Goal: Transaction & Acquisition: Download file/media

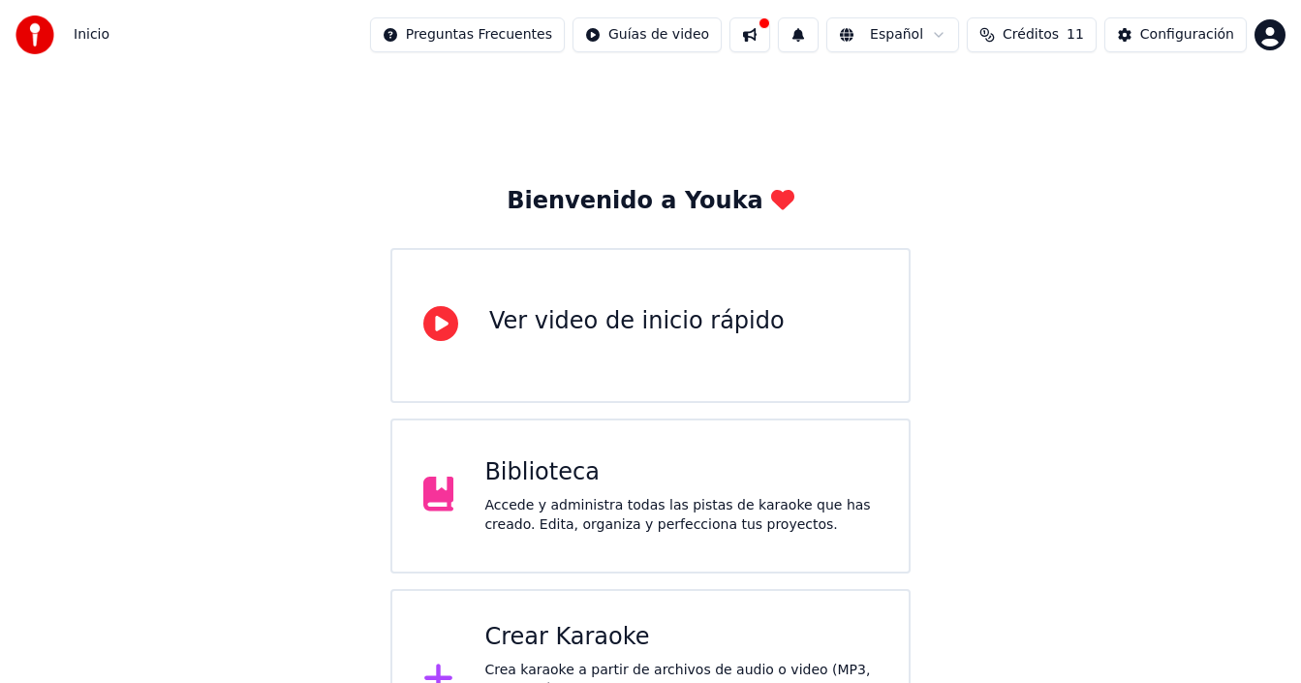
click at [1114, 427] on div "Bienvenido a Youka Ver video de inicio rápido Biblioteca Accede y administra to…" at bounding box center [650, 420] width 1301 height 701
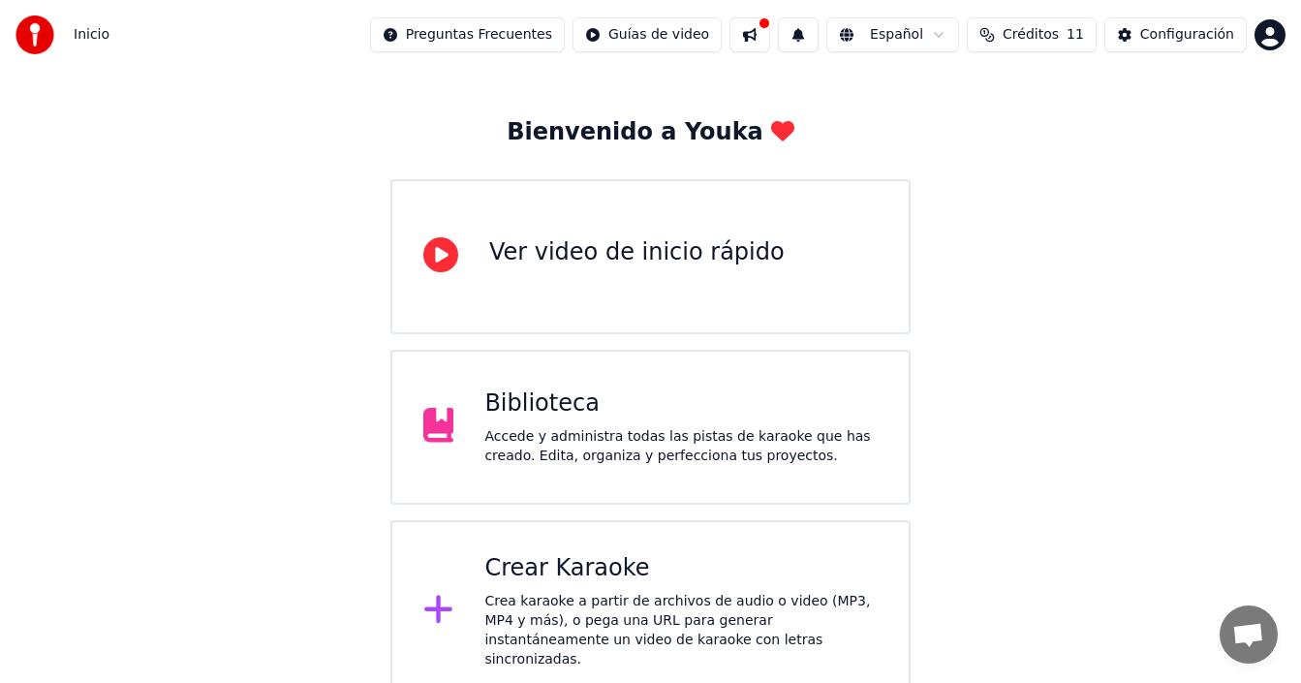
click at [605, 594] on div "Crea karaoke a partir de archivos de audio o video (MP3, MP4 y más), o pega una…" at bounding box center [680, 631] width 393 height 78
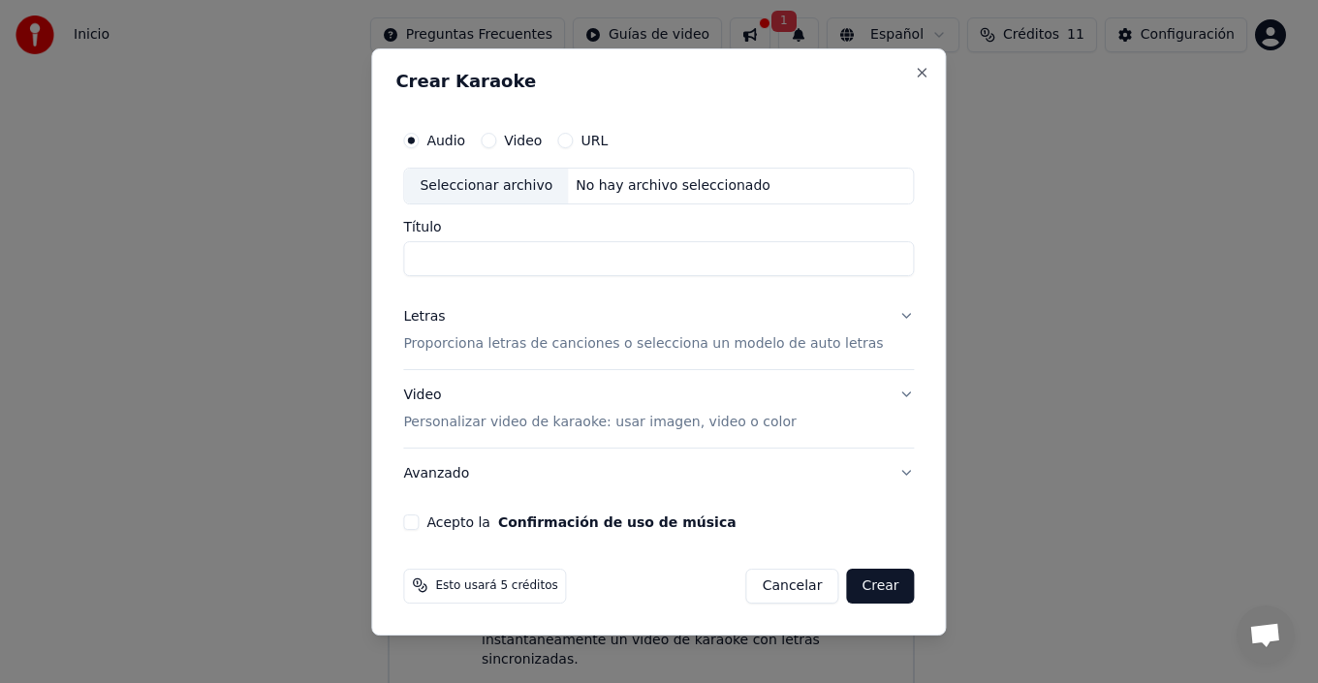
click at [535, 262] on input "Título" at bounding box center [658, 258] width 511 height 35
click at [653, 185] on div "No hay archivo seleccionado" at bounding box center [673, 185] width 210 height 19
type input "**********"
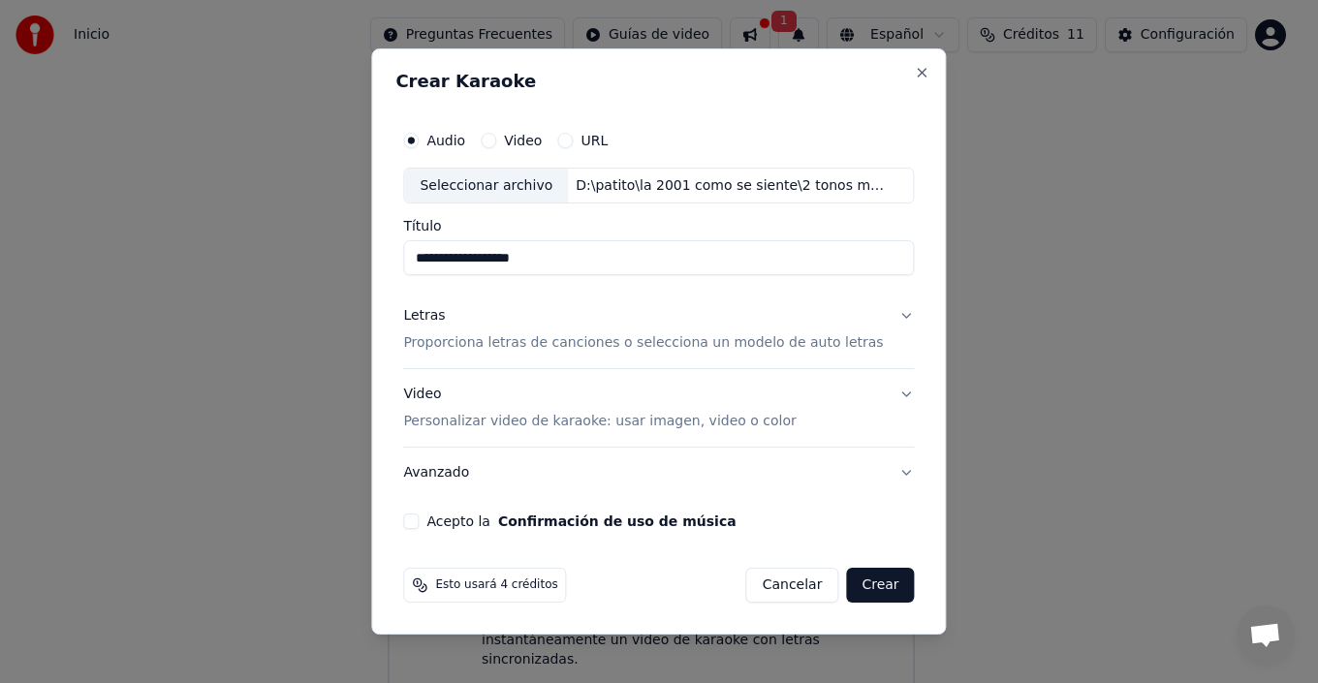
click at [882, 318] on button "Letras Proporciona letras de canciones o selecciona un modelo de auto letras" at bounding box center [658, 331] width 511 height 78
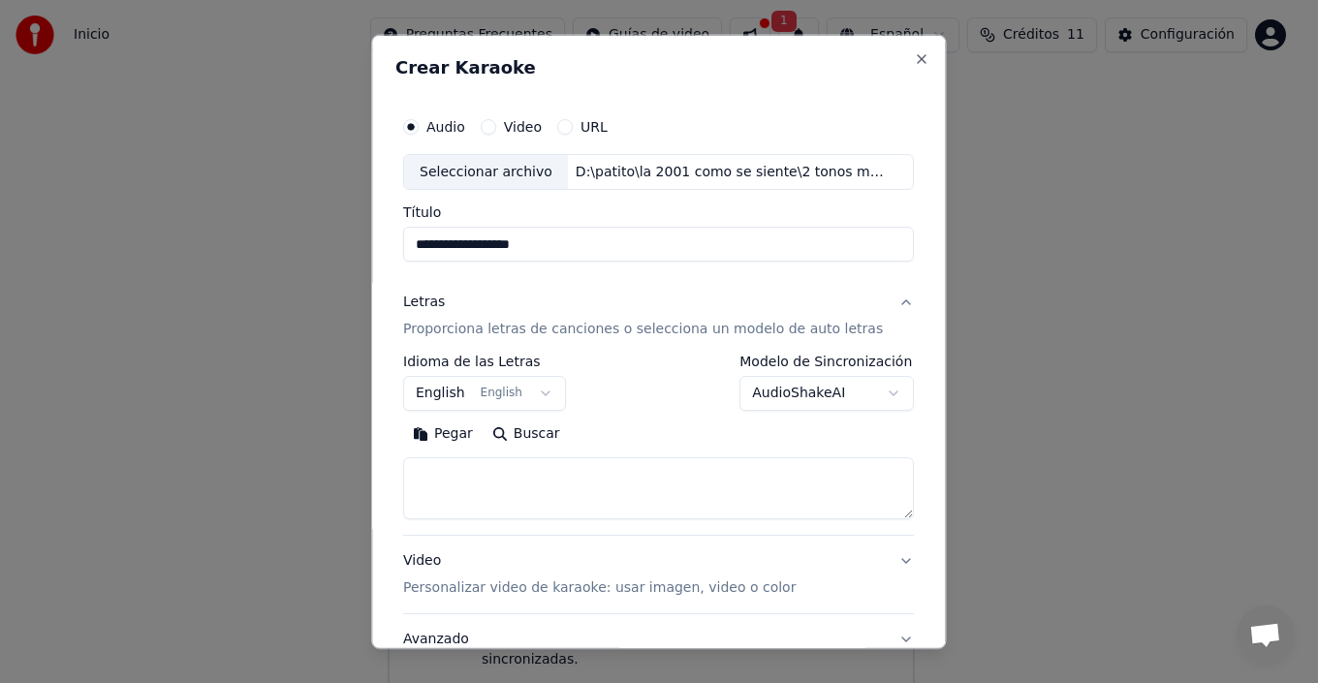
click at [513, 390] on button "English English" at bounding box center [484, 393] width 163 height 35
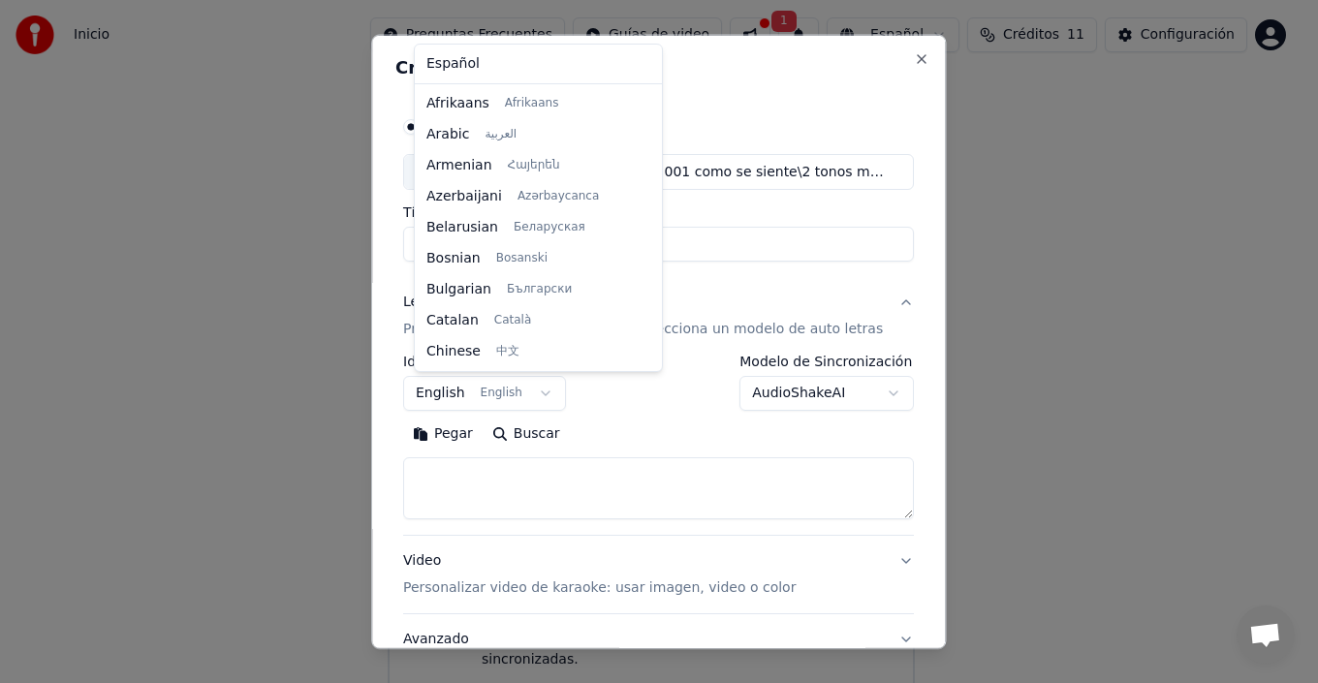
scroll to position [155, 0]
select select "**"
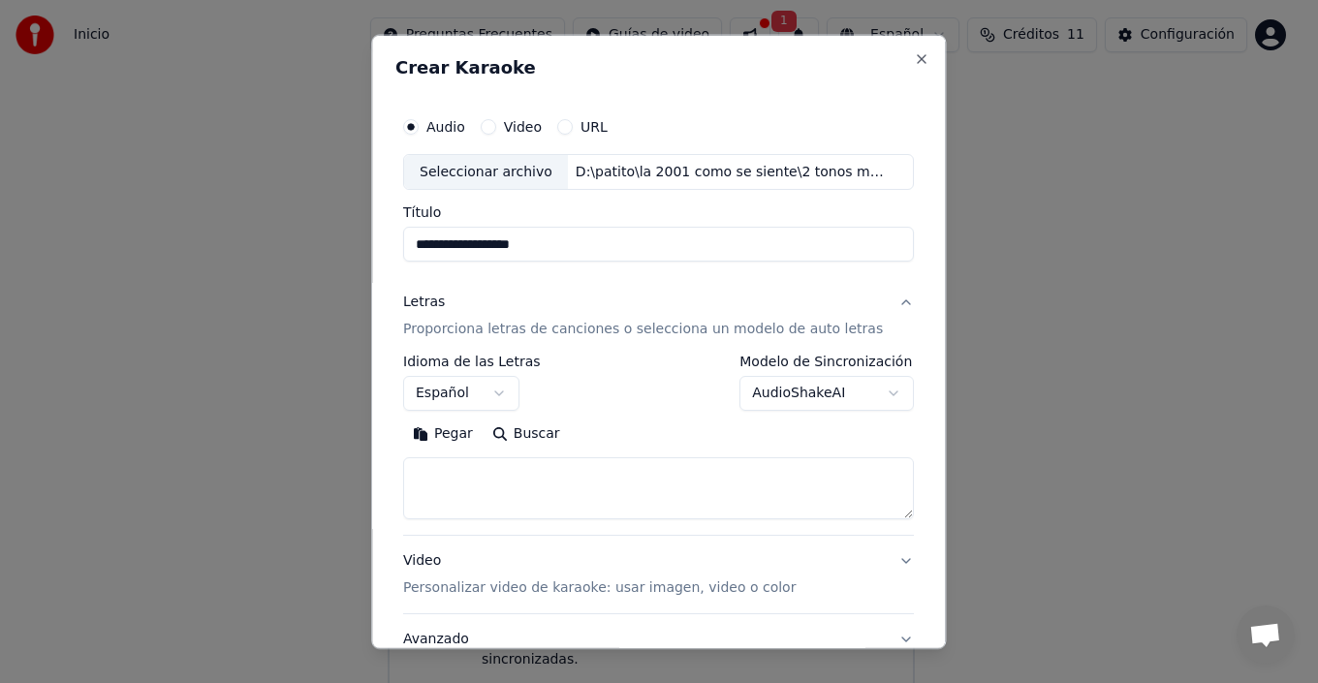
click at [480, 486] on textarea at bounding box center [658, 488] width 511 height 62
click at [442, 438] on button "Pegar" at bounding box center [442, 434] width 79 height 31
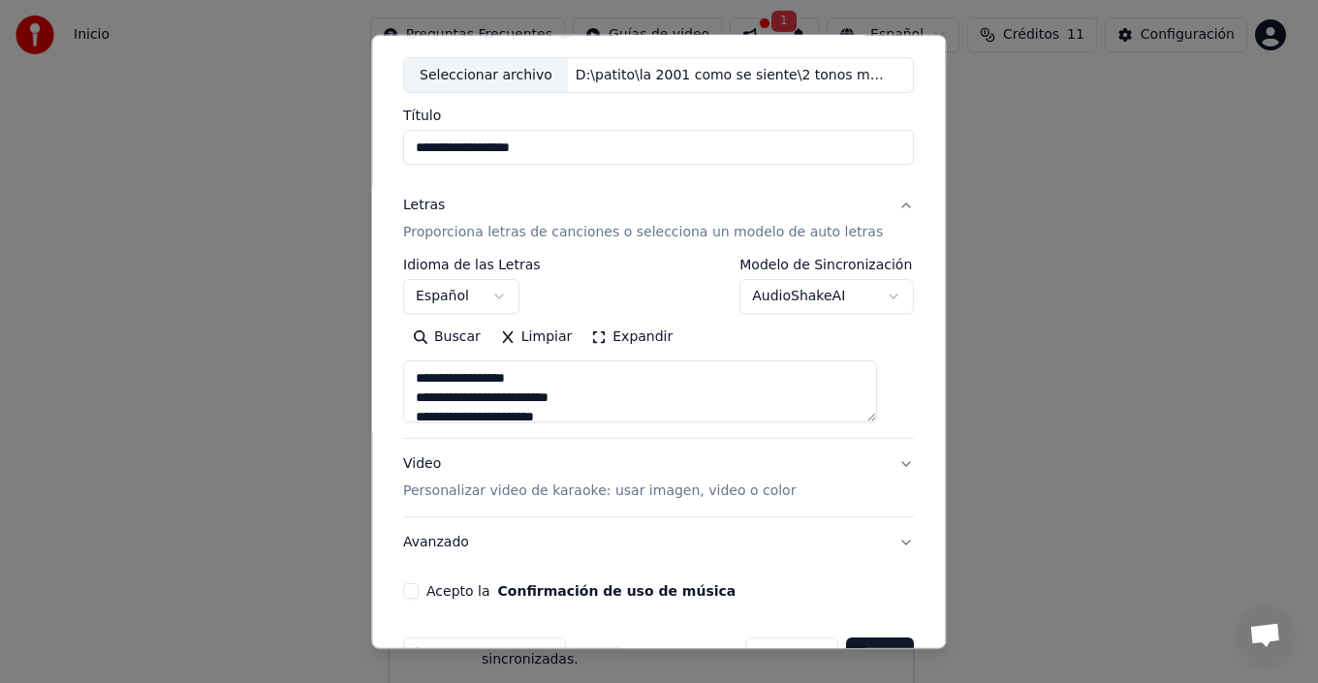
scroll to position [152, 0]
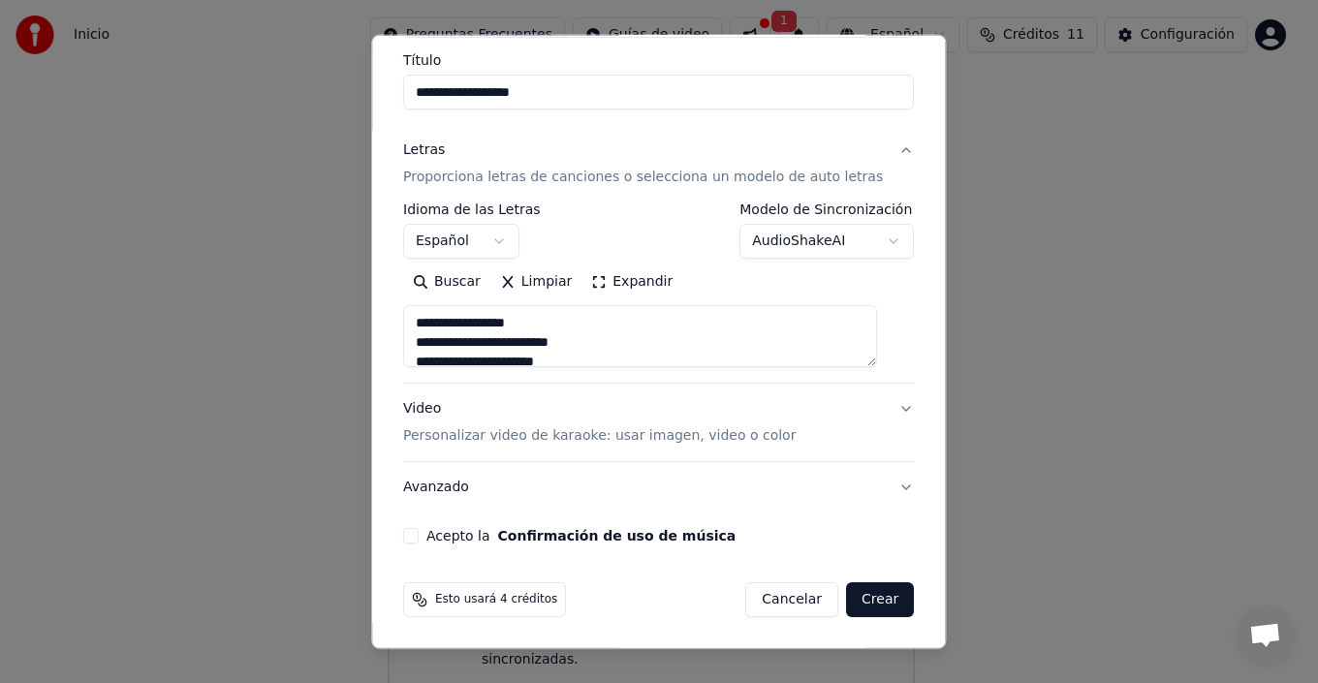
click at [419, 539] on button "Acepto la Confirmación de uso de música" at bounding box center [411, 536] width 16 height 16
click at [873, 415] on button "Video Personalizar video de karaoke: usar imagen, video o color" at bounding box center [658, 423] width 511 height 78
type textarea "**********"
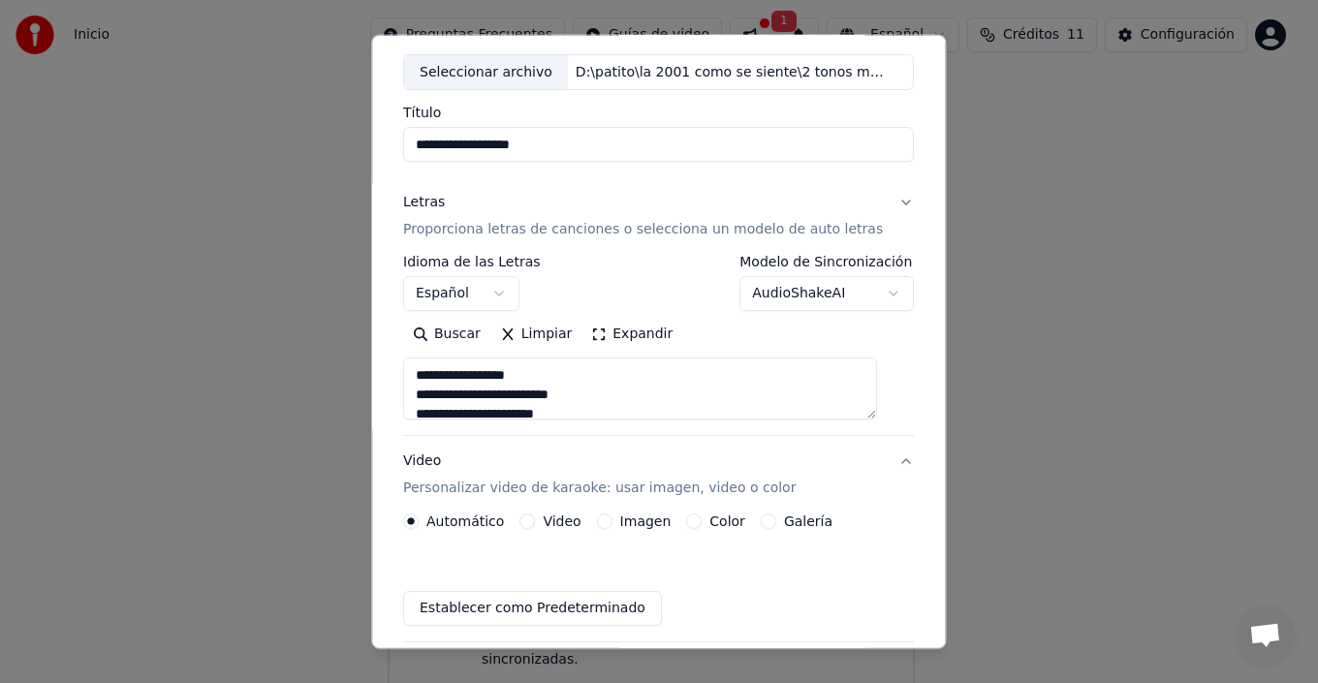
scroll to position [100, 0]
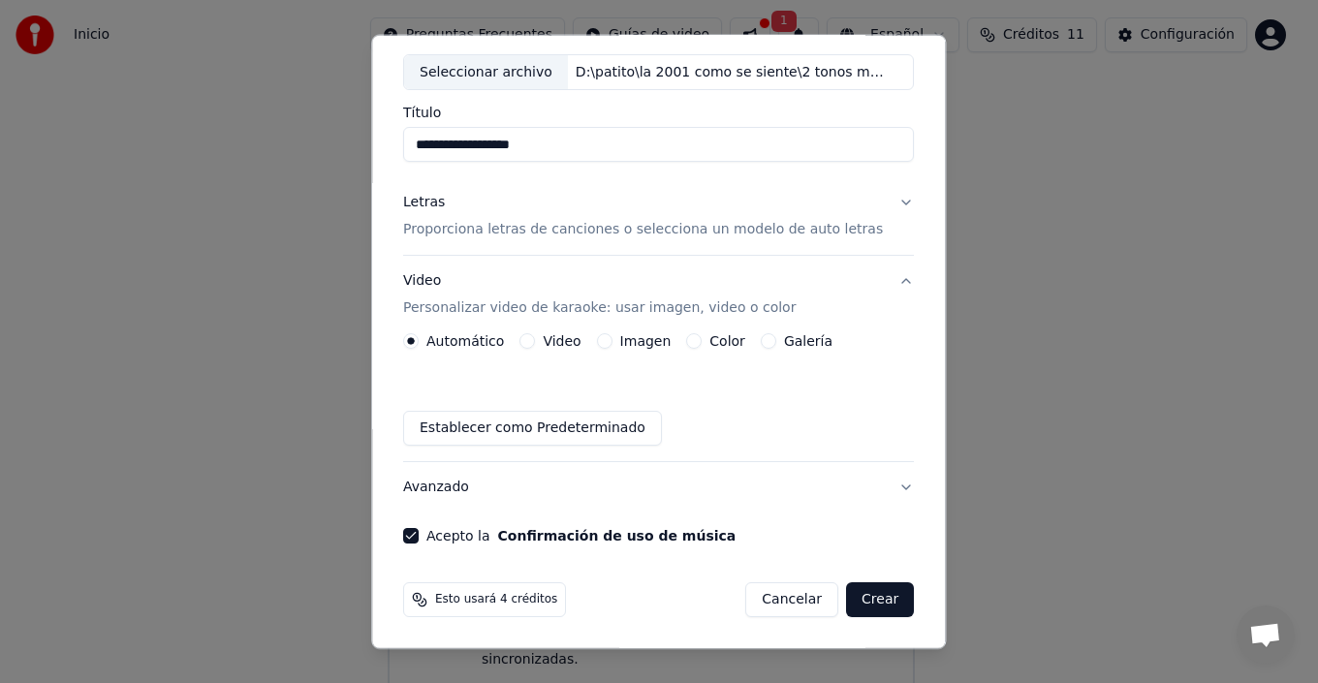
click at [617, 343] on div "Imagen" at bounding box center [634, 341] width 75 height 16
click at [605, 341] on button "Imagen" at bounding box center [605, 341] width 16 height 16
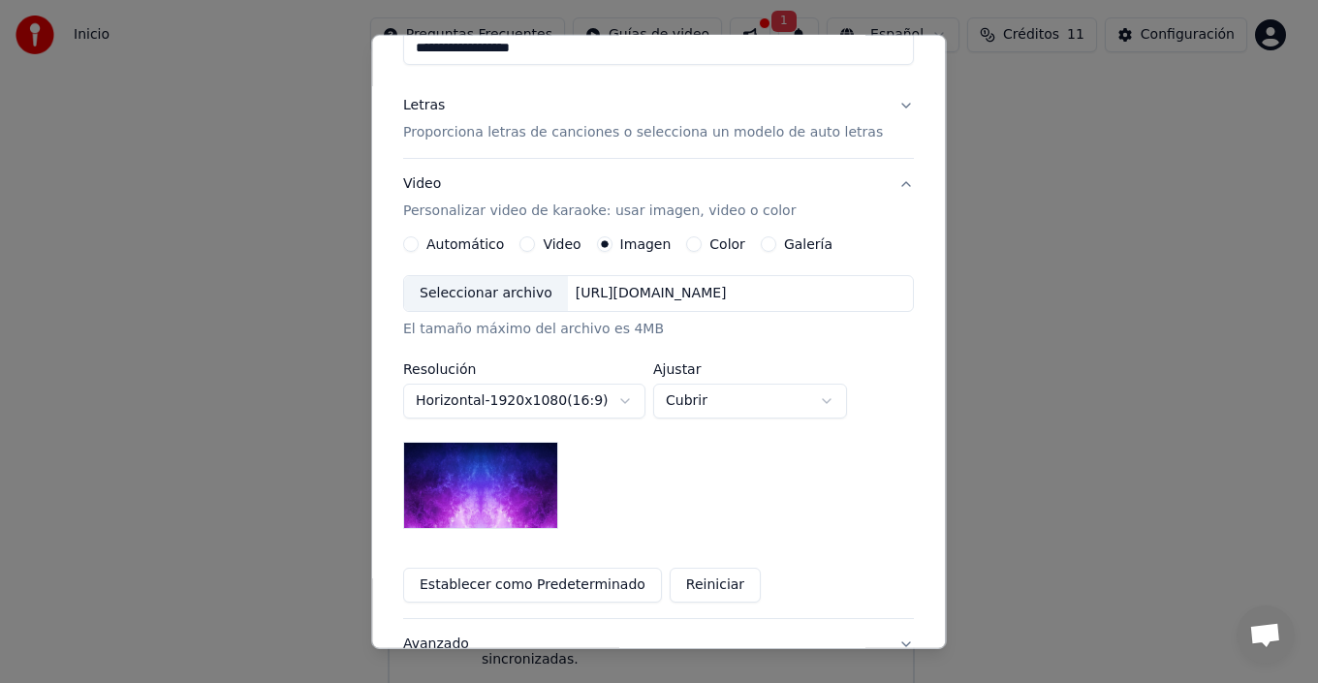
scroll to position [294, 0]
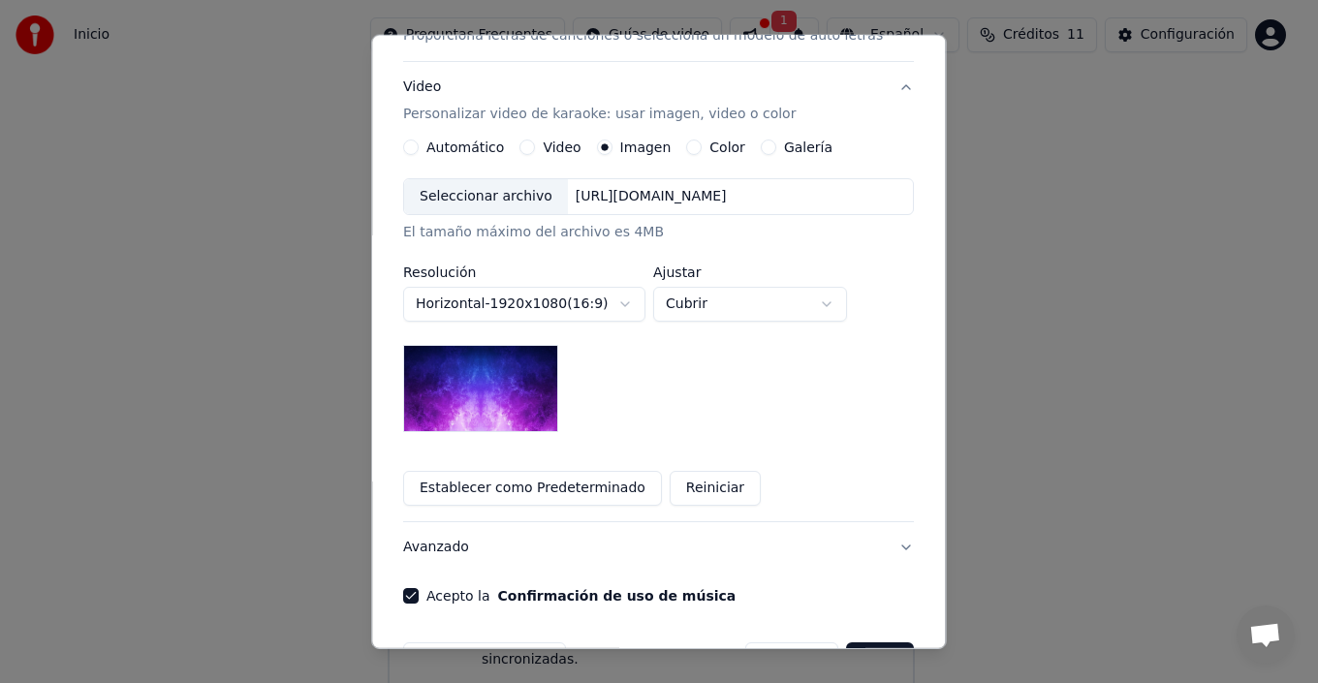
click at [623, 315] on body "**********" at bounding box center [650, 316] width 1301 height 771
click at [617, 302] on body "**********" at bounding box center [650, 316] width 1301 height 771
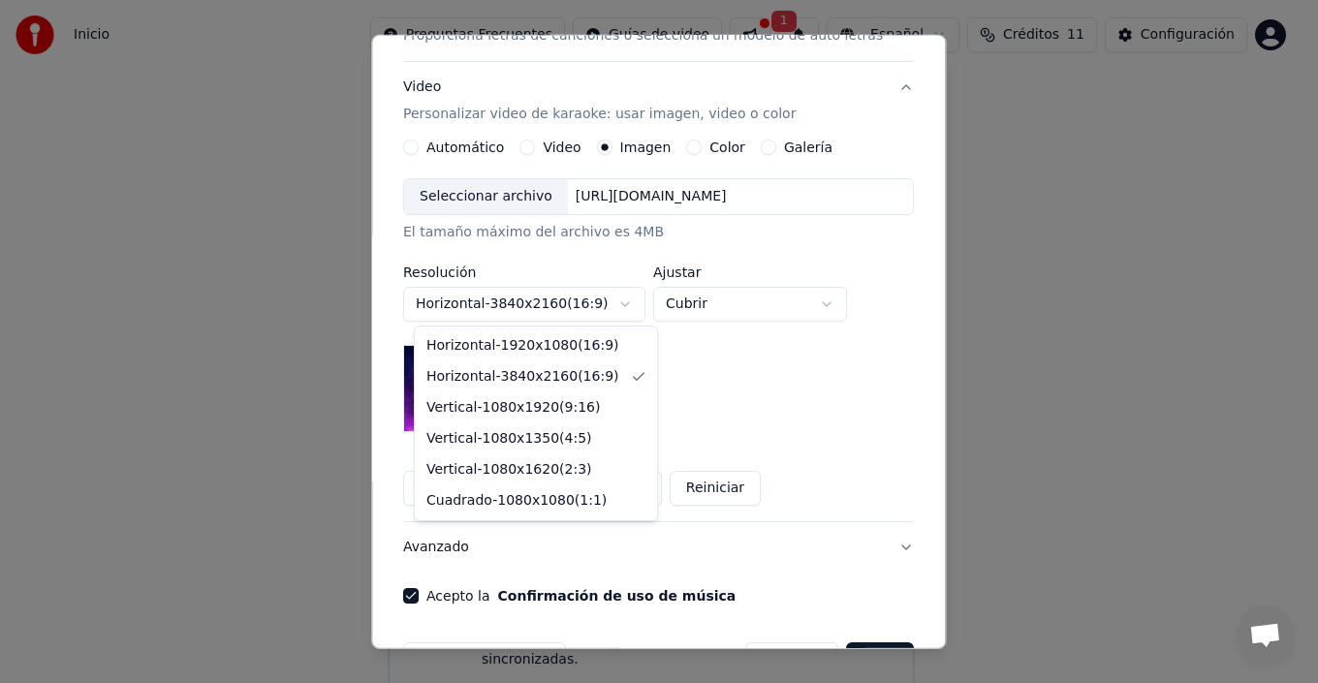
select select "*********"
click at [613, 301] on body "**********" at bounding box center [650, 316] width 1301 height 771
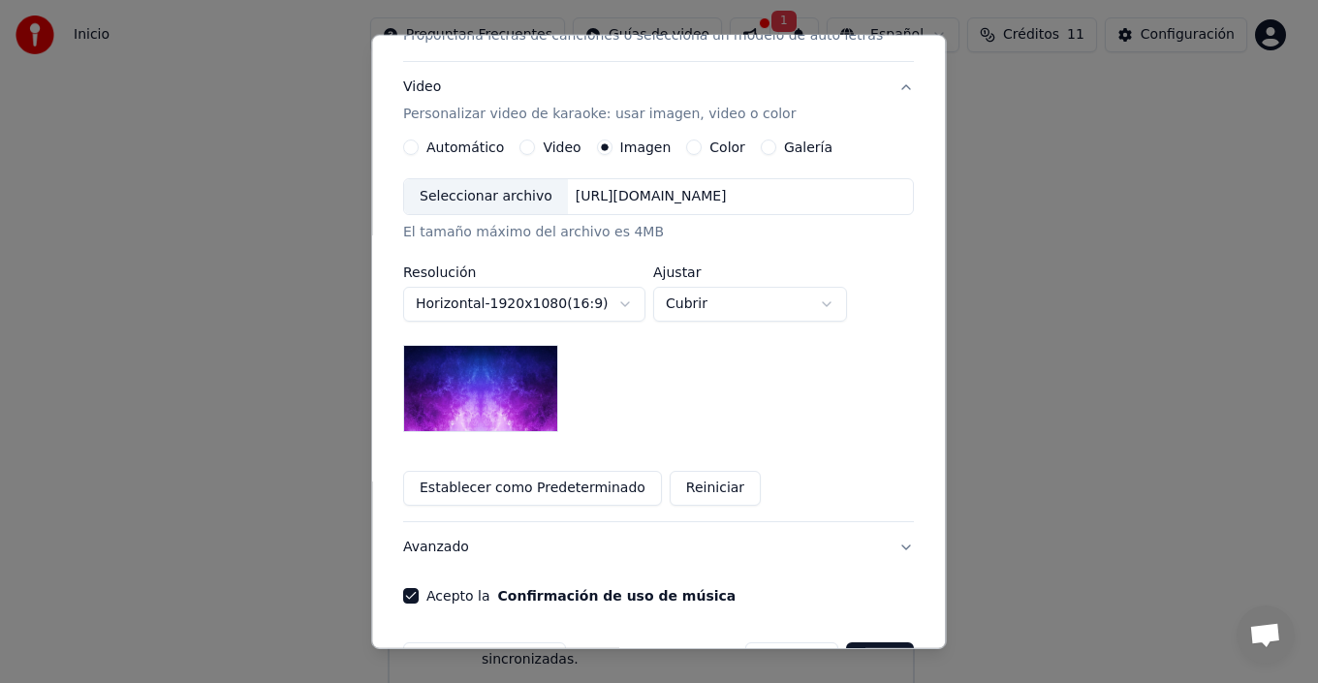
click at [756, 391] on body "**********" at bounding box center [650, 316] width 1301 height 771
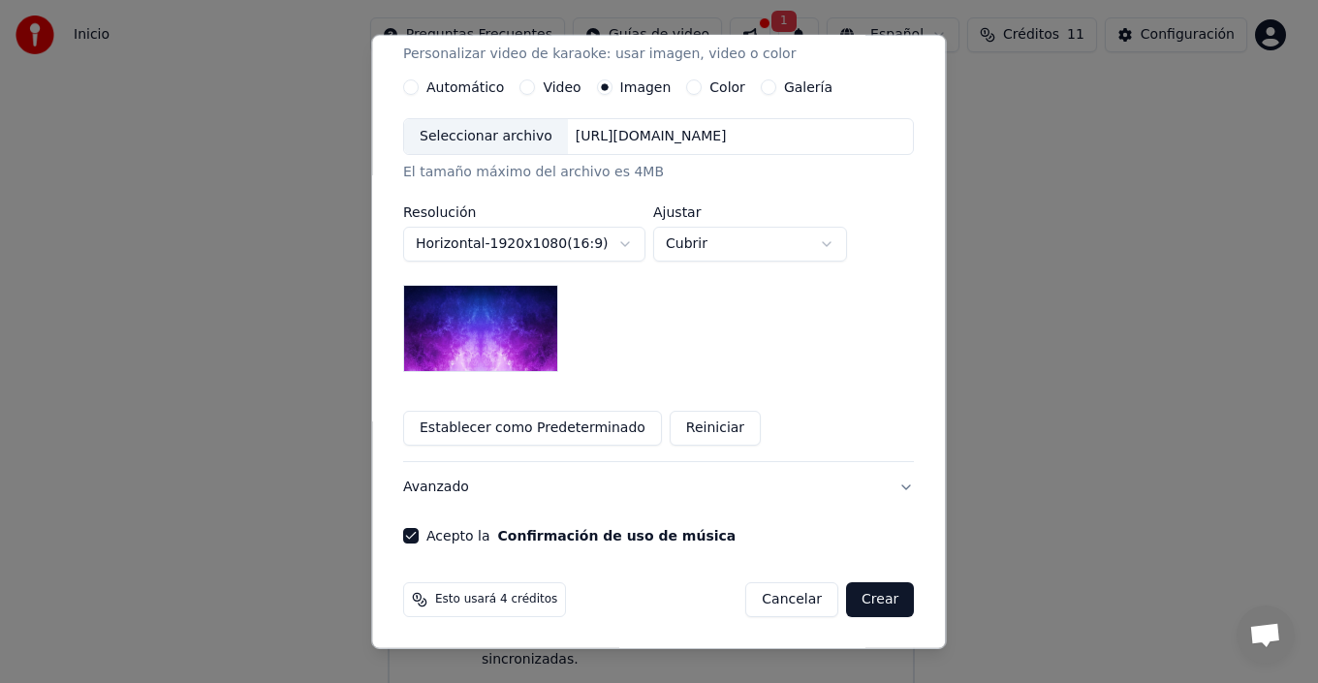
click at [865, 602] on button "Crear" at bounding box center [880, 599] width 68 height 35
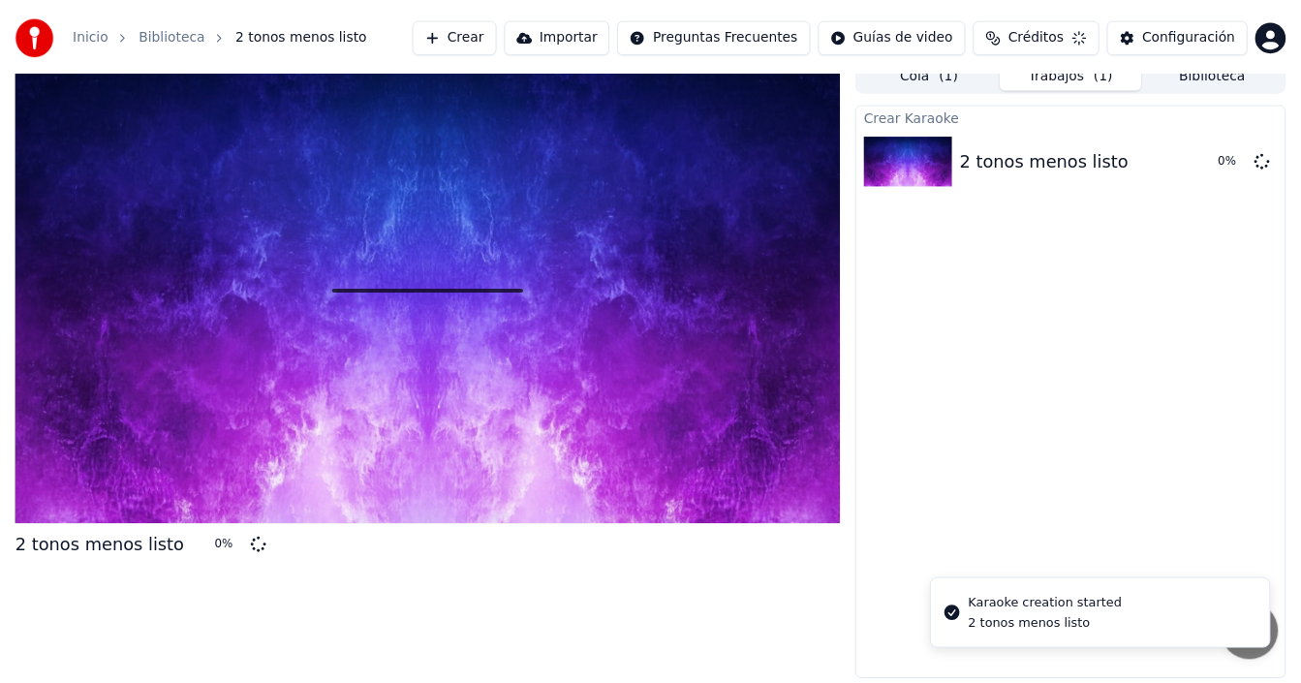
scroll to position [14, 0]
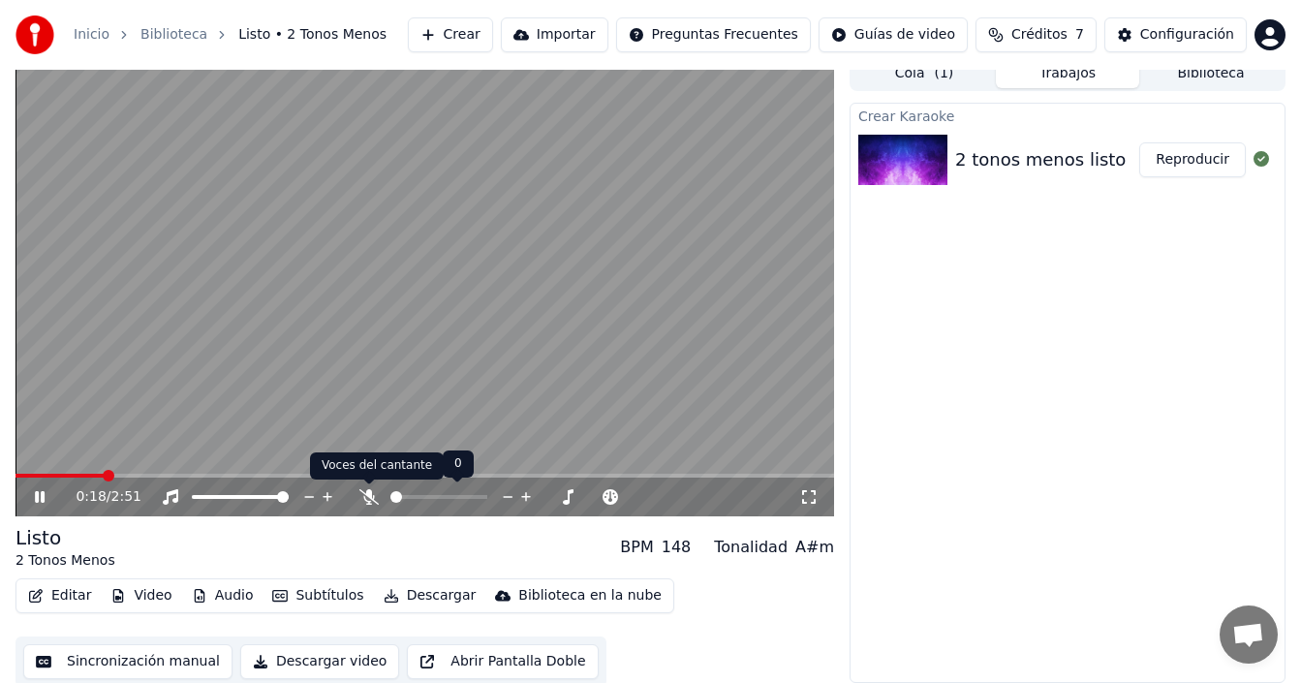
click at [371, 493] on icon at bounding box center [368, 497] width 19 height 16
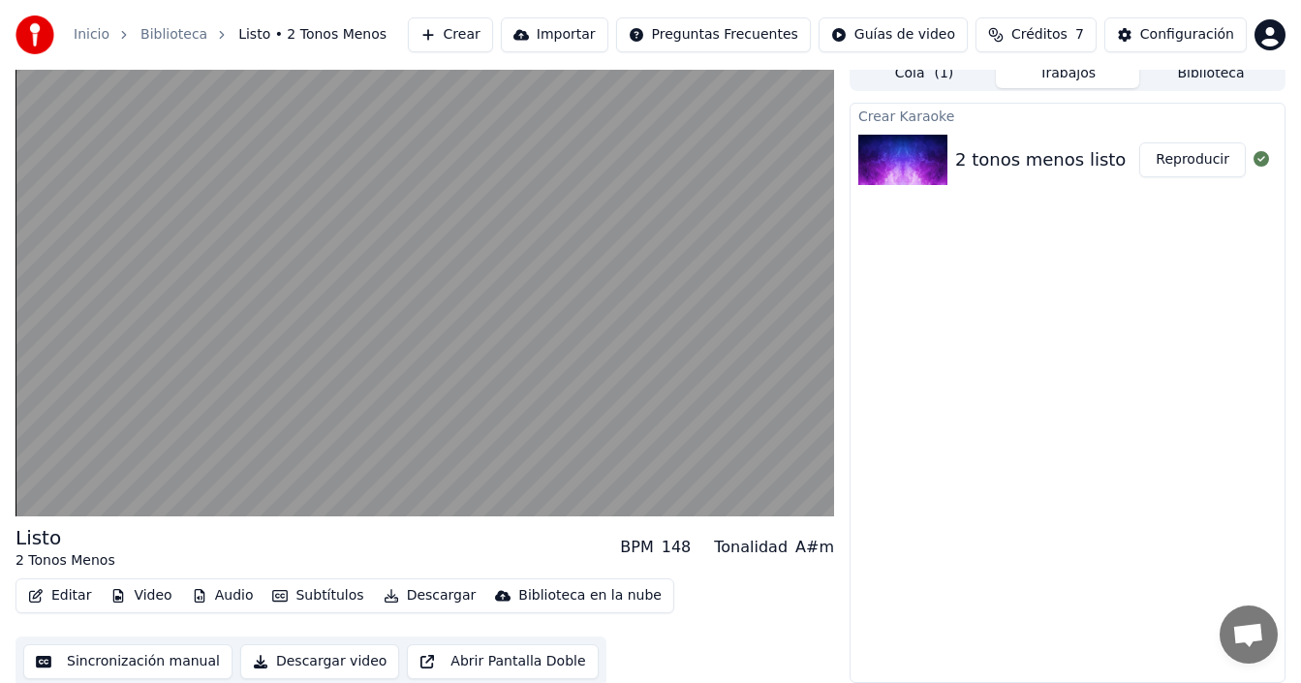
click at [326, 597] on button "Subtítulos" at bounding box center [317, 595] width 107 height 27
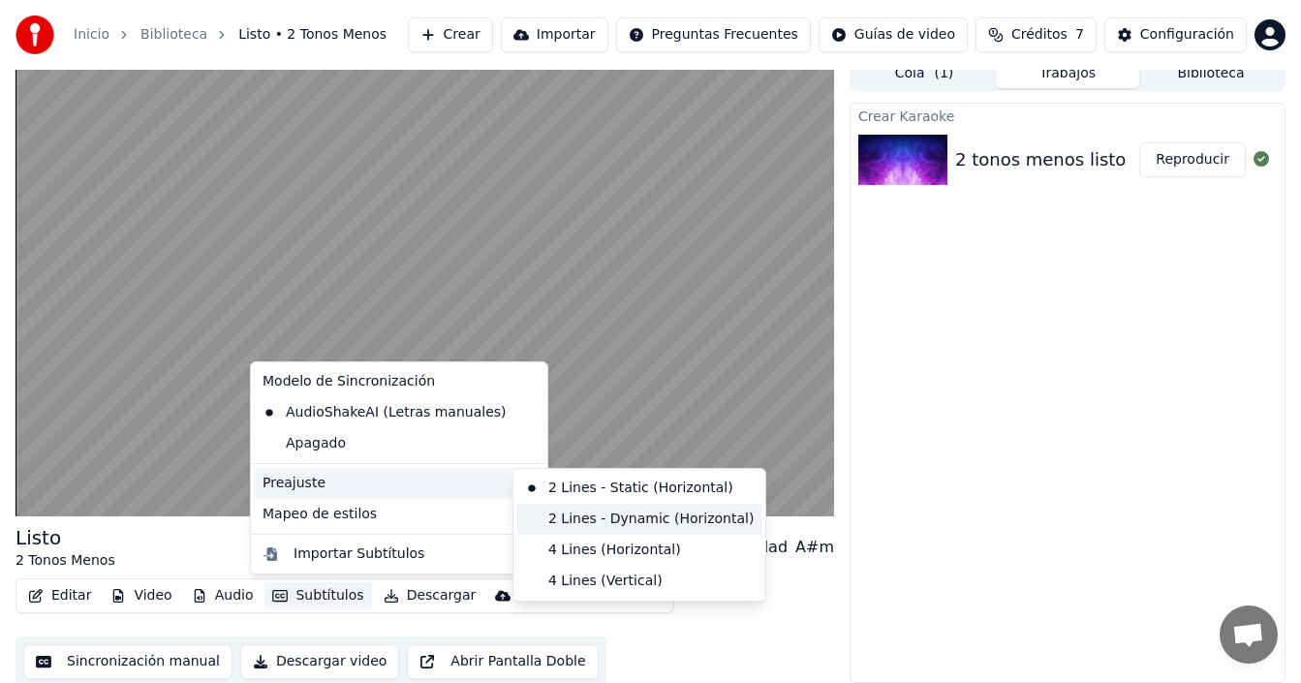
click at [600, 520] on div "2 Lines - Dynamic (Horizontal)" at bounding box center [639, 519] width 244 height 31
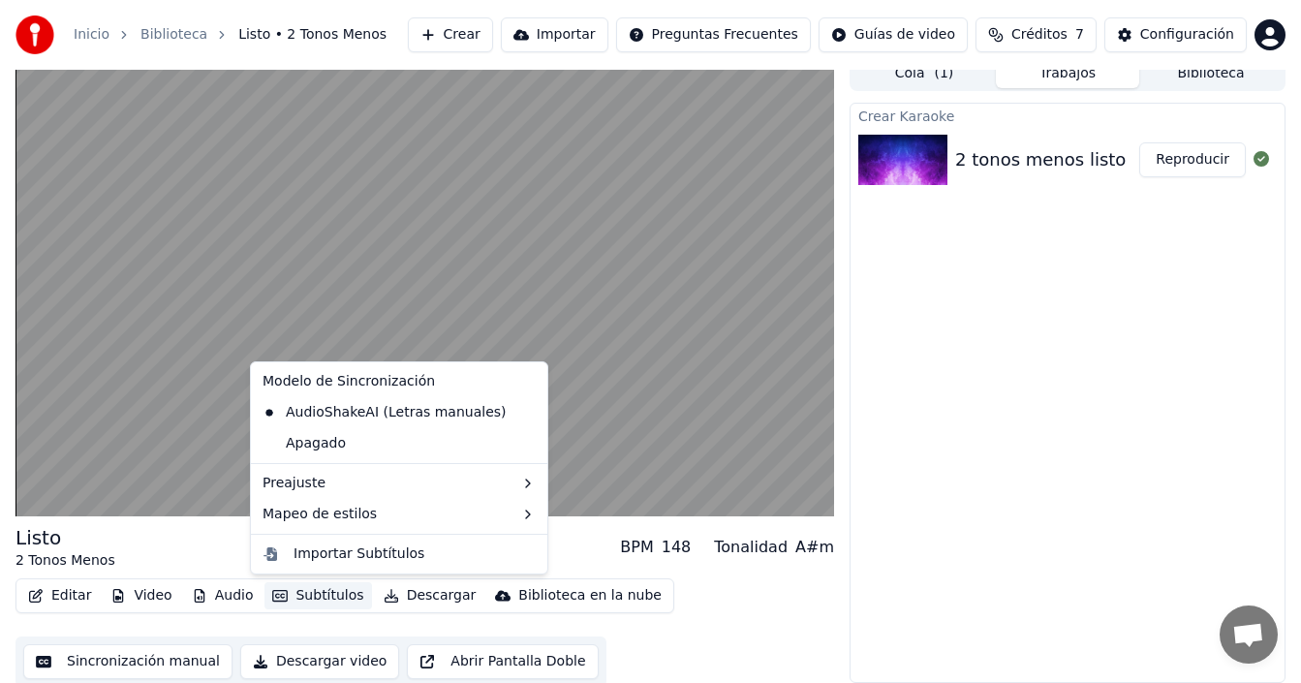
click at [295, 602] on button "Subtítulos" at bounding box center [317, 595] width 107 height 27
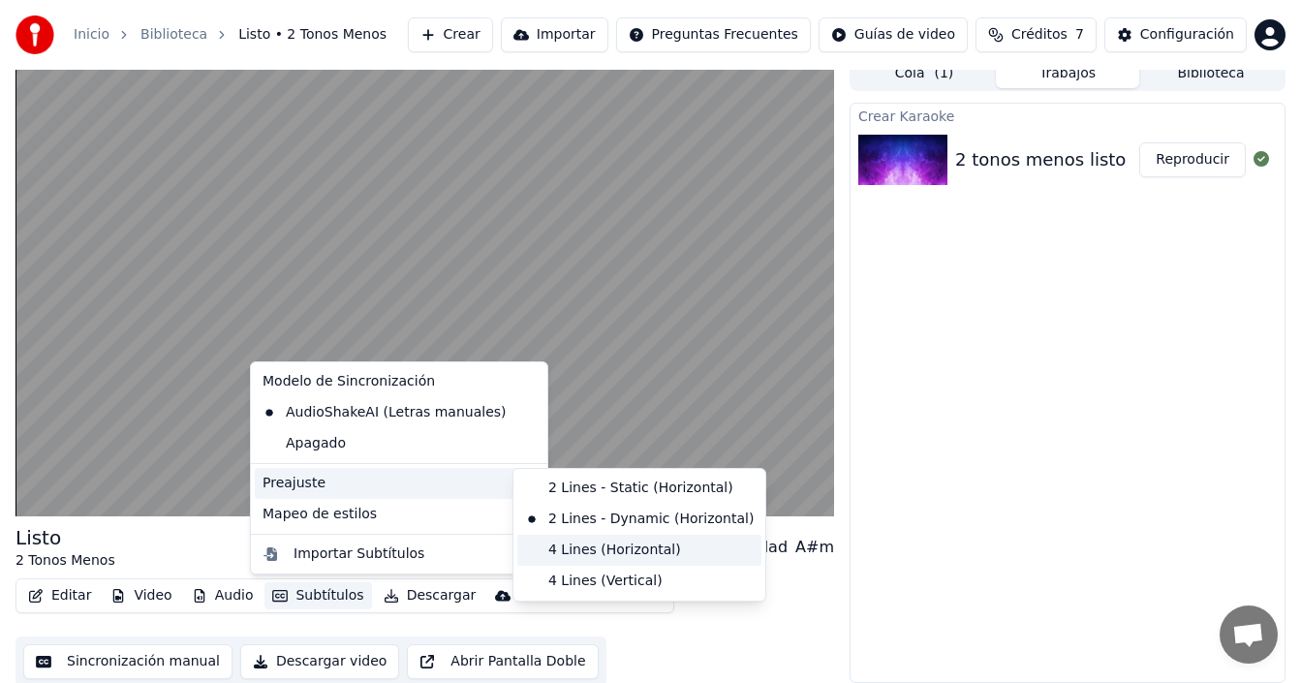
click at [562, 546] on div "4 Lines (Horizontal)" at bounding box center [639, 550] width 244 height 31
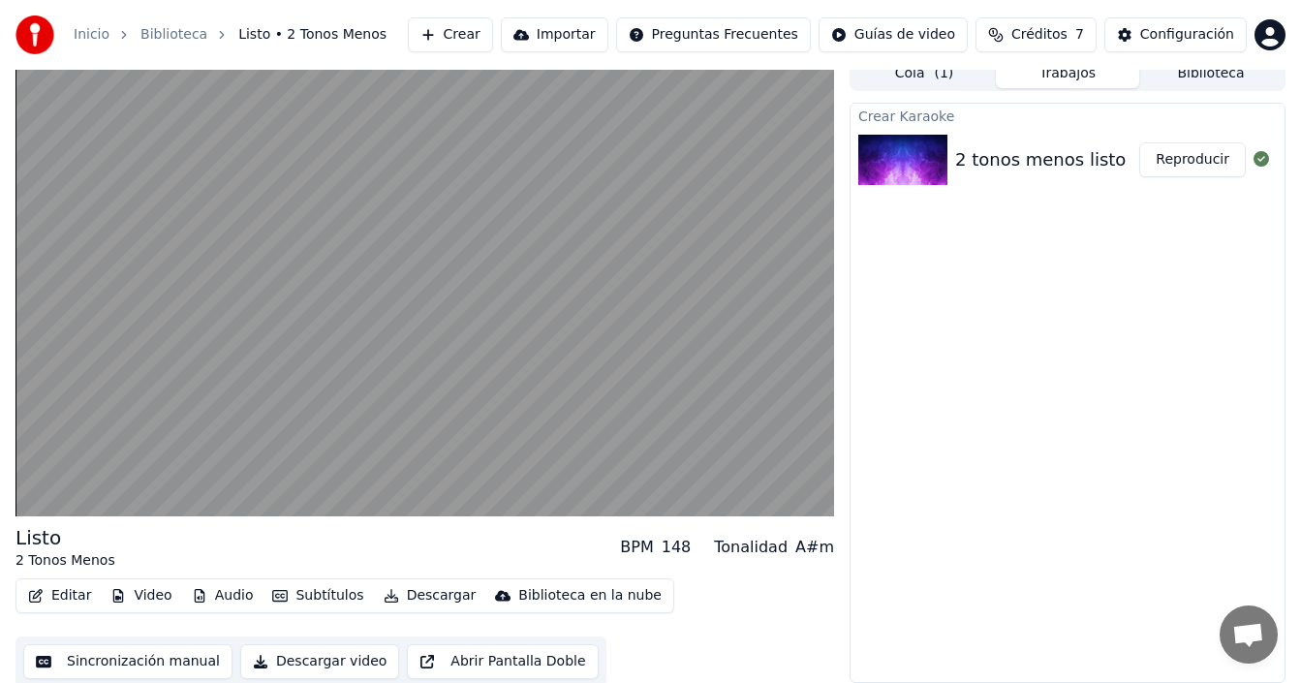
click at [326, 600] on button "Subtítulos" at bounding box center [317, 595] width 107 height 27
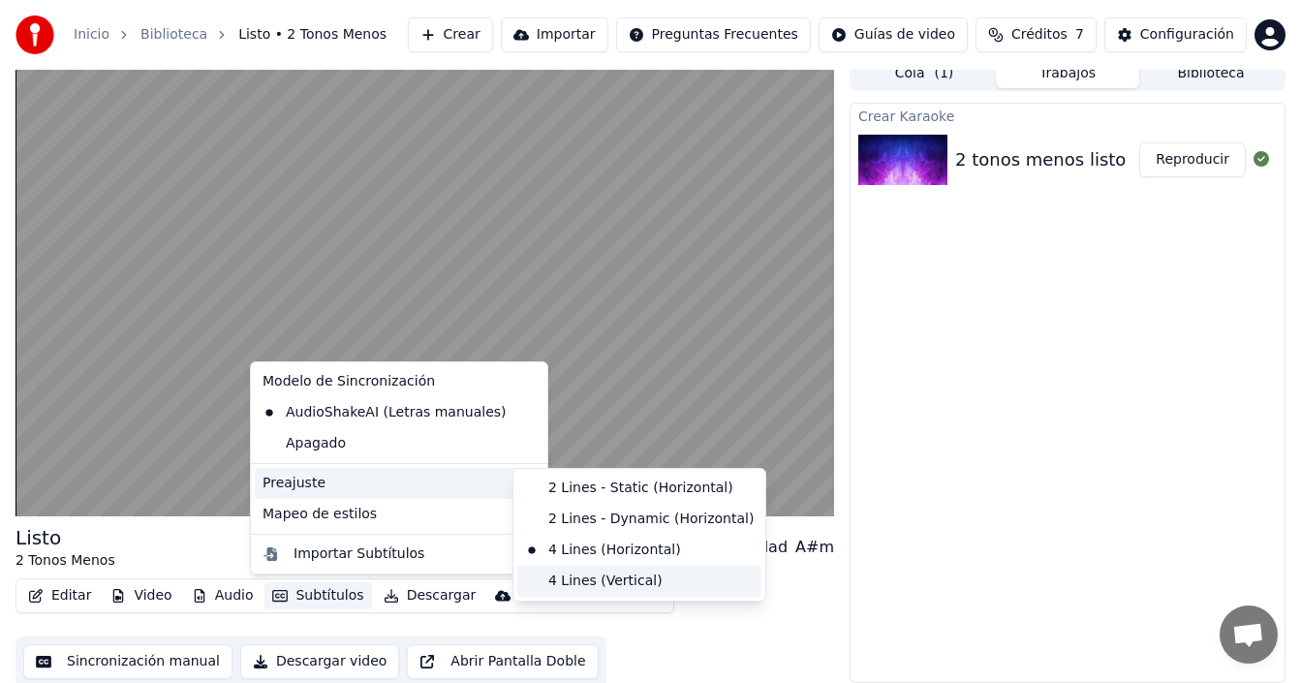
click at [555, 578] on div "4 Lines (Vertical)" at bounding box center [639, 581] width 244 height 31
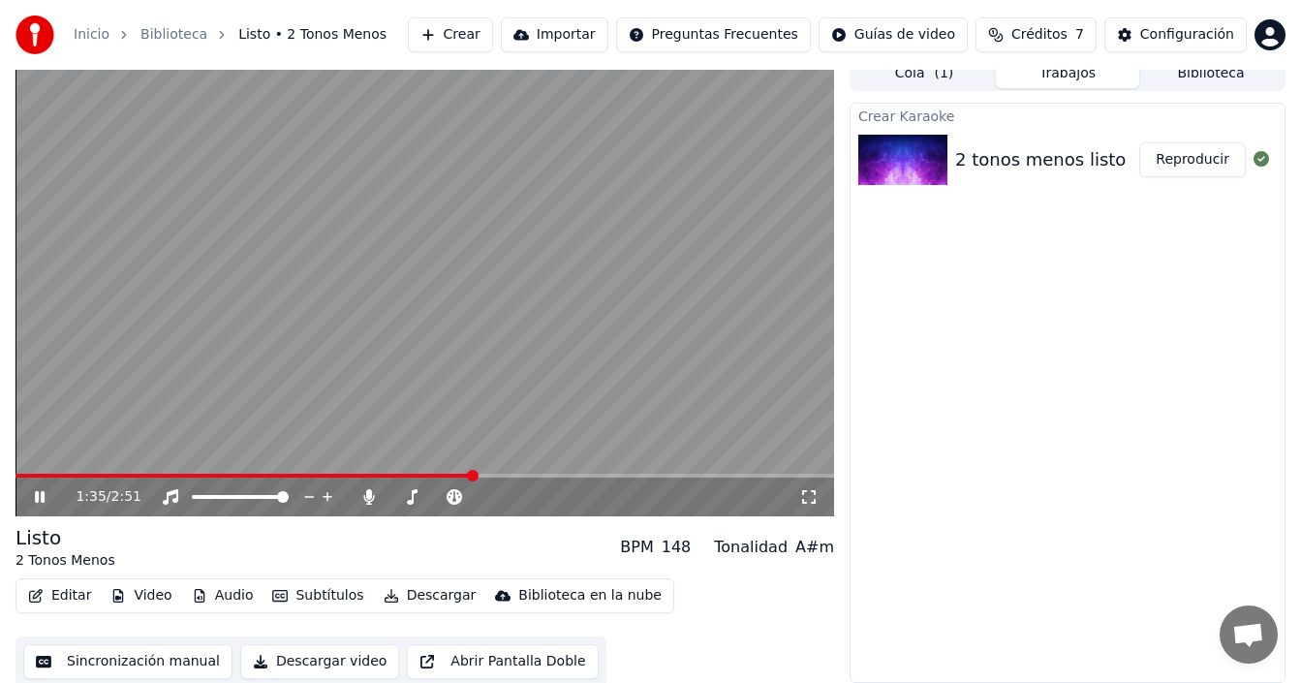
click at [43, 594] on icon "button" at bounding box center [36, 596] width 16 height 14
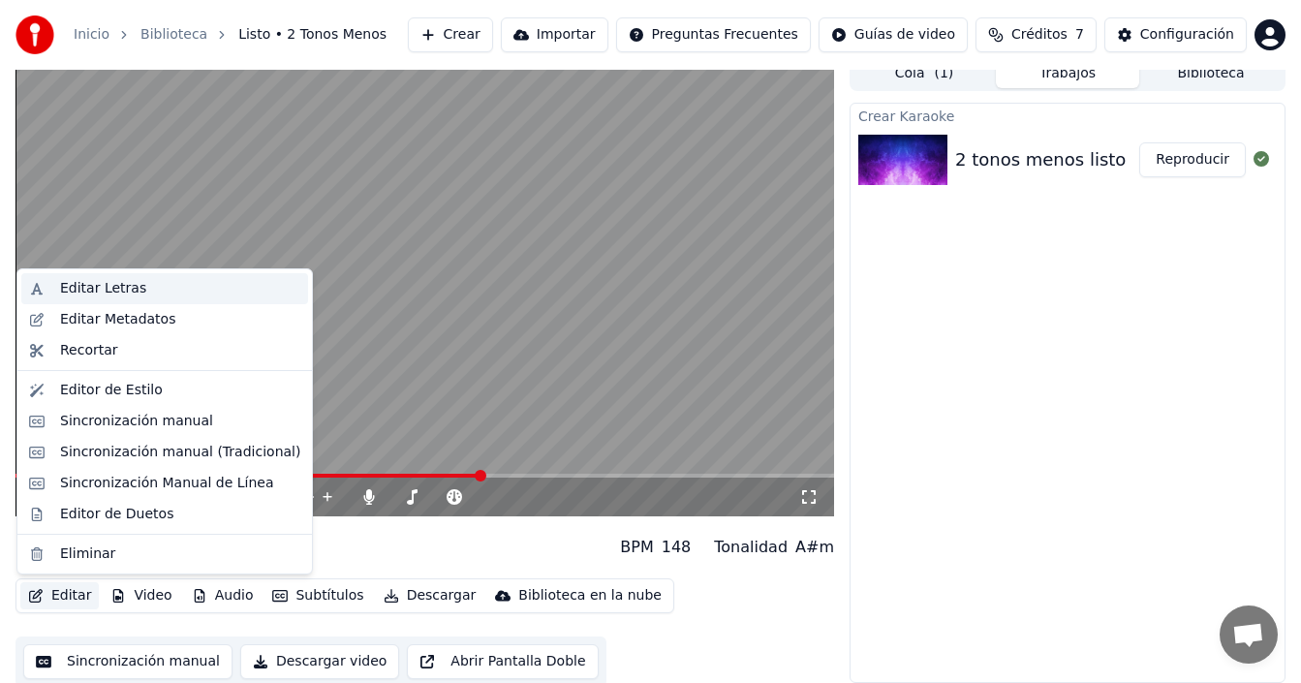
click at [122, 295] on div "Editar Letras" at bounding box center [103, 288] width 86 height 19
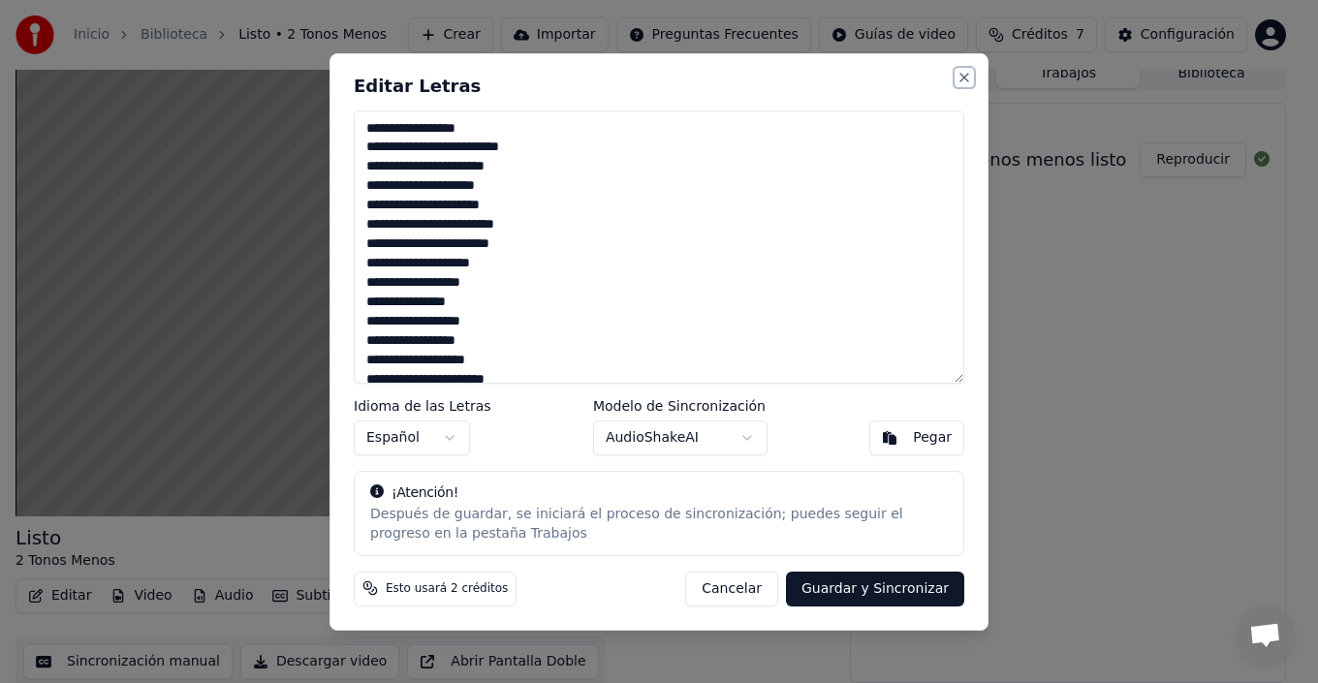
click at [960, 76] on button "Close" at bounding box center [964, 78] width 16 height 16
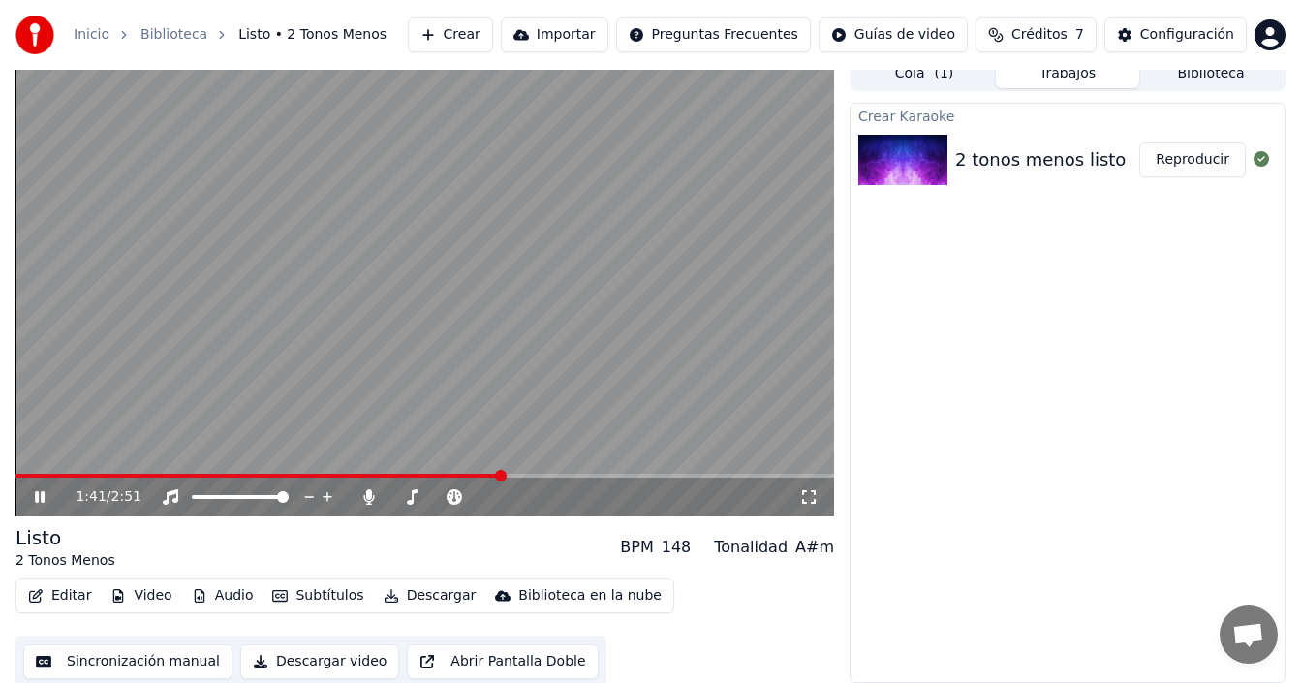
click at [62, 594] on button "Editar" at bounding box center [59, 595] width 78 height 27
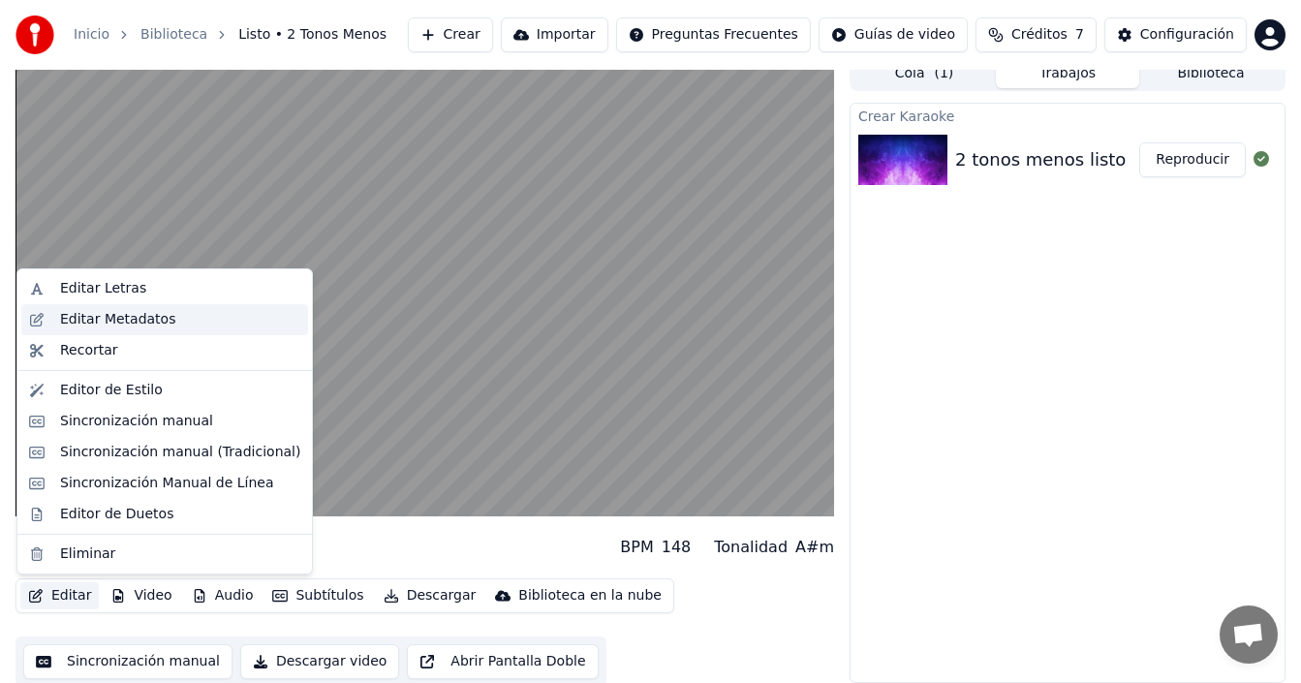
click at [166, 321] on div "Editar Metadatos" at bounding box center [180, 319] width 240 height 19
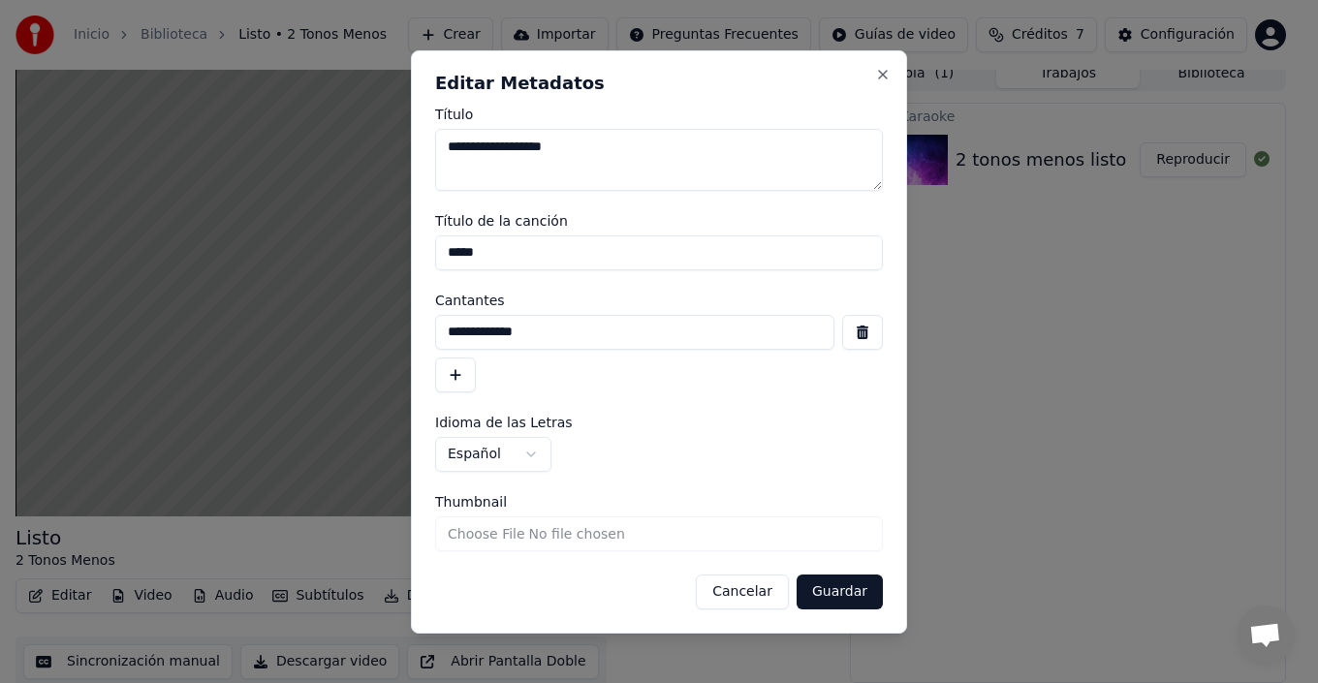
click at [556, 532] on input "Thumbnail" at bounding box center [659, 533] width 448 height 35
click at [734, 592] on button "Cancelar" at bounding box center [742, 591] width 93 height 35
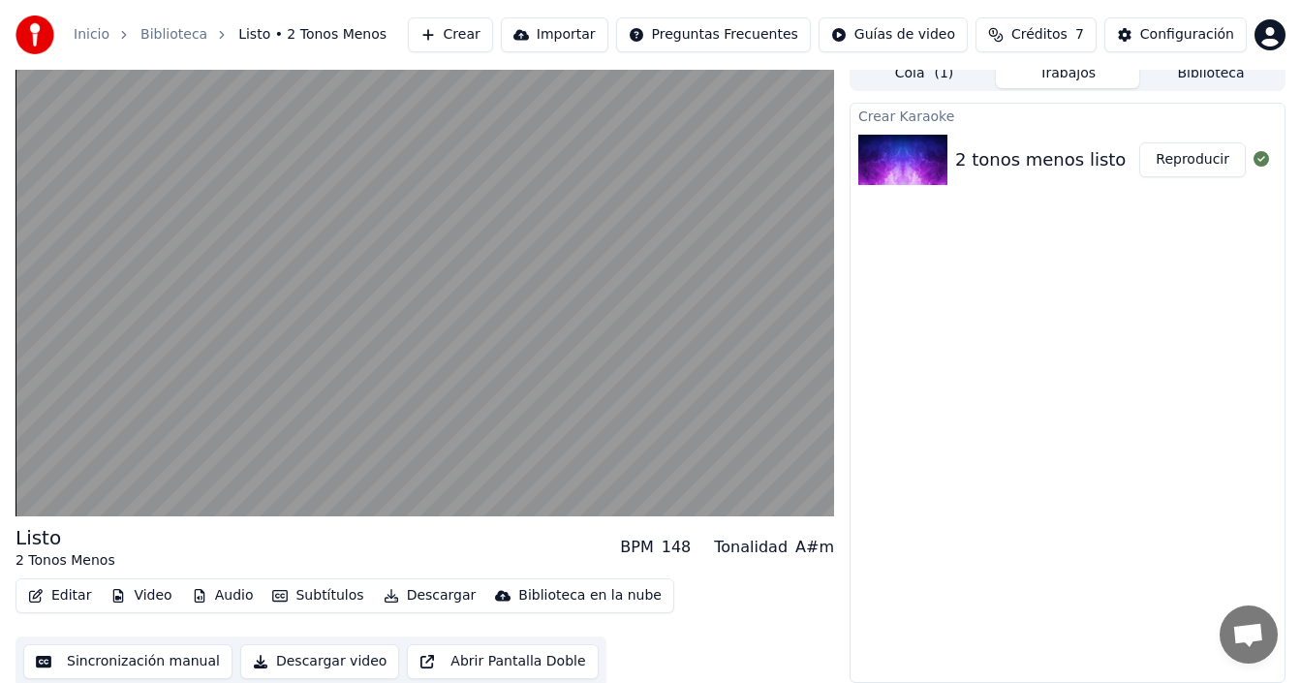
click at [75, 597] on button "Editar" at bounding box center [59, 595] width 78 height 27
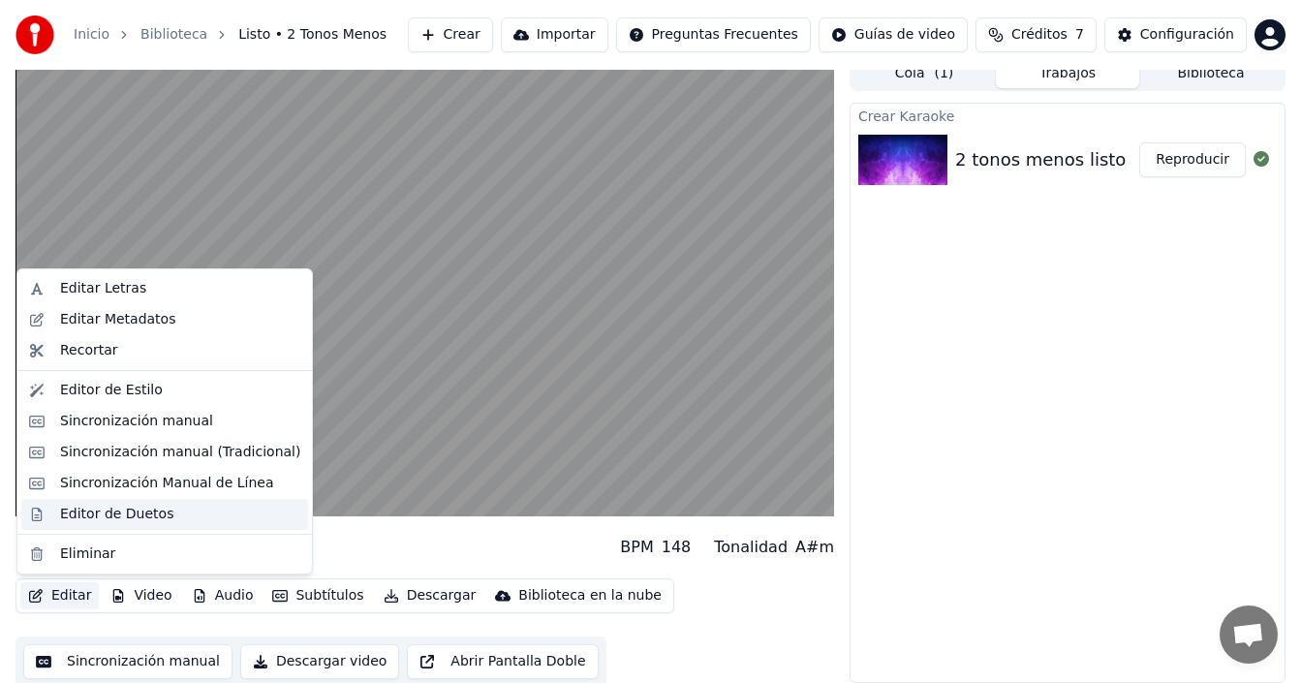
click at [198, 512] on div "Editor de Duetos" at bounding box center [180, 514] width 240 height 19
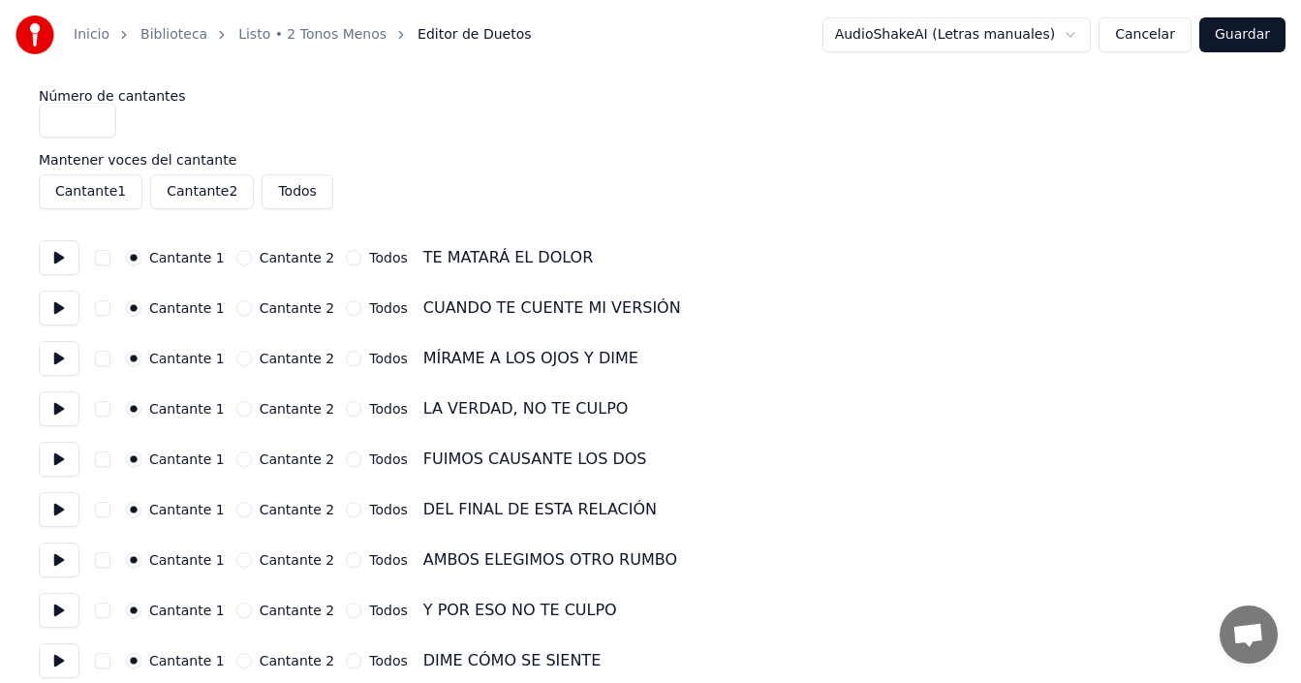
click at [182, 193] on button "Cantante 2" at bounding box center [202, 191] width 104 height 35
click at [100, 198] on button "Cantante 1" at bounding box center [91, 191] width 104 height 35
click at [290, 189] on button "Todos" at bounding box center [297, 191] width 71 height 35
click at [282, 197] on button "Todos" at bounding box center [297, 191] width 71 height 35
click at [112, 192] on button "Cantante 1" at bounding box center [91, 191] width 104 height 35
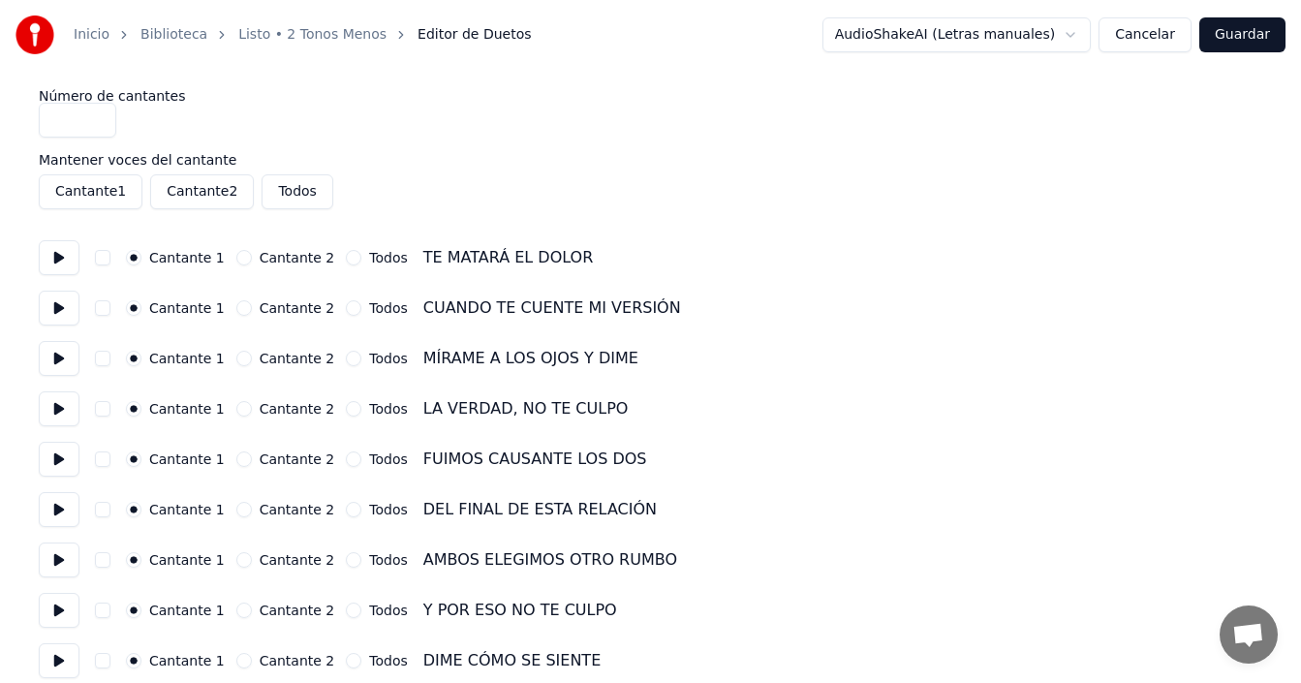
click at [96, 122] on input "*" at bounding box center [78, 120] width 78 height 35
click at [96, 123] on input "*" at bounding box center [78, 120] width 78 height 35
click at [96, 115] on input "*" at bounding box center [78, 120] width 78 height 35
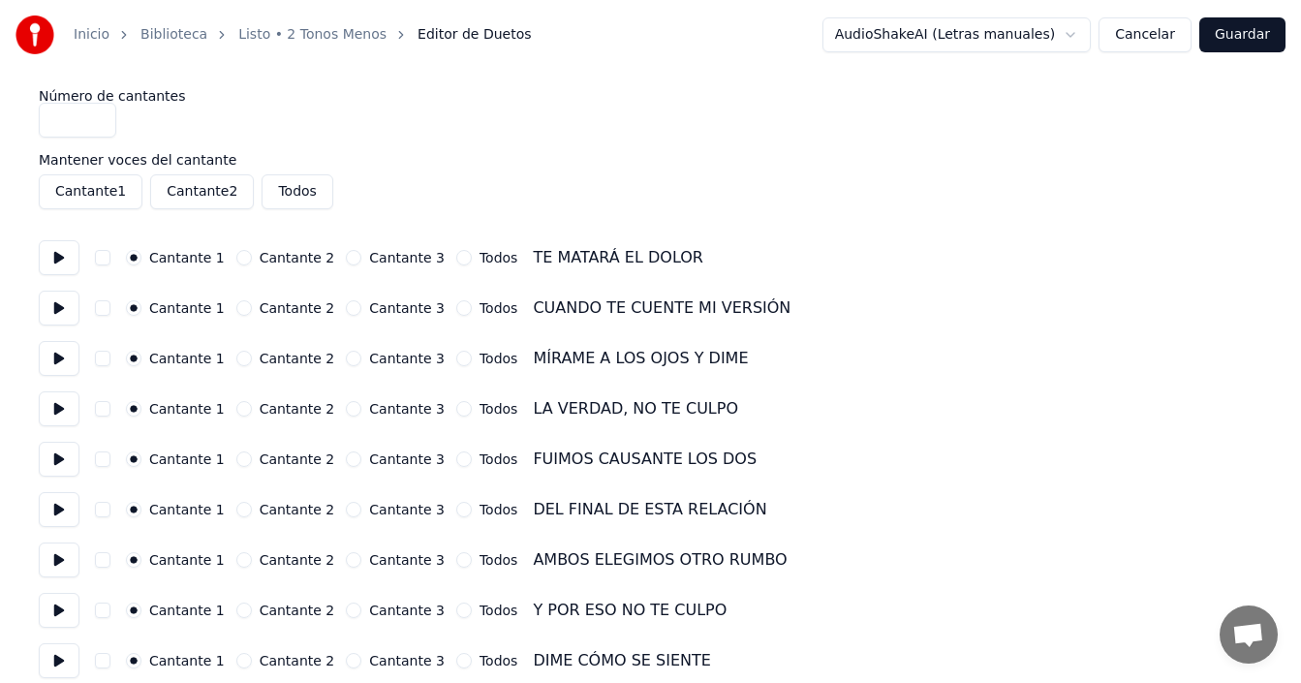
type input "*"
click at [98, 127] on input "*" at bounding box center [78, 120] width 78 height 35
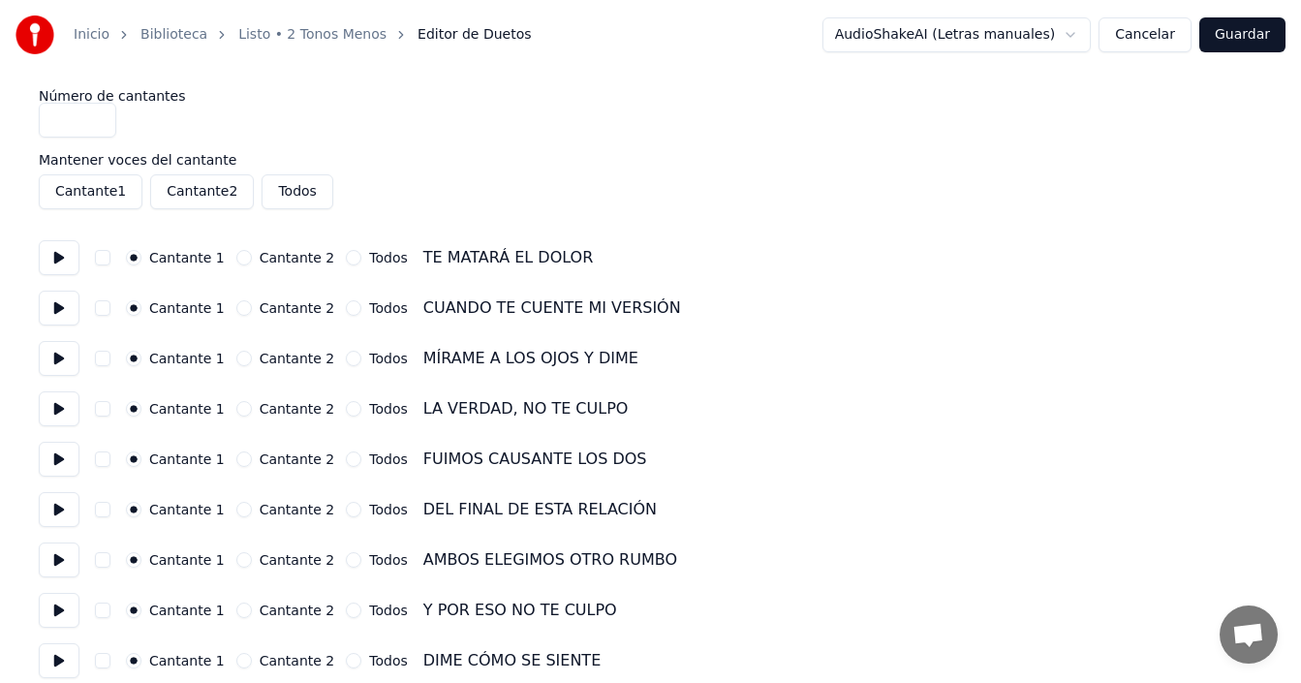
click at [98, 127] on input "*" at bounding box center [78, 120] width 78 height 35
click at [94, 187] on button "Cantante 1" at bounding box center [91, 191] width 104 height 35
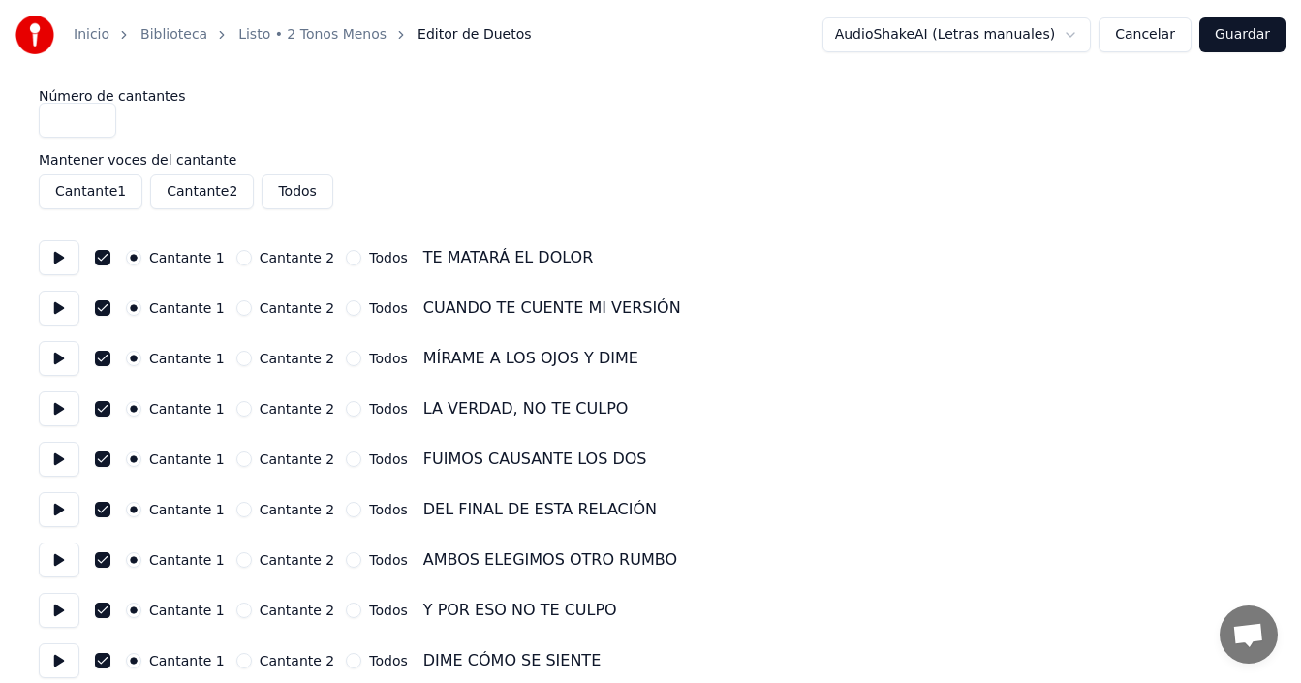
drag, startPoint x: 1244, startPoint y: 37, endPoint x: 1225, endPoint y: 69, distance: 37.4
click at [1244, 38] on button "Guardar" at bounding box center [1242, 34] width 86 height 35
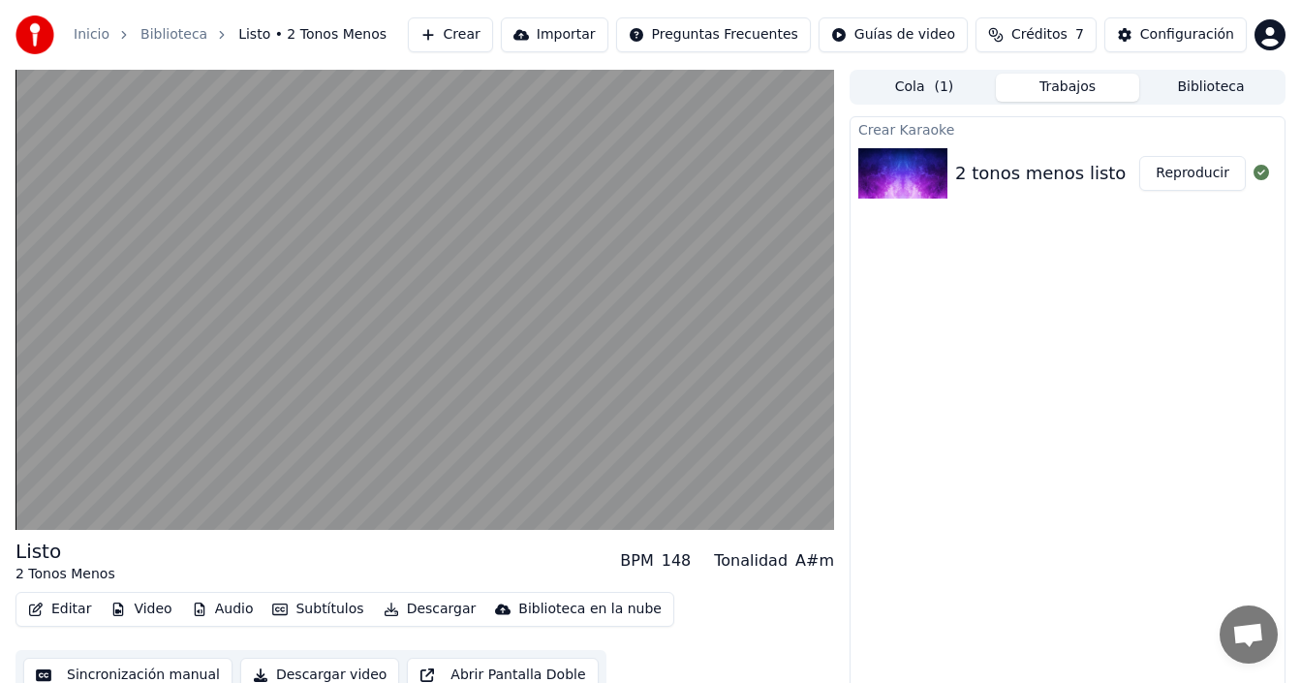
click at [65, 603] on button "Editar" at bounding box center [59, 609] width 78 height 27
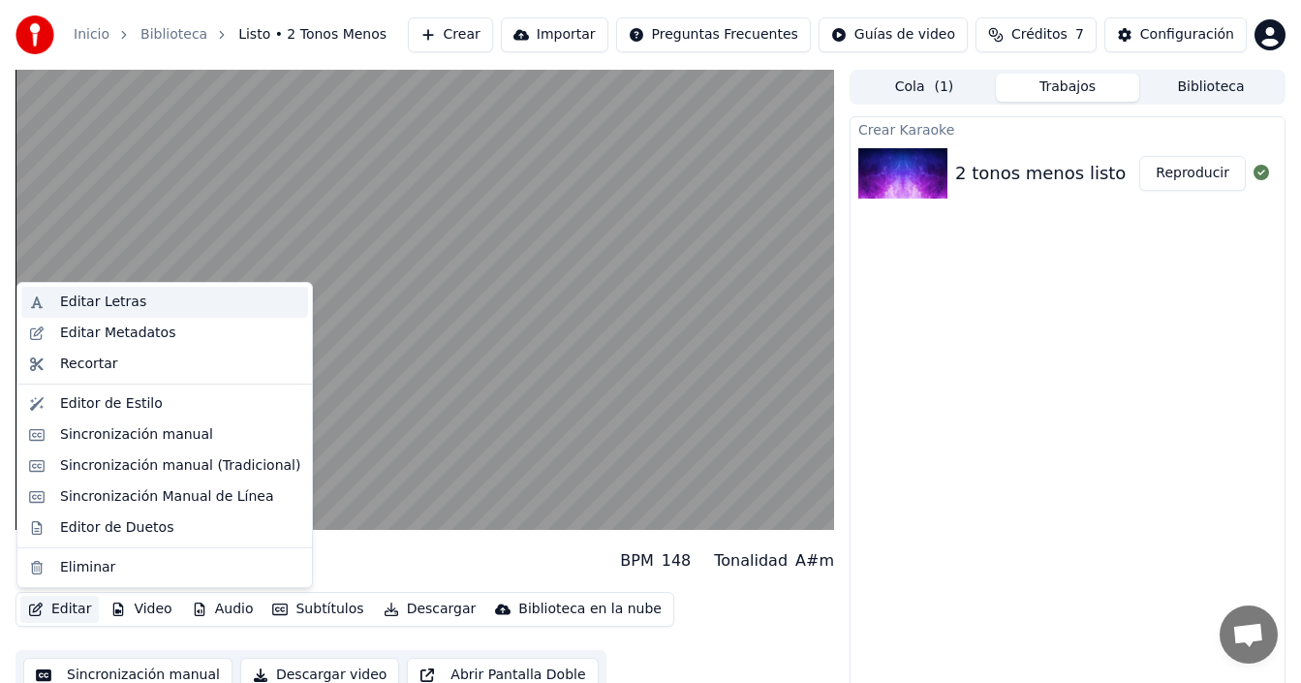
click at [132, 307] on div "Editar Letras" at bounding box center [103, 302] width 86 height 19
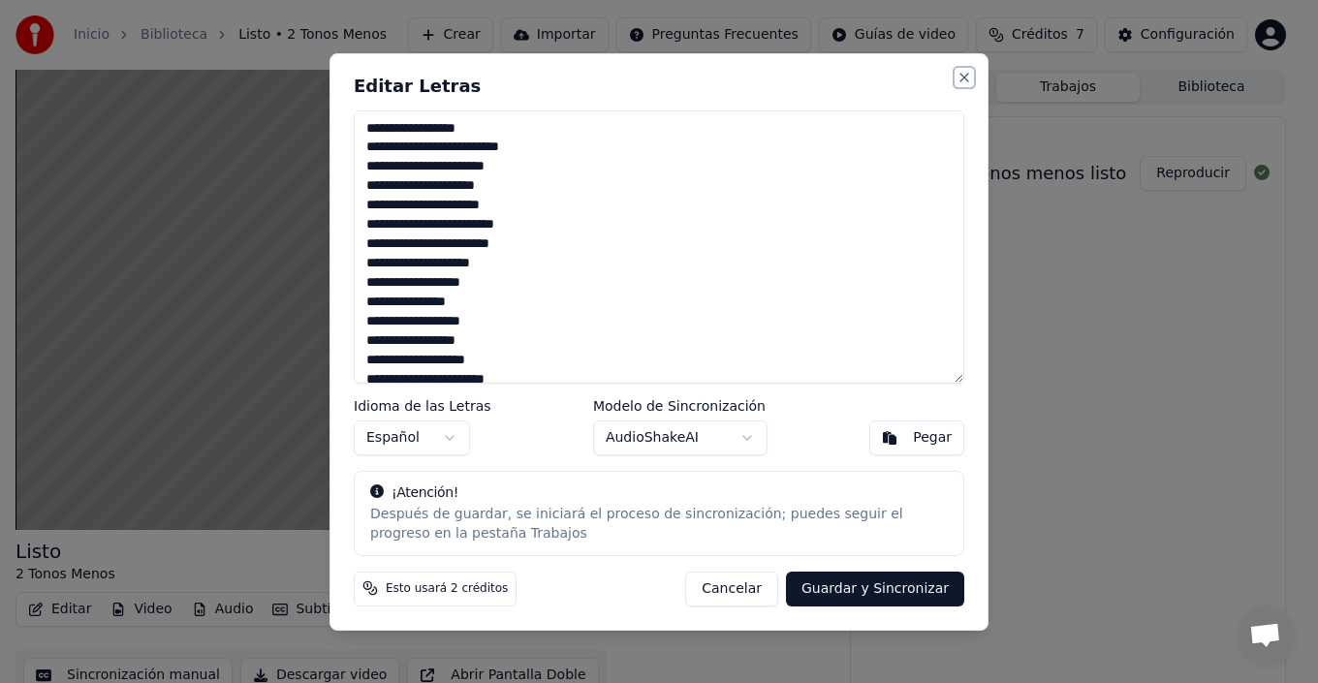
click at [957, 77] on button "Close" at bounding box center [964, 78] width 16 height 16
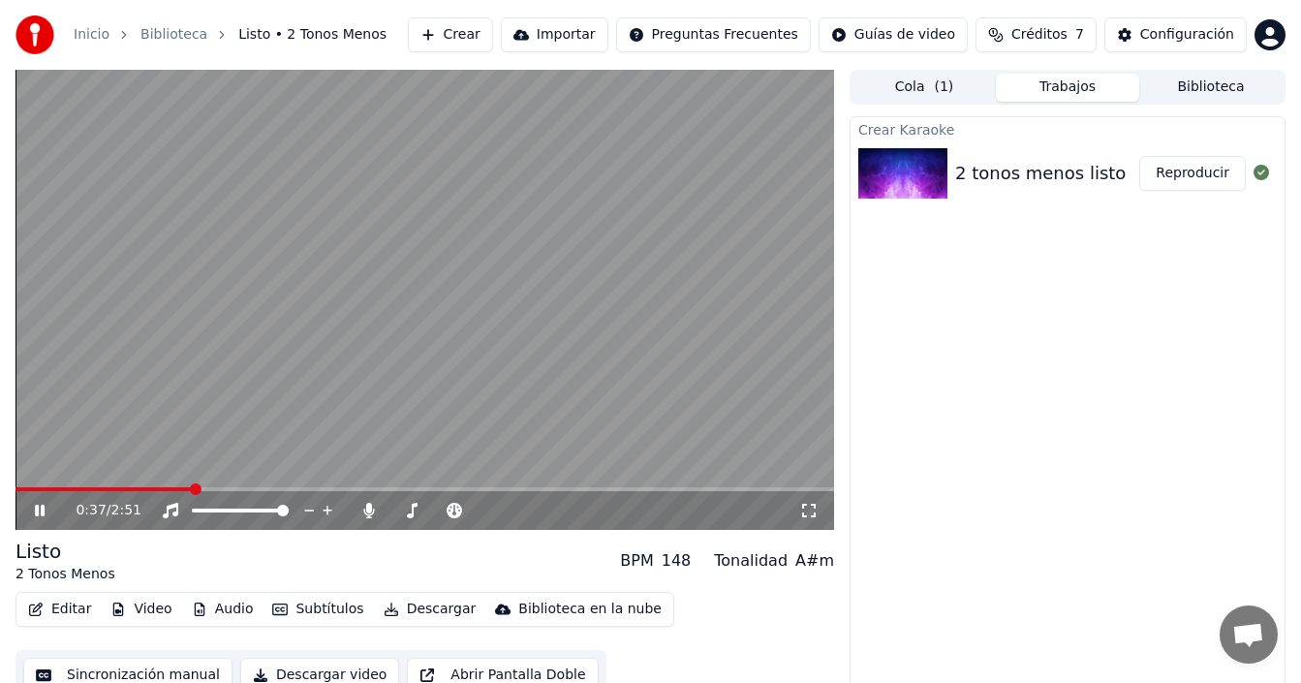
click at [53, 611] on button "Editar" at bounding box center [59, 609] width 78 height 27
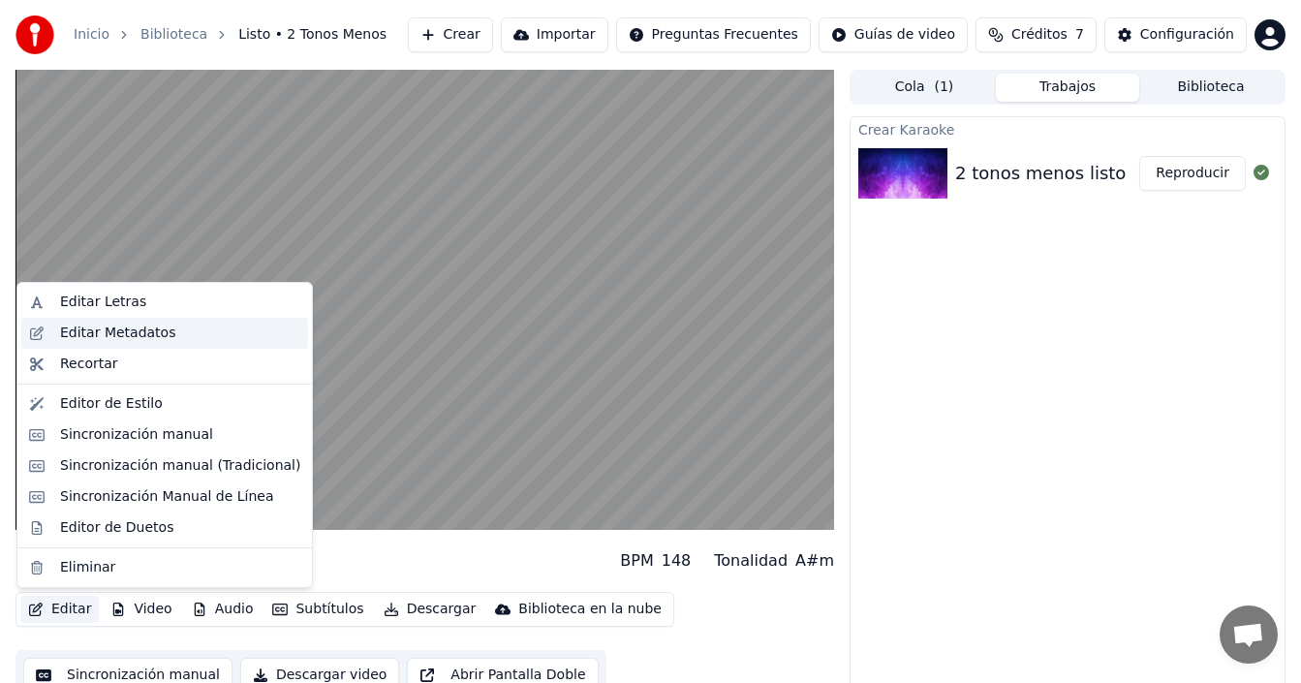
click at [127, 340] on div "Editar Metadatos" at bounding box center [117, 333] width 115 height 19
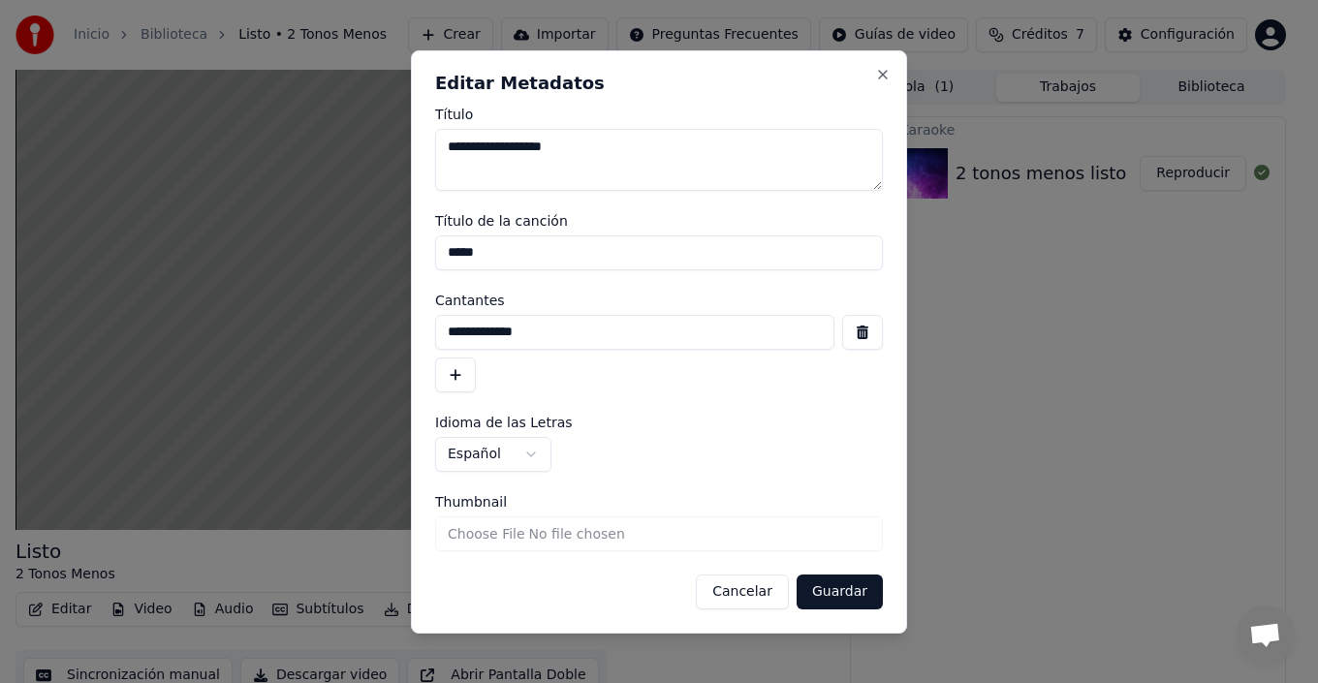
drag, startPoint x: 516, startPoint y: 255, endPoint x: 391, endPoint y: 254, distance: 125.0
click at [391, 254] on body "**********" at bounding box center [650, 341] width 1301 height 683
click at [376, 329] on body "**********" at bounding box center [650, 341] width 1301 height 683
drag, startPoint x: 513, startPoint y: 144, endPoint x: 404, endPoint y: 153, distance: 109.8
click at [404, 153] on body "**********" at bounding box center [650, 341] width 1301 height 683
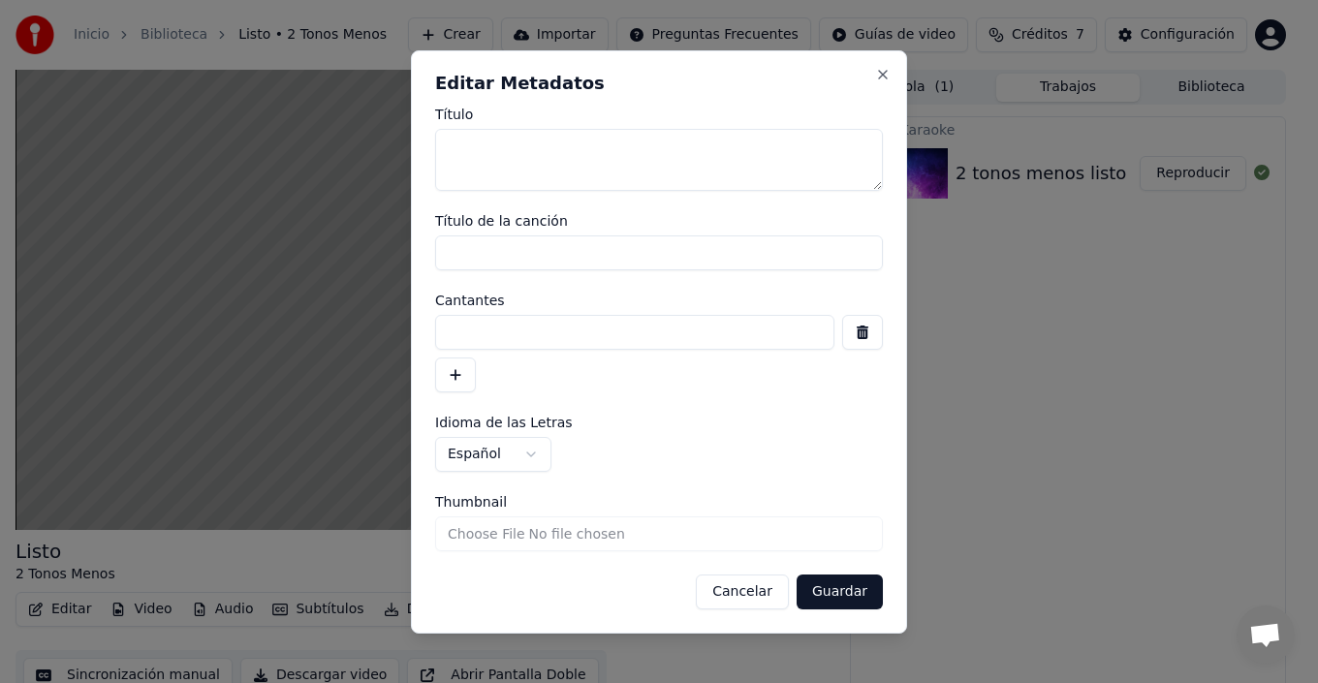
click at [849, 588] on button "Guardar" at bounding box center [839, 591] width 86 height 35
type textarea "**"
drag, startPoint x: 841, startPoint y: 590, endPoint x: 750, endPoint y: 568, distance: 93.7
click at [841, 591] on button "Guardar" at bounding box center [839, 591] width 86 height 35
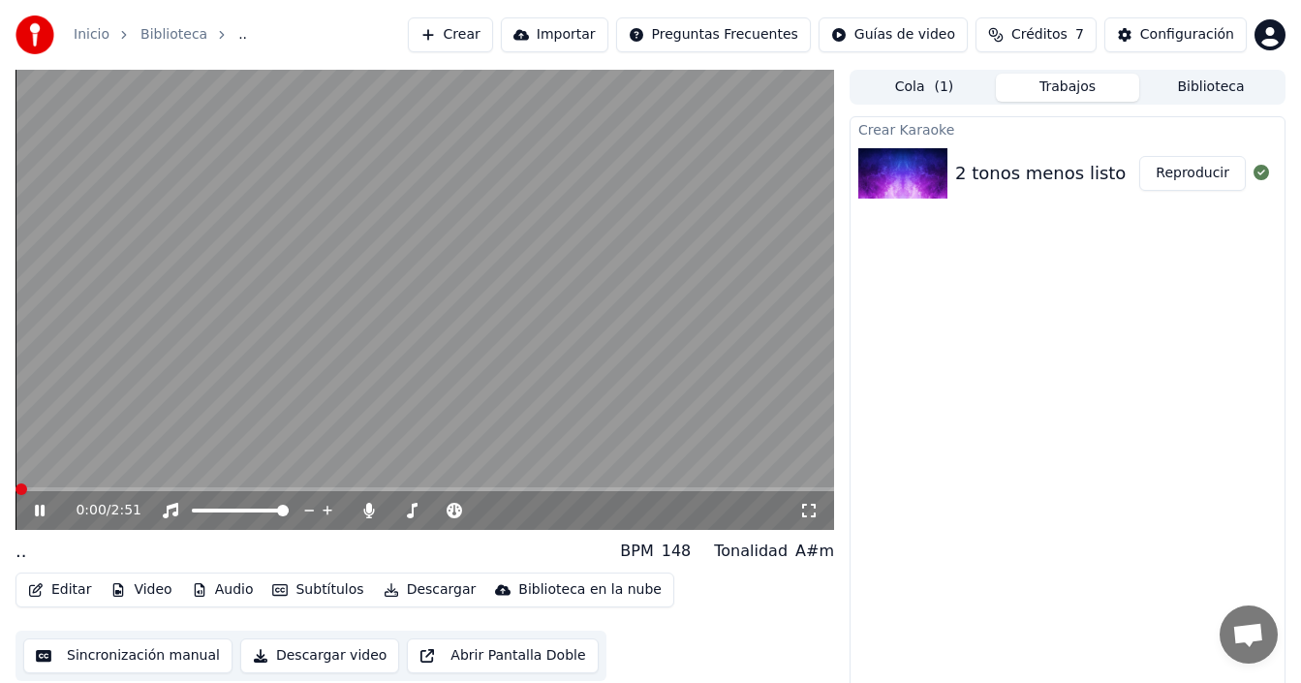
click at [16, 487] on span at bounding box center [425, 489] width 819 height 4
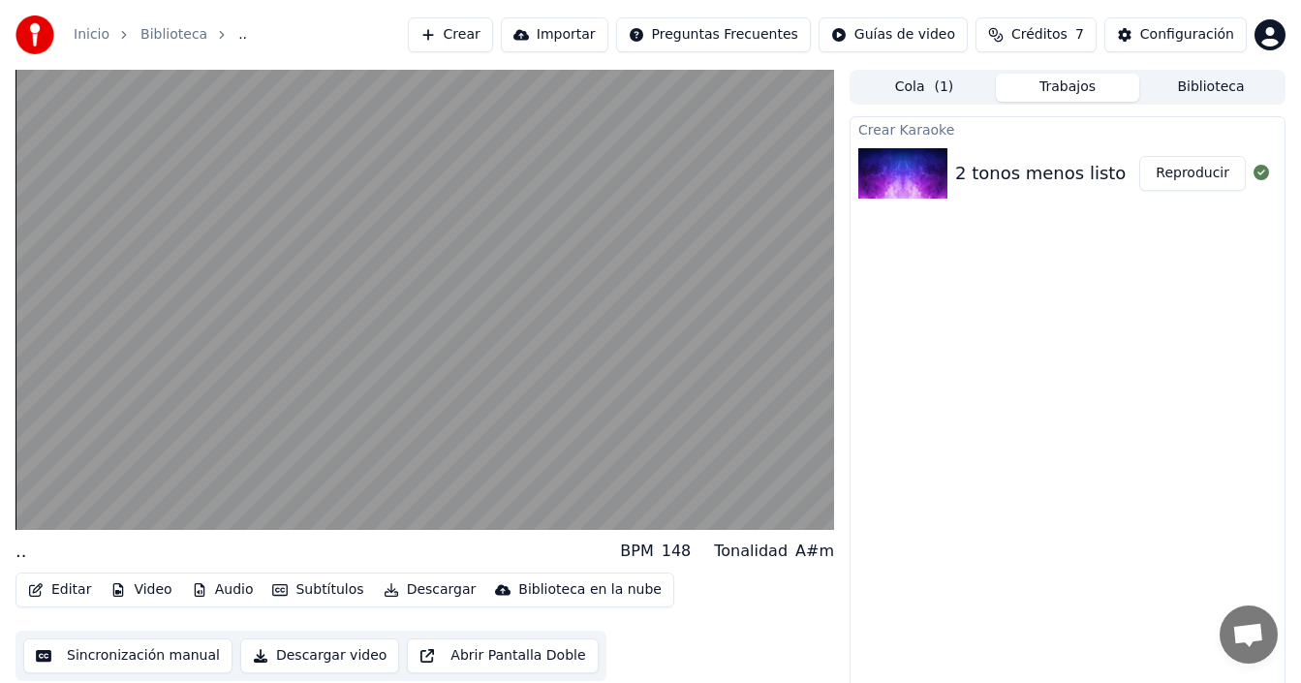
click at [313, 588] on button "Subtítulos" at bounding box center [317, 589] width 107 height 27
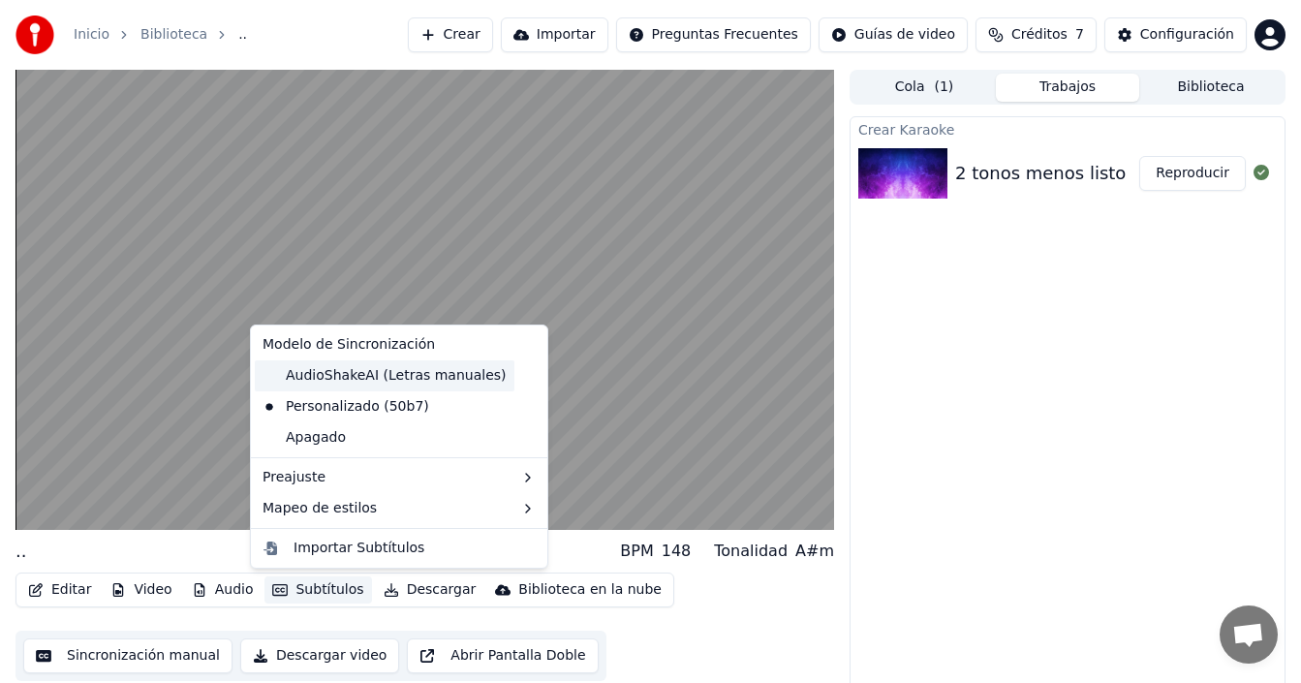
click at [384, 380] on div "AudioShakeAI (Letras manuales)" at bounding box center [385, 375] width 260 height 31
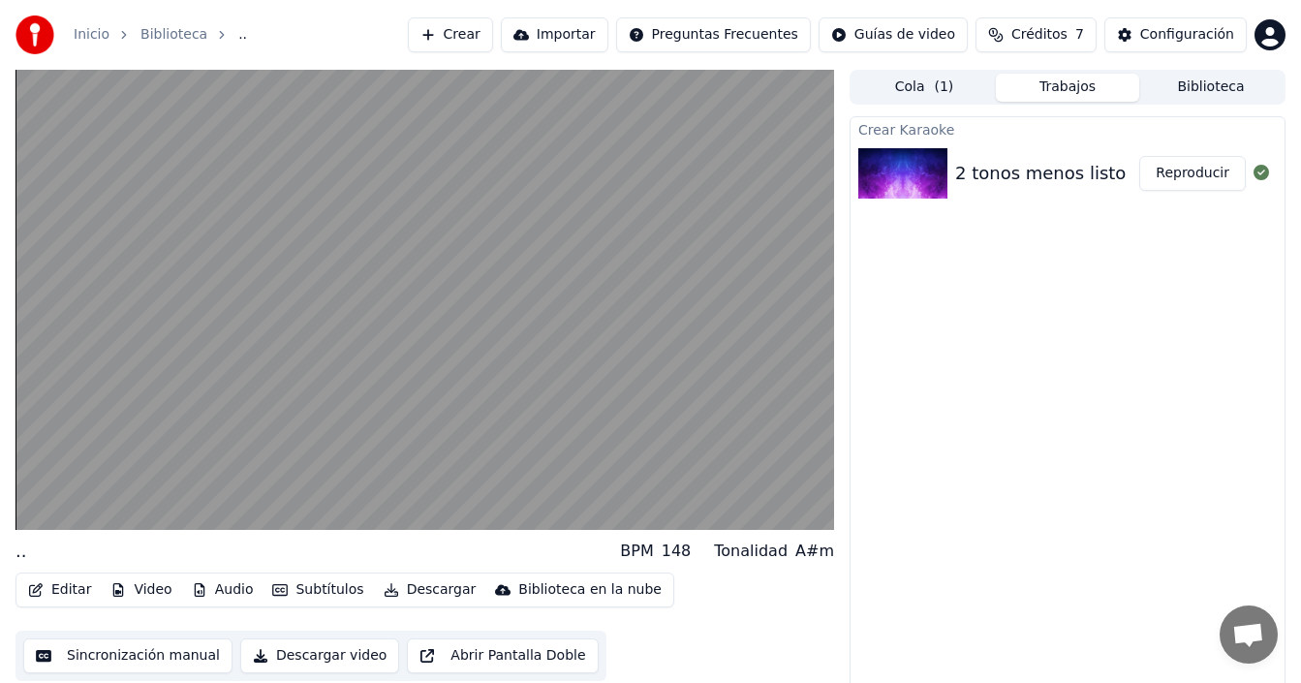
click at [337, 559] on div ".. BPM 148 Tonalidad A#m" at bounding box center [425, 551] width 819 height 27
click at [66, 587] on button "Editar" at bounding box center [59, 589] width 78 height 27
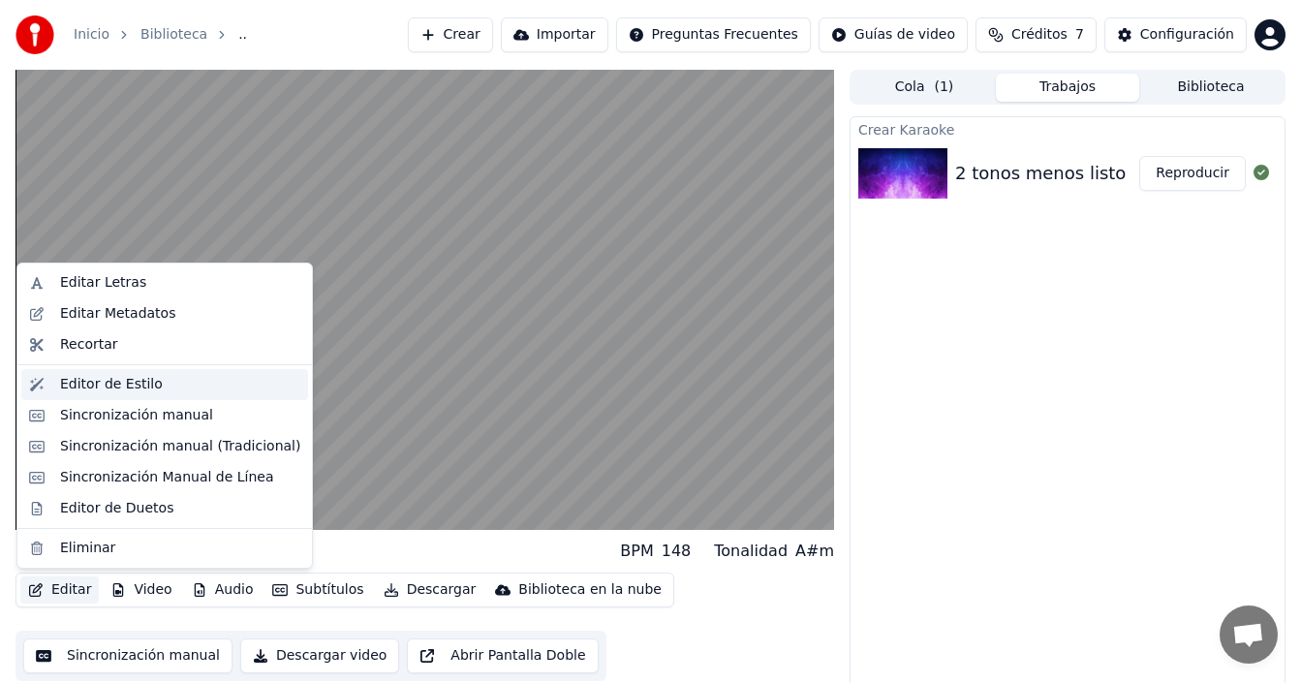
click at [135, 393] on div "Editor de Estilo" at bounding box center [111, 384] width 103 height 19
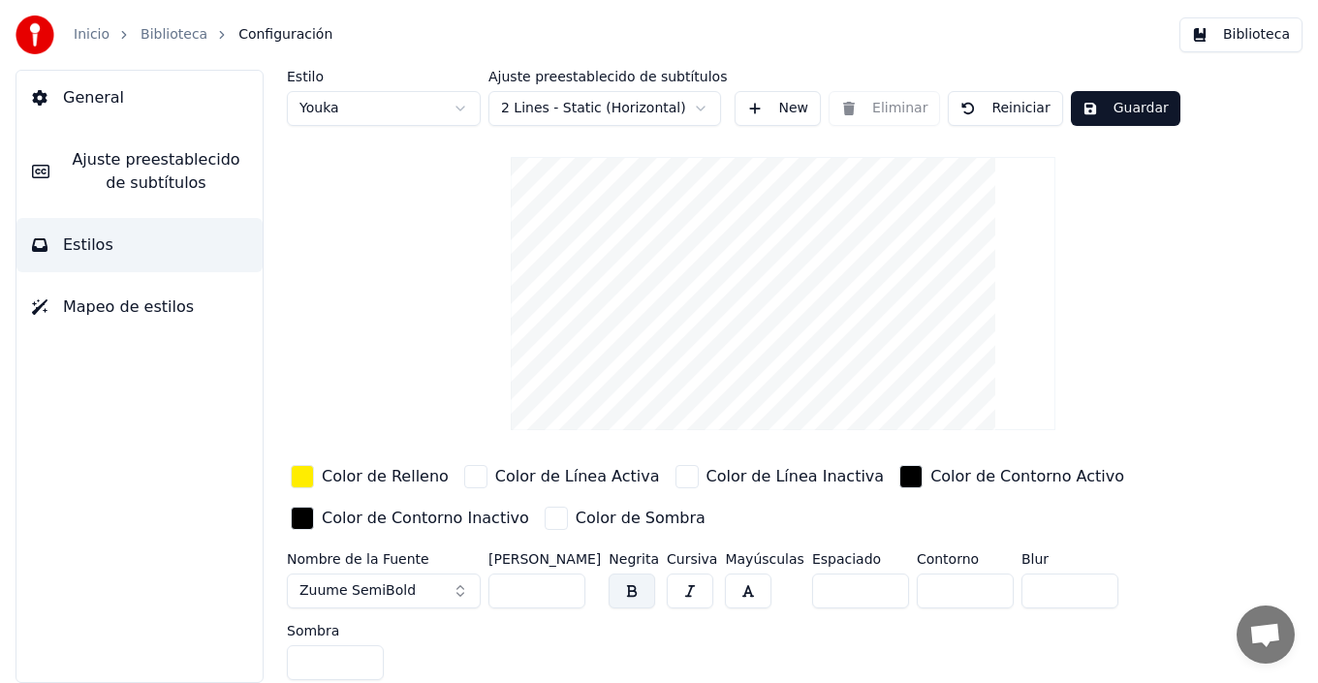
type input "*"
click at [974, 583] on input "*" at bounding box center [964, 591] width 97 height 35
click at [384, 645] on input "*" at bounding box center [335, 662] width 97 height 35
type input "*"
click at [384, 645] on input "*" at bounding box center [335, 662] width 97 height 35
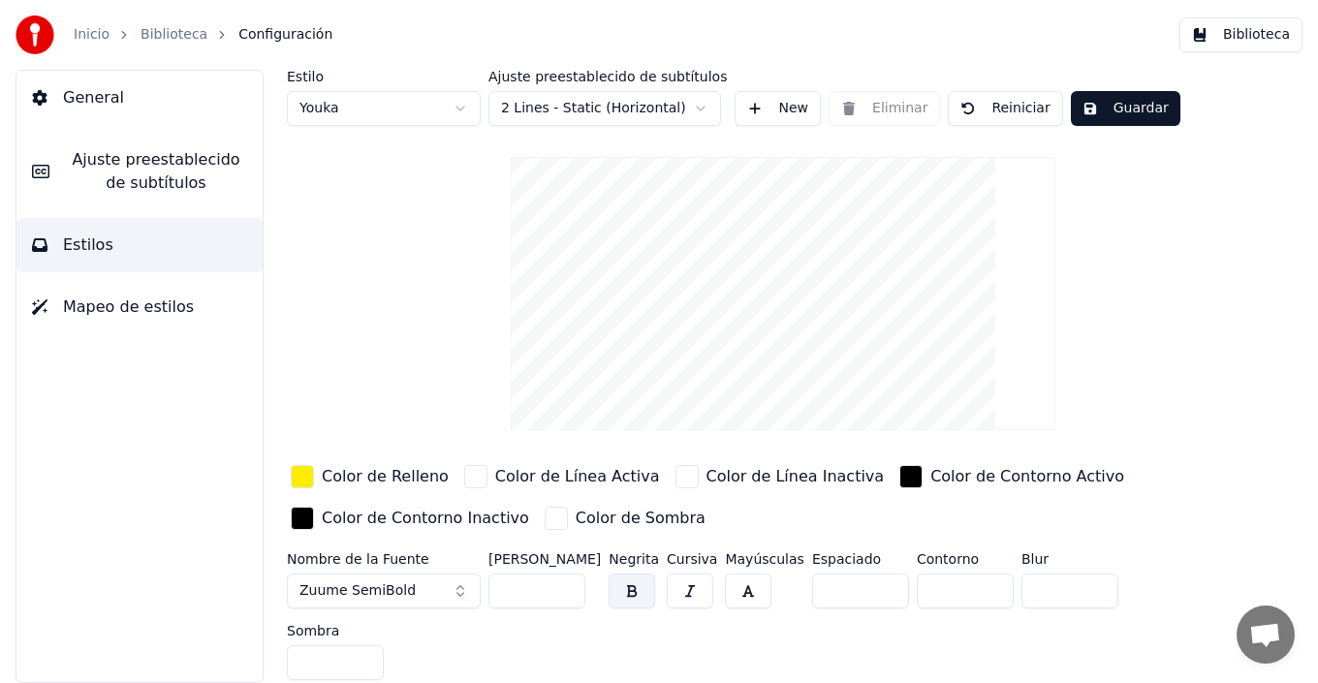
click at [1078, 583] on input "*" at bounding box center [1069, 591] width 97 height 35
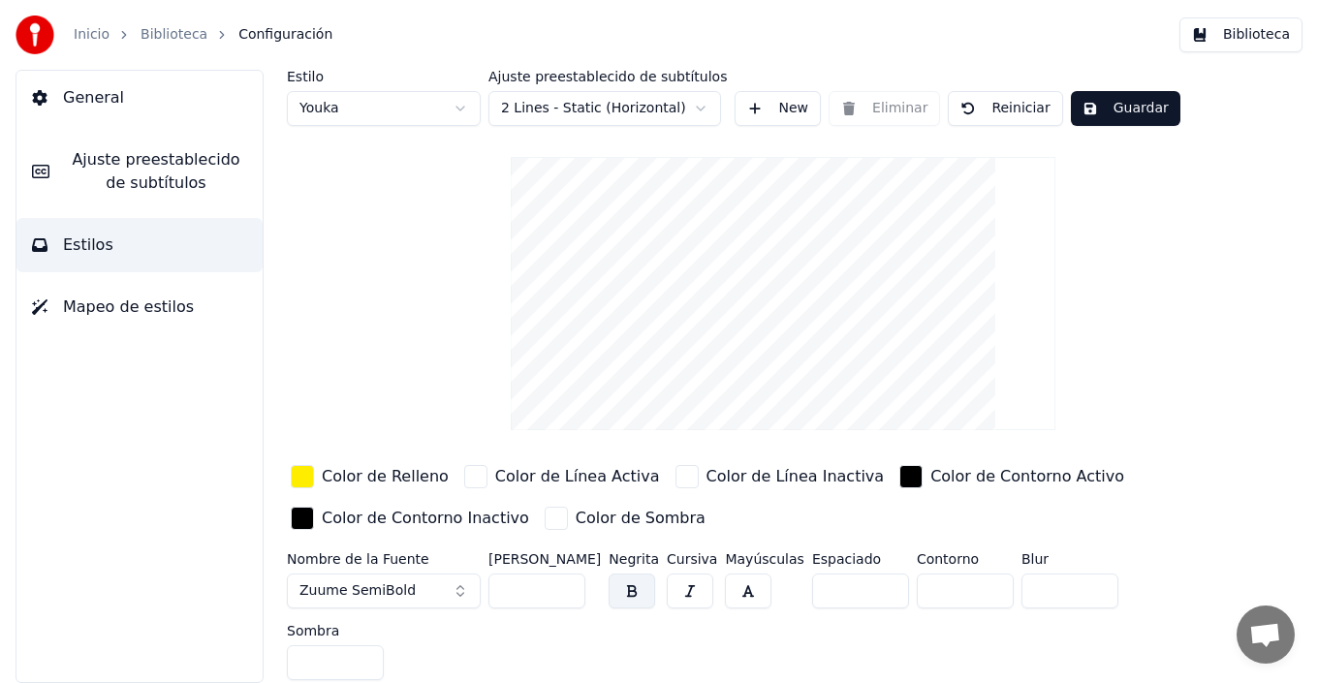
click at [1078, 583] on input "*" at bounding box center [1069, 591] width 97 height 35
click at [1079, 582] on input "**" at bounding box center [1069, 591] width 97 height 35
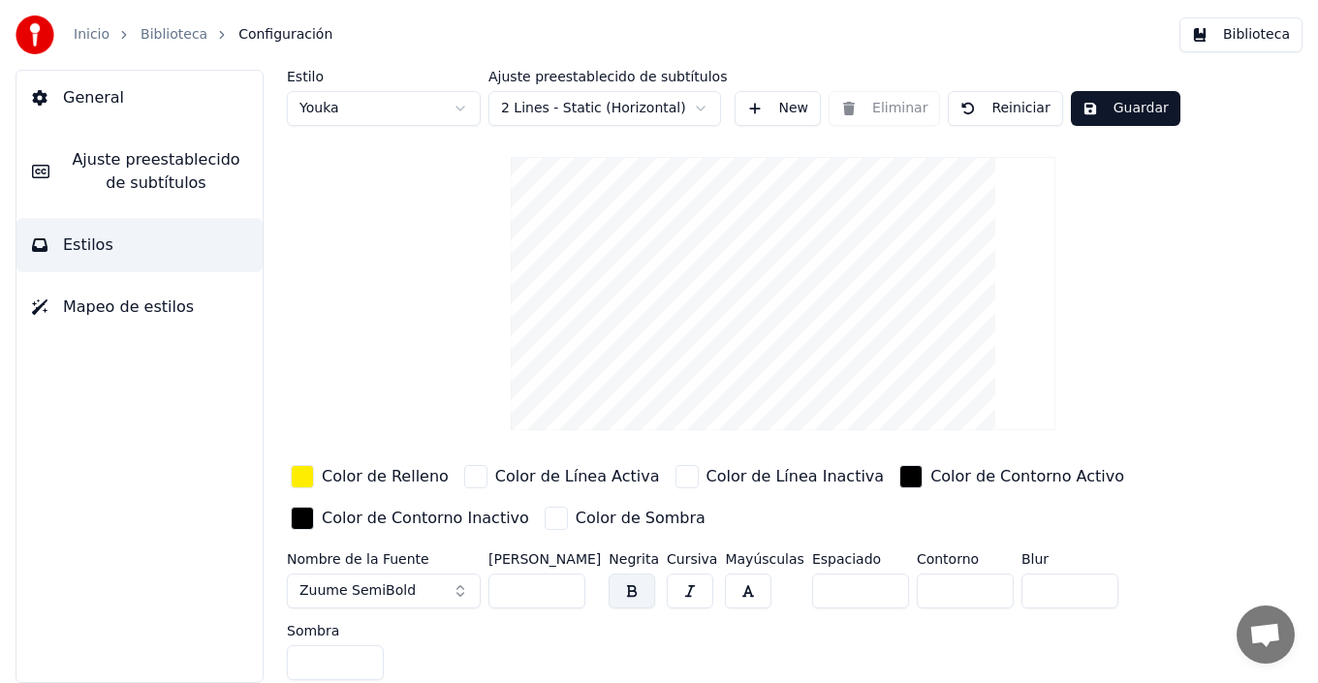
click at [1078, 592] on input "*" at bounding box center [1069, 591] width 97 height 35
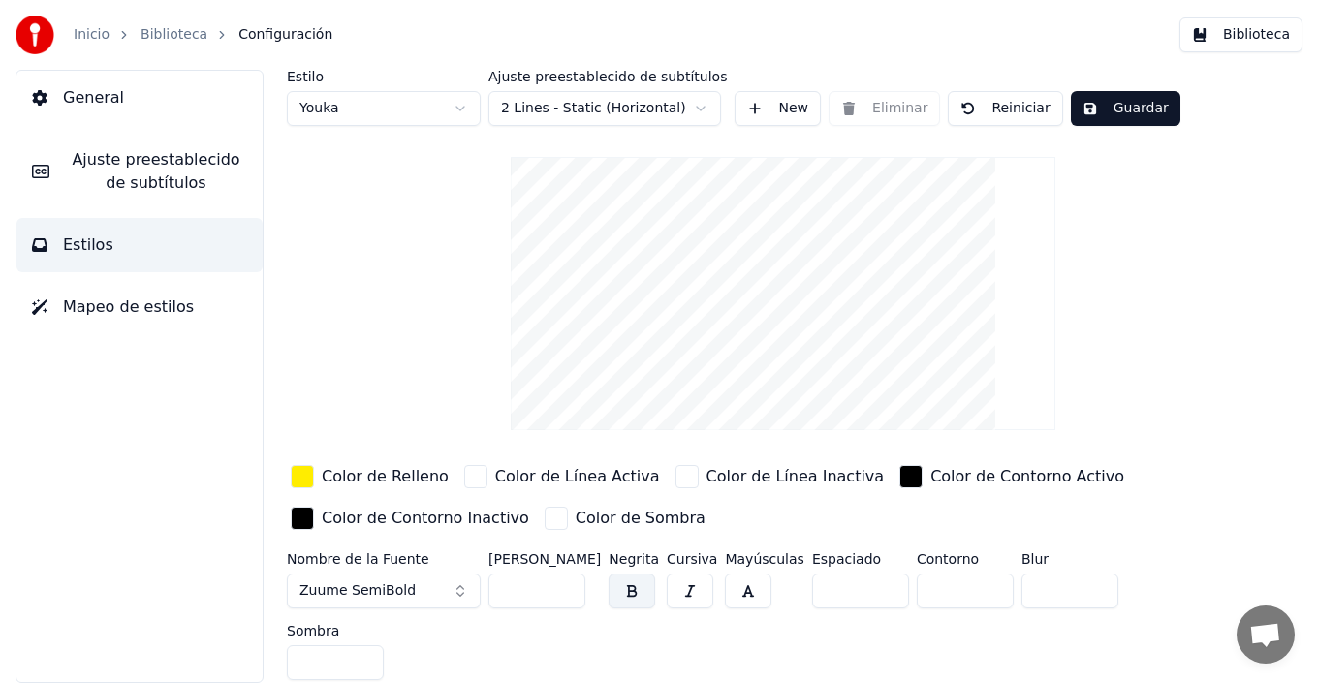
click at [1078, 592] on input "*" at bounding box center [1069, 591] width 97 height 35
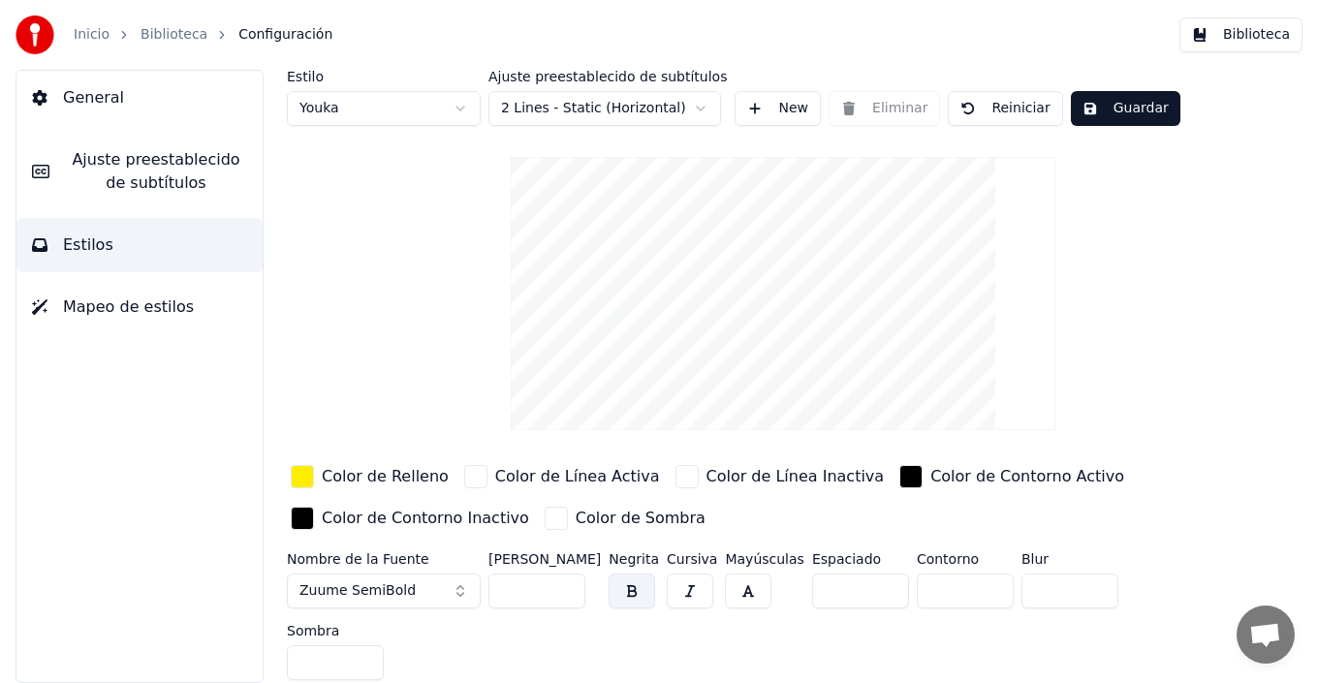
click at [1078, 592] on input "*" at bounding box center [1069, 591] width 97 height 35
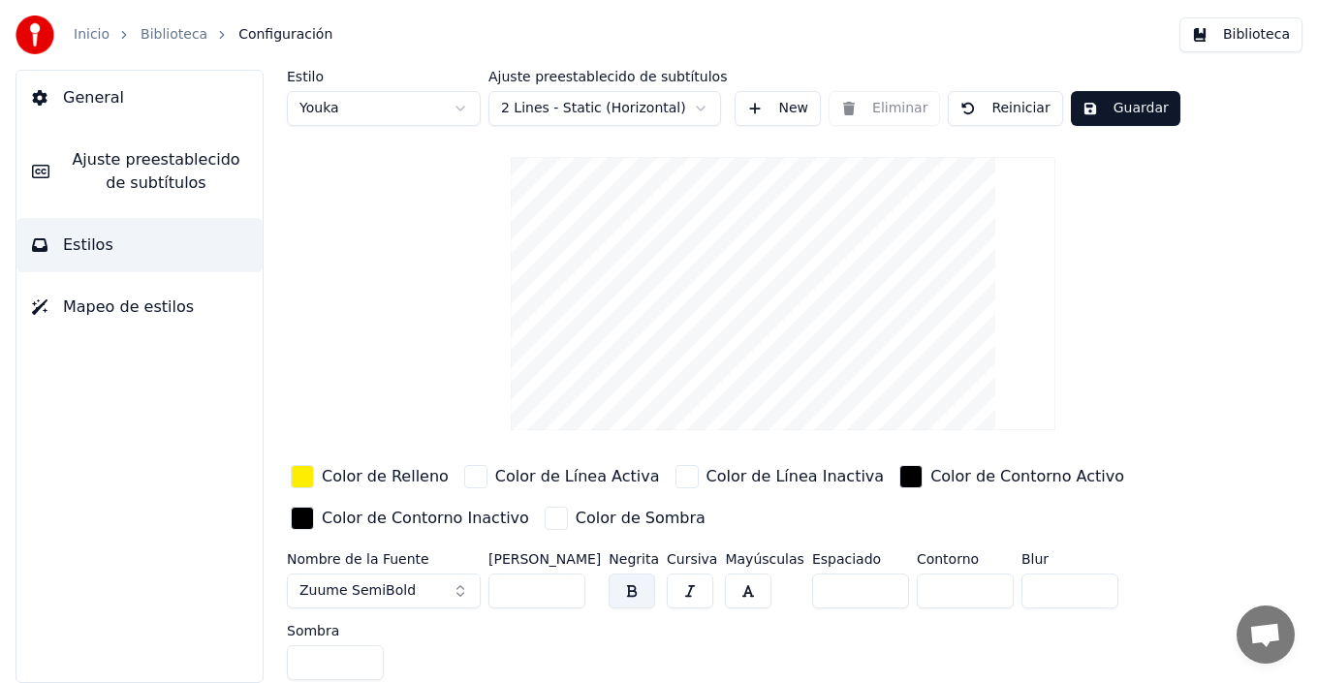
type input "*"
click at [1077, 579] on input "*" at bounding box center [1069, 591] width 97 height 35
click at [1116, 113] on button "Guardar" at bounding box center [1124, 108] width 109 height 35
click at [1096, 119] on button "Guardar" at bounding box center [1124, 108] width 109 height 35
click at [1237, 35] on button "Biblioteca" at bounding box center [1240, 34] width 123 height 35
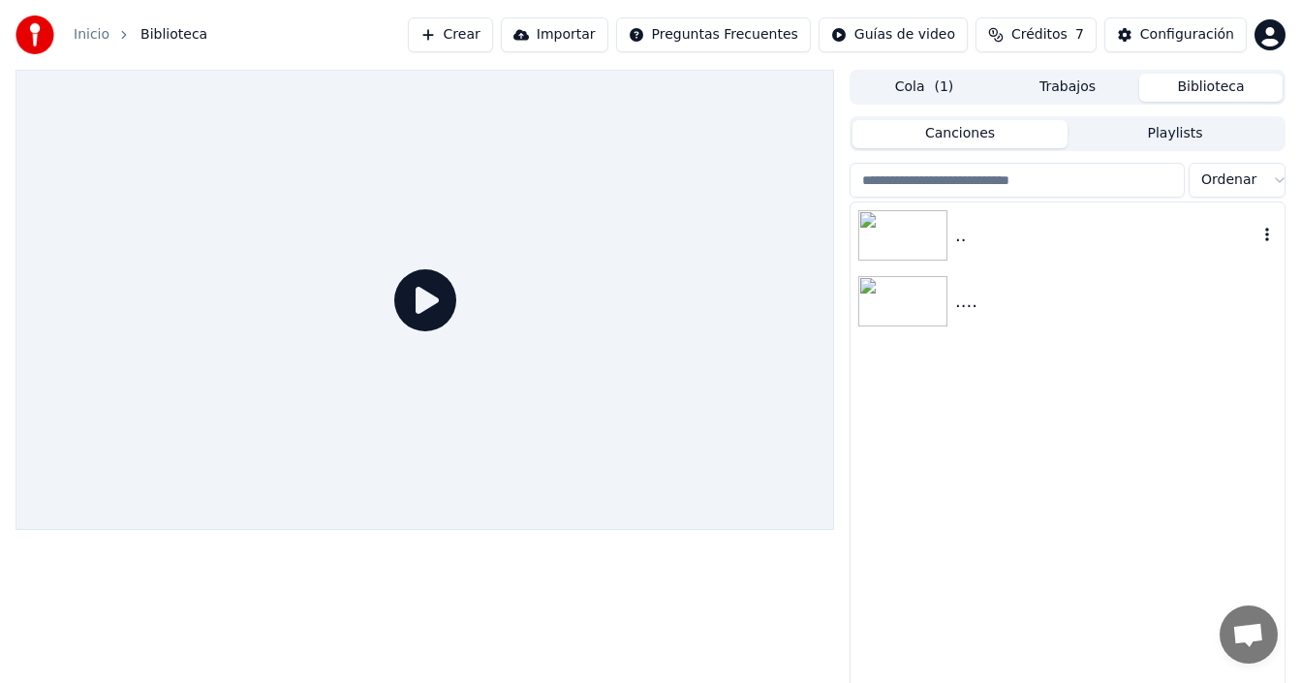
click at [884, 234] on img at bounding box center [902, 235] width 89 height 50
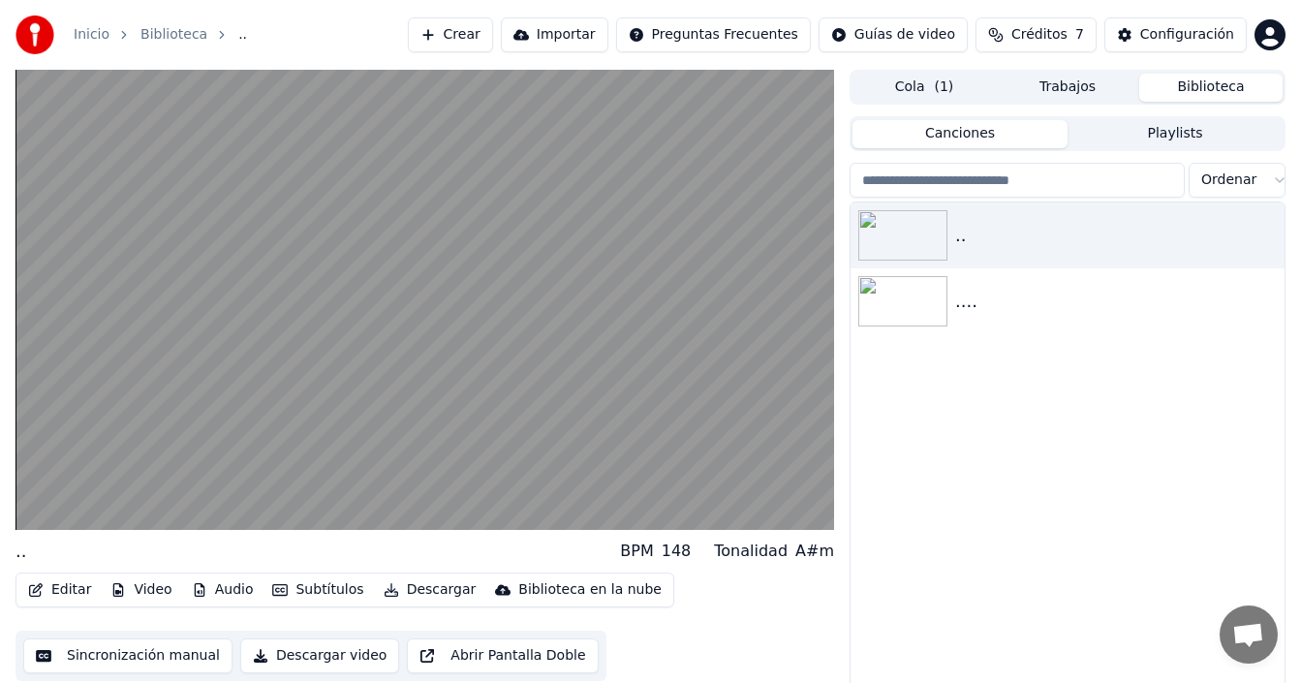
click at [73, 592] on button "Editar" at bounding box center [59, 589] width 78 height 27
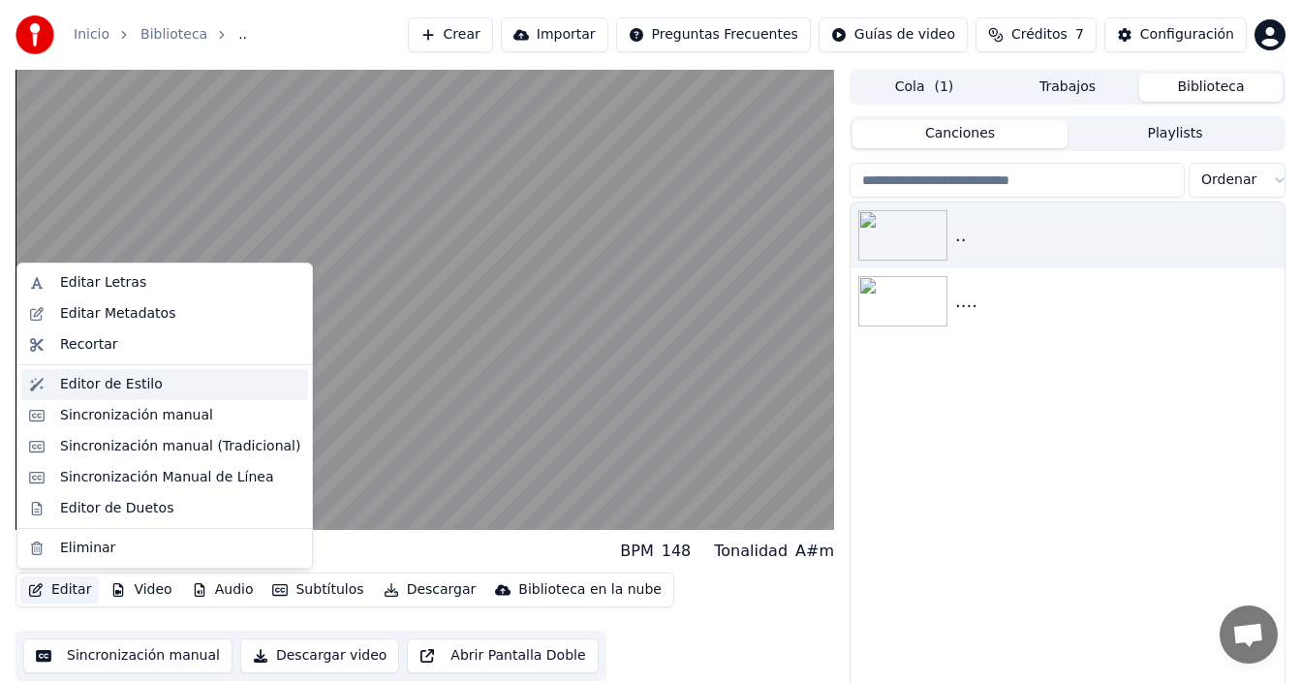
click at [136, 386] on div "Editor de Estilo" at bounding box center [111, 384] width 103 height 19
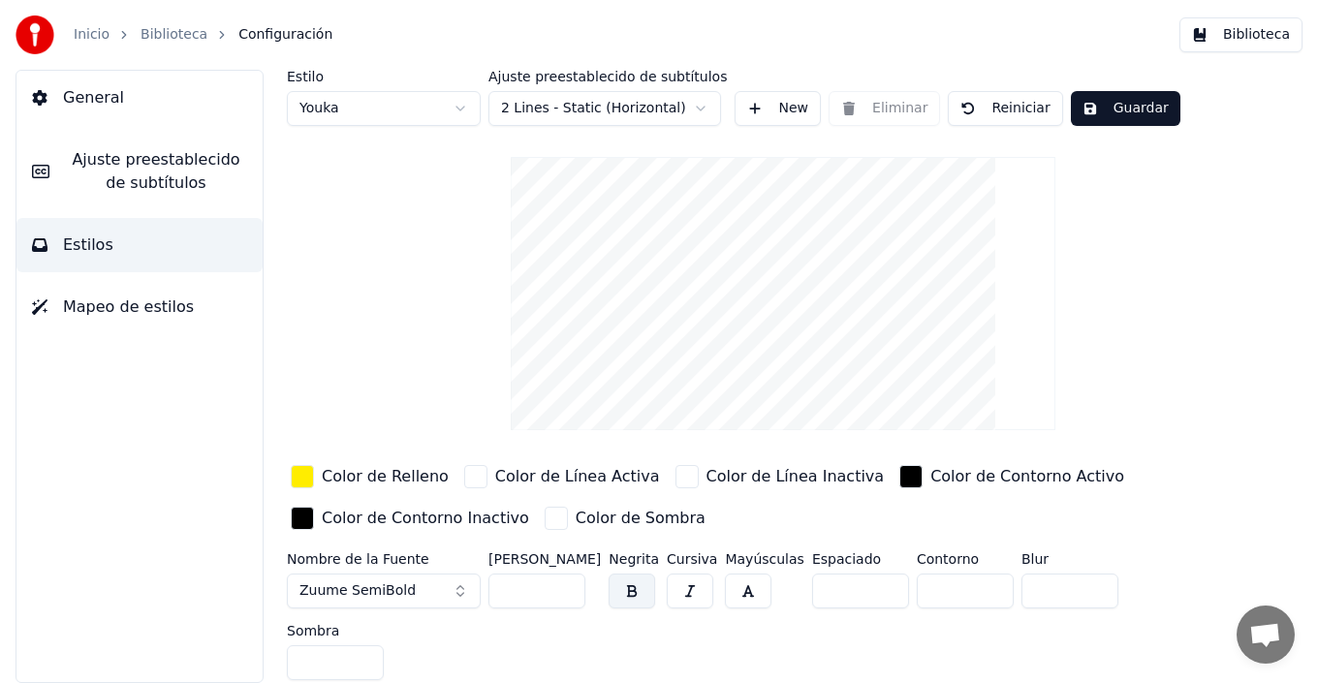
click at [975, 585] on input "*" at bounding box center [964, 591] width 97 height 35
type input "*"
click at [975, 585] on input "*" at bounding box center [964, 591] width 97 height 35
type input "*"
click at [384, 645] on input "*" at bounding box center [335, 662] width 97 height 35
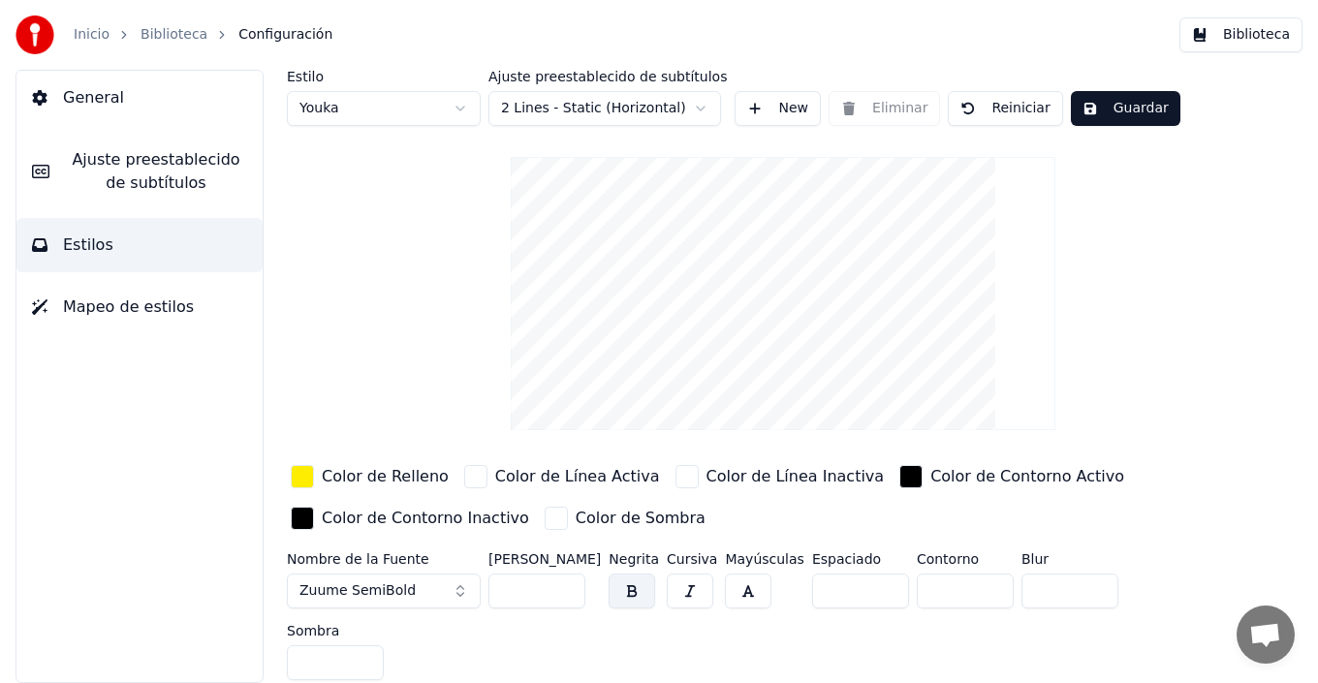
click at [1126, 115] on button "Guardar" at bounding box center [1124, 108] width 109 height 35
click at [1239, 38] on button "Biblioteca" at bounding box center [1240, 34] width 123 height 35
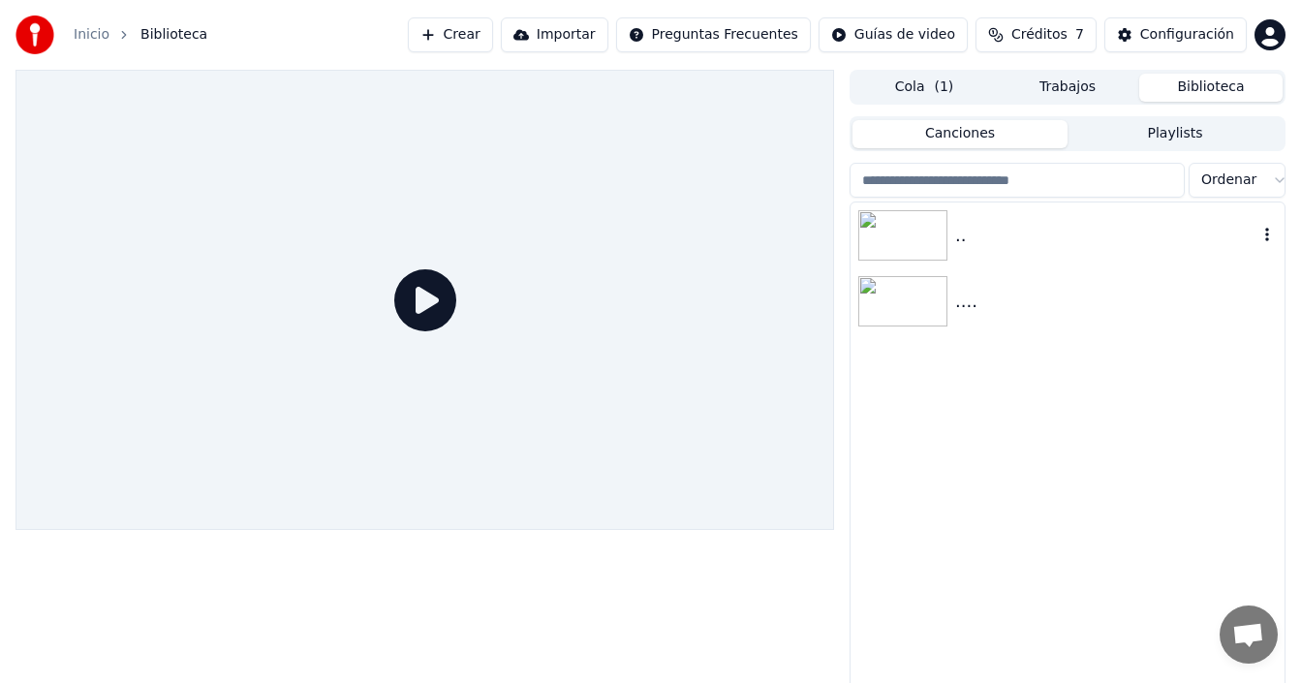
click at [928, 243] on img at bounding box center [902, 235] width 89 height 50
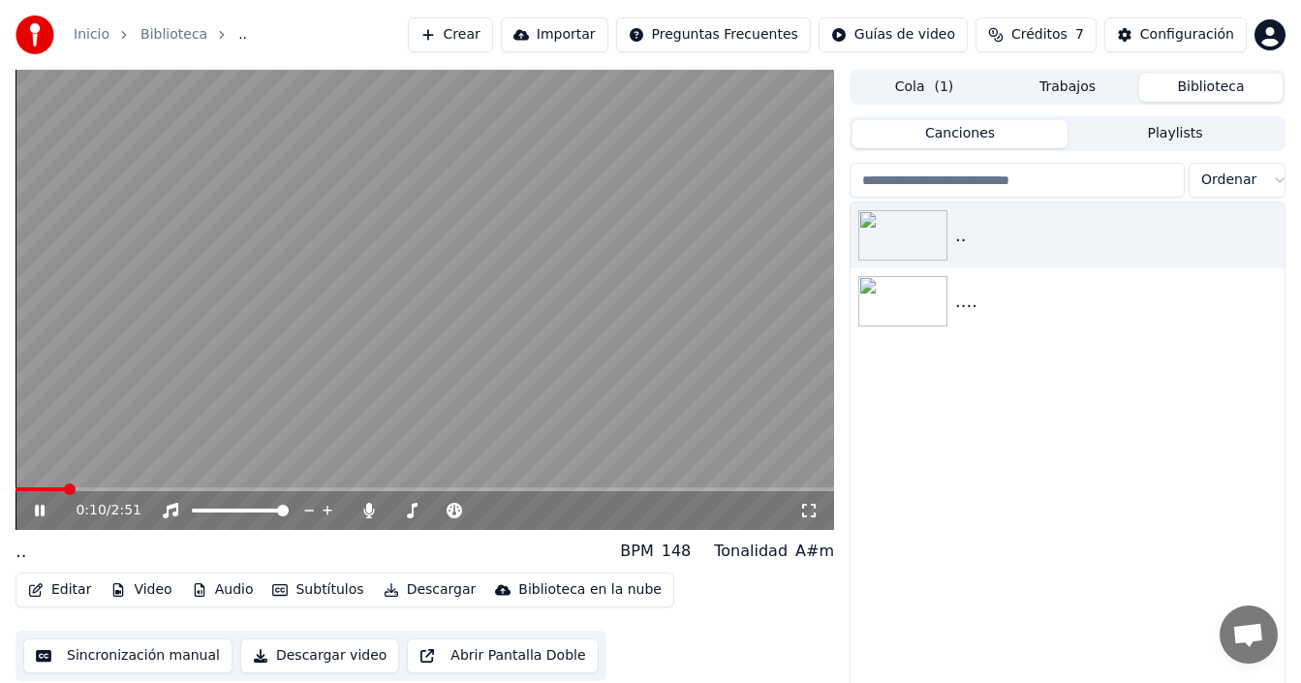
drag, startPoint x: 38, startPoint y: 508, endPoint x: 62, endPoint y: 525, distance: 29.8
click at [38, 509] on icon at bounding box center [40, 511] width 10 height 12
click at [911, 303] on img at bounding box center [902, 301] width 89 height 50
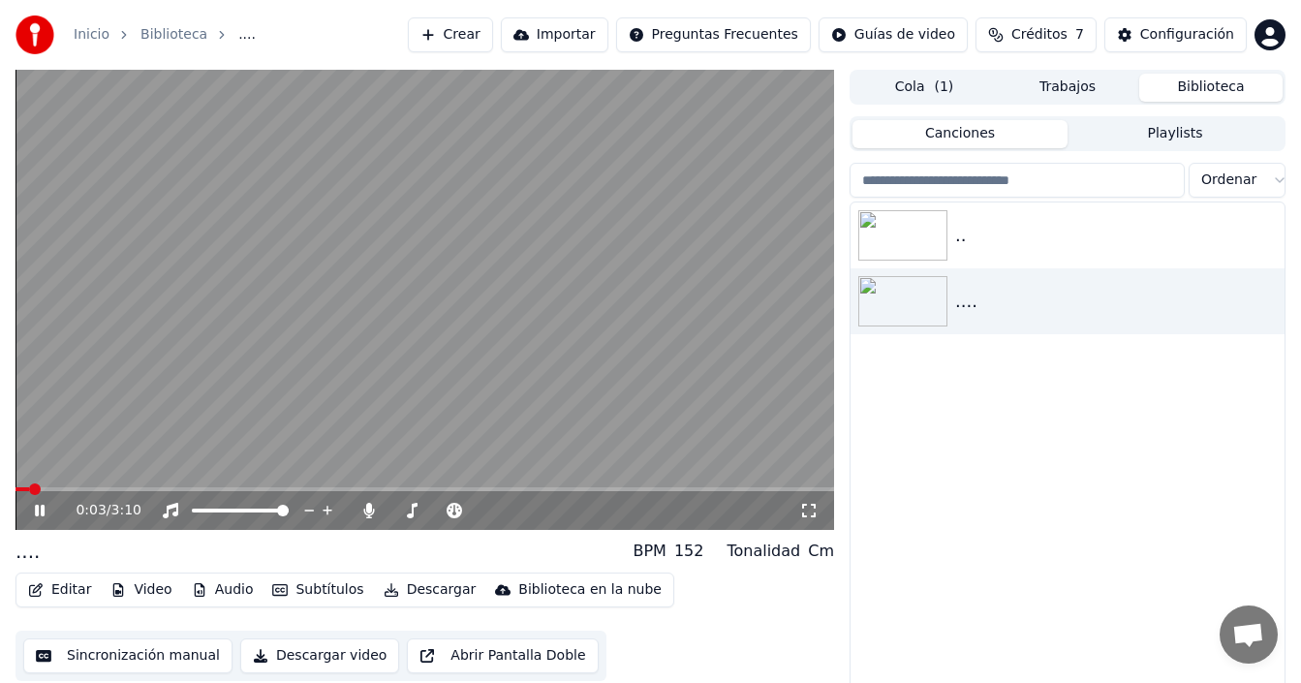
click at [118, 492] on div "0:03 / 3:10" at bounding box center [425, 510] width 819 height 39
click at [152, 489] on span at bounding box center [425, 489] width 819 height 4
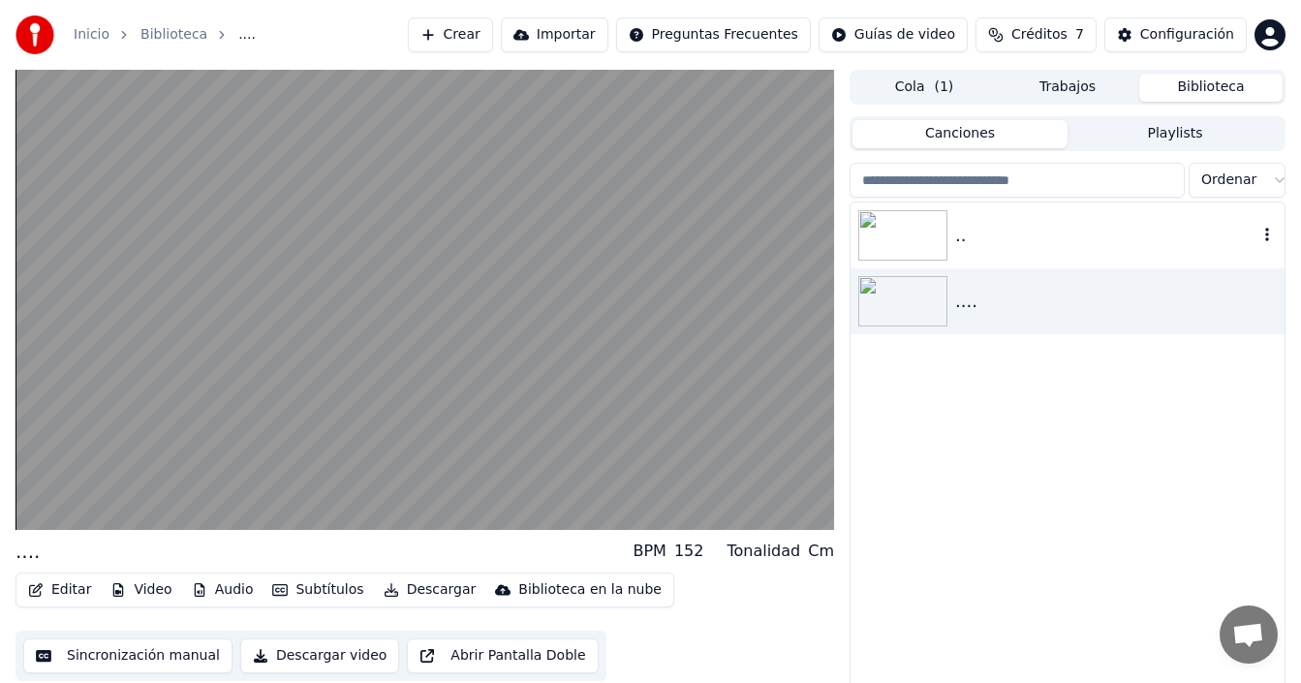
click at [915, 235] on img at bounding box center [902, 235] width 89 height 50
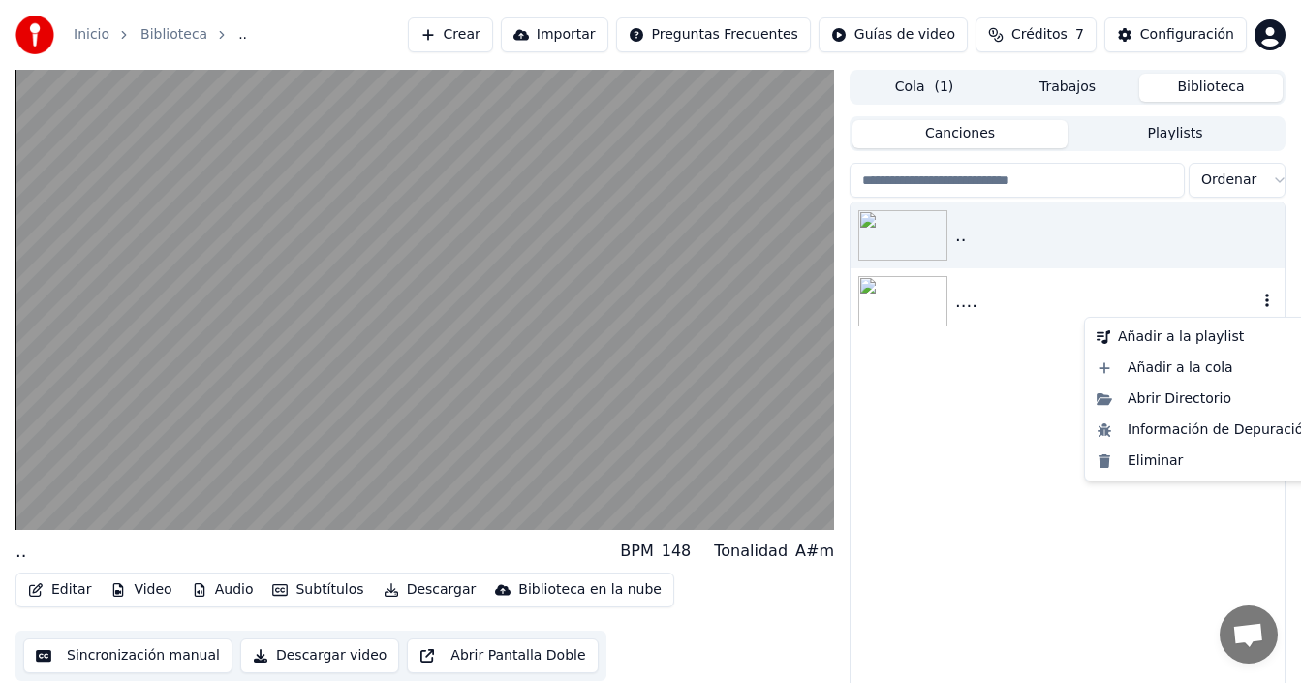
click at [1267, 299] on icon "button" at bounding box center [1266, 301] width 19 height 16
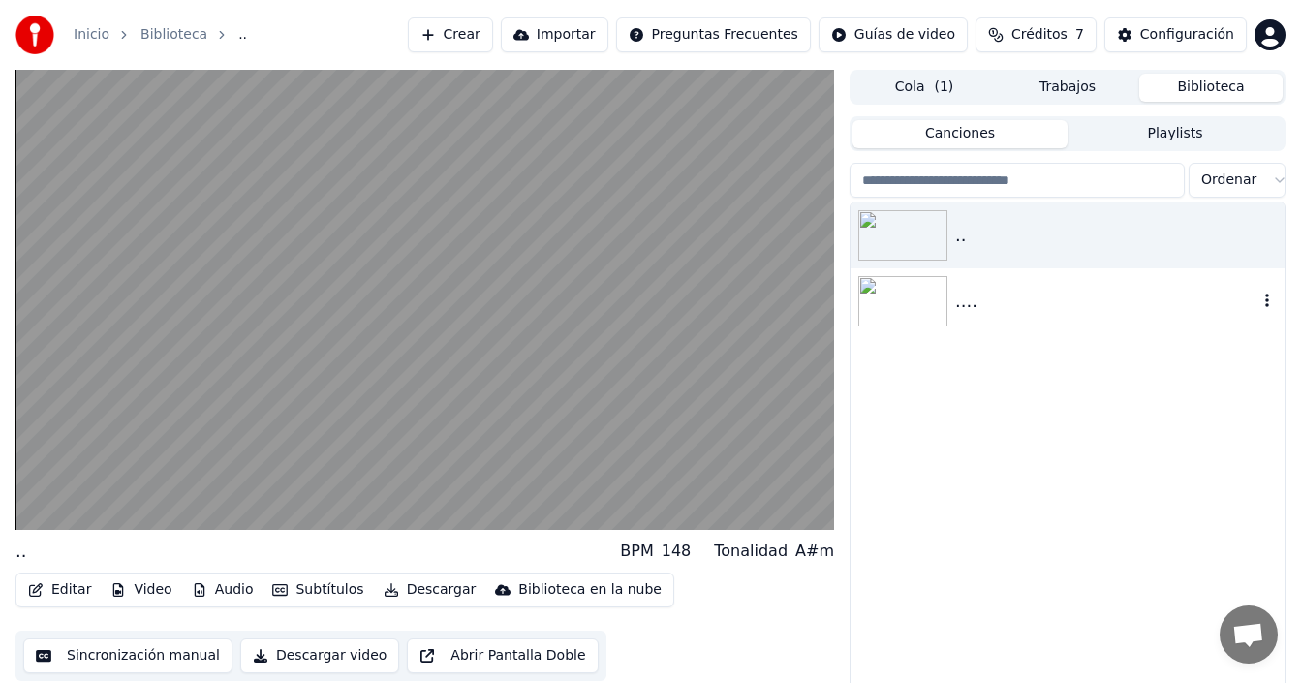
drag, startPoint x: 894, startPoint y: 307, endPoint x: 904, endPoint y: 310, distance: 10.1
click at [894, 308] on img at bounding box center [902, 301] width 89 height 50
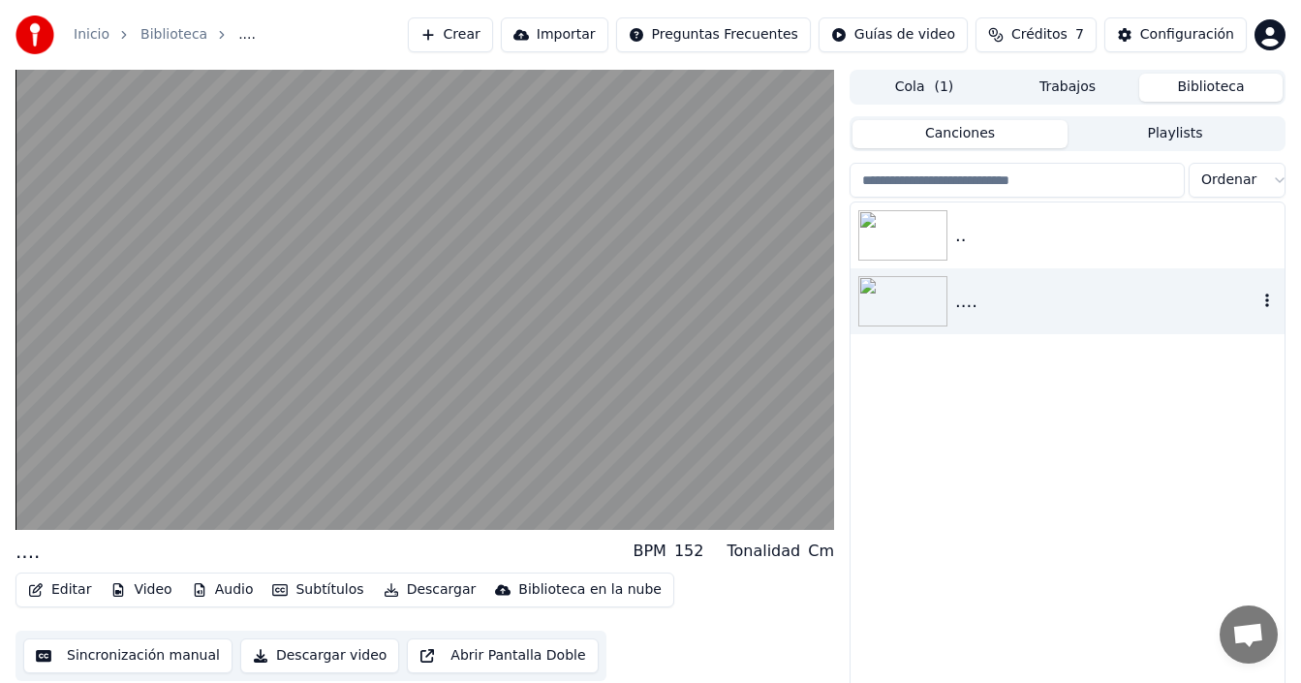
click at [1270, 299] on icon "button" at bounding box center [1266, 301] width 19 height 16
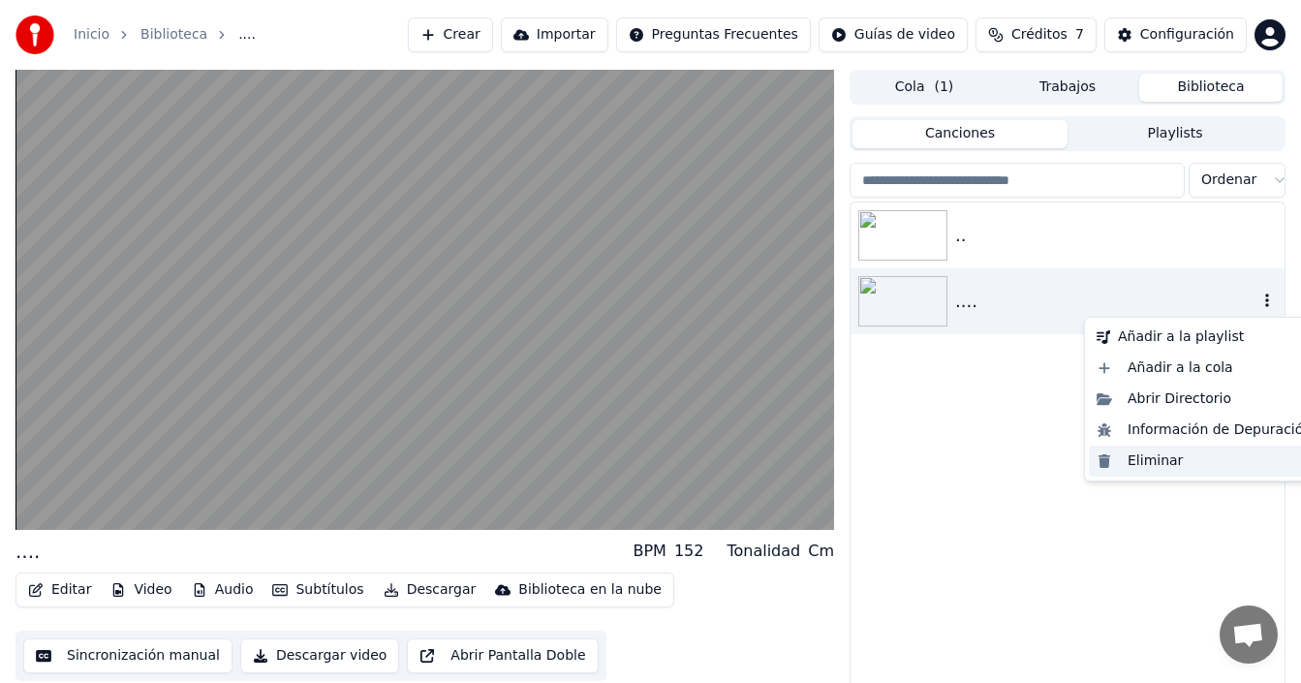
click at [1152, 463] on div "Eliminar" at bounding box center [1204, 461] width 231 height 31
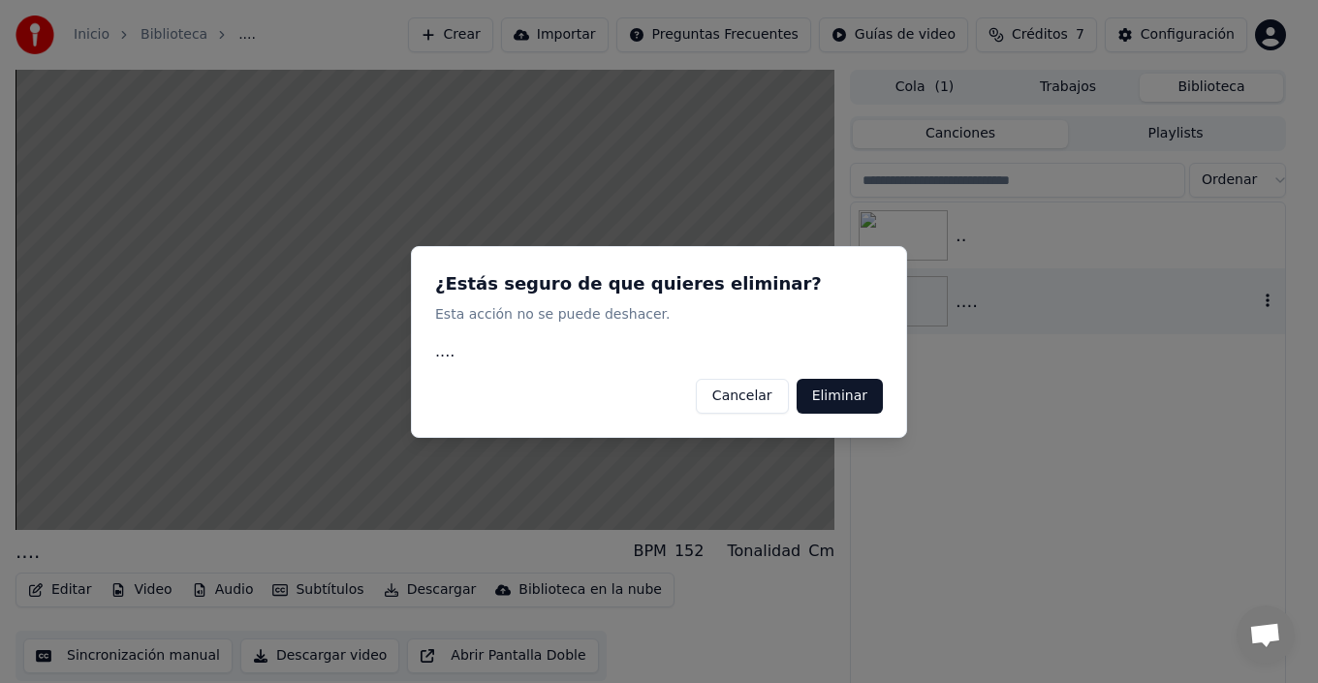
click at [853, 401] on button "Eliminar" at bounding box center [839, 395] width 86 height 35
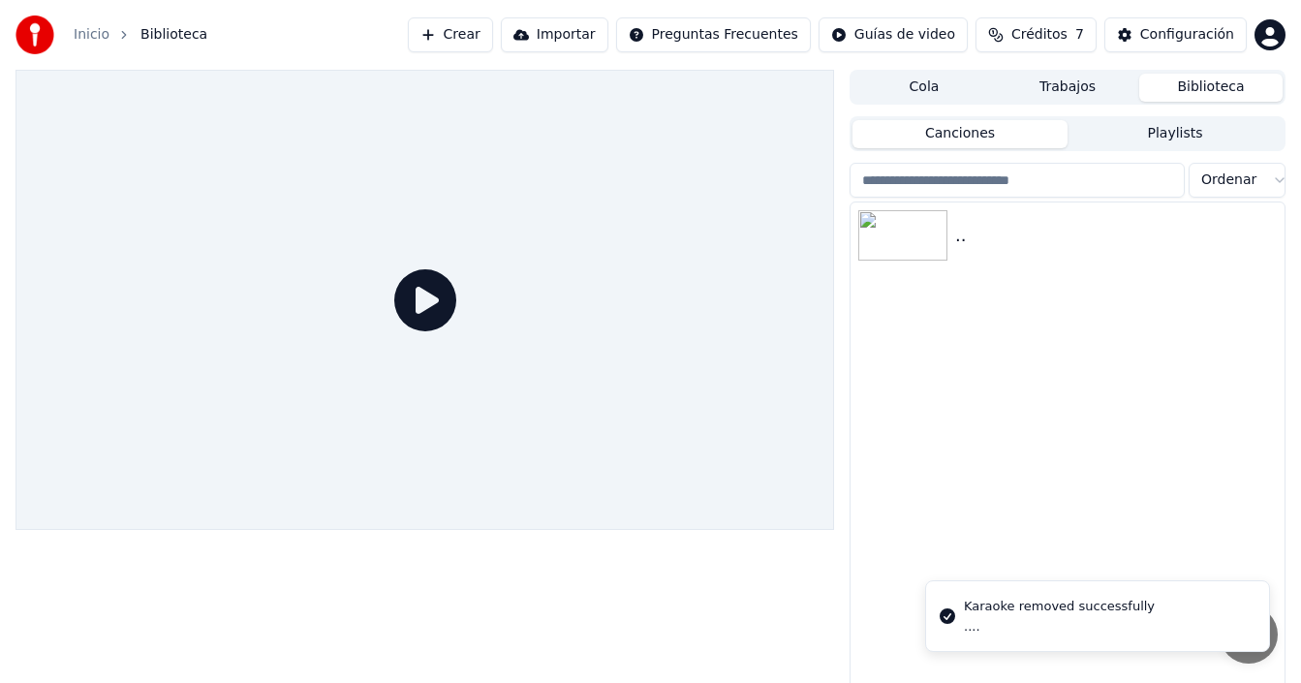
click at [896, 229] on img at bounding box center [902, 235] width 89 height 50
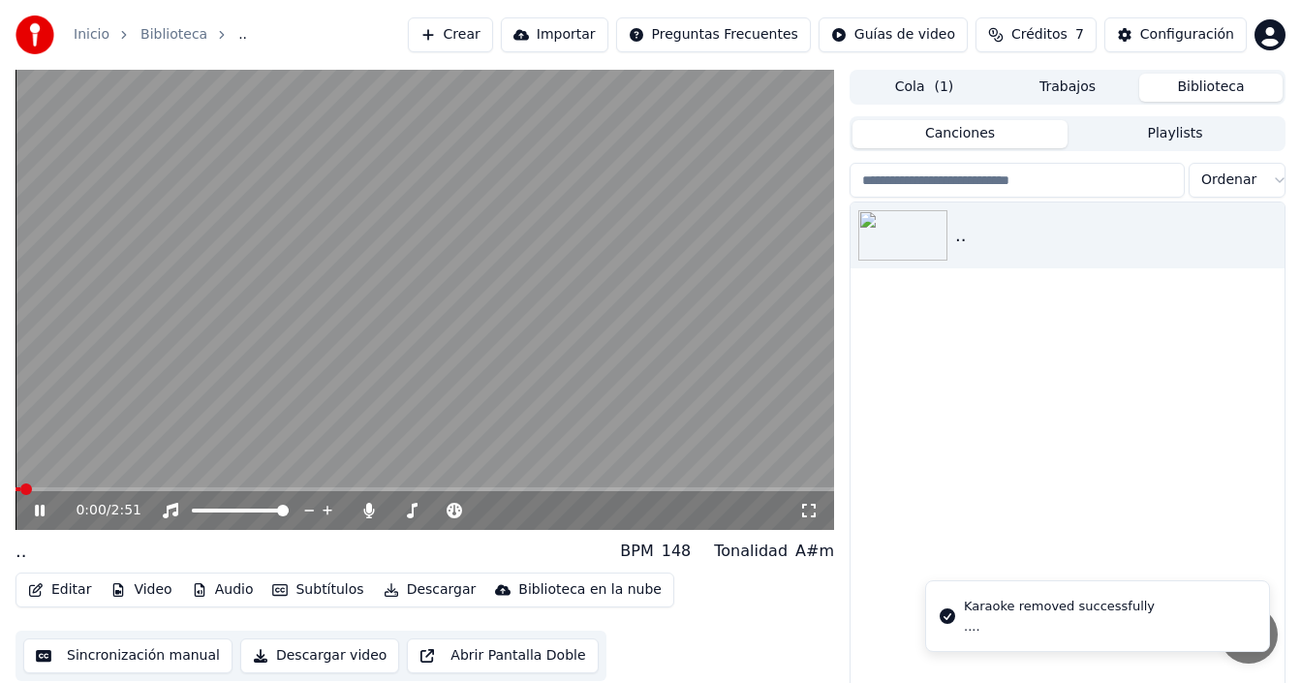
click at [110, 489] on span at bounding box center [425, 489] width 819 height 4
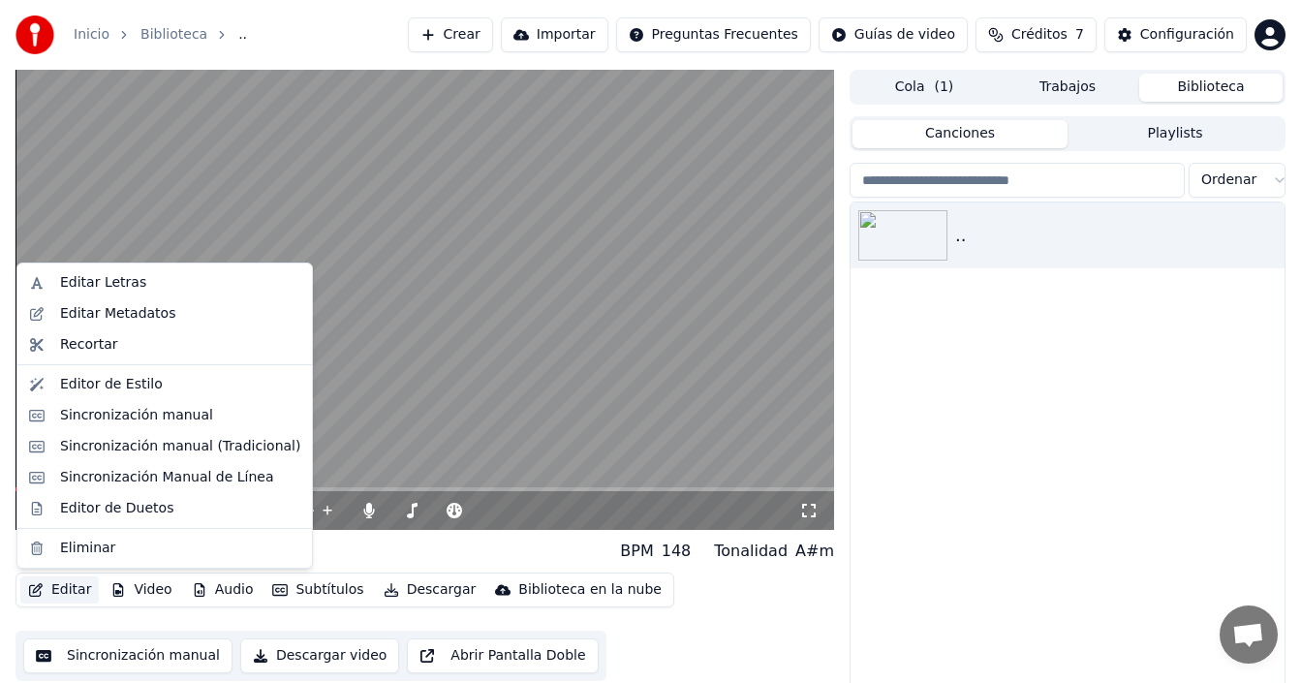
click at [51, 588] on button "Editar" at bounding box center [59, 589] width 78 height 27
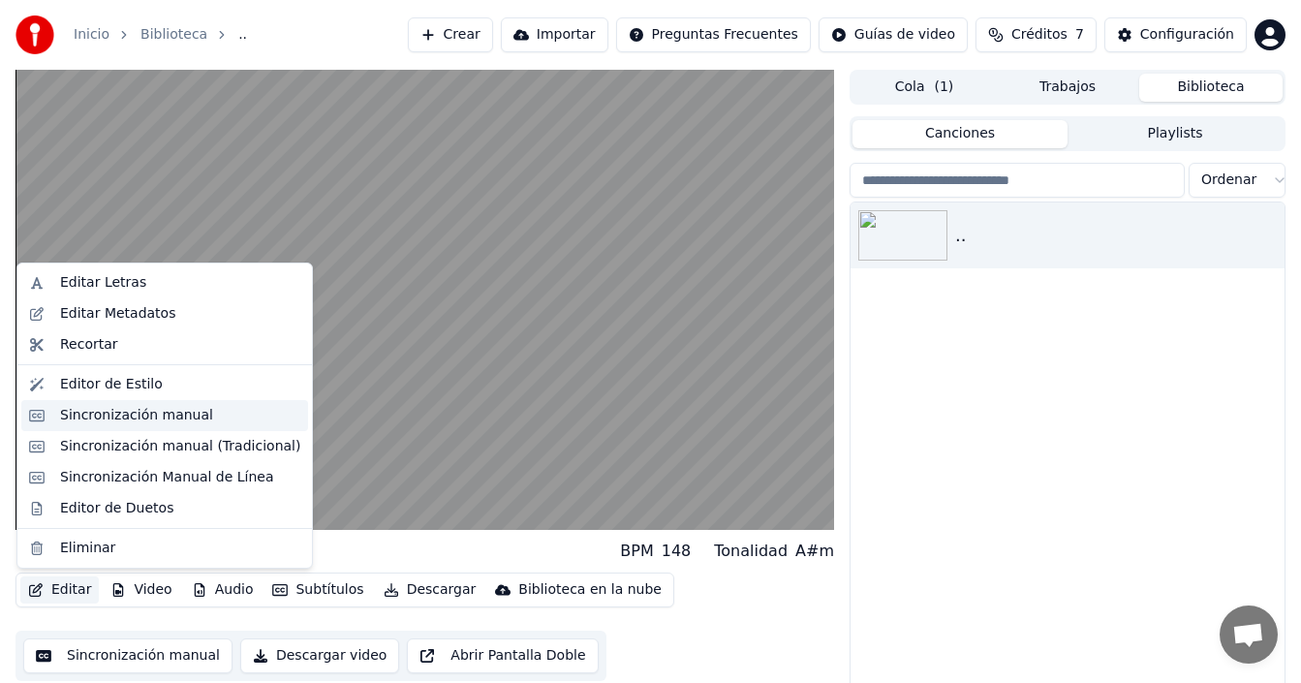
click at [122, 424] on div "Sincronización manual" at bounding box center [136, 415] width 153 height 19
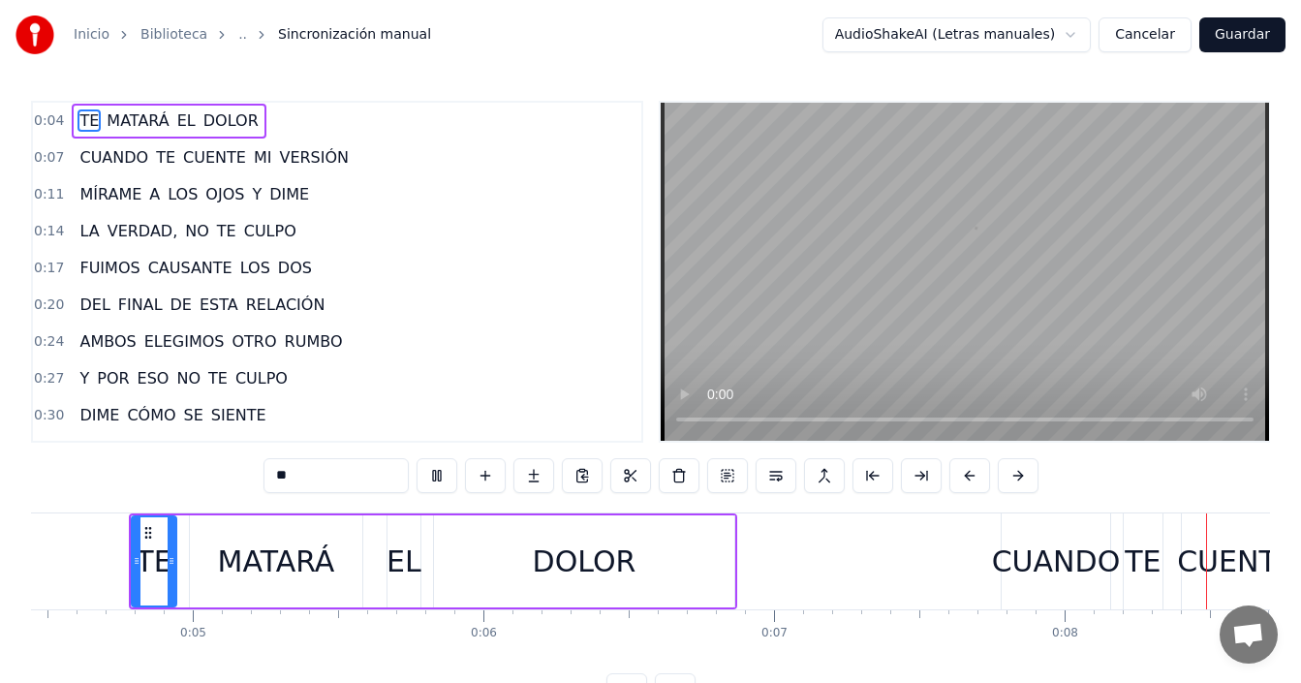
scroll to position [0, 2349]
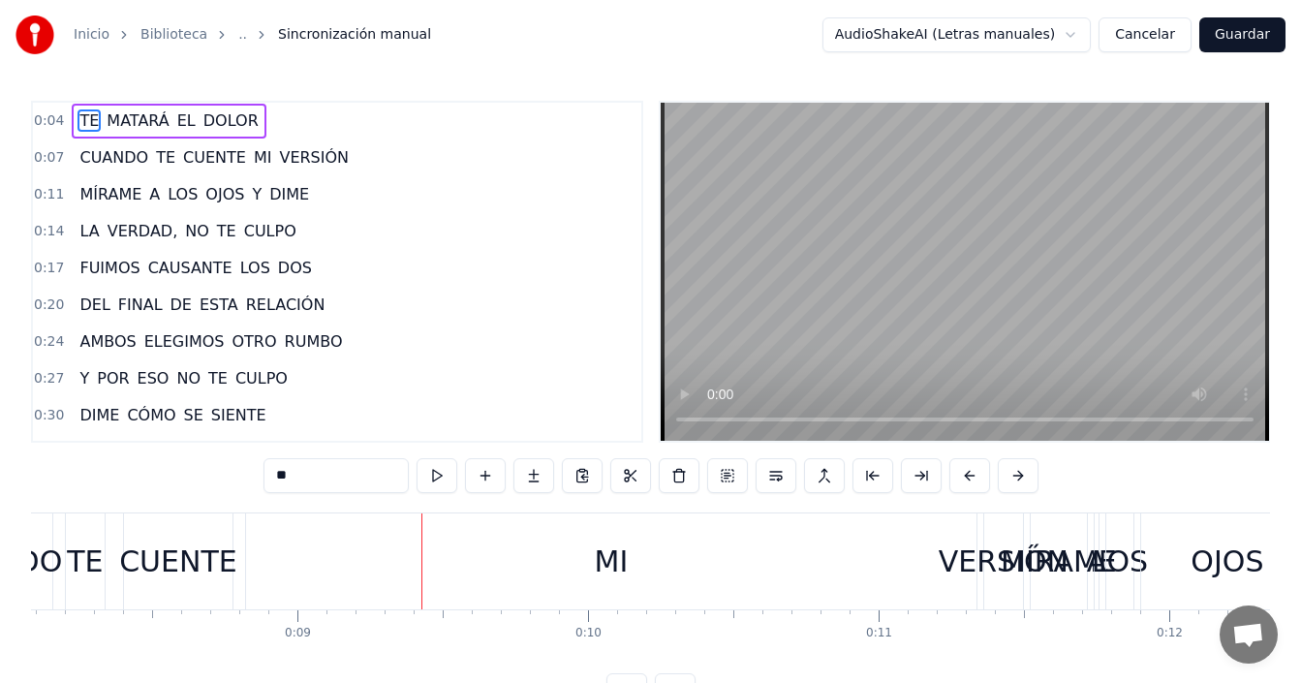
click at [164, 555] on div "CUENTE" at bounding box center [178, 562] width 118 height 44
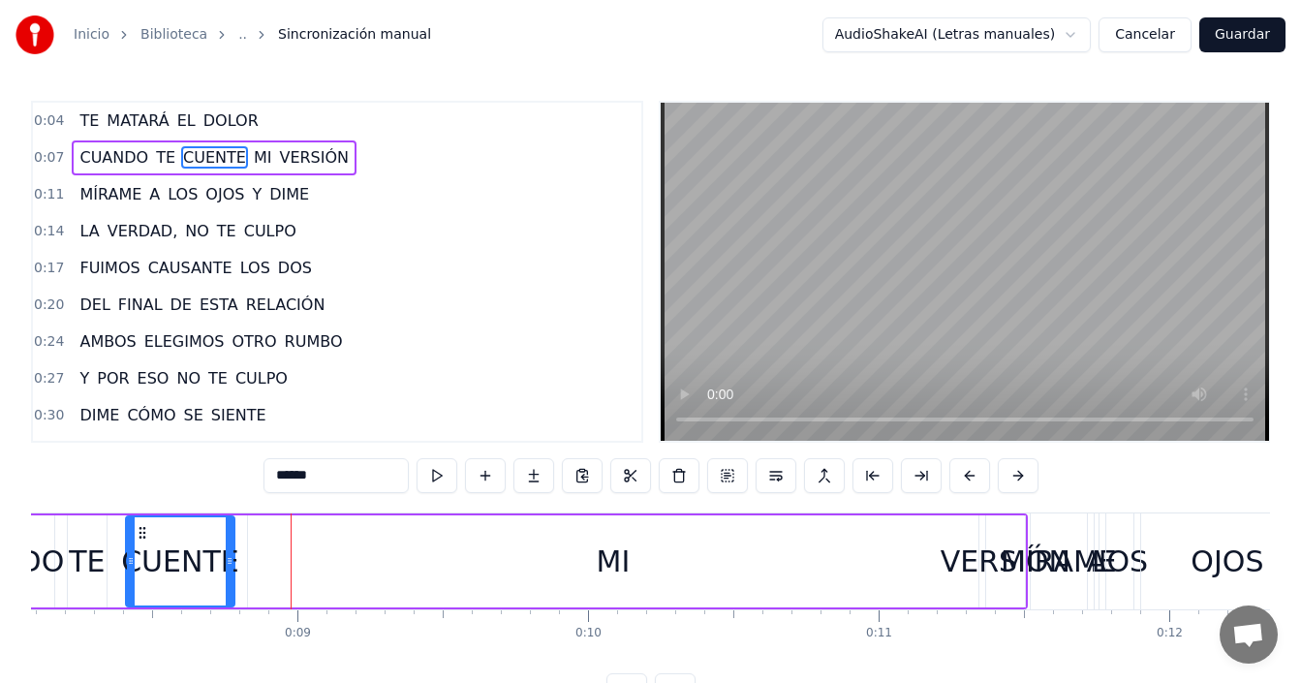
click at [314, 562] on div "MI" at bounding box center [613, 561] width 730 height 92
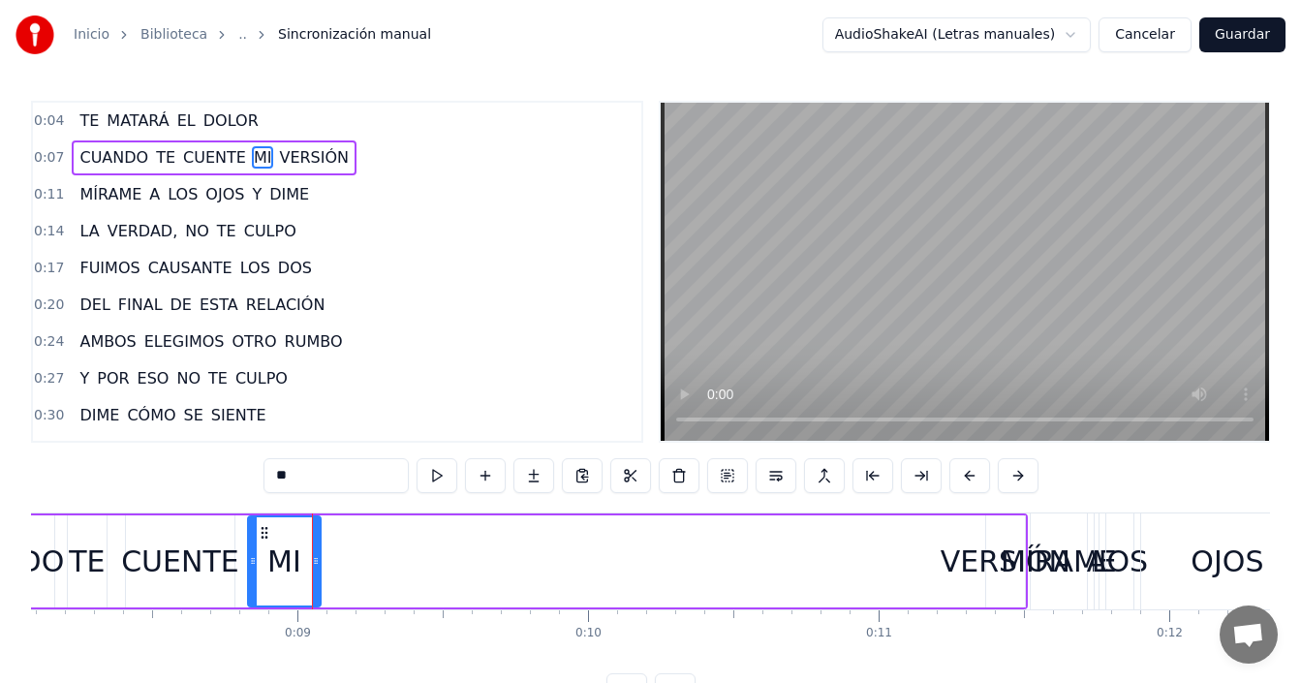
drag, startPoint x: 974, startPoint y: 550, endPoint x: 316, endPoint y: 574, distance: 658.2
click at [316, 574] on div at bounding box center [316, 561] width 8 height 88
click at [996, 561] on div "VERSIÓN" at bounding box center [1006, 562] width 130 height 44
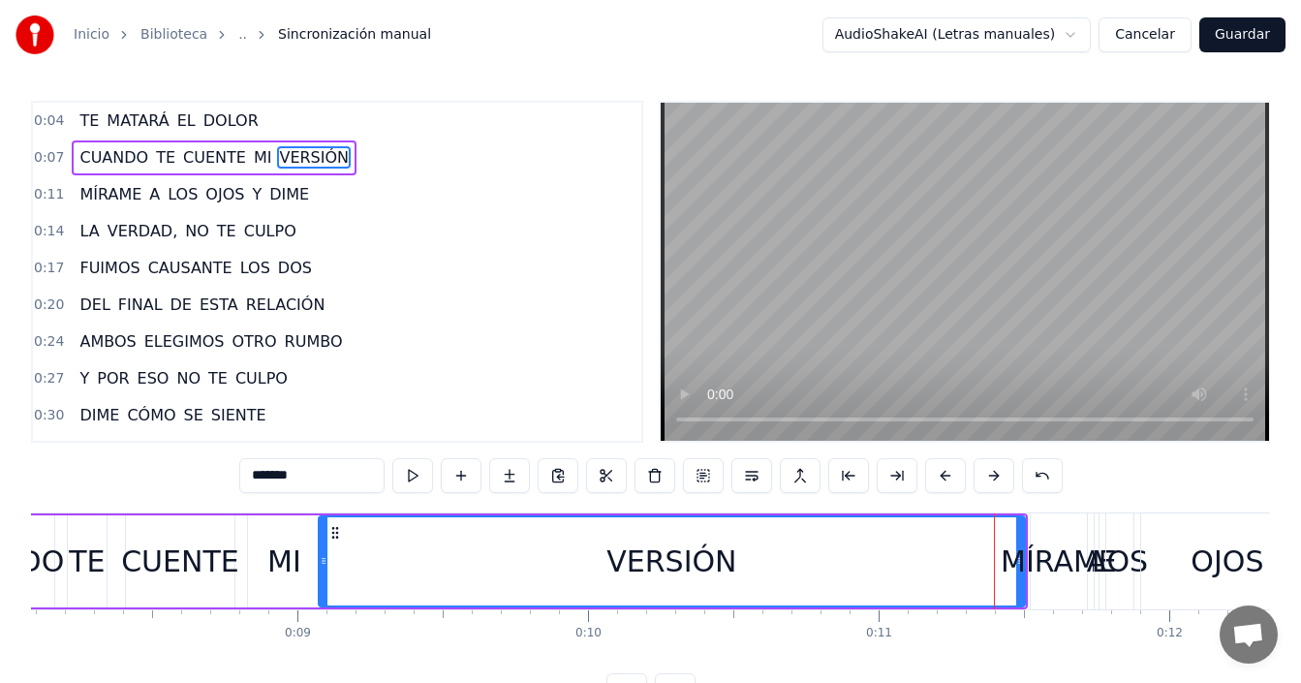
drag, startPoint x: 989, startPoint y: 560, endPoint x: 322, endPoint y: 577, distance: 667.7
click at [322, 577] on div at bounding box center [324, 561] width 8 height 88
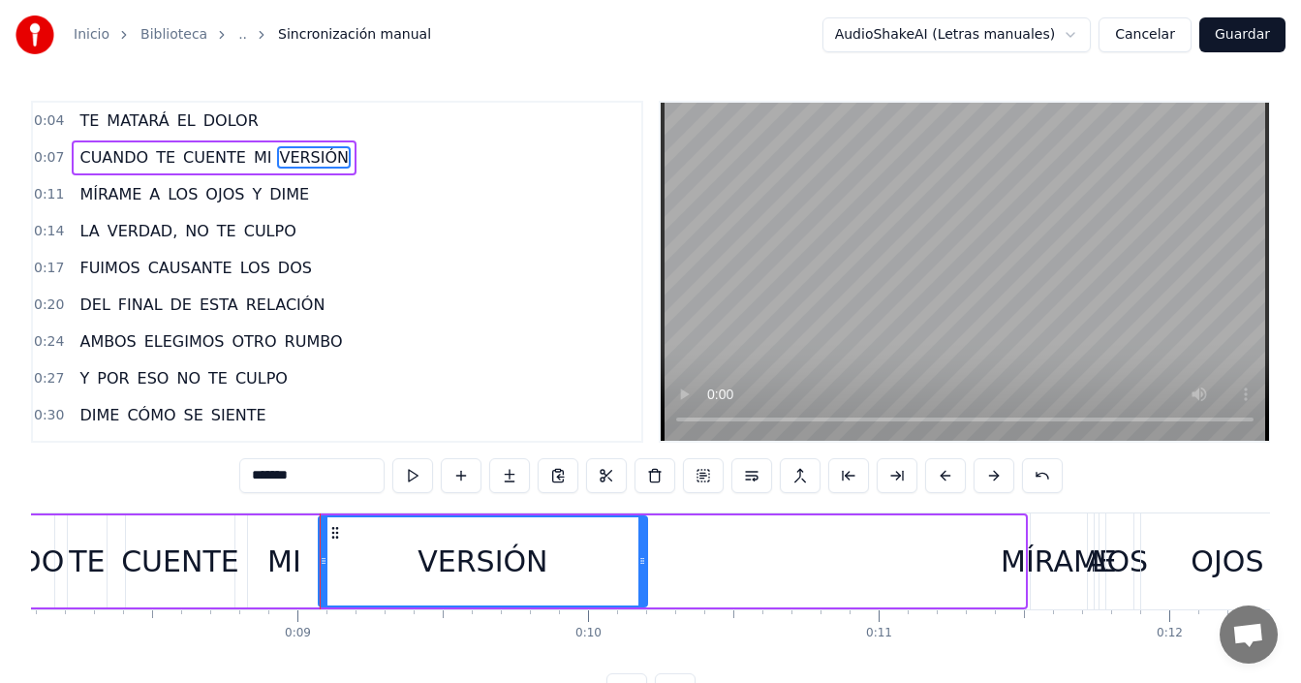
drag, startPoint x: 1017, startPoint y: 531, endPoint x: 639, endPoint y: 573, distance: 380.1
click at [639, 573] on div at bounding box center [642, 561] width 8 height 88
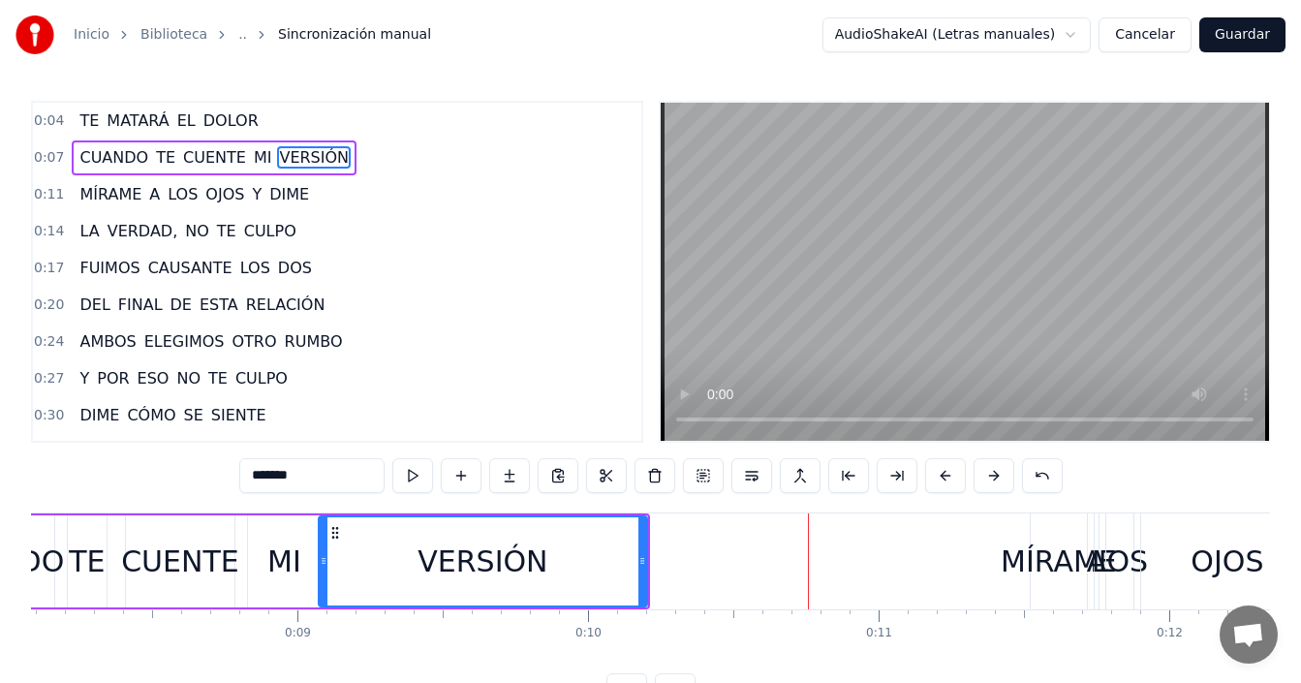
click at [138, 540] on div "CUENTE" at bounding box center [180, 562] width 118 height 44
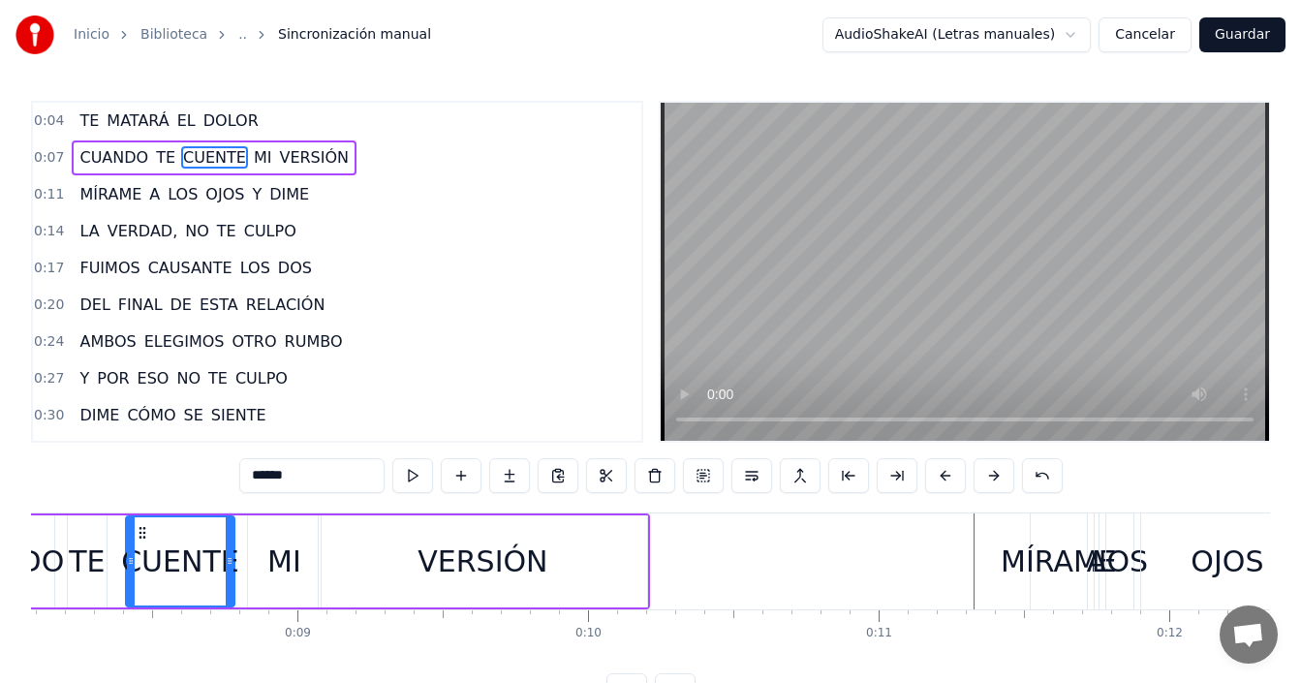
click at [1039, 558] on div "MÍRAME" at bounding box center [1059, 562] width 116 height 44
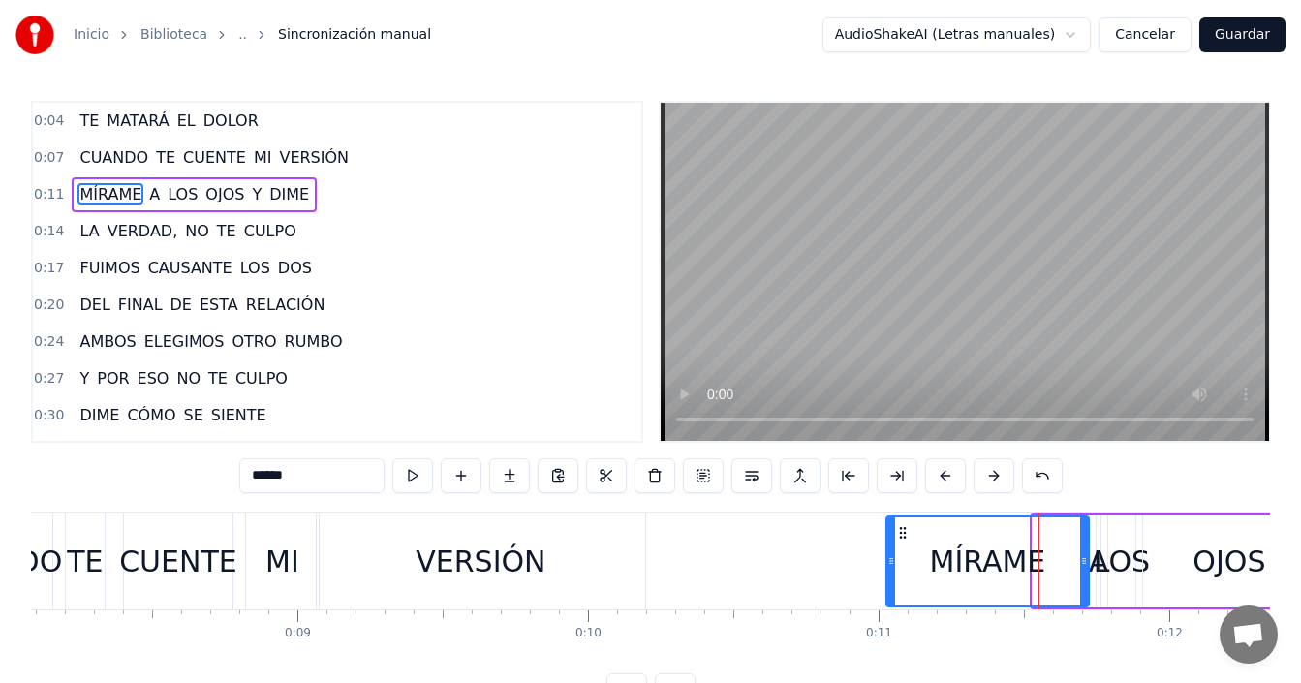
drag, startPoint x: 1037, startPoint y: 560, endPoint x: 890, endPoint y: 578, distance: 147.4
click at [890, 578] on div at bounding box center [891, 561] width 8 height 88
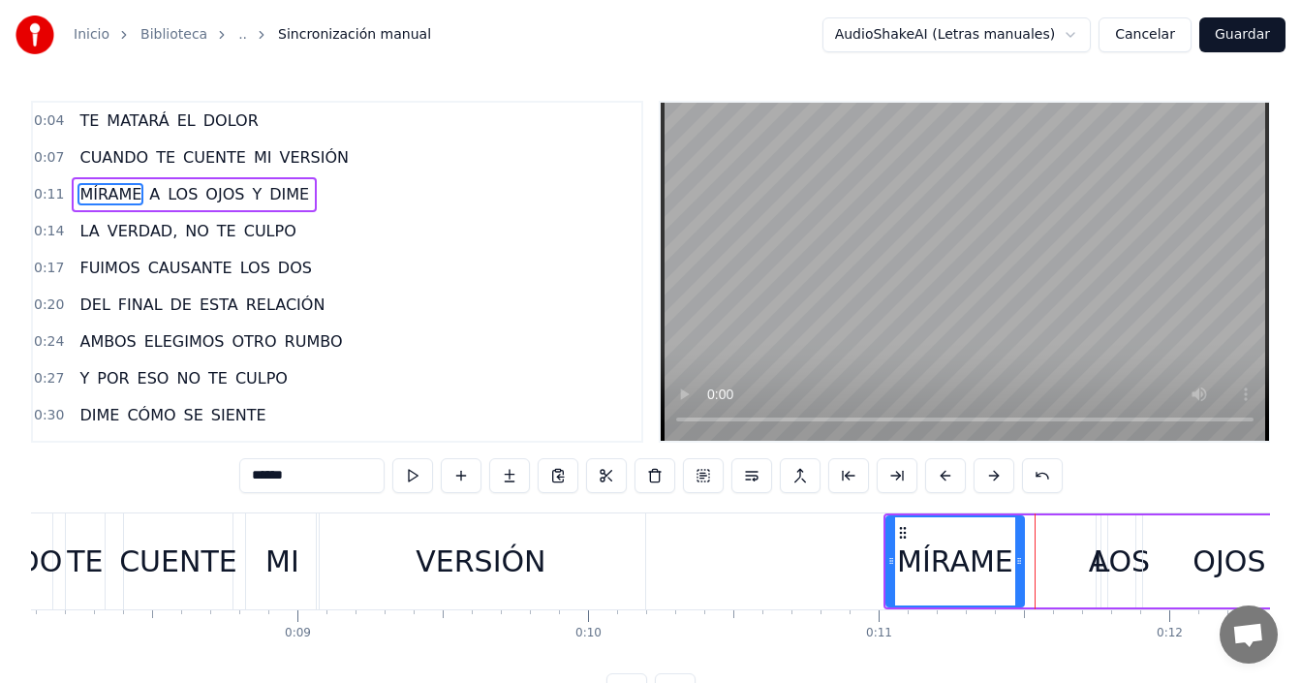
drag, startPoint x: 1087, startPoint y: 562, endPoint x: 1072, endPoint y: 564, distance: 14.7
click at [1022, 582] on div at bounding box center [1019, 561] width 8 height 88
click at [1094, 578] on div "A" at bounding box center [1099, 562] width 20 height 44
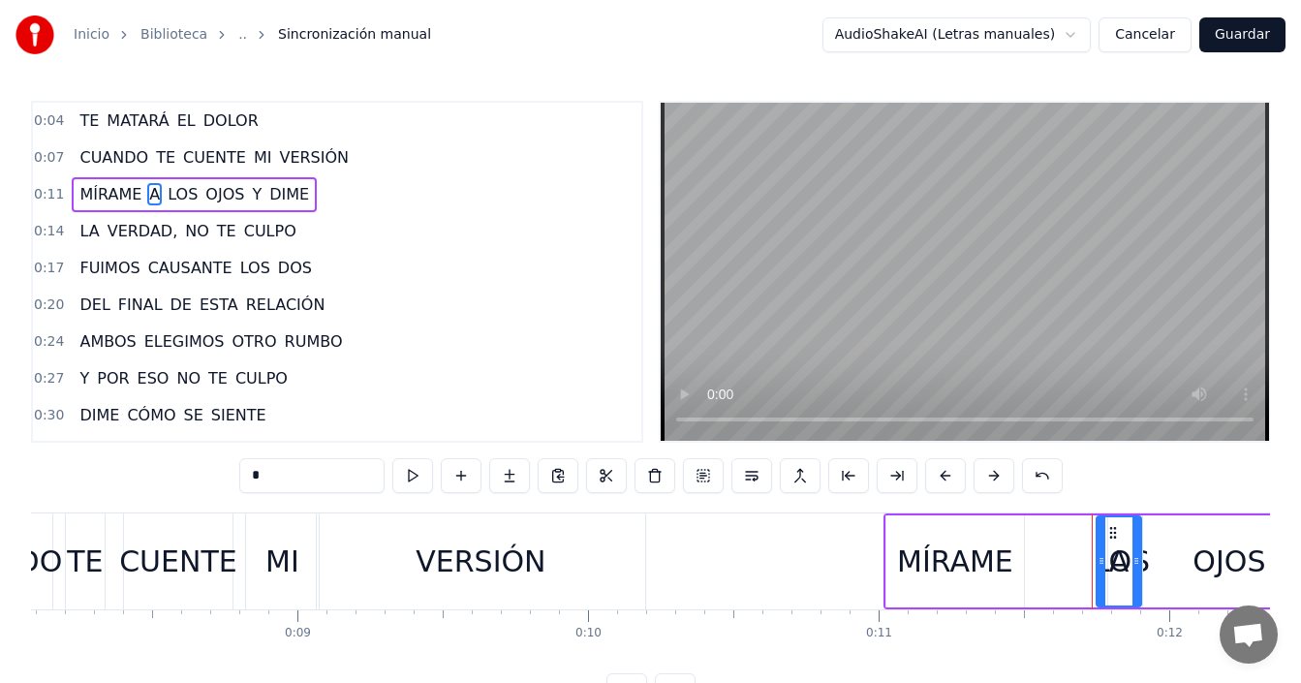
drag, startPoint x: 1092, startPoint y: 578, endPoint x: 1122, endPoint y: 579, distance: 30.0
click at [1134, 579] on div at bounding box center [1136, 561] width 8 height 88
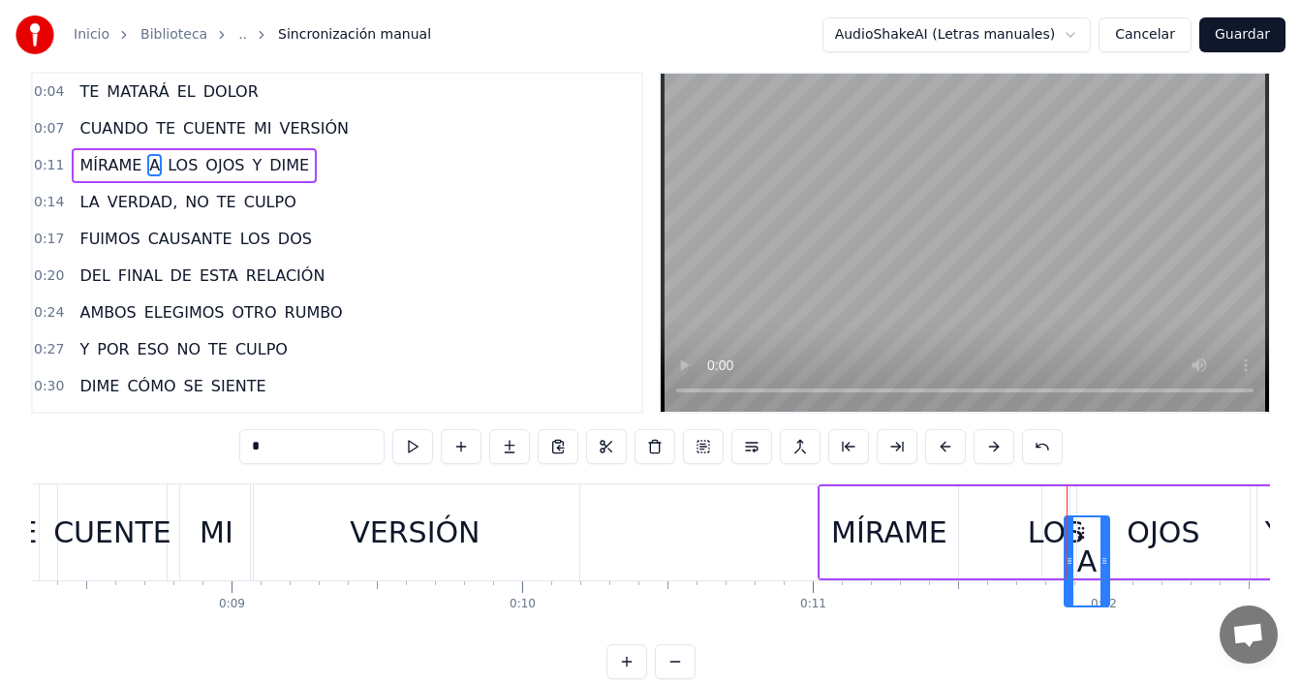
scroll to position [0, 2435]
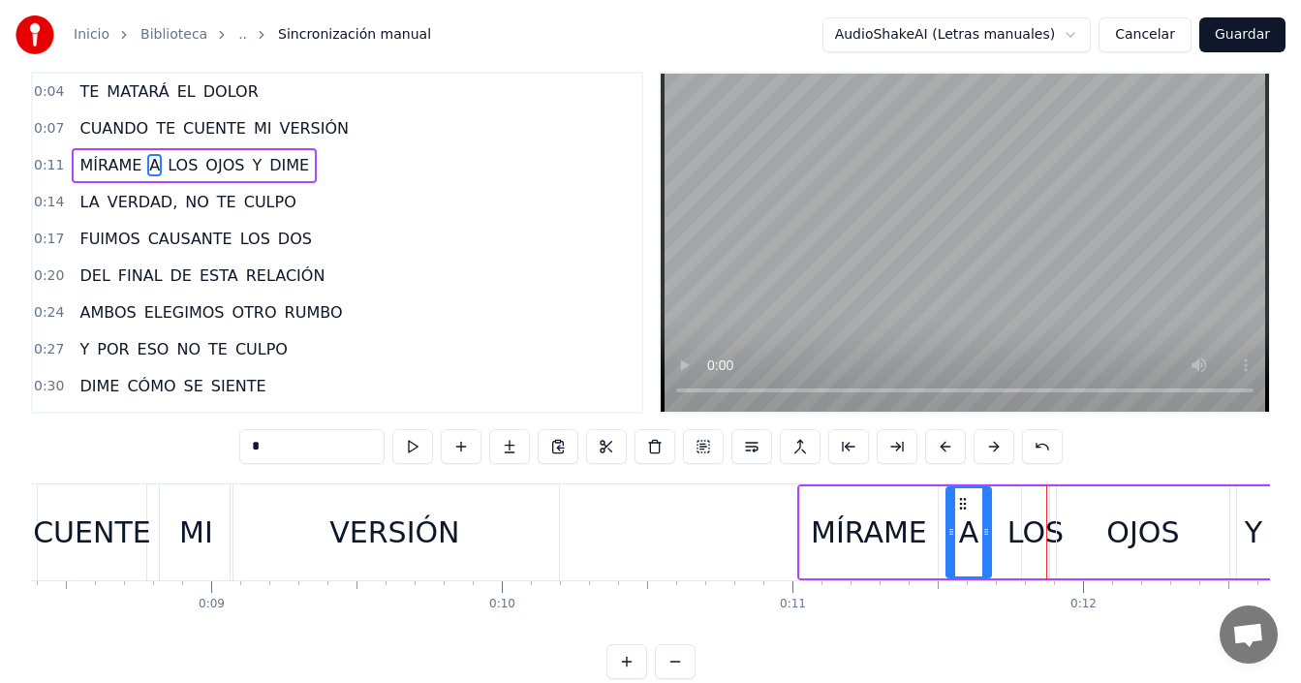
drag, startPoint x: 1113, startPoint y: 531, endPoint x: 884, endPoint y: 485, distance: 233.1
drag, startPoint x: 1048, startPoint y: 502, endPoint x: 962, endPoint y: 508, distance: 86.4
click at [957, 505] on icon at bounding box center [958, 504] width 16 height 16
drag, startPoint x: 982, startPoint y: 526, endPoint x: 1009, endPoint y: 536, distance: 28.8
click at [959, 537] on icon at bounding box center [958, 532] width 8 height 16
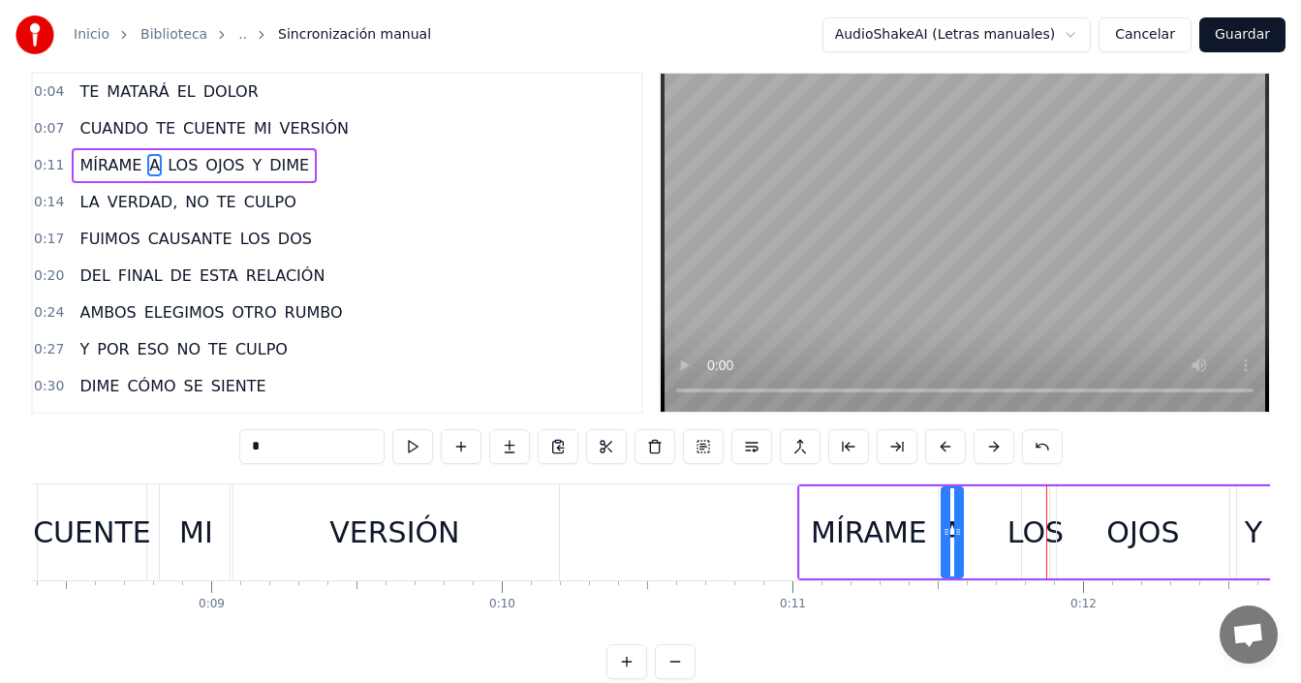
scroll to position [0, 0]
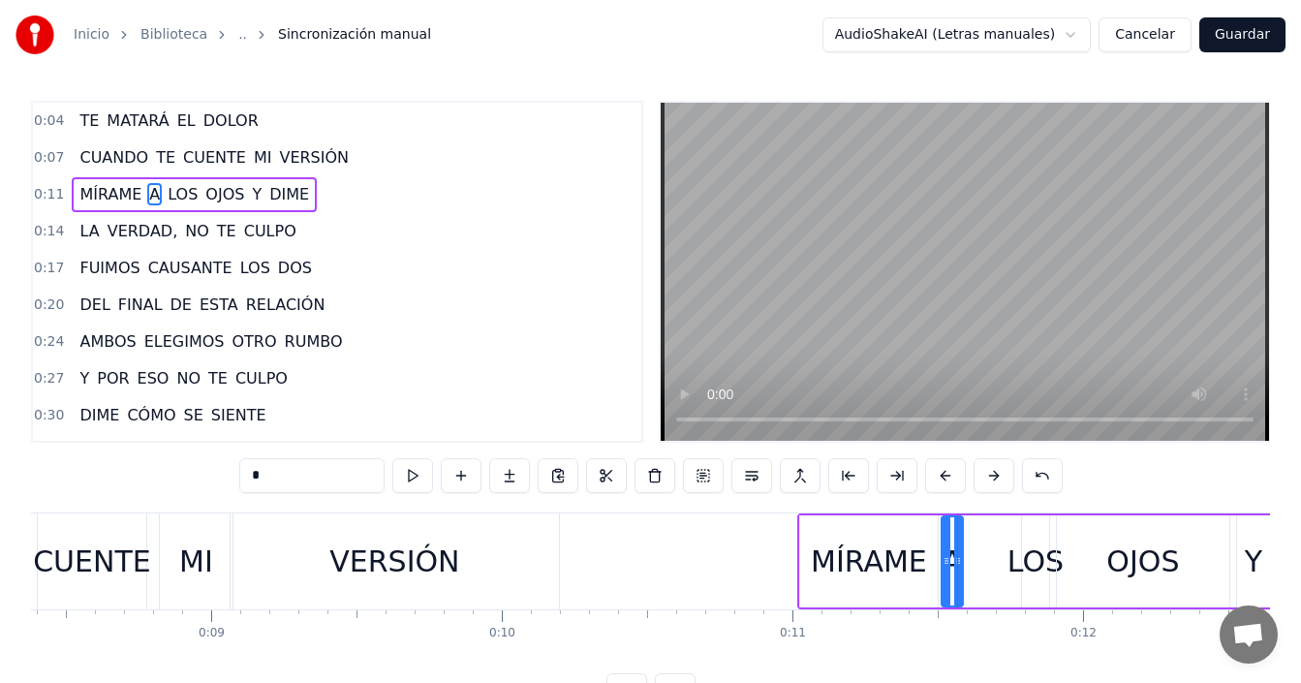
click at [1033, 557] on div "LOS" at bounding box center [1036, 562] width 56 height 44
drag, startPoint x: 1037, startPoint y: 533, endPoint x: 981, endPoint y: 541, distance: 55.8
click at [981, 541] on div "LOS" at bounding box center [980, 561] width 25 height 88
drag, startPoint x: 1090, startPoint y: 548, endPoint x: 1076, endPoint y: 543, distance: 14.8
click at [1090, 549] on div "OJOS" at bounding box center [1143, 561] width 172 height 92
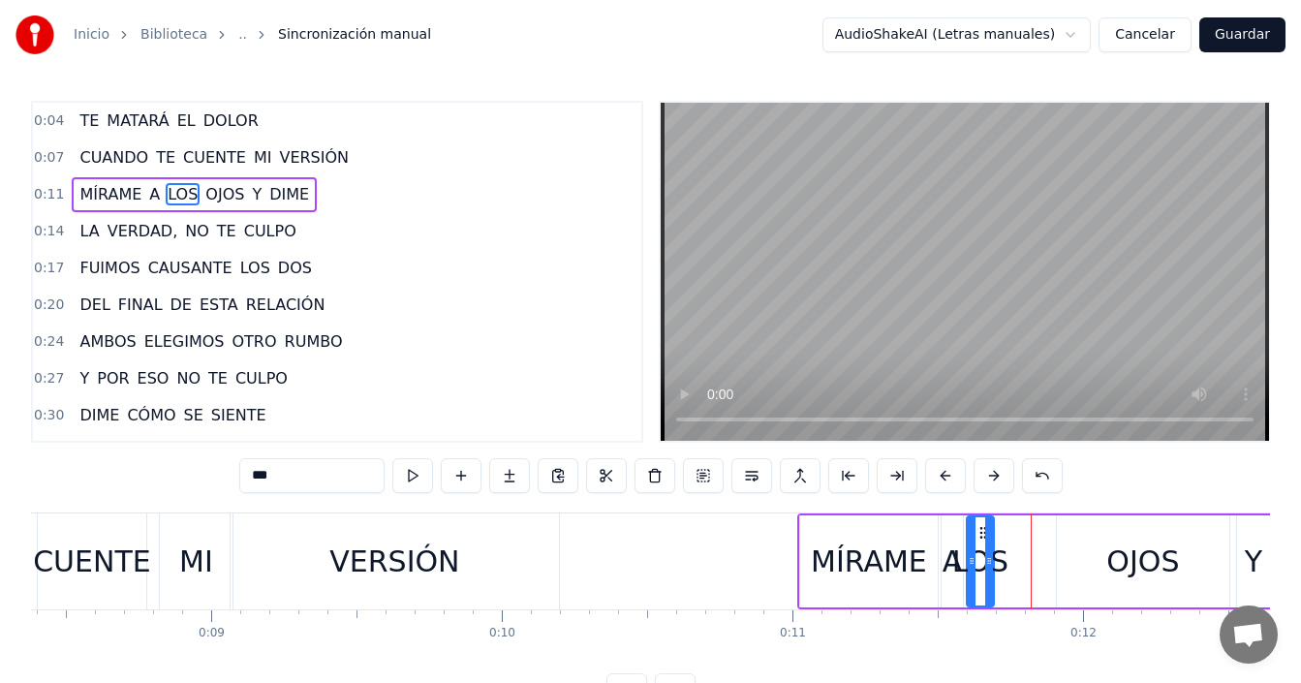
type input "****"
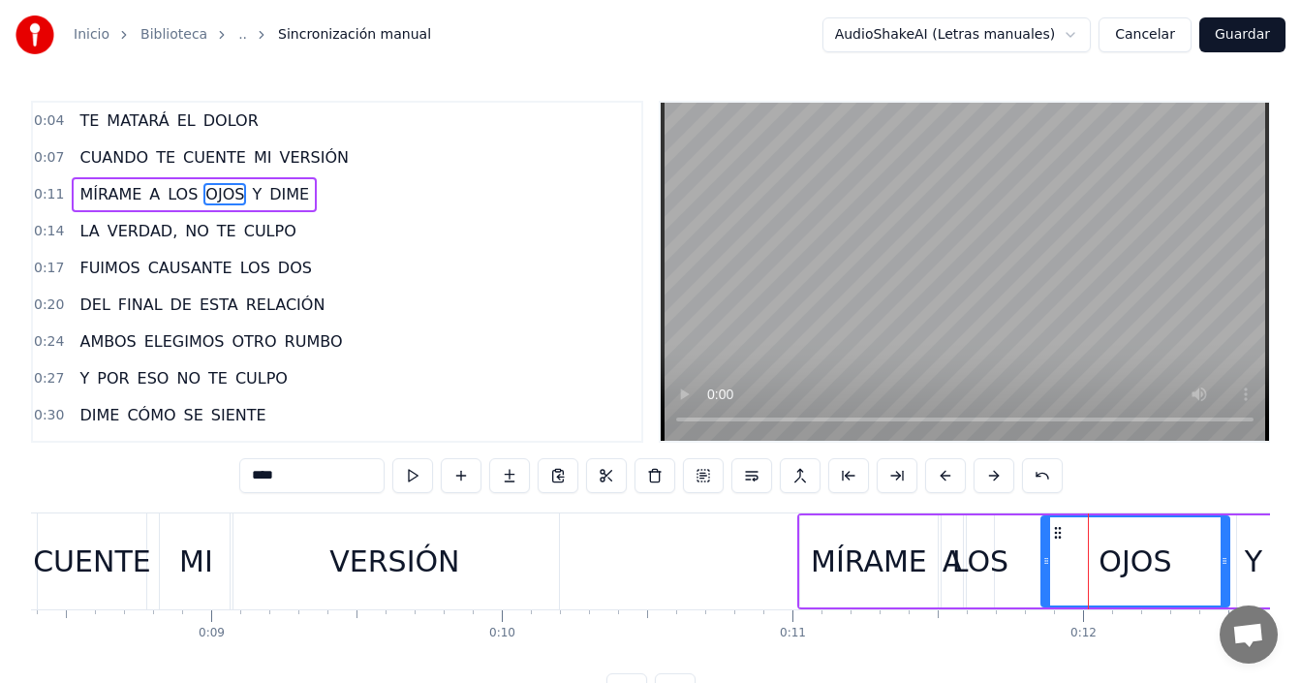
drag, startPoint x: 1060, startPoint y: 547, endPoint x: 1044, endPoint y: 559, distance: 19.4
click at [1044, 559] on div at bounding box center [1046, 561] width 8 height 88
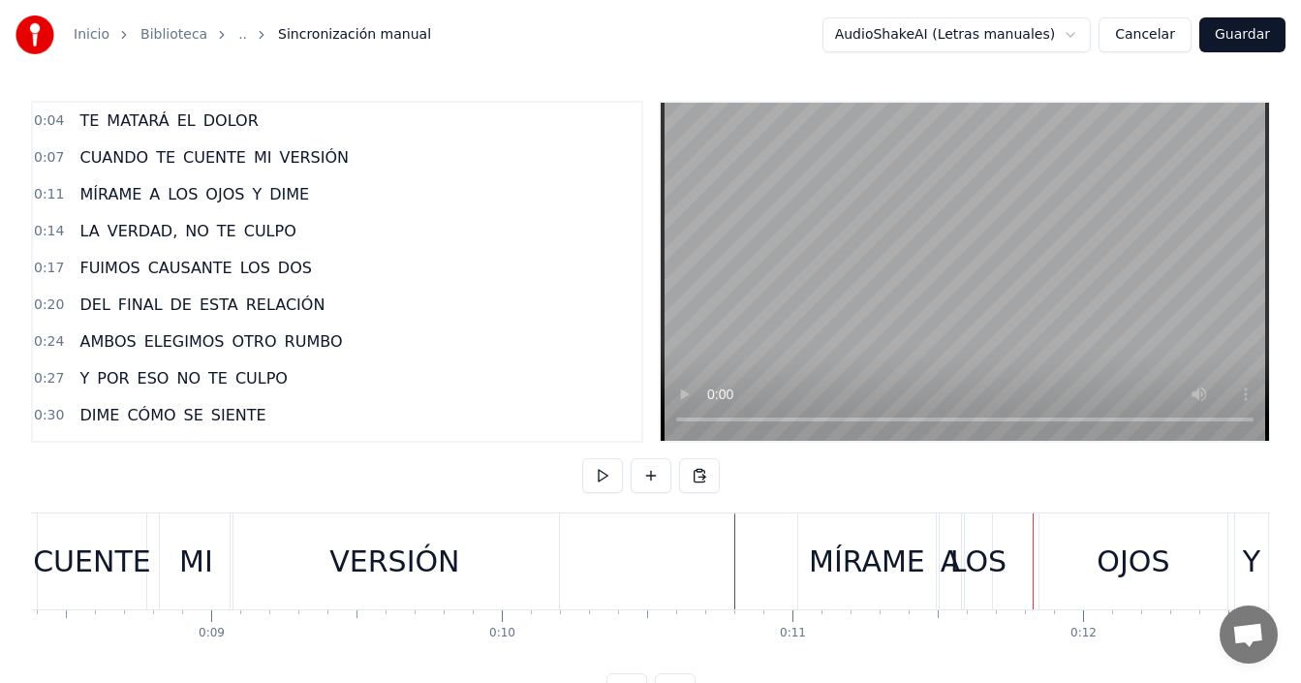
drag, startPoint x: 1061, startPoint y: 559, endPoint x: 1042, endPoint y: 547, distance: 21.8
click at [1061, 560] on div "OJOS" at bounding box center [1133, 561] width 188 height 96
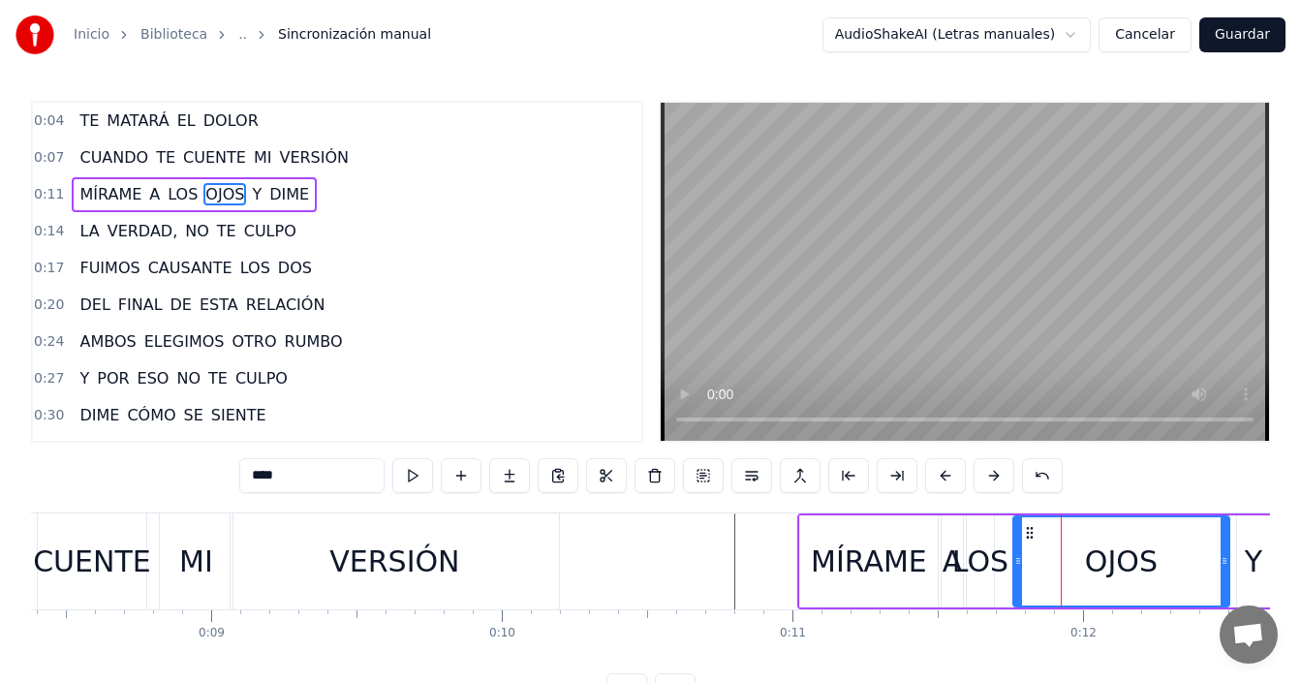
drag, startPoint x: 1042, startPoint y: 547, endPoint x: 1014, endPoint y: 557, distance: 29.7
click at [1014, 557] on div at bounding box center [1018, 561] width 8 height 88
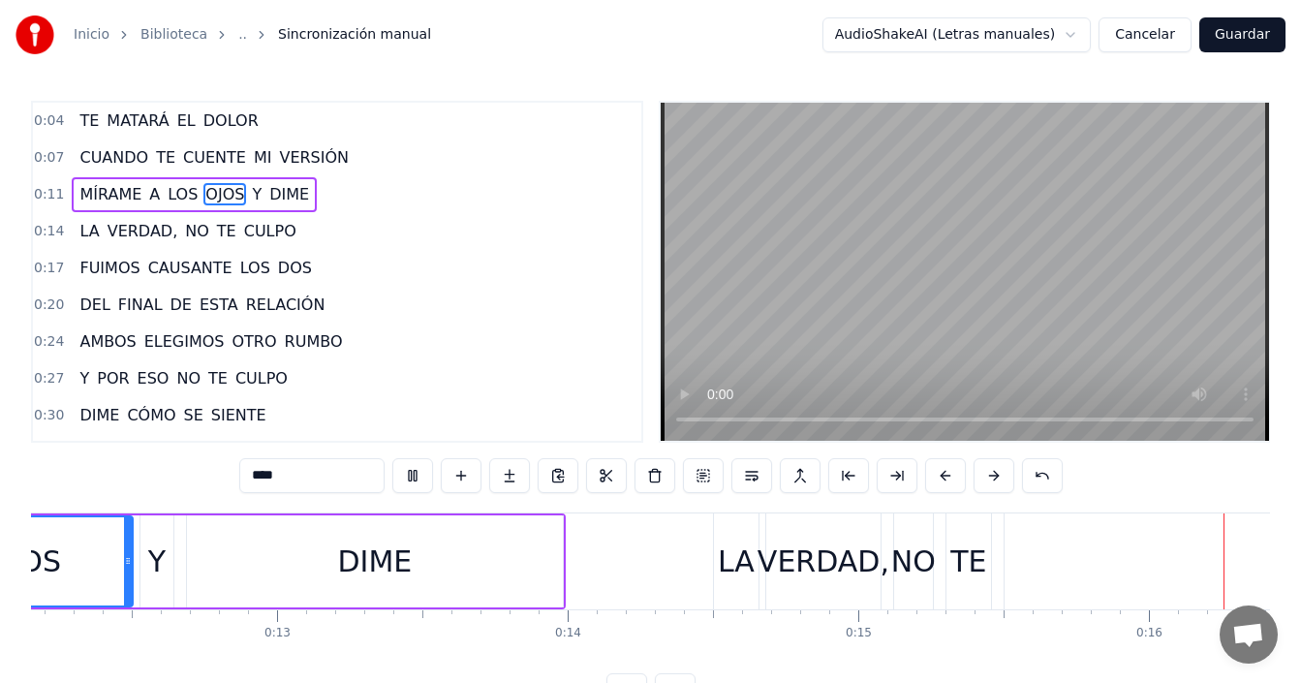
scroll to position [0, 4620]
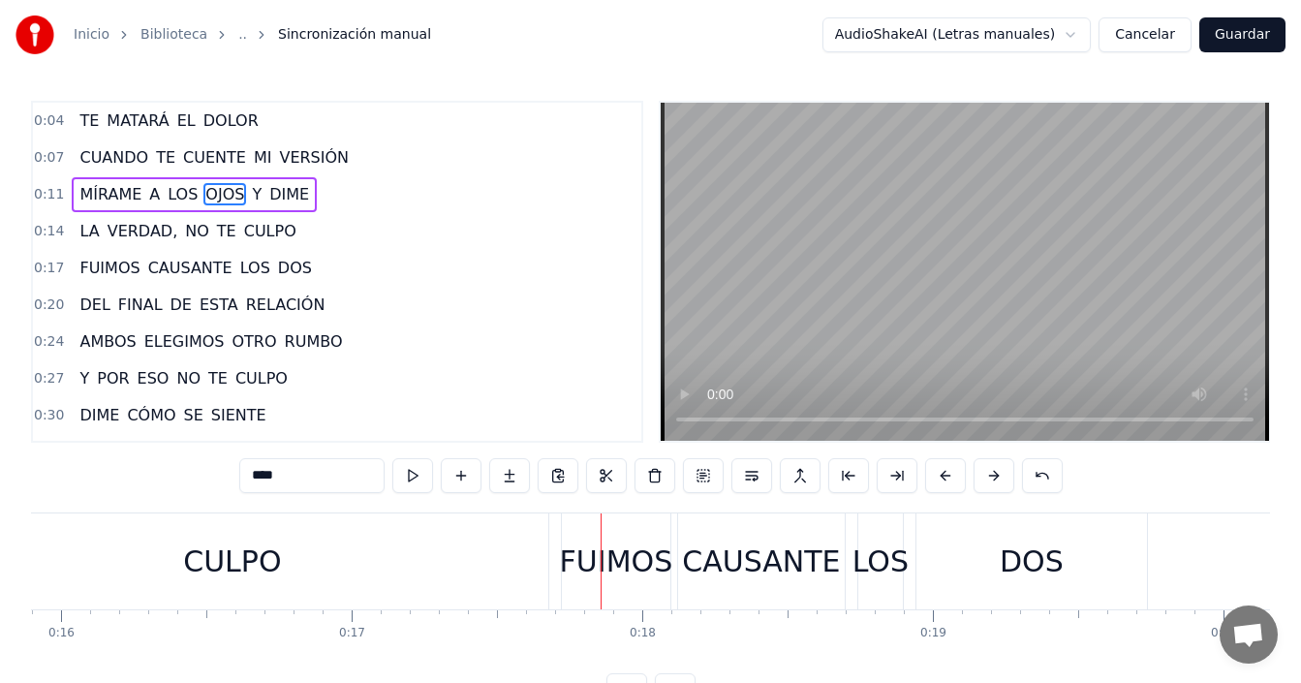
click at [363, 558] on div "CULPO" at bounding box center [233, 561] width 632 height 96
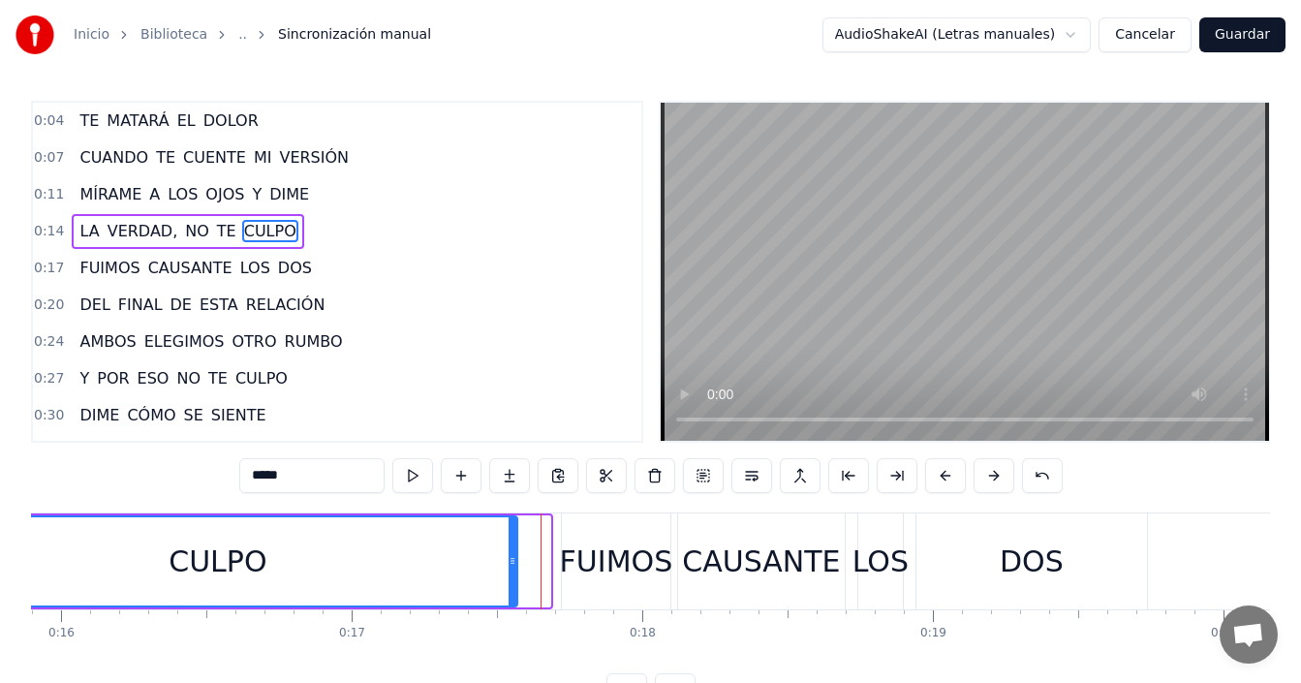
drag, startPoint x: 537, startPoint y: 552, endPoint x: 514, endPoint y: 565, distance: 25.6
click at [514, 565] on div at bounding box center [513, 561] width 8 height 88
click at [335, 579] on div "CULPO" at bounding box center [218, 561] width 596 height 88
click at [584, 557] on div "FUIMOS" at bounding box center [616, 562] width 113 height 44
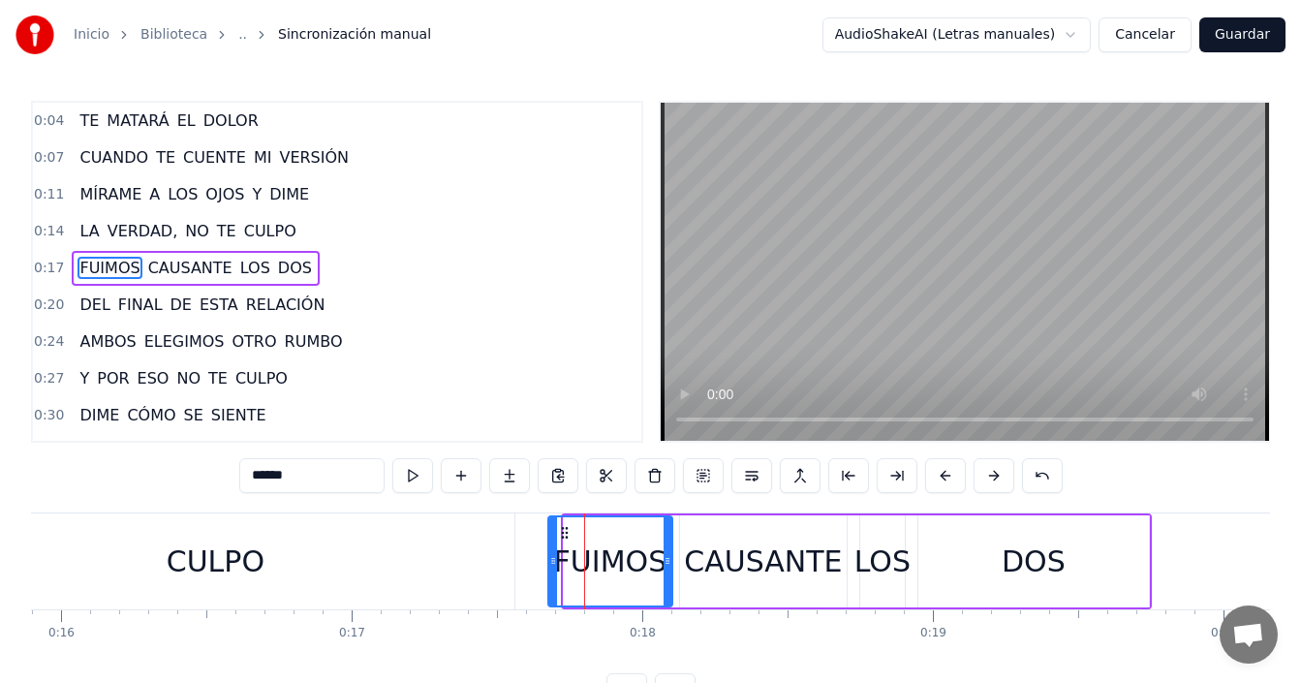
drag, startPoint x: 569, startPoint y: 563, endPoint x: 553, endPoint y: 579, distance: 22.6
click at [553, 579] on div at bounding box center [553, 561] width 8 height 88
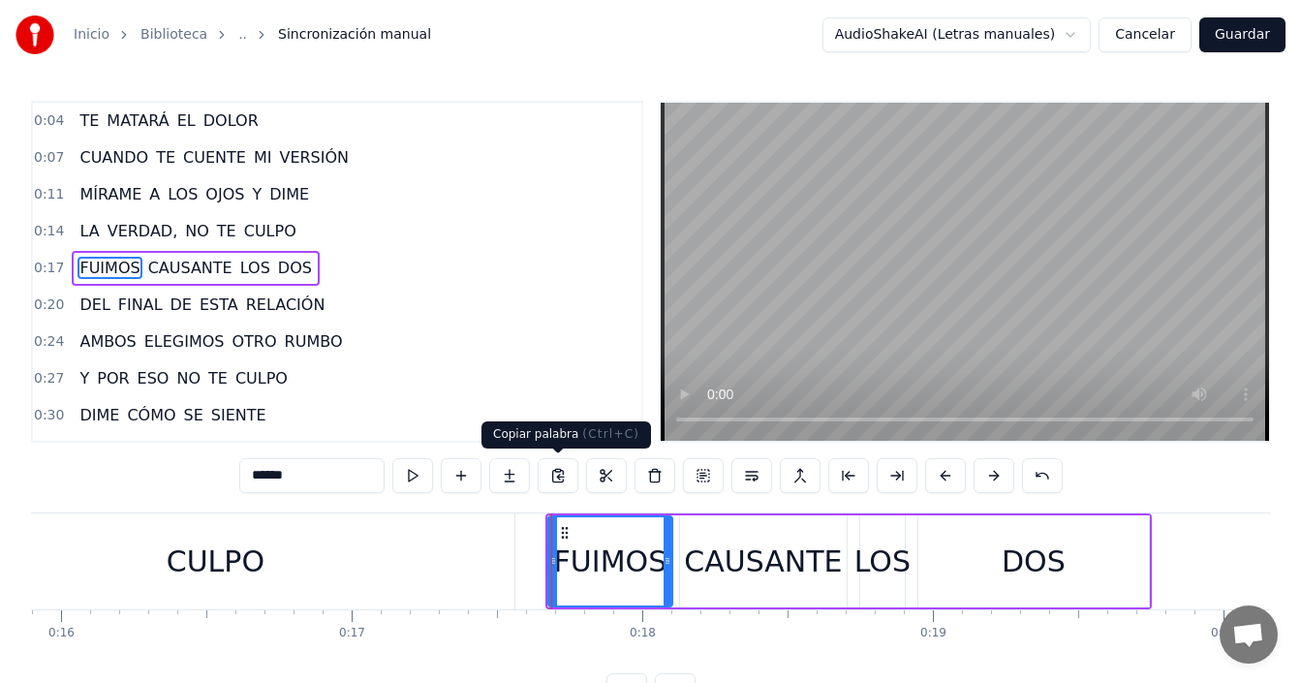
click at [406, 558] on div "CULPO" at bounding box center [216, 561] width 598 height 96
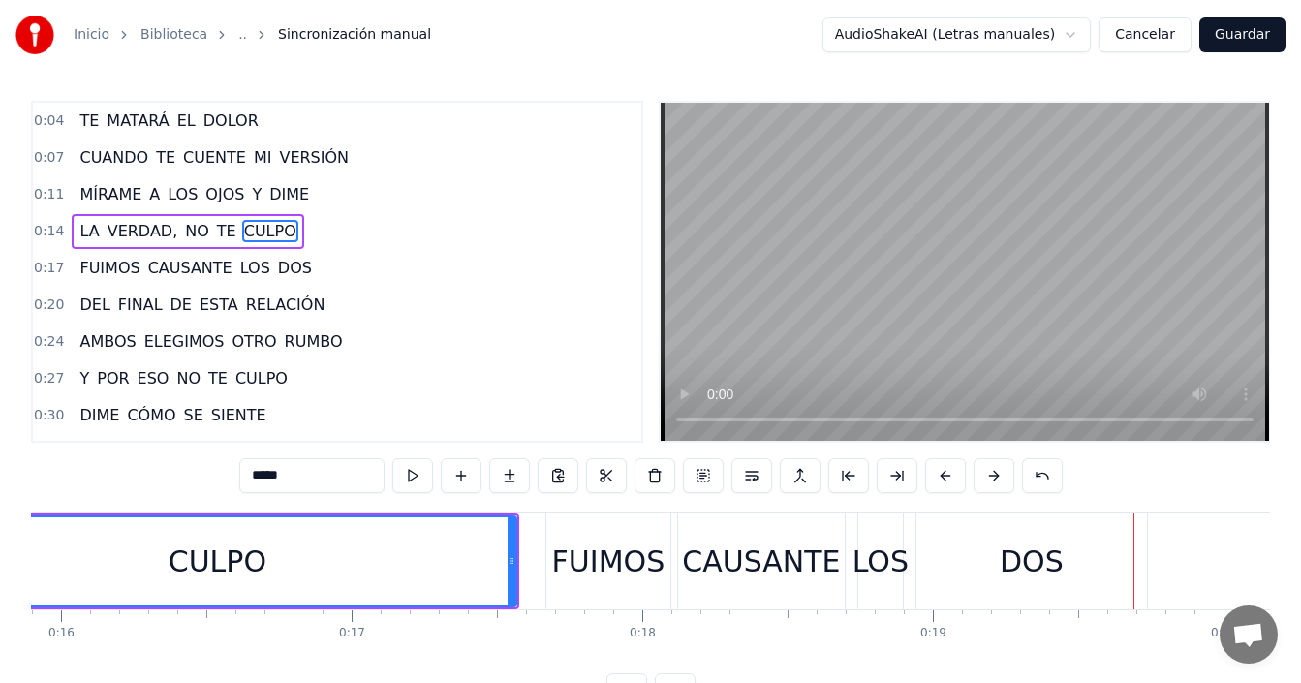
click at [623, 559] on div "FUIMOS" at bounding box center [608, 562] width 113 height 44
type input "******"
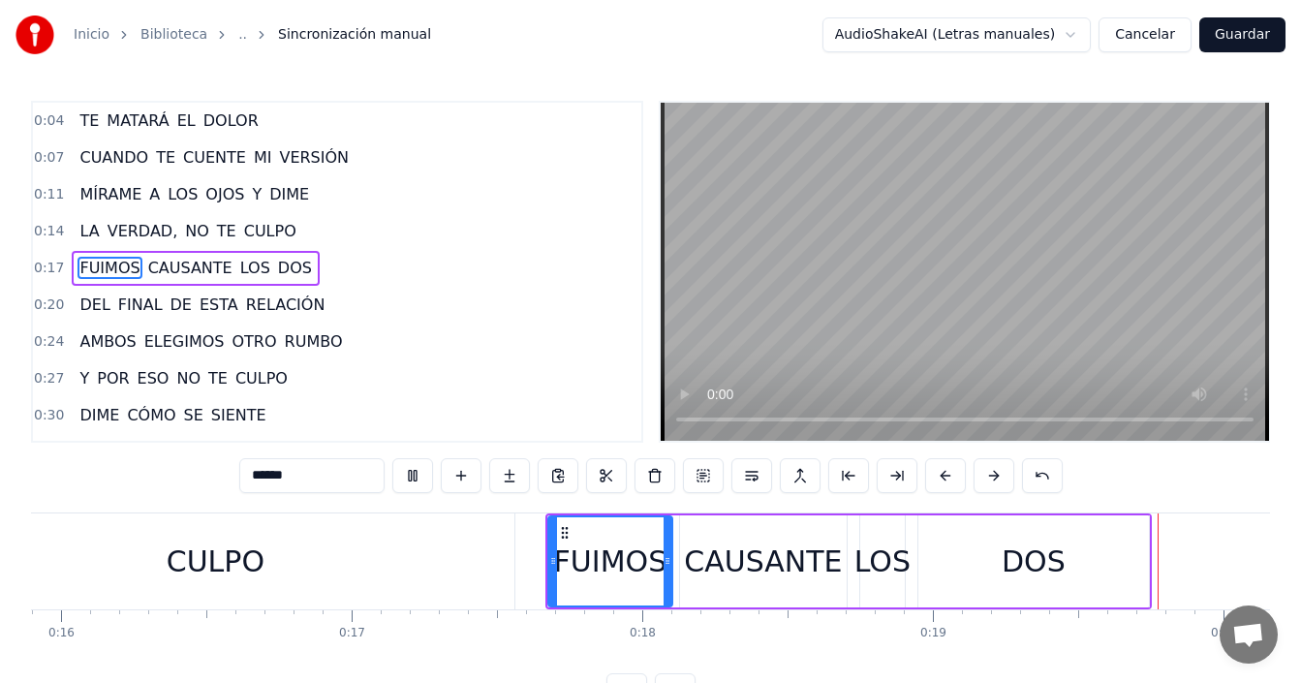
scroll to position [0, 5667]
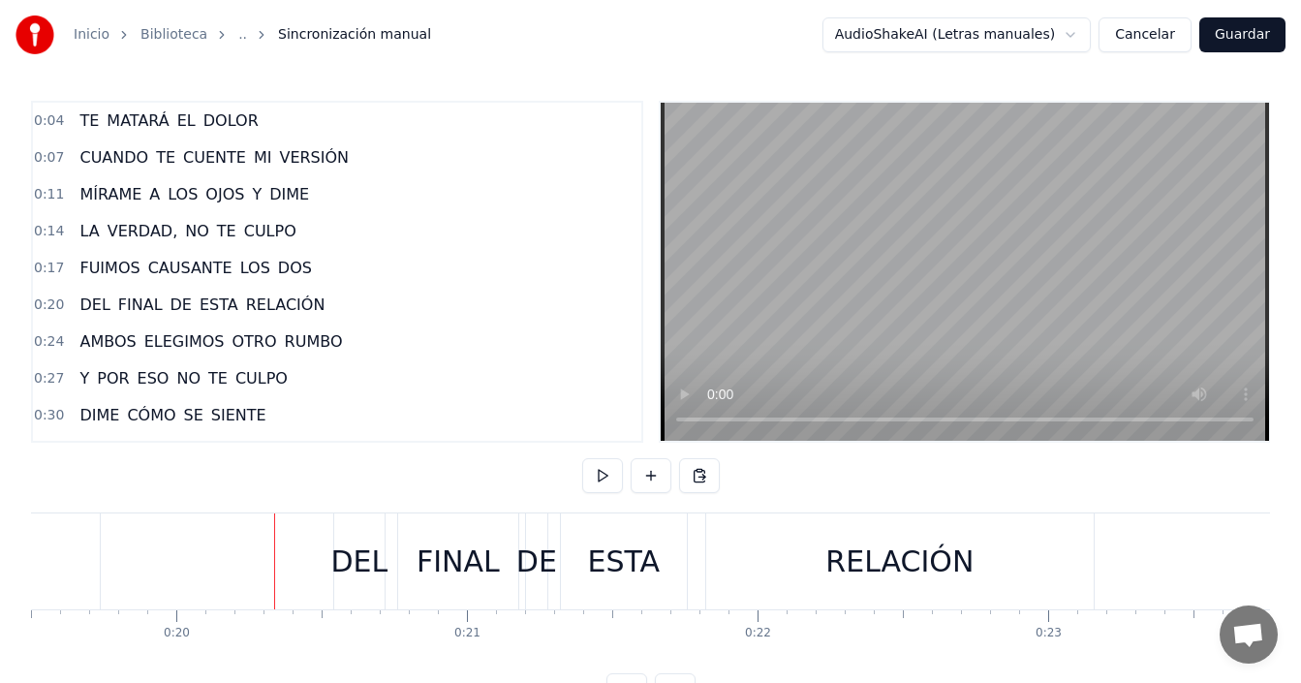
click at [360, 566] on div "DEL" at bounding box center [358, 562] width 57 height 44
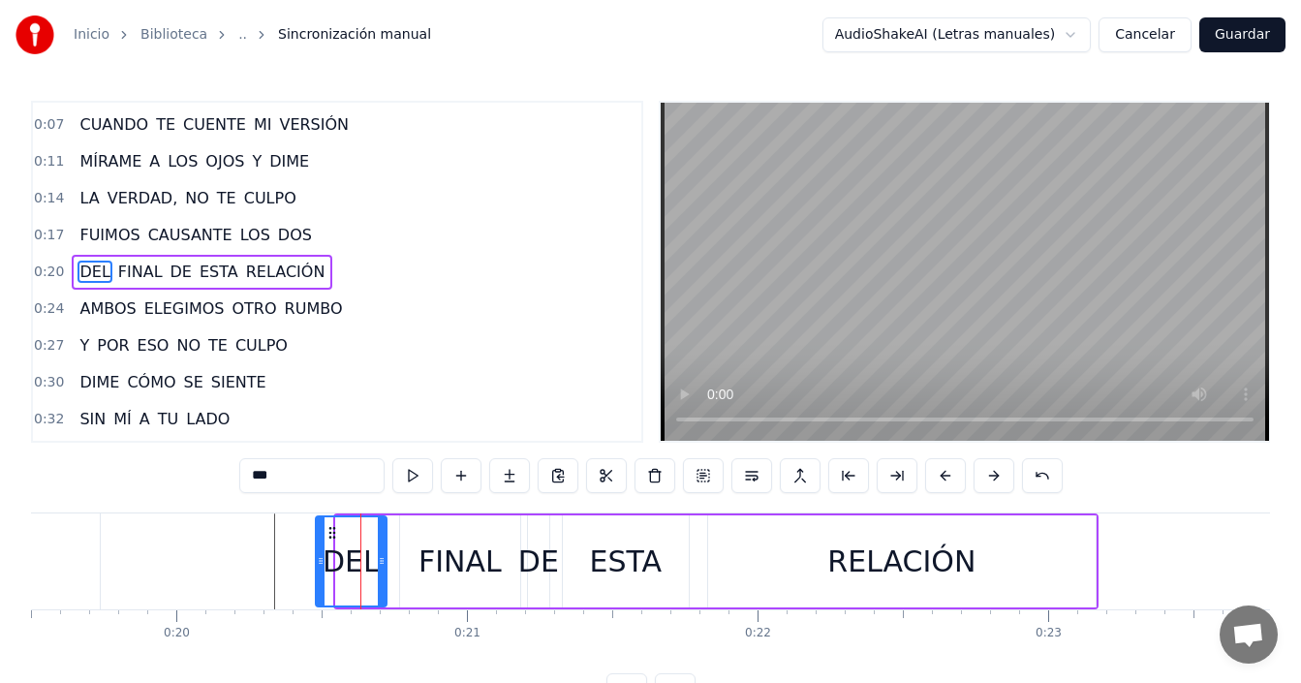
drag, startPoint x: 341, startPoint y: 565, endPoint x: 321, endPoint y: 571, distance: 21.2
click at [321, 571] on div at bounding box center [321, 561] width 8 height 88
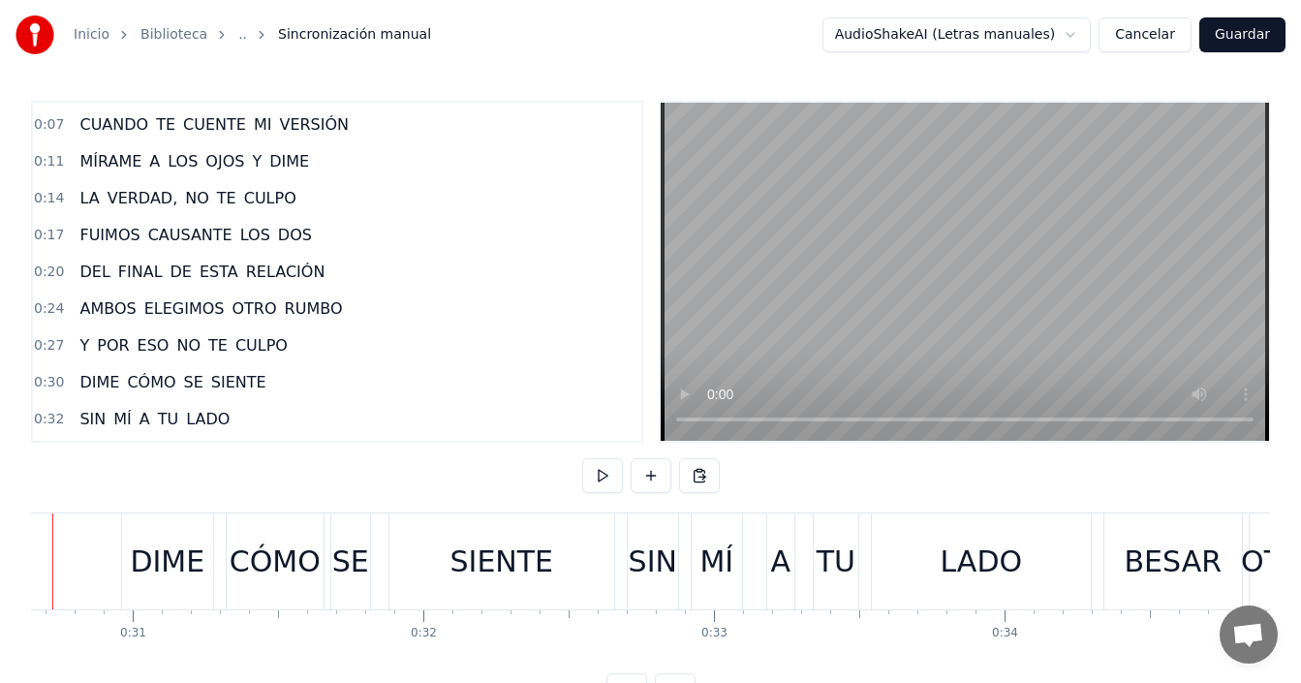
scroll to position [0, 8832]
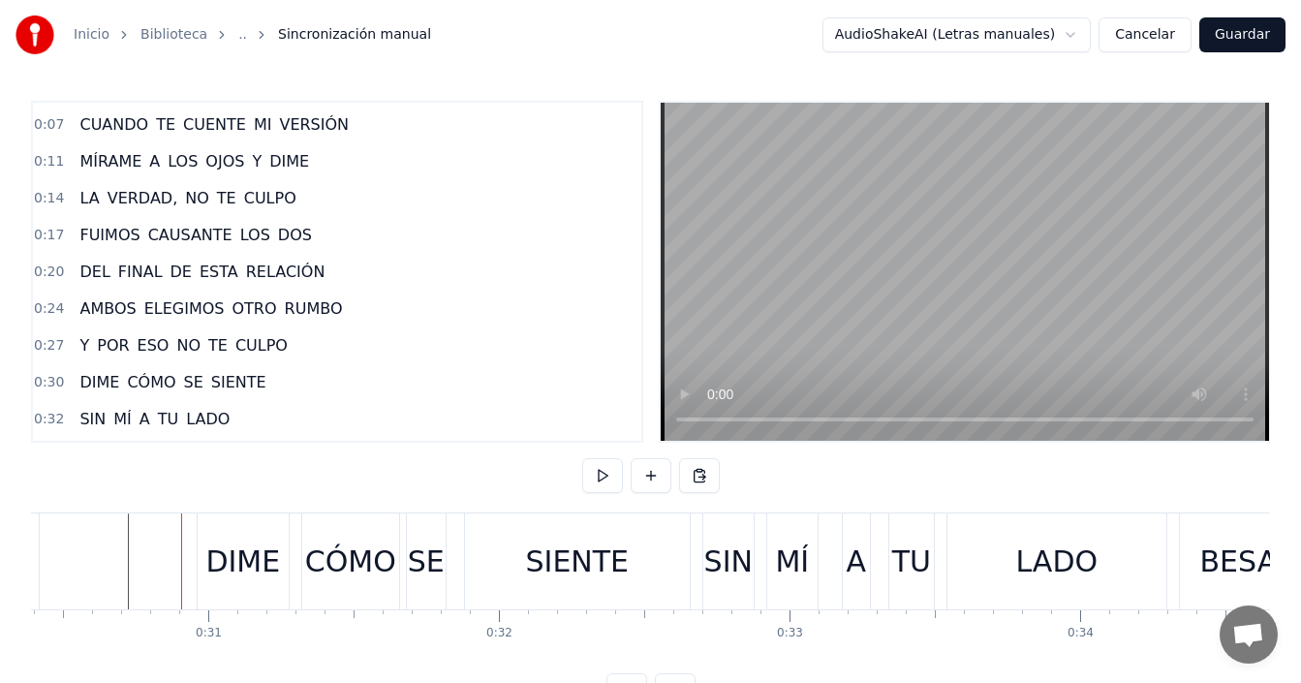
click at [241, 558] on div "DIME" at bounding box center [242, 562] width 75 height 44
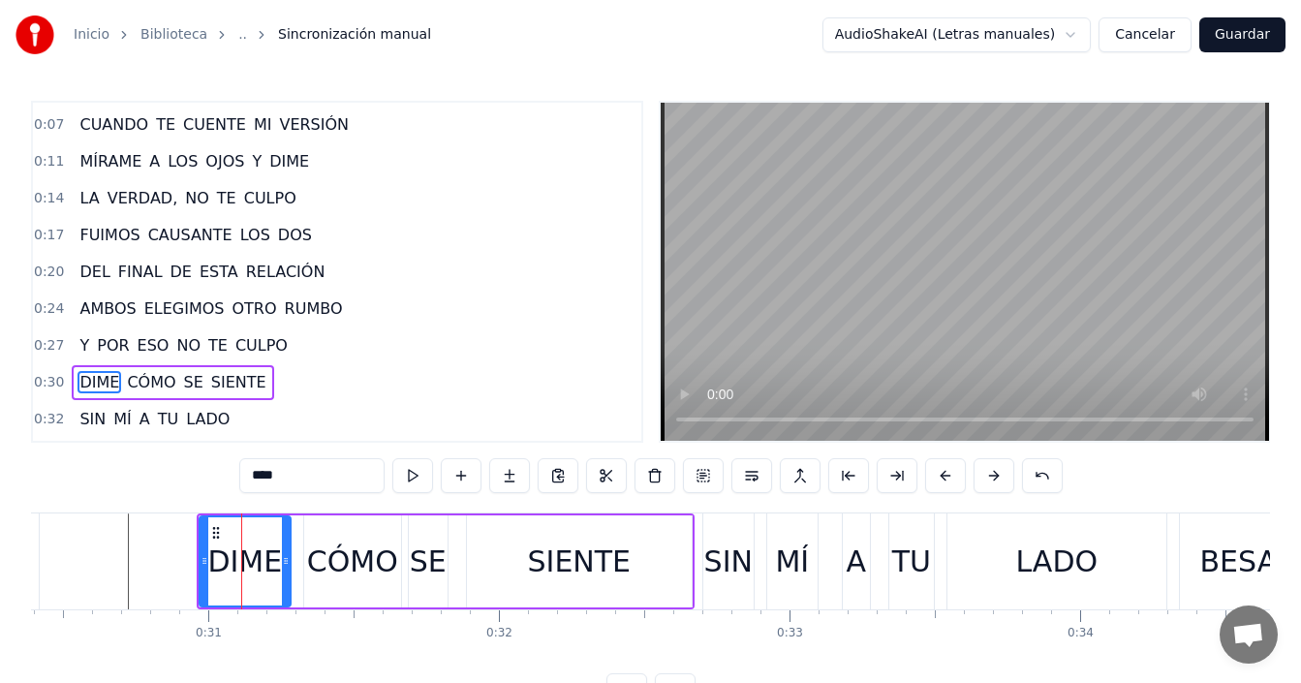
scroll to position [143, 0]
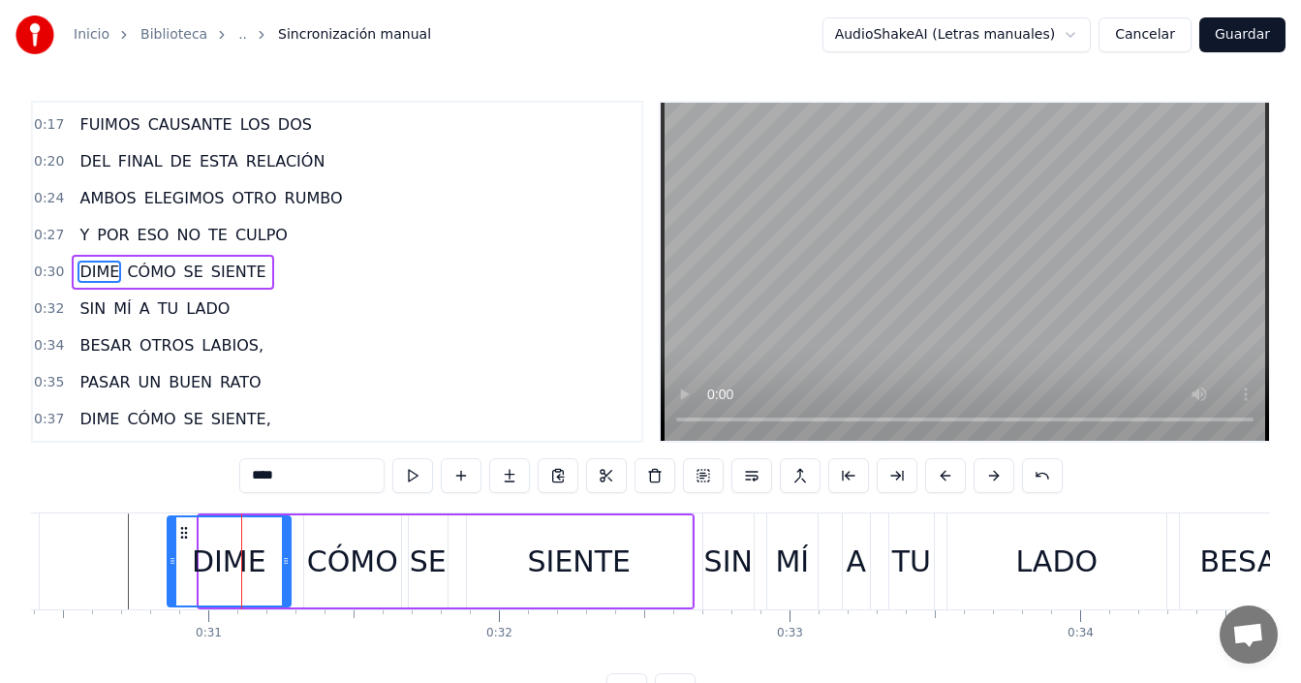
drag, startPoint x: 203, startPoint y: 560, endPoint x: 171, endPoint y: 575, distance: 35.5
click at [171, 575] on div at bounding box center [173, 561] width 8 height 88
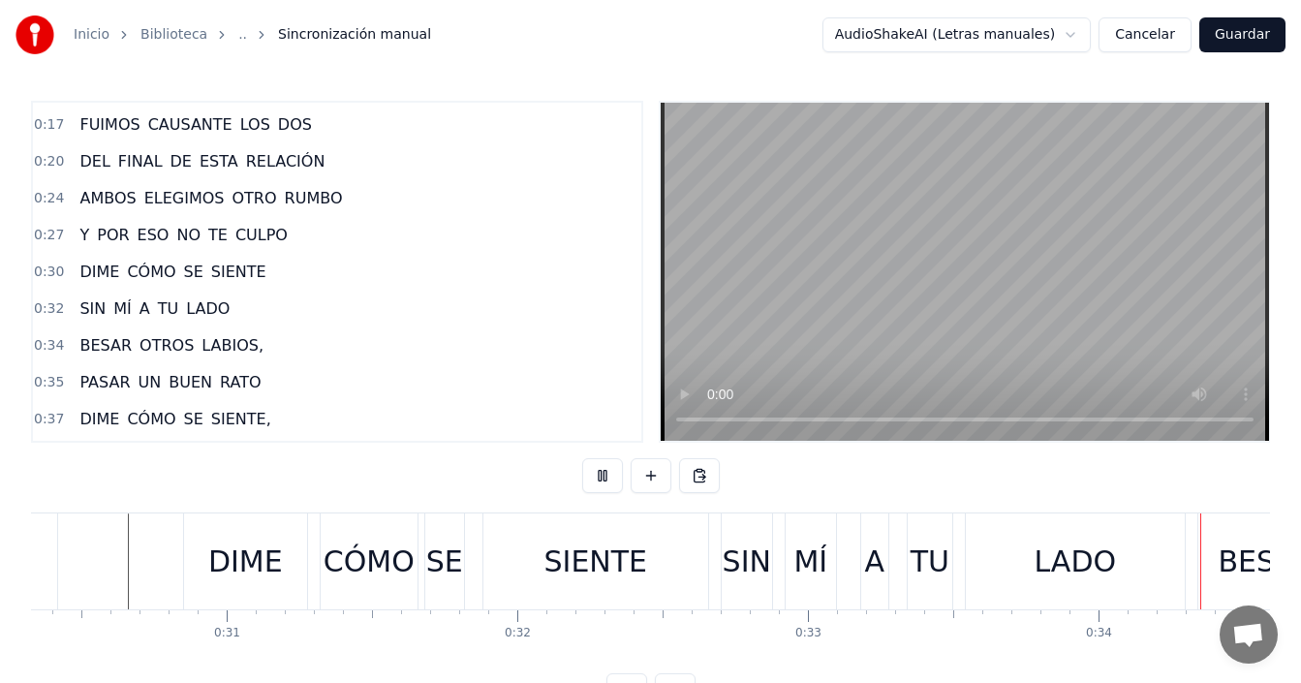
scroll to position [0, 9871]
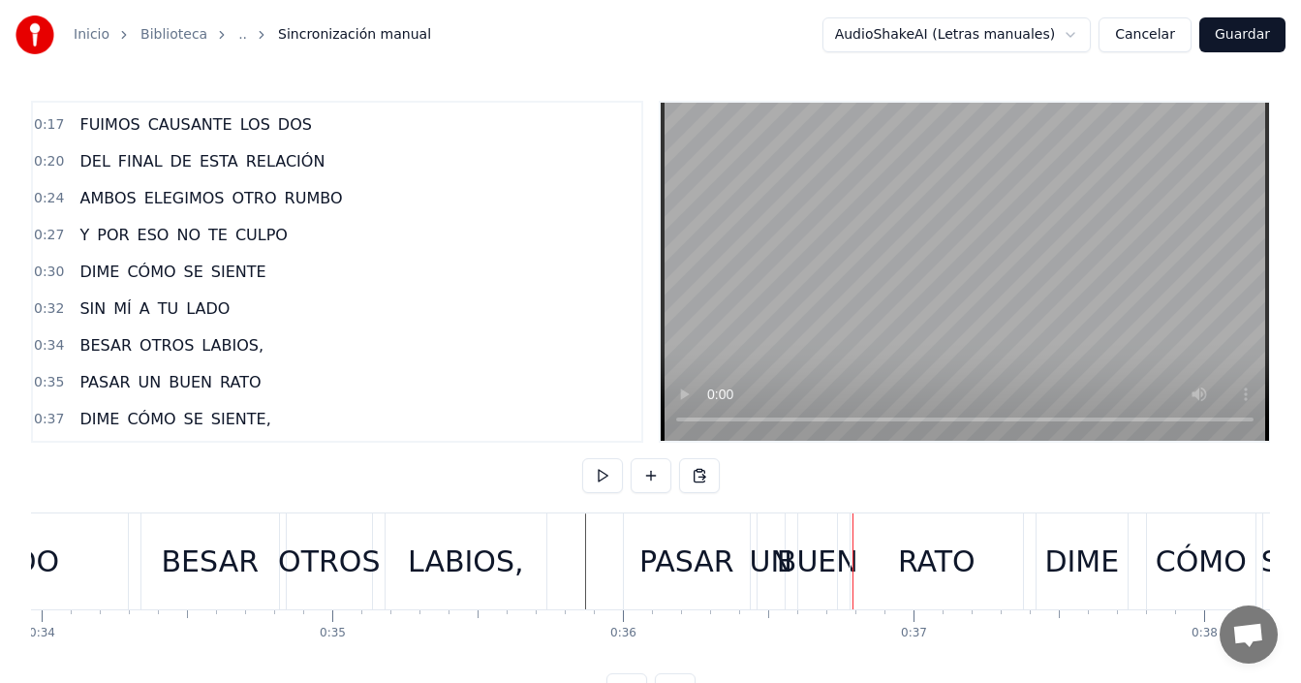
click at [816, 570] on div "BUEN" at bounding box center [817, 562] width 81 height 44
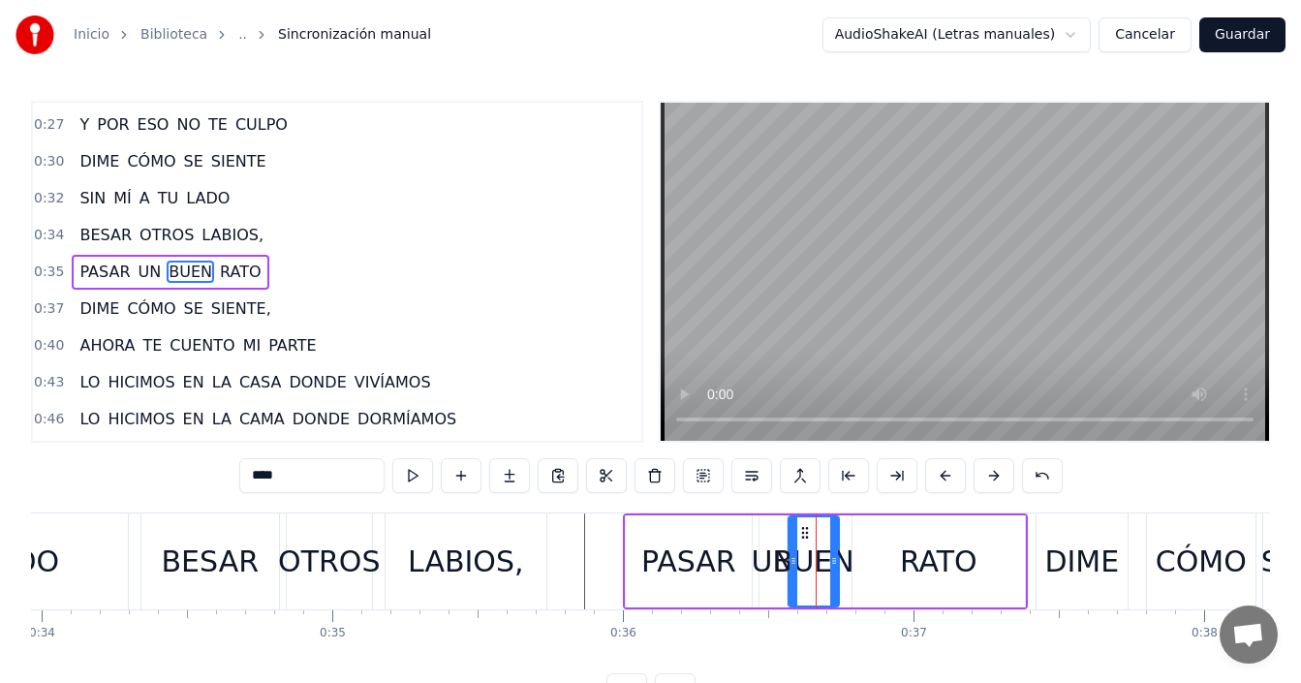
drag, startPoint x: 806, startPoint y: 568, endPoint x: 794, endPoint y: 585, distance: 21.0
click at [794, 585] on div at bounding box center [794, 561] width 8 height 88
drag, startPoint x: 835, startPoint y: 573, endPoint x: 847, endPoint y: 578, distance: 13.0
click at [849, 576] on div at bounding box center [848, 561] width 8 height 88
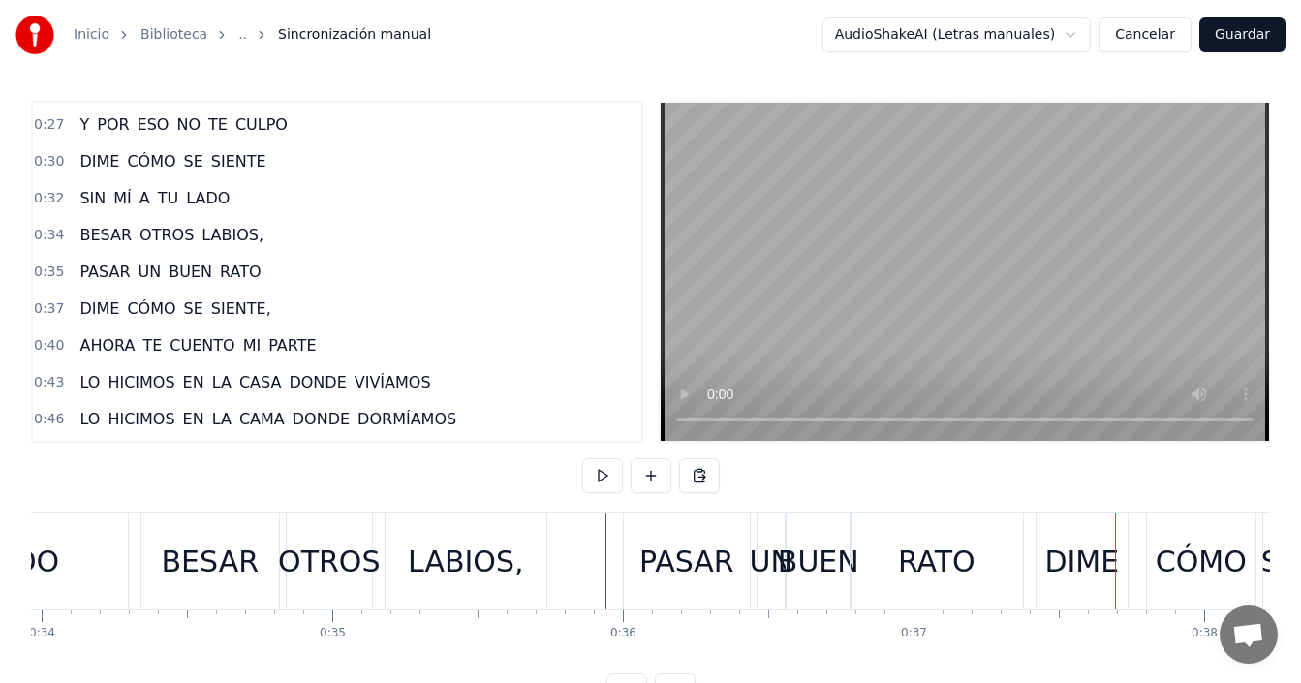
click at [417, 563] on div "LABIOS," at bounding box center [466, 562] width 116 height 44
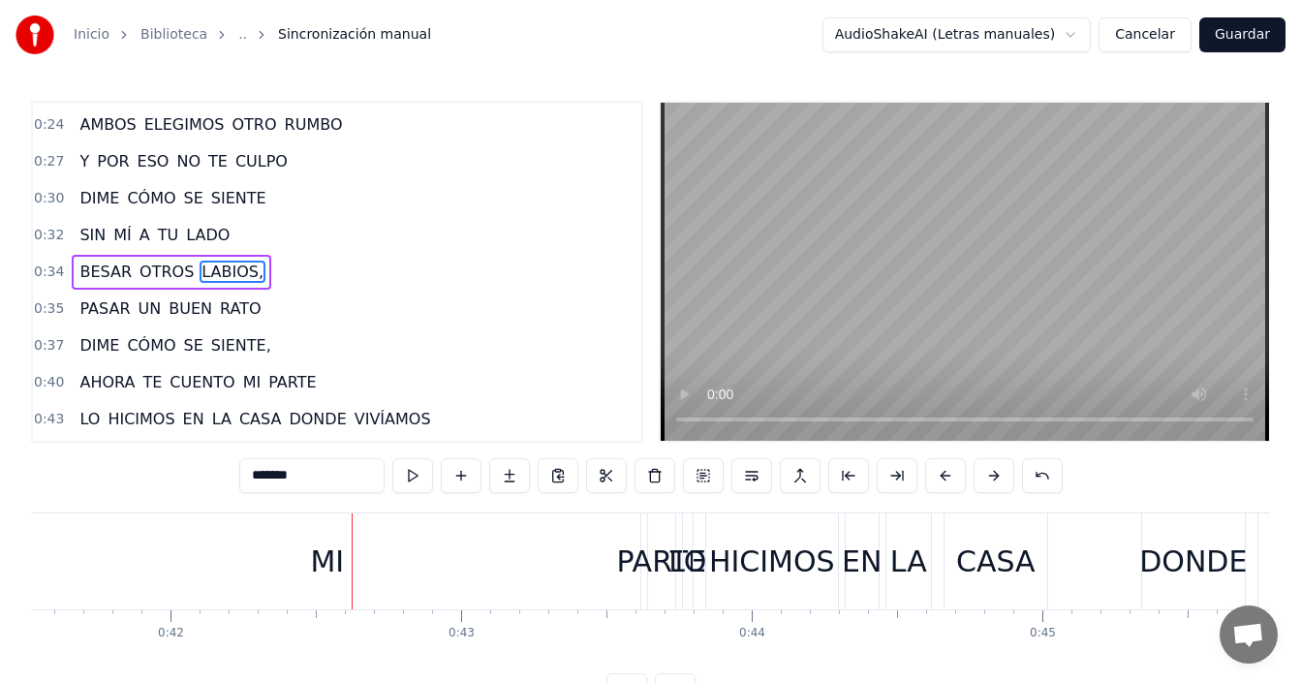
scroll to position [0, 11626]
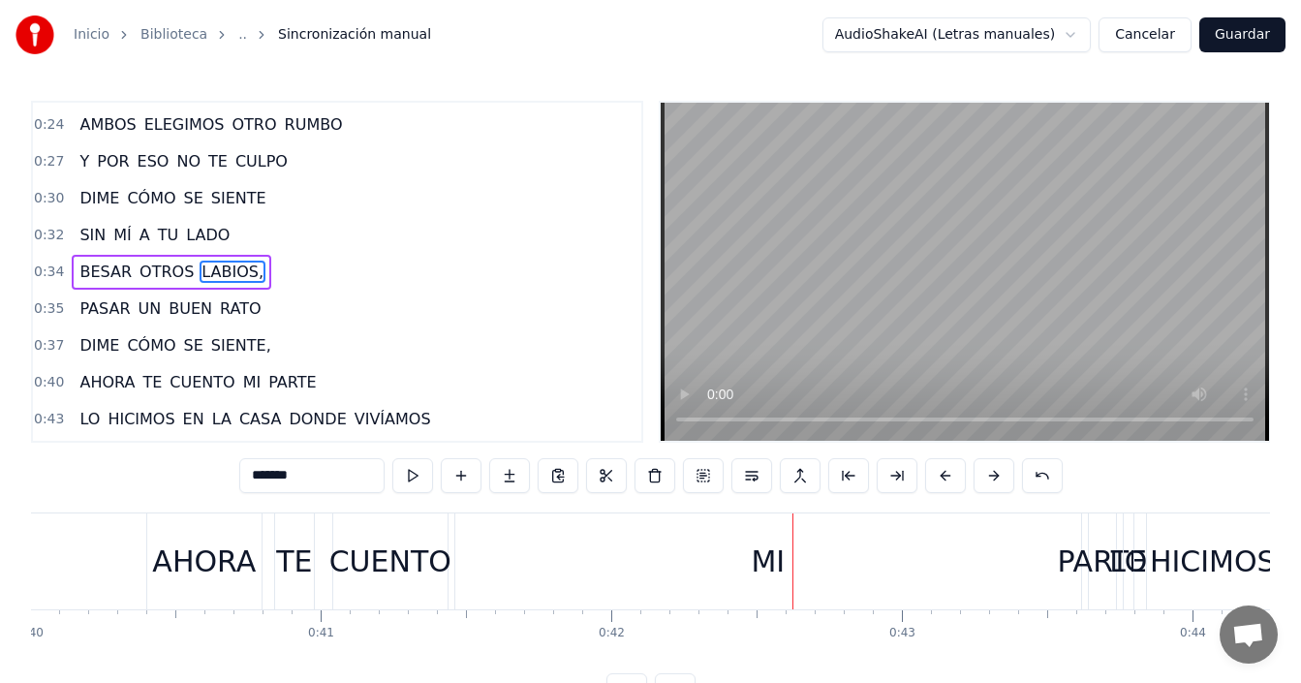
click at [554, 550] on div "MI" at bounding box center [768, 561] width 626 height 96
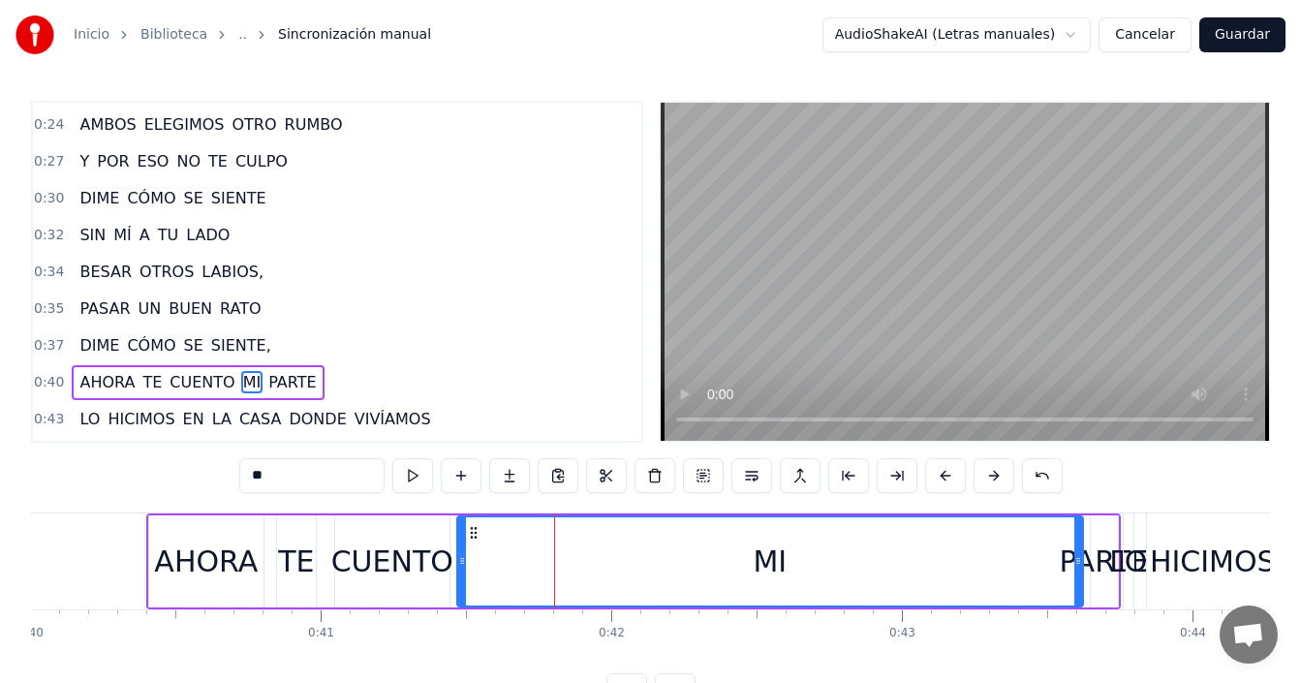
scroll to position [327, 0]
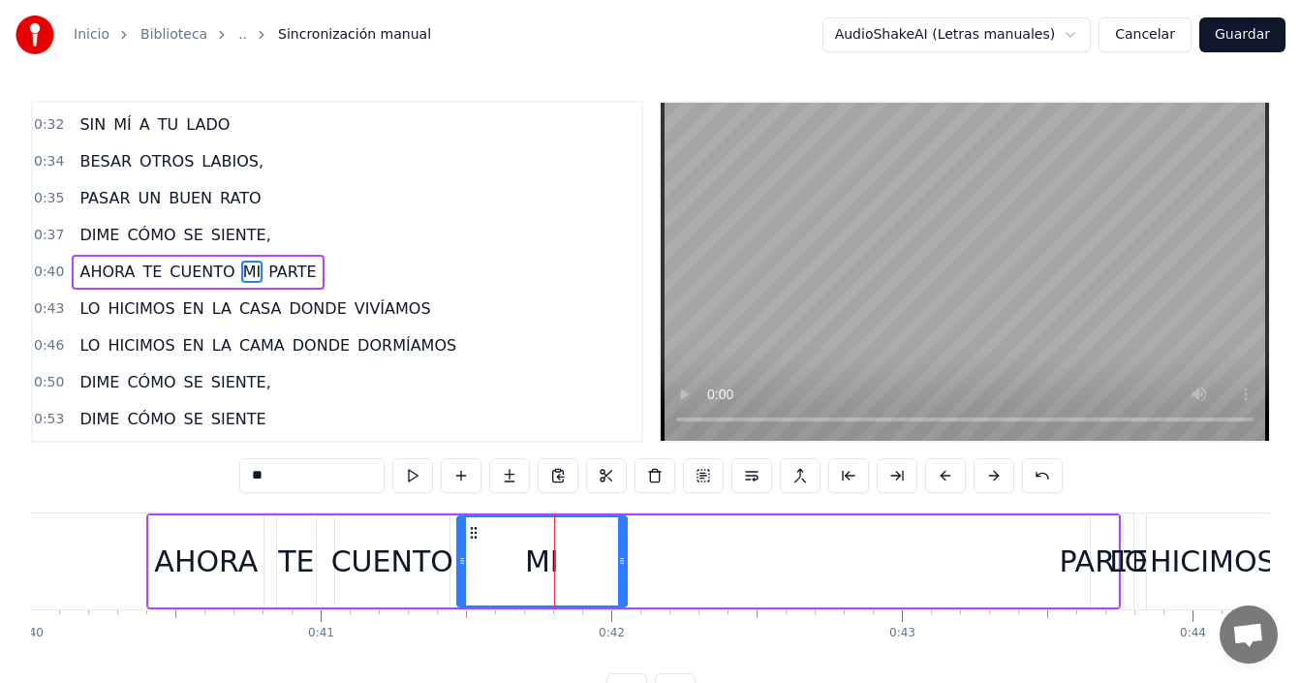
drag, startPoint x: 1079, startPoint y: 556, endPoint x: 623, endPoint y: 577, distance: 456.8
click at [623, 577] on div at bounding box center [622, 561] width 8 height 88
click at [357, 563] on div "CUENTO" at bounding box center [392, 562] width 122 height 44
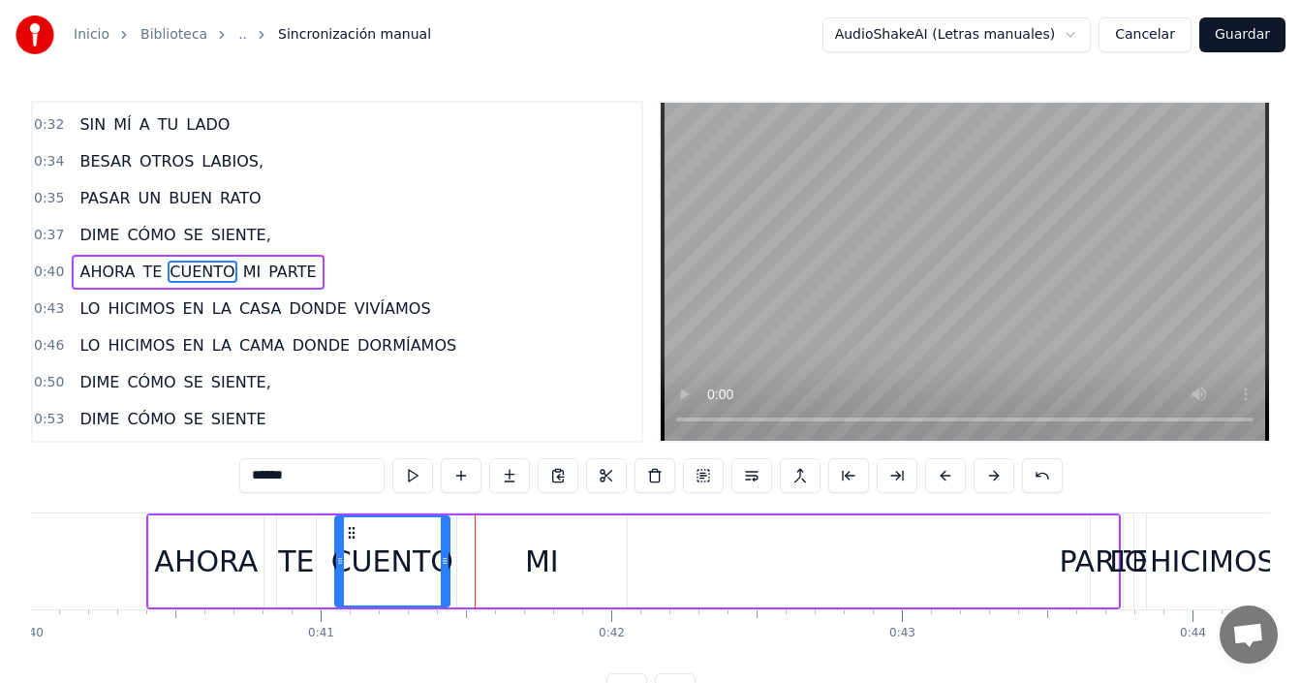
click at [371, 563] on div "CUENTO" at bounding box center [392, 562] width 122 height 44
click at [543, 568] on div "MI" at bounding box center [542, 562] width 34 height 44
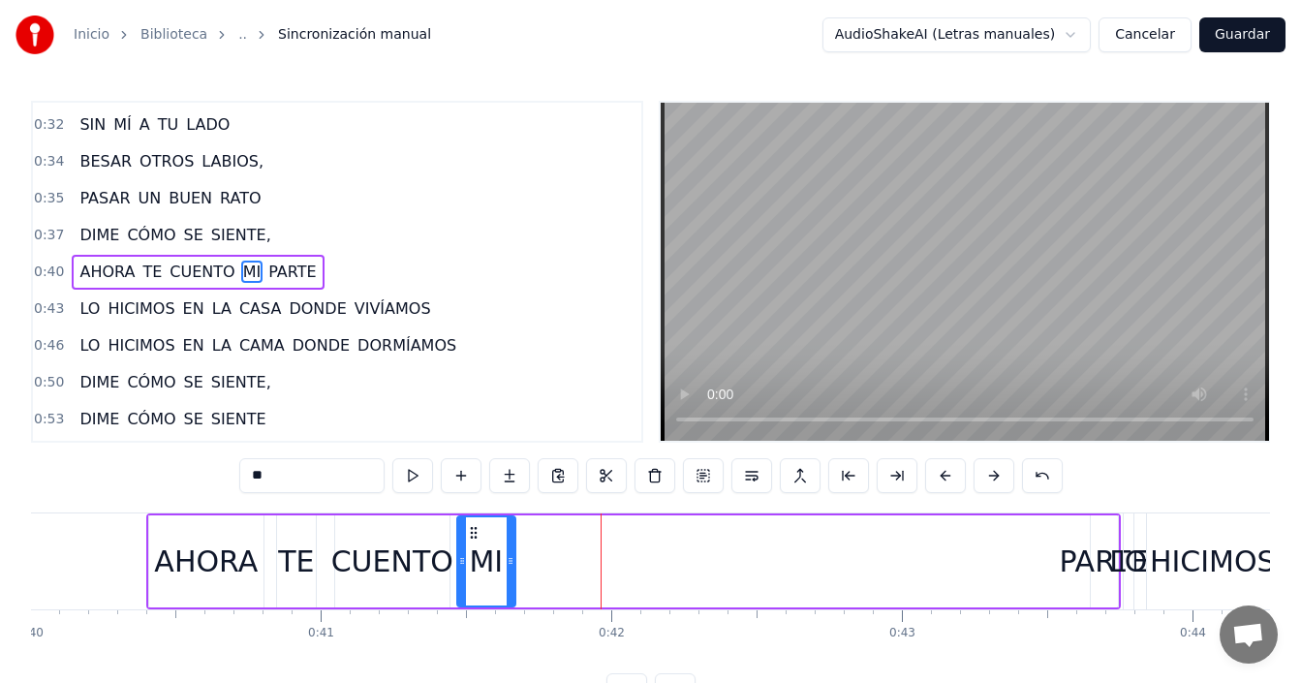
drag, startPoint x: 620, startPoint y: 548, endPoint x: 509, endPoint y: 572, distance: 113.8
click at [509, 572] on div at bounding box center [511, 561] width 8 height 88
click at [1098, 559] on div "PARTE" at bounding box center [1104, 562] width 90 height 44
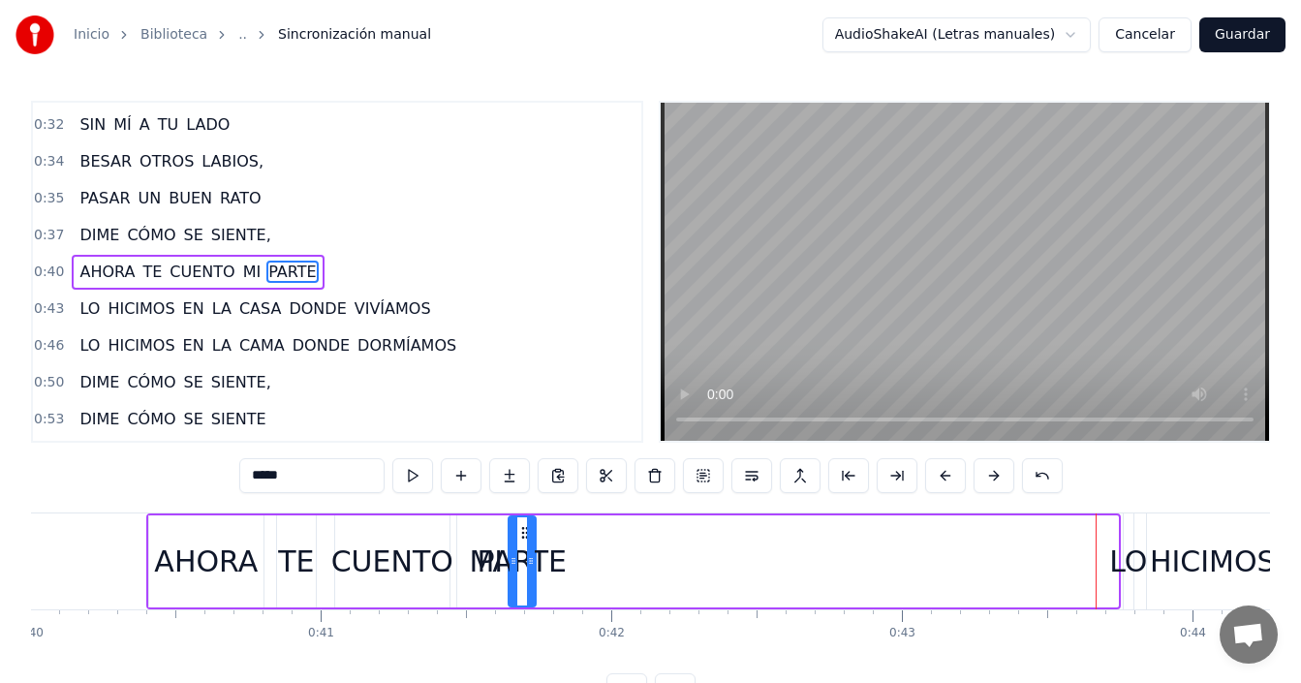
drag, startPoint x: 1104, startPoint y: 533, endPoint x: 522, endPoint y: 561, distance: 582.9
click at [522, 560] on div "PARTE" at bounding box center [522, 561] width 25 height 88
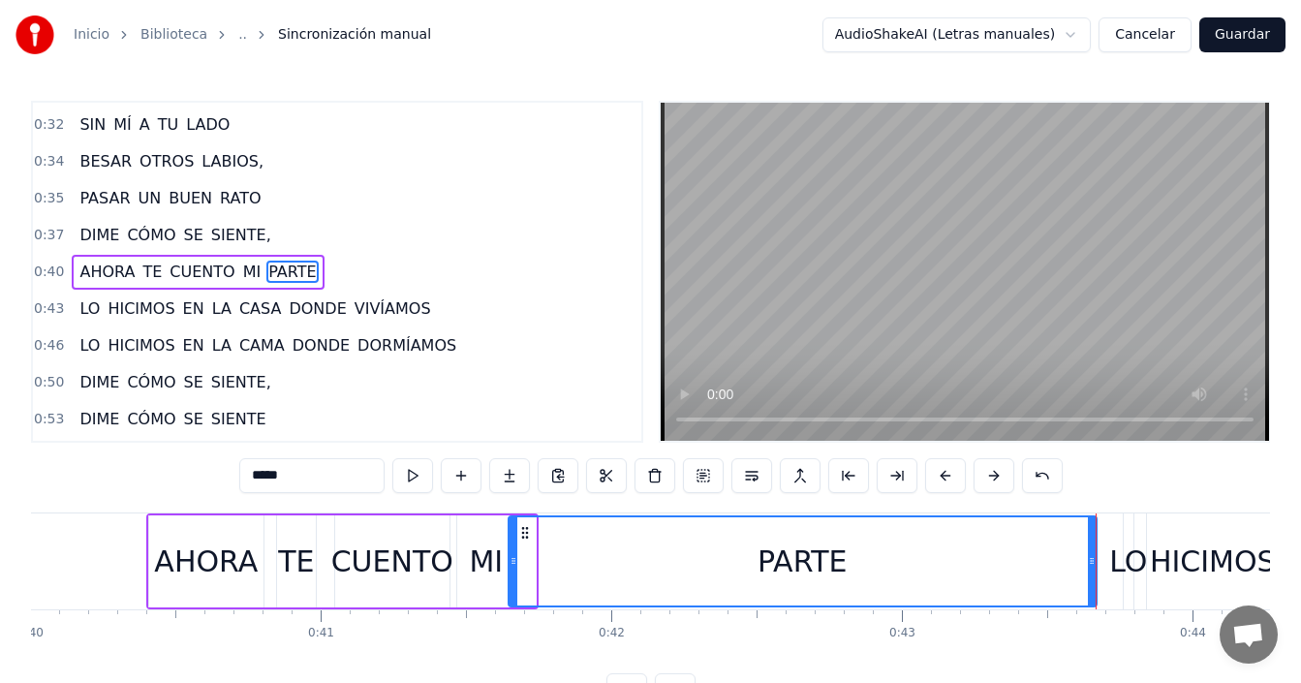
drag, startPoint x: 539, startPoint y: 554, endPoint x: 1094, endPoint y: 594, distance: 556.5
click at [1094, 594] on div at bounding box center [1092, 561] width 8 height 88
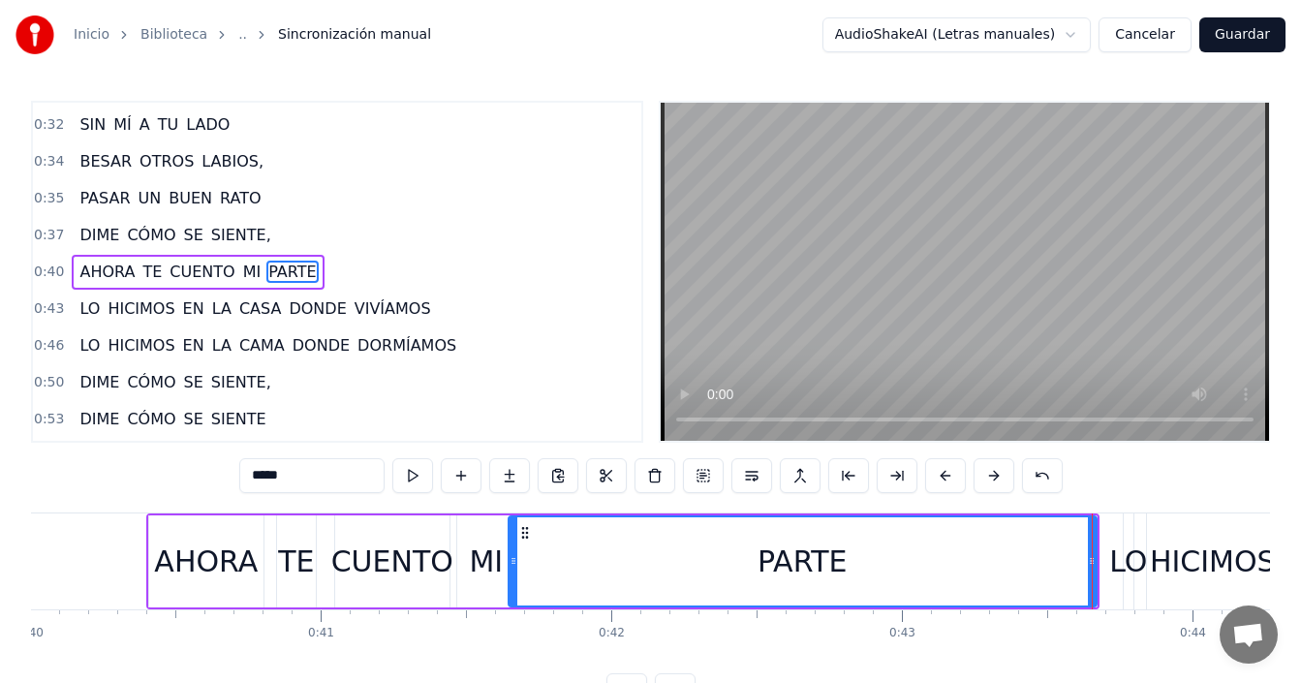
click at [391, 553] on div "CUENTO" at bounding box center [392, 562] width 122 height 44
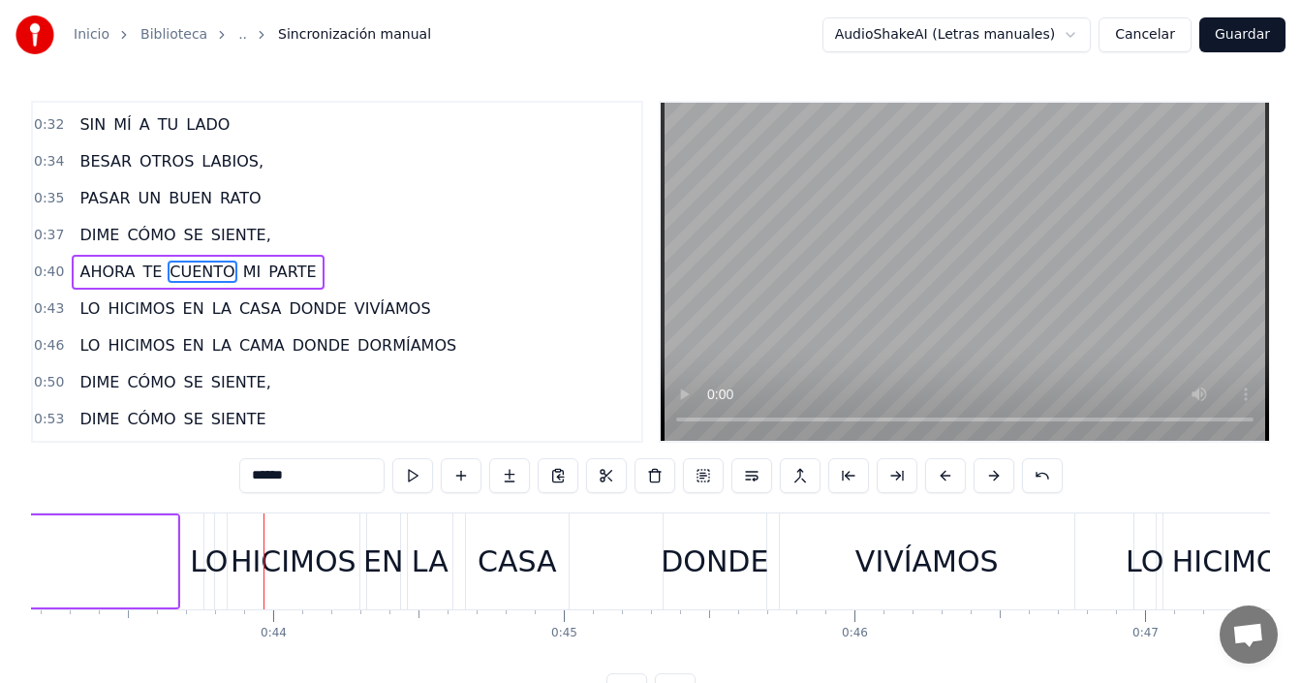
scroll to position [0, 12305]
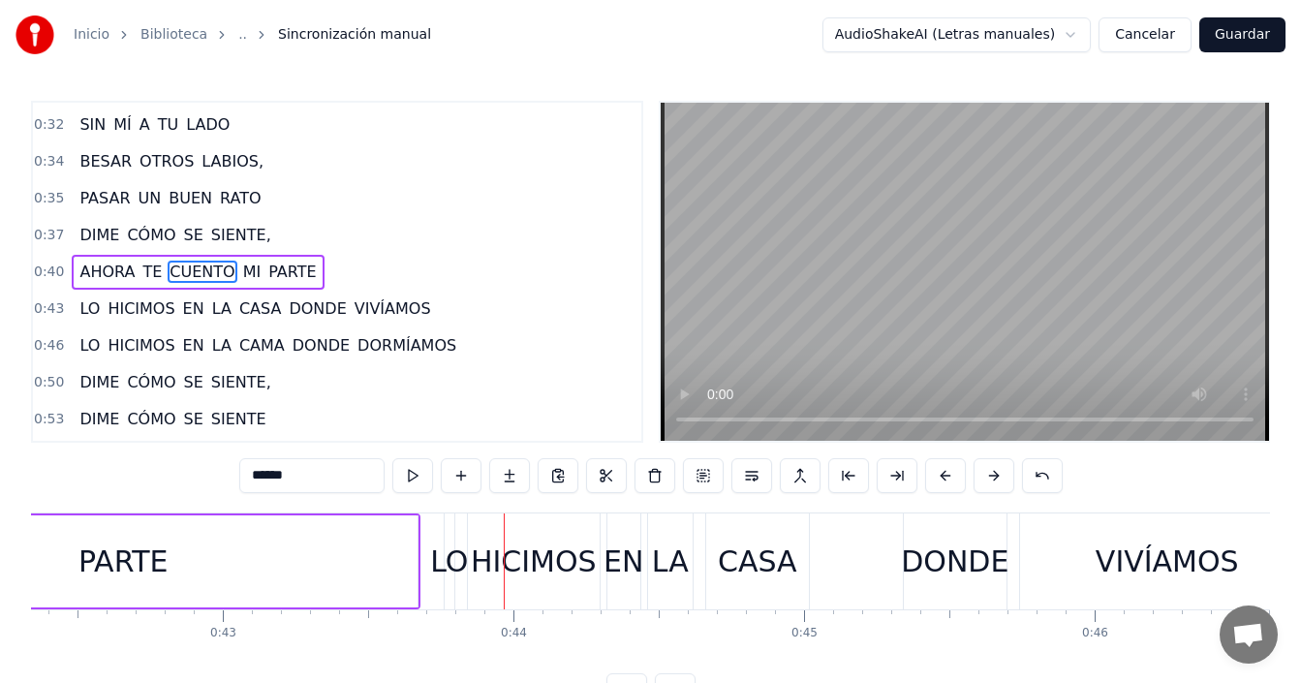
click at [295, 543] on div "PARTE" at bounding box center [123, 561] width 588 height 92
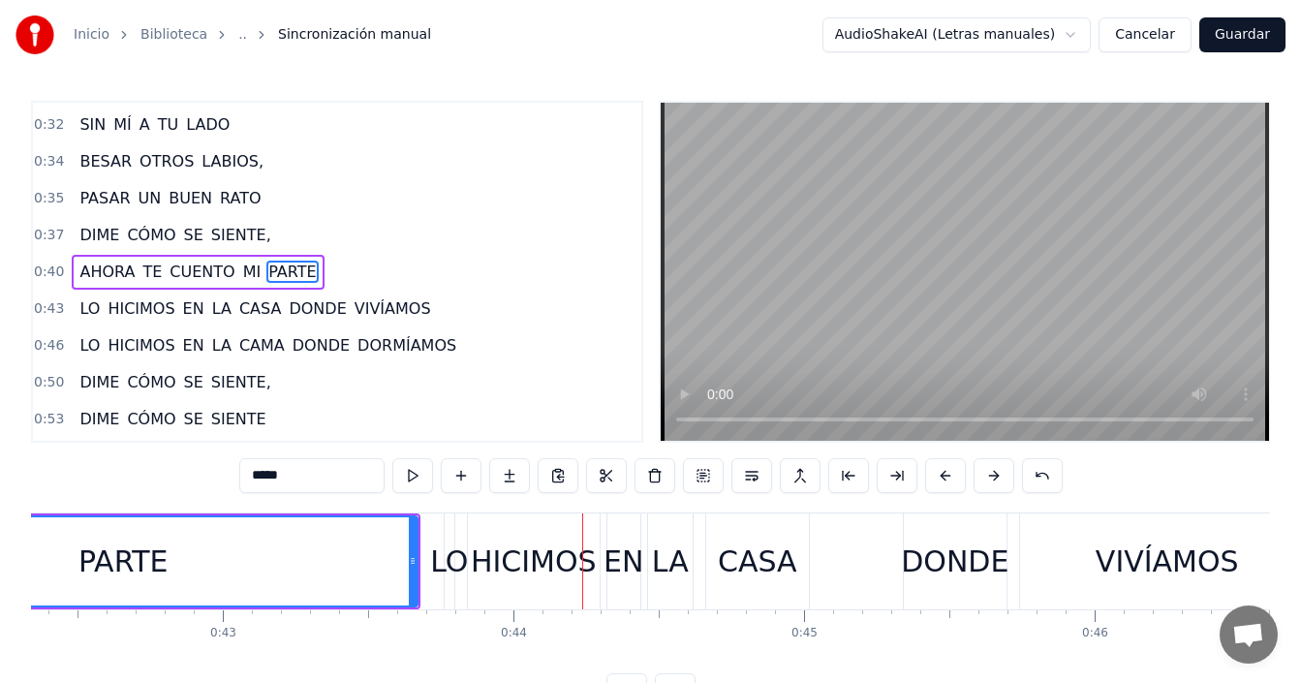
click at [450, 563] on div "LO" at bounding box center [449, 562] width 38 height 44
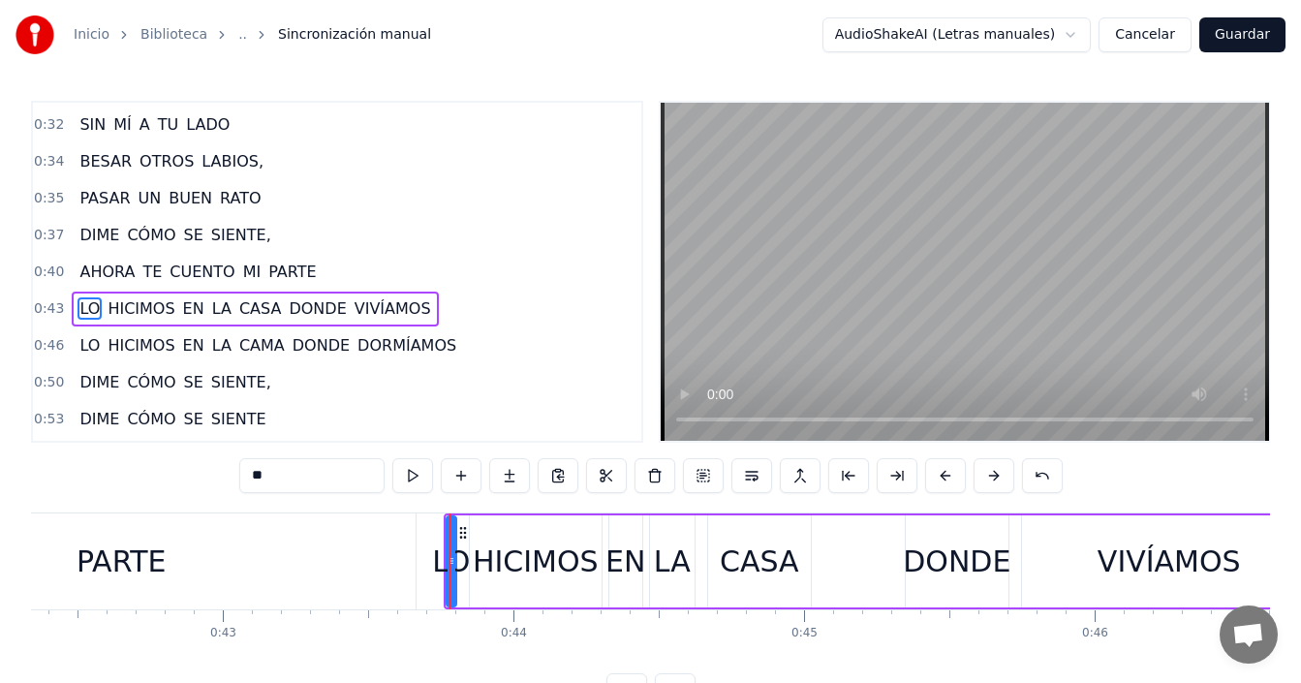
scroll to position [364, 0]
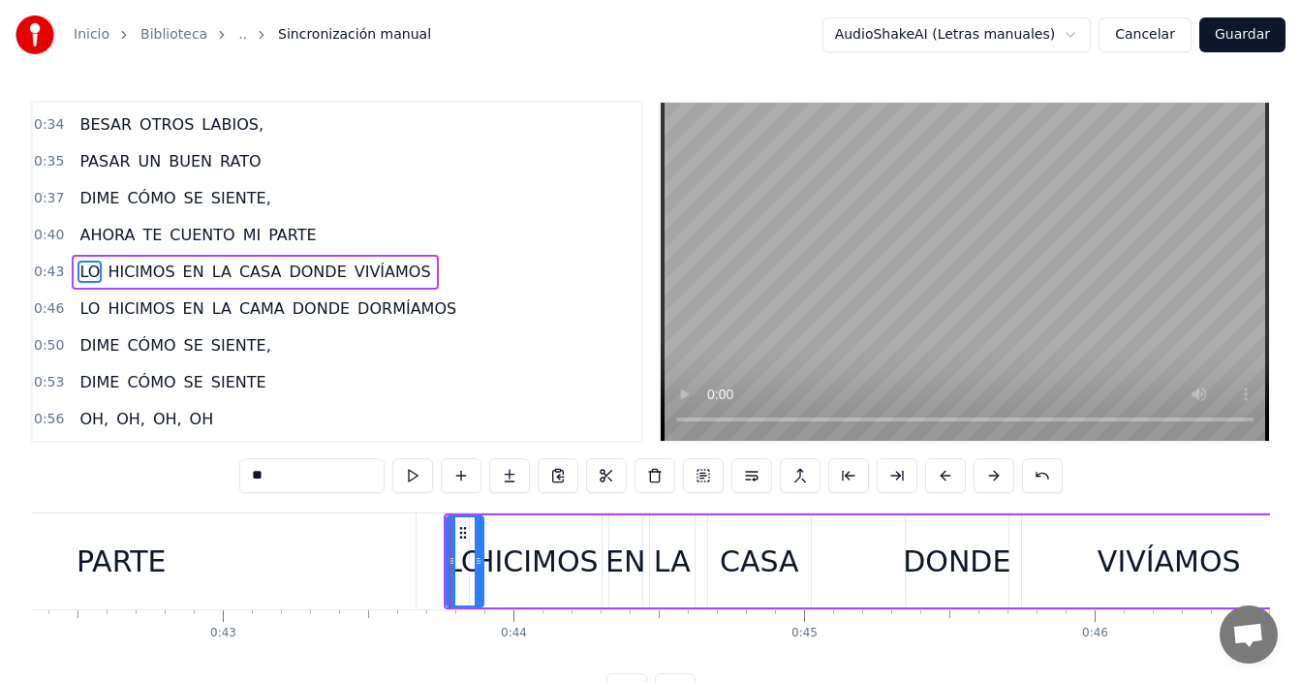
drag, startPoint x: 448, startPoint y: 564, endPoint x: 475, endPoint y: 570, distance: 27.7
click at [475, 570] on div at bounding box center [479, 561] width 8 height 88
drag, startPoint x: 455, startPoint y: 535, endPoint x: 430, endPoint y: 545, distance: 27.3
click at [430, 545] on div "LO" at bounding box center [435, 561] width 35 height 88
drag, startPoint x: 449, startPoint y: 547, endPoint x: 467, endPoint y: 554, distance: 19.6
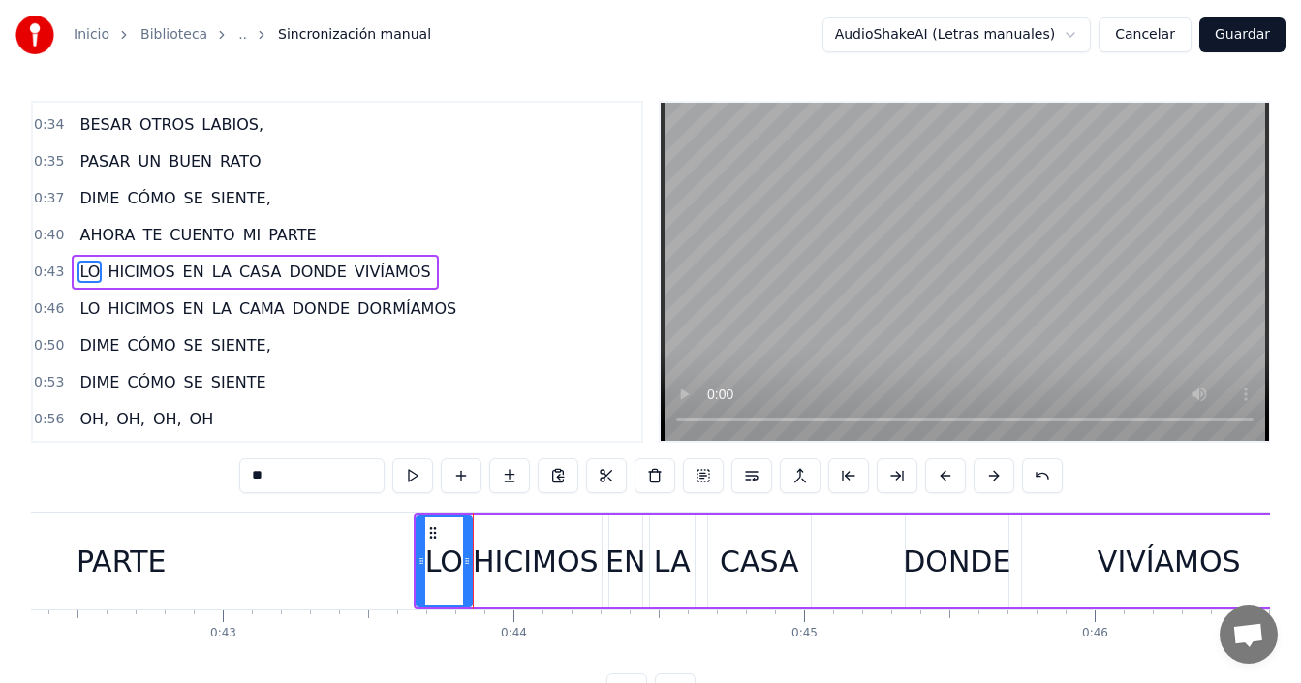
click at [467, 554] on div at bounding box center [467, 561] width 8 height 88
click at [291, 546] on div "PARTE" at bounding box center [122, 561] width 588 height 96
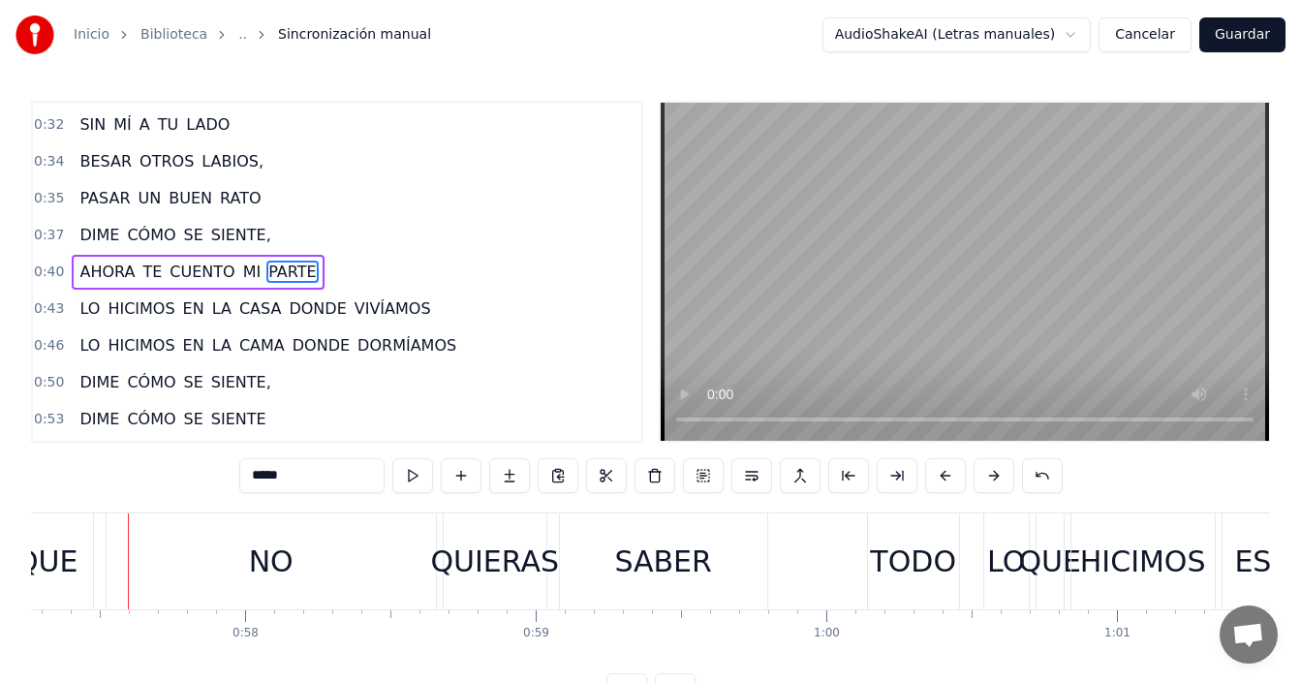
scroll to position [0, 16020]
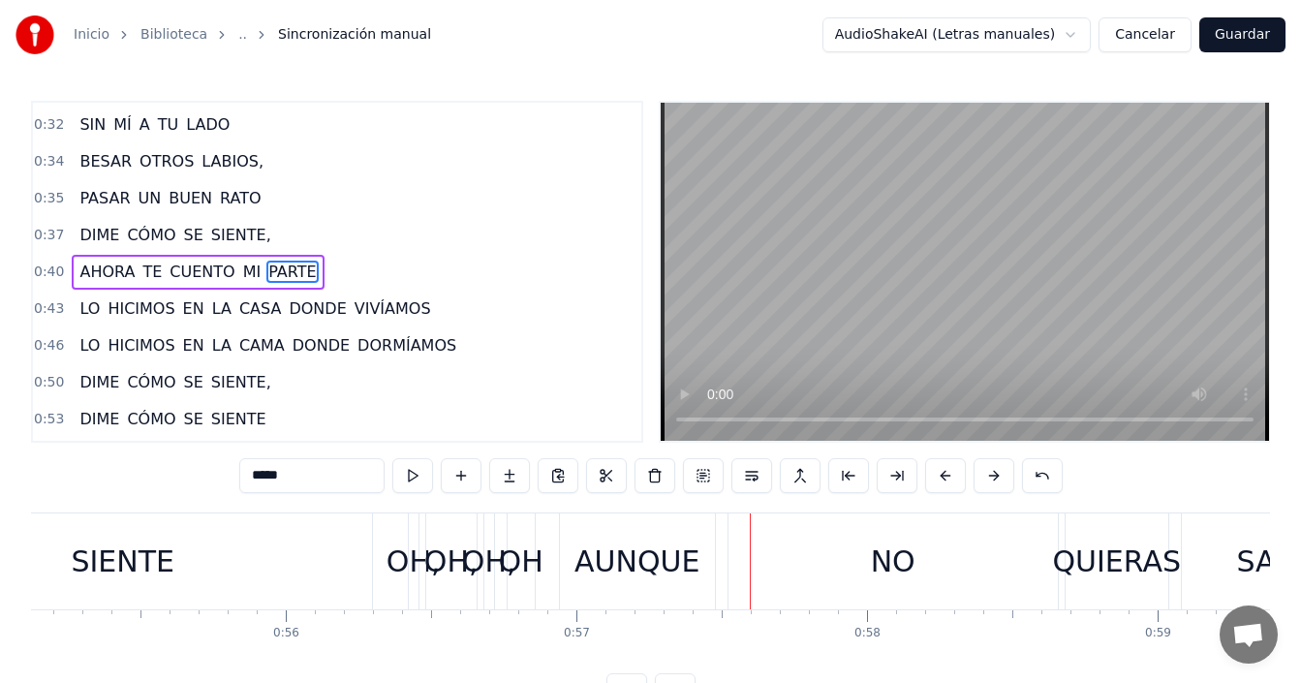
click at [411, 557] on div "OH," at bounding box center [414, 562] width 54 height 44
type input "***"
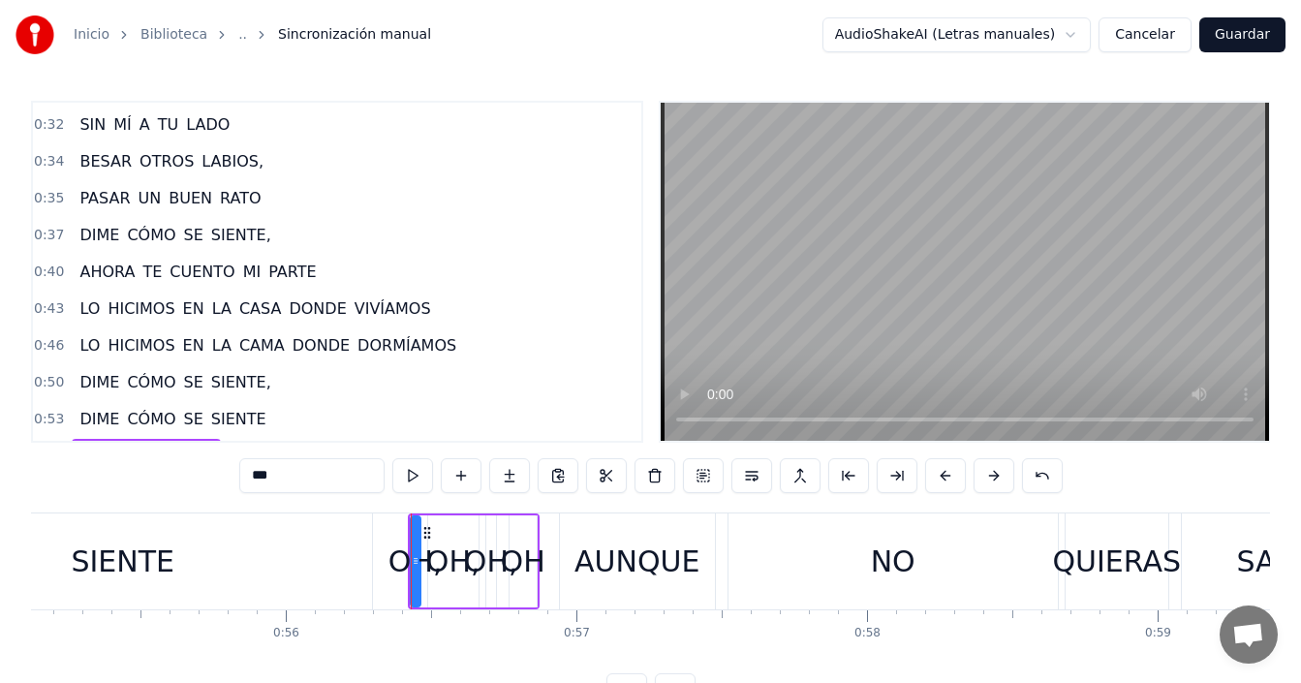
scroll to position [512, 0]
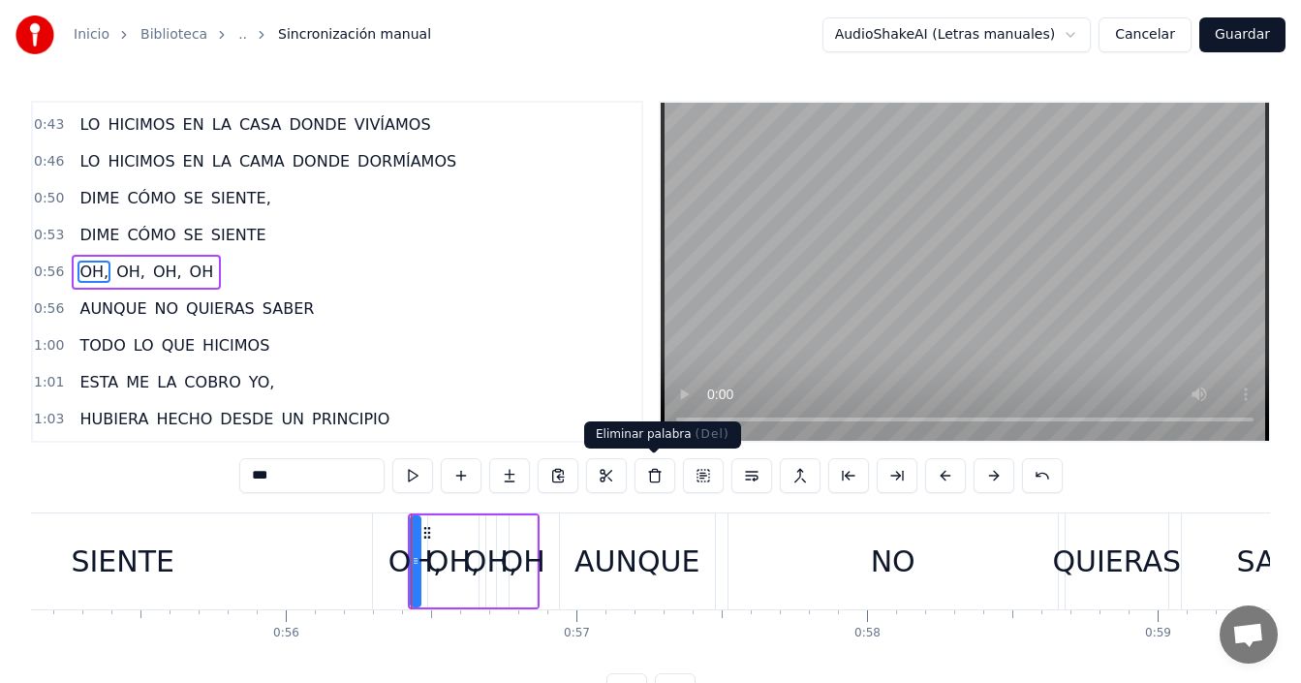
click at [646, 476] on button at bounding box center [655, 475] width 41 height 35
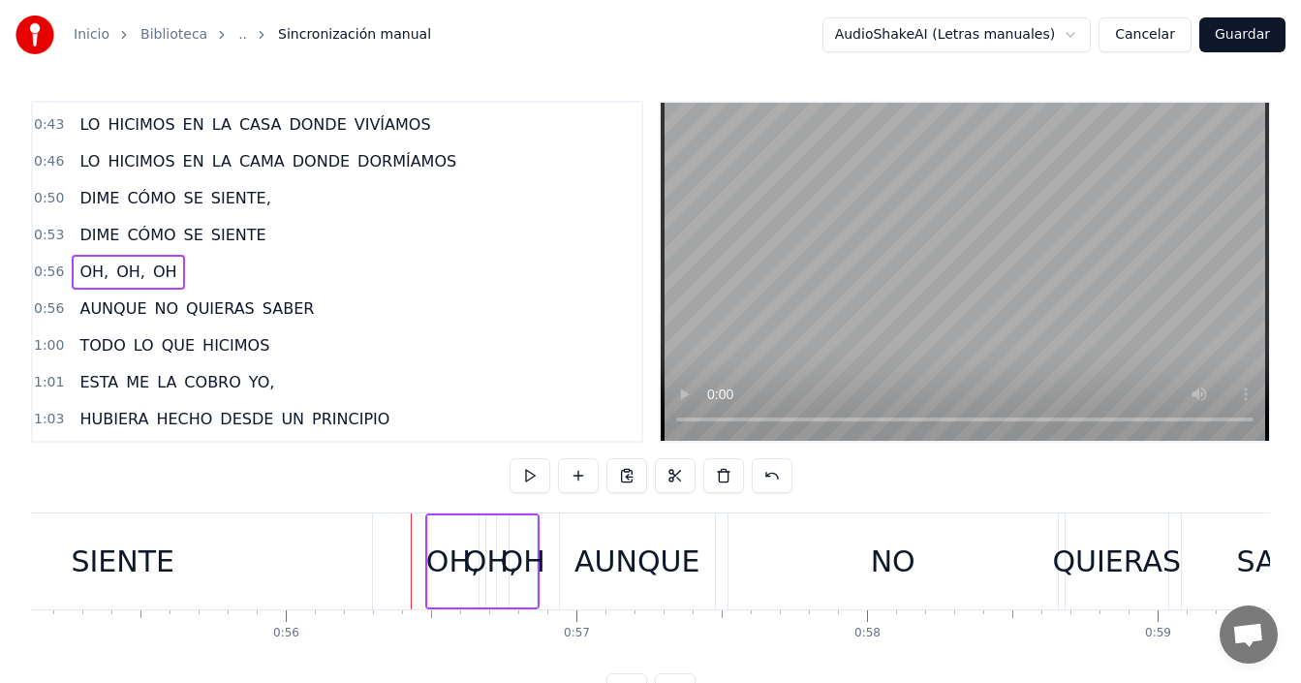
click at [462, 561] on div "OH," at bounding box center [453, 562] width 54 height 44
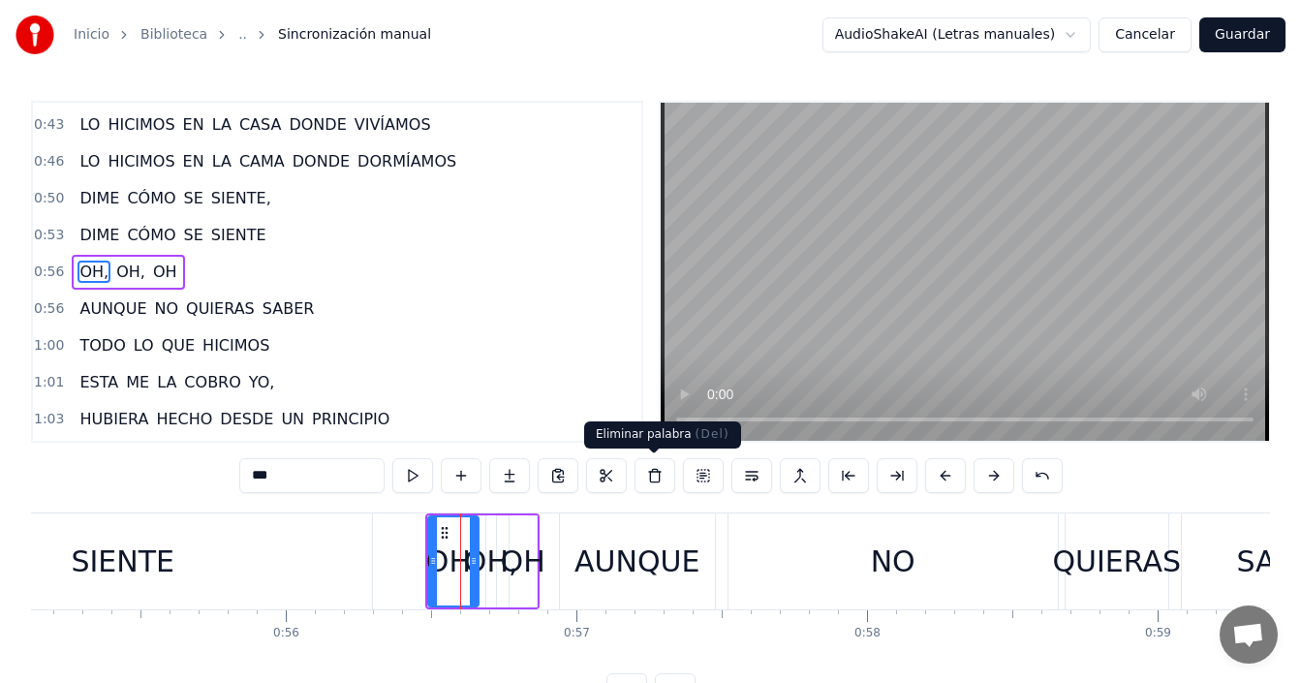
click at [651, 472] on button at bounding box center [655, 475] width 41 height 35
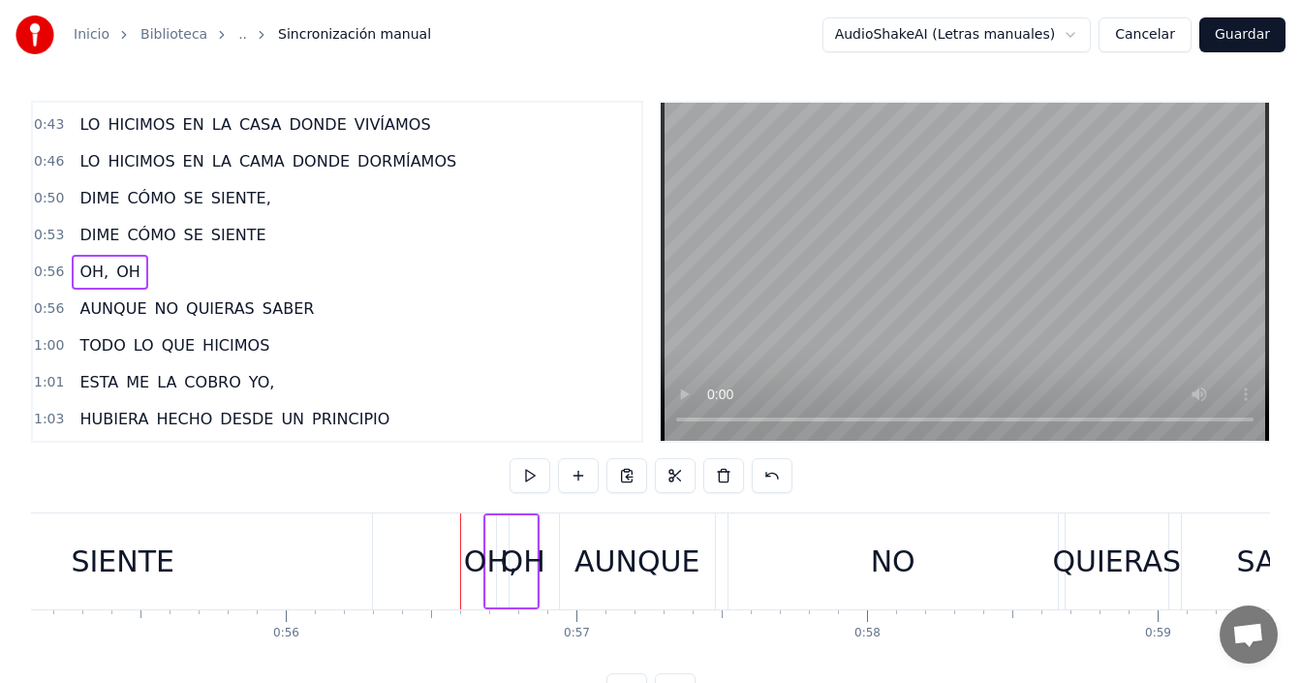
click at [493, 561] on div "OH," at bounding box center [491, 562] width 54 height 44
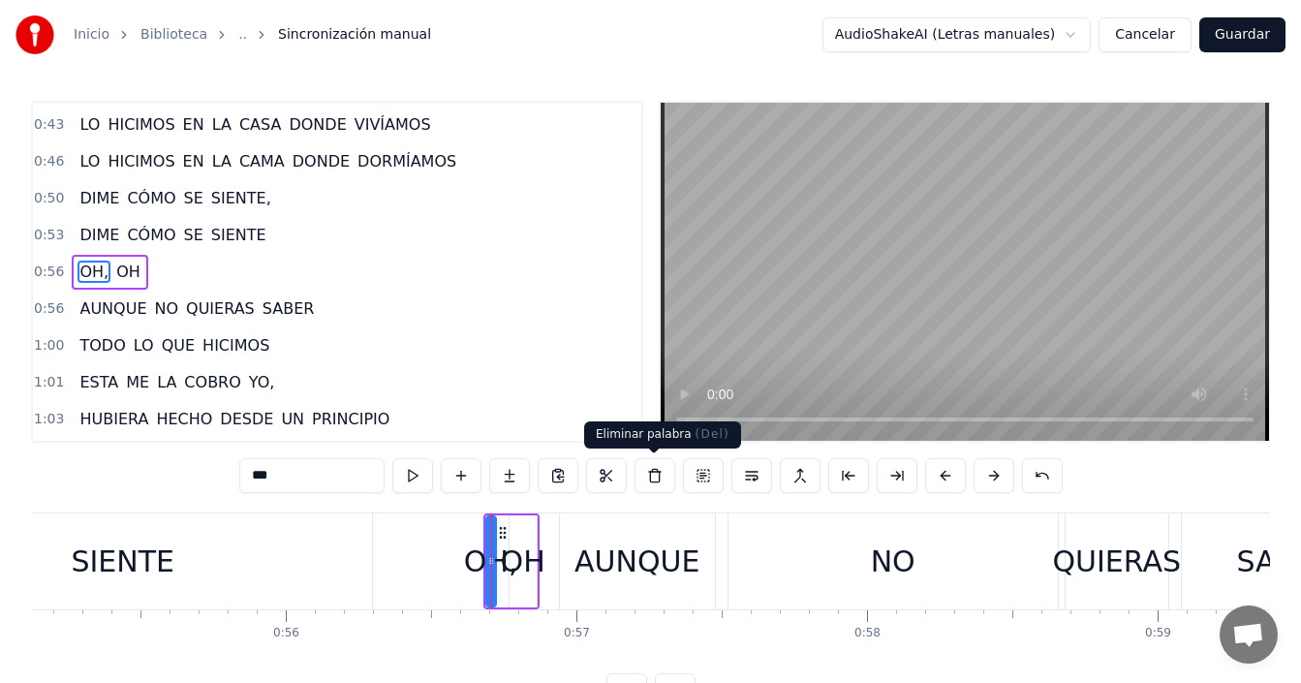
click at [657, 474] on button at bounding box center [655, 475] width 41 height 35
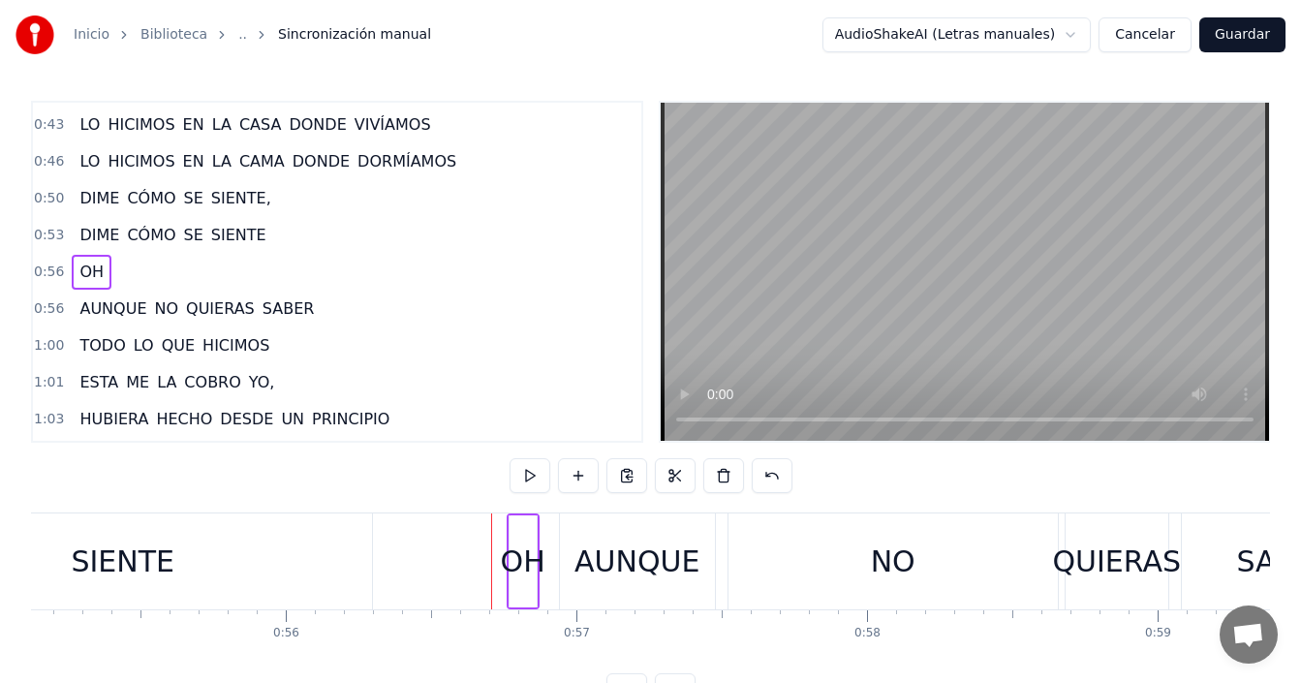
click at [520, 567] on div "OH" at bounding box center [523, 562] width 45 height 44
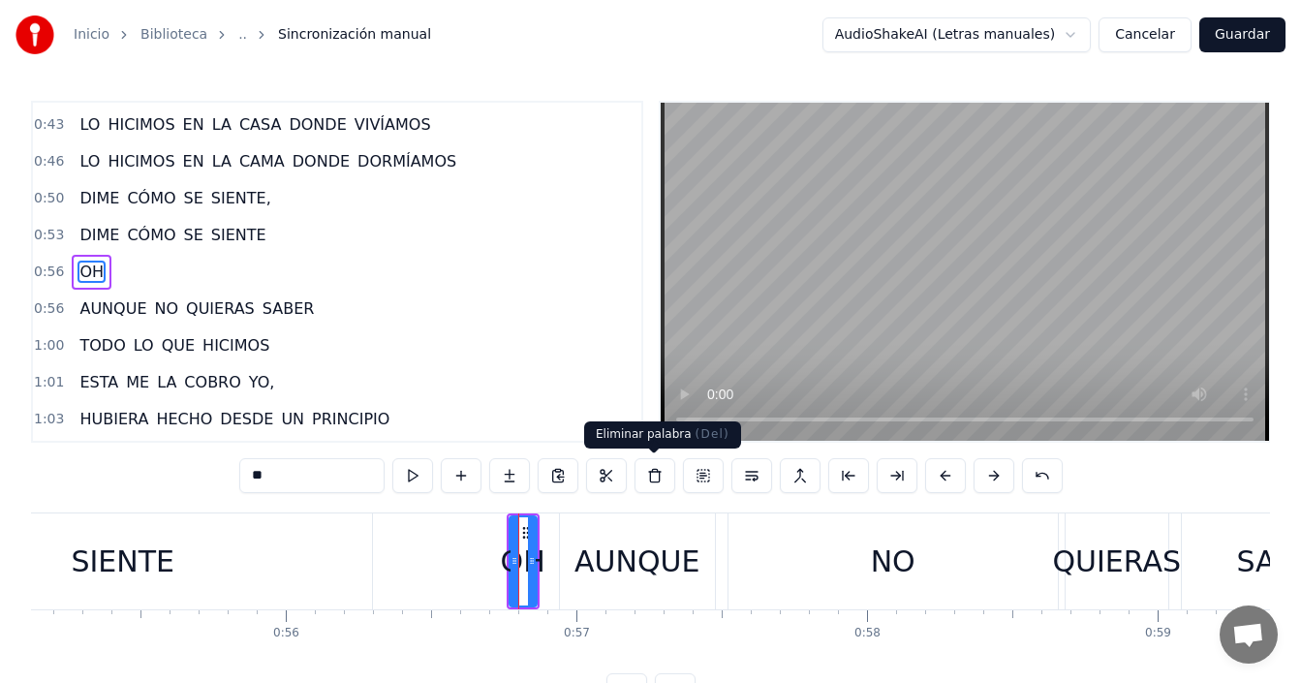
click at [654, 473] on button at bounding box center [655, 475] width 41 height 35
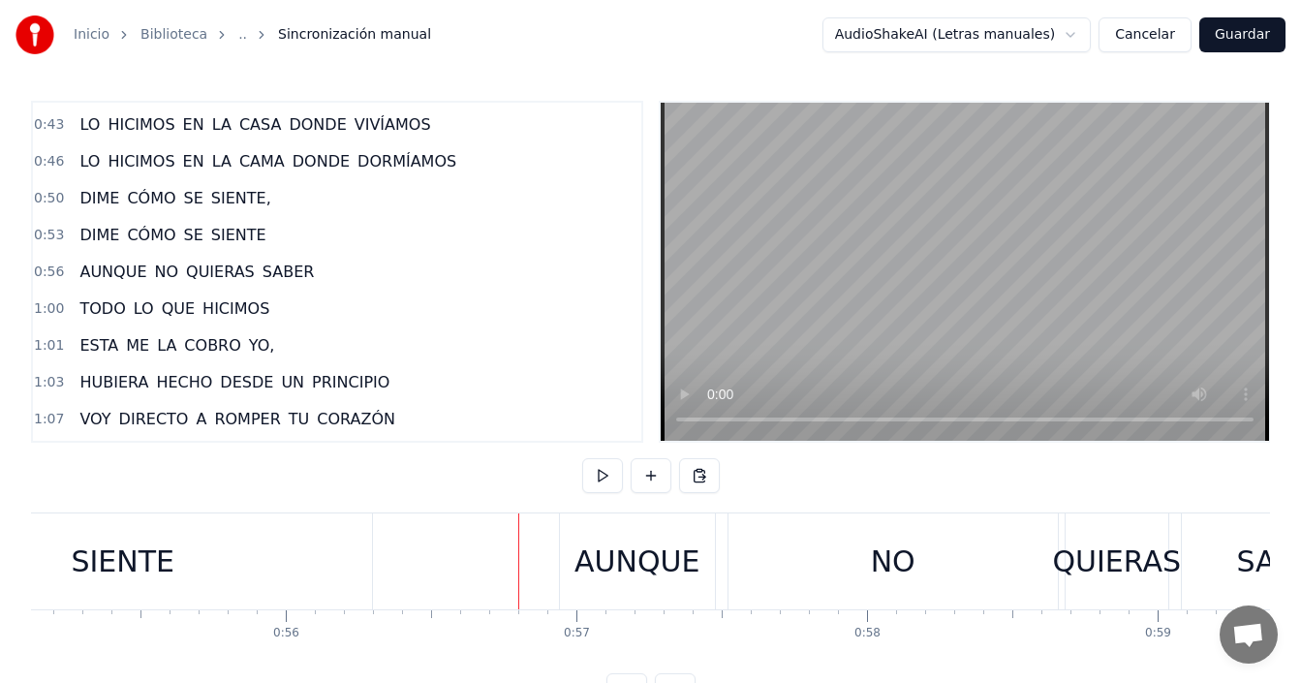
click at [268, 572] on div "SIENTE" at bounding box center [123, 561] width 498 height 96
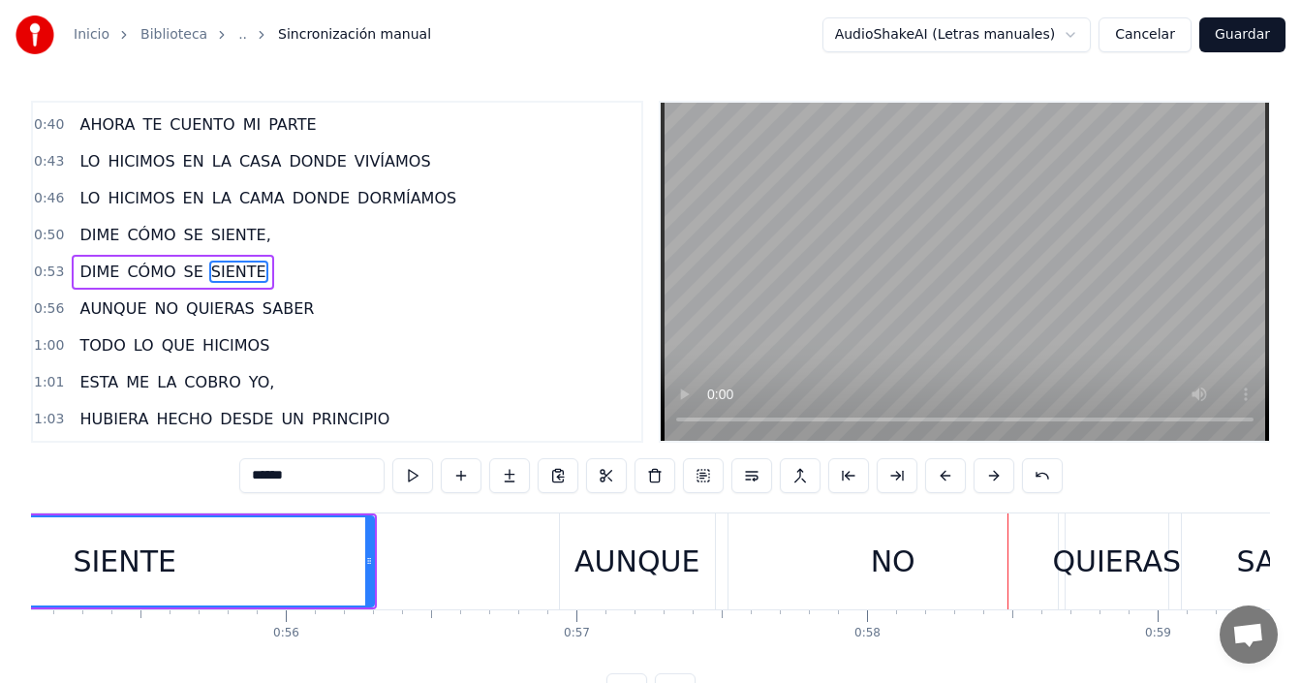
scroll to position [0, 16300]
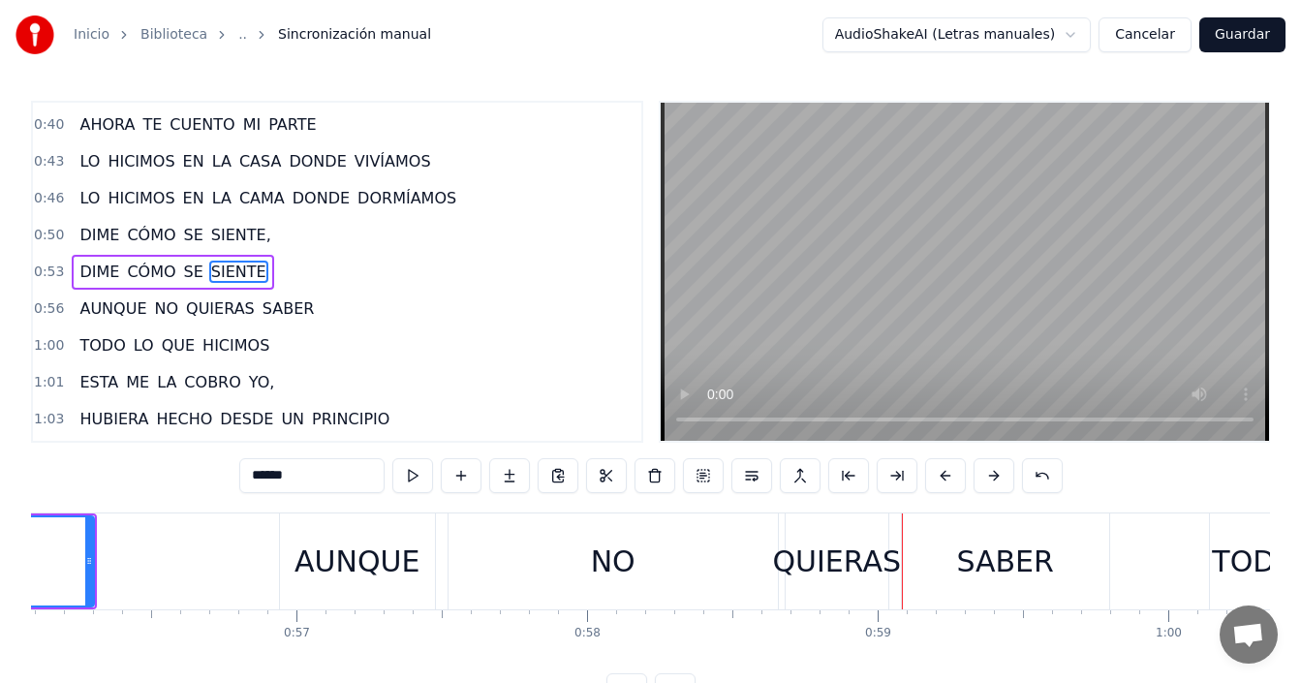
click at [672, 563] on div "NO" at bounding box center [613, 561] width 329 height 96
type input "**"
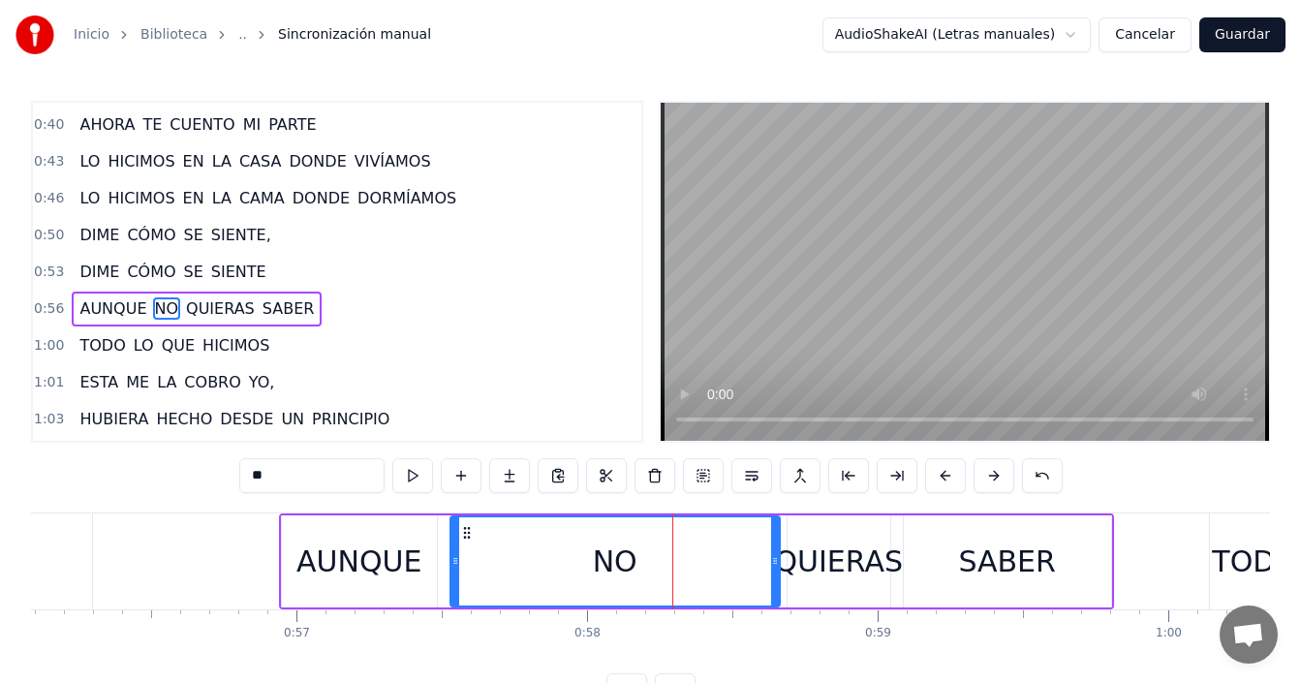
scroll to position [512, 0]
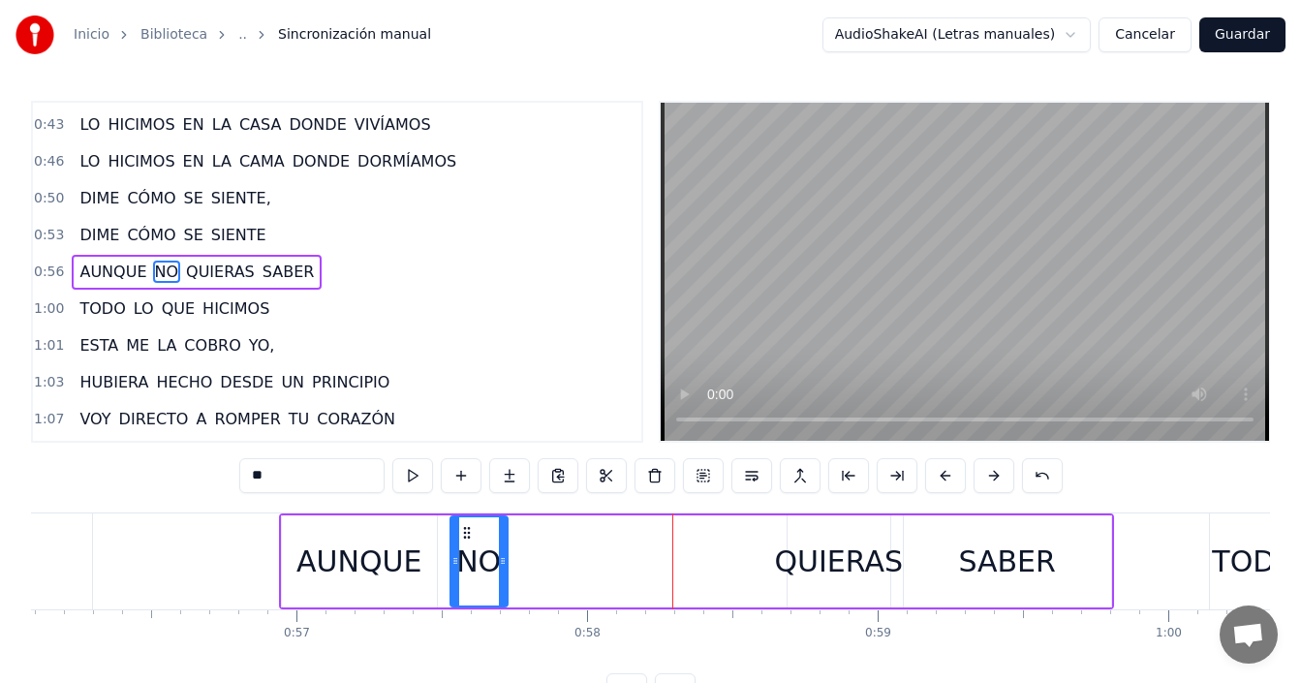
drag, startPoint x: 776, startPoint y: 549, endPoint x: 481, endPoint y: 548, distance: 294.5
click at [504, 581] on div at bounding box center [503, 561] width 8 height 88
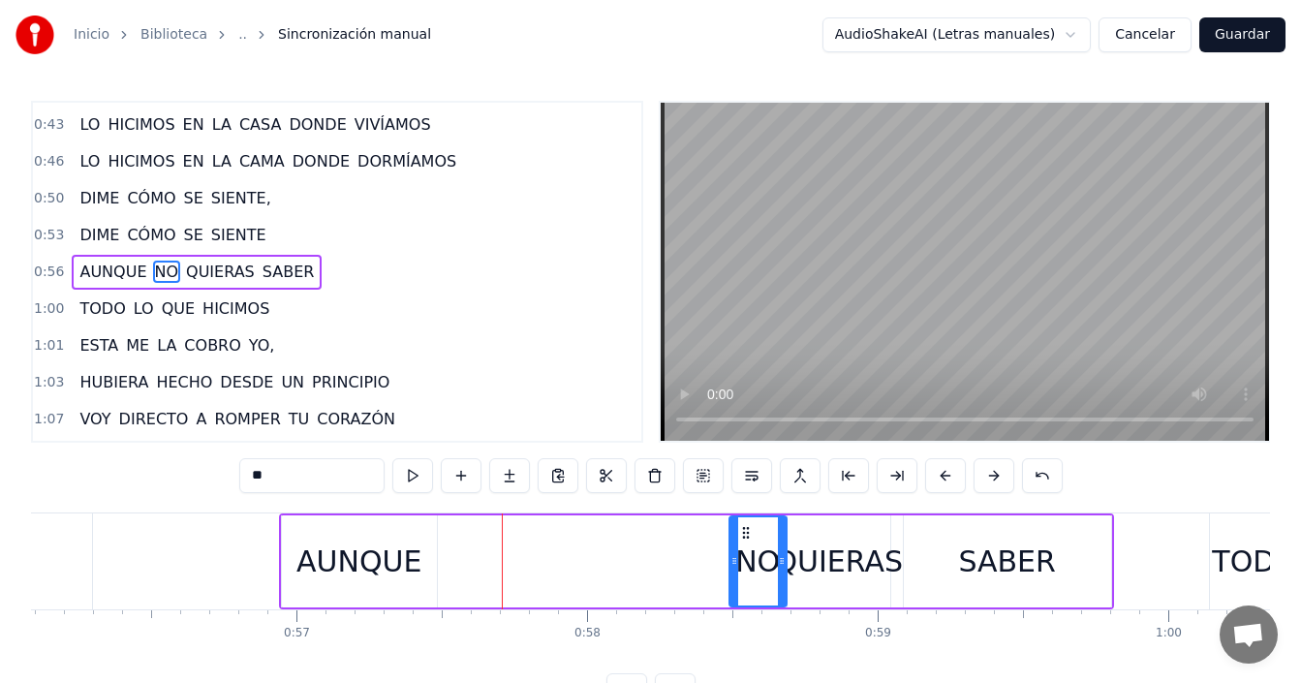
drag, startPoint x: 483, startPoint y: 533, endPoint x: 749, endPoint y: 537, distance: 265.5
click at [749, 537] on icon at bounding box center [746, 533] width 16 height 16
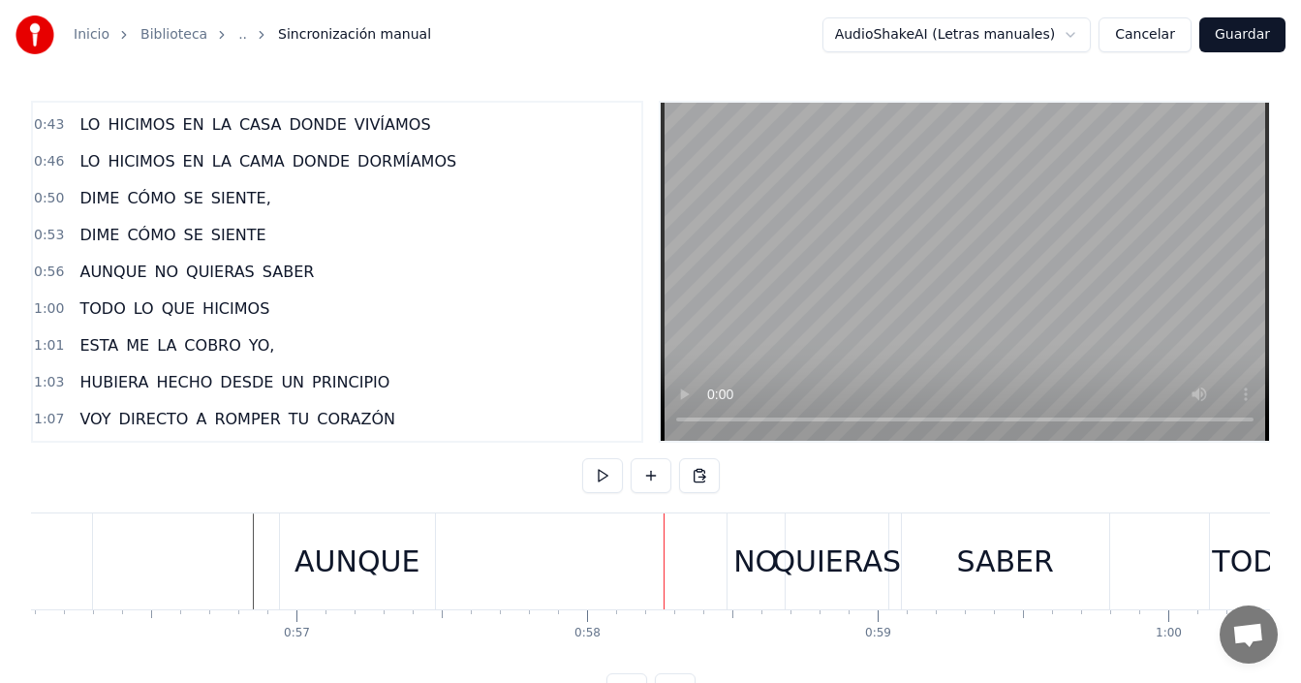
click at [371, 566] on div "AUNQUE" at bounding box center [357, 562] width 125 height 44
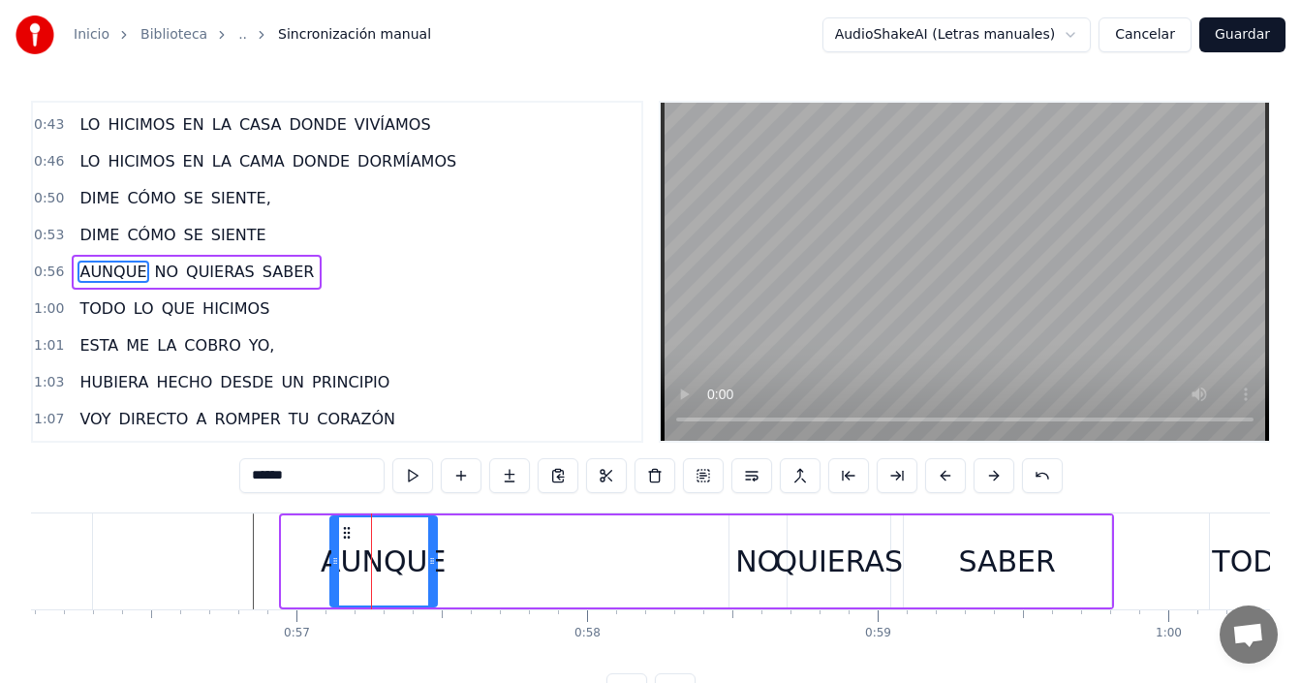
drag, startPoint x: 284, startPoint y: 544, endPoint x: 409, endPoint y: 544, distance: 125.0
click at [339, 545] on div at bounding box center [335, 561] width 8 height 88
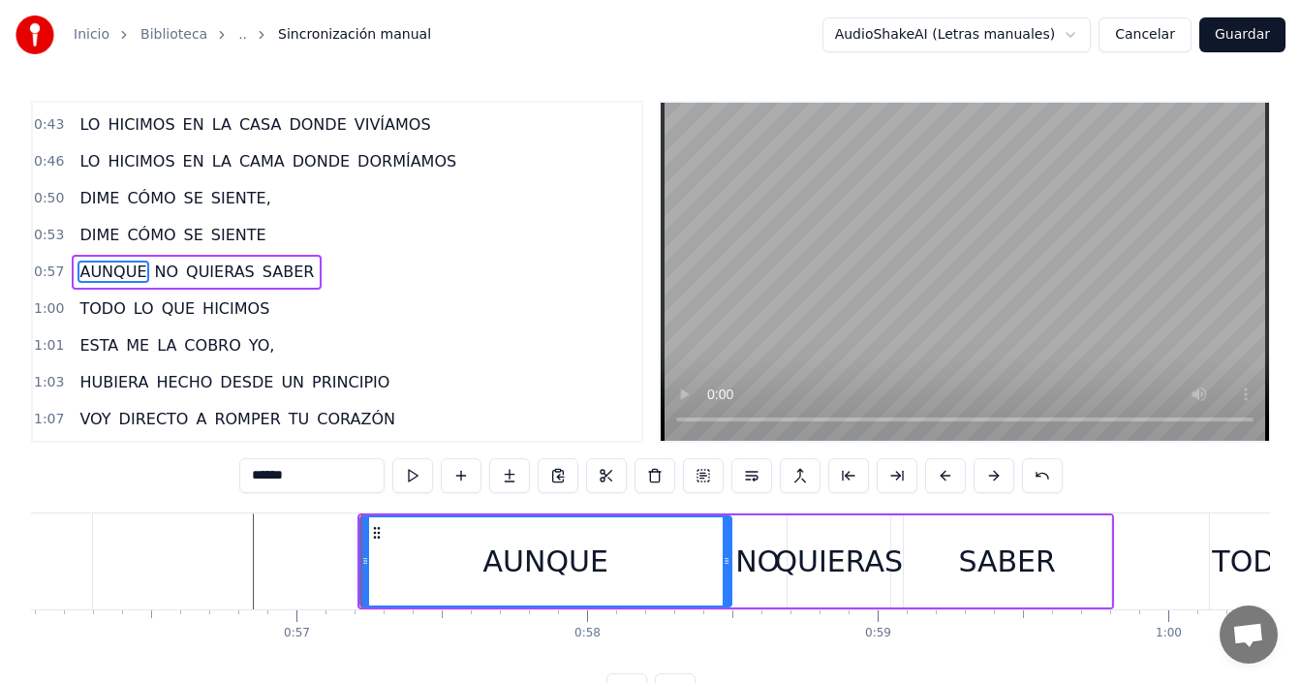
drag, startPoint x: 435, startPoint y: 559, endPoint x: 729, endPoint y: 576, distance: 295.0
click at [729, 576] on div at bounding box center [727, 561] width 8 height 88
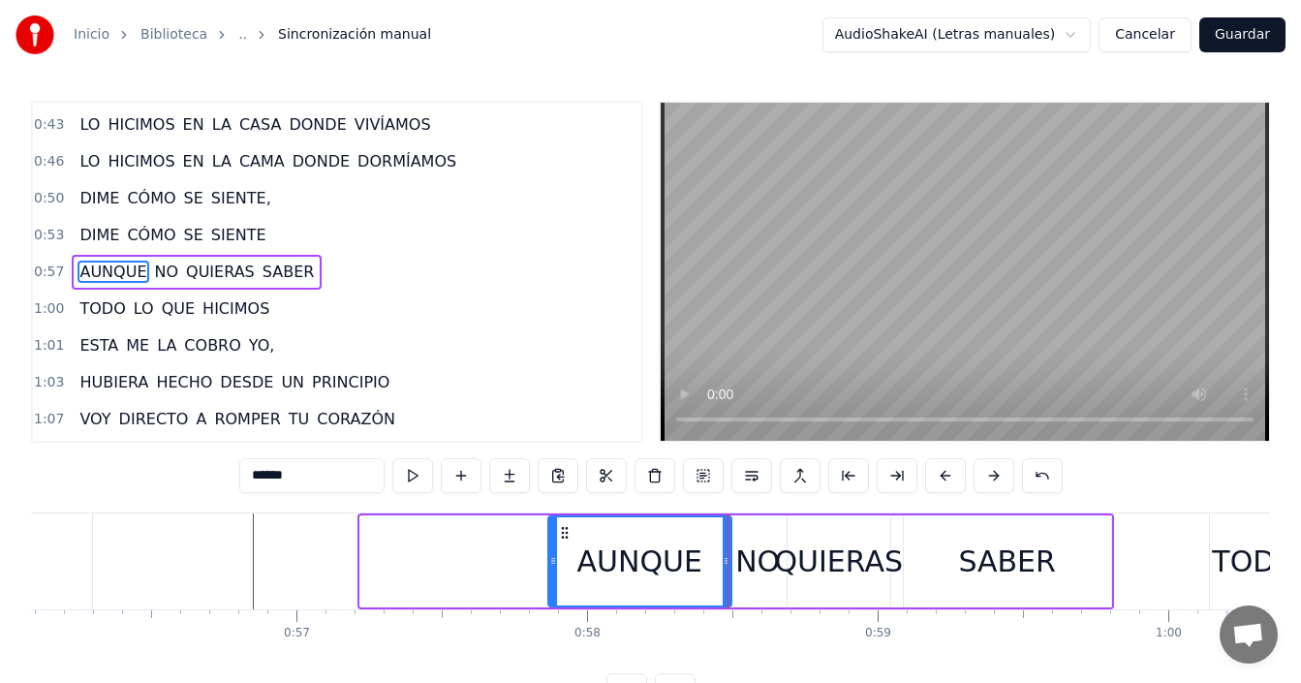
drag, startPoint x: 364, startPoint y: 537, endPoint x: 552, endPoint y: 541, distance: 188.0
click at [552, 541] on div at bounding box center [553, 561] width 8 height 88
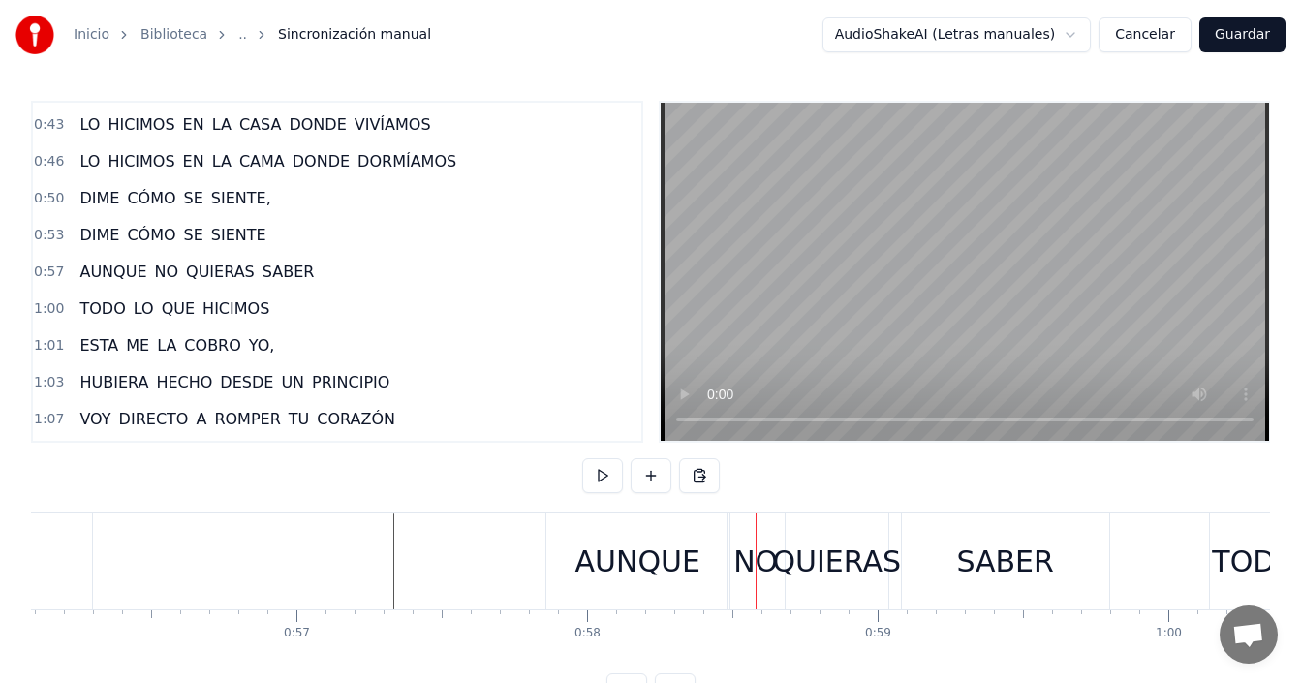
click at [556, 556] on div "AUNQUE" at bounding box center [637, 561] width 183 height 96
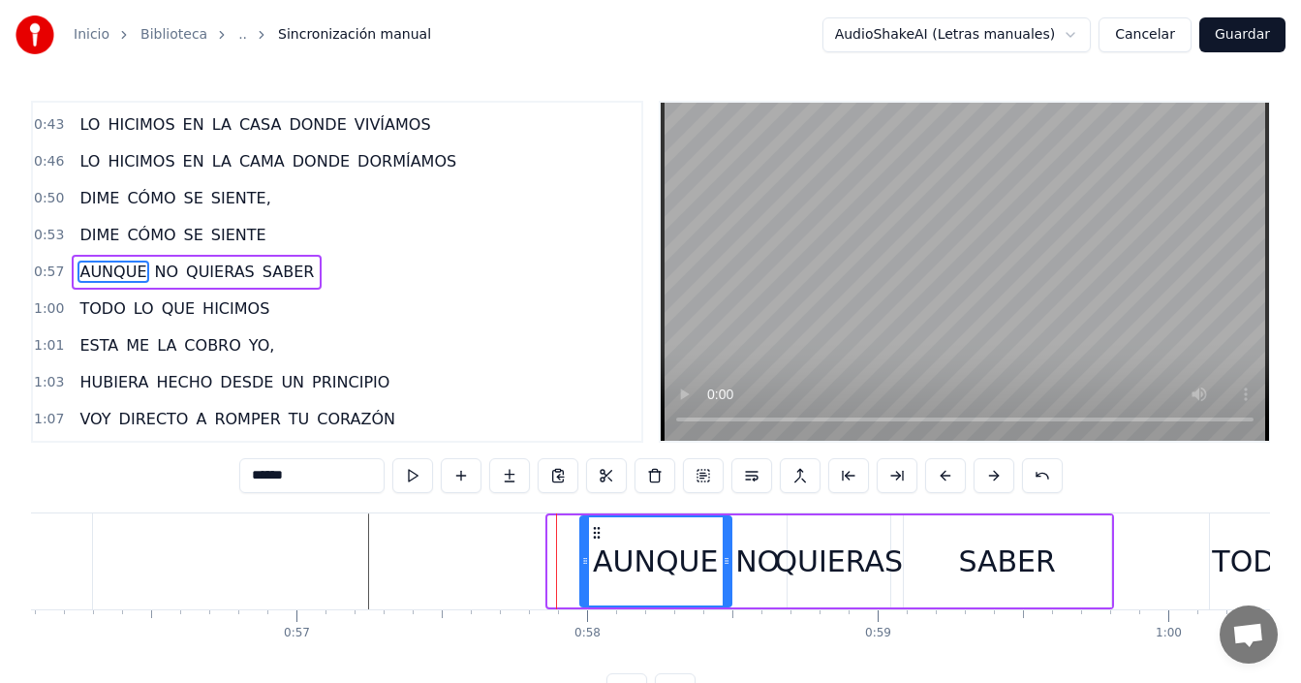
drag, startPoint x: 550, startPoint y: 557, endPoint x: 582, endPoint y: 546, distance: 33.7
click at [582, 546] on div at bounding box center [585, 561] width 8 height 88
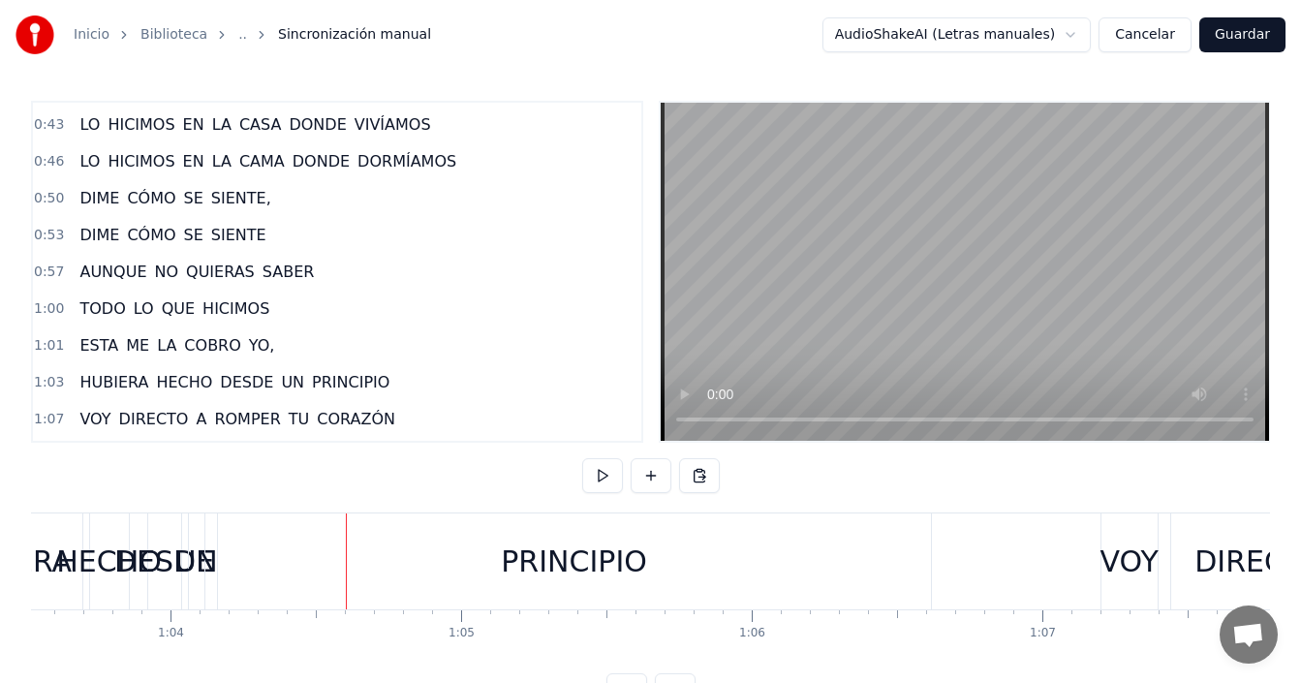
scroll to position [0, 18018]
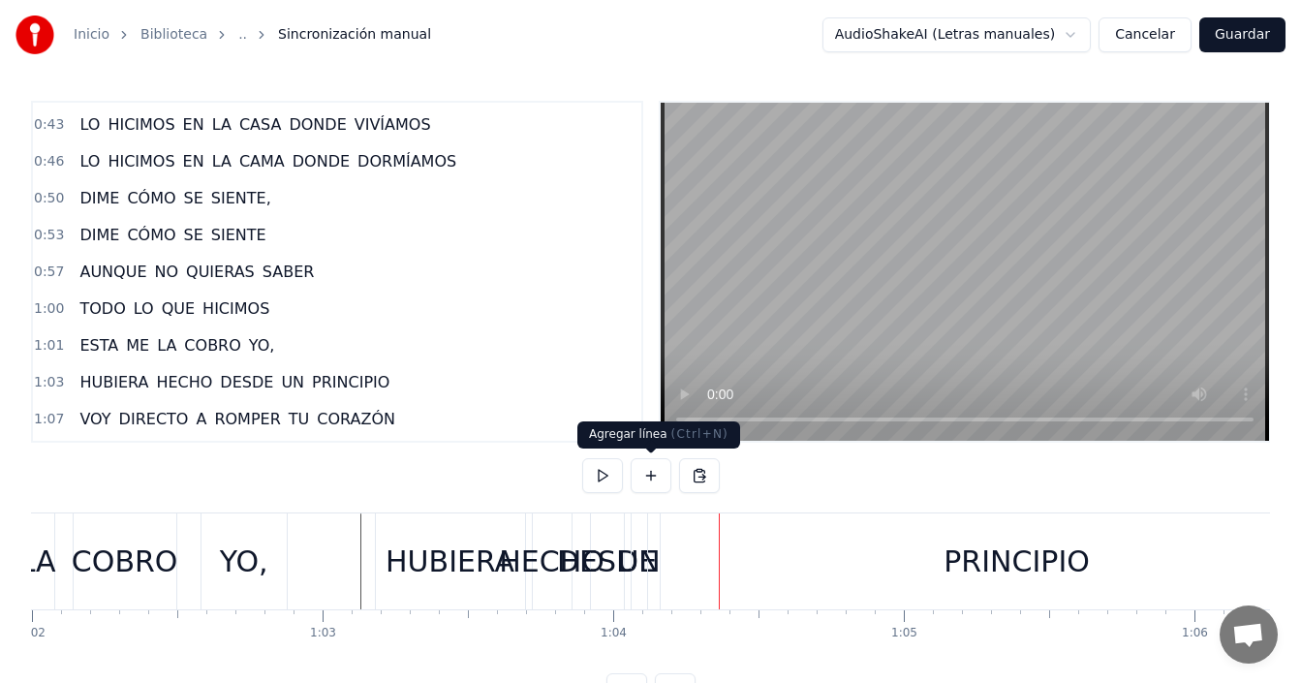
click at [615, 574] on div "DESDE" at bounding box center [607, 562] width 100 height 44
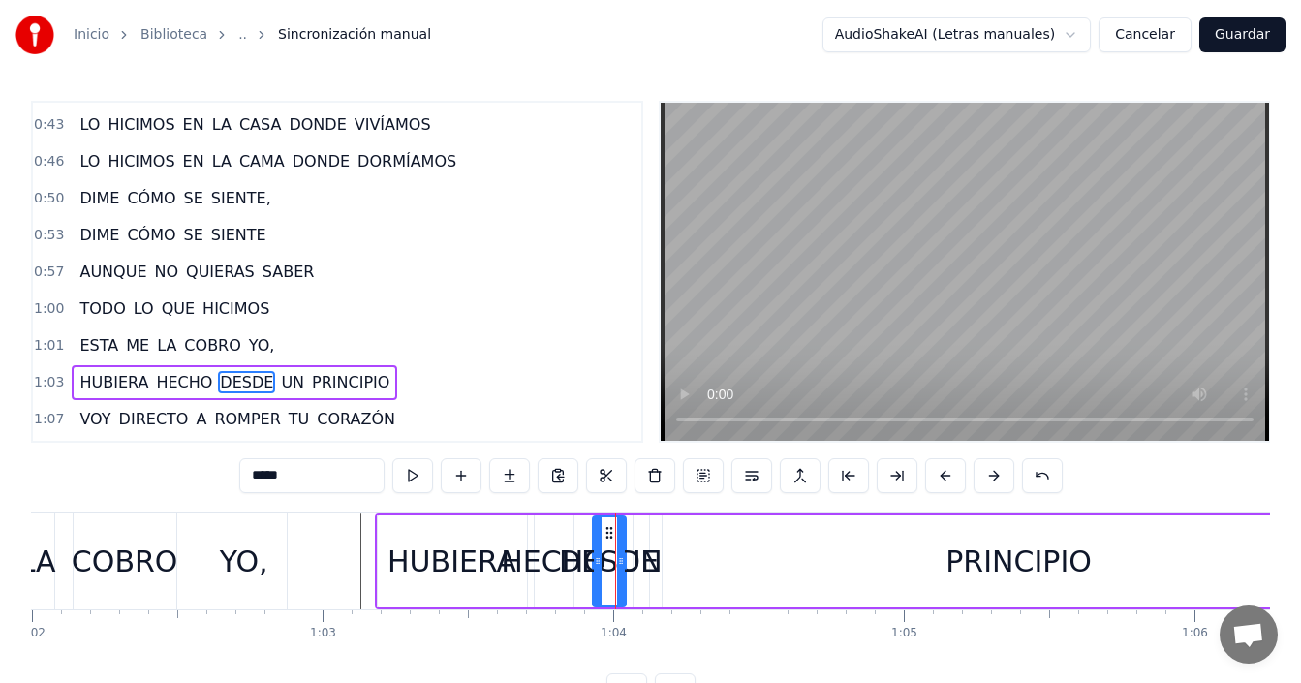
scroll to position [622, 0]
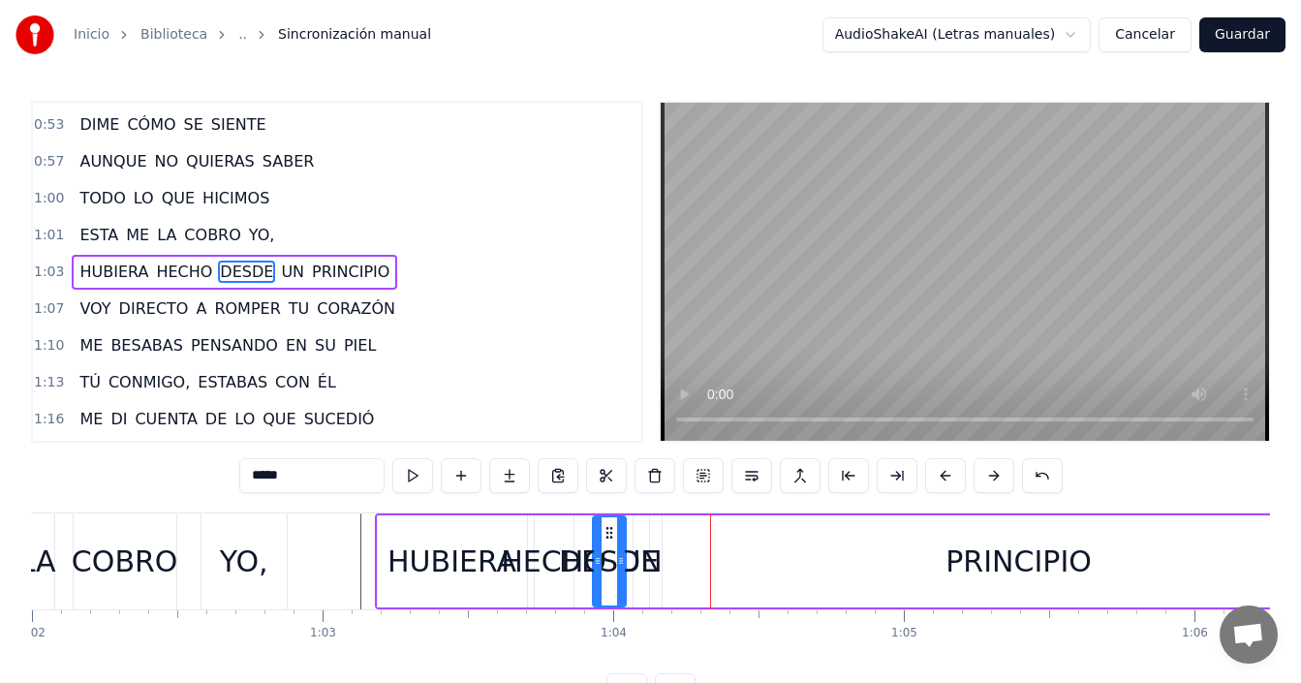
click at [673, 568] on div "PRINCIPIO" at bounding box center [1019, 561] width 713 height 92
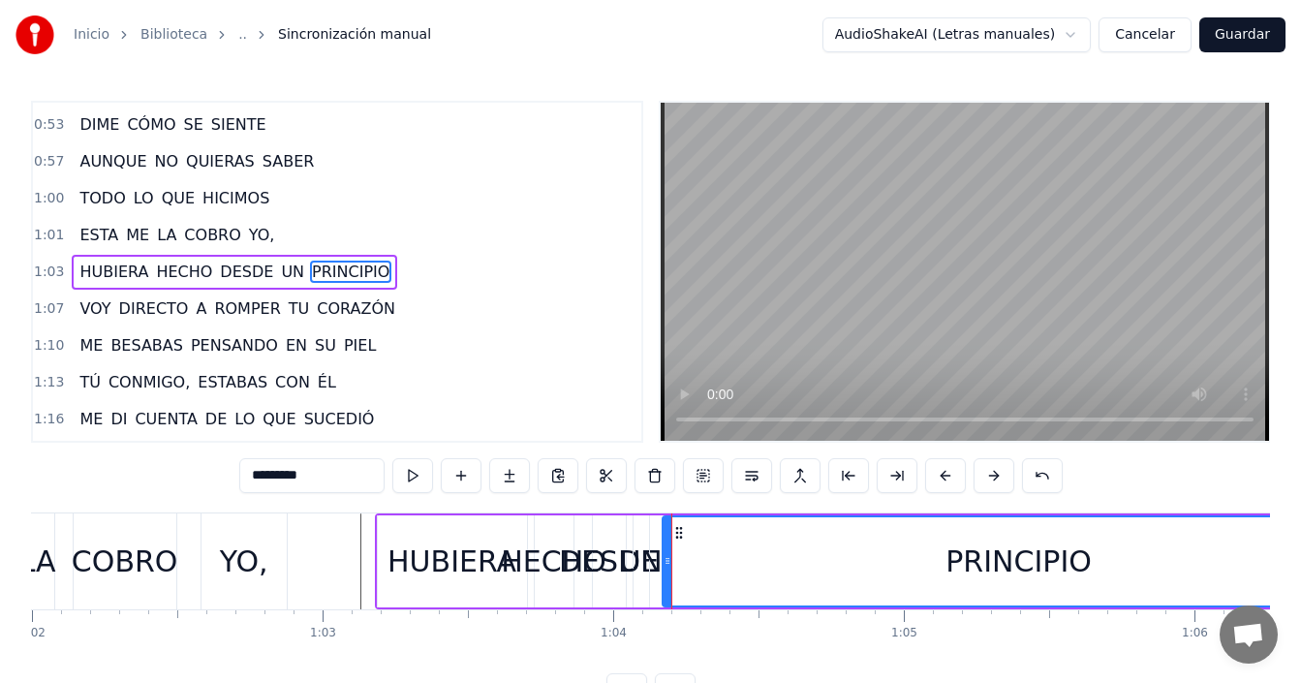
click at [557, 561] on div "HECHO" at bounding box center [554, 562] width 106 height 44
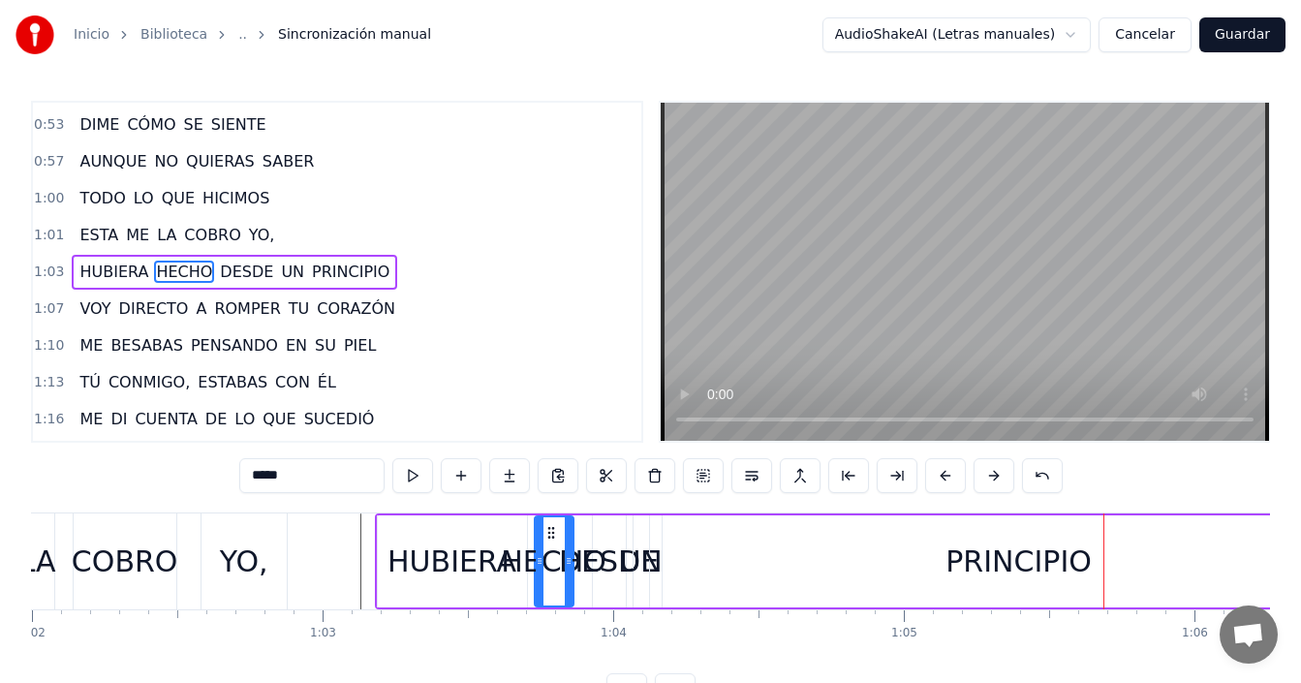
click at [412, 577] on div "HUBIERA" at bounding box center [452, 562] width 129 height 44
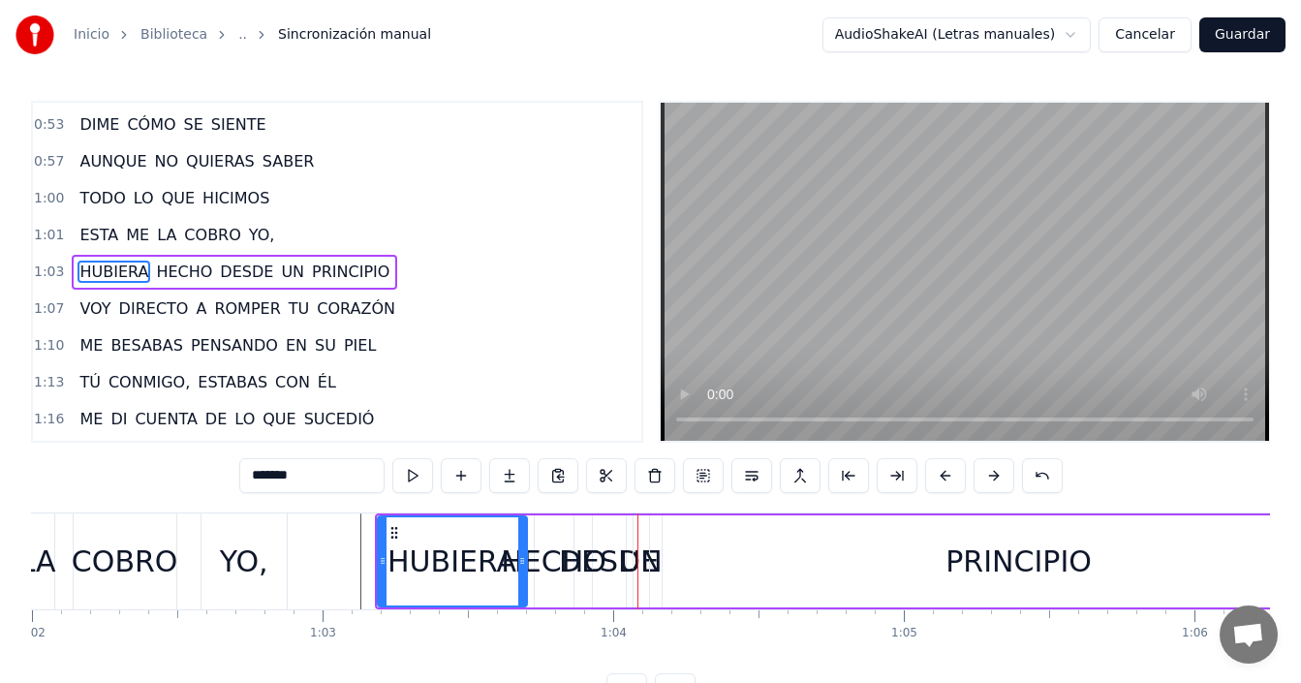
click at [231, 275] on span "DESDE" at bounding box center [246, 272] width 57 height 22
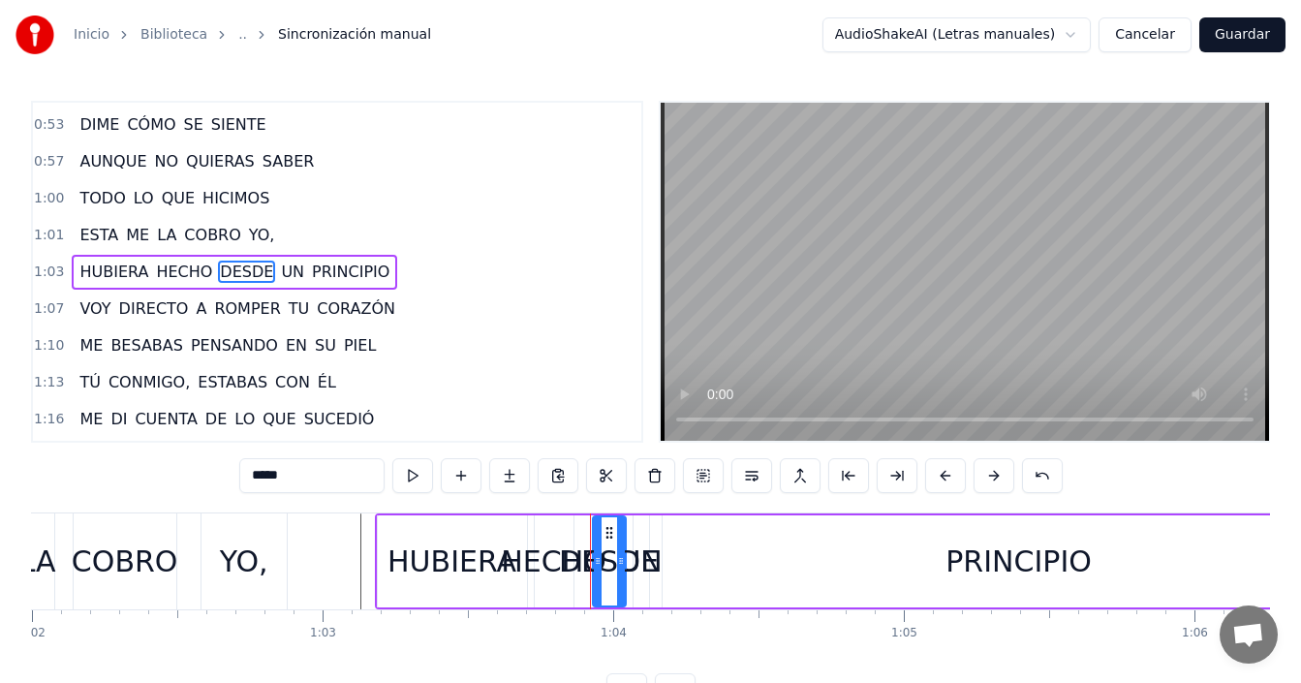
drag, startPoint x: 274, startPoint y: 473, endPoint x: 248, endPoint y: 480, distance: 27.0
click at [248, 479] on input "*****" at bounding box center [311, 475] width 145 height 35
click at [498, 564] on div "HUBIERA" at bounding box center [452, 562] width 129 height 44
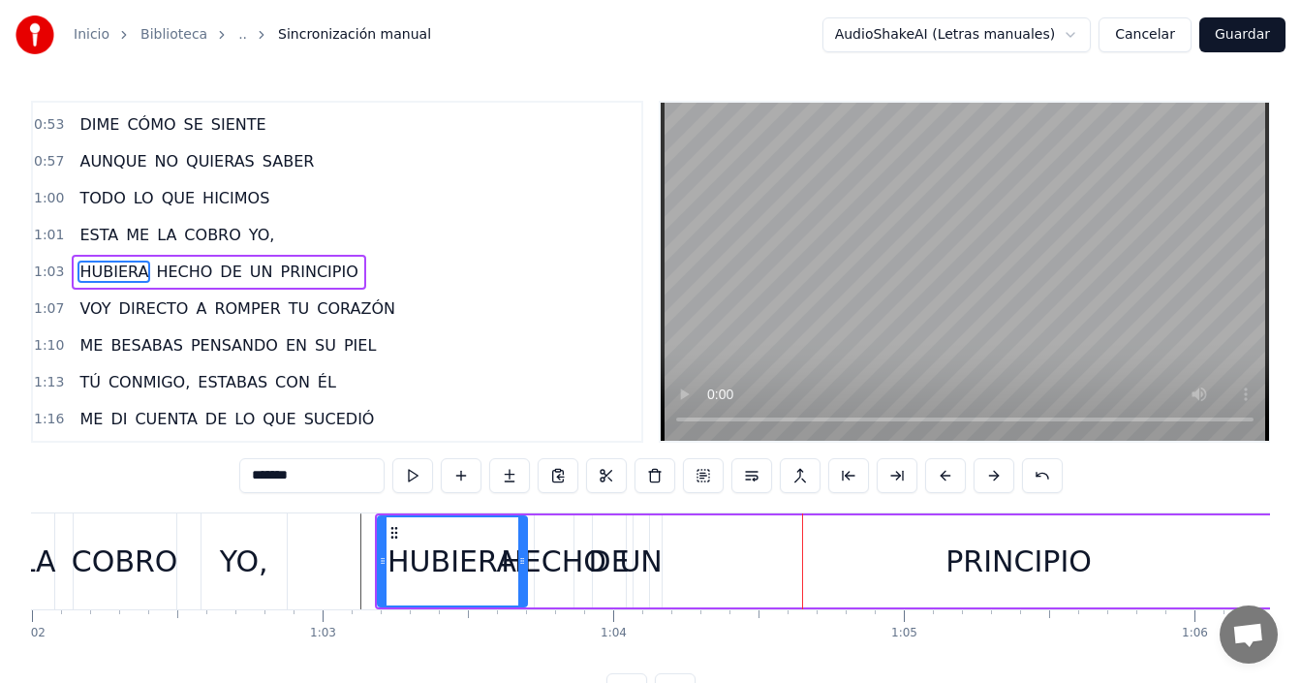
click at [457, 558] on div "HUBIERA" at bounding box center [452, 562] width 129 height 44
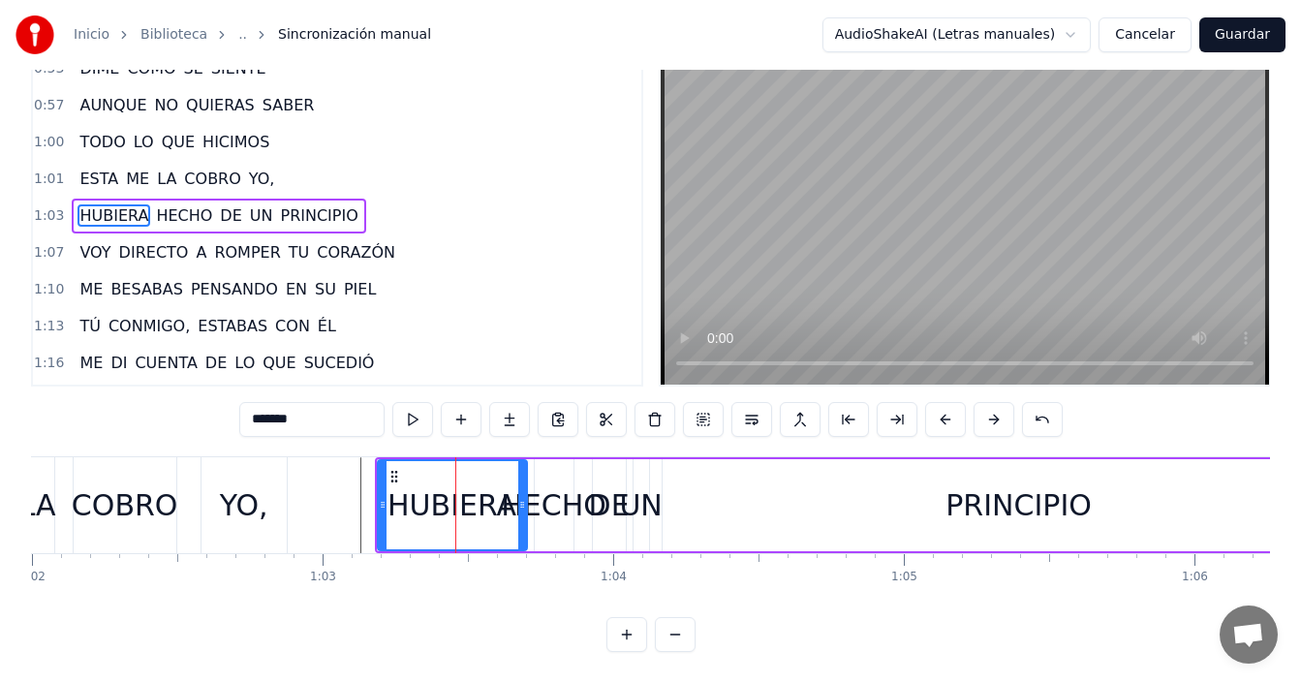
click at [636, 632] on button at bounding box center [626, 634] width 41 height 35
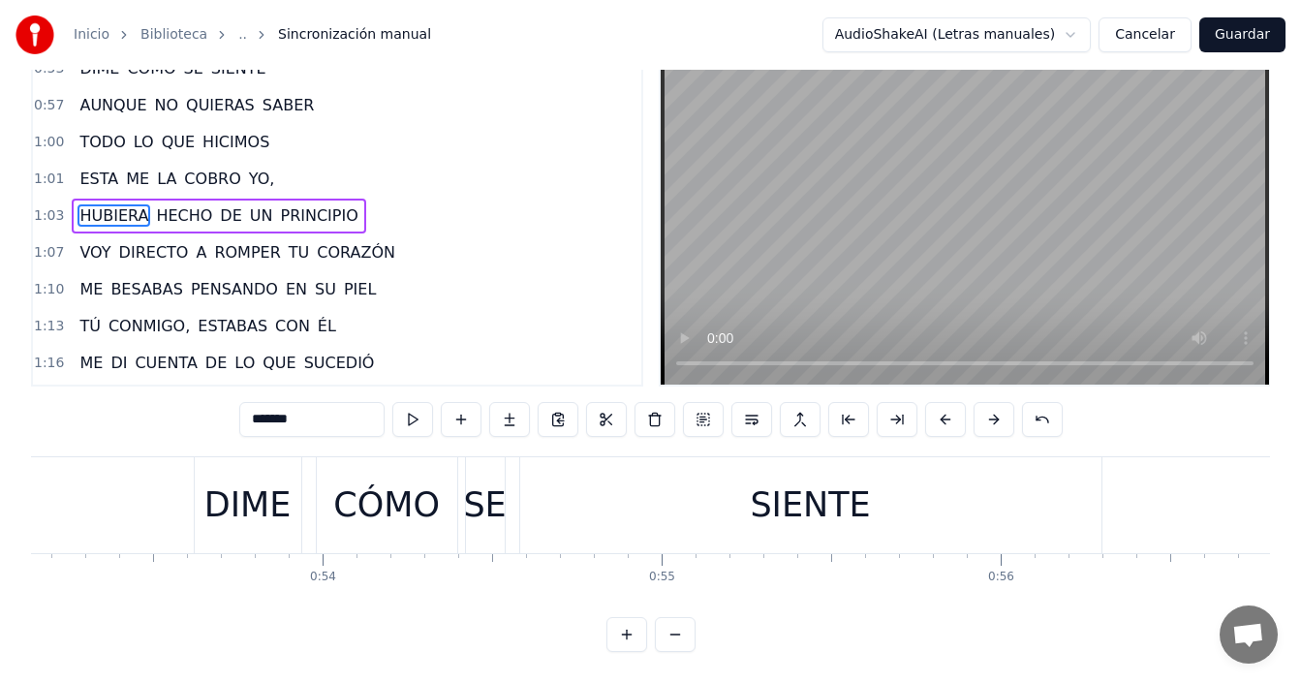
scroll to position [0, 21418]
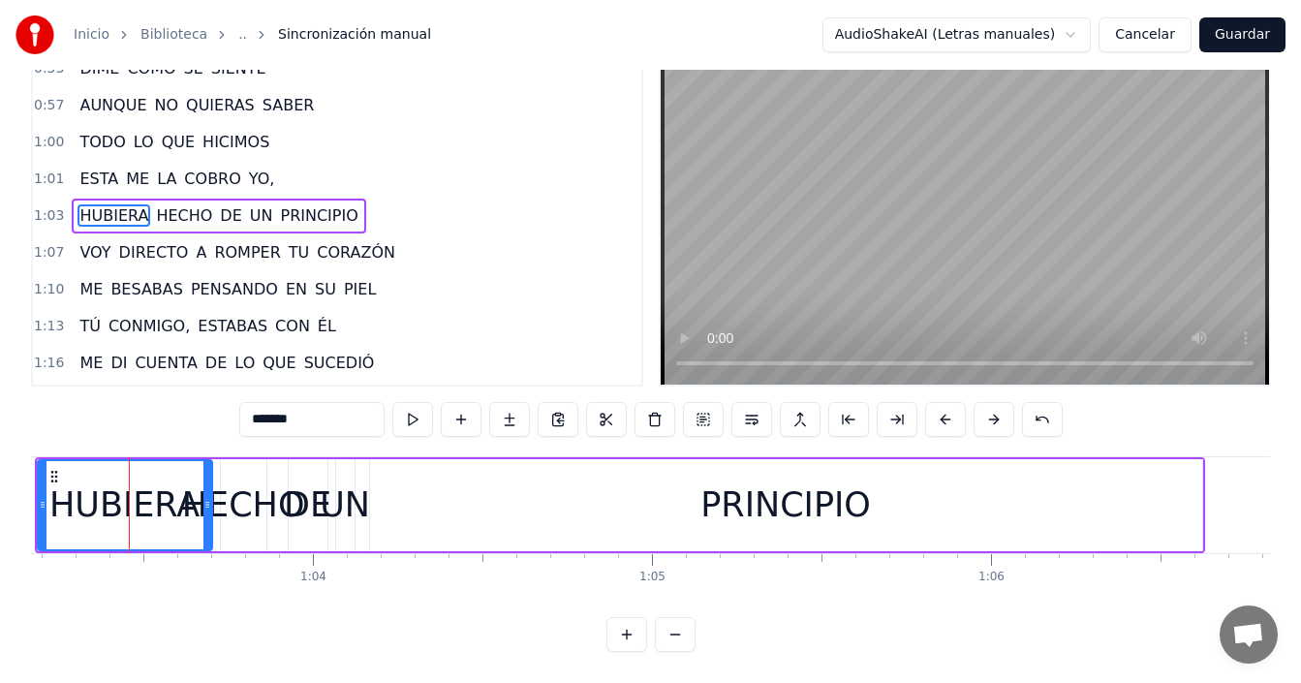
click at [649, 637] on div at bounding box center [650, 634] width 89 height 35
click at [641, 638] on button at bounding box center [626, 634] width 41 height 35
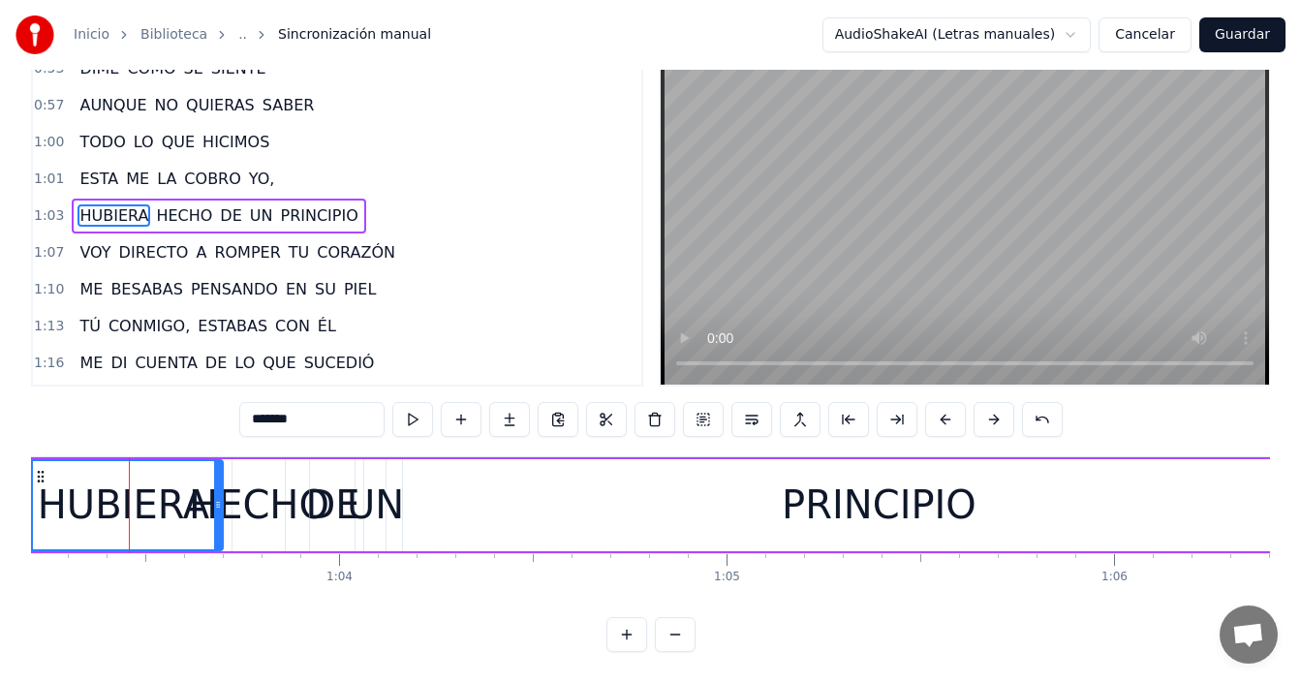
click at [640, 638] on button at bounding box center [626, 634] width 41 height 35
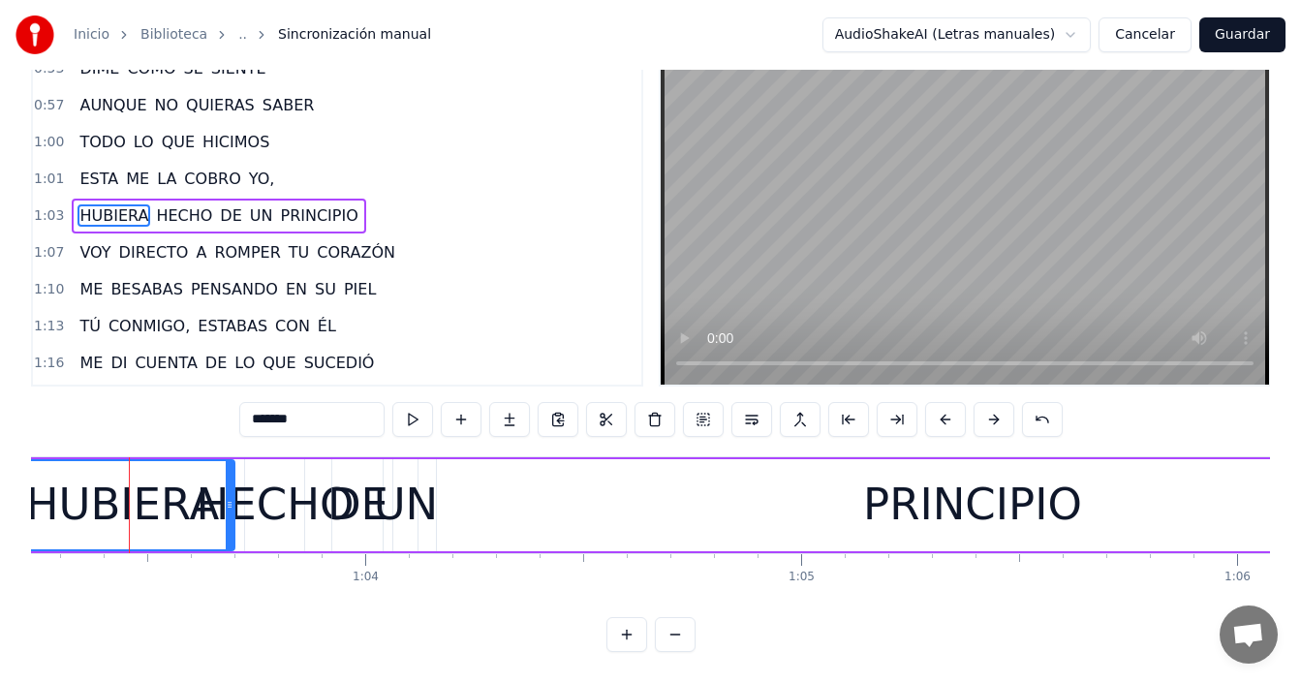
click at [640, 638] on button at bounding box center [626, 634] width 41 height 35
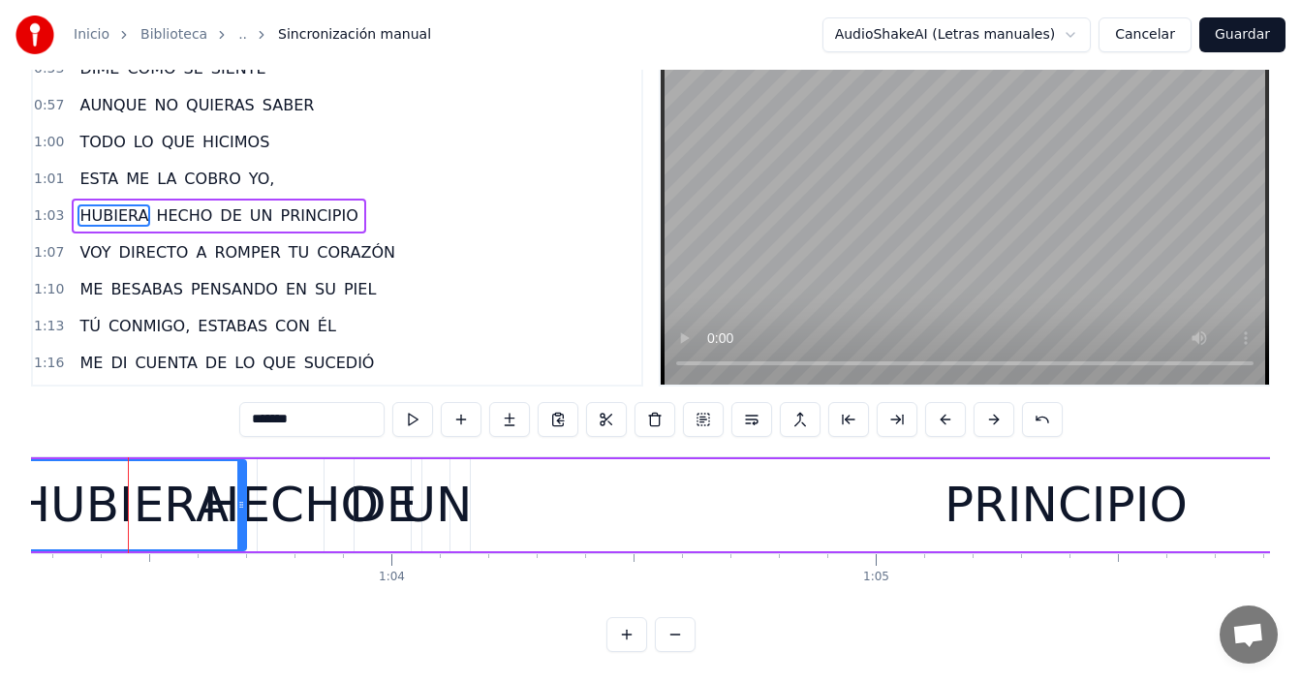
click at [640, 638] on button at bounding box center [626, 634] width 41 height 35
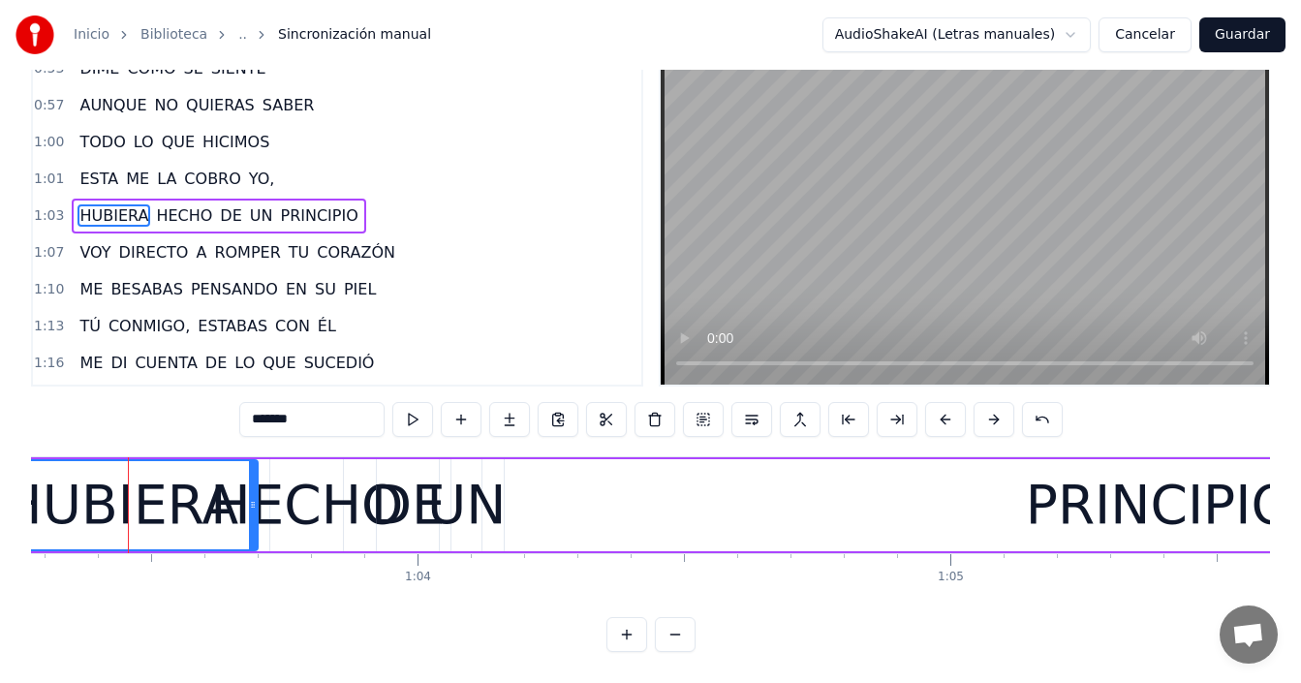
click at [640, 637] on button at bounding box center [626, 634] width 41 height 35
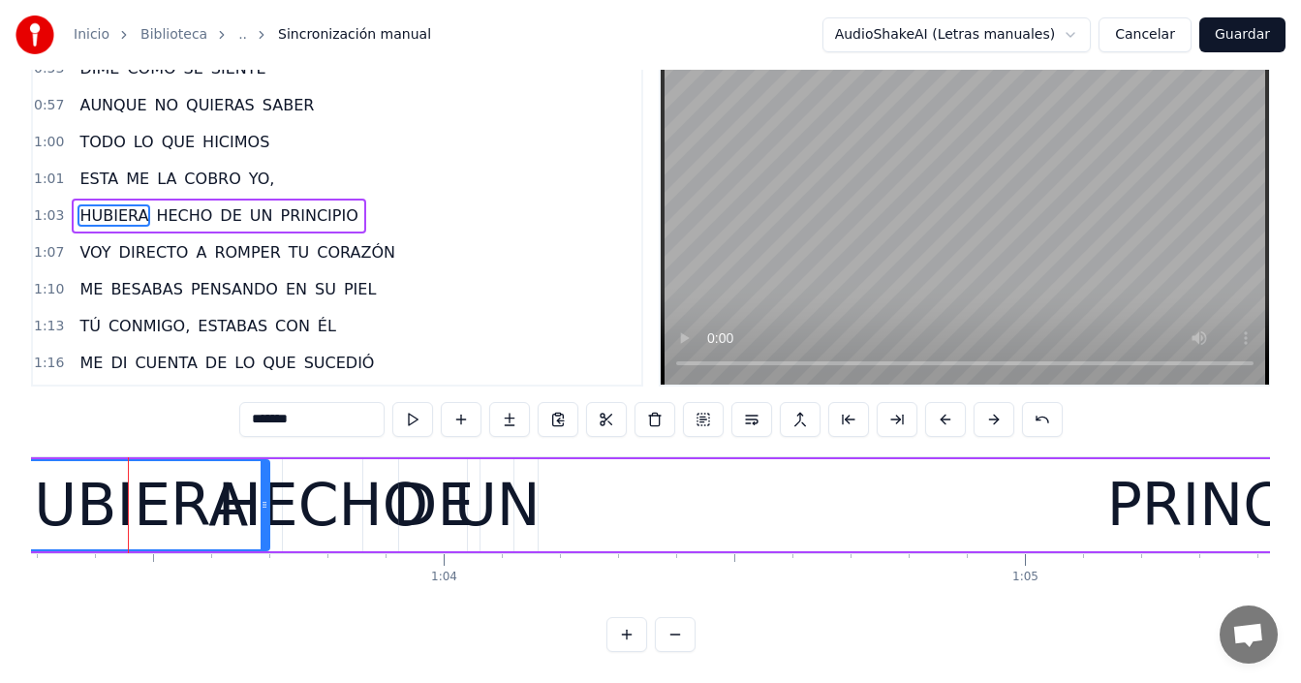
click at [640, 637] on button at bounding box center [626, 634] width 41 height 35
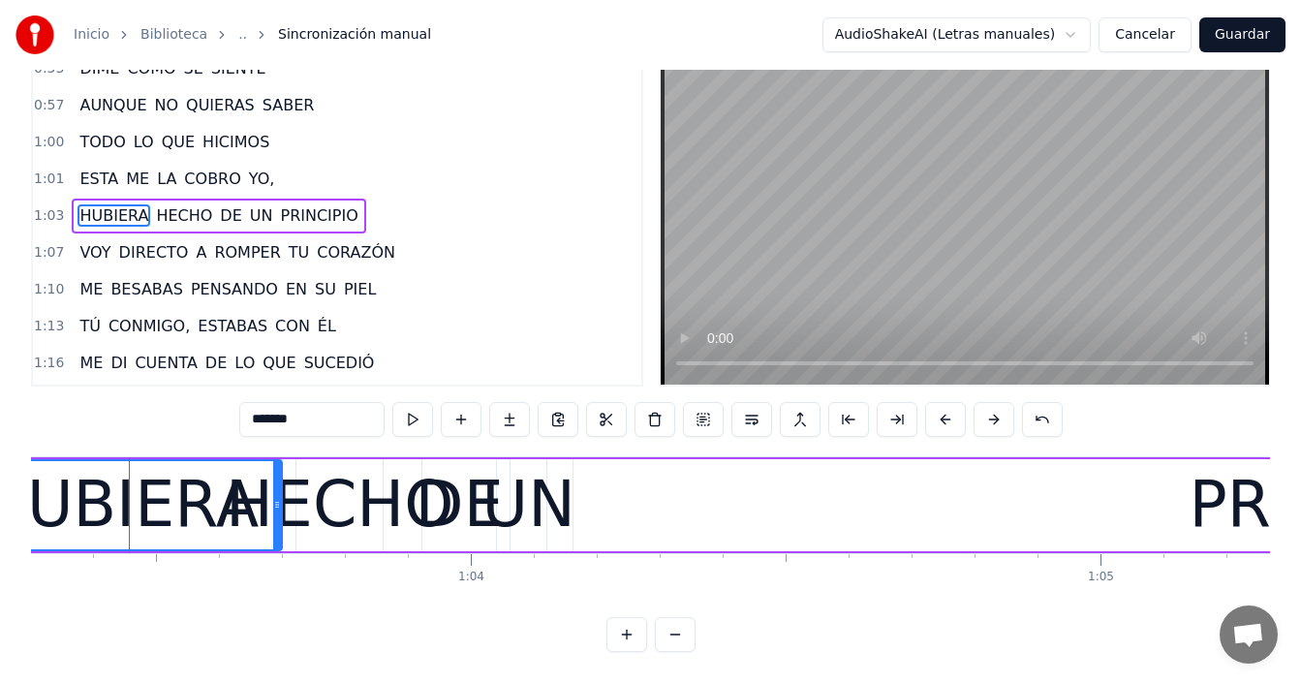
click at [640, 638] on button at bounding box center [626, 634] width 41 height 35
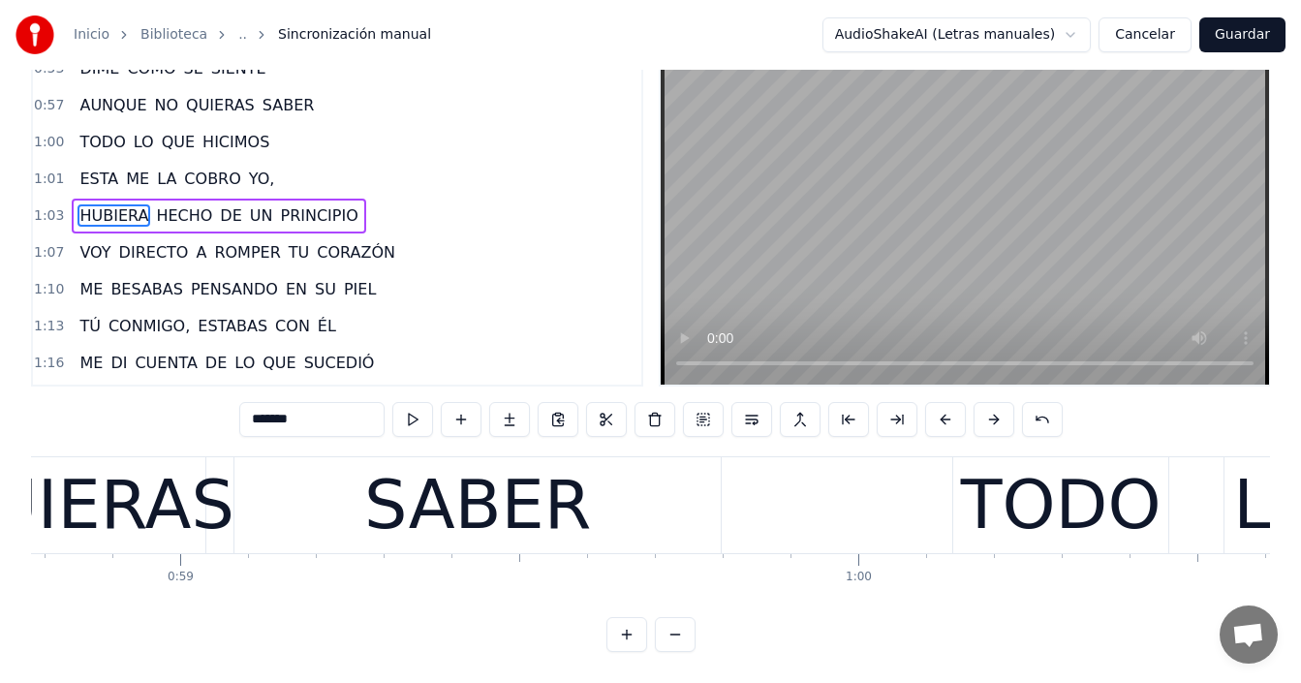
scroll to position [0, 42934]
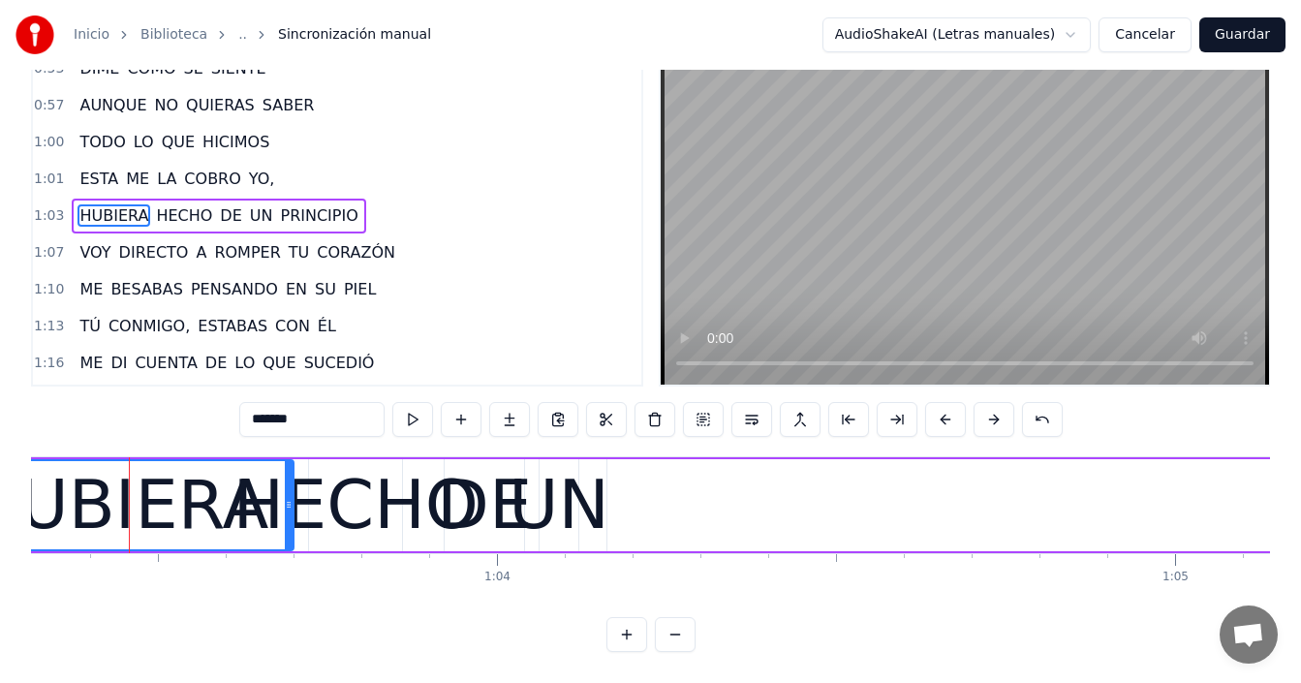
click at [336, 478] on div "HECHO" at bounding box center [355, 505] width 245 height 102
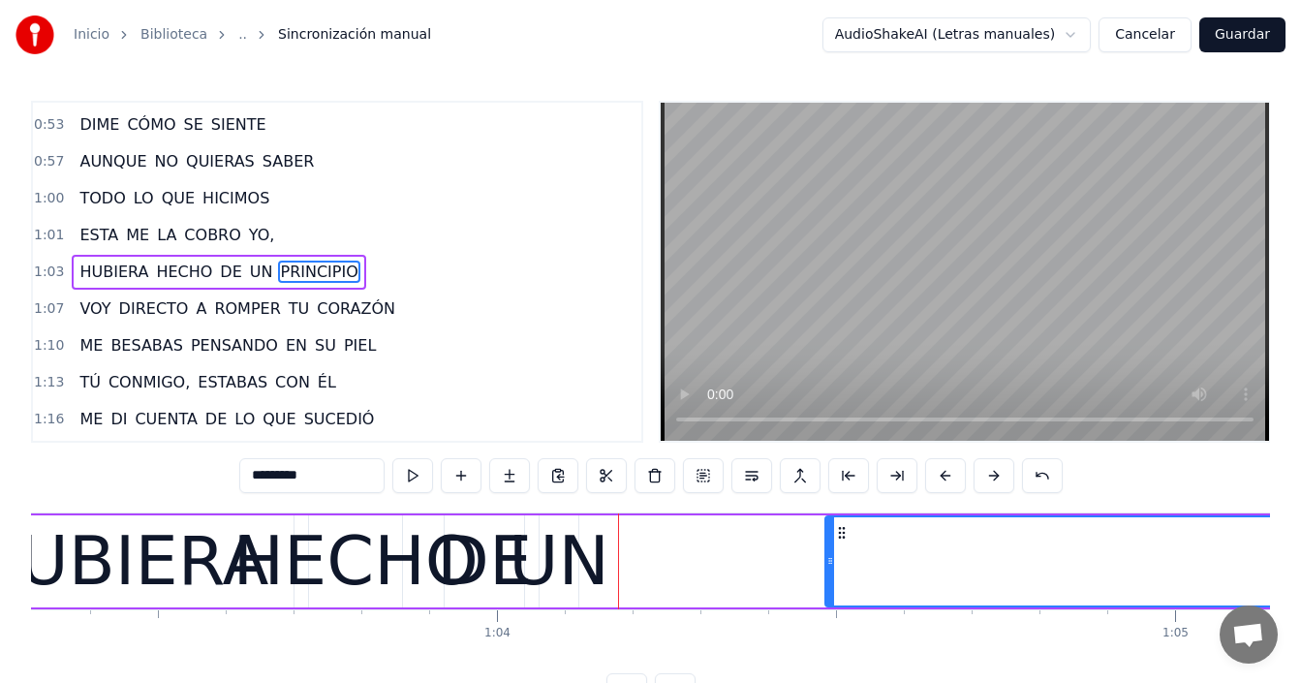
drag, startPoint x: 610, startPoint y: 555, endPoint x: 728, endPoint y: 563, distance: 117.5
click at [828, 560] on icon at bounding box center [830, 561] width 8 height 16
click at [572, 558] on div "UN" at bounding box center [559, 562] width 101 height 102
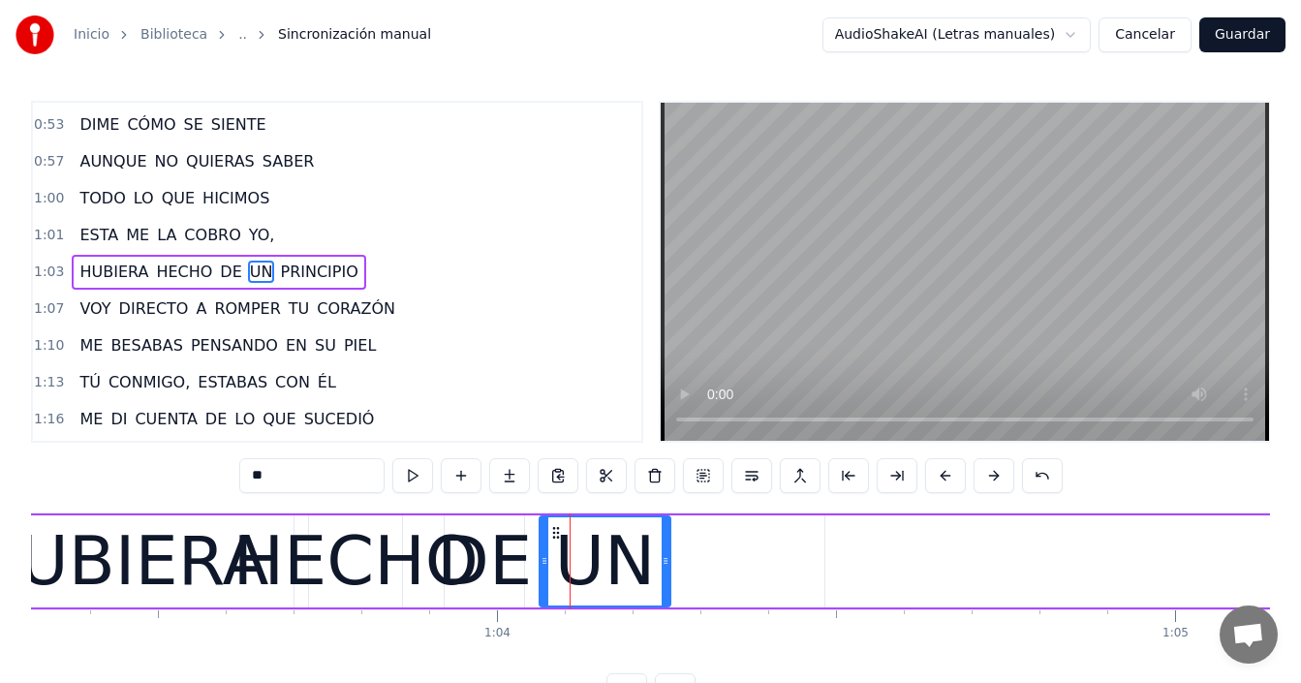
drag, startPoint x: 575, startPoint y: 558, endPoint x: 636, endPoint y: 561, distance: 61.1
click at [667, 558] on icon at bounding box center [666, 561] width 8 height 16
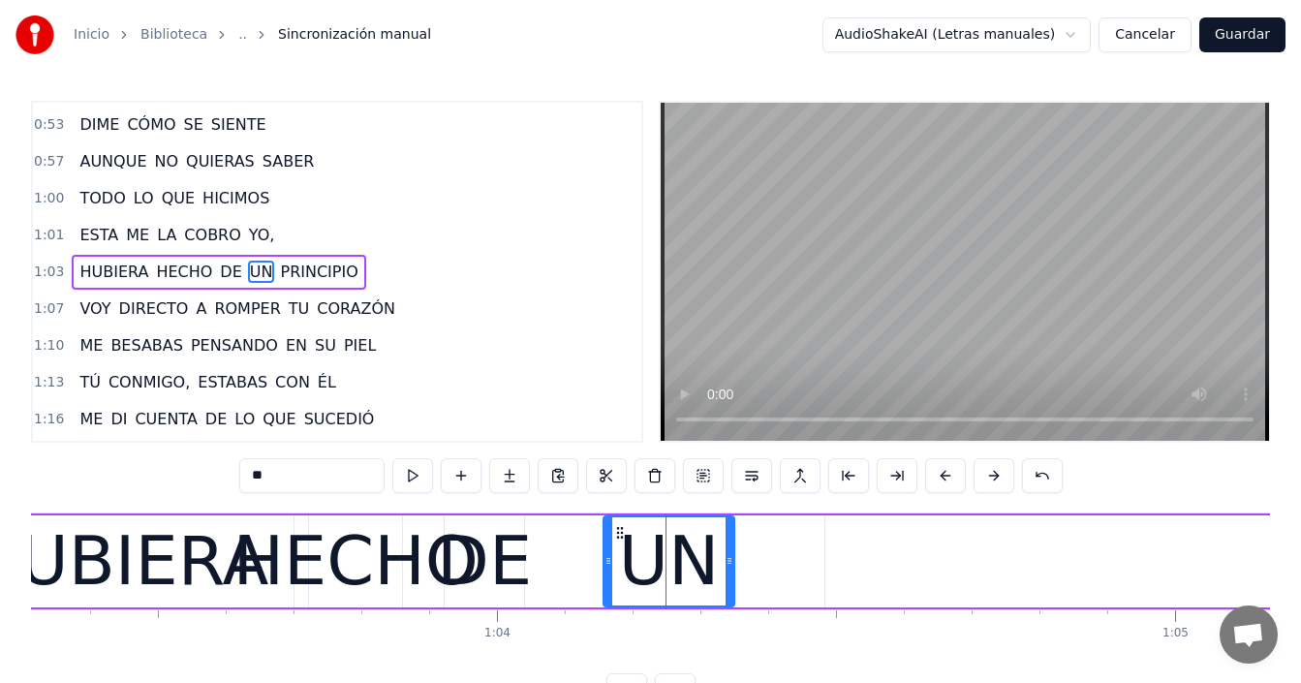
drag, startPoint x: 560, startPoint y: 537, endPoint x: 624, endPoint y: 541, distance: 64.1
click at [624, 541] on div "UN" at bounding box center [669, 561] width 129 height 88
click at [466, 558] on div "DE" at bounding box center [484, 562] width 95 height 102
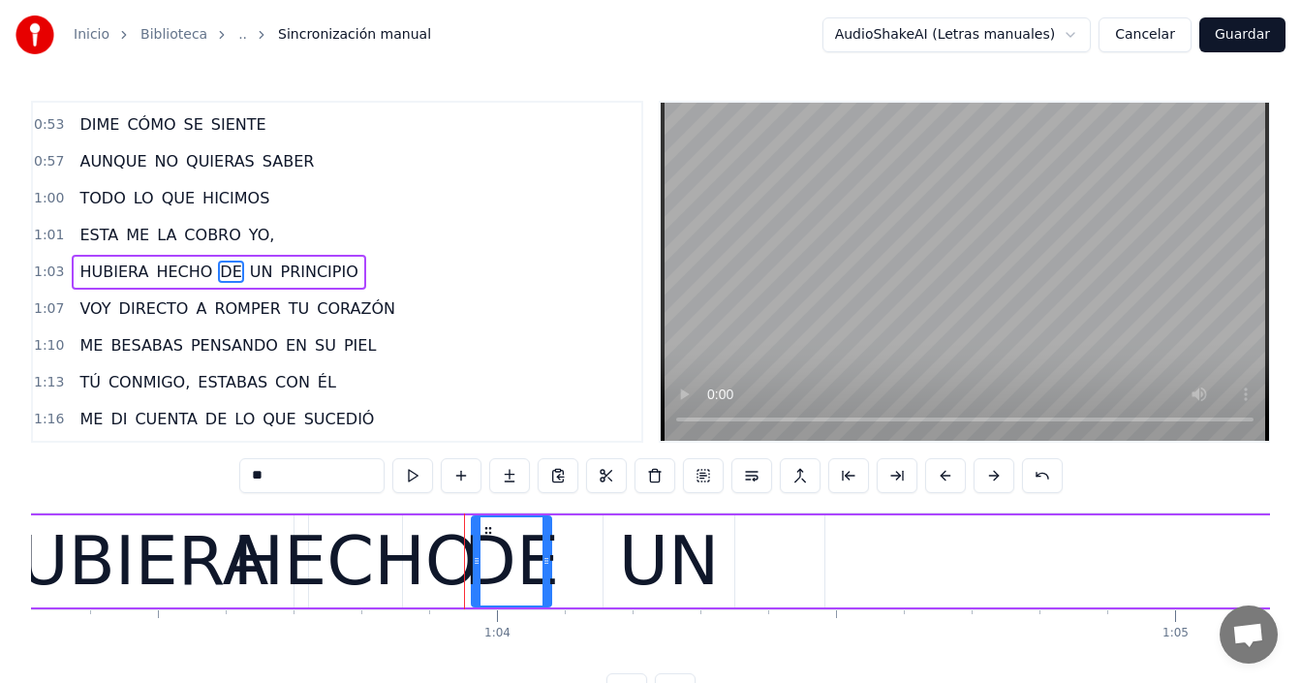
drag, startPoint x: 463, startPoint y: 528, endPoint x: 490, endPoint y: 543, distance: 31.2
click at [490, 543] on div "DE" at bounding box center [512, 561] width 78 height 88
drag, startPoint x: 547, startPoint y: 547, endPoint x: 593, endPoint y: 545, distance: 45.6
click at [593, 545] on div at bounding box center [592, 561] width 8 height 88
click at [352, 555] on div "HECHO" at bounding box center [355, 562] width 245 height 102
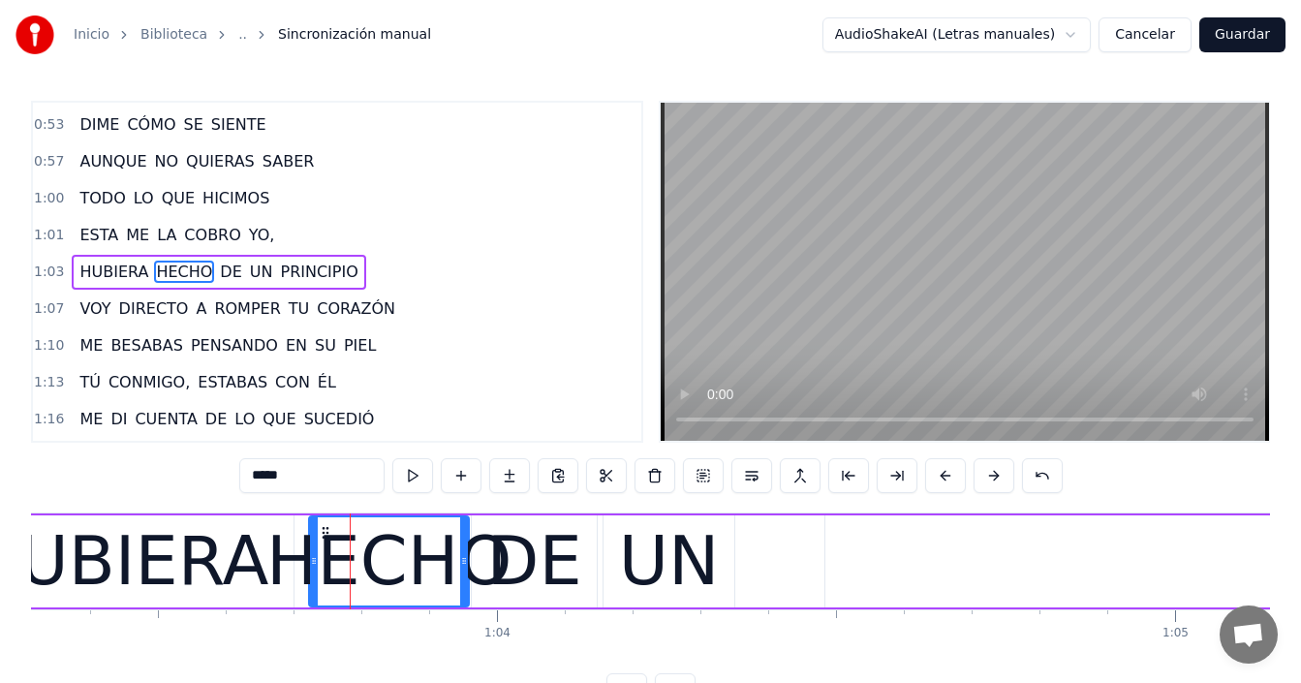
drag, startPoint x: 400, startPoint y: 555, endPoint x: 467, endPoint y: 561, distance: 67.1
click at [467, 561] on icon at bounding box center [464, 561] width 8 height 16
click at [247, 551] on div "HUBIERA" at bounding box center [118, 562] width 300 height 102
type input "*******"
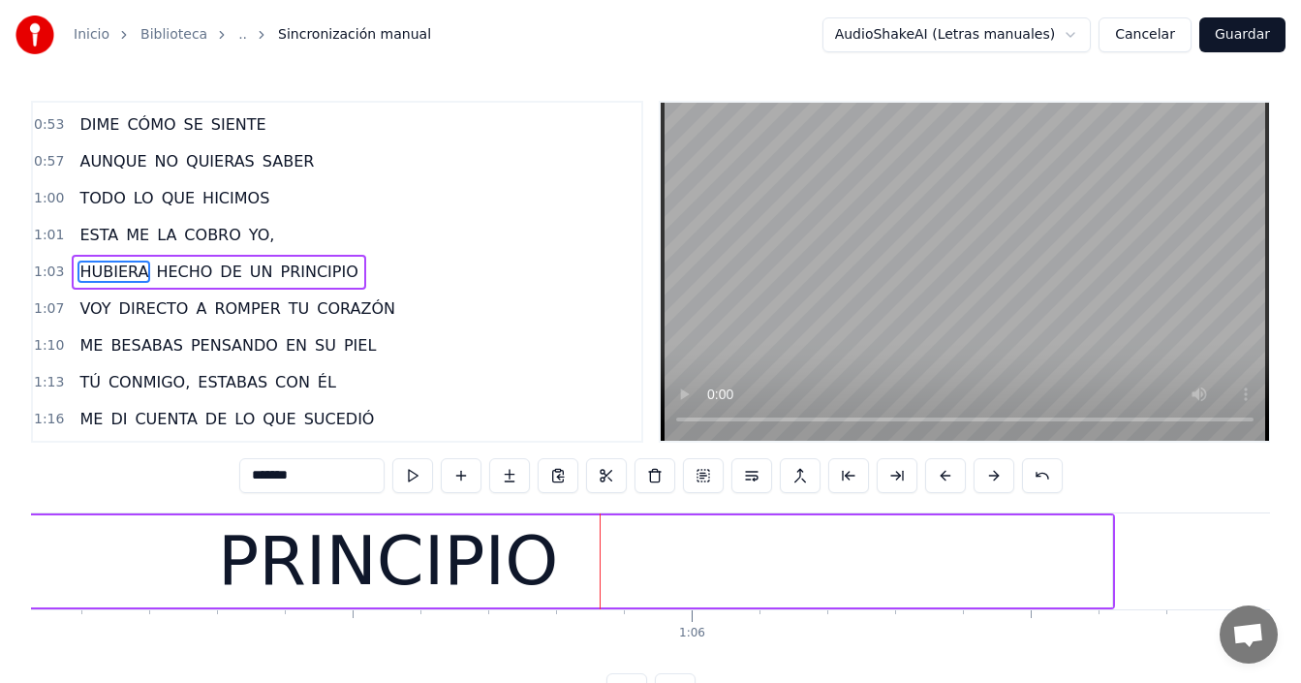
scroll to position [73, 0]
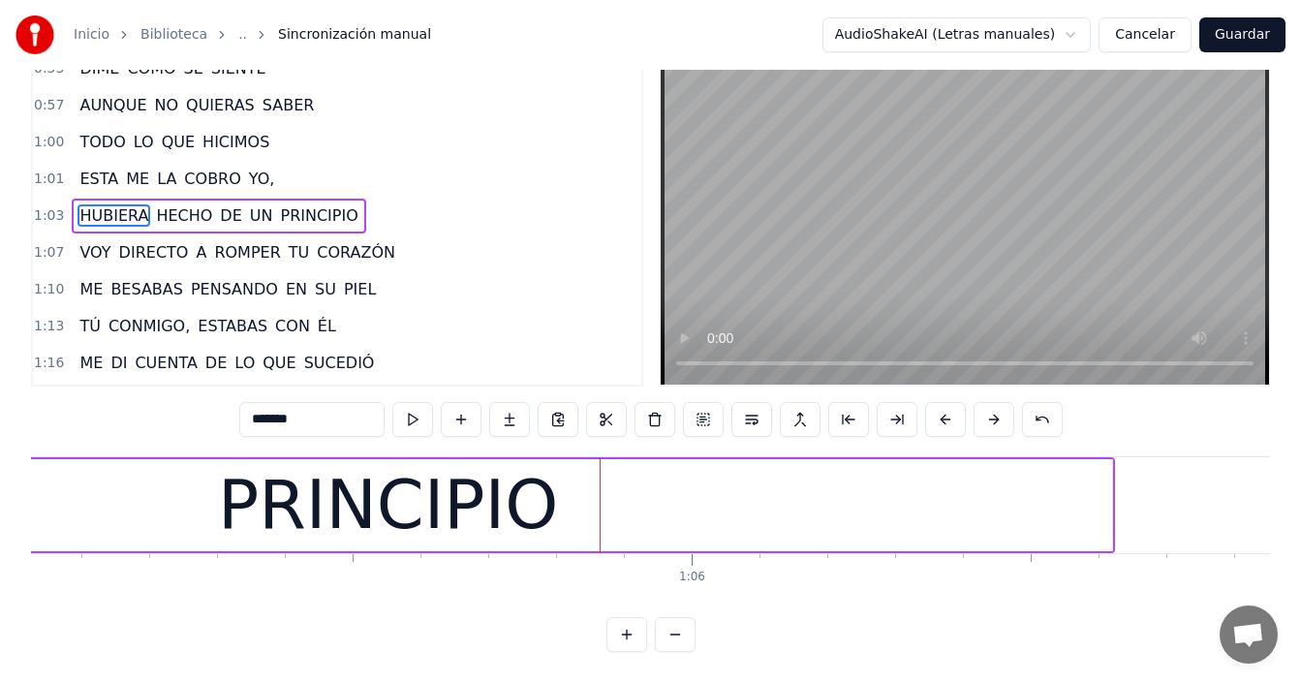
click at [668, 632] on button at bounding box center [675, 634] width 41 height 35
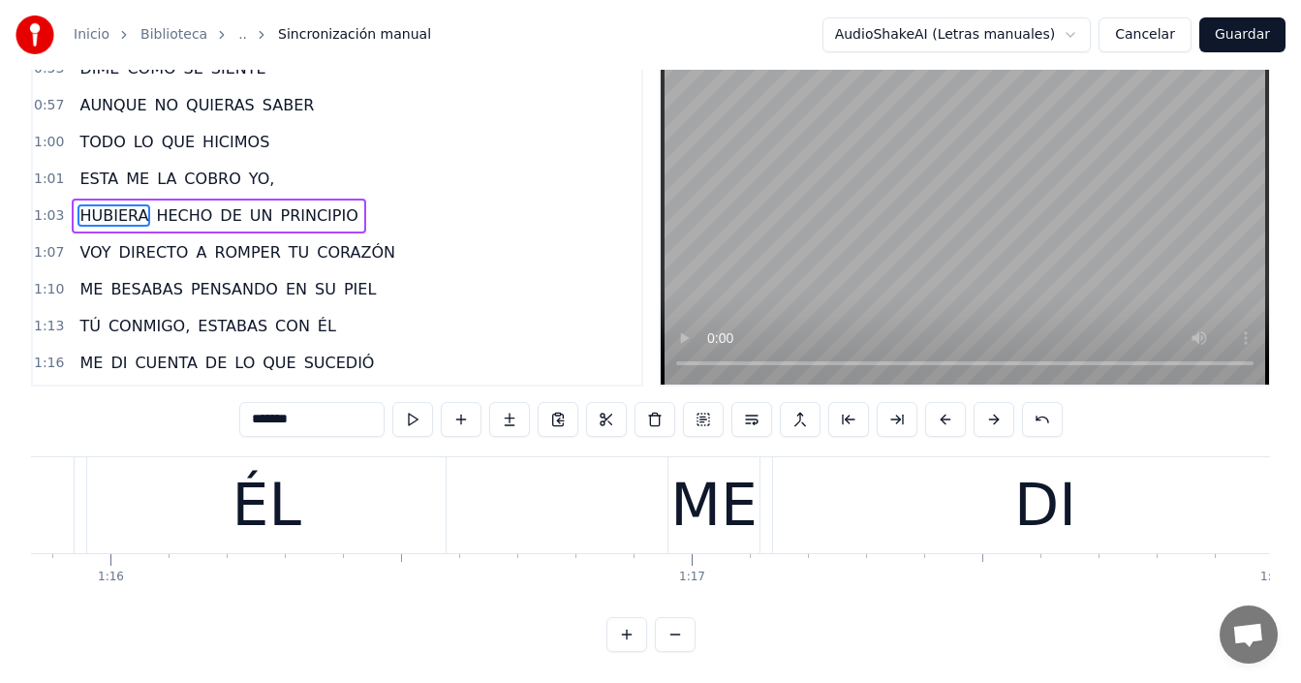
click at [668, 632] on button at bounding box center [675, 634] width 41 height 35
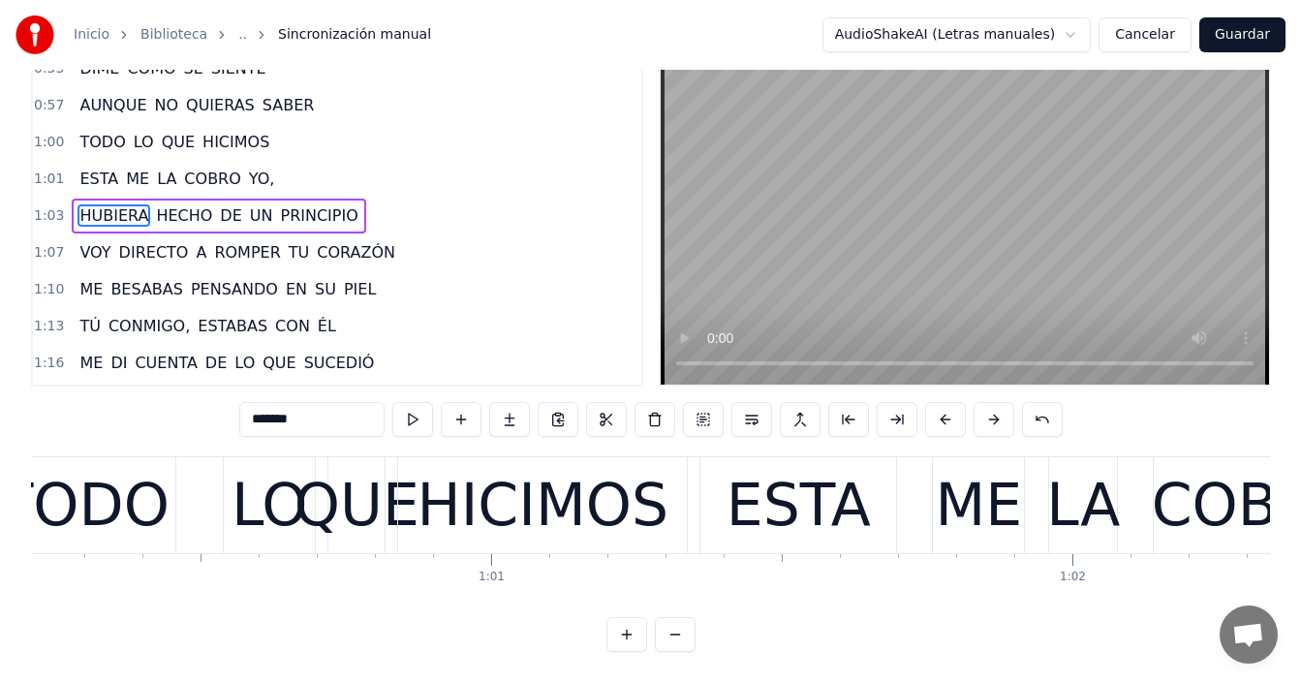
click at [668, 632] on button at bounding box center [675, 634] width 41 height 35
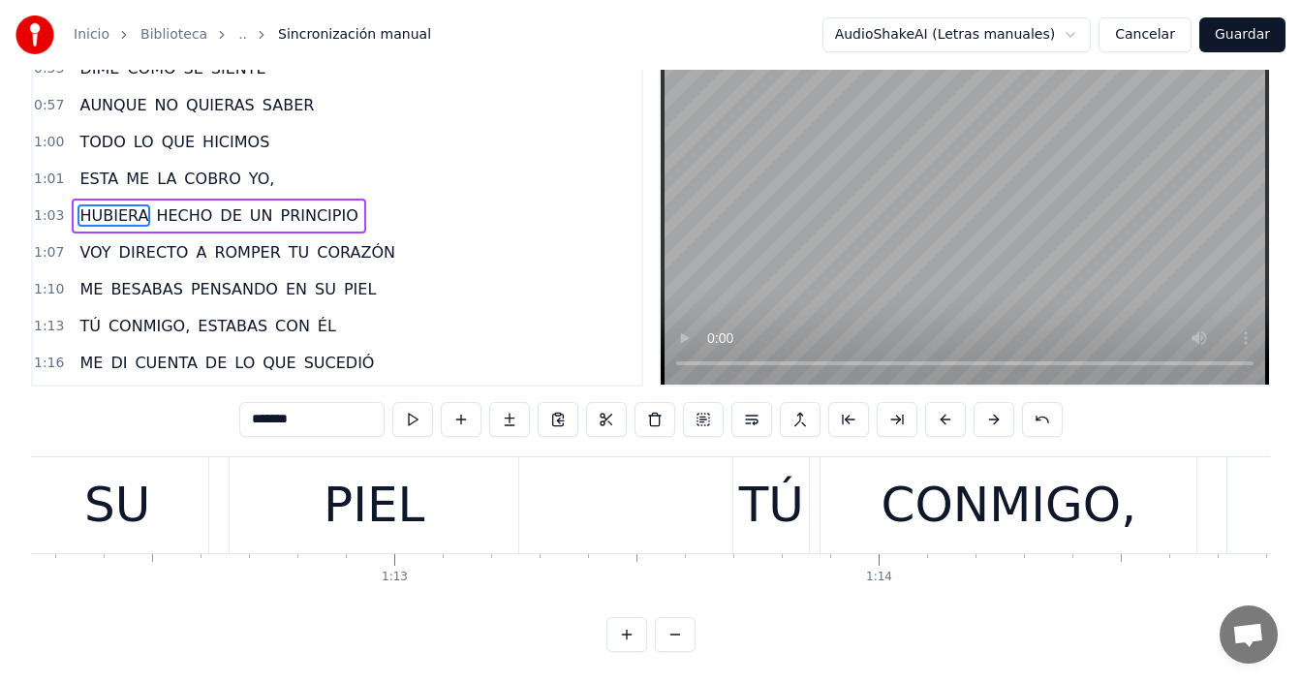
click at [668, 632] on button at bounding box center [675, 634] width 41 height 35
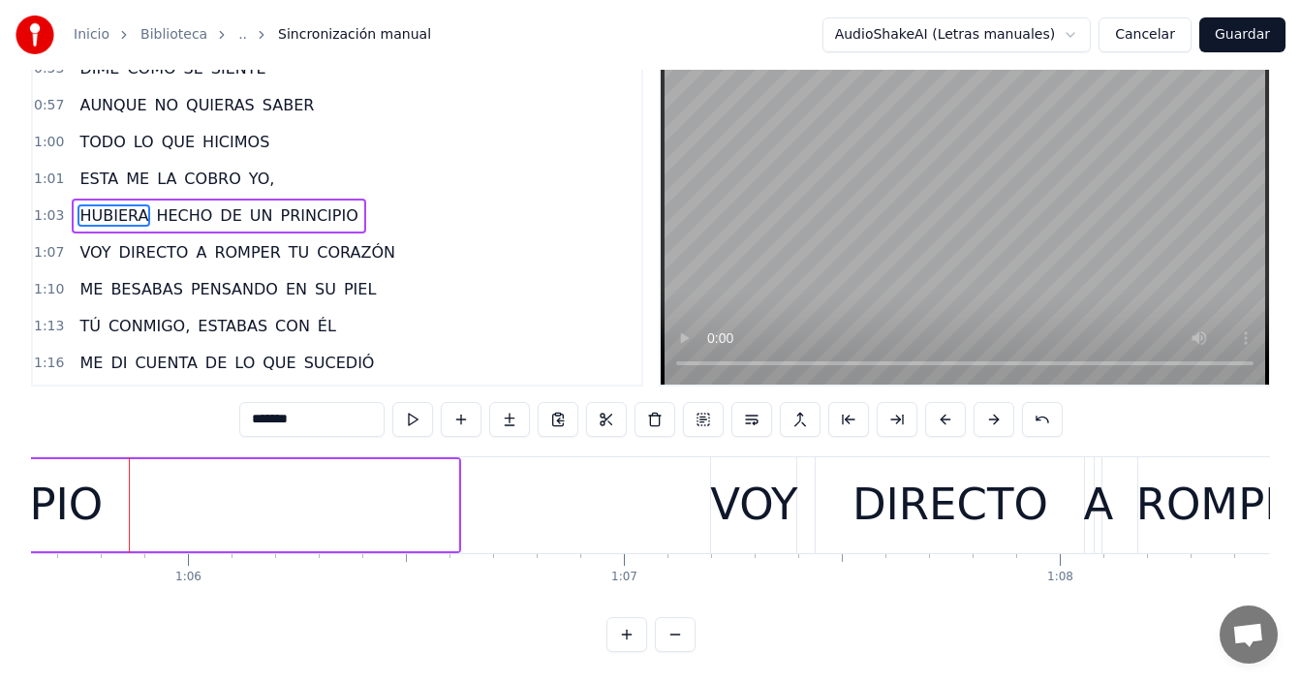
click at [669, 632] on button at bounding box center [675, 634] width 41 height 35
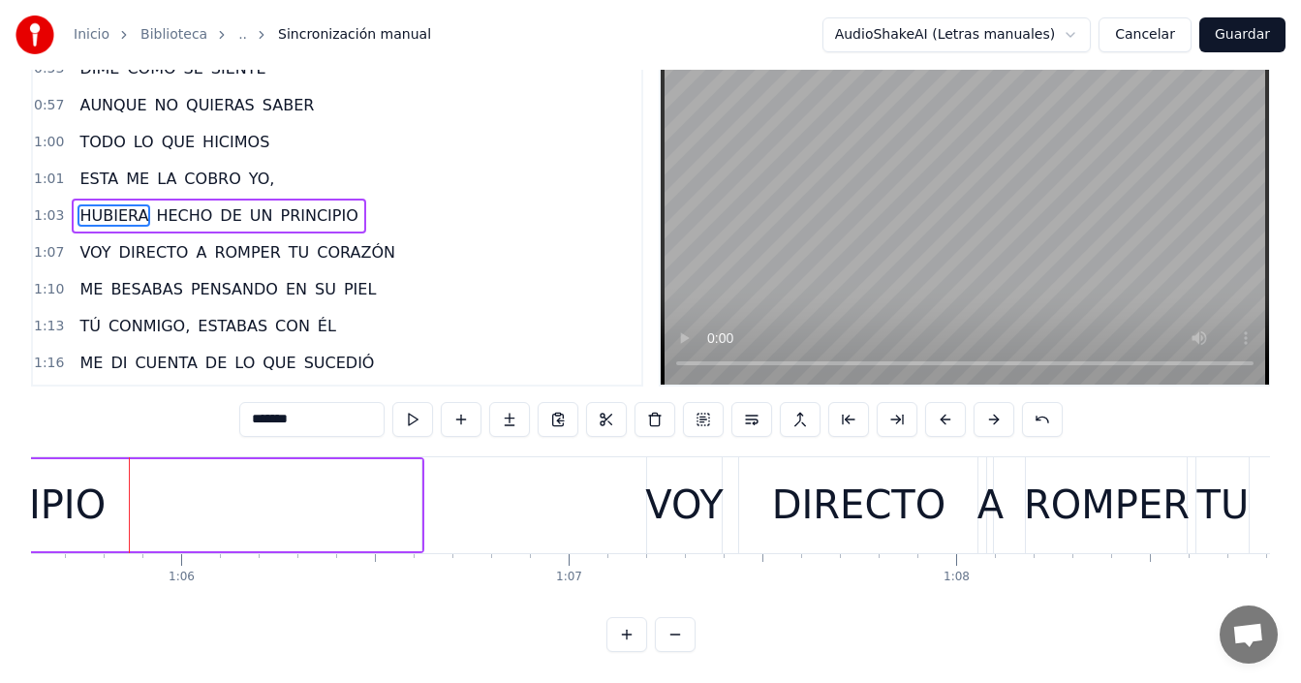
click at [669, 632] on button at bounding box center [675, 634] width 41 height 35
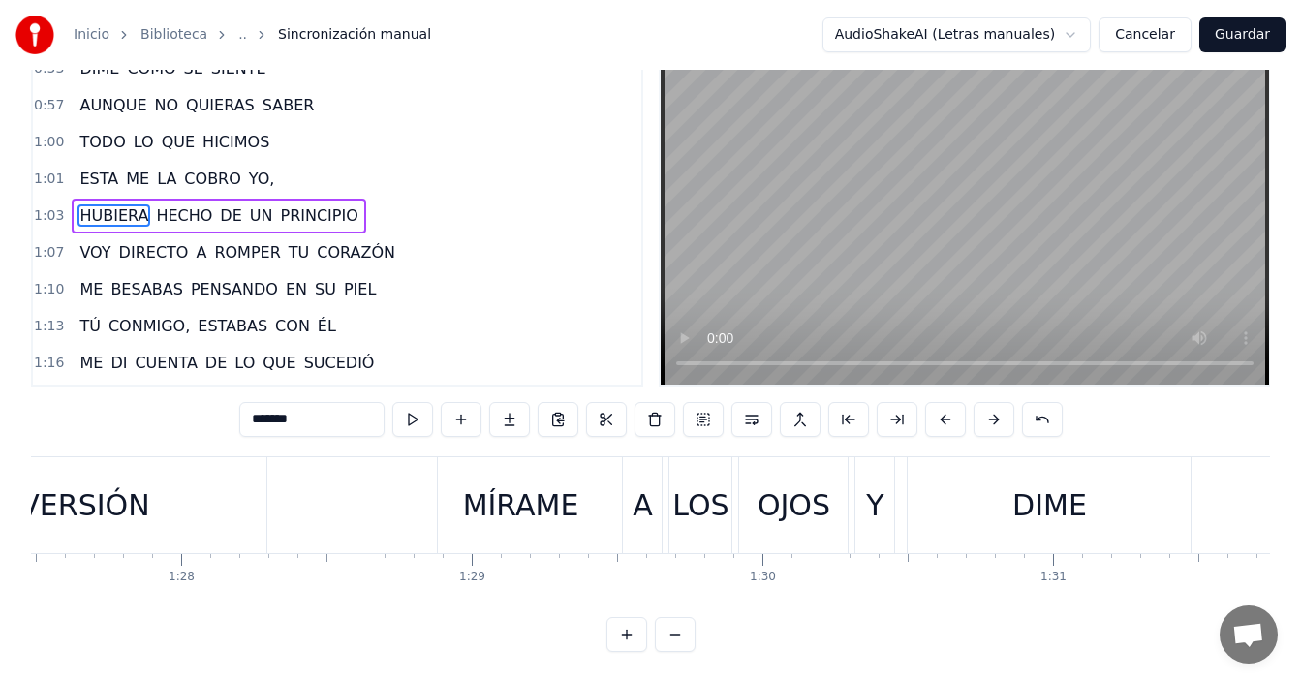
click at [669, 633] on button at bounding box center [675, 634] width 41 height 35
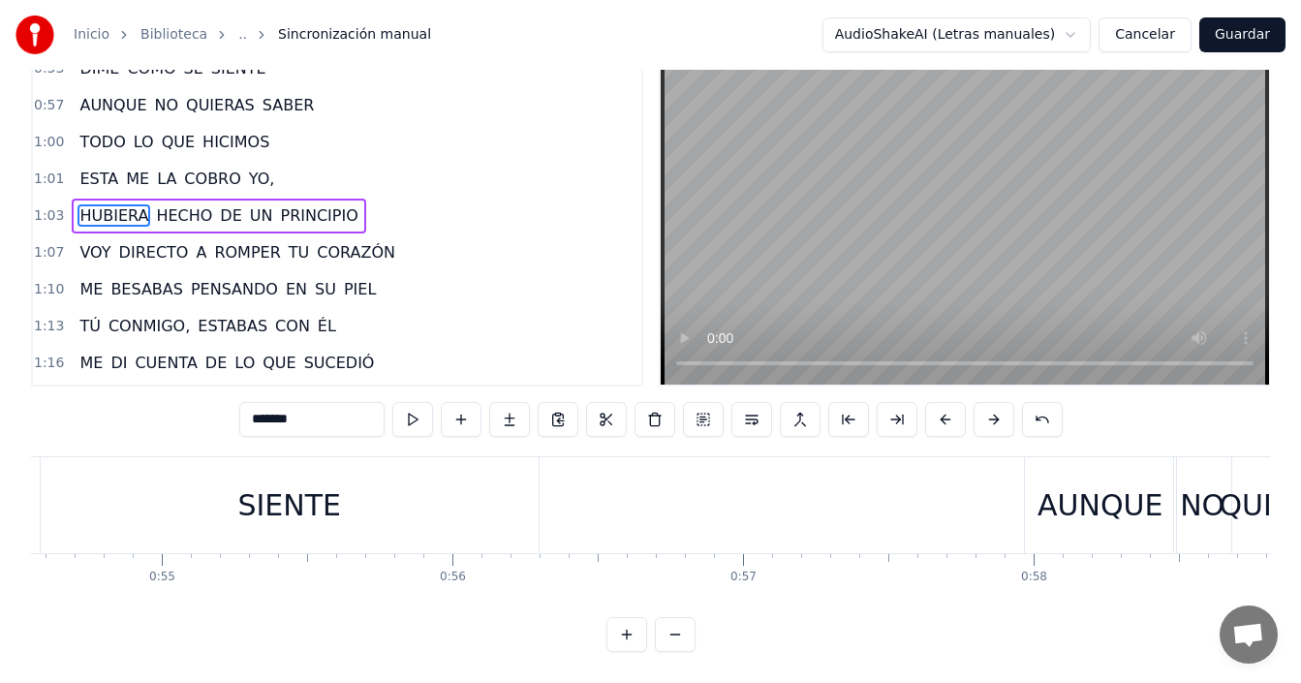
click at [670, 635] on button at bounding box center [675, 634] width 41 height 35
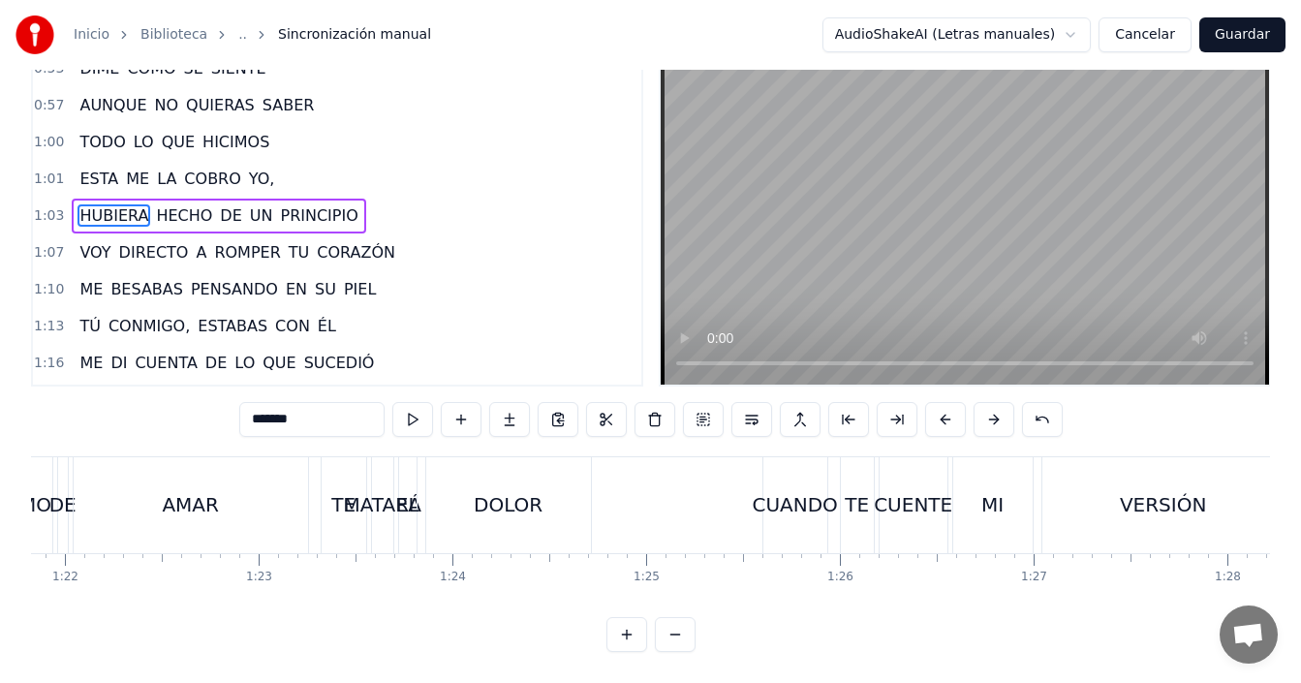
click at [670, 636] on button at bounding box center [675, 634] width 41 height 35
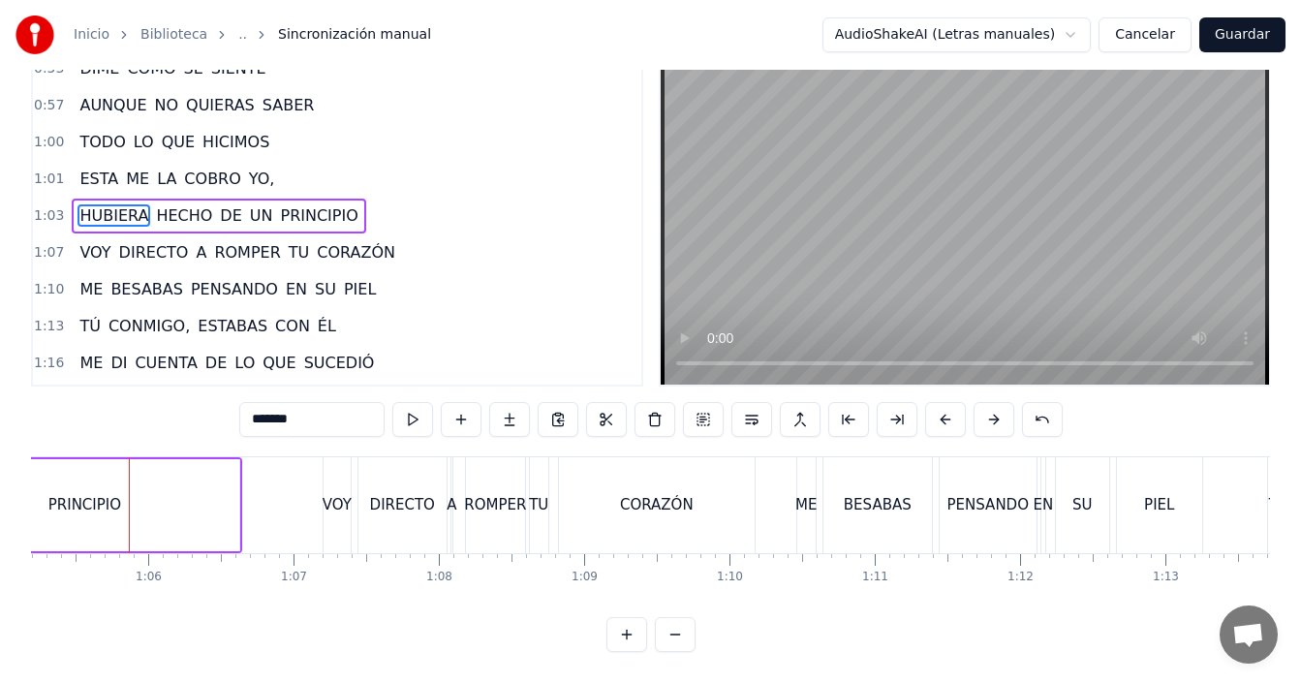
click at [670, 636] on button at bounding box center [675, 634] width 41 height 35
click at [670, 636] on div at bounding box center [650, 634] width 89 height 35
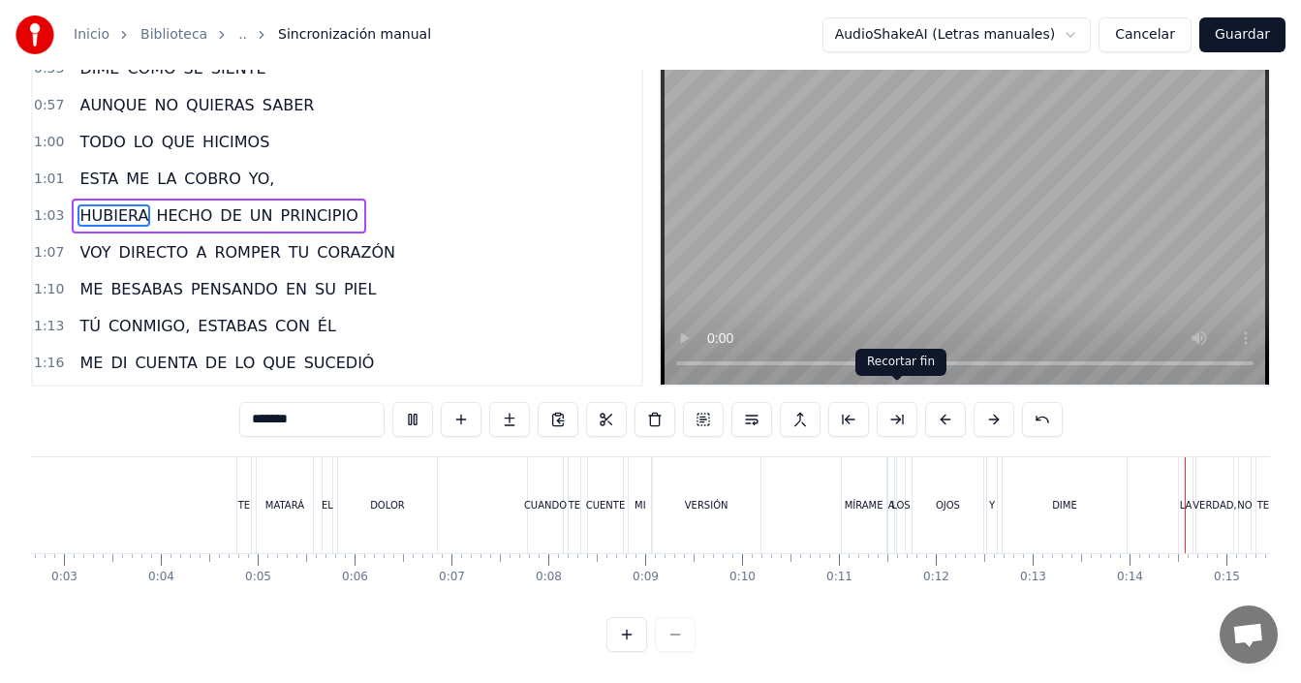
scroll to position [0, 1307]
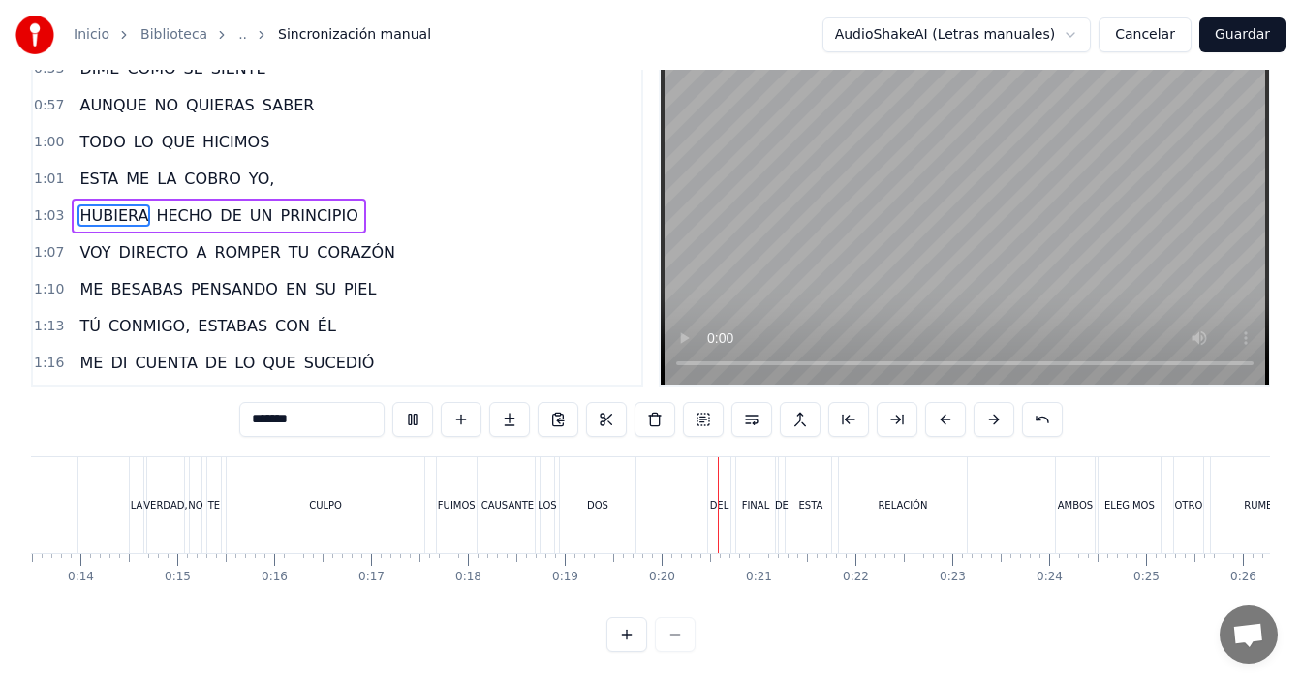
click at [463, 499] on div "FUIMOS" at bounding box center [457, 505] width 40 height 96
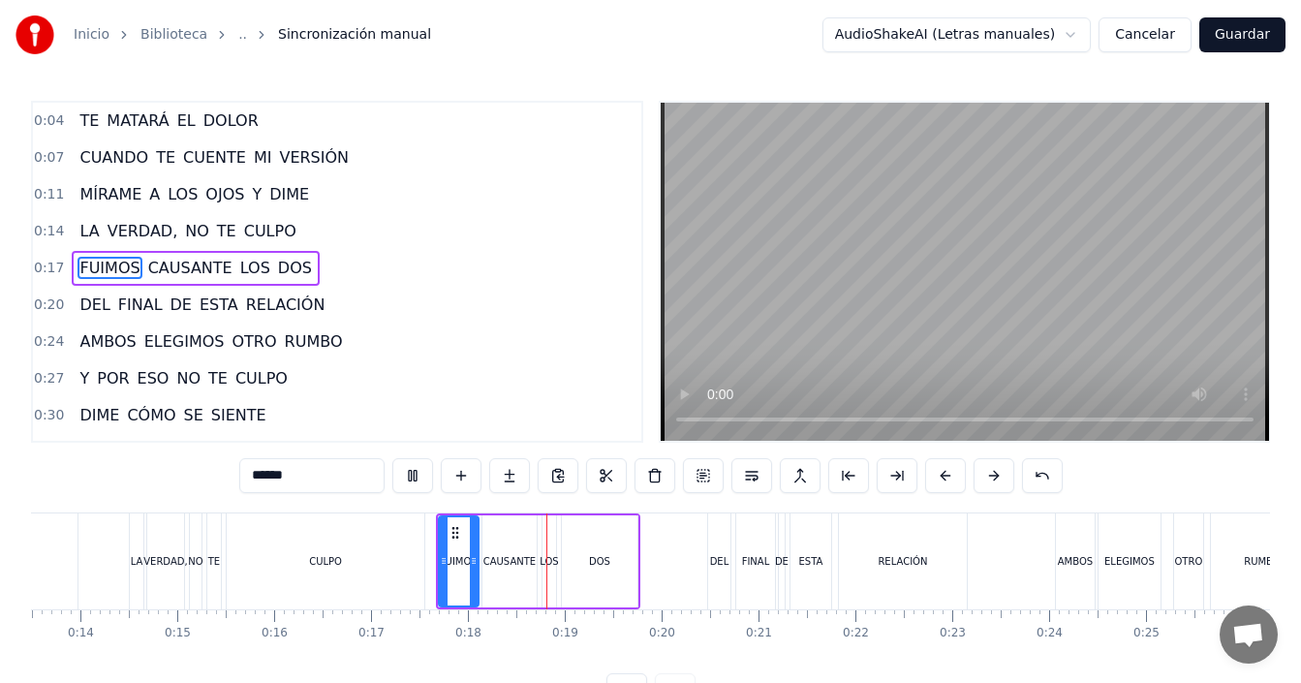
scroll to position [73, 0]
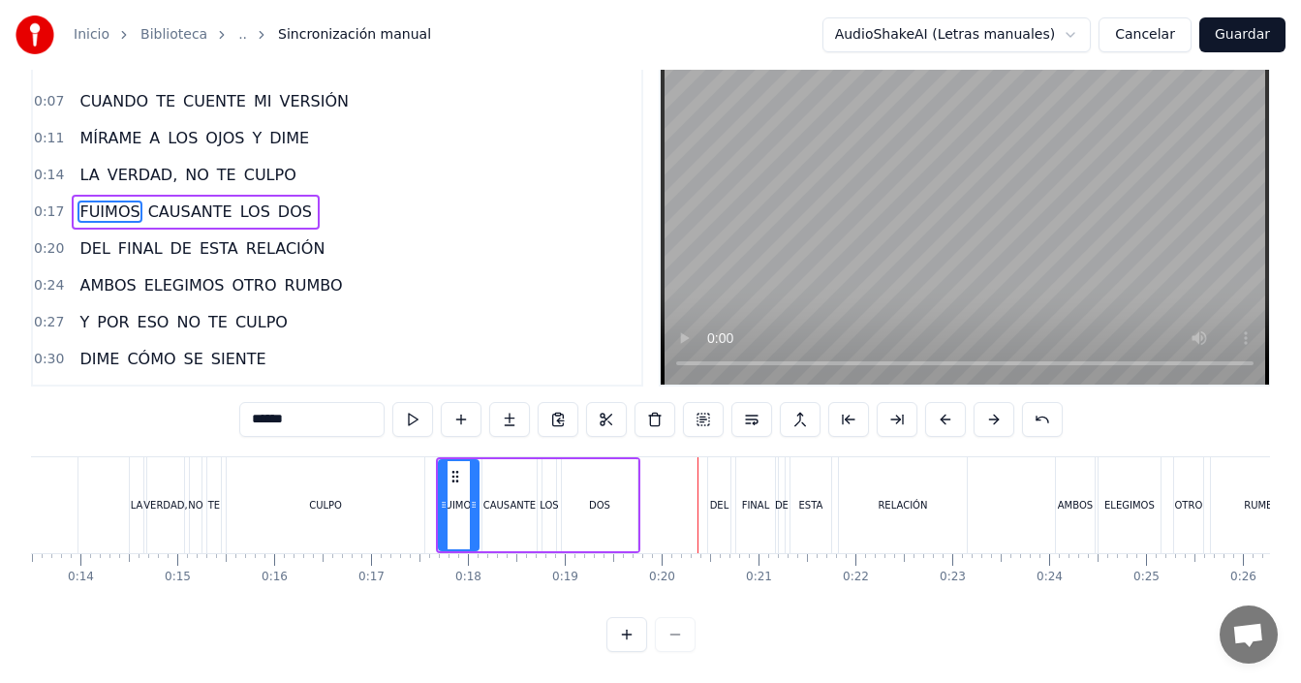
click at [616, 632] on button at bounding box center [626, 634] width 41 height 35
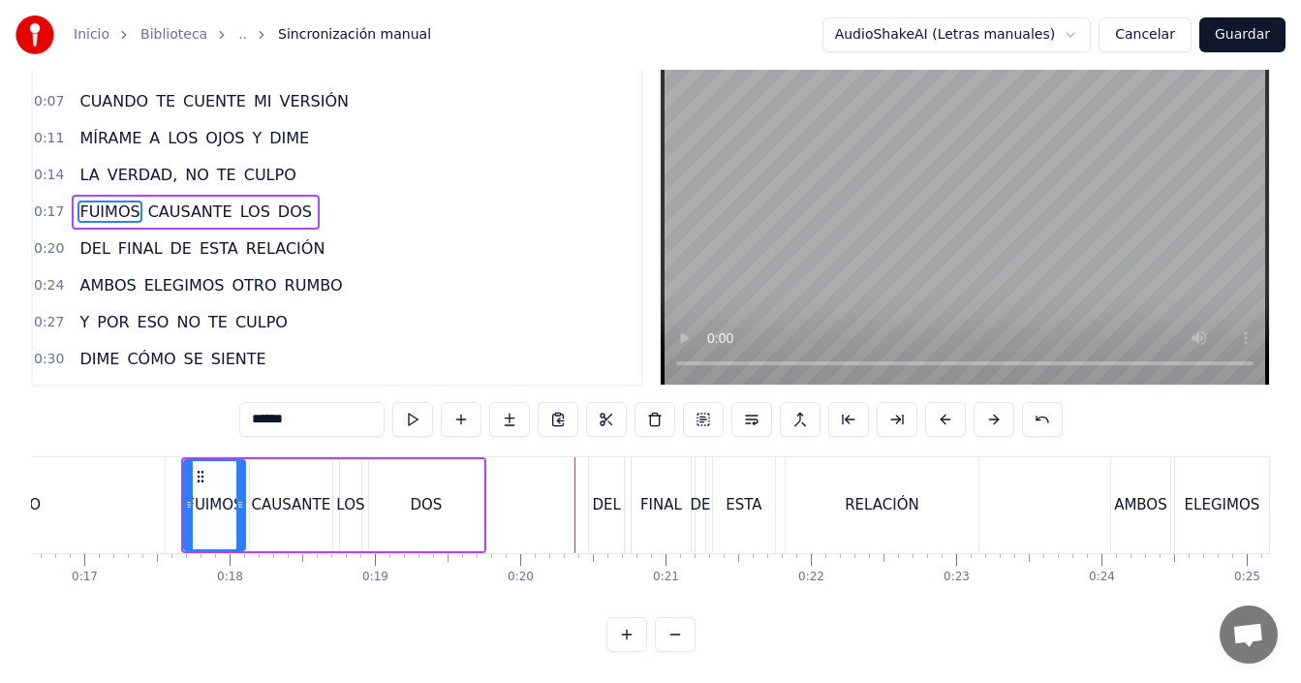
scroll to position [0, 2277]
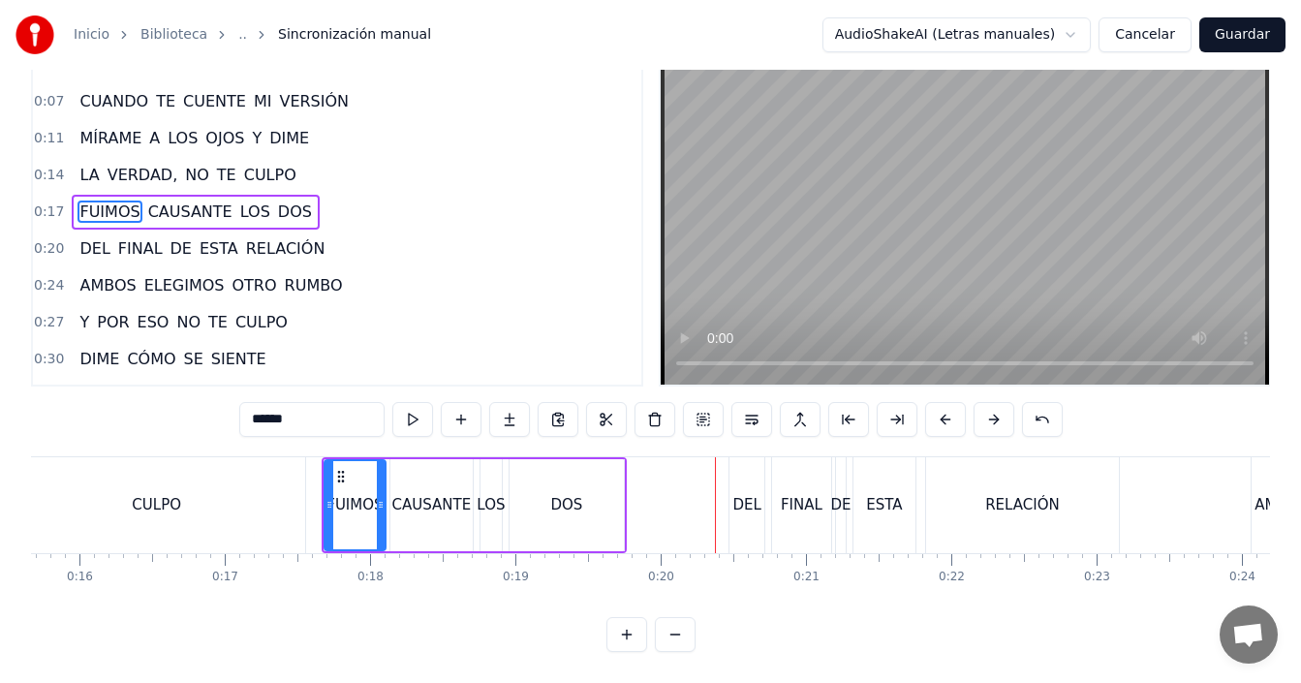
click at [492, 475] on div "LOS" at bounding box center [491, 505] width 21 height 92
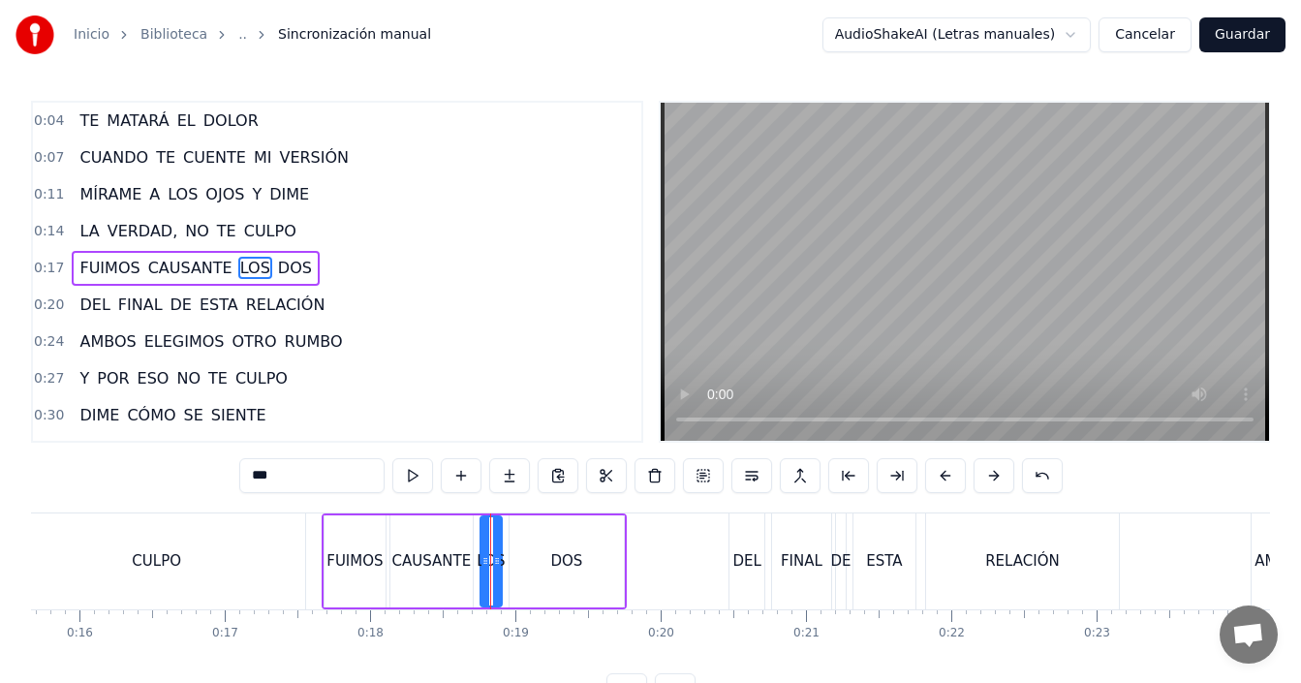
scroll to position [73, 0]
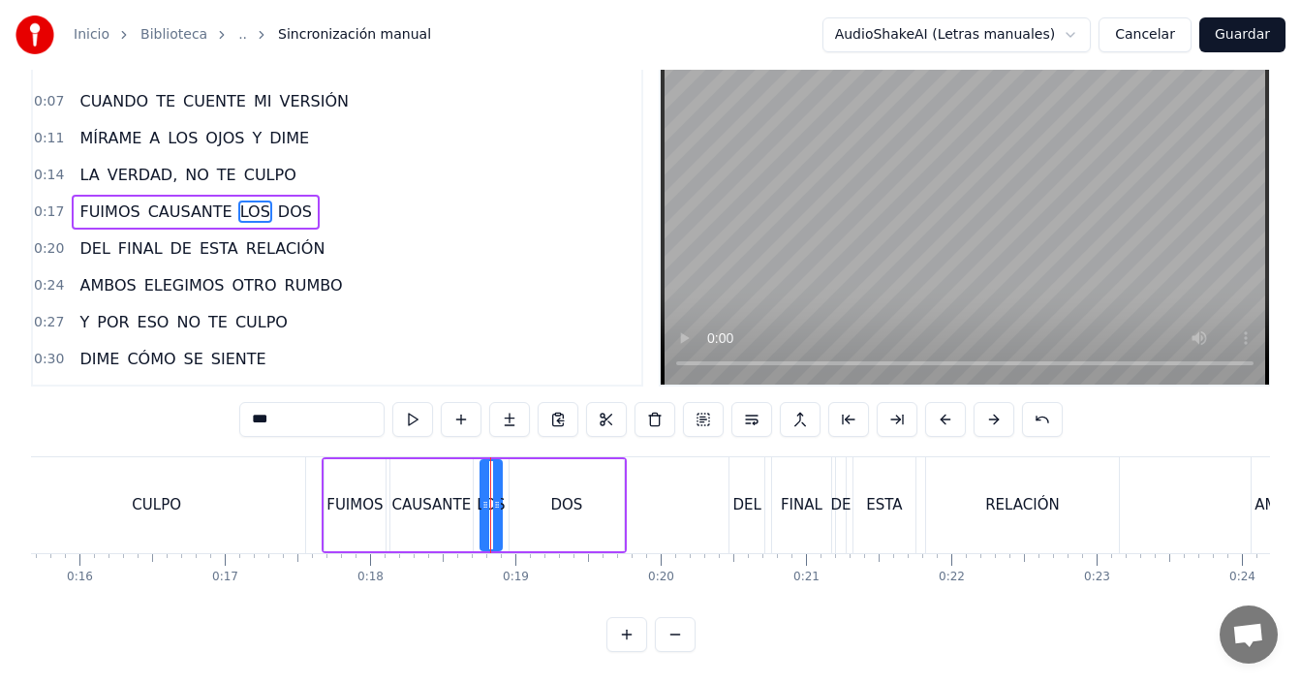
click at [632, 633] on button at bounding box center [626, 634] width 41 height 35
click at [631, 633] on button at bounding box center [626, 634] width 41 height 35
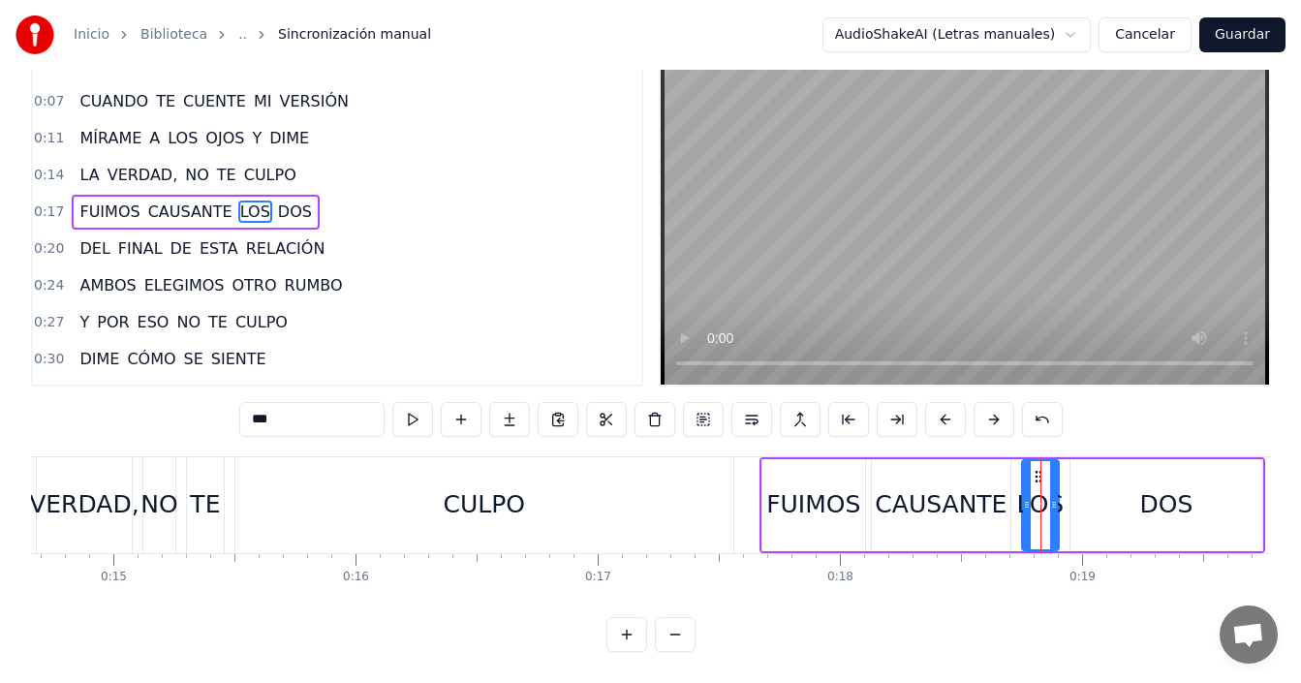
click at [630, 633] on button at bounding box center [626, 634] width 41 height 35
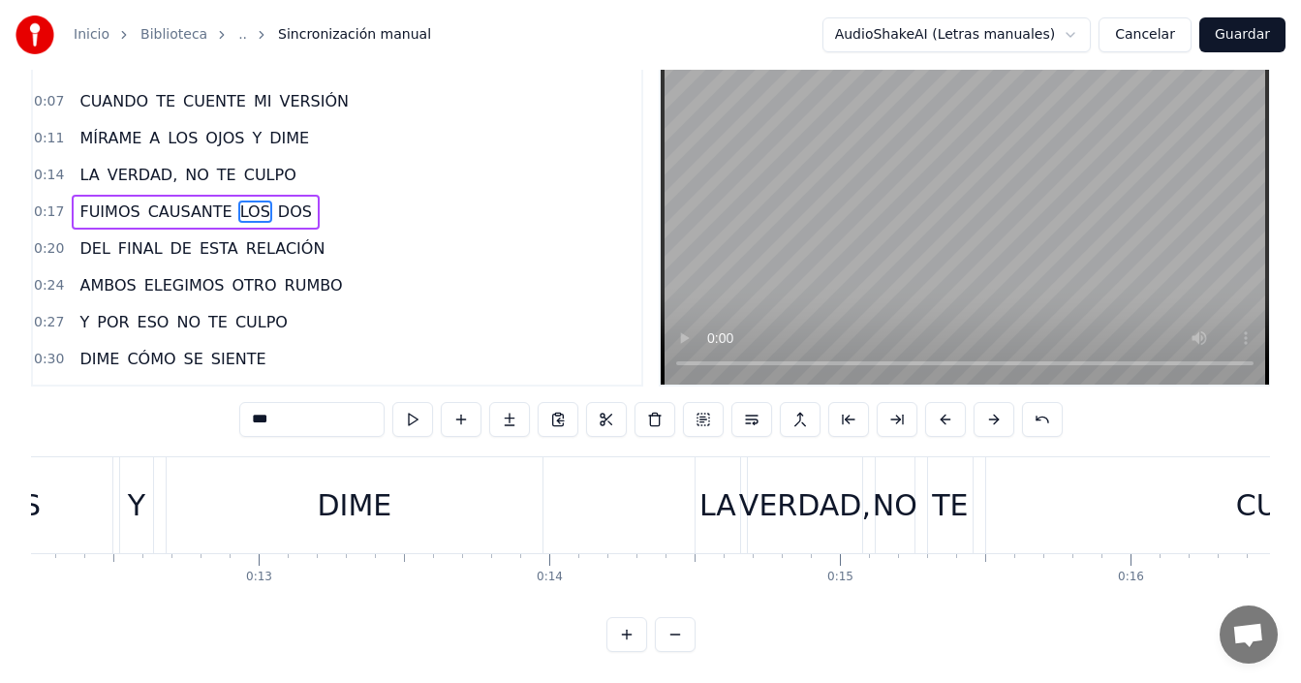
click at [630, 633] on button at bounding box center [626, 634] width 41 height 35
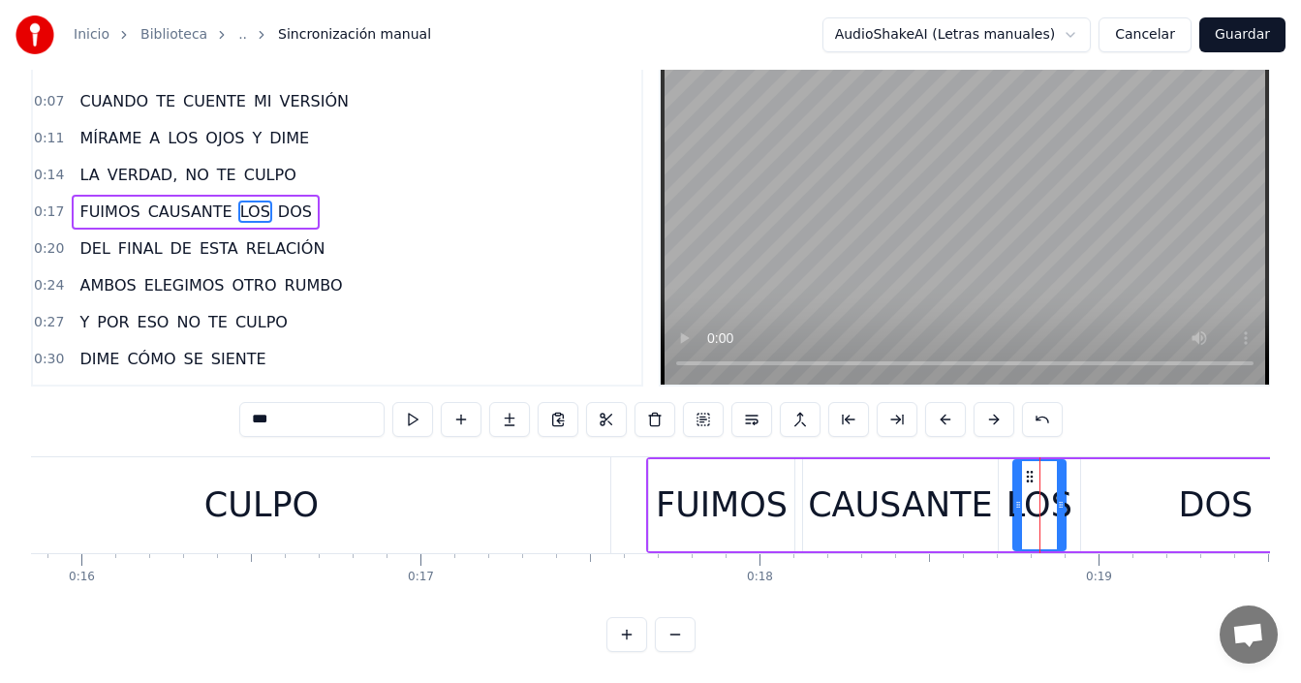
drag, startPoint x: 611, startPoint y: 634, endPoint x: 629, endPoint y: 636, distance: 17.7
click at [611, 635] on button at bounding box center [626, 634] width 41 height 35
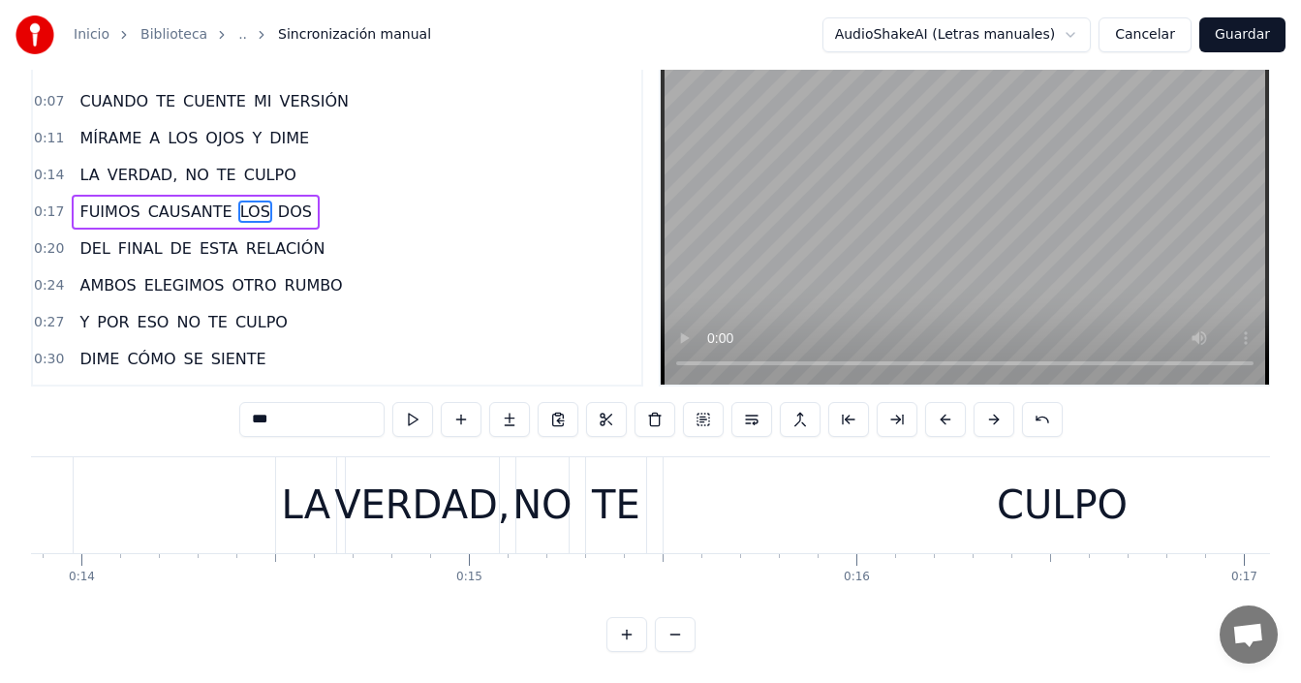
scroll to position [0, 7198]
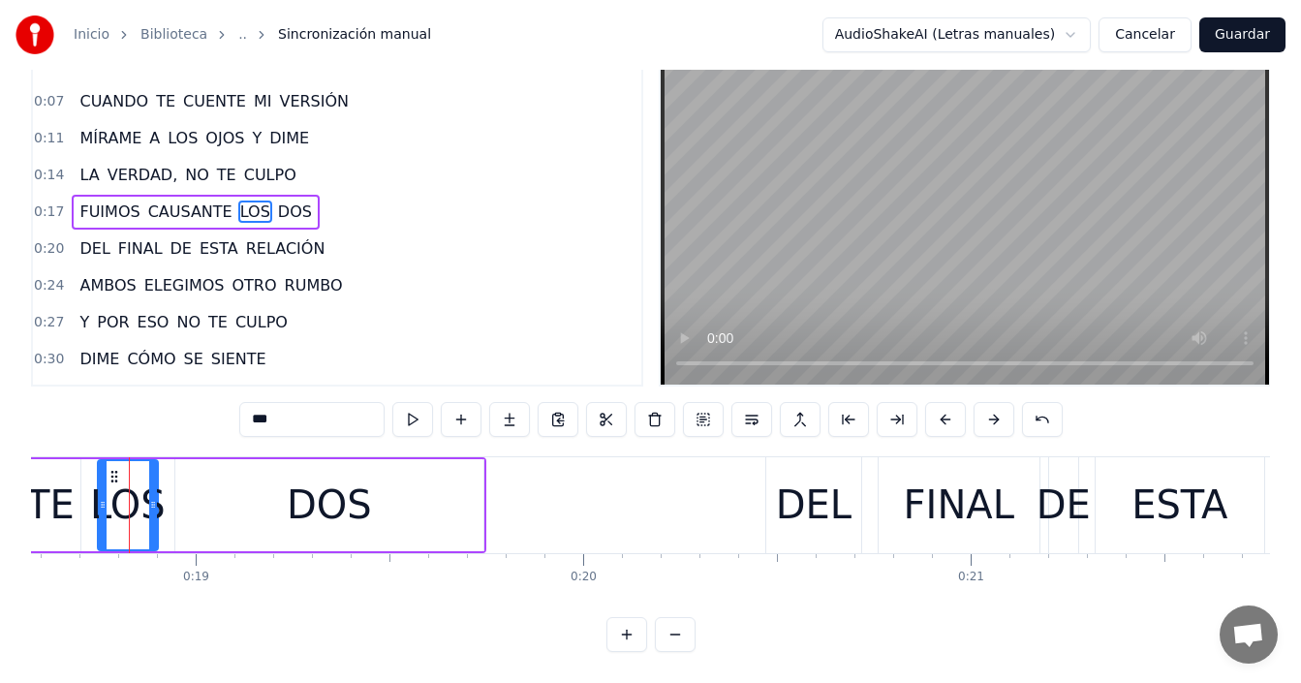
click at [630, 636] on button at bounding box center [626, 634] width 41 height 35
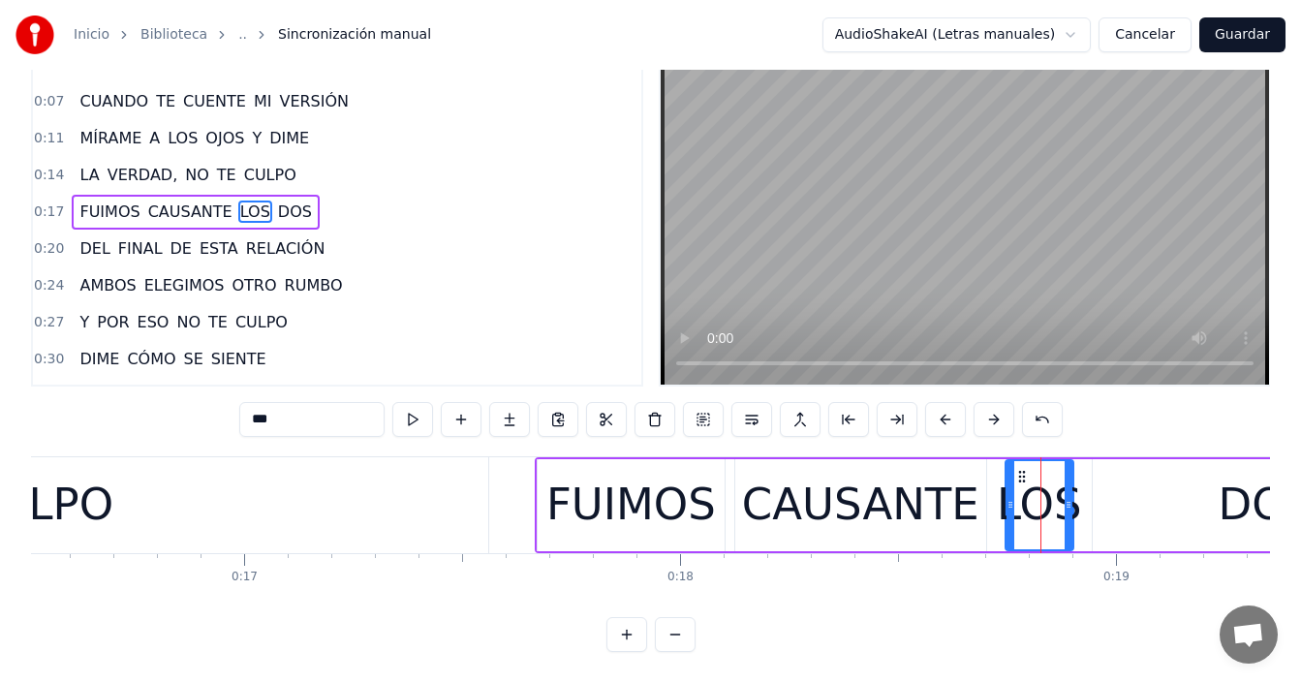
click at [629, 637] on button at bounding box center [626, 634] width 41 height 35
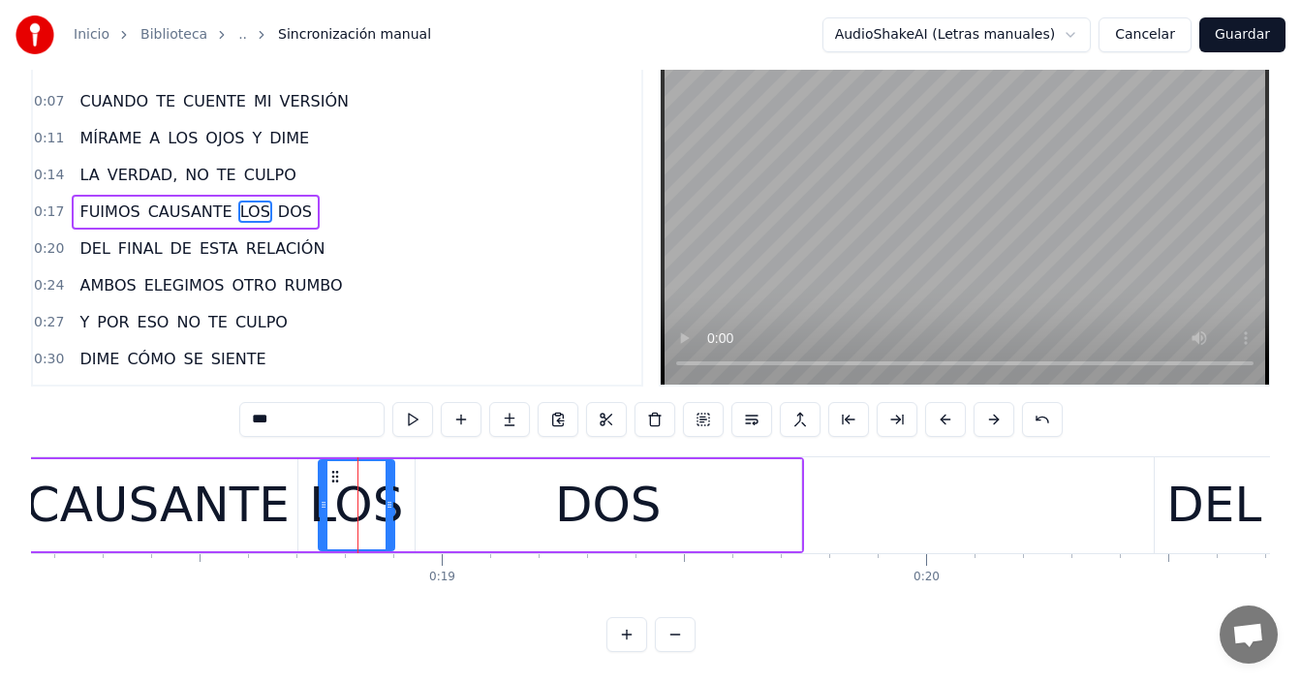
scroll to position [0, 8727]
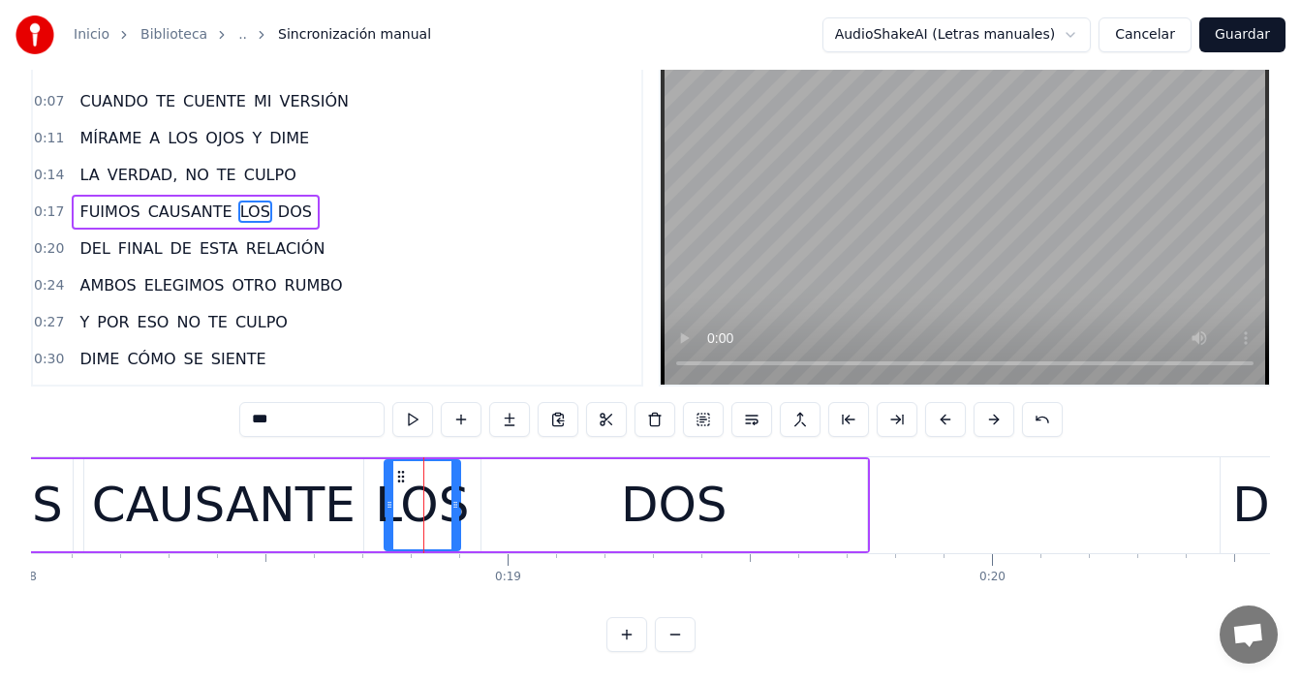
click at [157, 469] on div "CAUSANTE" at bounding box center [224, 505] width 264 height 73
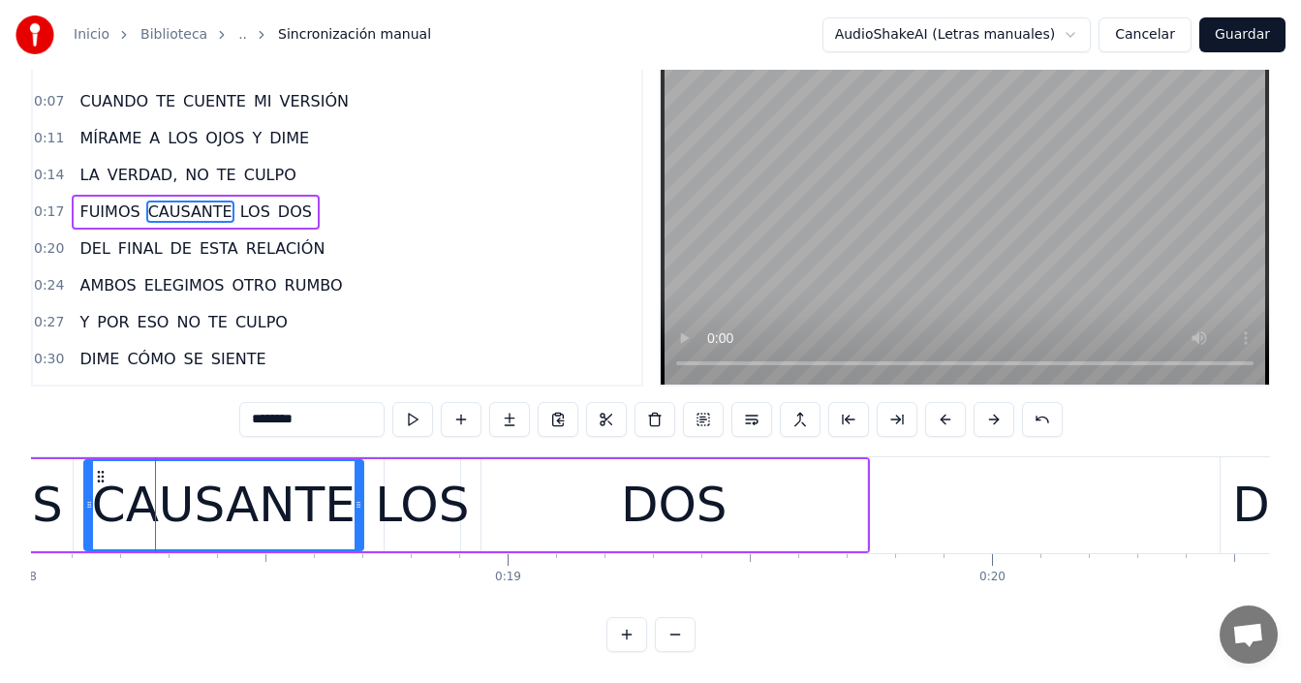
scroll to position [0, 0]
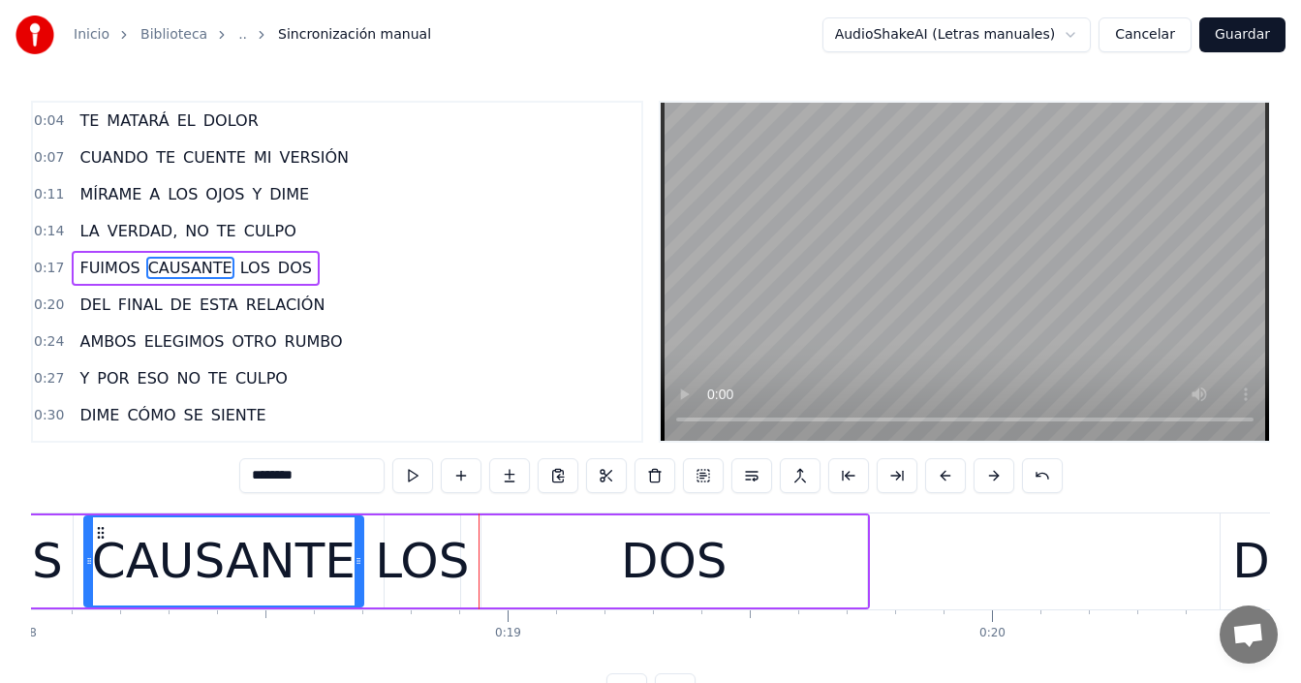
click at [396, 564] on div "LOS" at bounding box center [422, 561] width 94 height 73
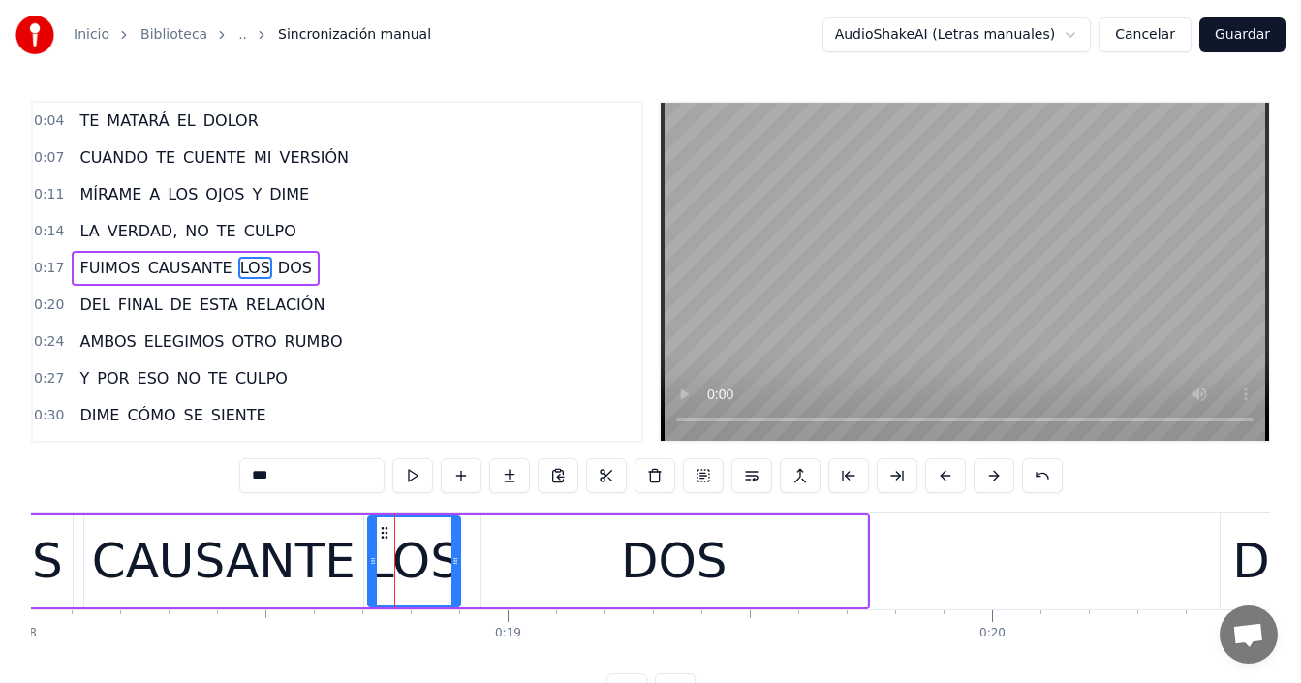
drag, startPoint x: 384, startPoint y: 562, endPoint x: 371, endPoint y: 572, distance: 15.9
click at [371, 572] on div at bounding box center [373, 561] width 8 height 88
drag, startPoint x: 454, startPoint y: 558, endPoint x: 474, endPoint y: 559, distance: 19.4
click at [474, 559] on icon at bounding box center [475, 561] width 8 height 16
click at [147, 551] on div "CAUSANTE" at bounding box center [224, 561] width 264 height 73
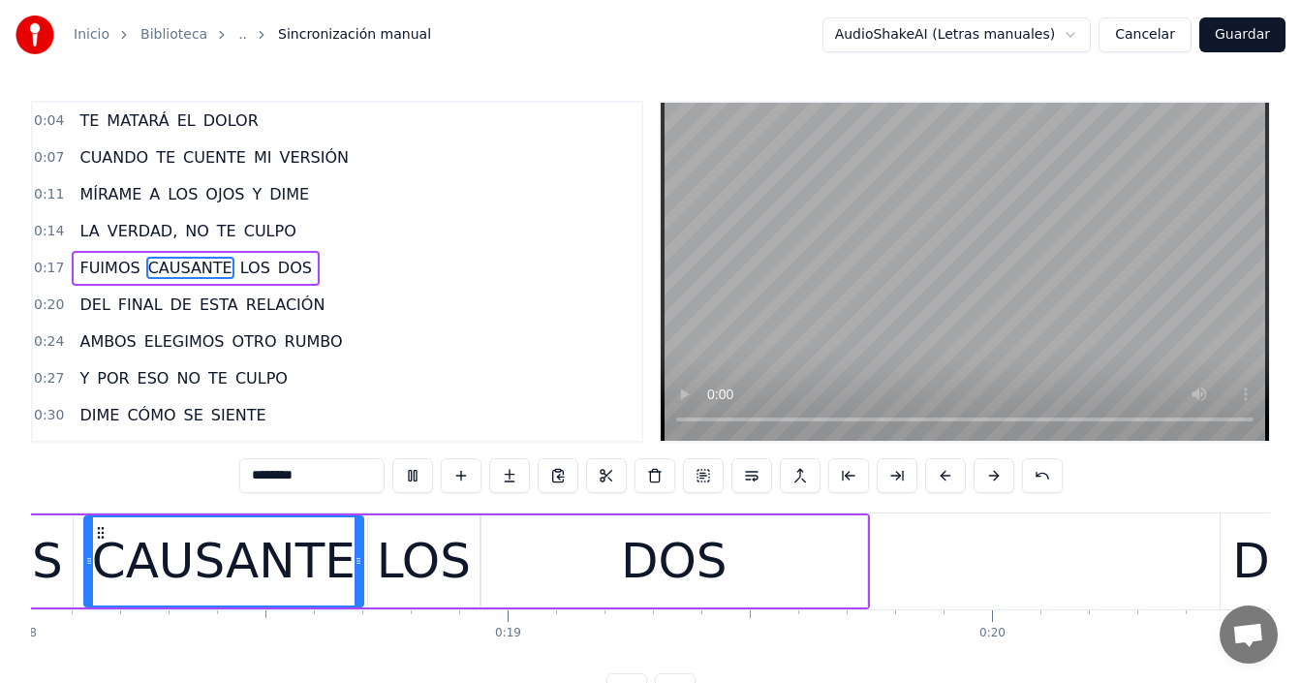
scroll to position [0, 9867]
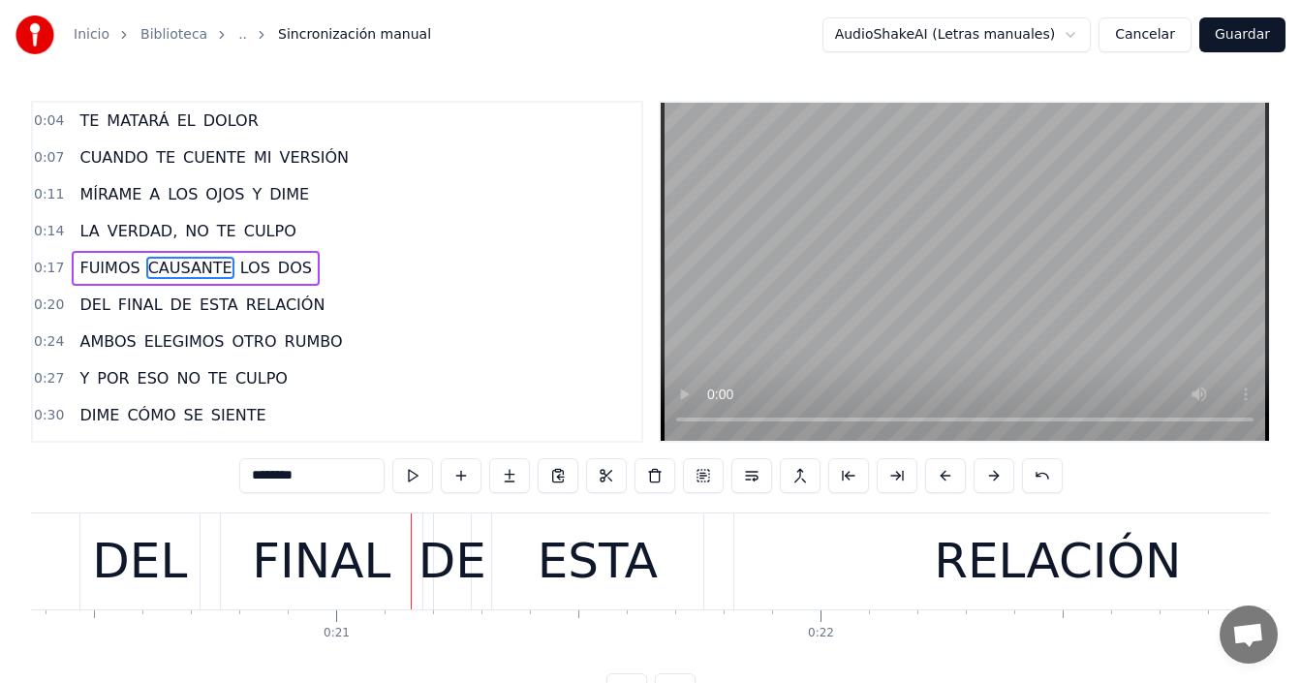
click at [199, 674] on div "0:04 TE MATARÁ EL DOLOR 0:07 CUANDO TE CUENTE MI VERSIÓN 0:11 MÍRAME A LOS OJOS…" at bounding box center [650, 404] width 1239 height 607
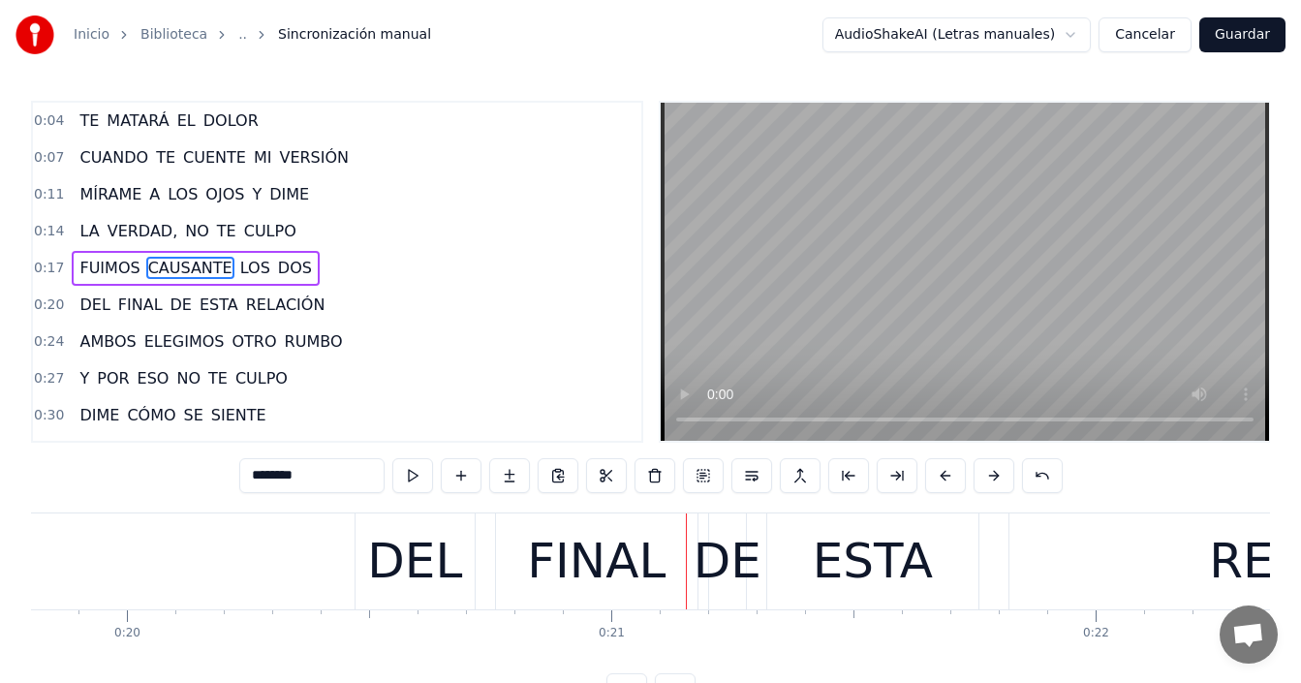
click at [386, 571] on div "DEL" at bounding box center [414, 561] width 95 height 73
type input "***"
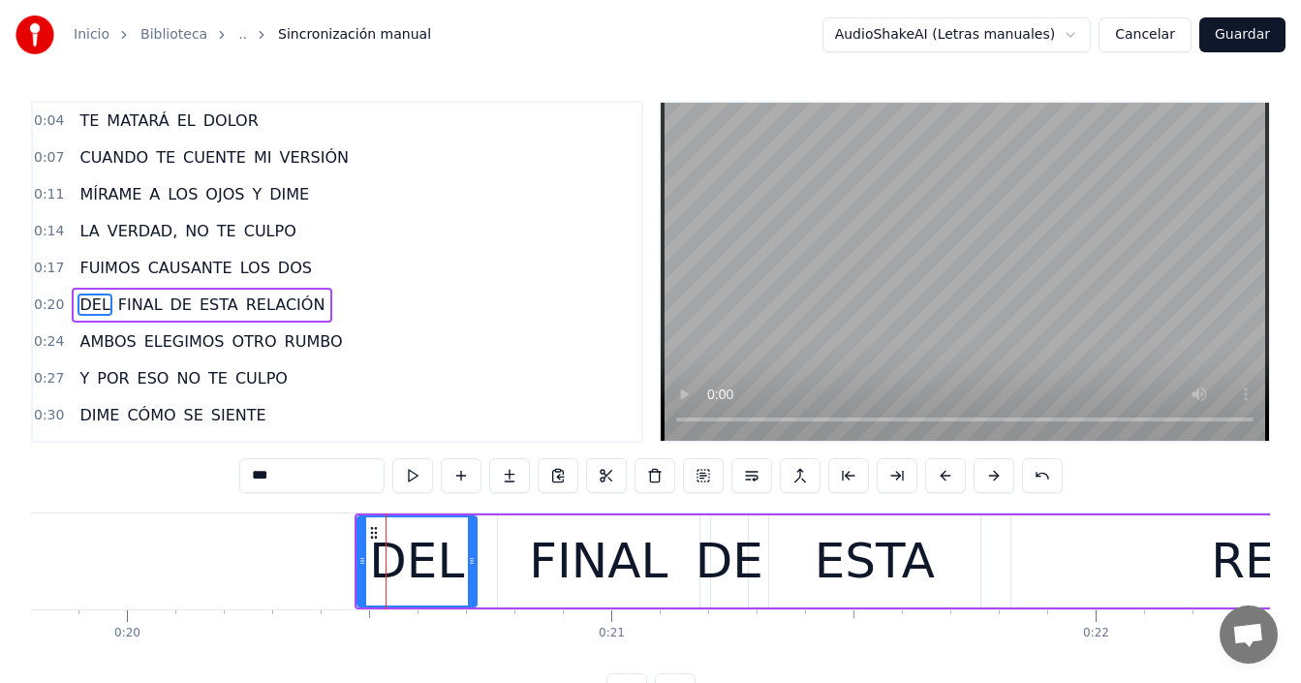
scroll to position [33, 0]
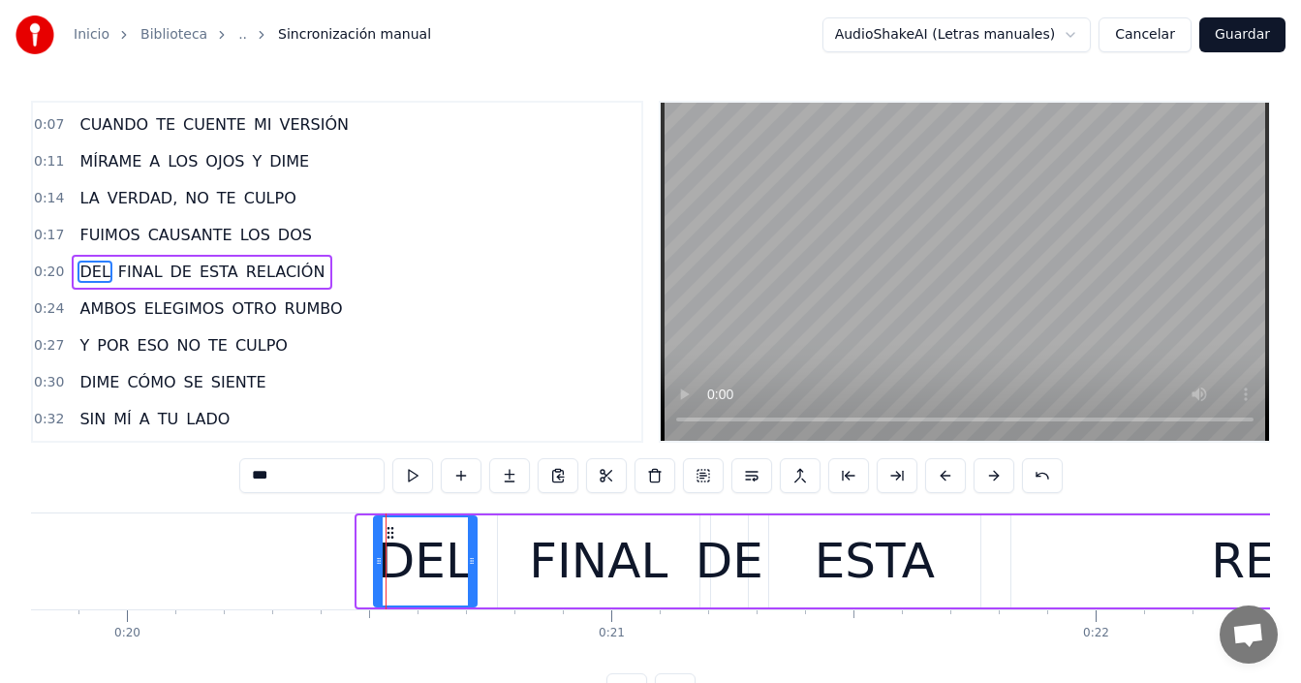
drag, startPoint x: 361, startPoint y: 569, endPoint x: 379, endPoint y: 566, distance: 17.7
click at [379, 566] on div at bounding box center [379, 561] width 8 height 88
click at [476, 560] on div "DEL" at bounding box center [426, 561] width 104 height 92
drag, startPoint x: 476, startPoint y: 561, endPoint x: 486, endPoint y: 562, distance: 10.7
click at [488, 561] on icon at bounding box center [491, 561] width 8 height 16
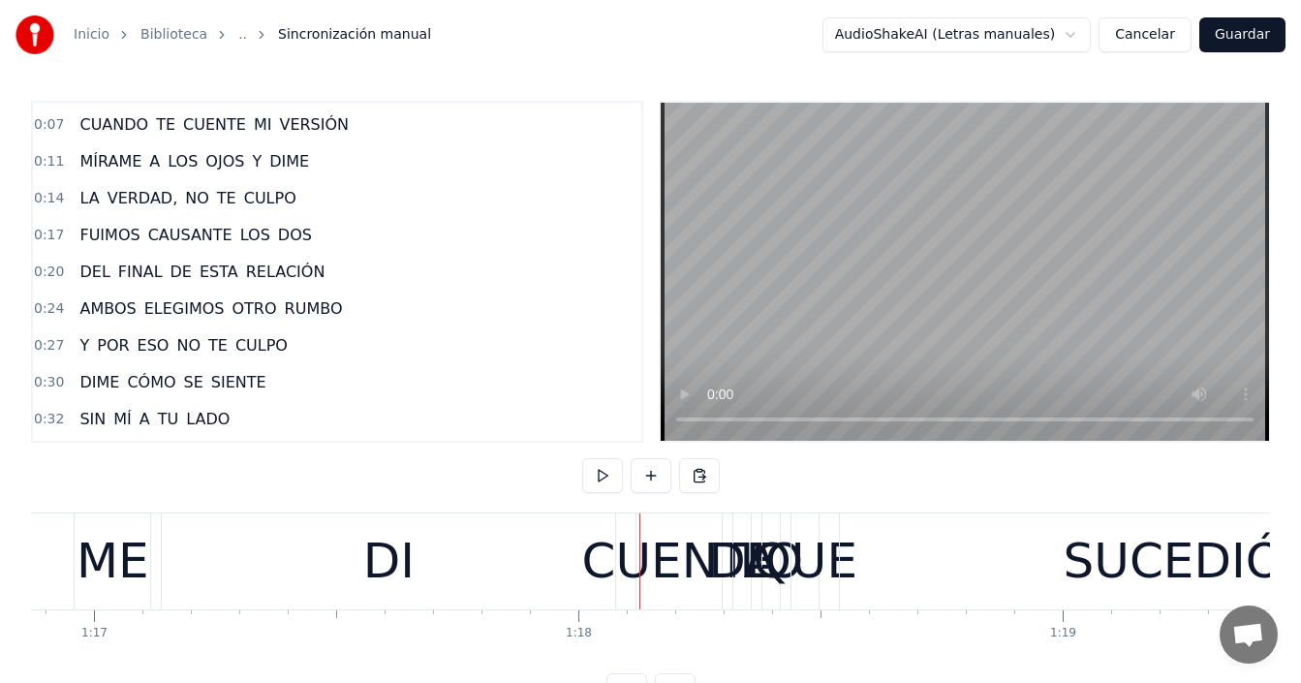
scroll to position [0, 36835]
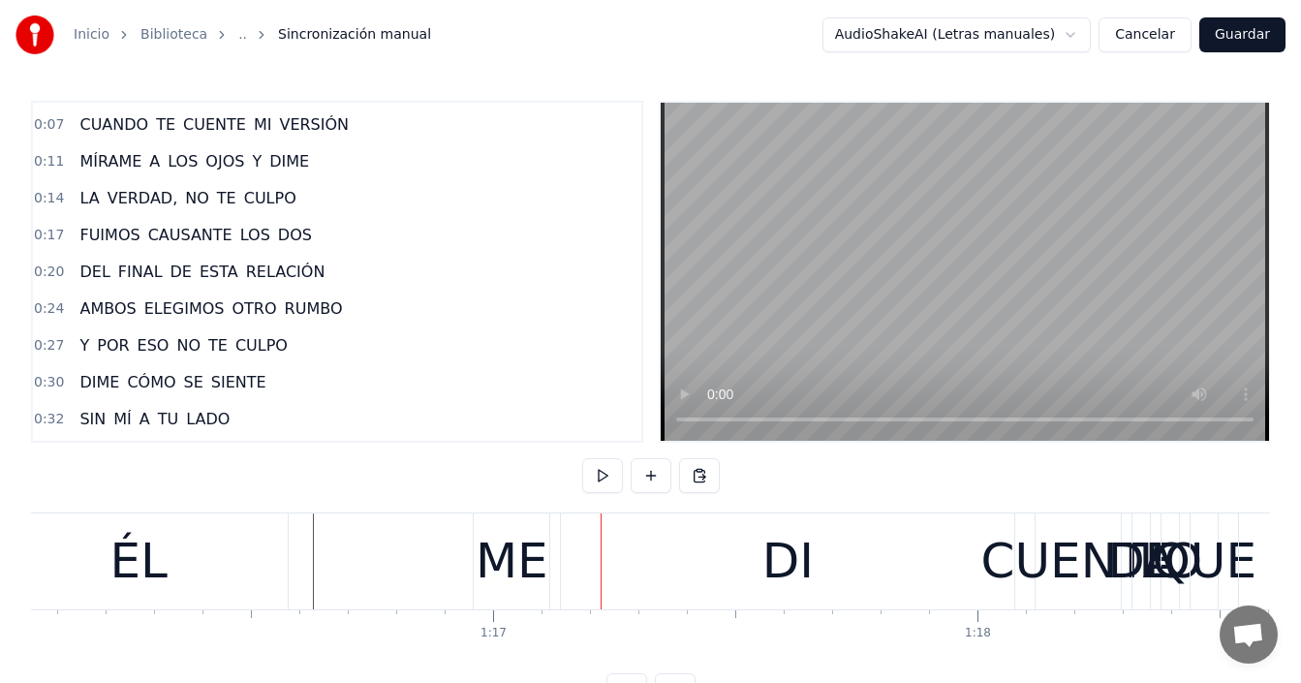
click at [637, 566] on div "DI" at bounding box center [787, 561] width 453 height 96
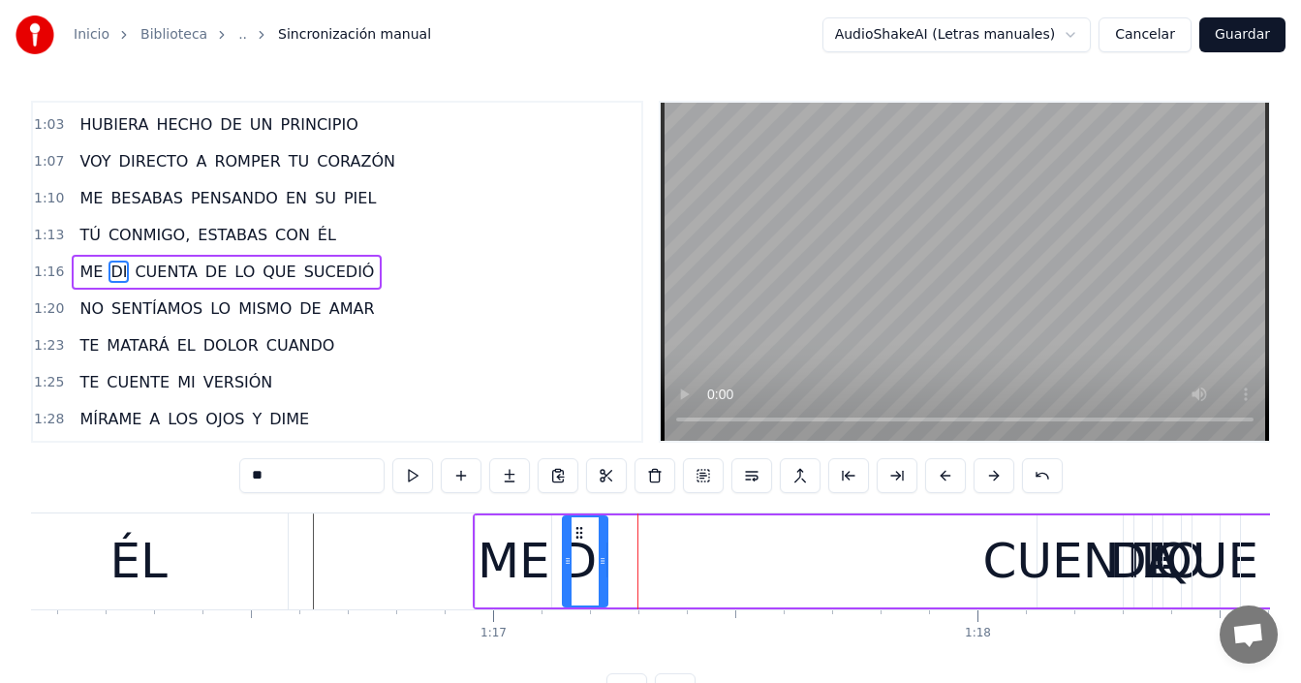
drag, startPoint x: 1014, startPoint y: 553, endPoint x: 605, endPoint y: 581, distance: 409.8
click at [605, 581] on div at bounding box center [603, 561] width 8 height 88
click at [1063, 556] on div "CUENTA" at bounding box center [1080, 561] width 195 height 73
type input "******"
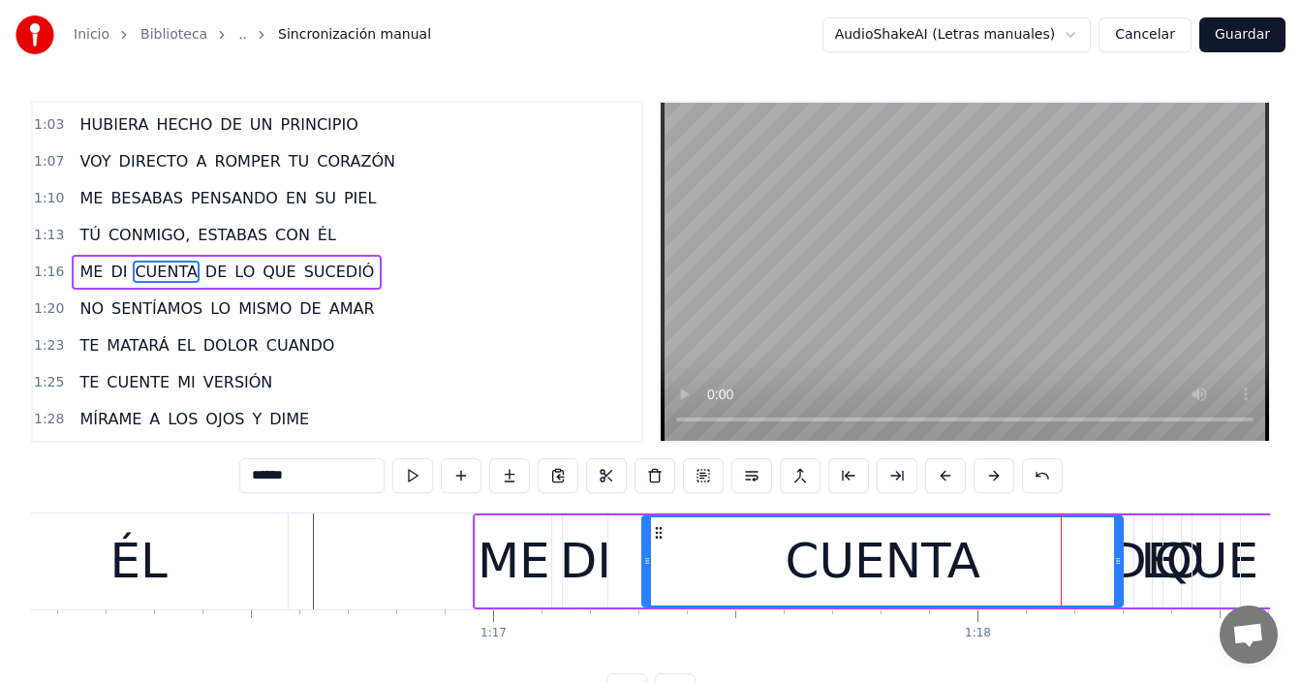
drag, startPoint x: 1039, startPoint y: 545, endPoint x: 644, endPoint y: 580, distance: 396.8
click at [644, 580] on div at bounding box center [647, 561] width 8 height 88
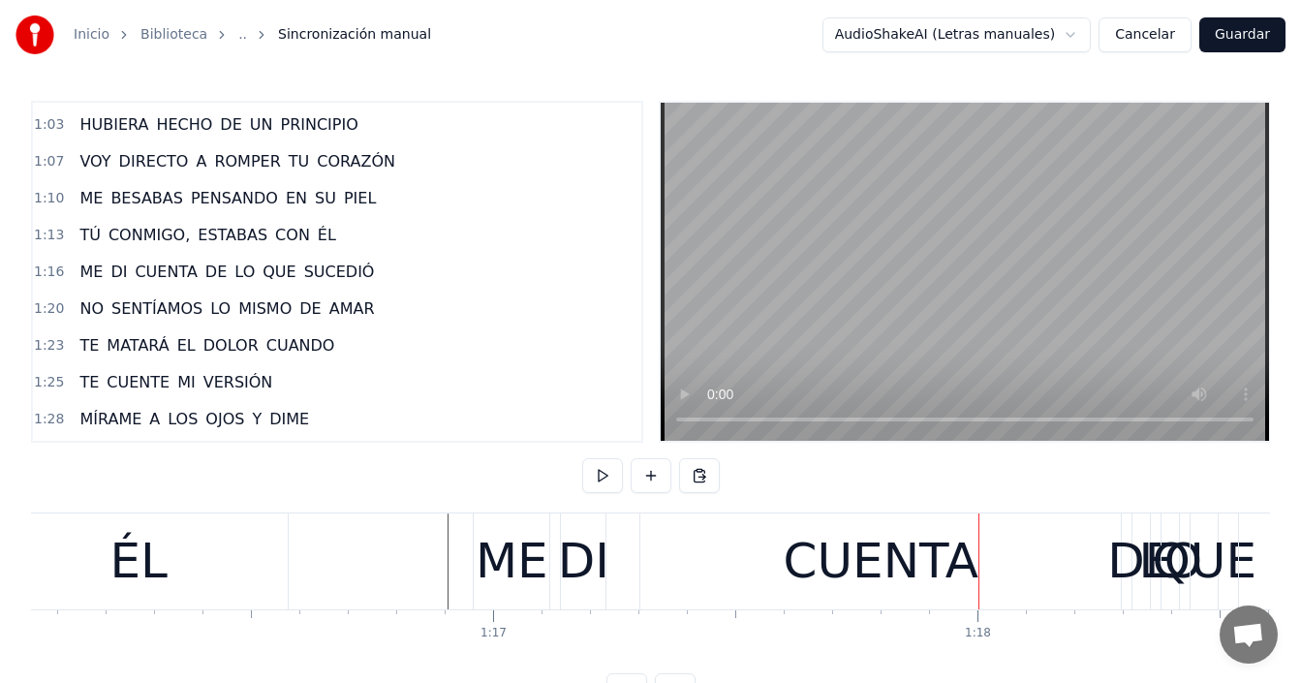
click at [911, 552] on div "CUENTA" at bounding box center [881, 561] width 195 height 73
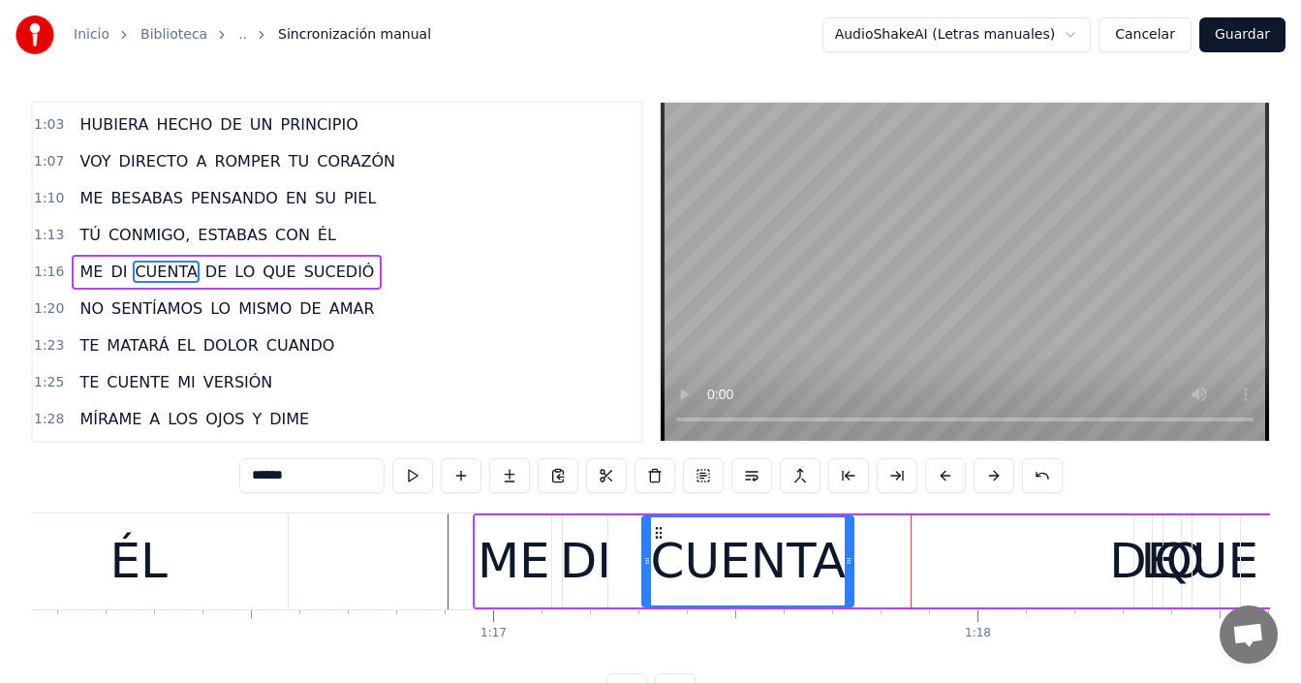
drag, startPoint x: 1120, startPoint y: 557, endPoint x: 851, endPoint y: 592, distance: 271.6
click at [851, 592] on div at bounding box center [849, 561] width 8 height 88
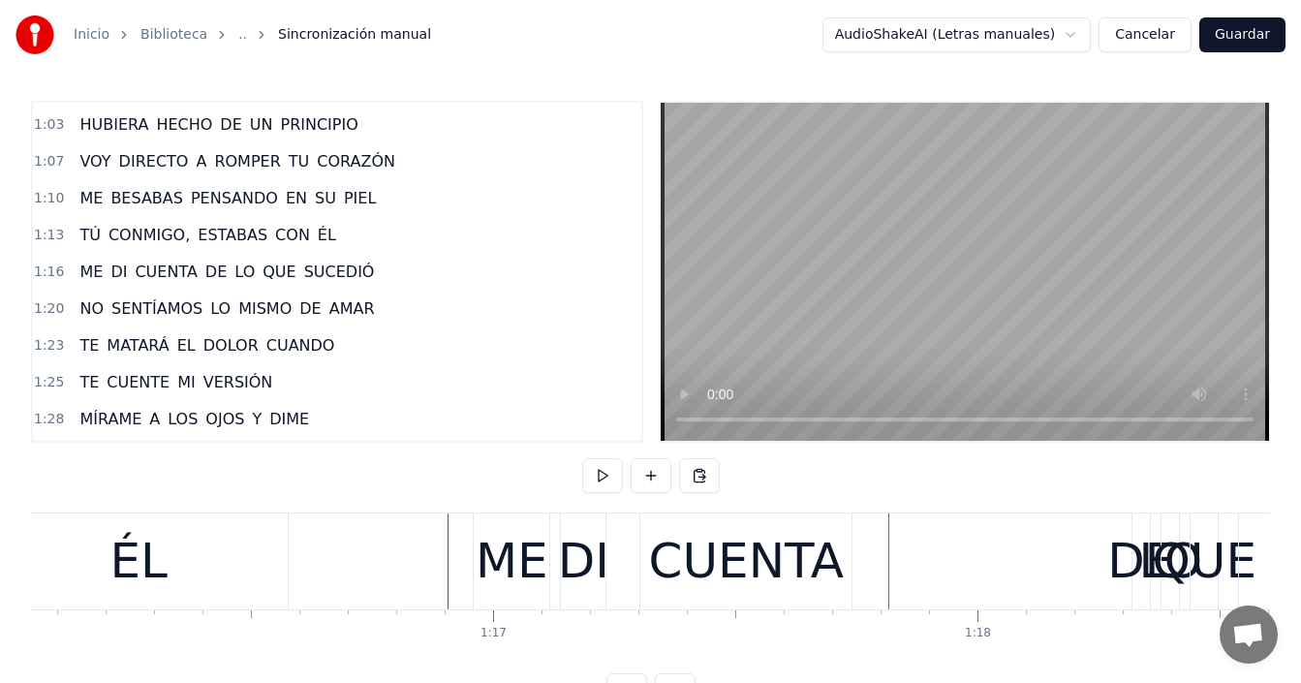
click at [1140, 567] on div "DE" at bounding box center [1141, 561] width 68 height 73
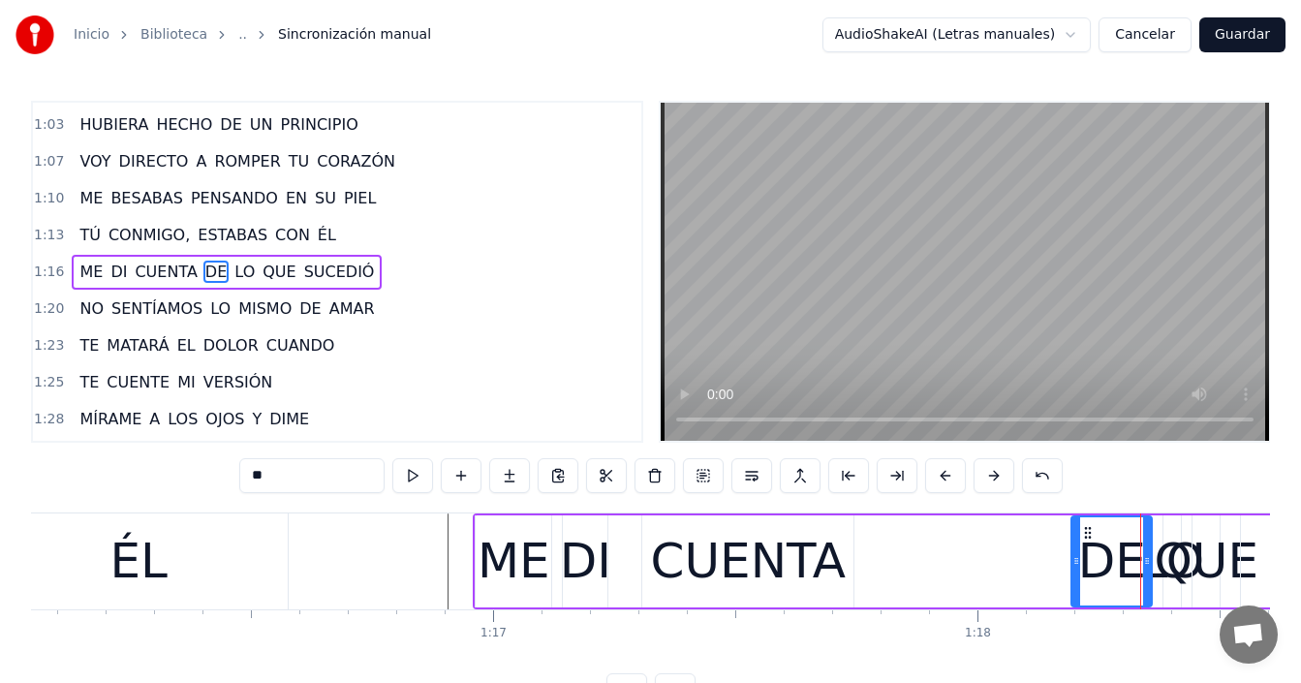
drag, startPoint x: 1141, startPoint y: 537, endPoint x: 1078, endPoint y: 541, distance: 63.1
click at [1078, 541] on div at bounding box center [1076, 561] width 8 height 88
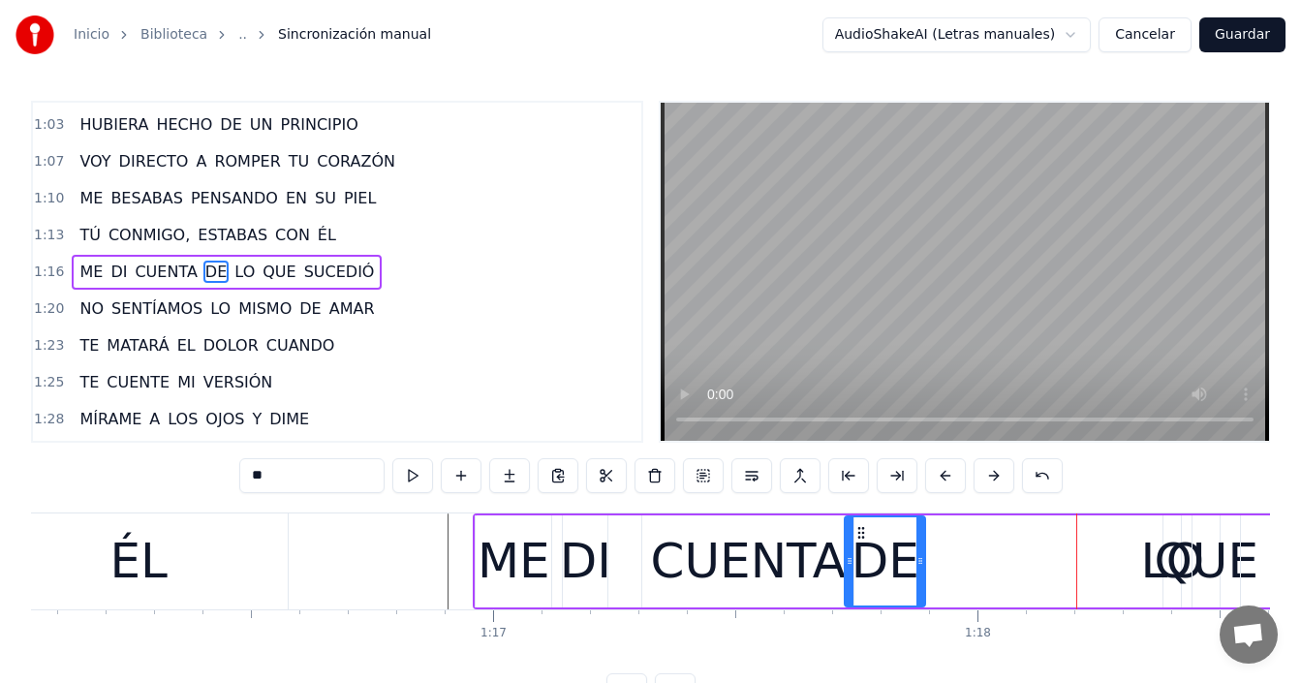
drag, startPoint x: 1089, startPoint y: 529, endPoint x: 862, endPoint y: 528, distance: 226.7
click at [862, 528] on icon at bounding box center [861, 533] width 16 height 16
drag, startPoint x: 921, startPoint y: 543, endPoint x: 882, endPoint y: 558, distance: 42.6
click at [902, 552] on div at bounding box center [901, 561] width 8 height 88
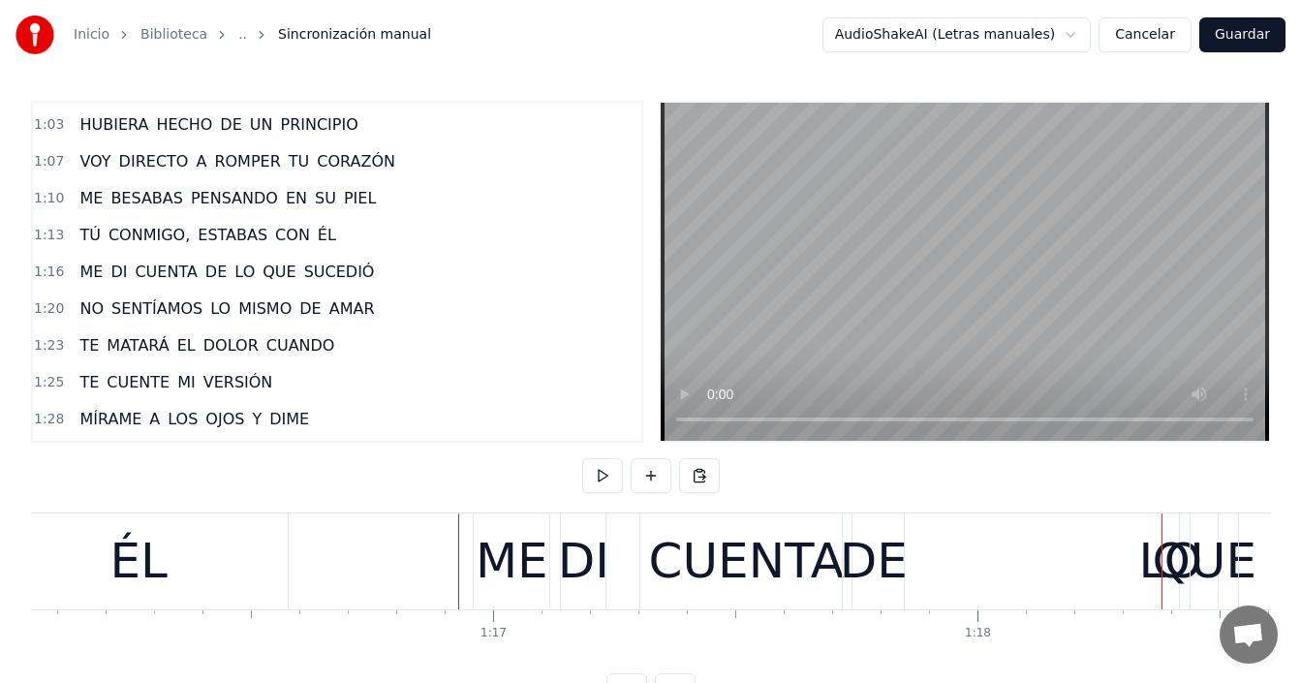
click at [852, 562] on div "DE" at bounding box center [874, 561] width 68 height 73
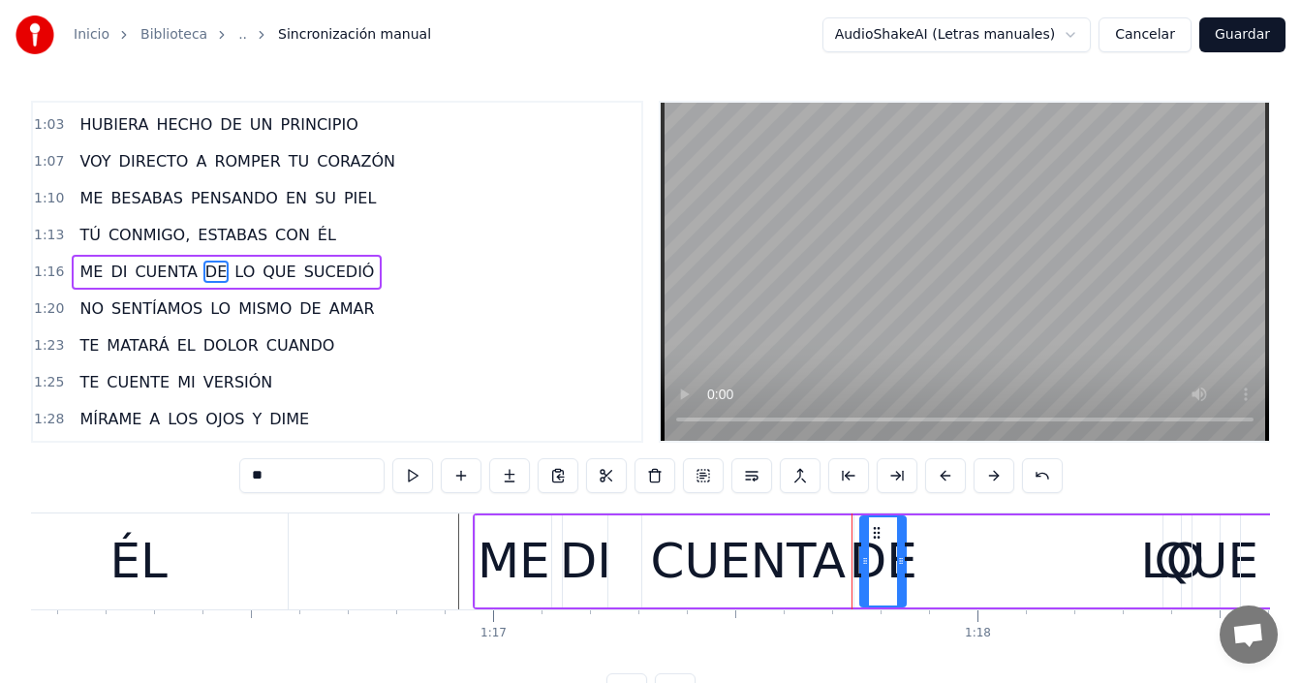
drag, startPoint x: 850, startPoint y: 554, endPoint x: 865, endPoint y: 553, distance: 15.5
click at [865, 553] on icon at bounding box center [865, 561] width 8 height 16
click at [838, 556] on div "CUENTA" at bounding box center [747, 561] width 211 height 92
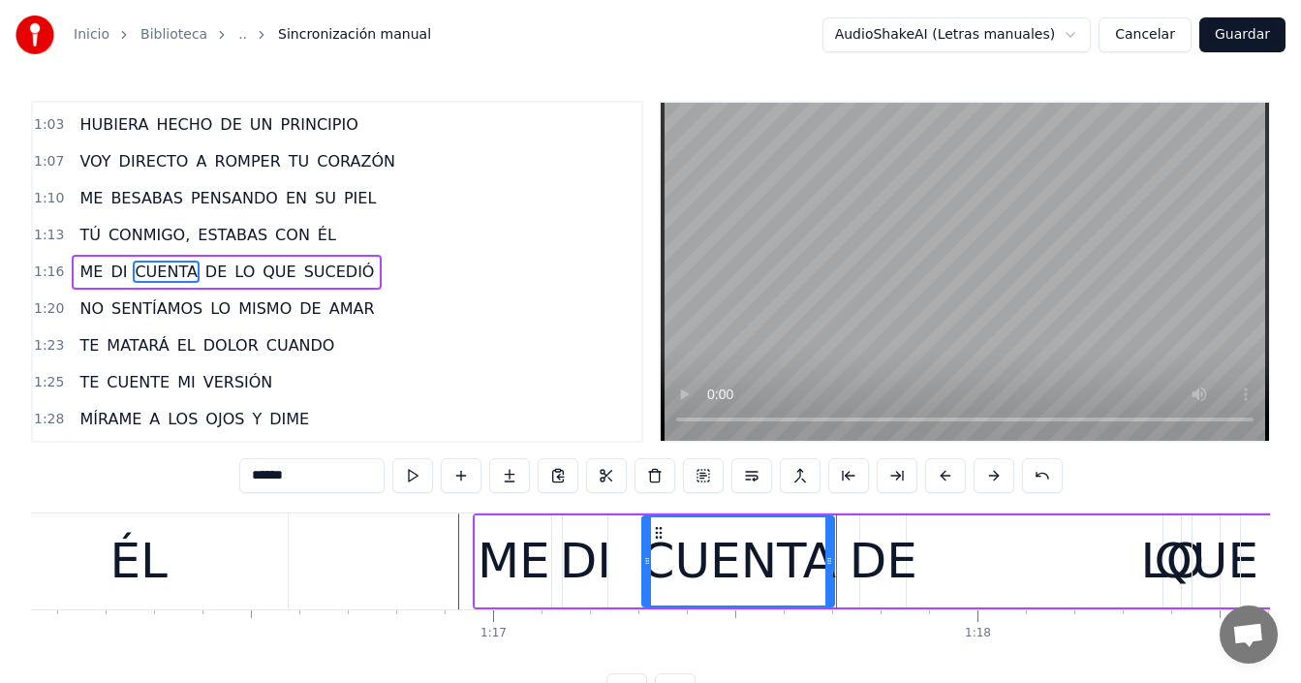
drag, startPoint x: 852, startPoint y: 553, endPoint x: 832, endPoint y: 561, distance: 20.9
click at [832, 561] on icon at bounding box center [829, 561] width 8 height 16
click at [892, 548] on div "DE" at bounding box center [884, 561] width 68 height 73
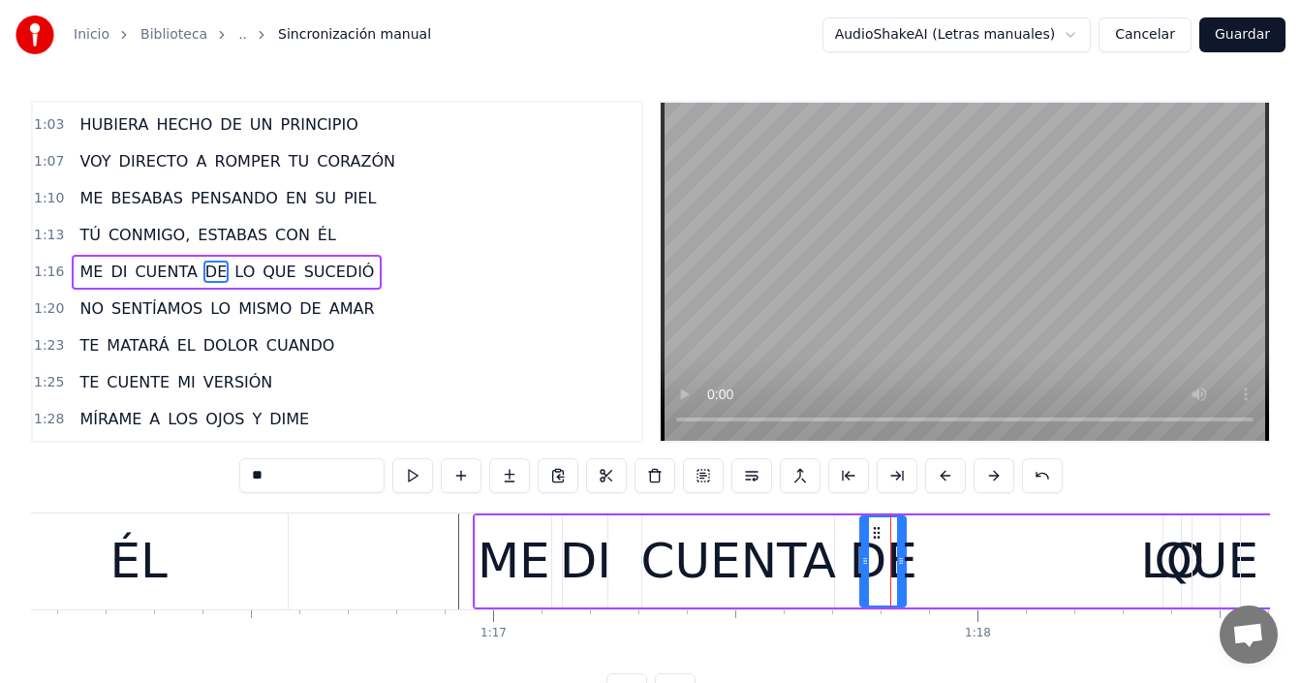
click at [1150, 565] on div "LO" at bounding box center [1172, 561] width 63 height 73
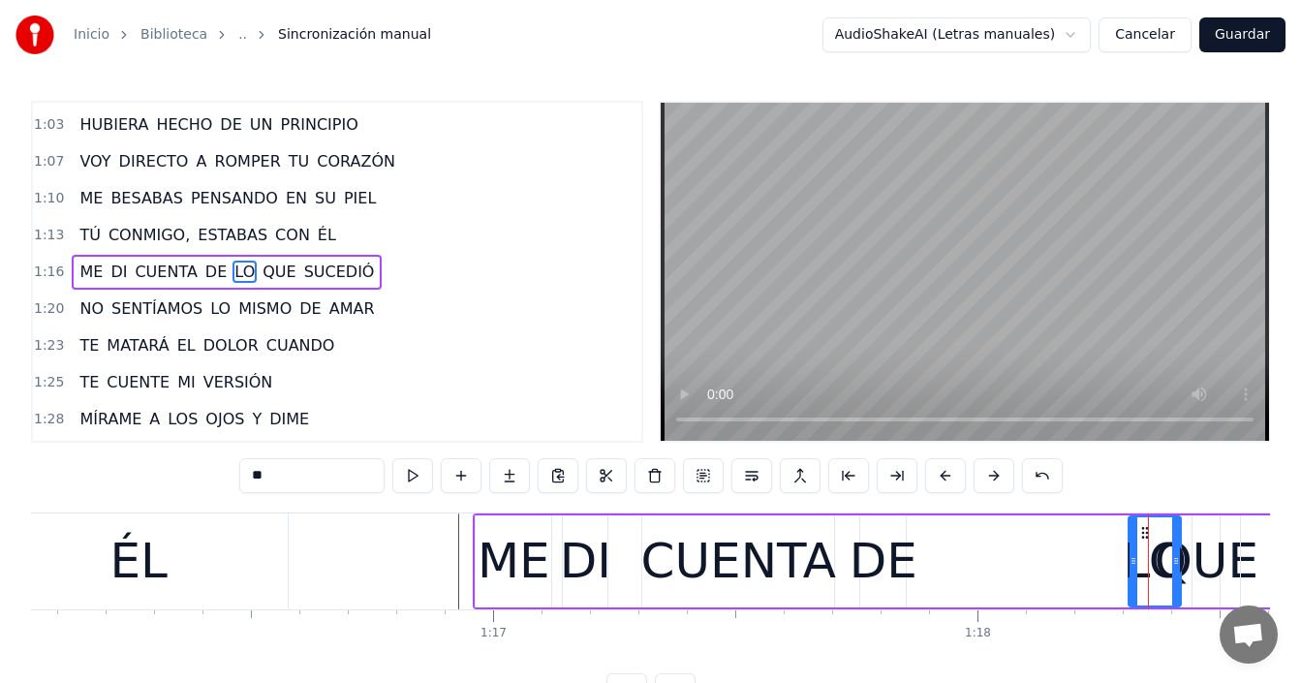
drag, startPoint x: 1170, startPoint y: 550, endPoint x: 1135, endPoint y: 559, distance: 35.9
click at [1135, 559] on div at bounding box center [1134, 561] width 8 height 88
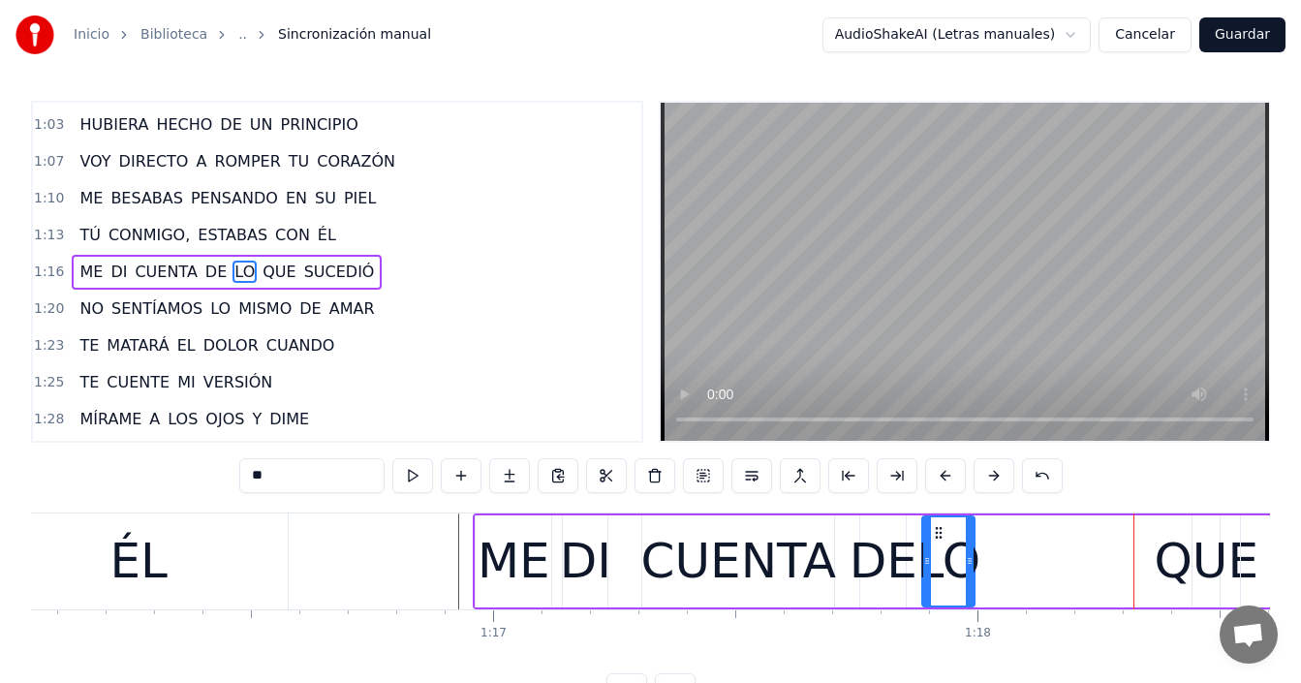
drag, startPoint x: 1141, startPoint y: 535, endPoint x: 938, endPoint y: 542, distance: 203.6
click at [938, 541] on div "LO" at bounding box center [948, 561] width 50 height 88
click at [887, 551] on div "DE" at bounding box center [884, 561] width 68 height 73
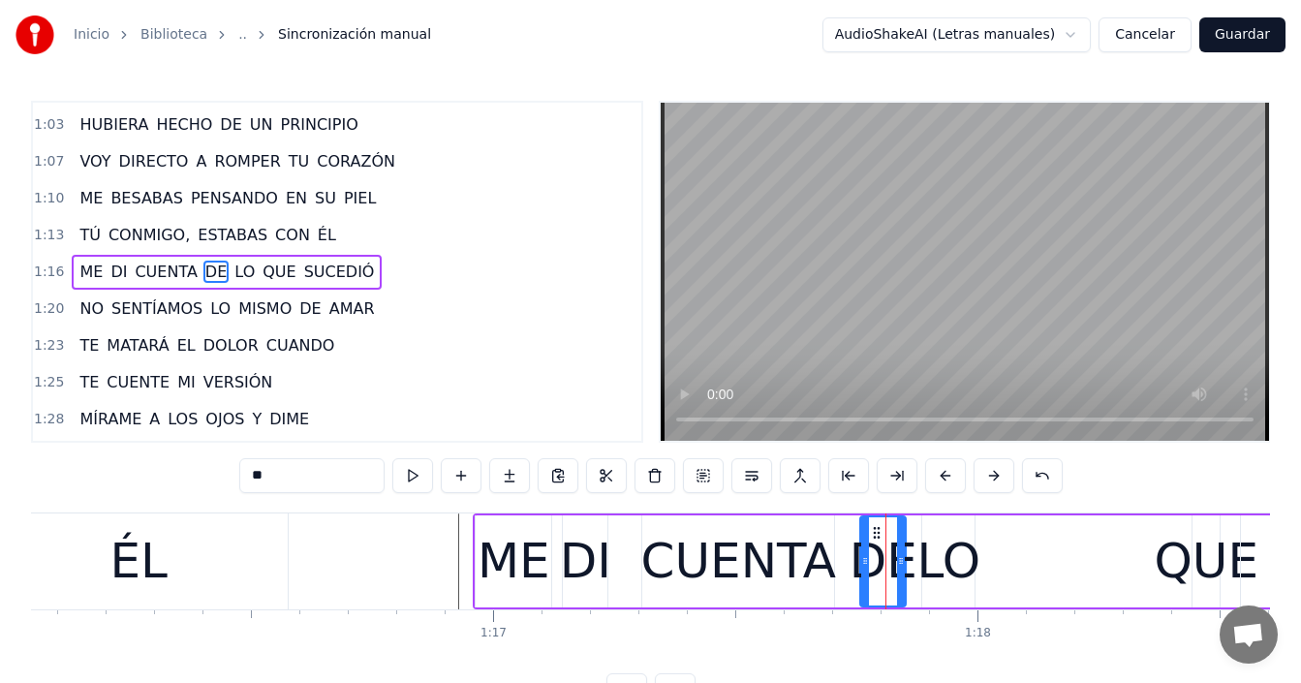
click at [1198, 554] on div "QUE" at bounding box center [1207, 561] width 105 height 73
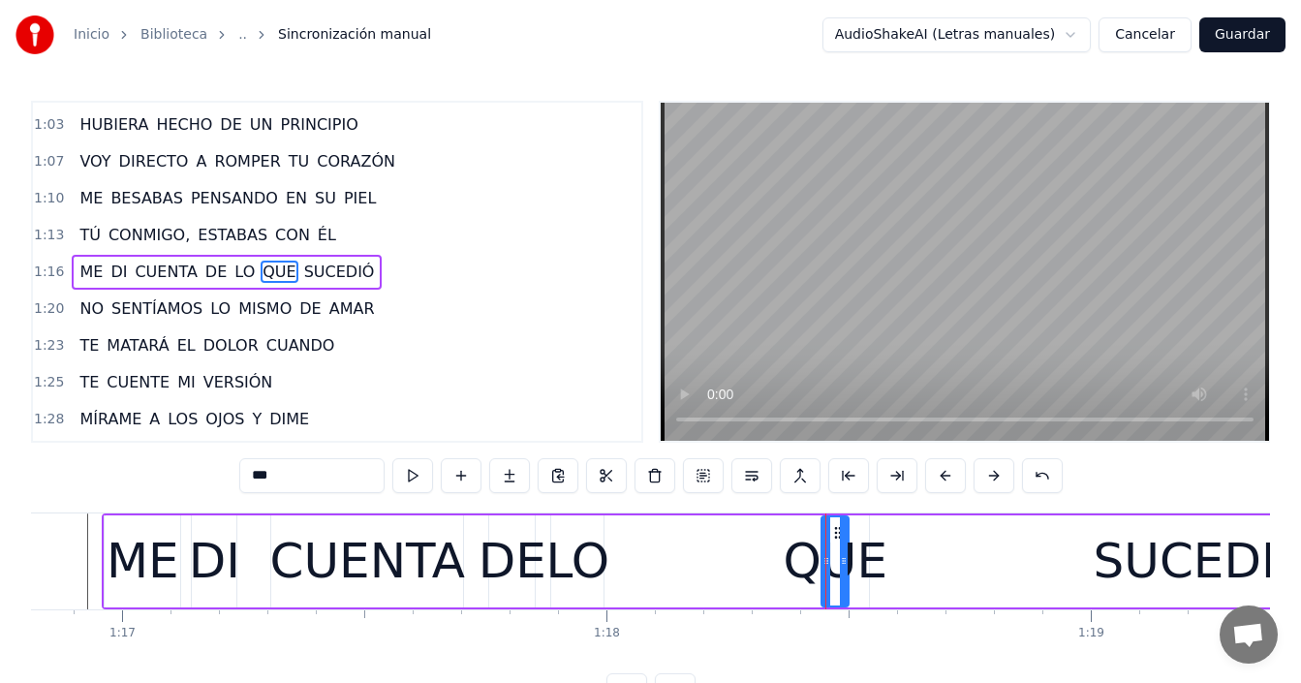
scroll to position [0, 37167]
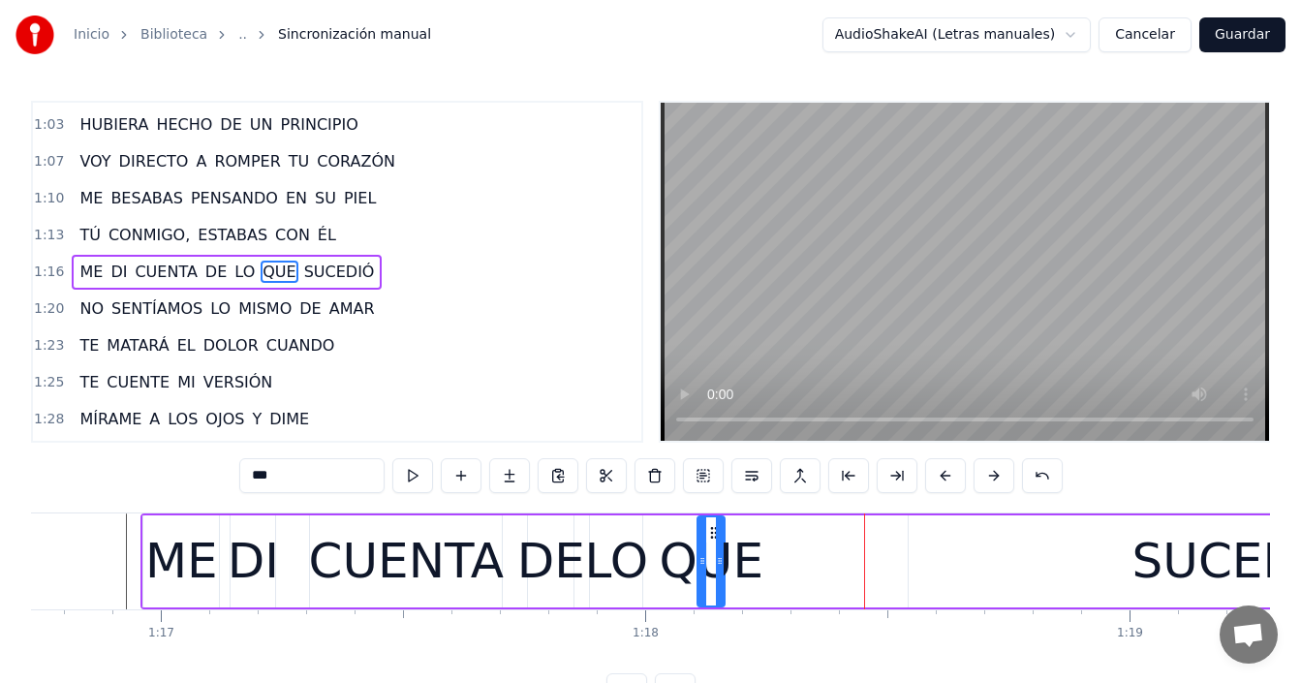
drag, startPoint x: 851, startPoint y: 536, endPoint x: 711, endPoint y: 546, distance: 139.9
click at [711, 546] on div "QUE" at bounding box center [710, 561] width 25 height 88
click at [640, 554] on div "LO" at bounding box center [616, 561] width 63 height 73
type input "**"
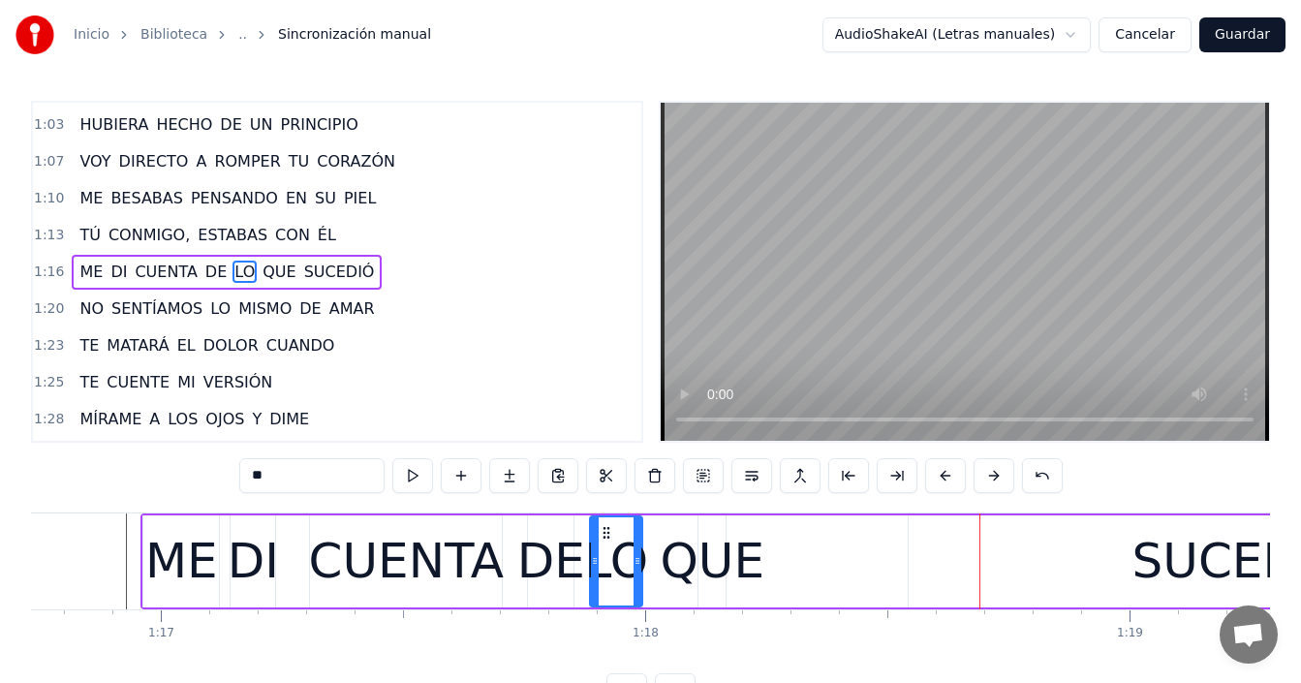
click at [898, 561] on div "ME DI CUENTA DE LO QUE SUCEDIÓ" at bounding box center [859, 561] width 1438 height 96
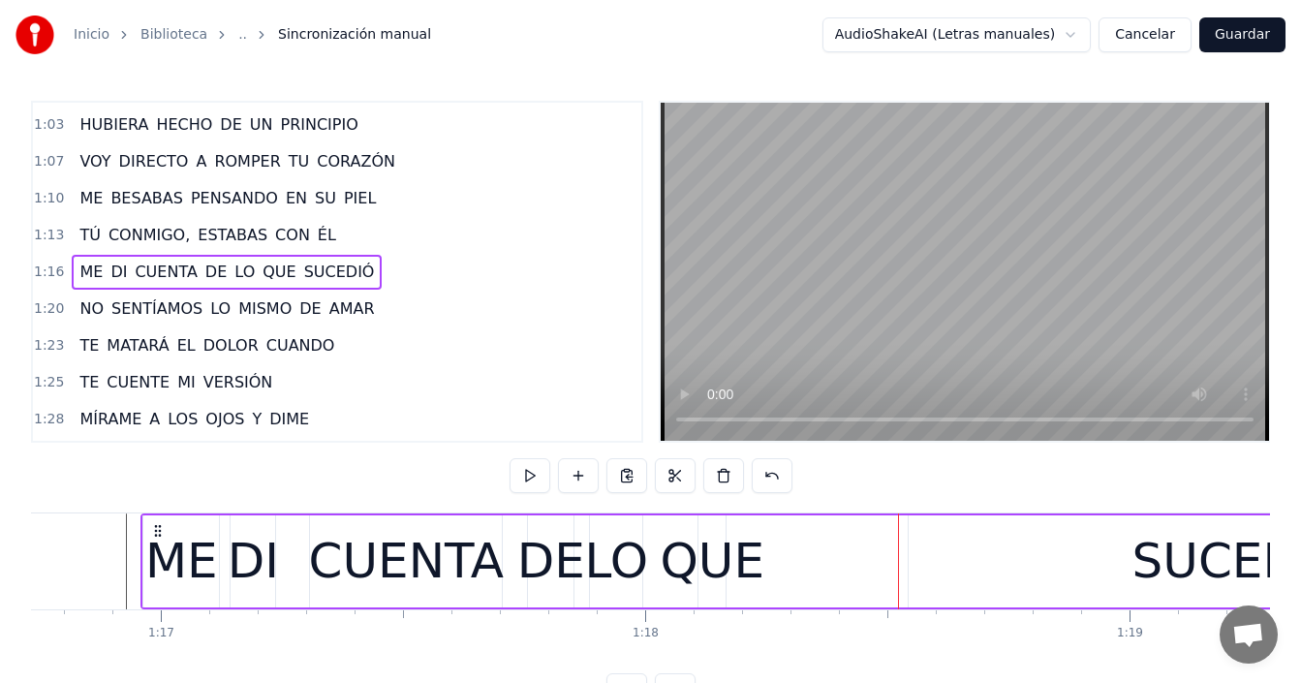
click at [258, 559] on div "DI" at bounding box center [253, 561] width 51 height 73
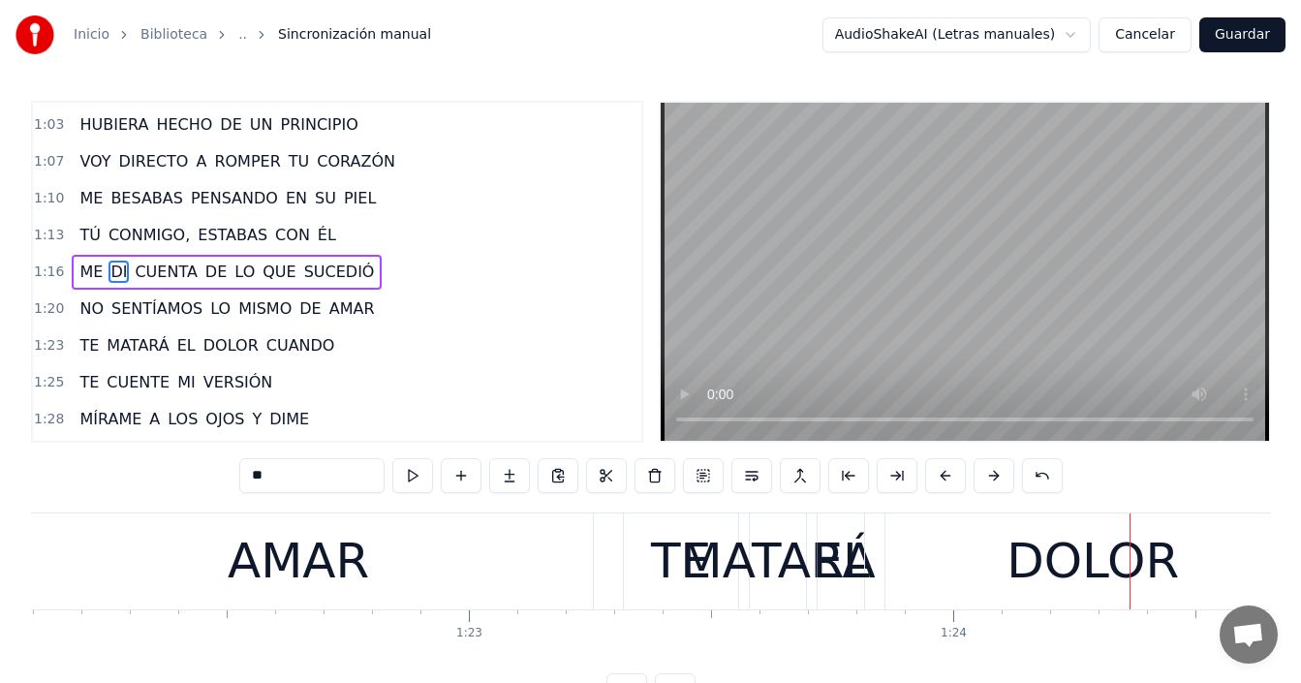
scroll to position [0, 39566]
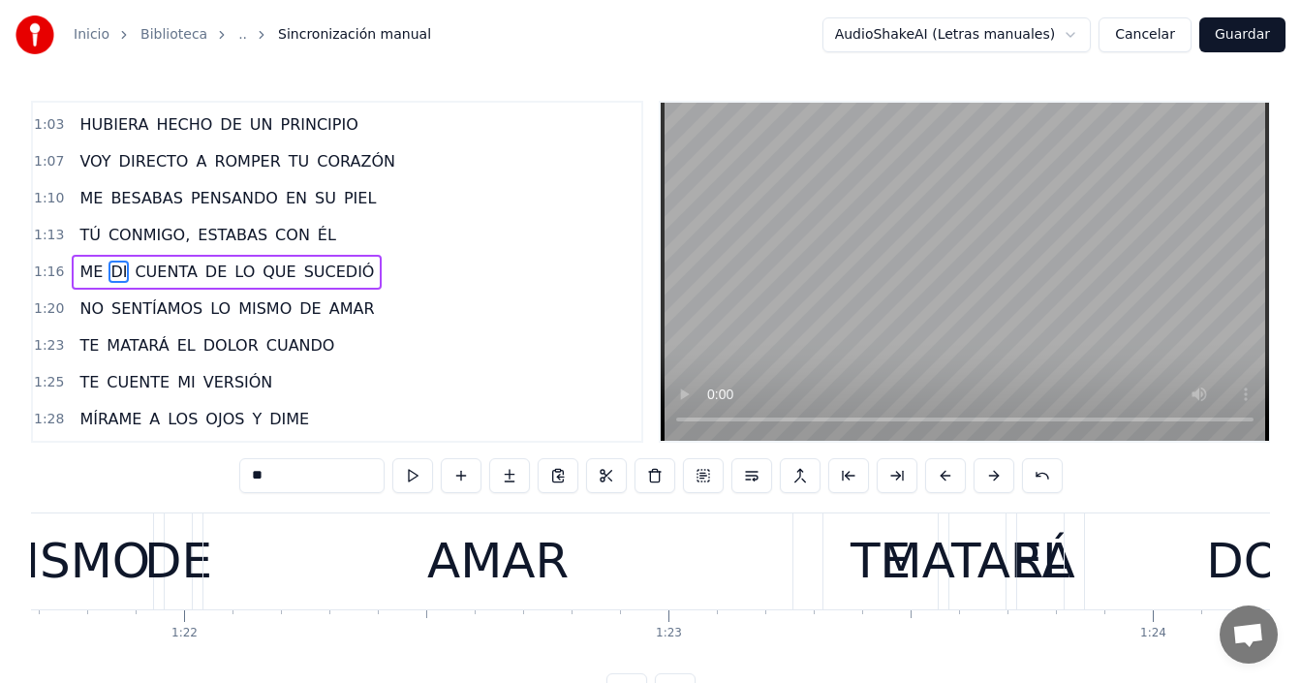
click at [456, 568] on div "AMAR" at bounding box center [497, 561] width 141 height 73
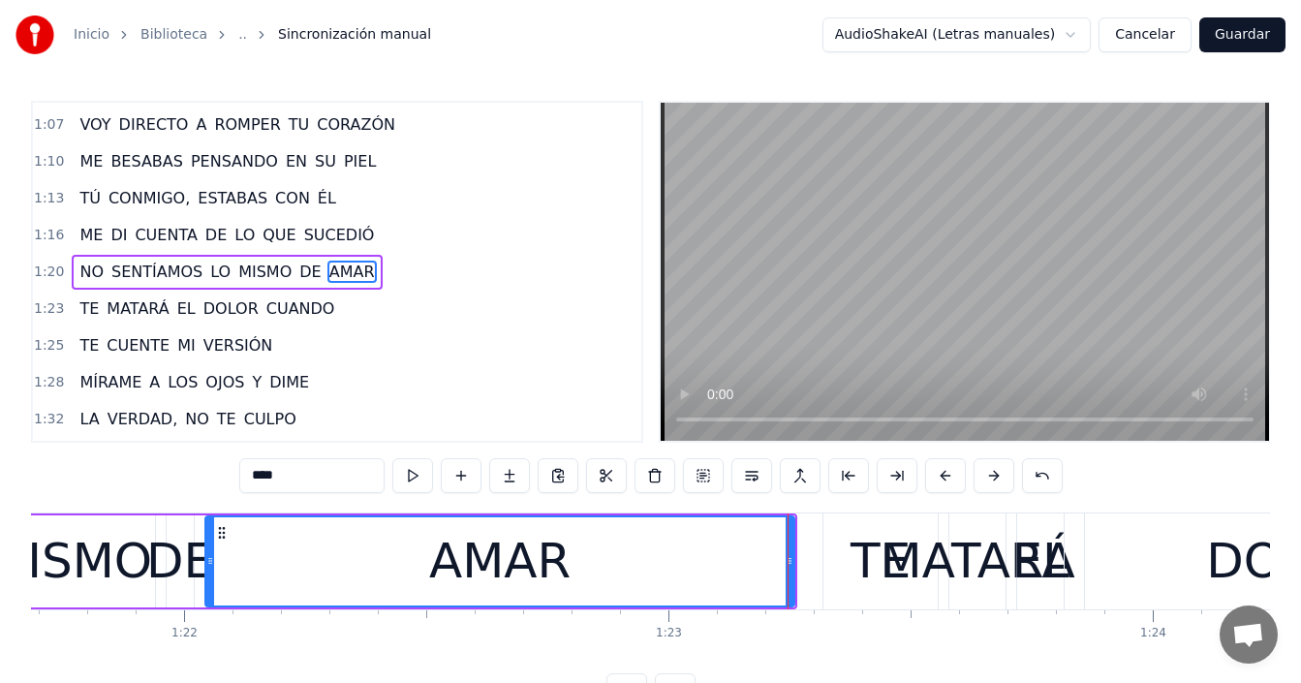
click at [132, 554] on div "MISMO" at bounding box center [68, 561] width 167 height 73
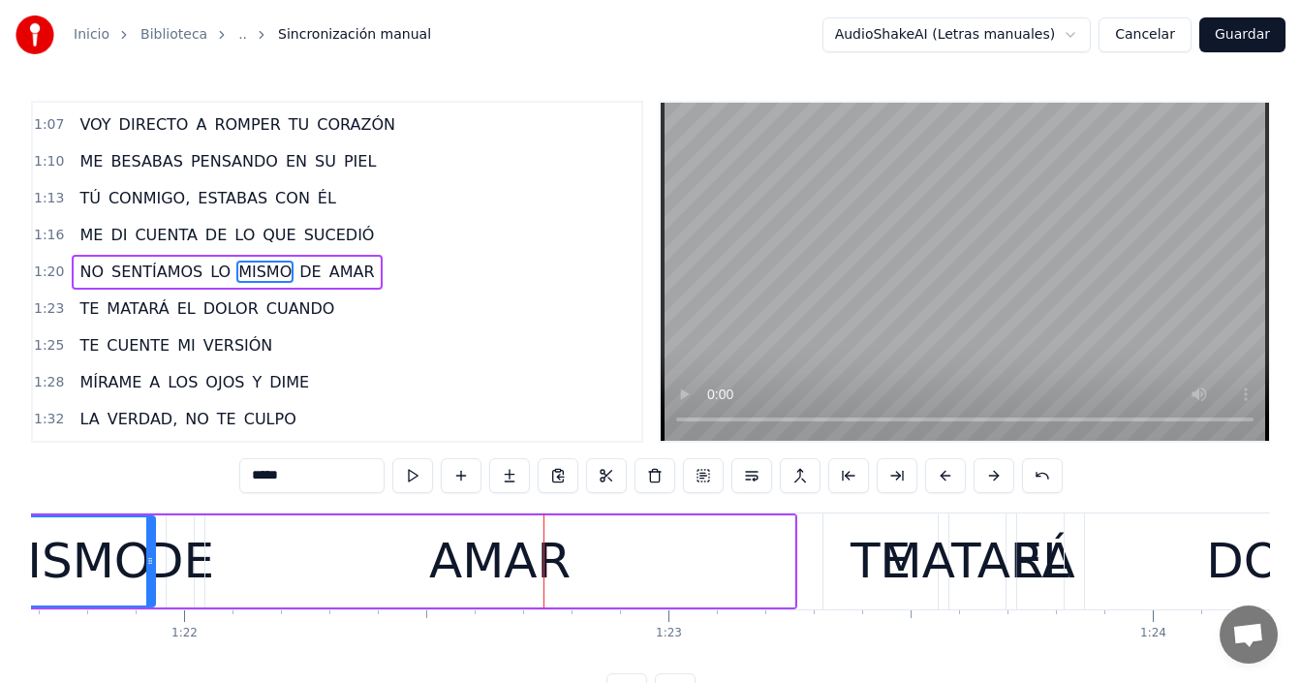
click at [507, 568] on div "AMAR" at bounding box center [499, 561] width 141 height 73
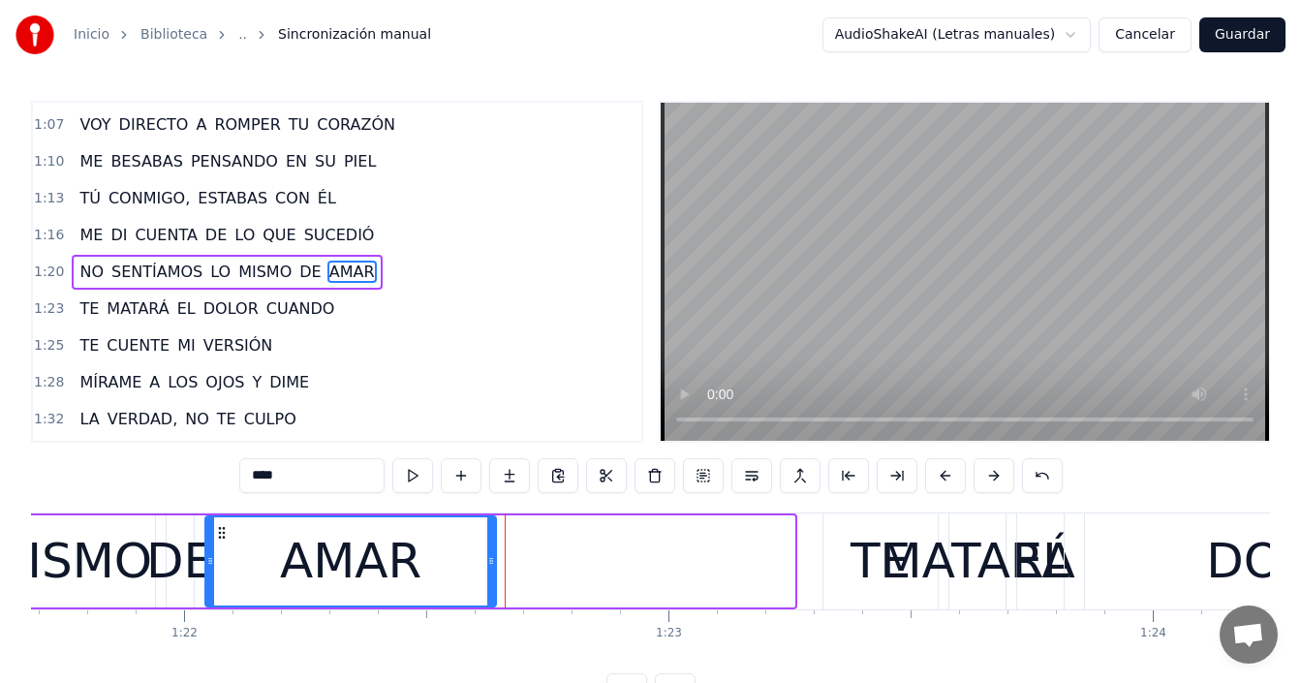
drag, startPoint x: 788, startPoint y: 547, endPoint x: 489, endPoint y: 570, distance: 299.2
click at [489, 570] on div at bounding box center [491, 561] width 8 height 88
click at [864, 559] on div "TE" at bounding box center [881, 561] width 60 height 73
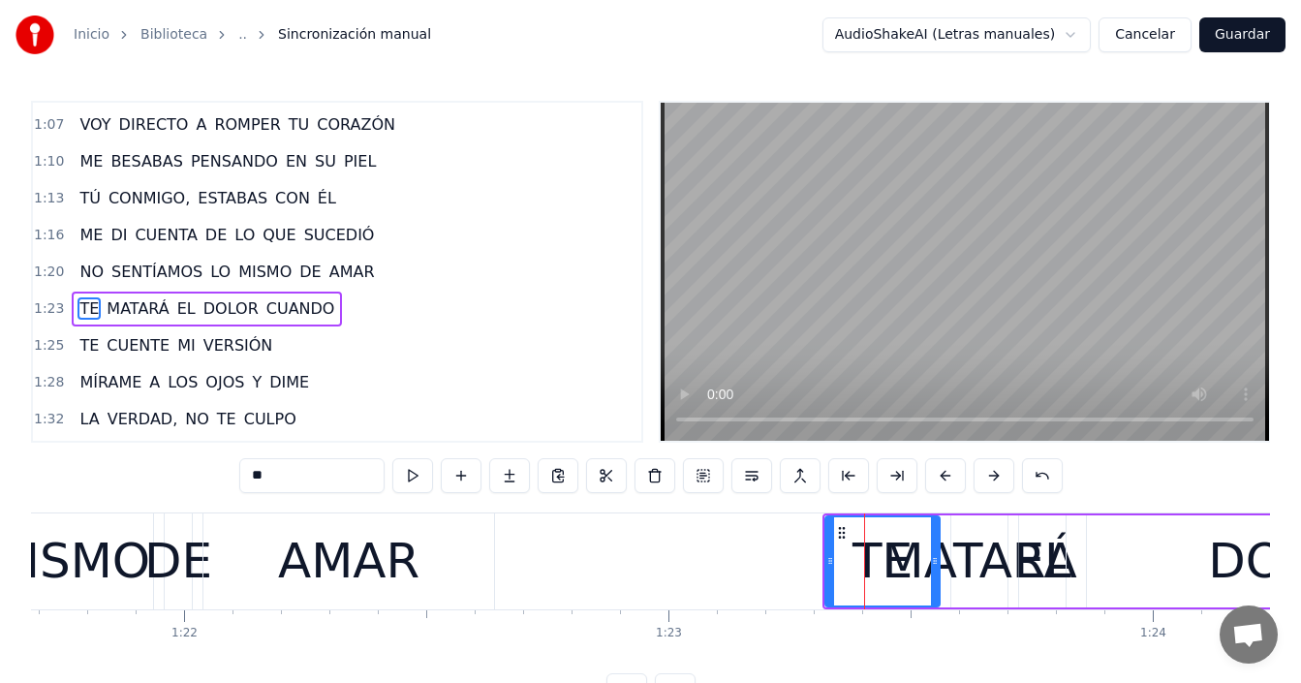
scroll to position [843, 0]
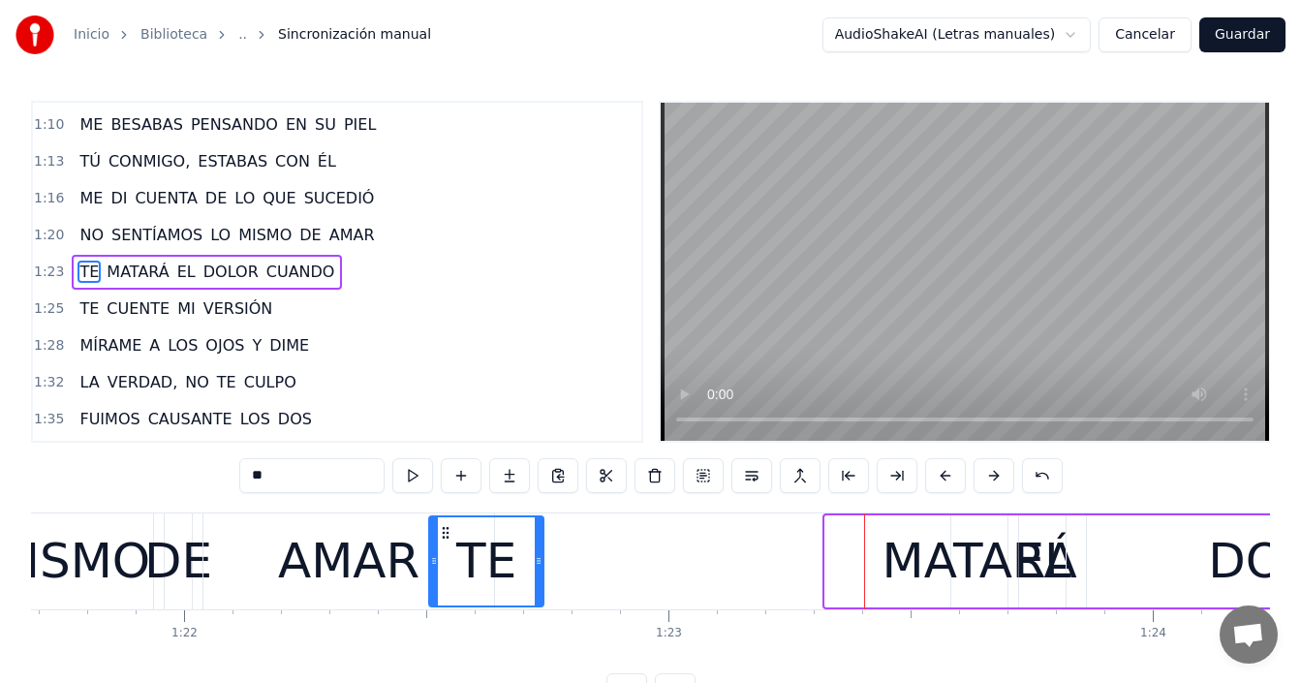
drag, startPoint x: 845, startPoint y: 531, endPoint x: 449, endPoint y: 547, distance: 396.6
click at [449, 547] on div "TE" at bounding box center [486, 561] width 112 height 88
click at [918, 546] on div "MATARÁ" at bounding box center [980, 561] width 195 height 73
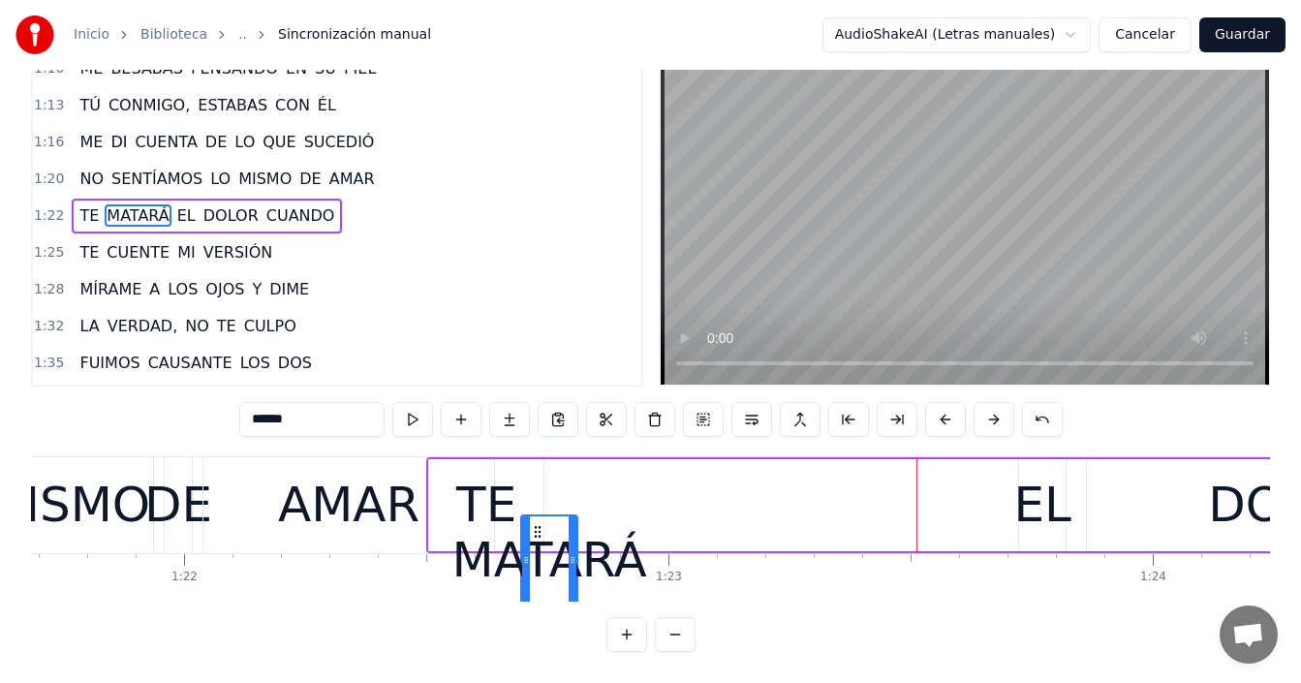
scroll to position [57, 0]
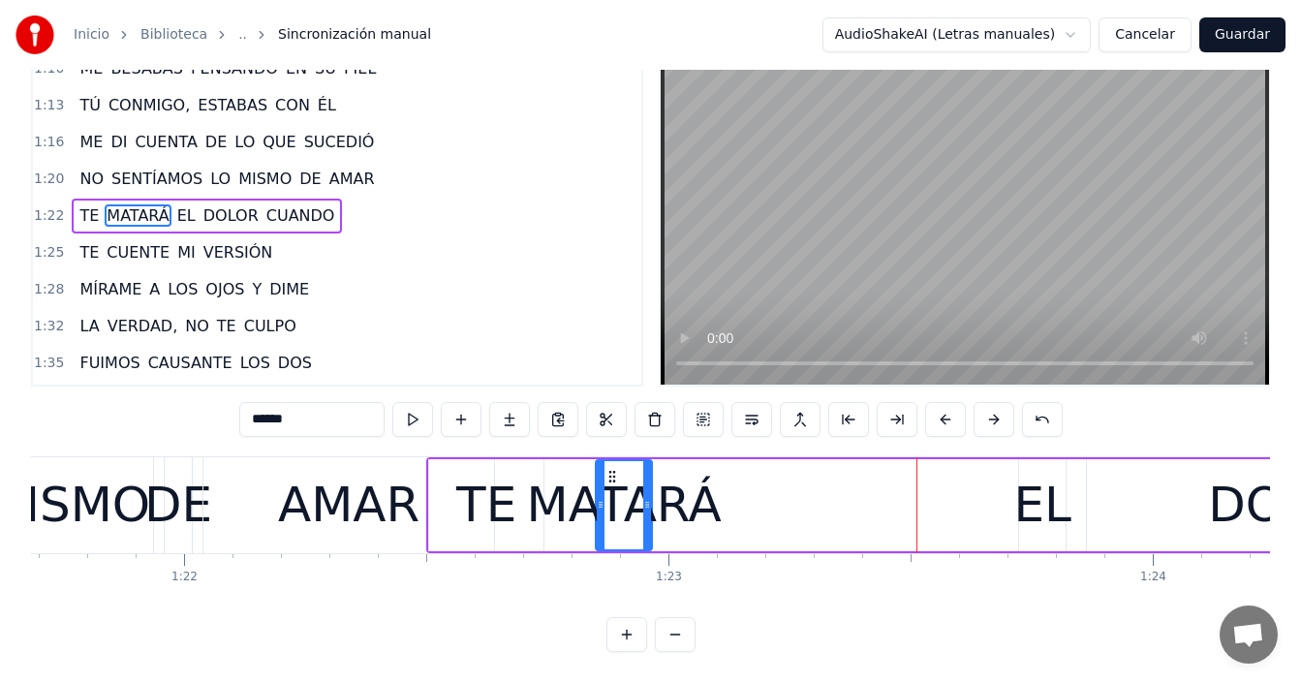
drag, startPoint x: 973, startPoint y: 537, endPoint x: 758, endPoint y: 483, distance: 221.6
click at [758, 483] on div "TE MATARÁ EL DOLOR CUANDO" at bounding box center [1260, 505] width 1669 height 96
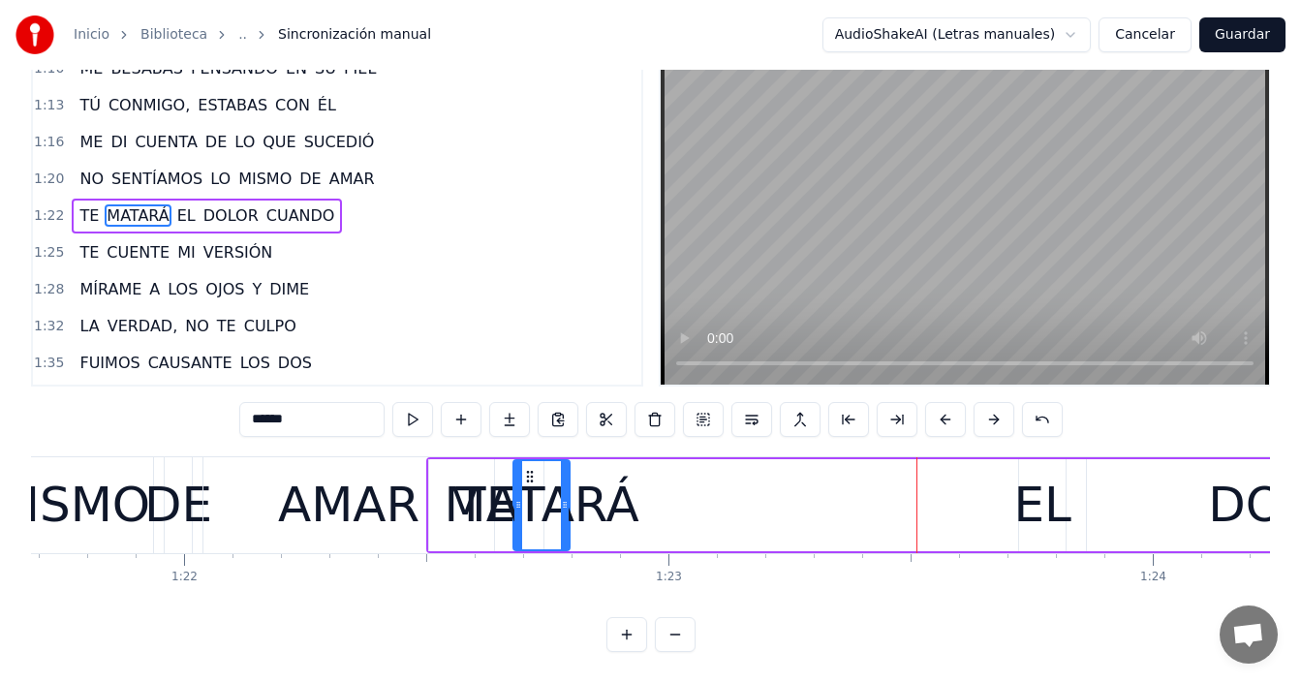
drag, startPoint x: 609, startPoint y: 475, endPoint x: 530, endPoint y: 479, distance: 79.5
click at [530, 479] on icon at bounding box center [530, 477] width 16 height 16
click at [295, 486] on div "AMAR" at bounding box center [348, 505] width 141 height 73
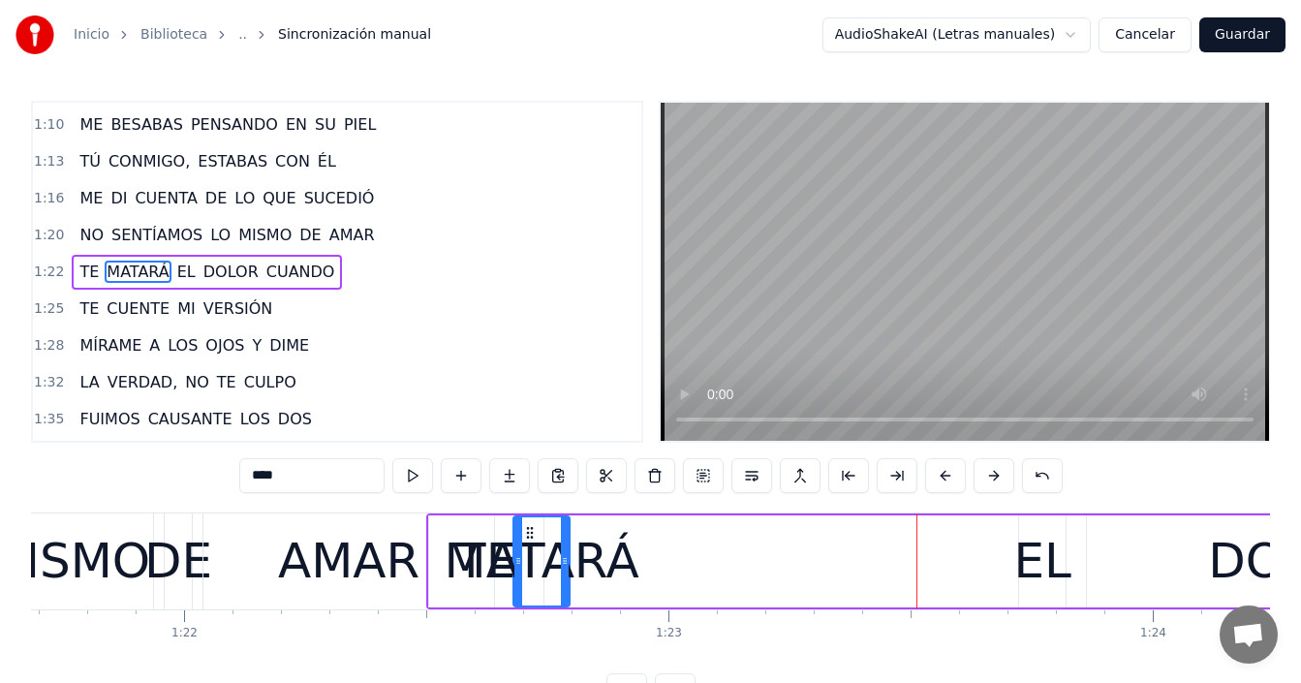
scroll to position [806, 0]
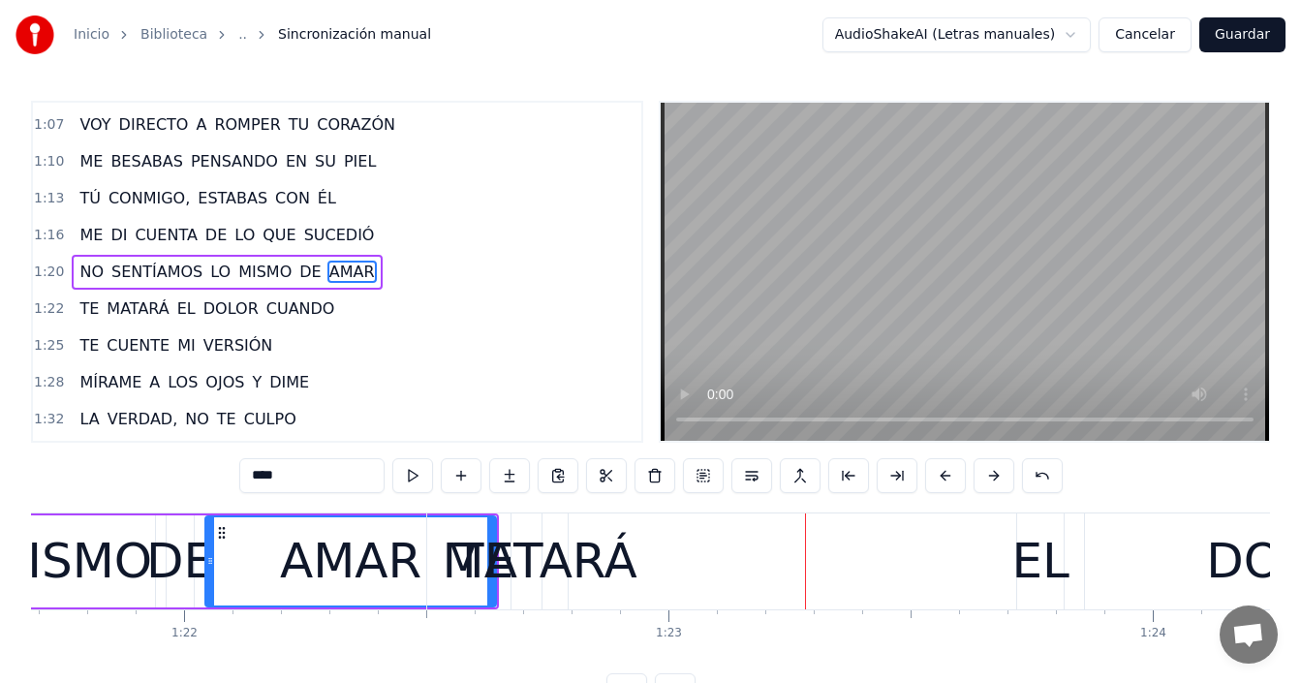
click at [254, 551] on div "AMAR" at bounding box center [350, 561] width 289 height 88
click at [443, 508] on div "0:04 TE MATARÁ EL DOLOR 0:07 CUANDO TE CUENTE MI VERSIÓN 0:11 MÍRAME A LOS OJOS…" at bounding box center [650, 404] width 1239 height 607
click at [441, 557] on div "TE" at bounding box center [484, 561] width 114 height 96
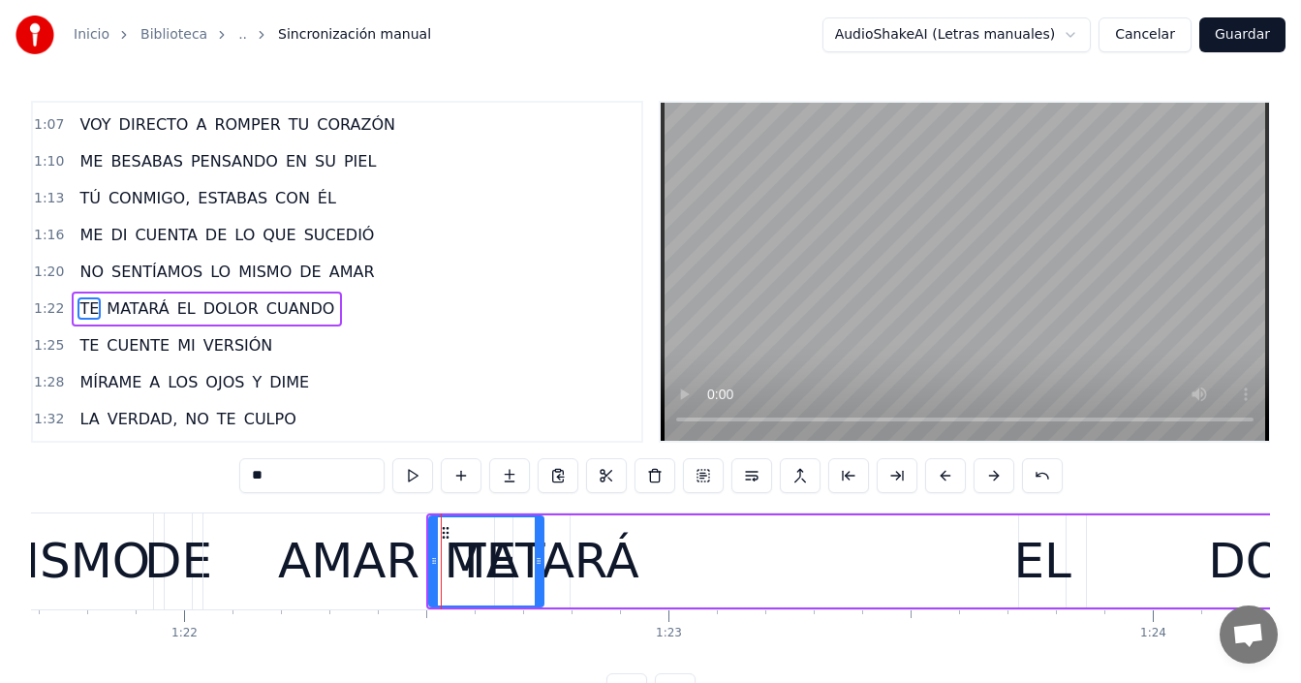
scroll to position [843, 0]
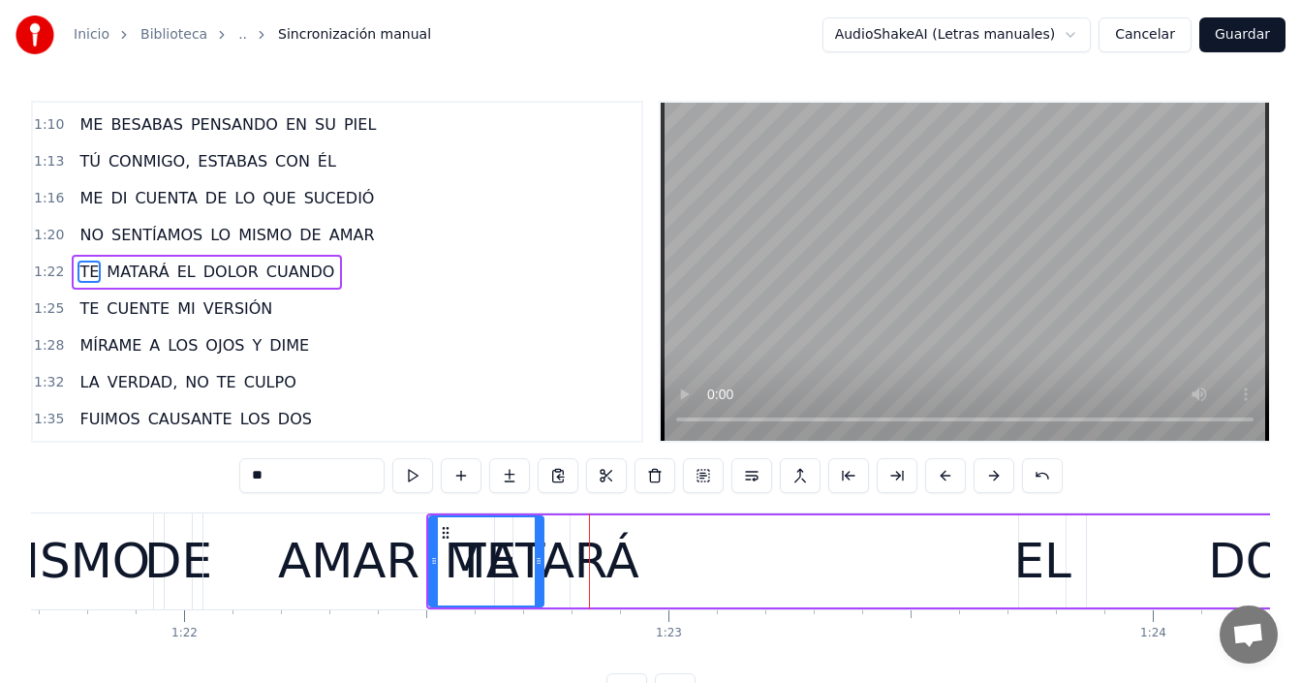
click at [246, 555] on div "AMAR" at bounding box center [348, 561] width 291 height 96
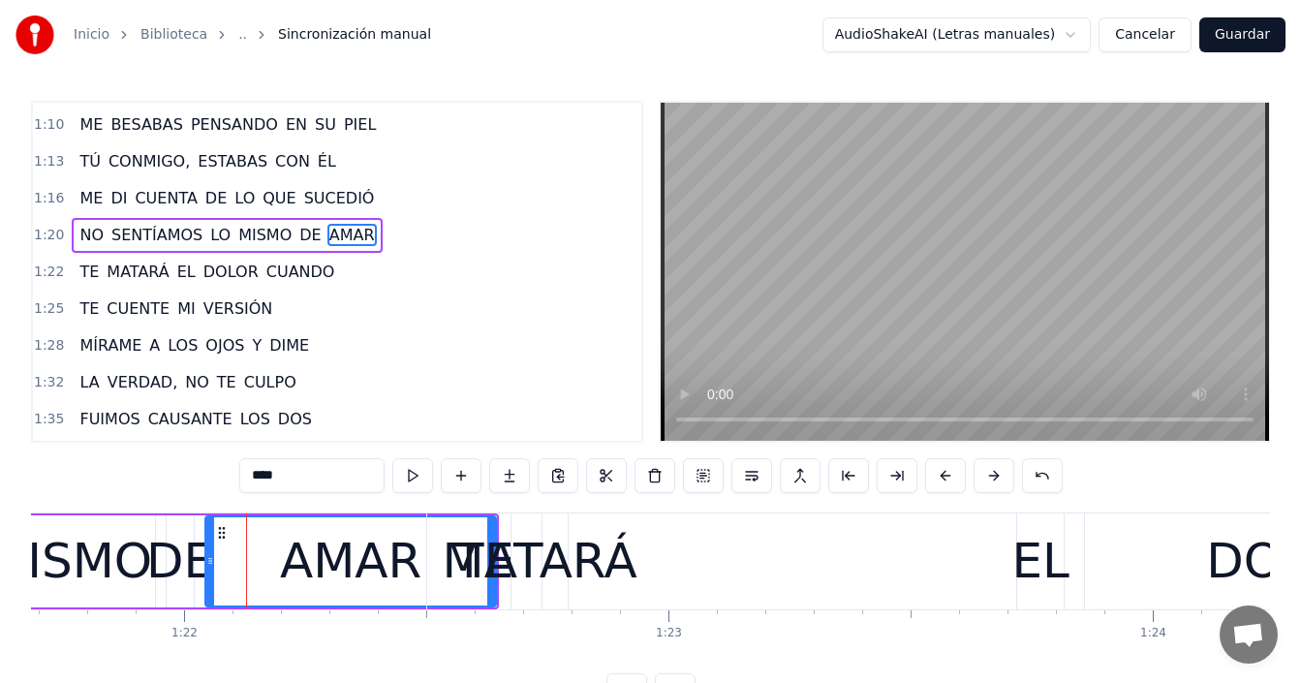
scroll to position [806, 0]
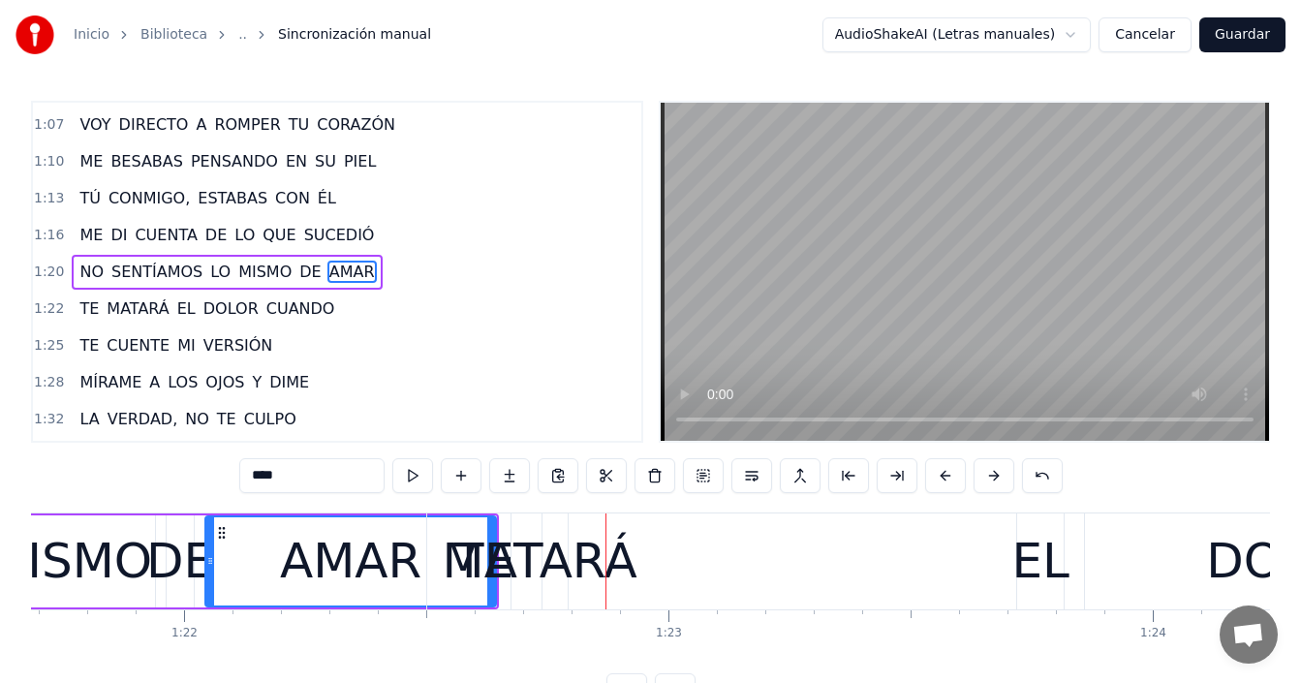
click at [549, 560] on div "MATARÁ" at bounding box center [540, 561] width 195 height 73
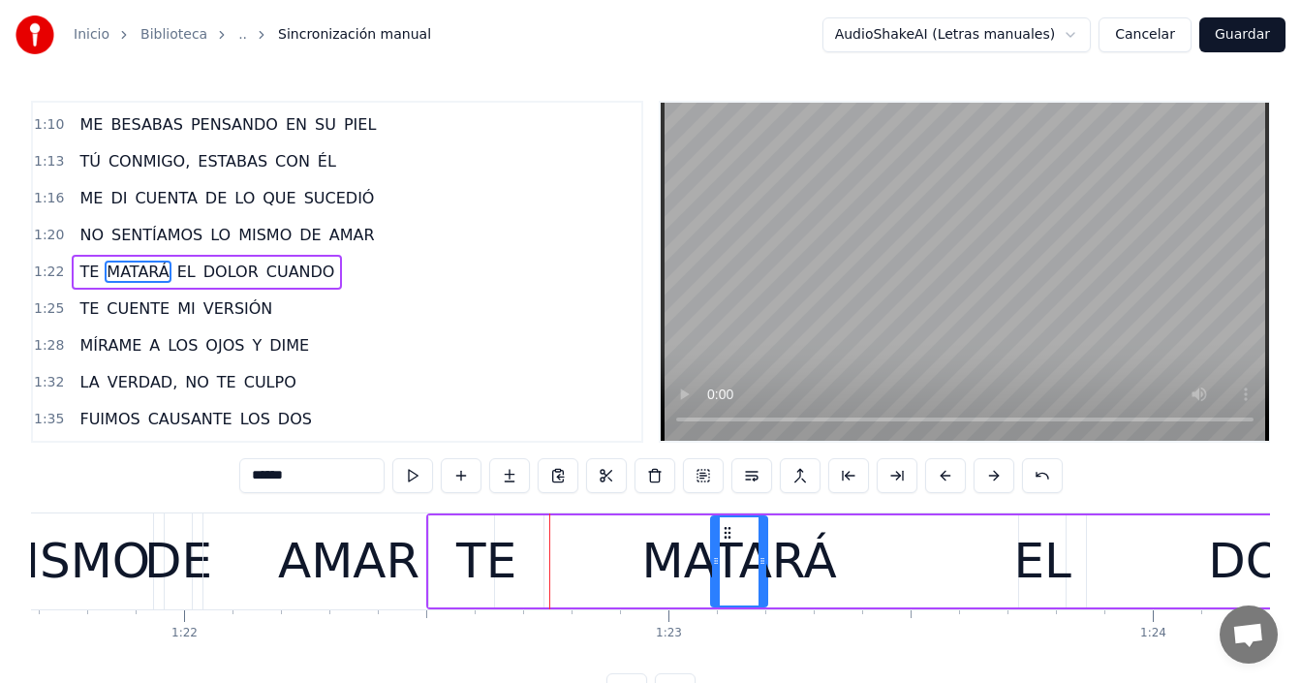
drag, startPoint x: 530, startPoint y: 532, endPoint x: 729, endPoint y: 530, distance: 198.6
click at [729, 530] on icon at bounding box center [728, 533] width 16 height 16
click at [492, 549] on div "TE" at bounding box center [486, 561] width 60 height 73
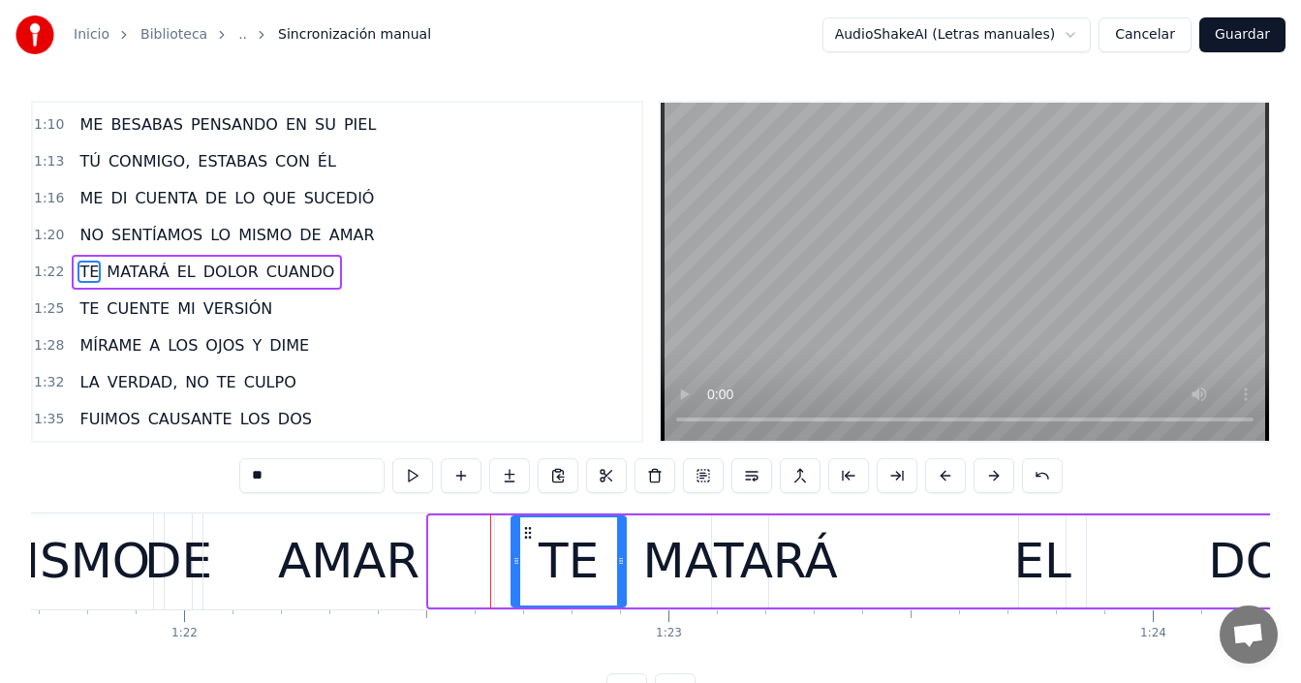
drag, startPoint x: 449, startPoint y: 530, endPoint x: 526, endPoint y: 535, distance: 77.7
click at [526, 535] on icon at bounding box center [528, 533] width 16 height 16
click at [325, 551] on div "AMAR" at bounding box center [348, 561] width 141 height 73
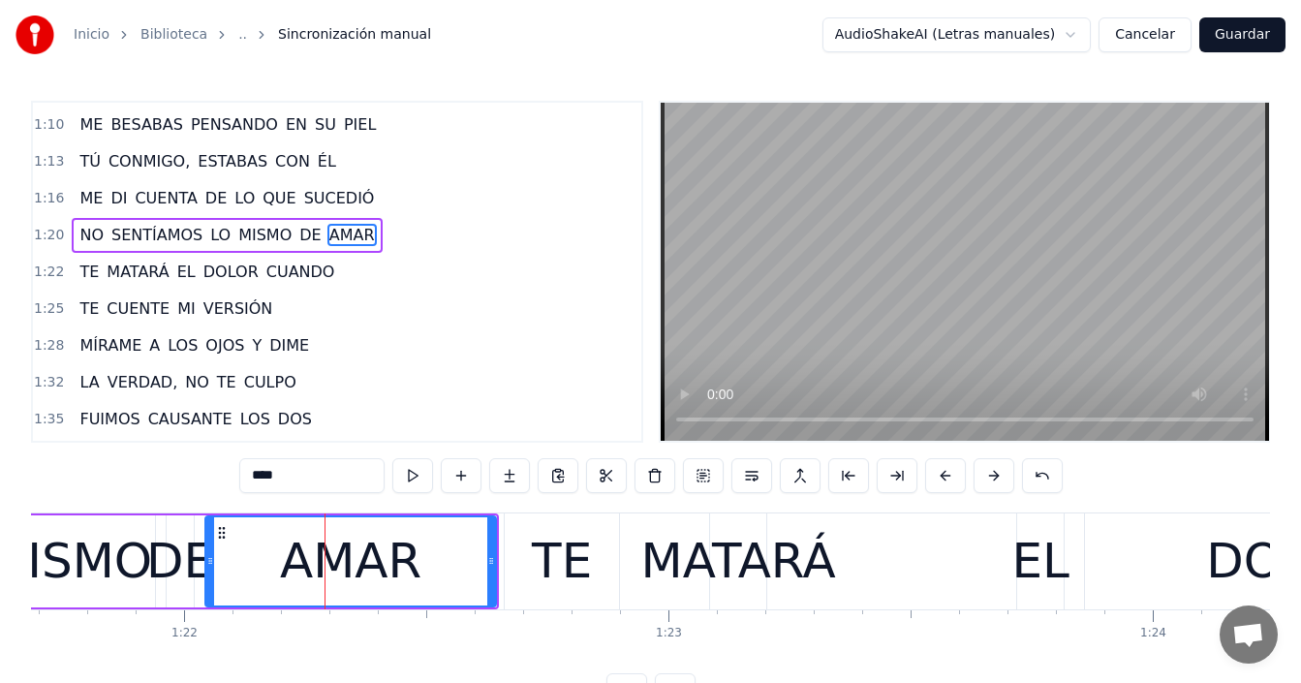
scroll to position [806, 0]
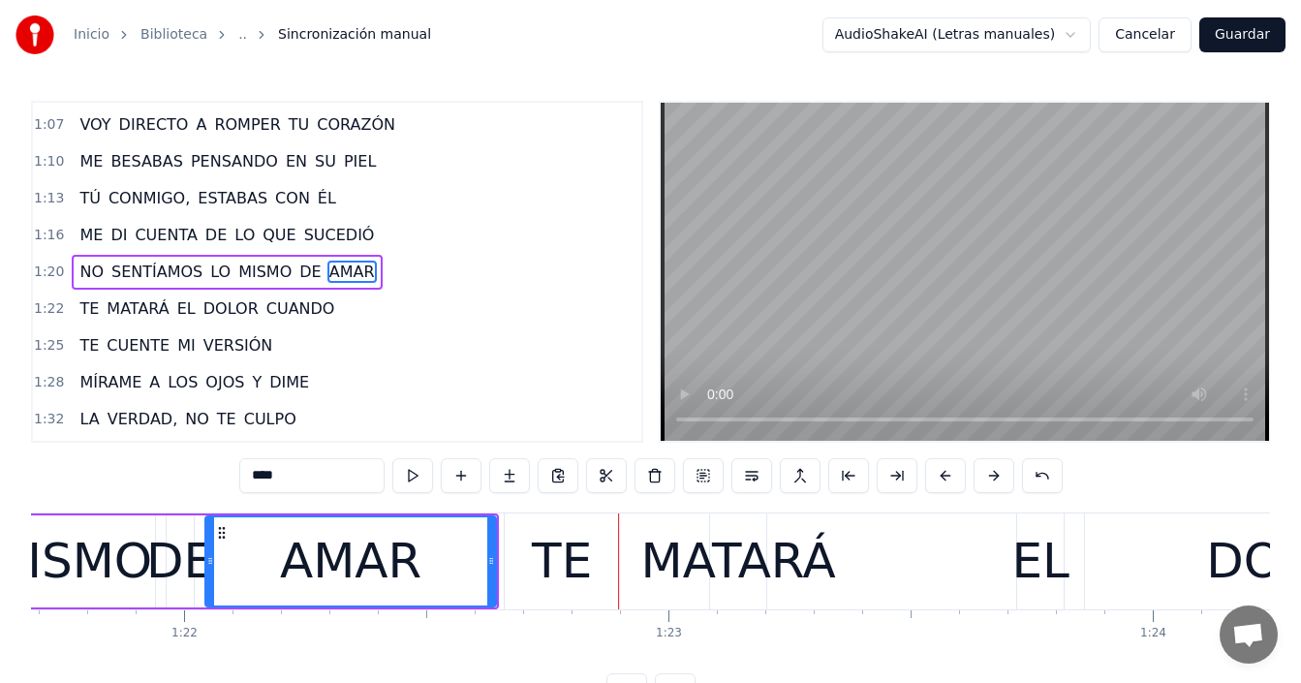
click at [145, 574] on div "MISMO" at bounding box center [68, 561] width 167 height 73
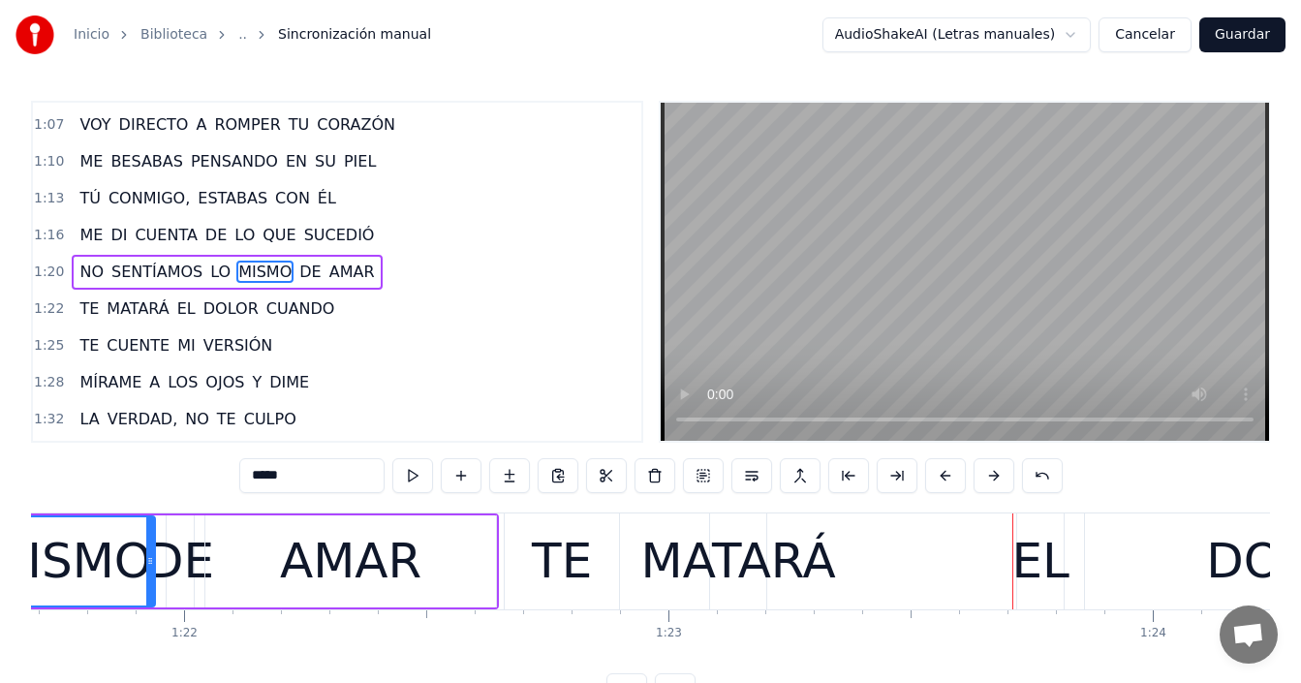
click at [112, 579] on div "MISMO" at bounding box center [68, 561] width 167 height 73
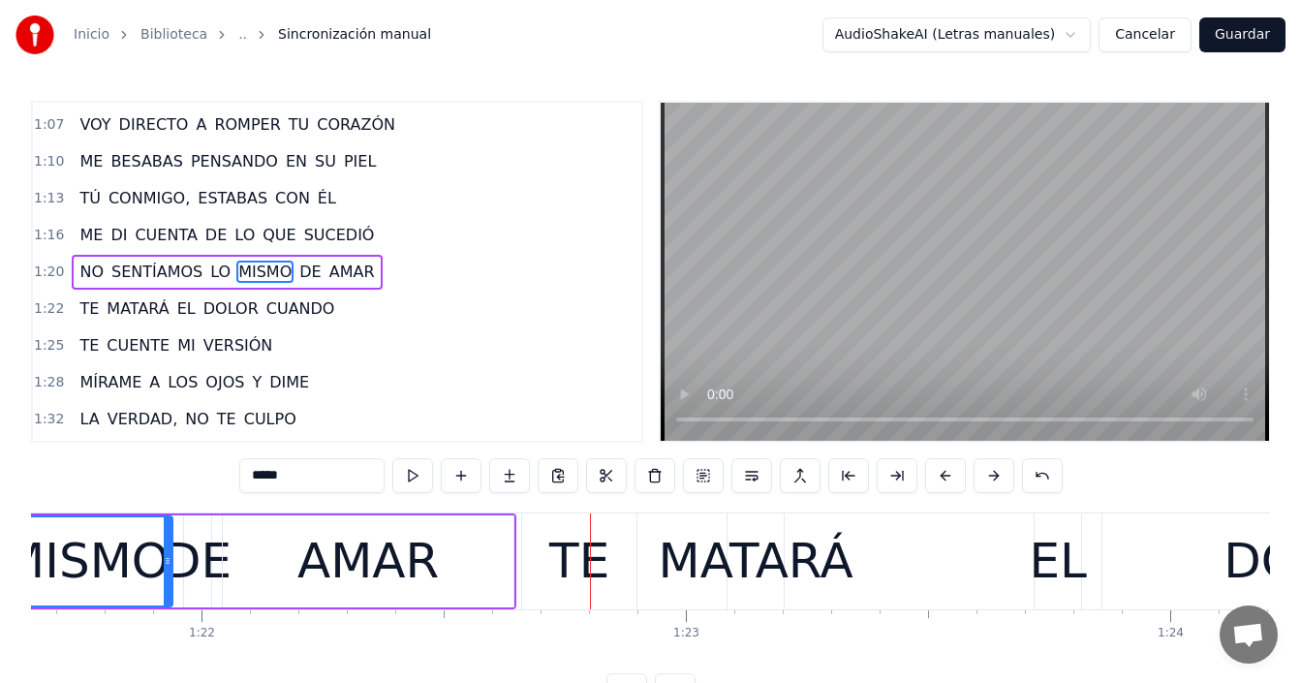
click at [412, 564] on div "AMAR" at bounding box center [367, 561] width 141 height 73
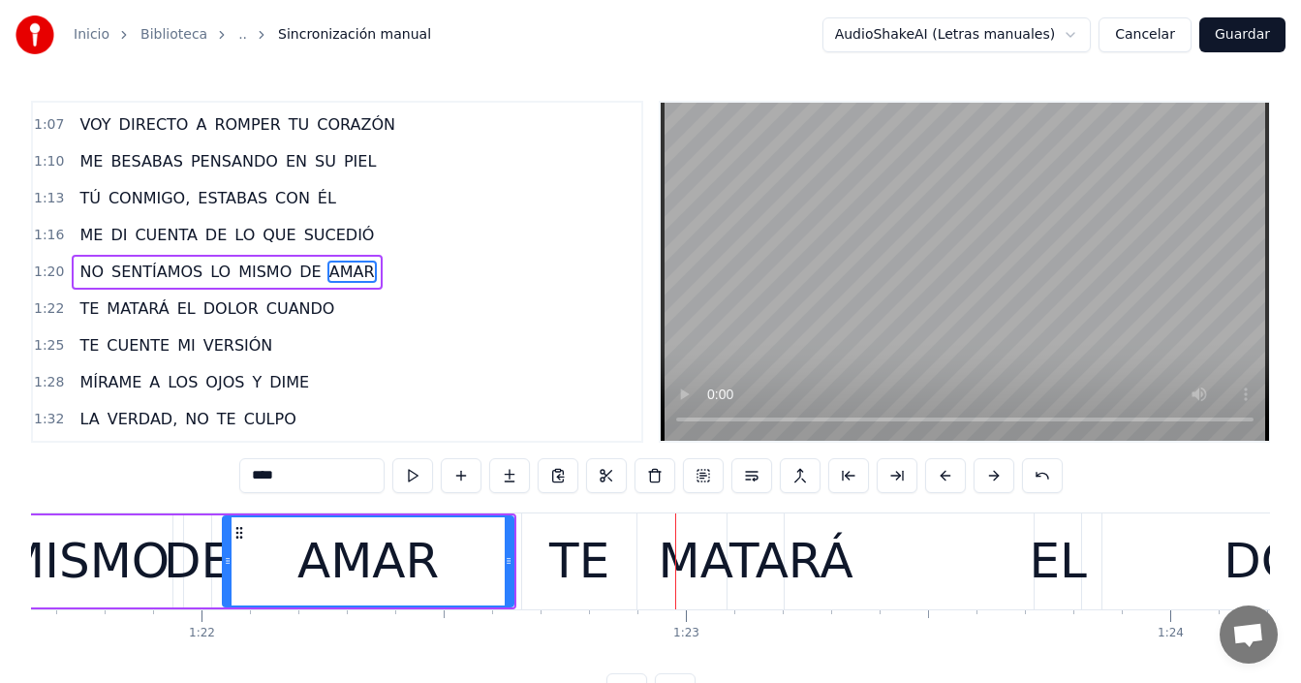
click at [698, 555] on div "MATARÁ" at bounding box center [756, 561] width 195 height 73
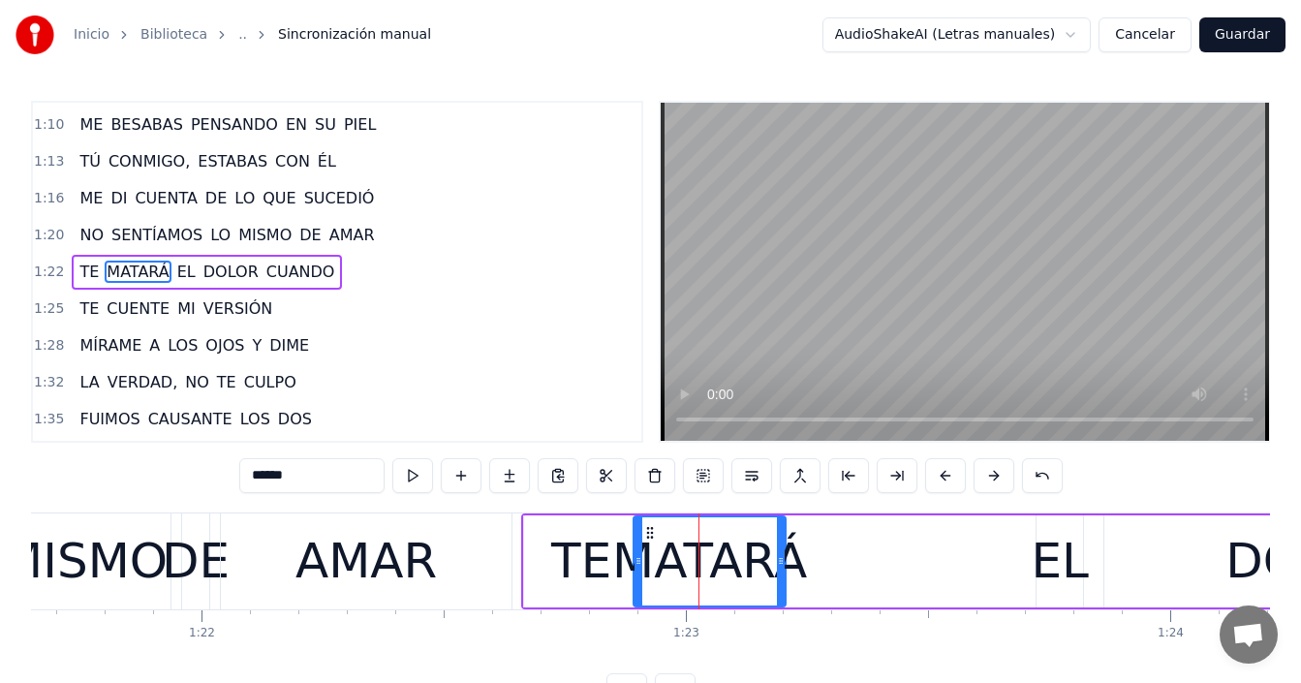
drag, startPoint x: 735, startPoint y: 550, endPoint x: 639, endPoint y: 571, distance: 98.0
click at [639, 571] on div at bounding box center [639, 561] width 8 height 88
click at [479, 566] on div "AMAR" at bounding box center [366, 561] width 291 height 96
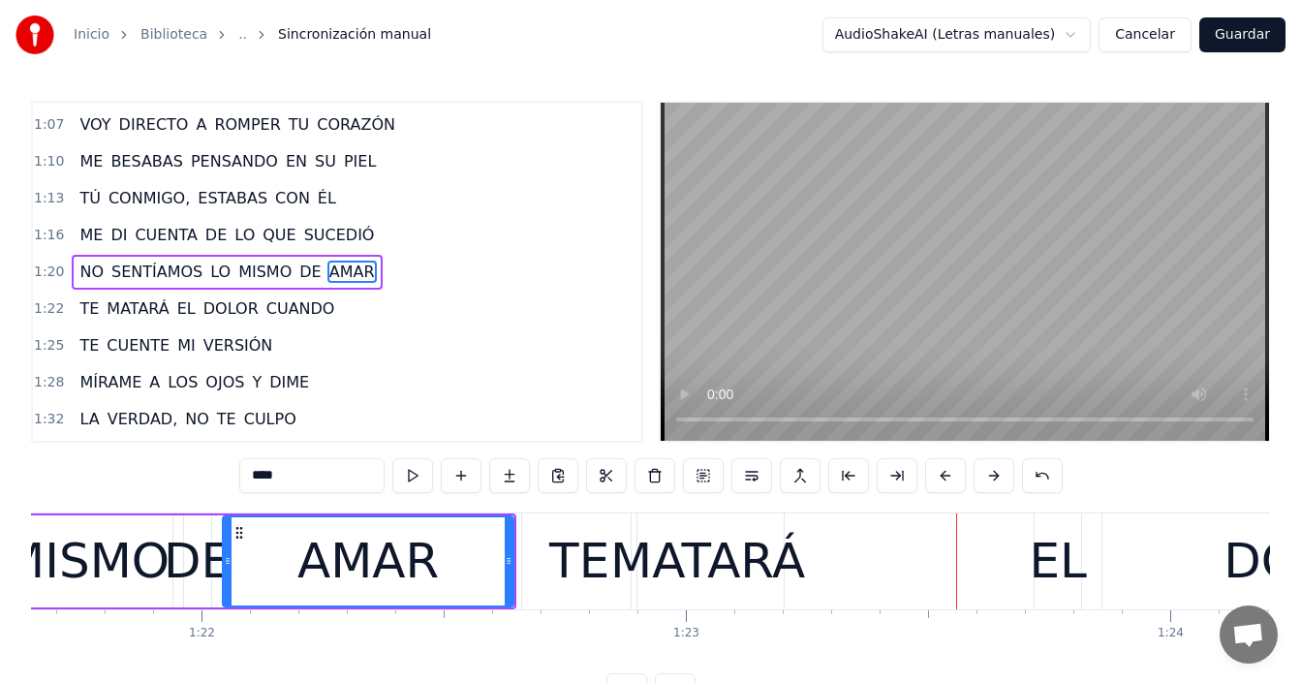
click at [1038, 559] on div "EL" at bounding box center [1057, 561] width 57 height 73
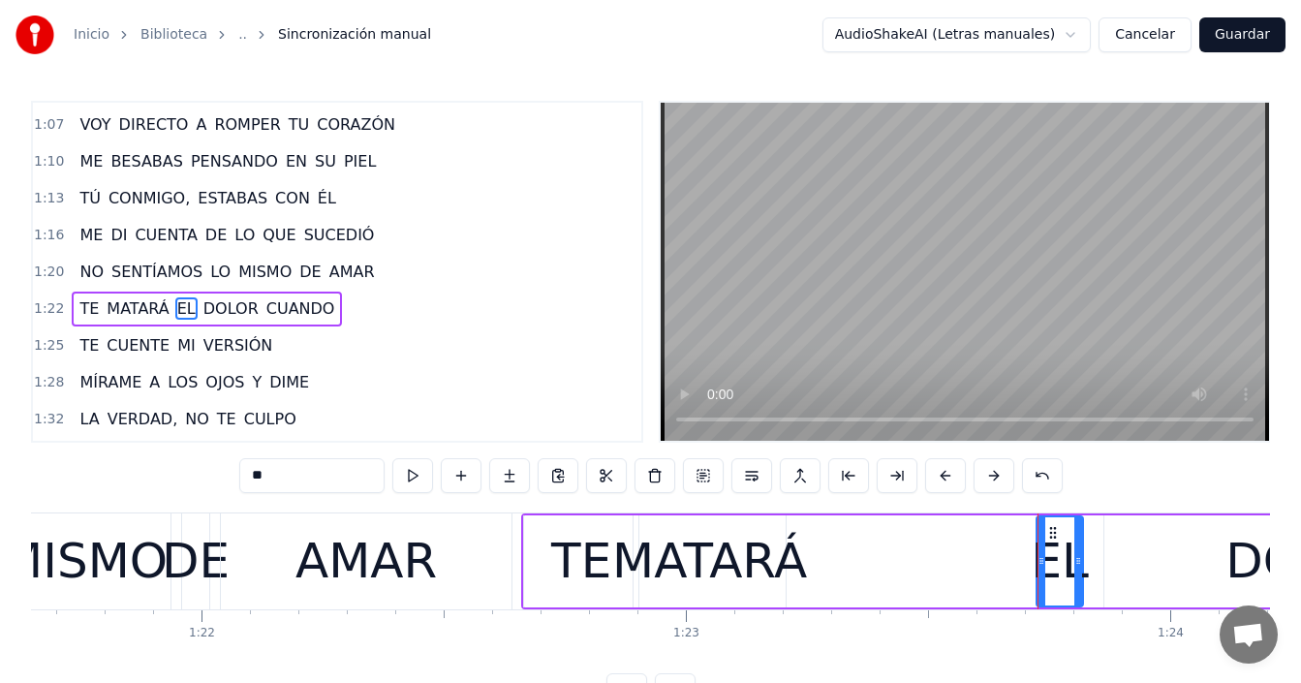
scroll to position [843, 0]
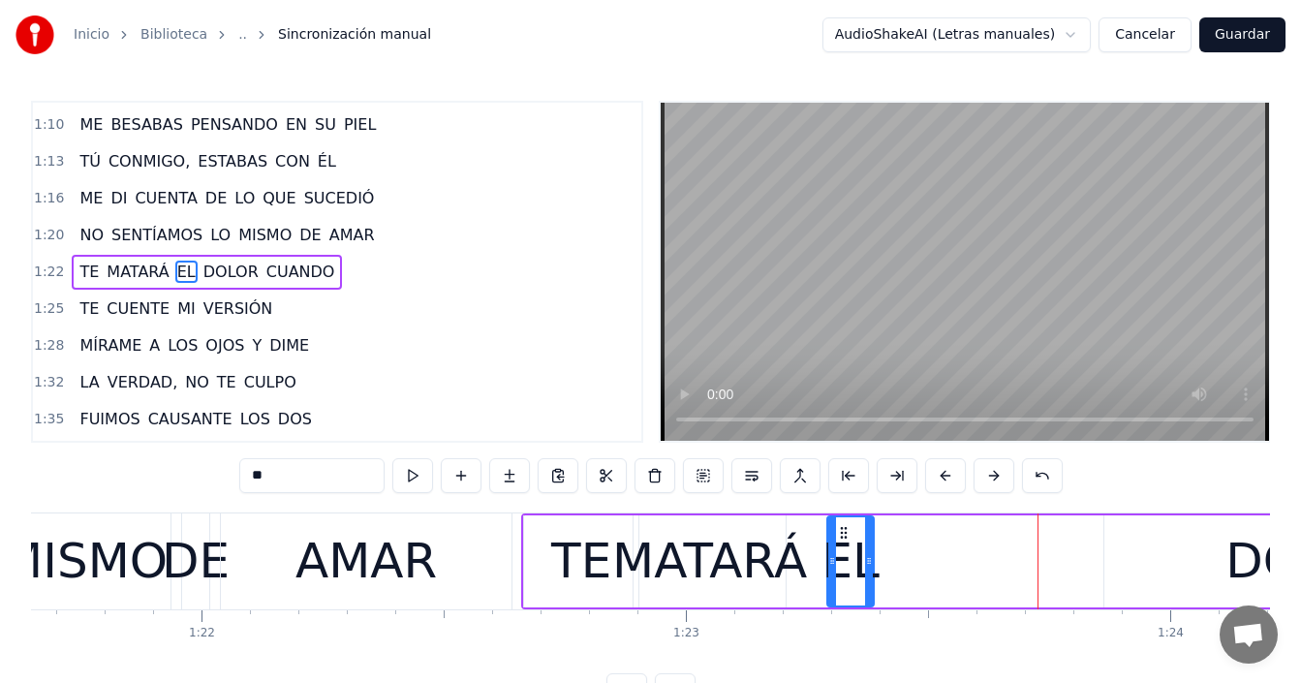
drag, startPoint x: 1050, startPoint y: 532, endPoint x: 841, endPoint y: 543, distance: 209.6
click at [841, 543] on div "EL" at bounding box center [850, 561] width 45 height 88
drag, startPoint x: 842, startPoint y: 528, endPoint x: 814, endPoint y: 534, distance: 28.7
click at [814, 534] on icon at bounding box center [816, 533] width 16 height 16
click at [563, 561] on div "TE" at bounding box center [581, 561] width 60 height 73
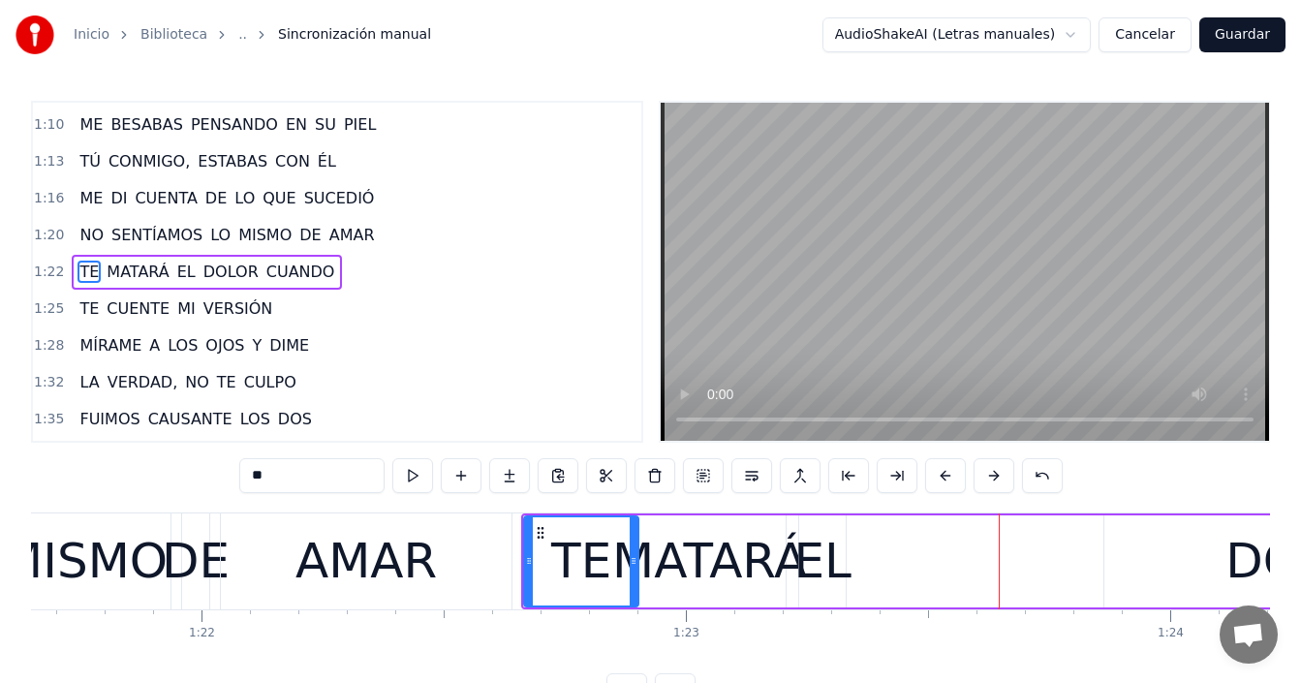
click at [574, 555] on div "TE" at bounding box center [581, 561] width 60 height 73
click at [555, 582] on div "TE" at bounding box center [581, 561] width 112 height 88
click at [816, 555] on div "EL" at bounding box center [821, 561] width 57 height 73
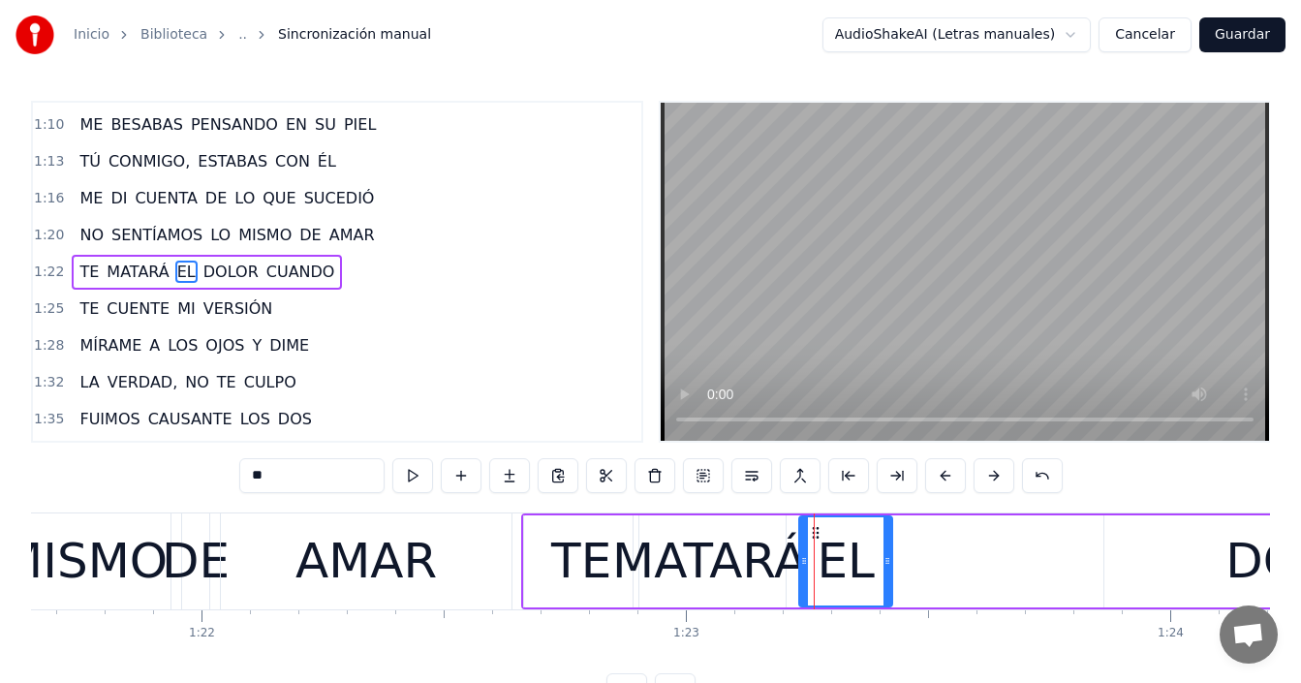
drag, startPoint x: 840, startPoint y: 553, endPoint x: 988, endPoint y: 571, distance: 149.2
click at [886, 560] on icon at bounding box center [888, 561] width 8 height 16
click at [1221, 568] on div "DOLOR" at bounding box center [1311, 561] width 415 height 92
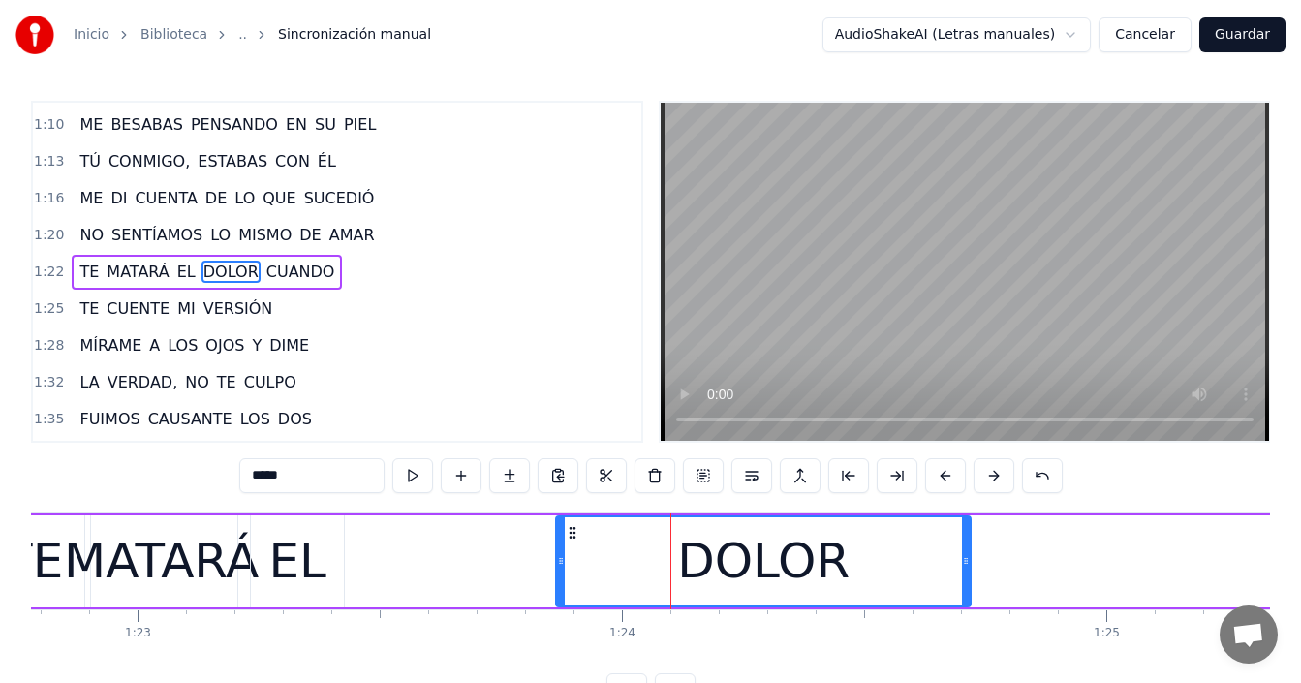
scroll to position [0, 39980]
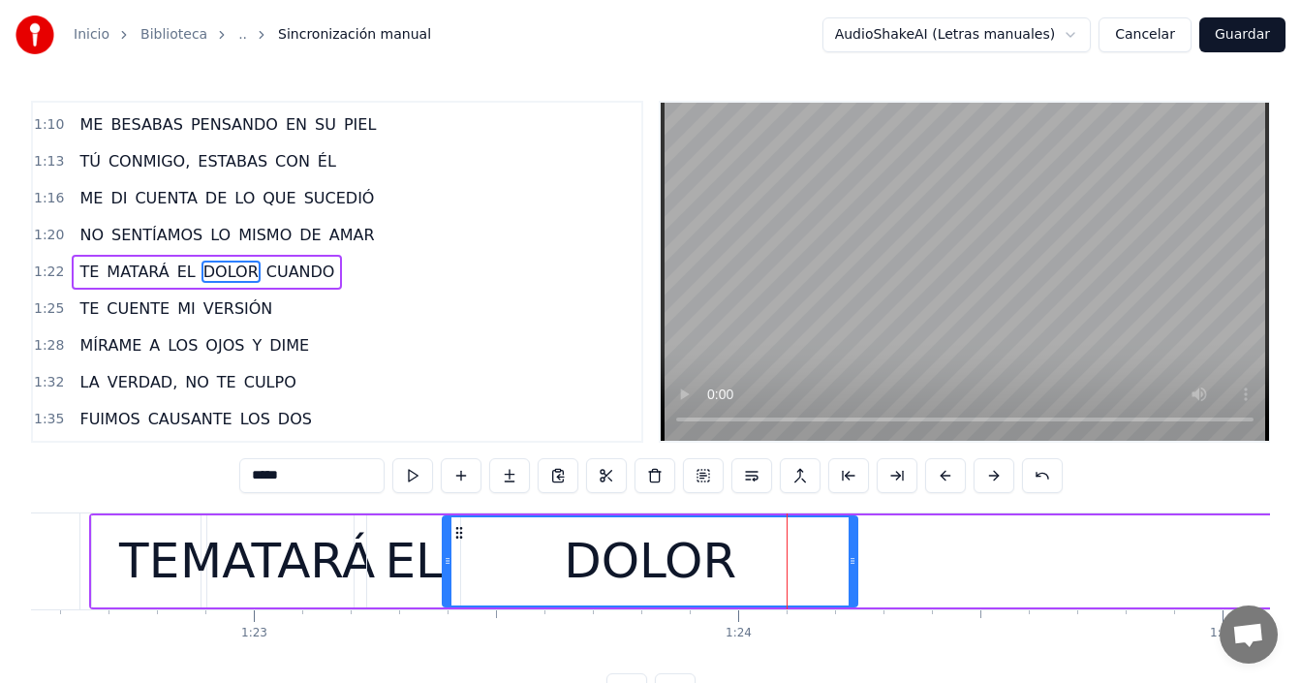
drag, startPoint x: 659, startPoint y: 533, endPoint x: 459, endPoint y: 536, distance: 199.6
click at [459, 536] on icon at bounding box center [459, 533] width 16 height 16
click at [275, 551] on div "MATARÁ" at bounding box center [277, 561] width 195 height 73
type input "******"
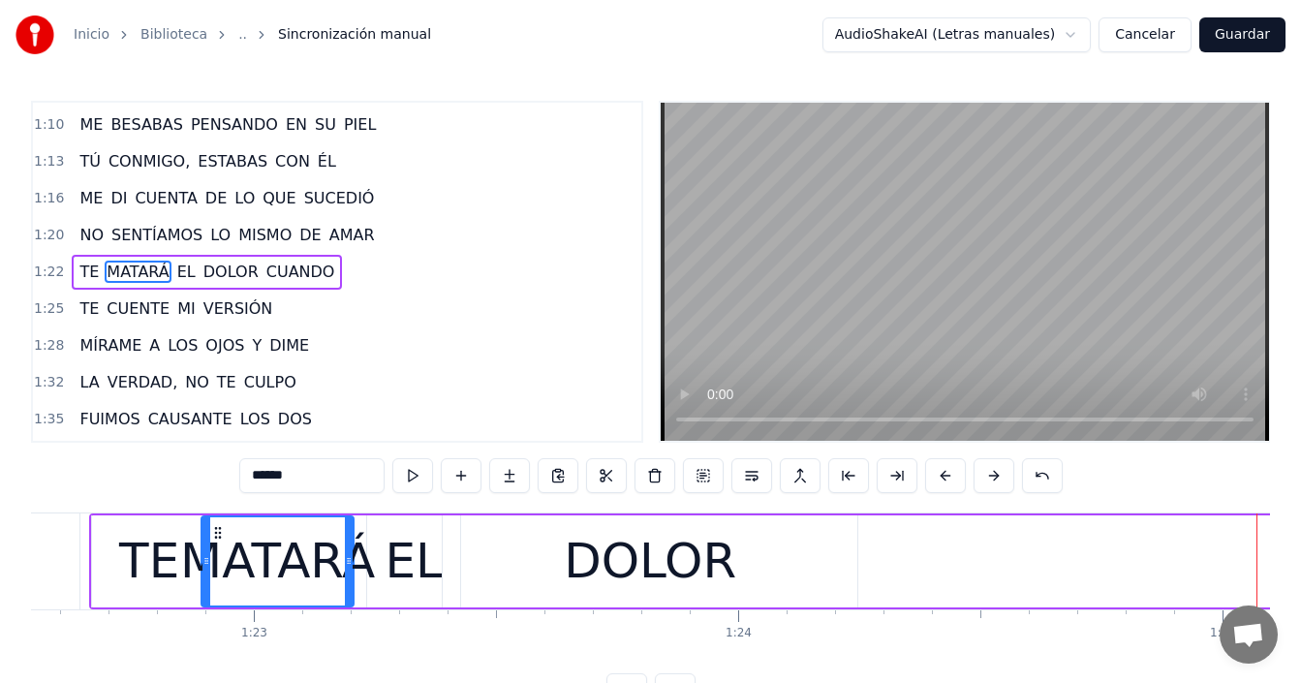
scroll to position [0, 41108]
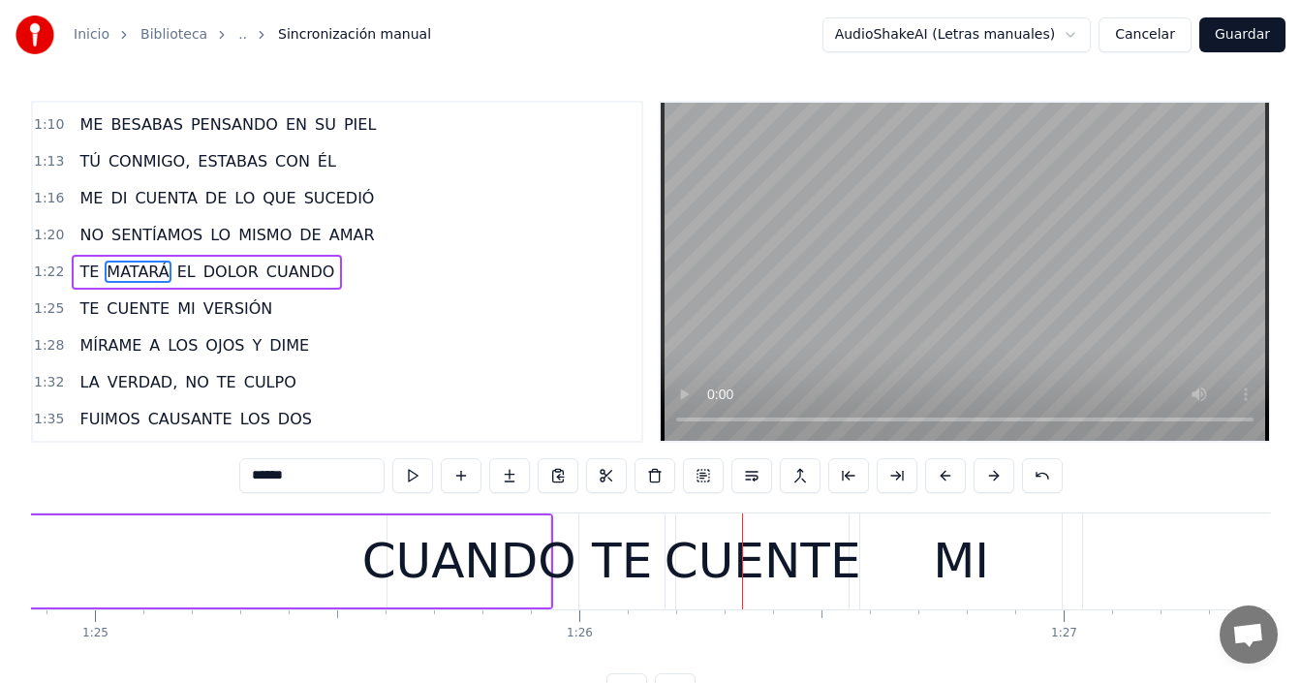
click at [327, 479] on input "******" at bounding box center [311, 475] width 145 height 35
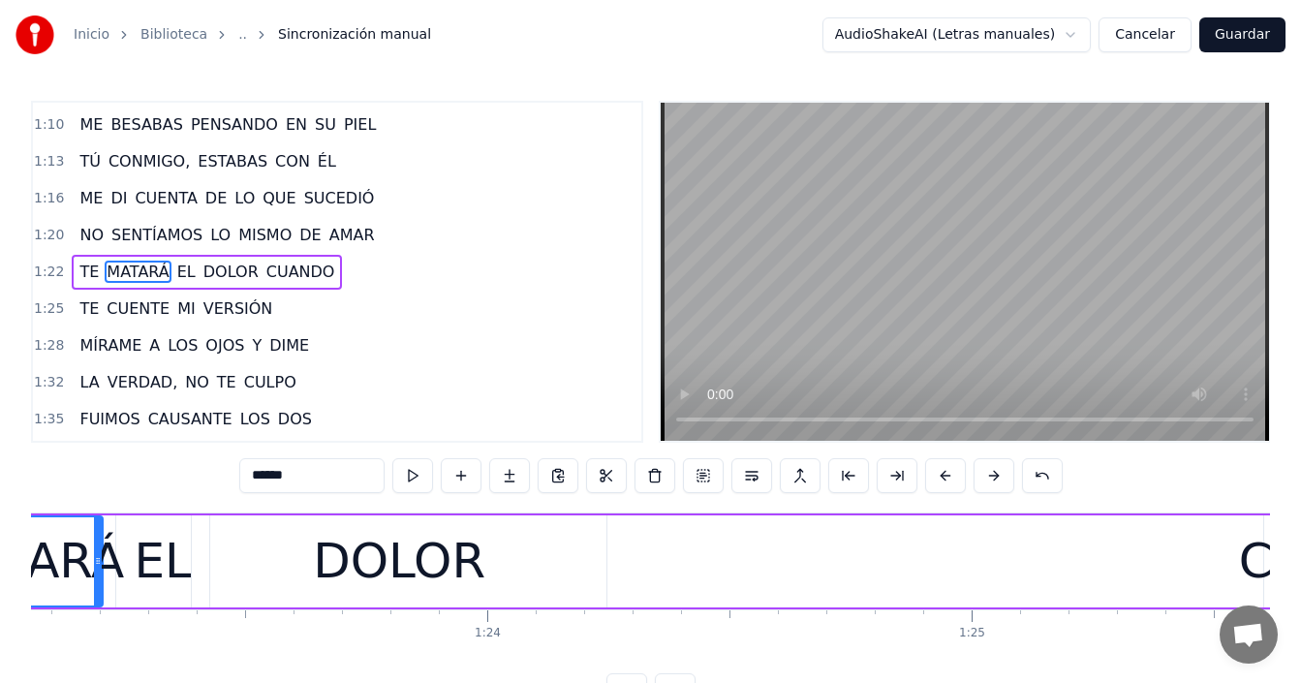
scroll to position [0, 40498]
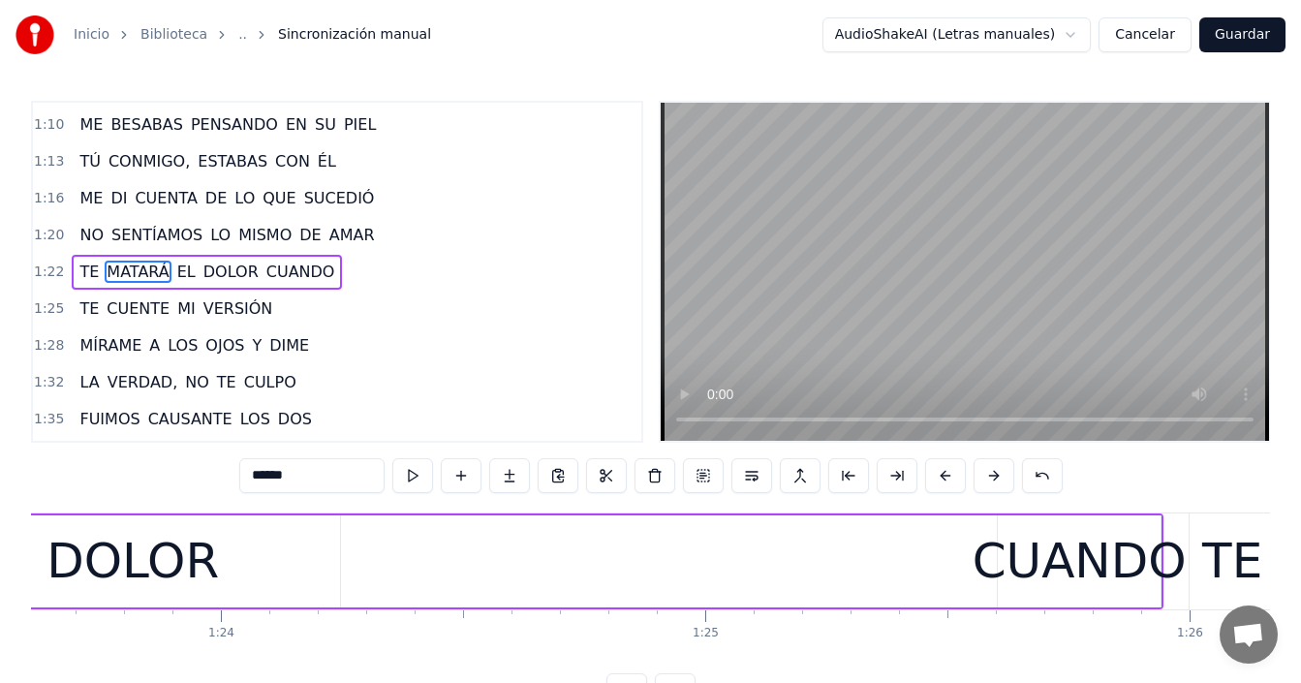
click at [778, 555] on div "TE MATARÁ EL DOLOR CUANDO" at bounding box center [368, 561] width 1592 height 96
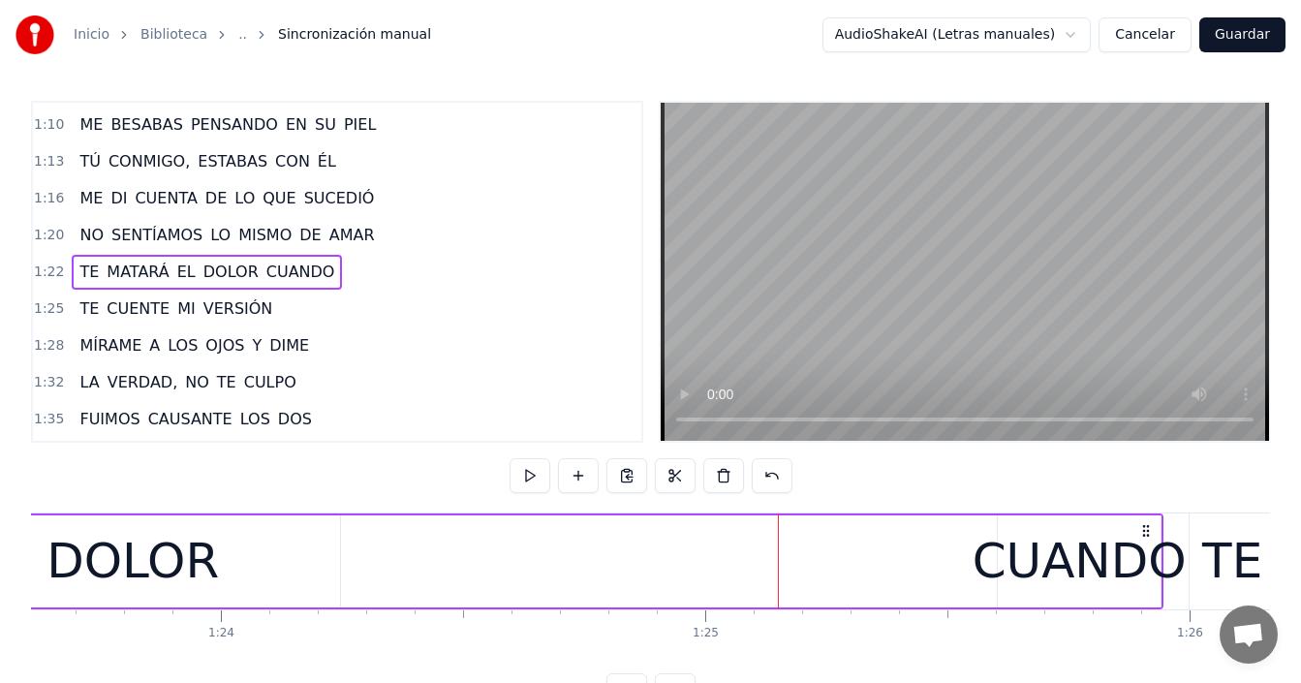
click at [313, 563] on div "DOLOR" at bounding box center [132, 561] width 415 height 92
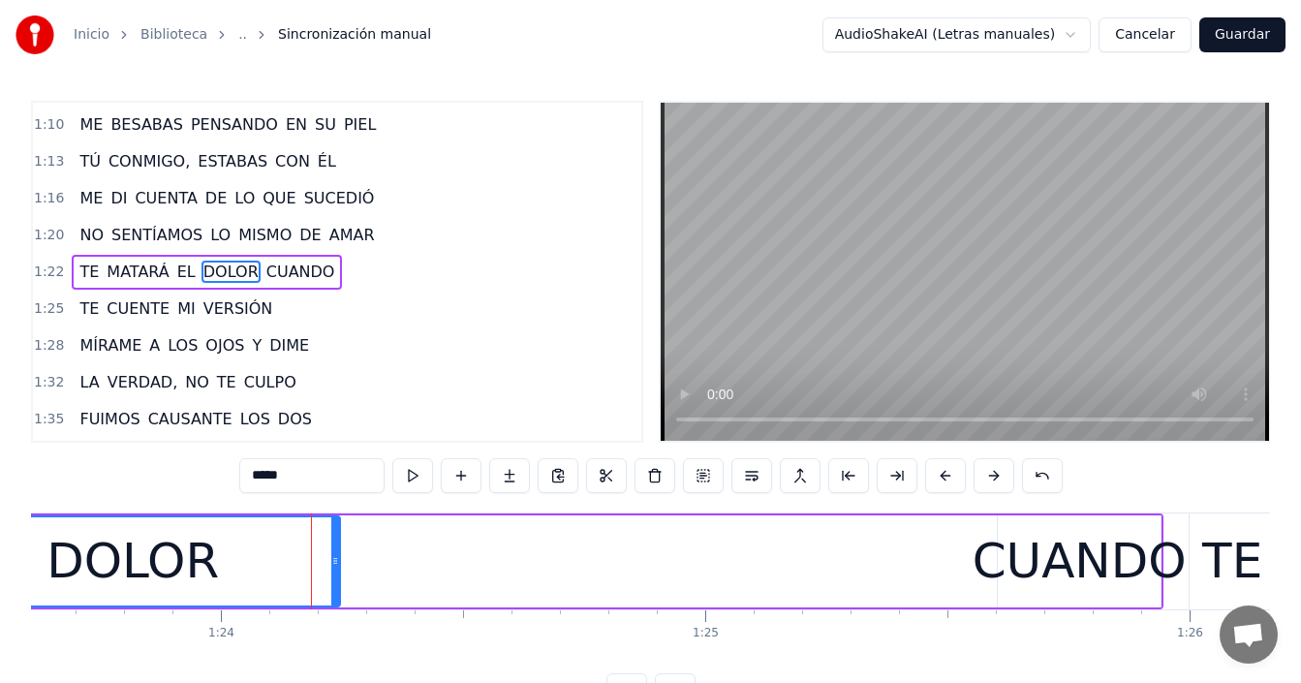
click at [356, 548] on div "TE MATARÁ EL DOLOR CUANDO" at bounding box center [368, 561] width 1592 height 96
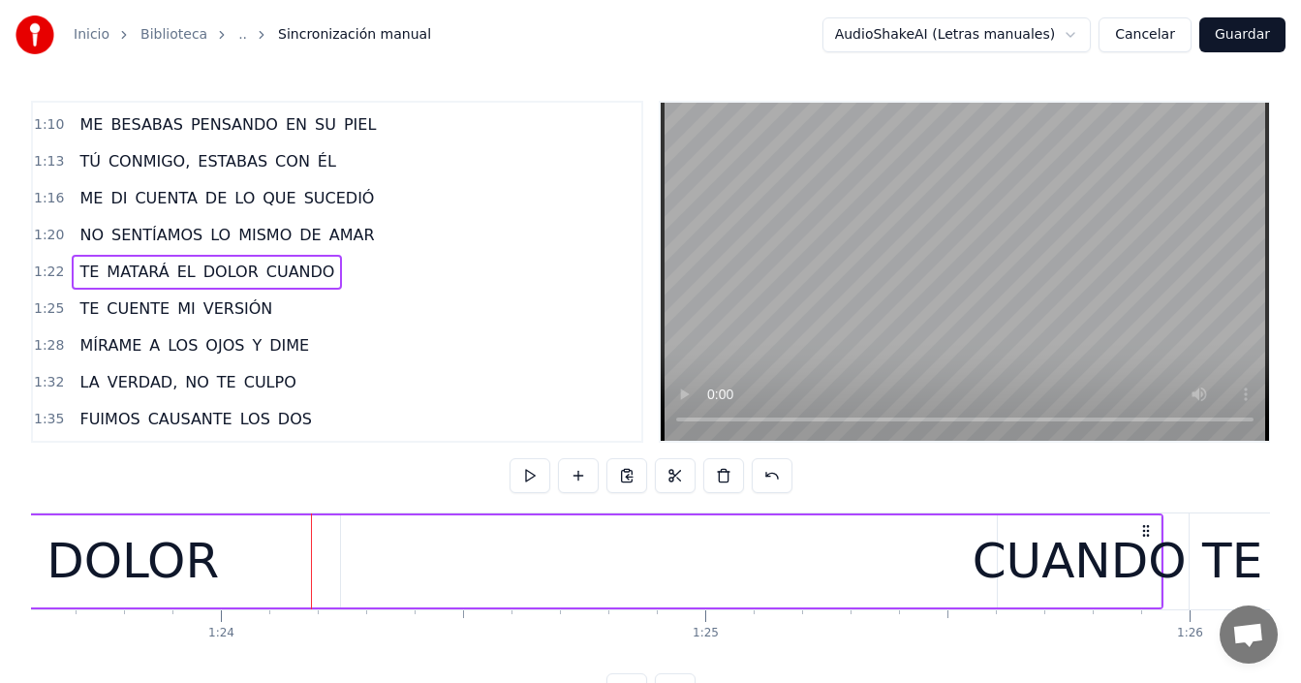
click at [368, 550] on div "TE MATARÁ EL DOLOR CUANDO" at bounding box center [368, 561] width 1592 height 96
click at [675, 474] on button at bounding box center [675, 475] width 41 height 35
click at [429, 579] on div "TE MATARÁ EL DOLOR CUANDO" at bounding box center [368, 561] width 1592 height 96
click at [674, 475] on button at bounding box center [675, 475] width 41 height 35
click at [504, 575] on div "TE MATARÁ EL DOLOR CUANDO" at bounding box center [368, 561] width 1592 height 96
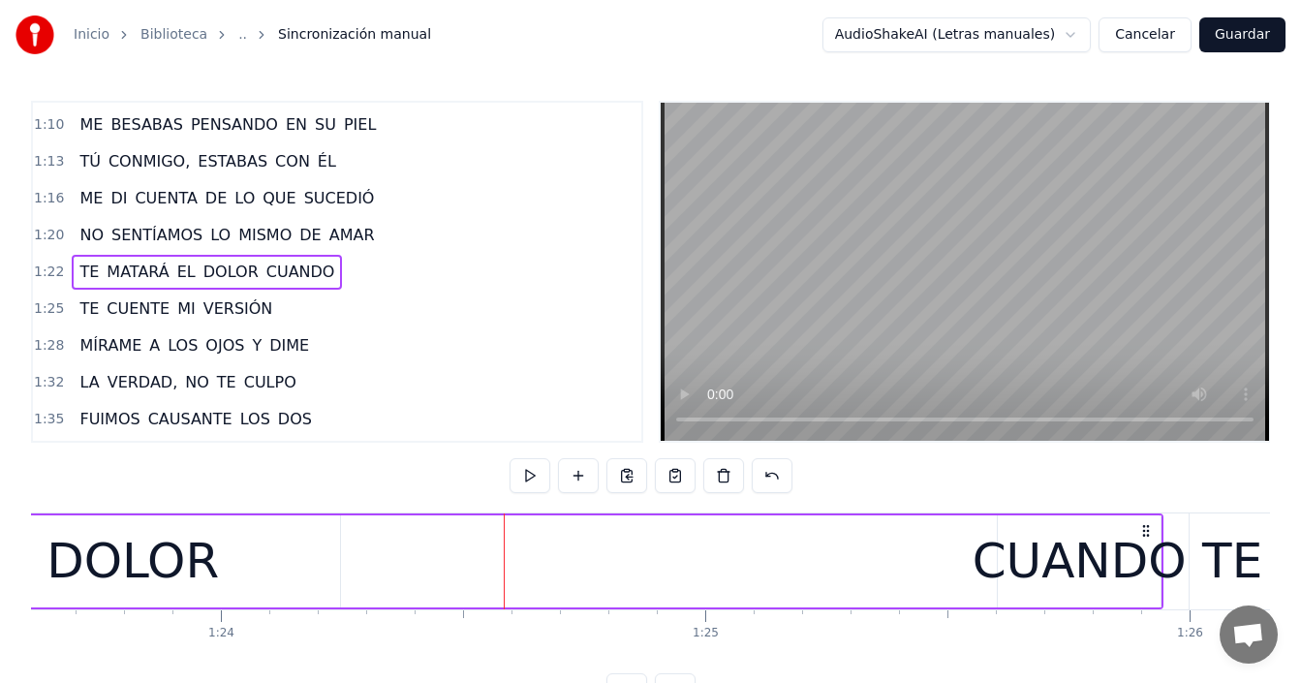
click at [151, 562] on div "DOLOR" at bounding box center [133, 561] width 172 height 73
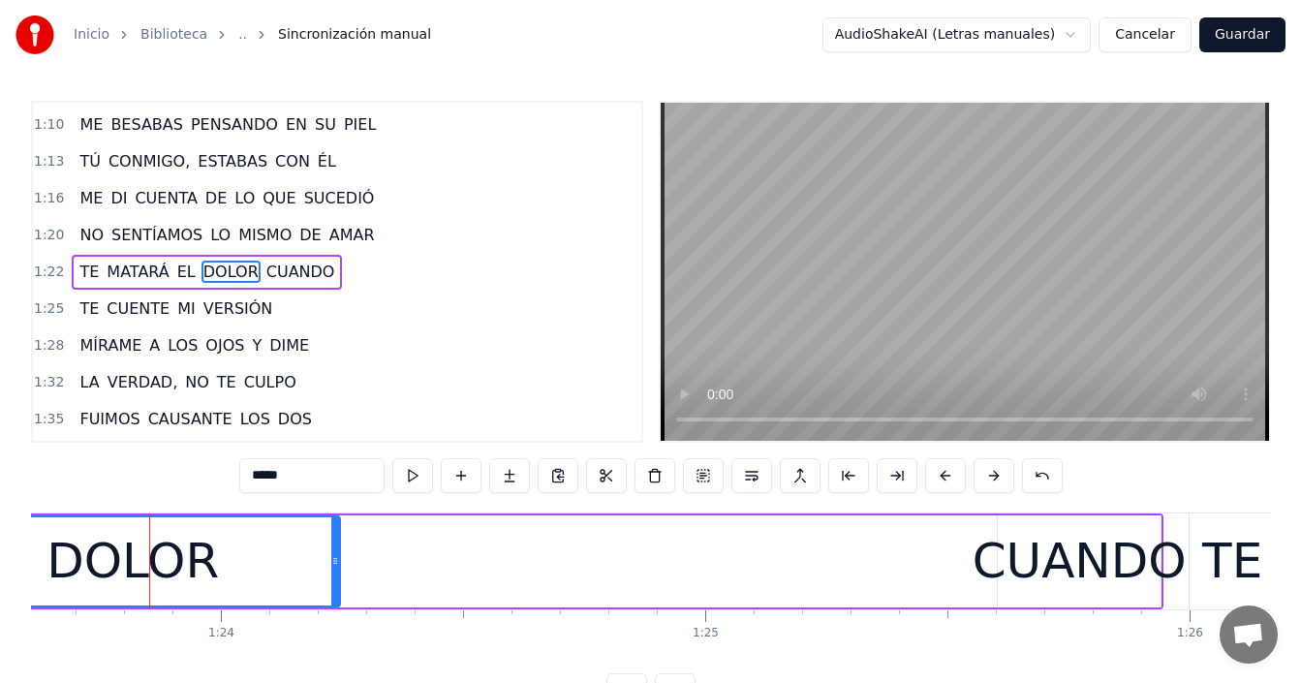
click at [294, 541] on div "DOLOR" at bounding box center [132, 561] width 413 height 88
click at [750, 472] on button at bounding box center [751, 475] width 41 height 35
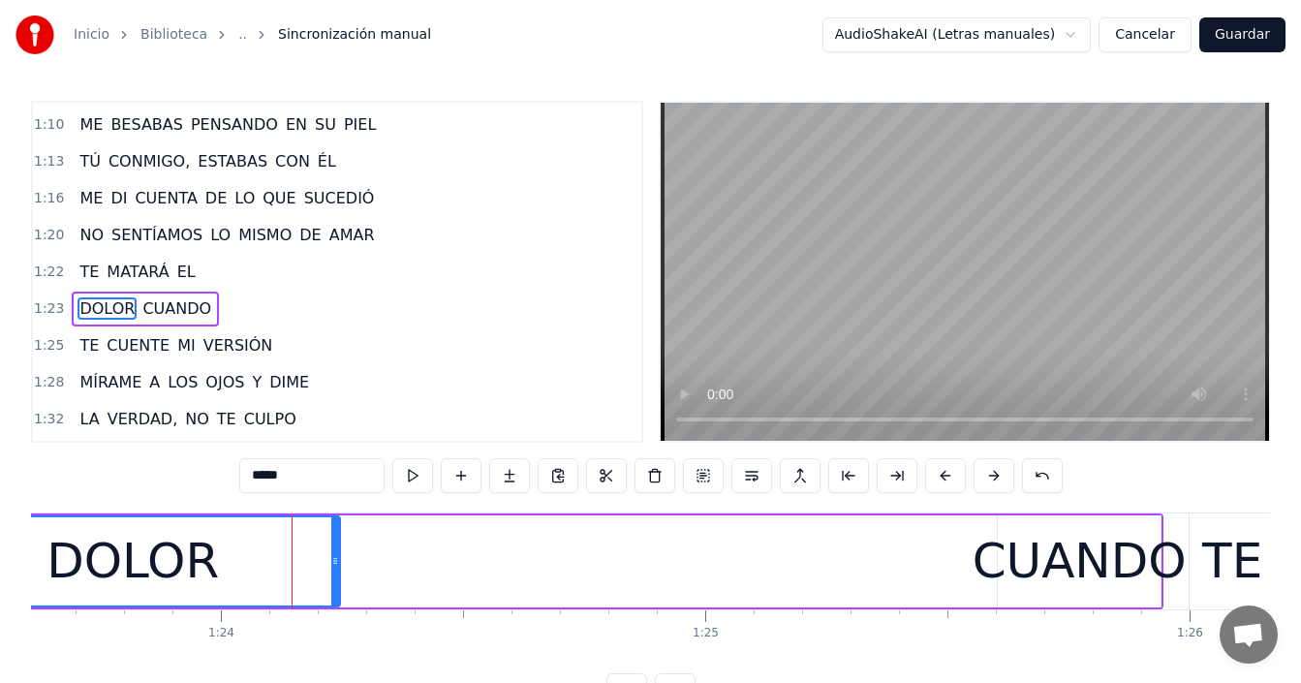
scroll to position [880, 0]
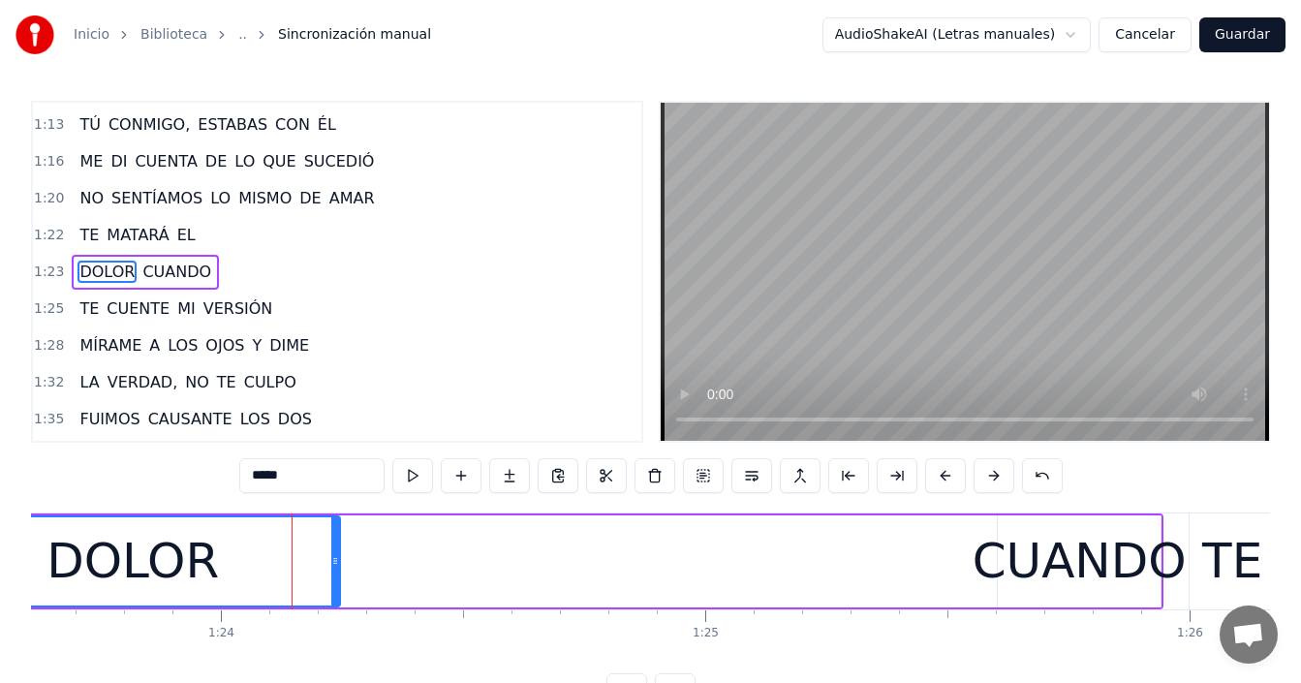
click at [140, 557] on div "DOLOR" at bounding box center [133, 561] width 172 height 73
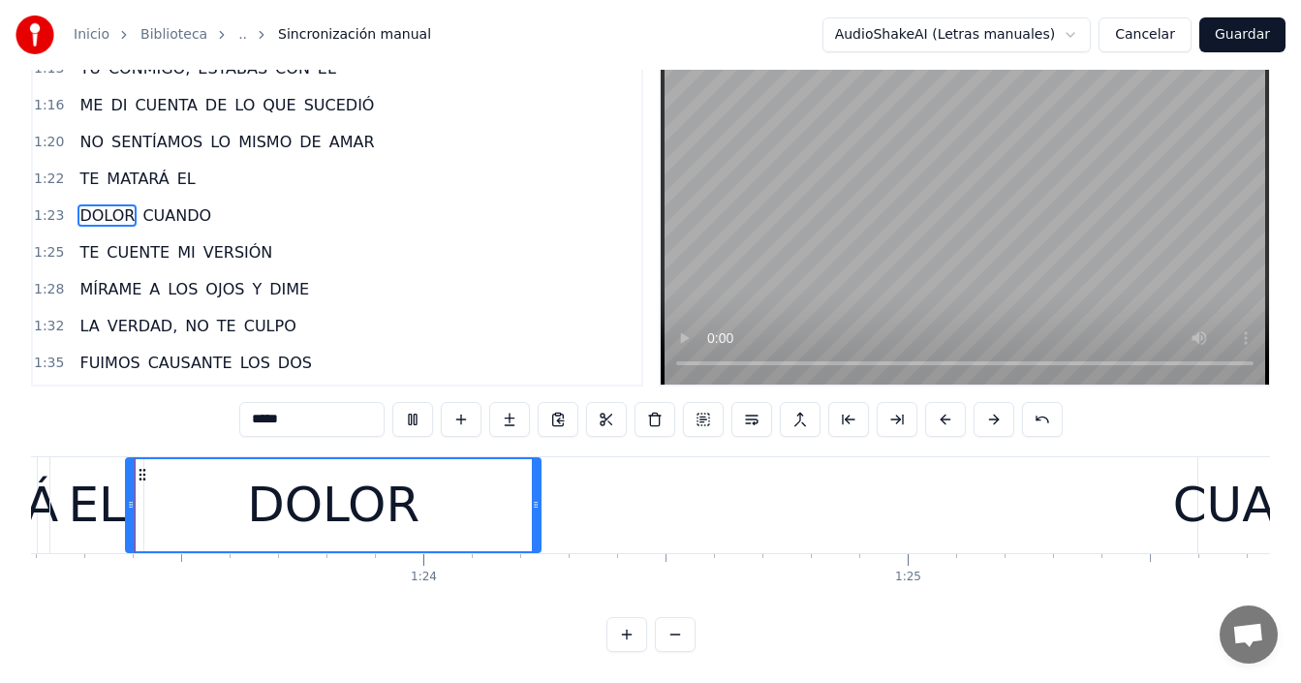
scroll to position [0, 40292]
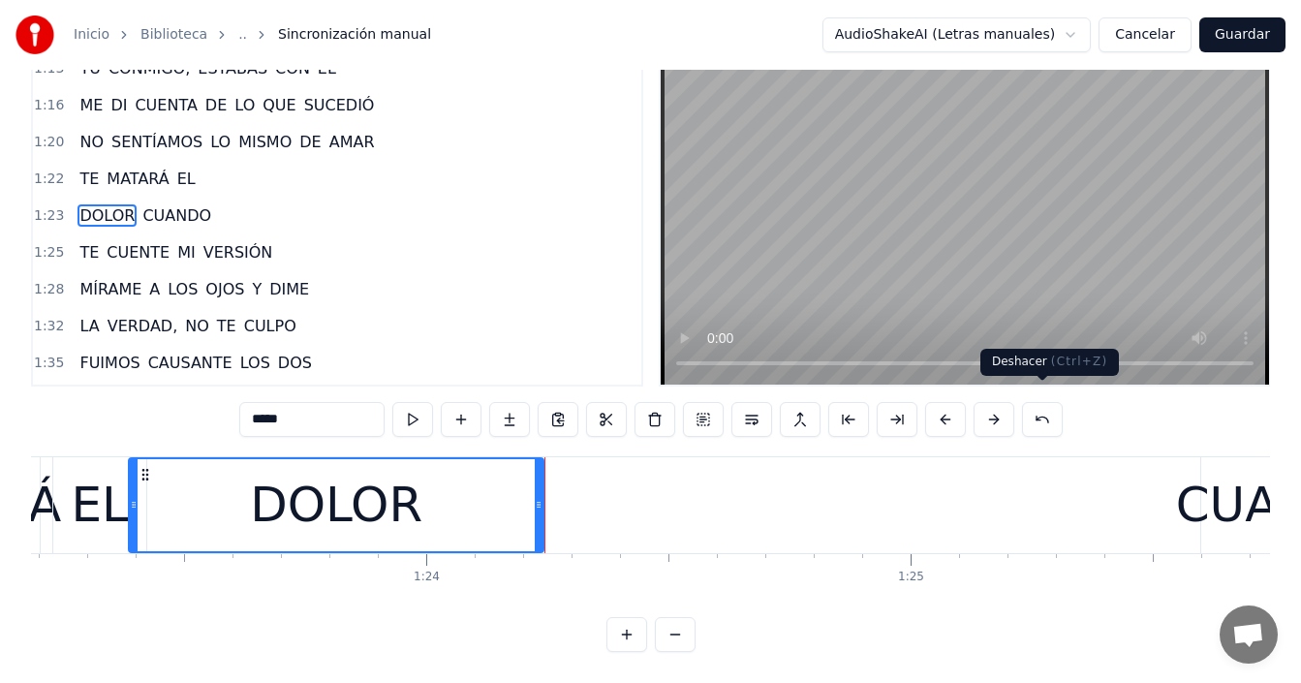
click at [1036, 403] on button at bounding box center [1042, 419] width 41 height 35
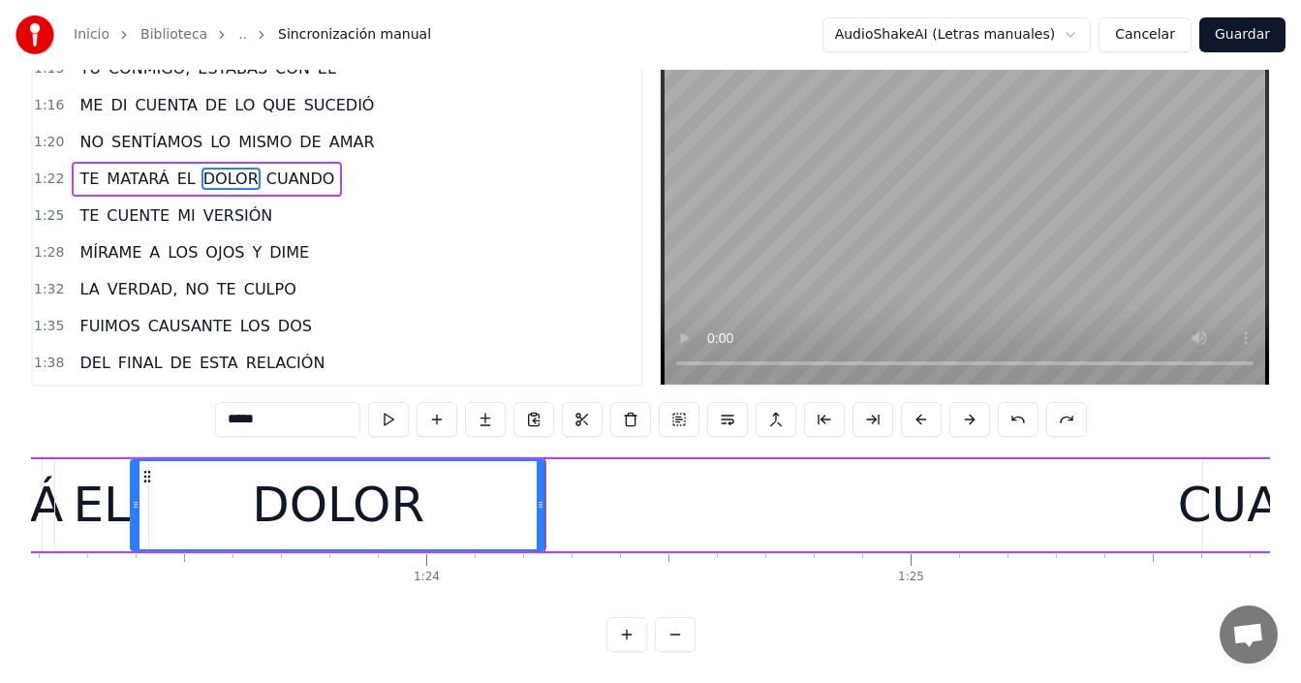
click at [687, 631] on button at bounding box center [675, 634] width 41 height 35
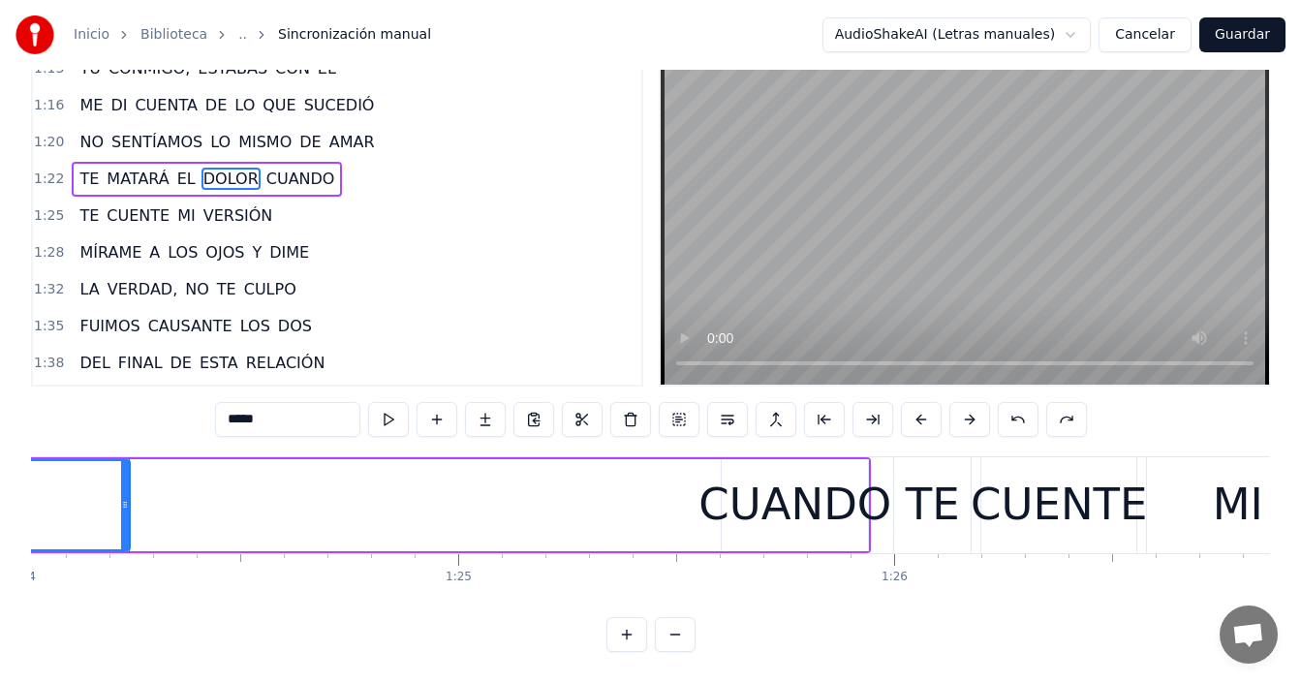
click at [687, 632] on button at bounding box center [675, 634] width 41 height 35
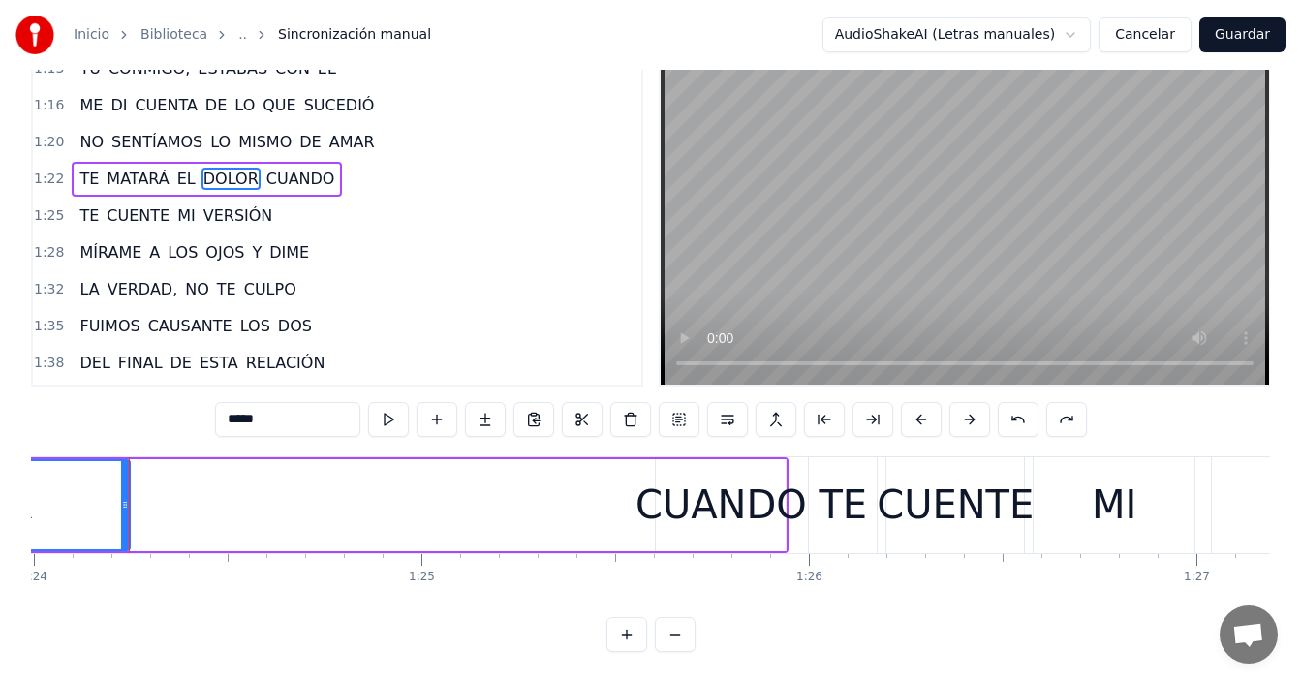
click at [687, 632] on button at bounding box center [675, 634] width 41 height 35
click at [687, 633] on button at bounding box center [675, 634] width 41 height 35
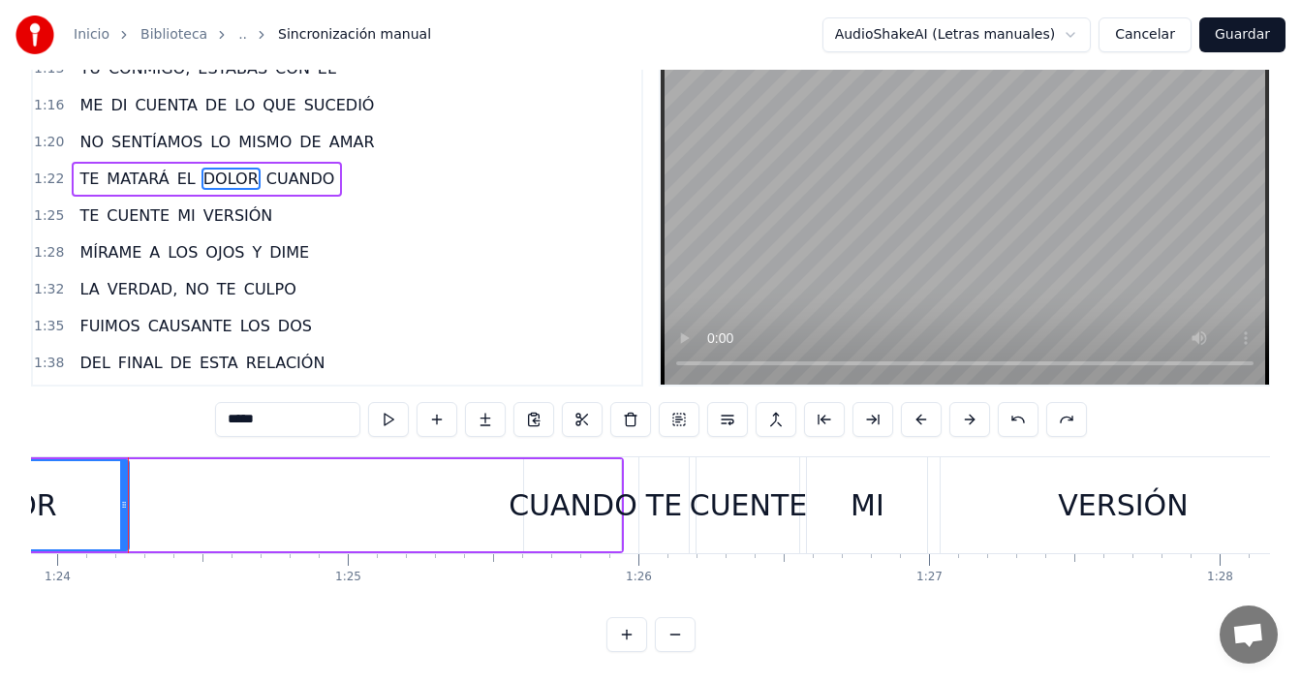
click at [687, 633] on button at bounding box center [675, 634] width 41 height 35
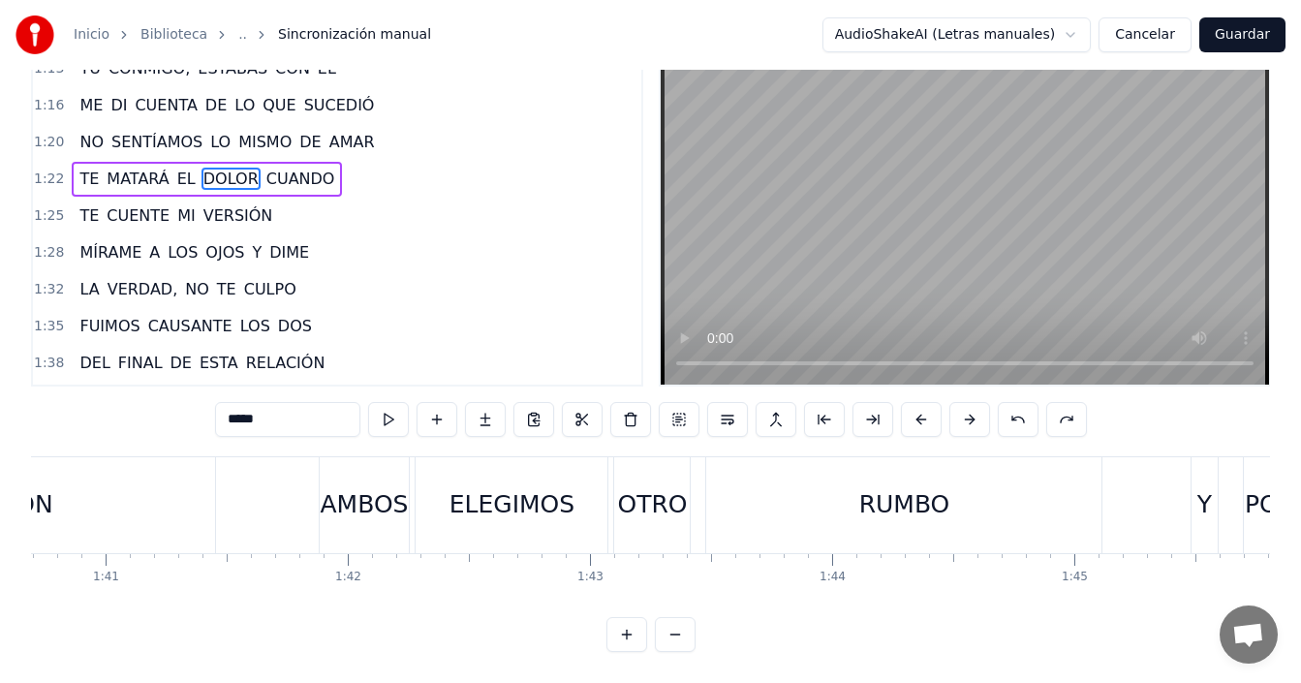
click at [687, 633] on button at bounding box center [675, 634] width 41 height 35
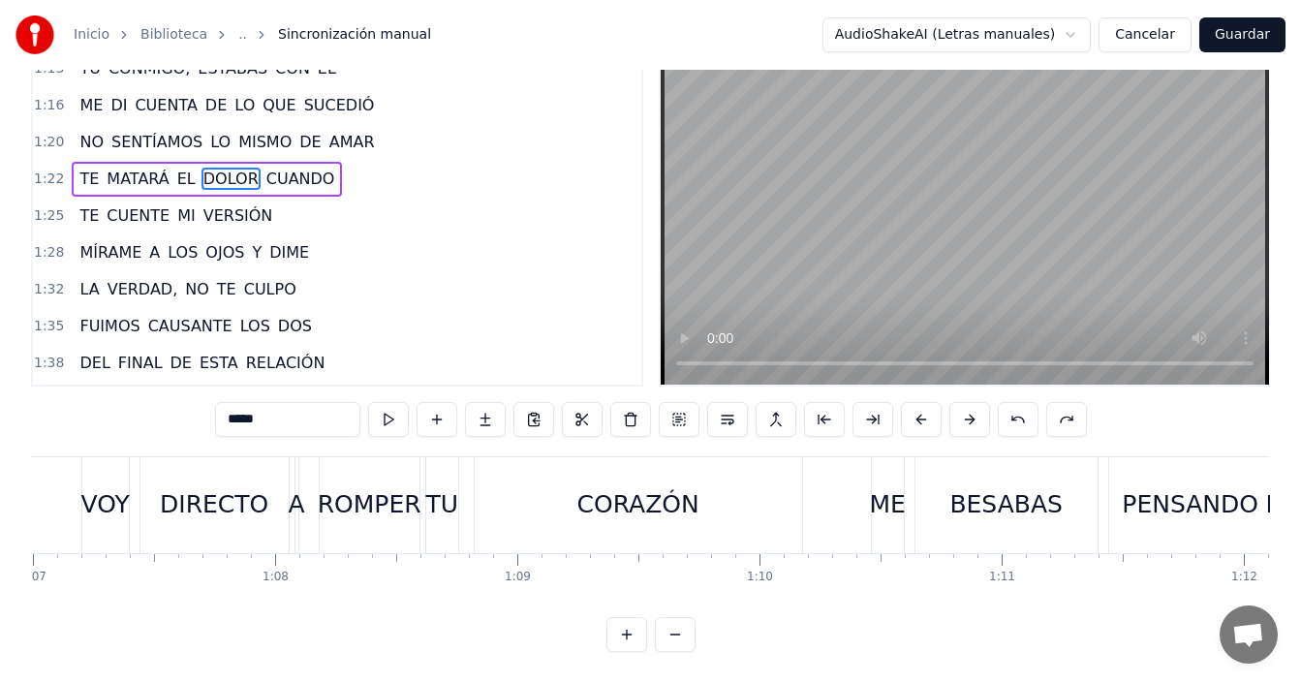
click at [687, 633] on button at bounding box center [675, 634] width 41 height 35
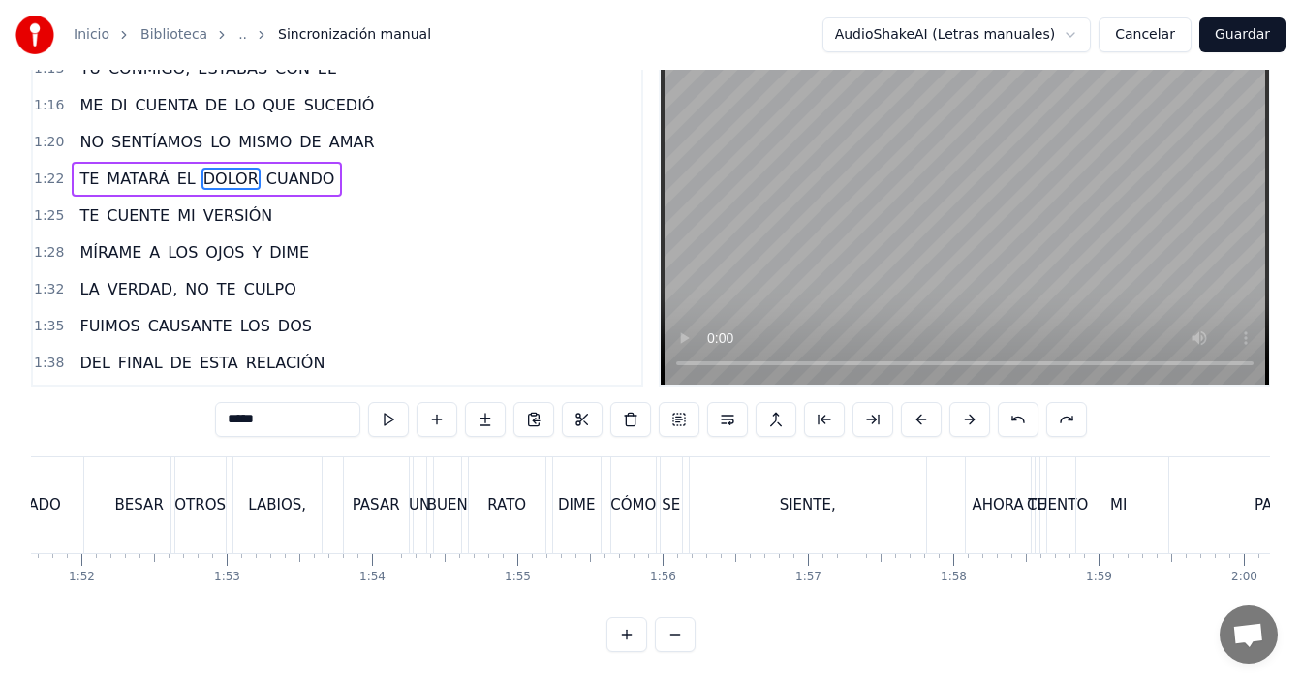
click at [687, 633] on button at bounding box center [675, 634] width 41 height 35
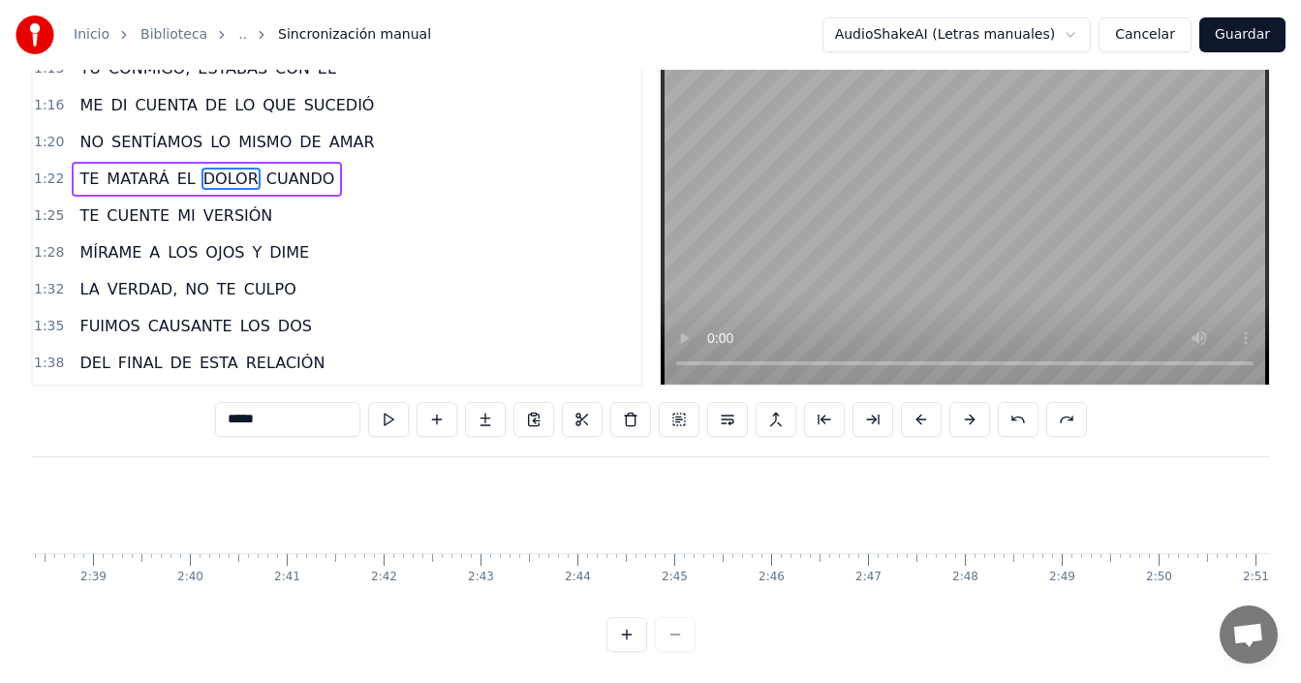
click at [687, 633] on div at bounding box center [650, 634] width 89 height 35
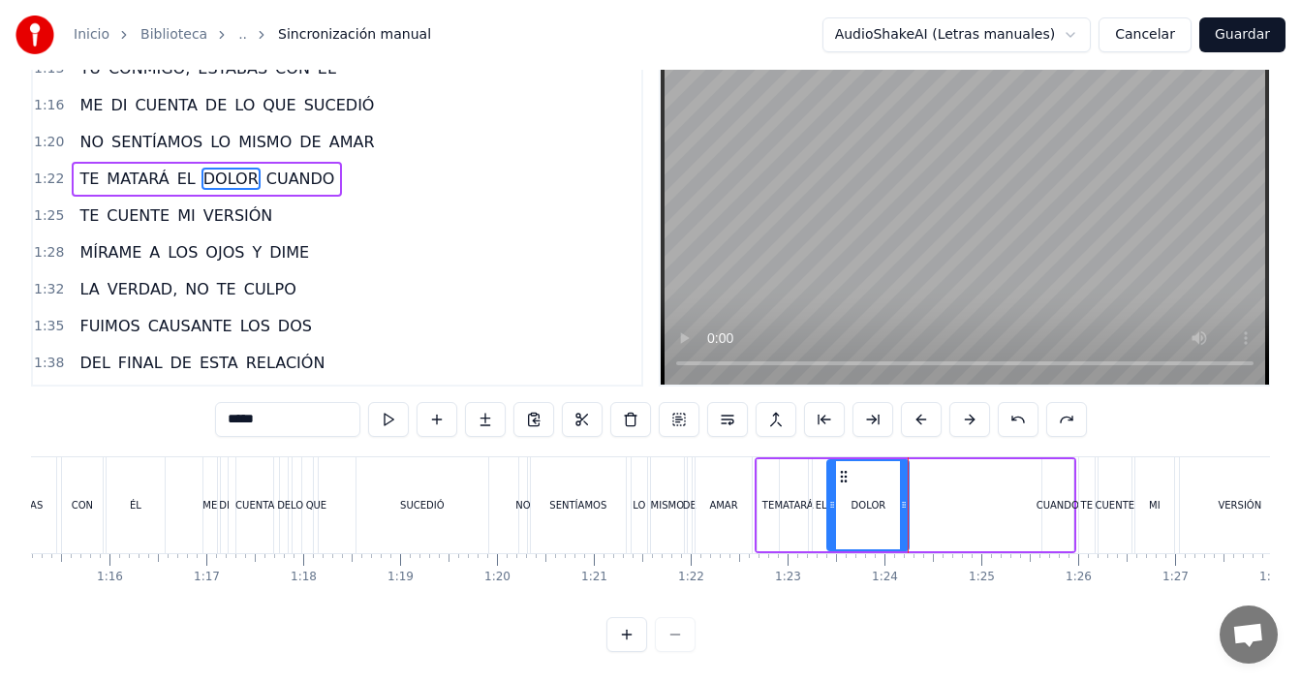
scroll to position [0, 7285]
click at [651, 564] on div "0 0:01 0:02 0:03 0:04 0:05 0:06 0:07 0:08 0:09 0:10 0:11 0:12 0:13 0:14 0:15 0:…" at bounding box center [1036, 568] width 16580 height 31
click at [646, 553] on div "0 0:01 0:02 0:03 0:04 0:05 0:06 0:07 0:08 0:09 0:10 0:11 0:12 0:13 0:14 0:15 0:…" at bounding box center [1036, 568] width 16580 height 31
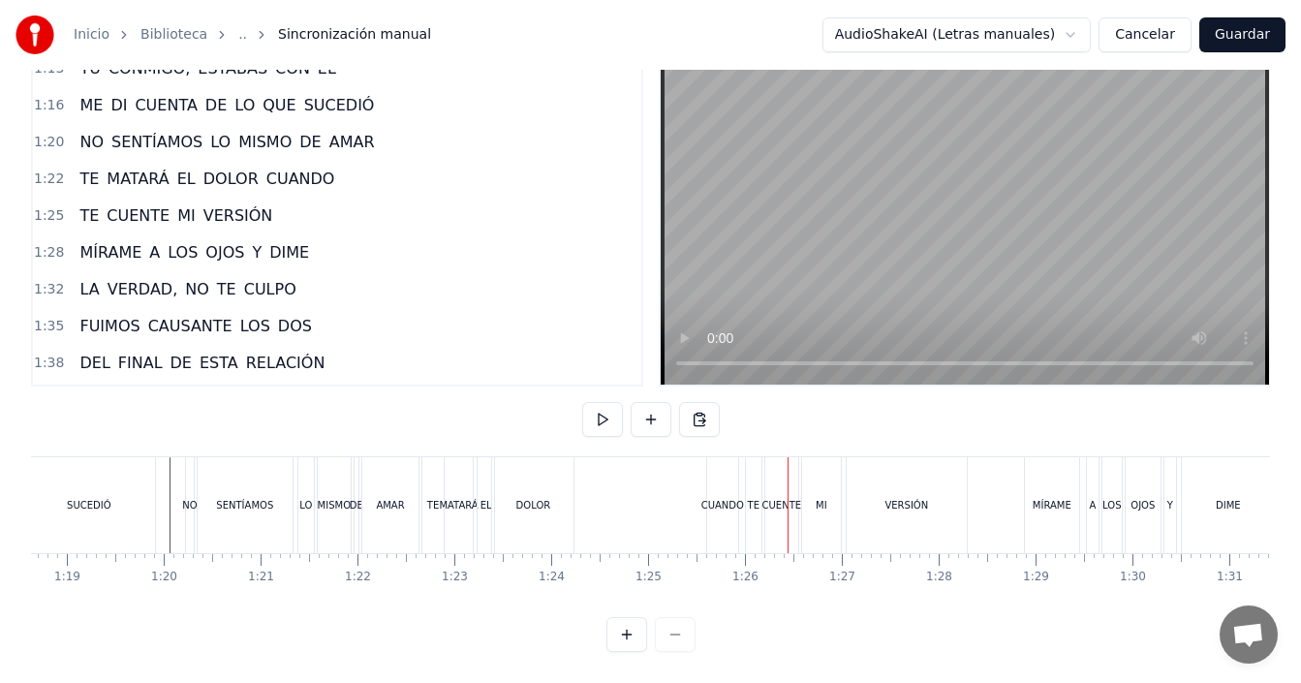
scroll to position [0, 7724]
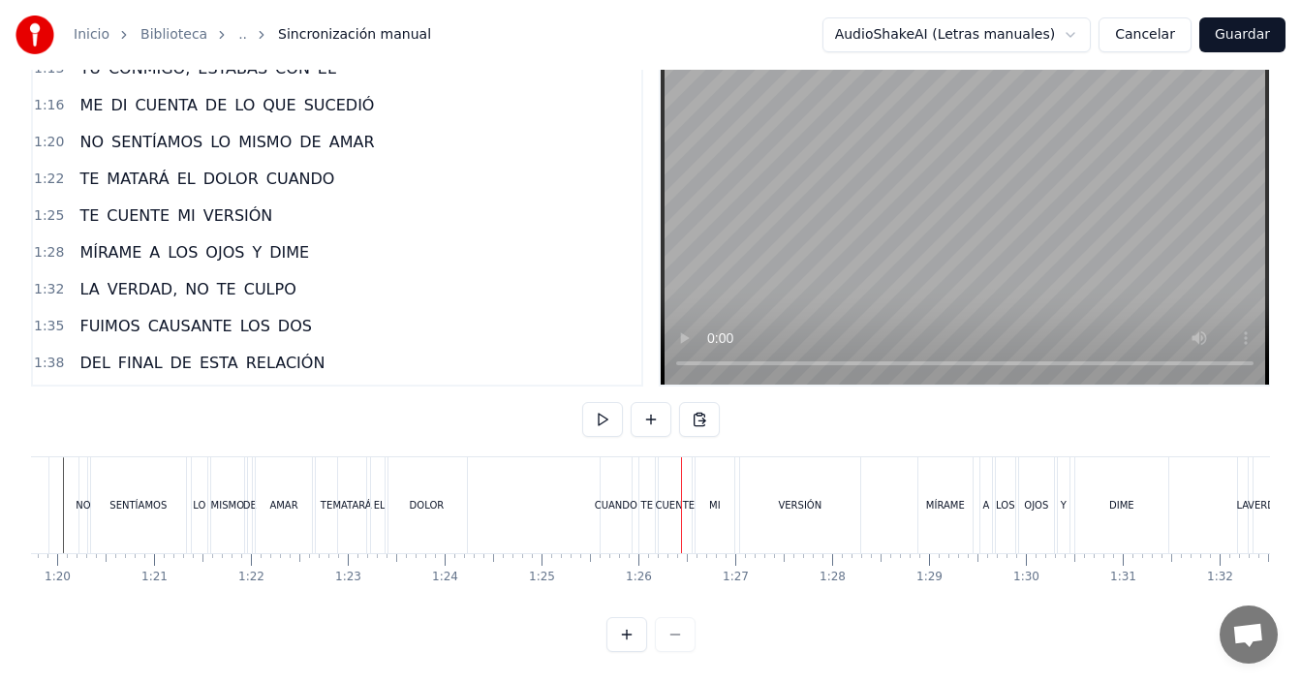
click at [562, 478] on div "TE MATARÁ EL DOLOR CUANDO" at bounding box center [476, 505] width 322 height 96
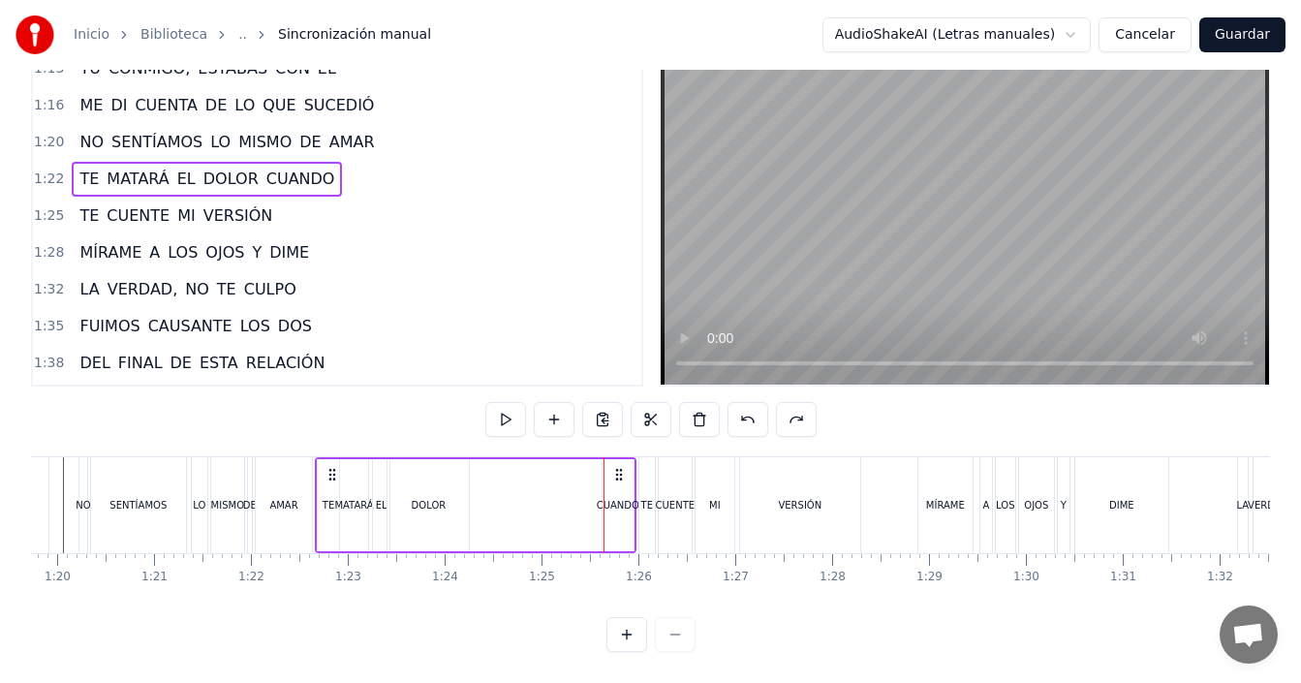
click at [627, 477] on div "CUANDO" at bounding box center [618, 505] width 31 height 92
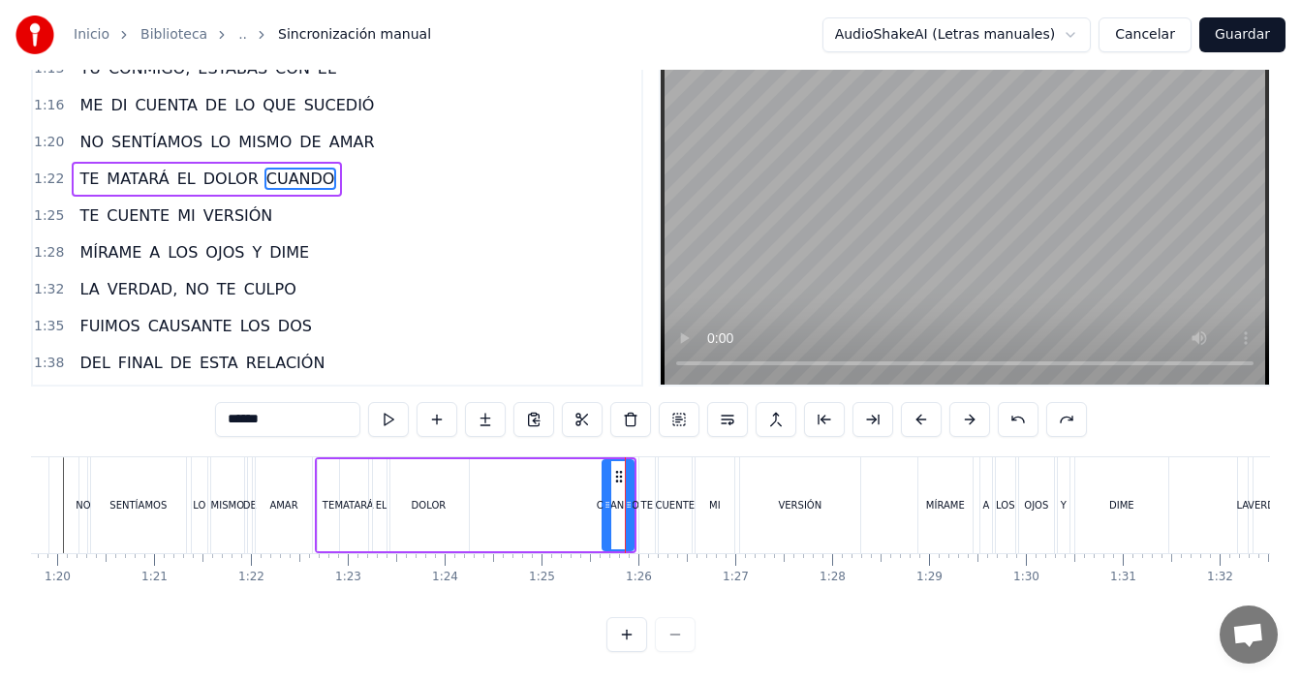
scroll to position [843, 0]
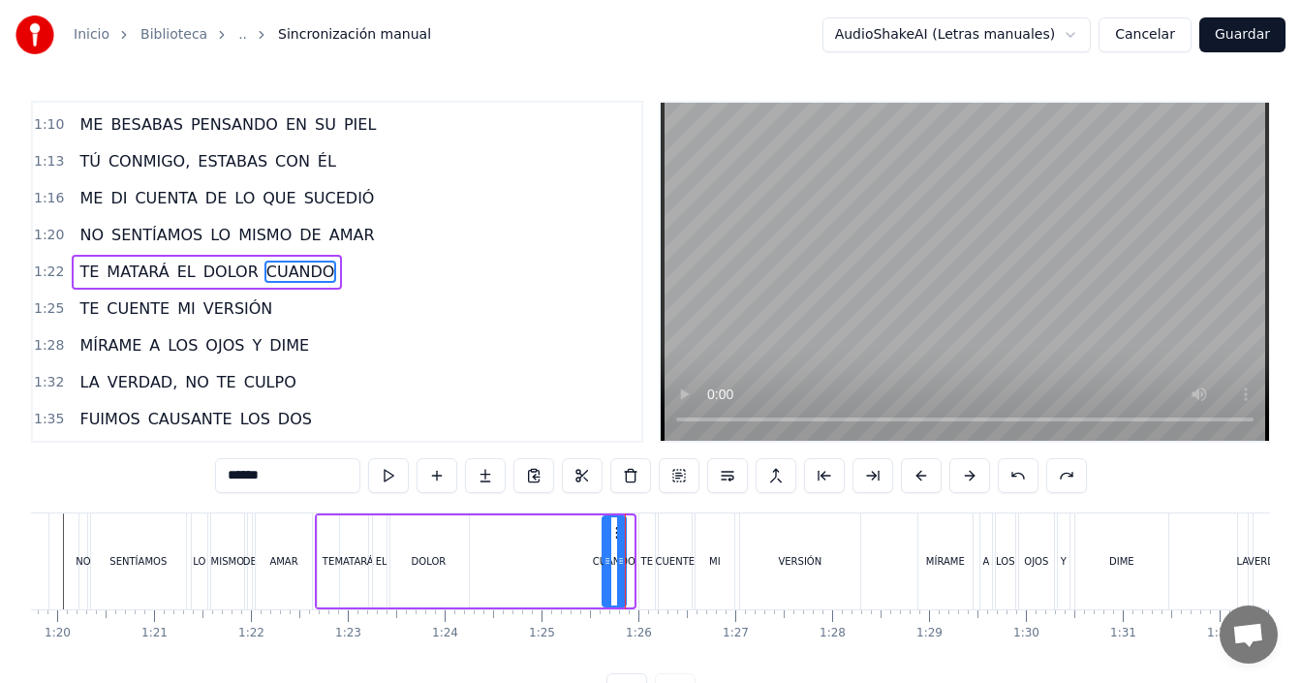
drag, startPoint x: 631, startPoint y: 526, endPoint x: 623, endPoint y: 535, distance: 11.7
click at [623, 535] on div at bounding box center [621, 561] width 8 height 88
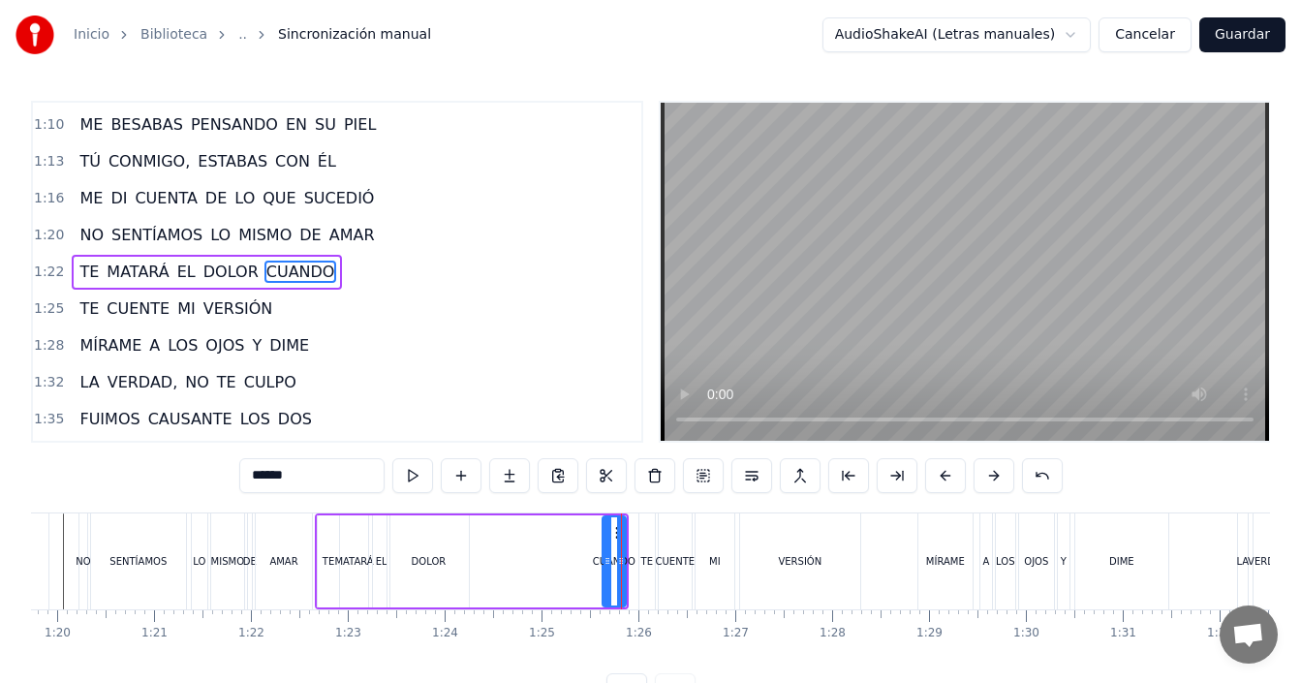
click at [444, 559] on div "DOLOR" at bounding box center [429, 561] width 35 height 15
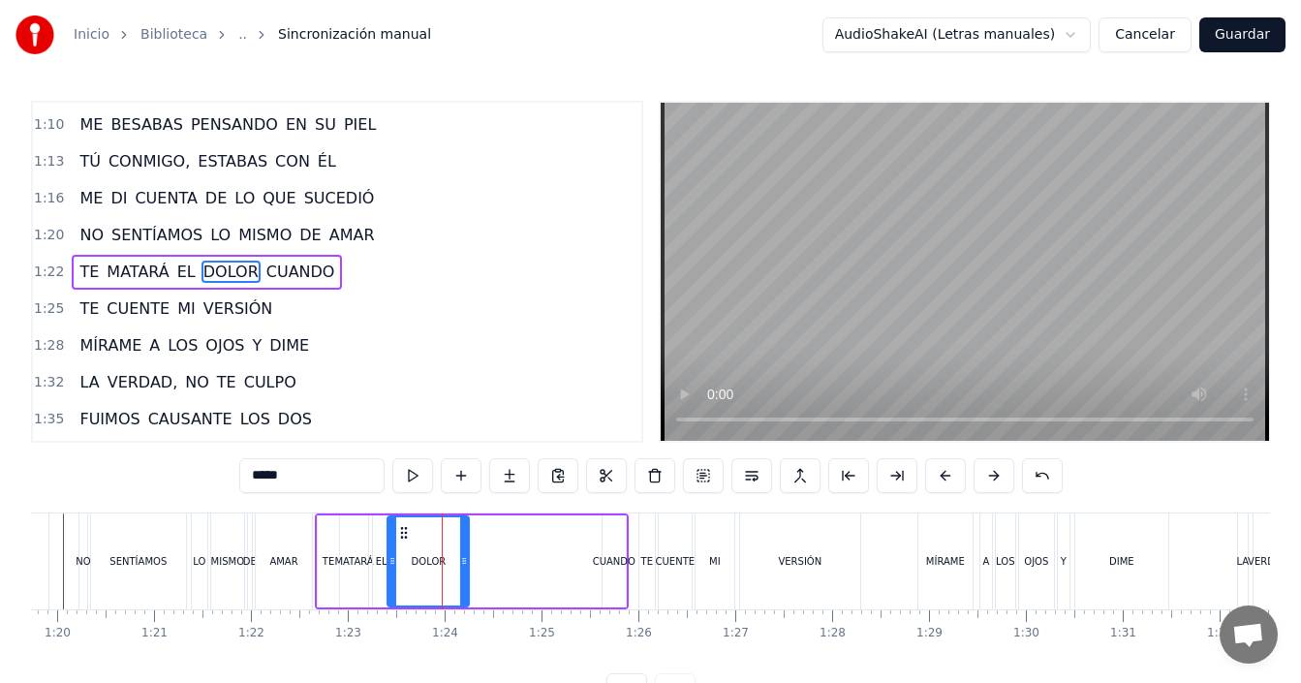
drag, startPoint x: 270, startPoint y: 270, endPoint x: 120, endPoint y: 294, distance: 151.9
click at [120, 295] on div "0:04 TE MATARÁ EL DOLOR 0:07 CUANDO TE CUENTE MI VERSIÓN 0:11 MÍRAME A LOS OJOS…" at bounding box center [337, 272] width 612 height 342
drag, startPoint x: 260, startPoint y: 270, endPoint x: 271, endPoint y: 278, distance: 14.0
click at [264, 271] on span "CUANDO" at bounding box center [300, 272] width 73 height 22
type input "******"
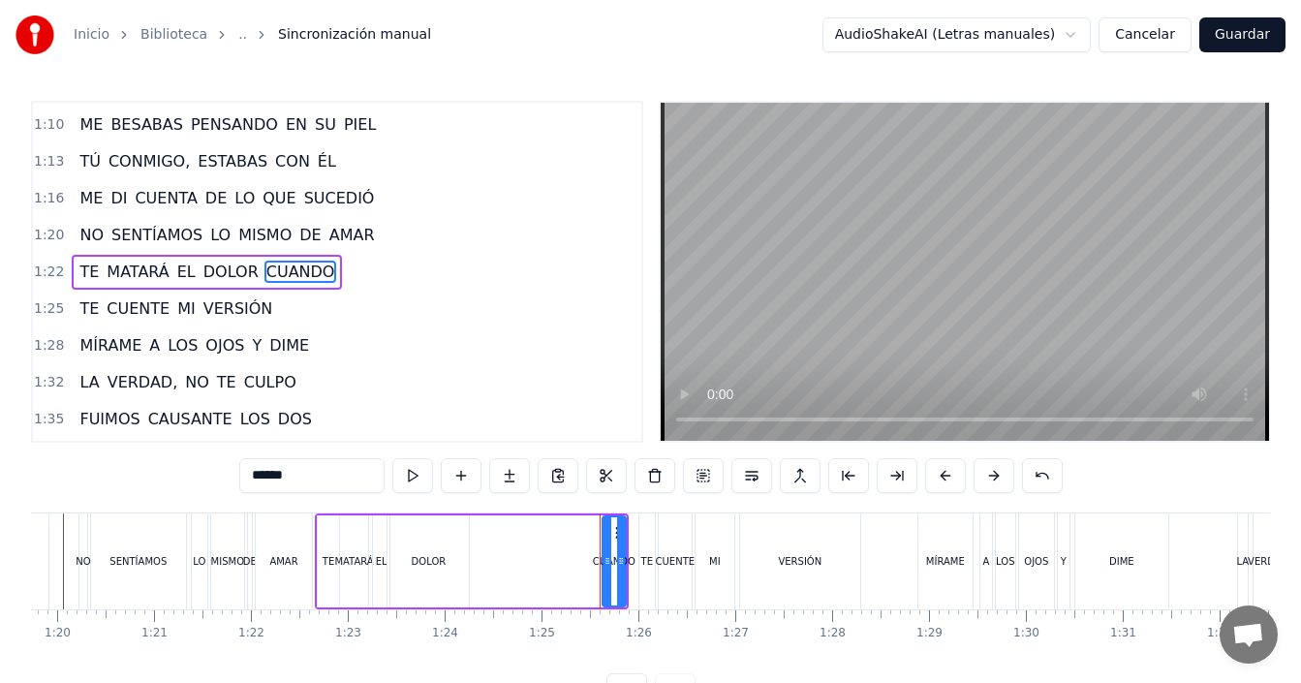
click at [612, 567] on div "CUANDO" at bounding box center [614, 561] width 43 height 15
click at [653, 470] on button at bounding box center [655, 475] width 41 height 35
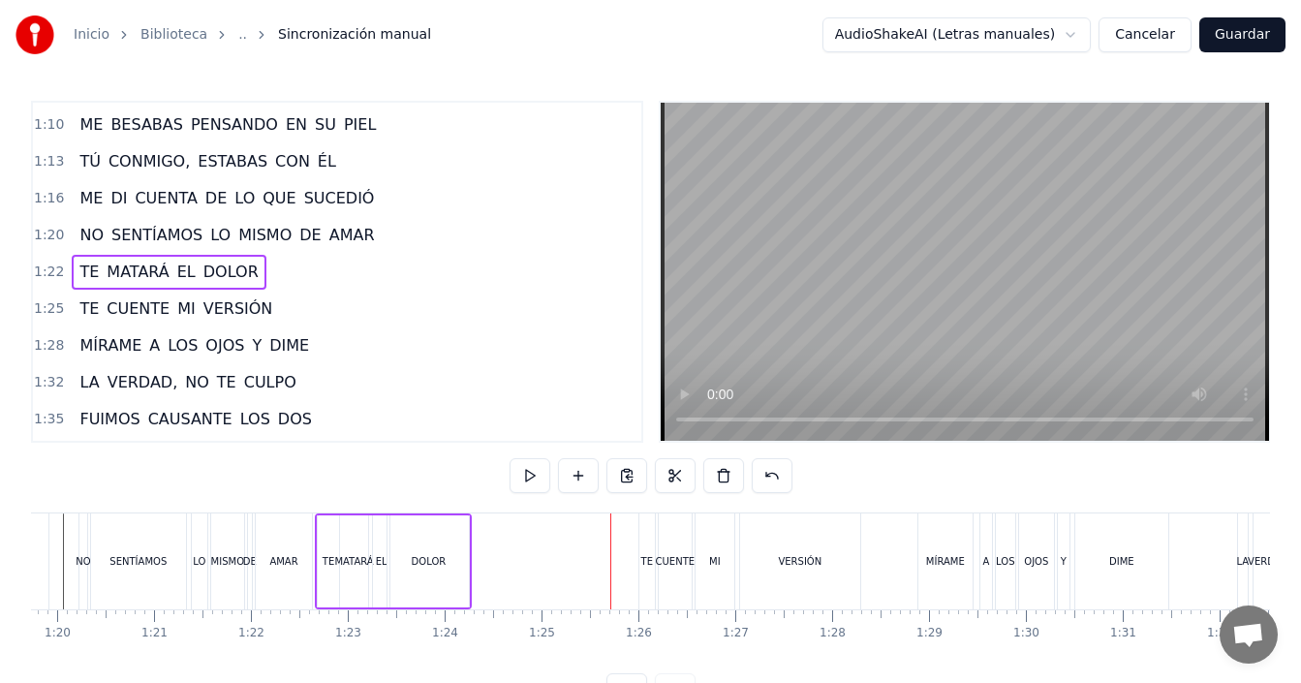
click at [411, 558] on div "DOLOR" at bounding box center [428, 561] width 81 height 92
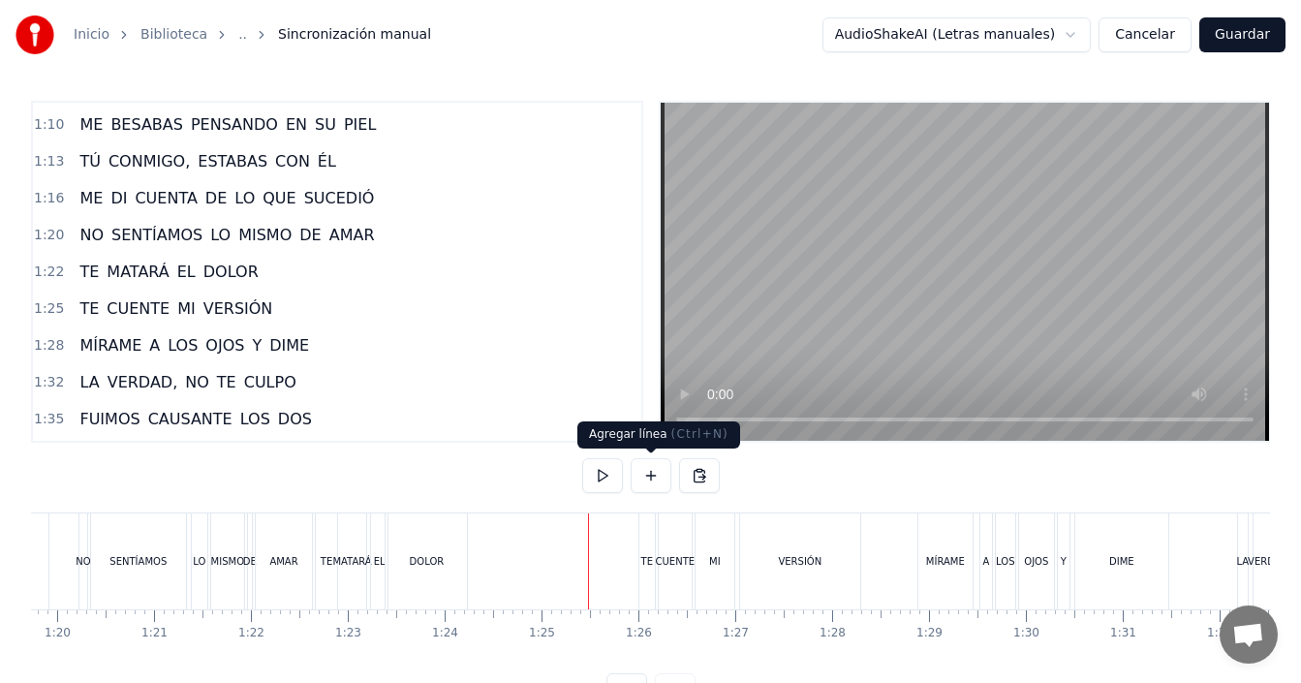
click at [647, 478] on button at bounding box center [651, 475] width 41 height 35
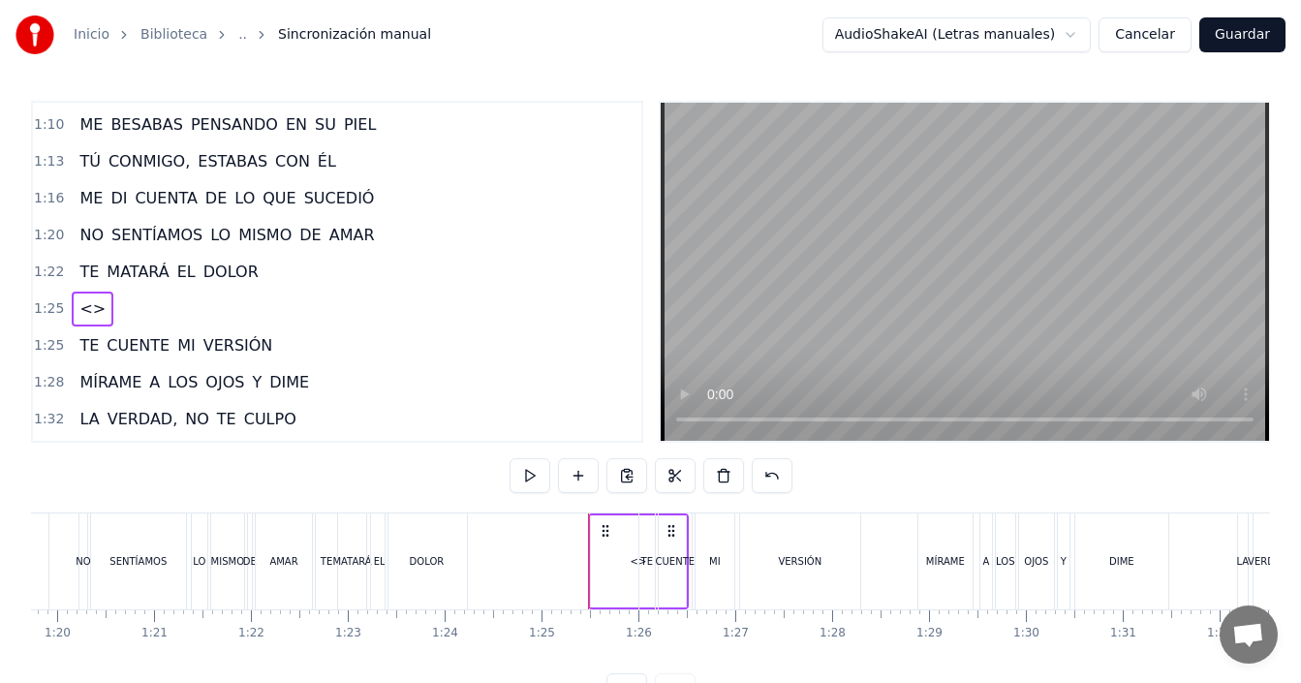
click at [610, 569] on div "<>" at bounding box center [638, 561] width 95 height 92
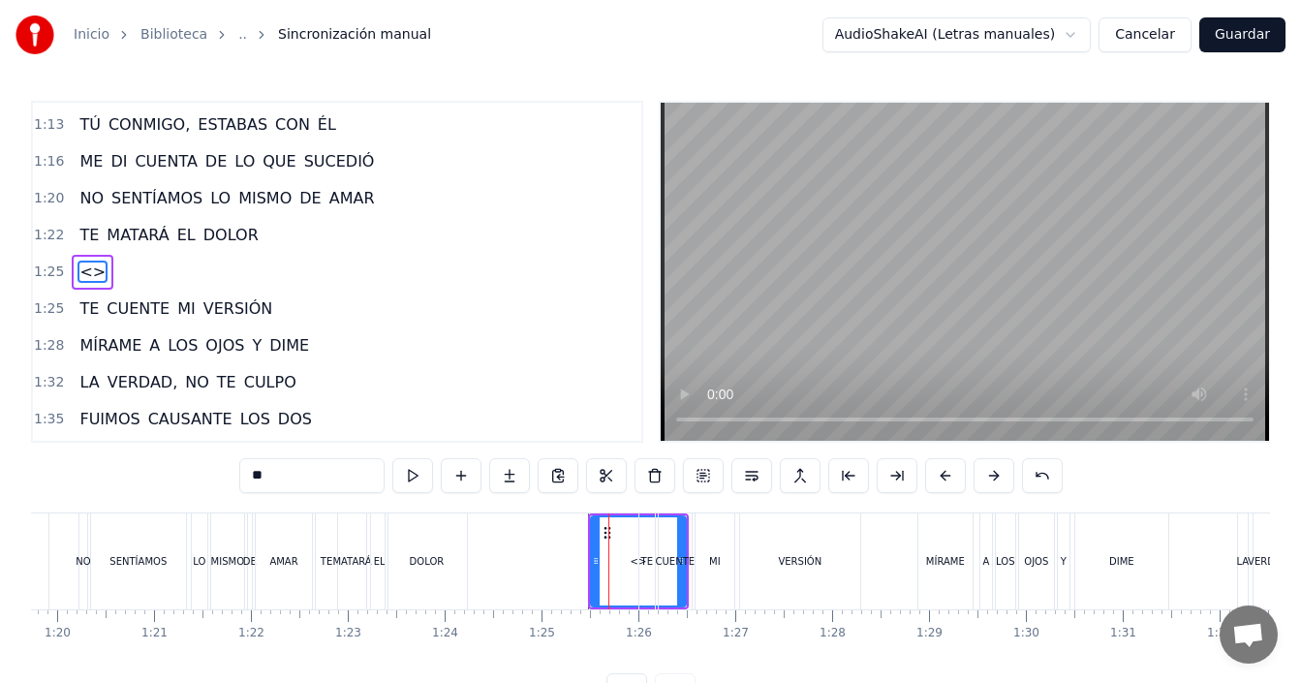
drag, startPoint x: 336, startPoint y: 475, endPoint x: 224, endPoint y: 481, distance: 112.5
click at [226, 481] on div "0:04 TE MATARÁ EL DOLOR 0:07 CUANDO TE CUENTE MI VERSIÓN 0:11 MÍRAME A LOS OJOS…" at bounding box center [650, 404] width 1239 height 607
type input "******"
click at [623, 554] on div "CUANDO" at bounding box center [638, 561] width 43 height 15
click at [482, 540] on div at bounding box center [597, 561] width 16580 height 96
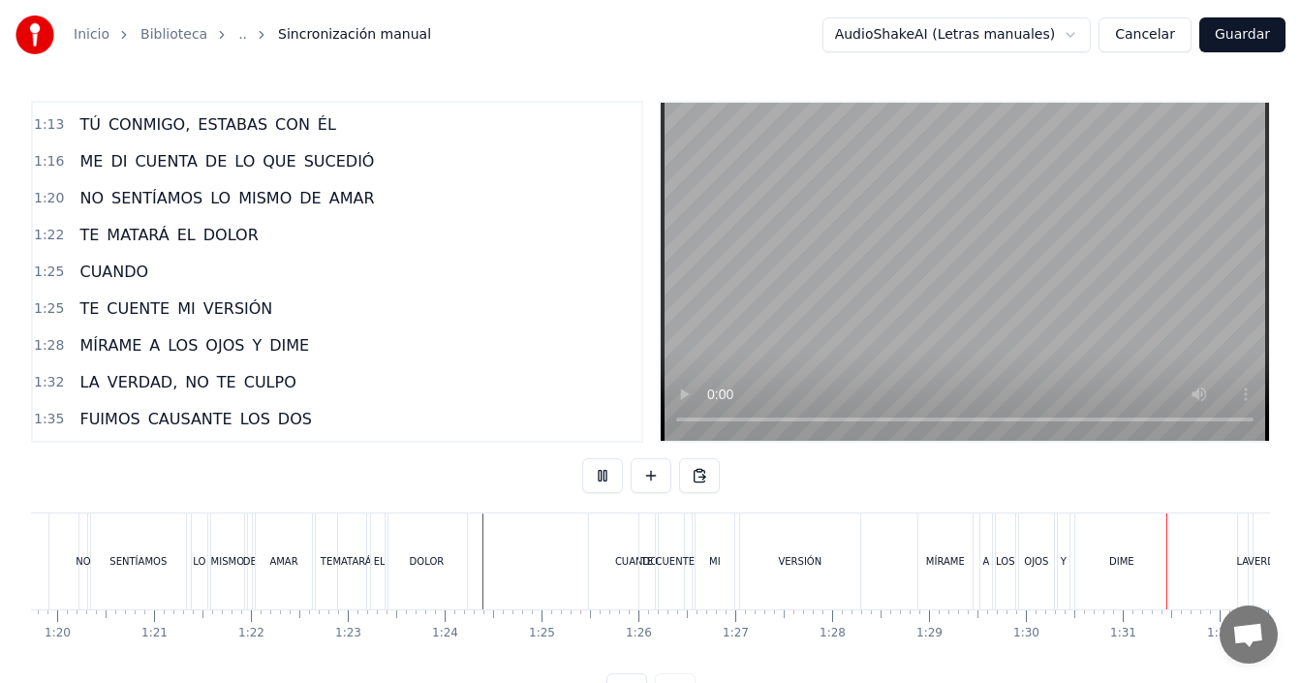
scroll to position [0, 8769]
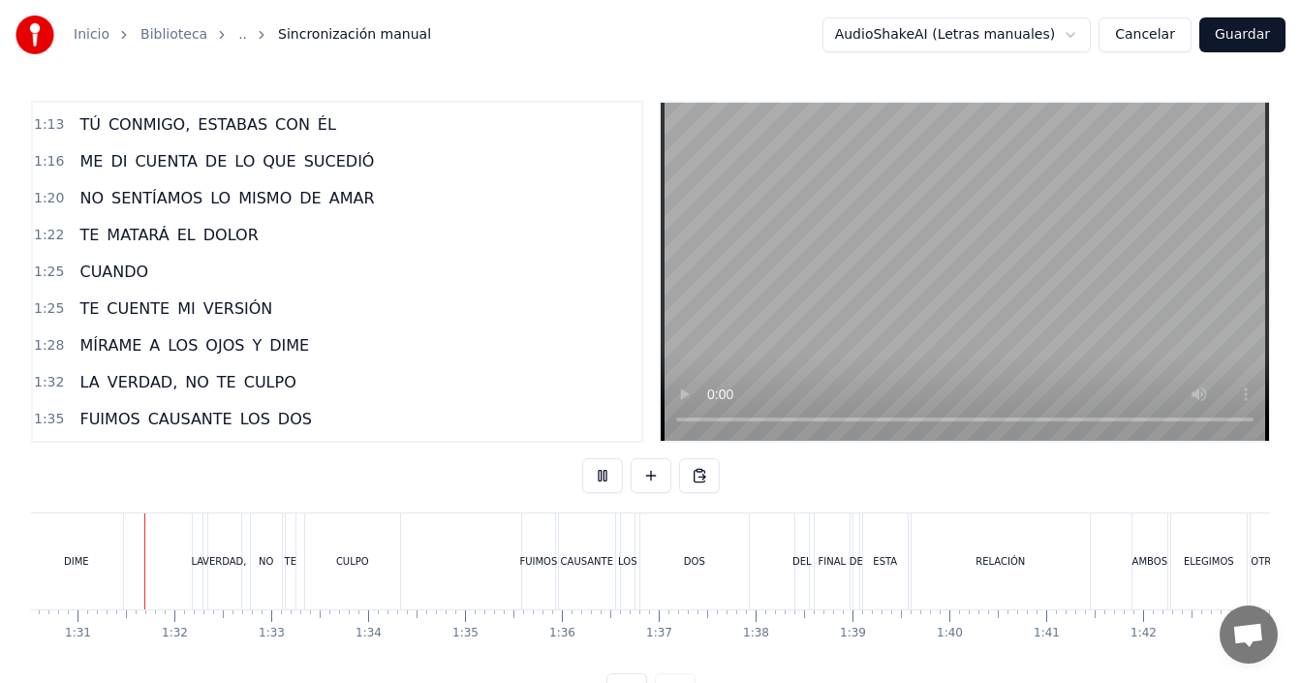
click at [327, 547] on div "CULPO" at bounding box center [352, 561] width 95 height 96
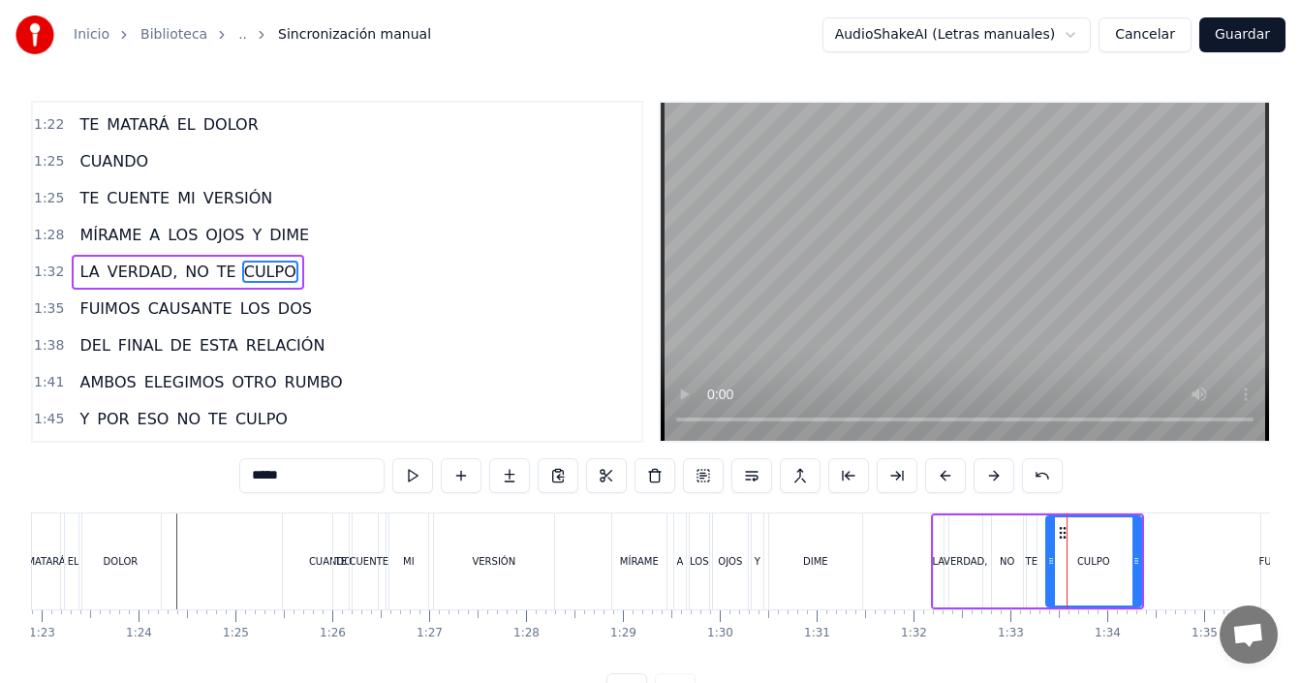
scroll to position [73, 0]
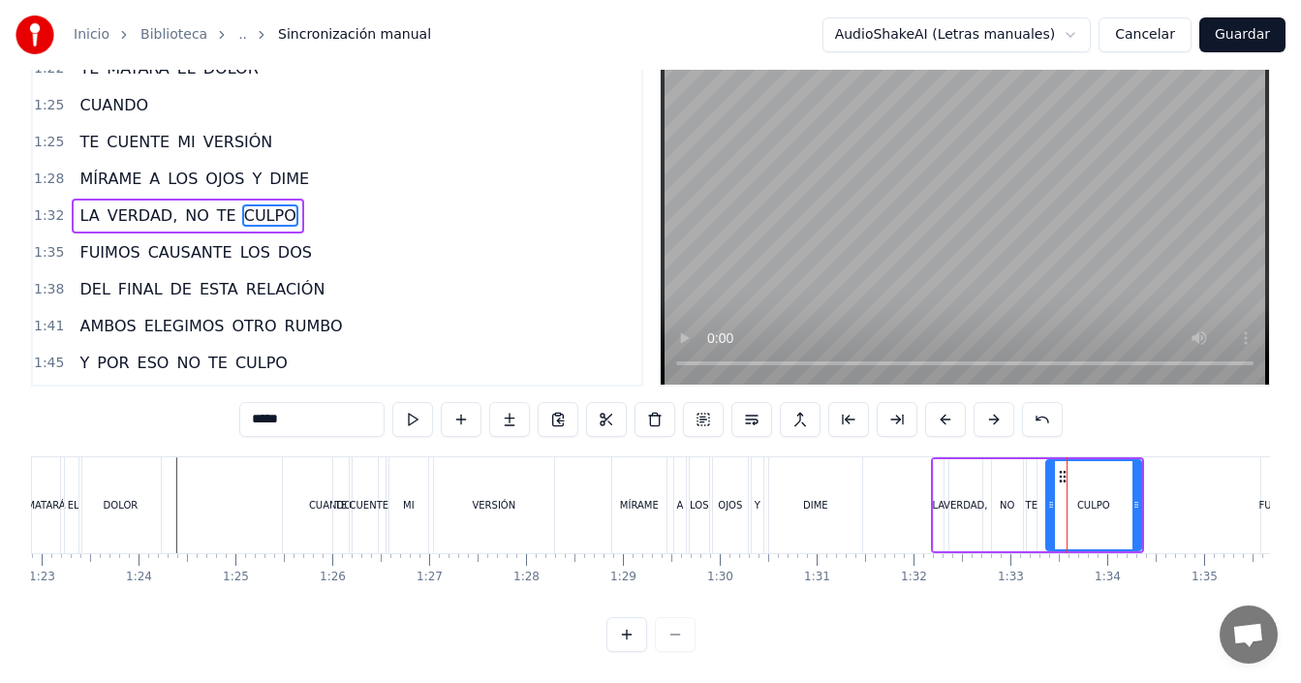
click at [621, 637] on button at bounding box center [626, 634] width 41 height 35
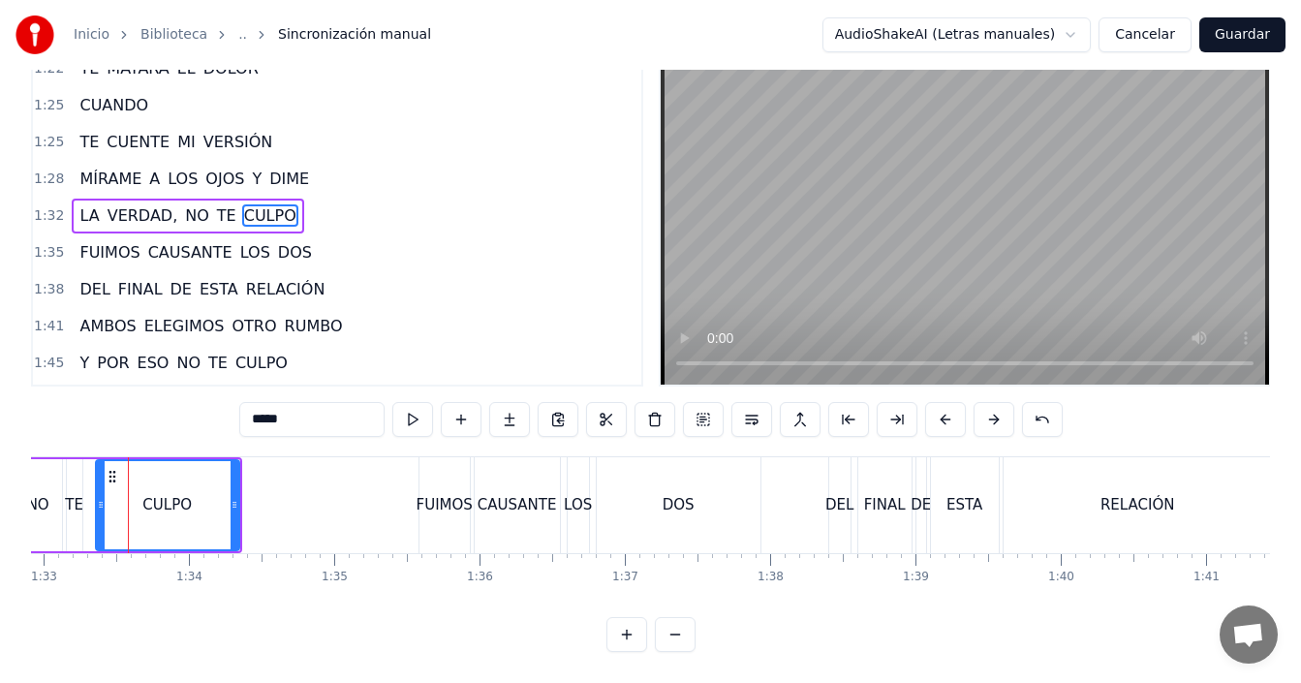
click at [621, 637] on button at bounding box center [626, 634] width 41 height 35
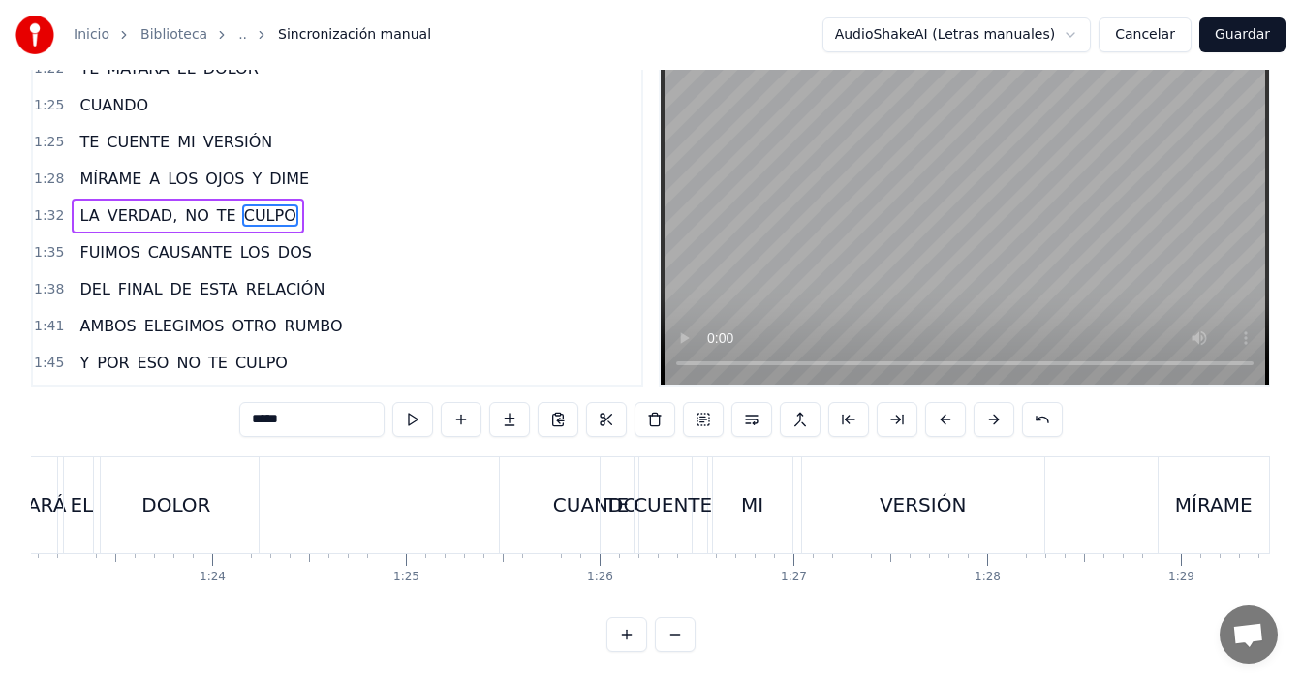
scroll to position [0, 16041]
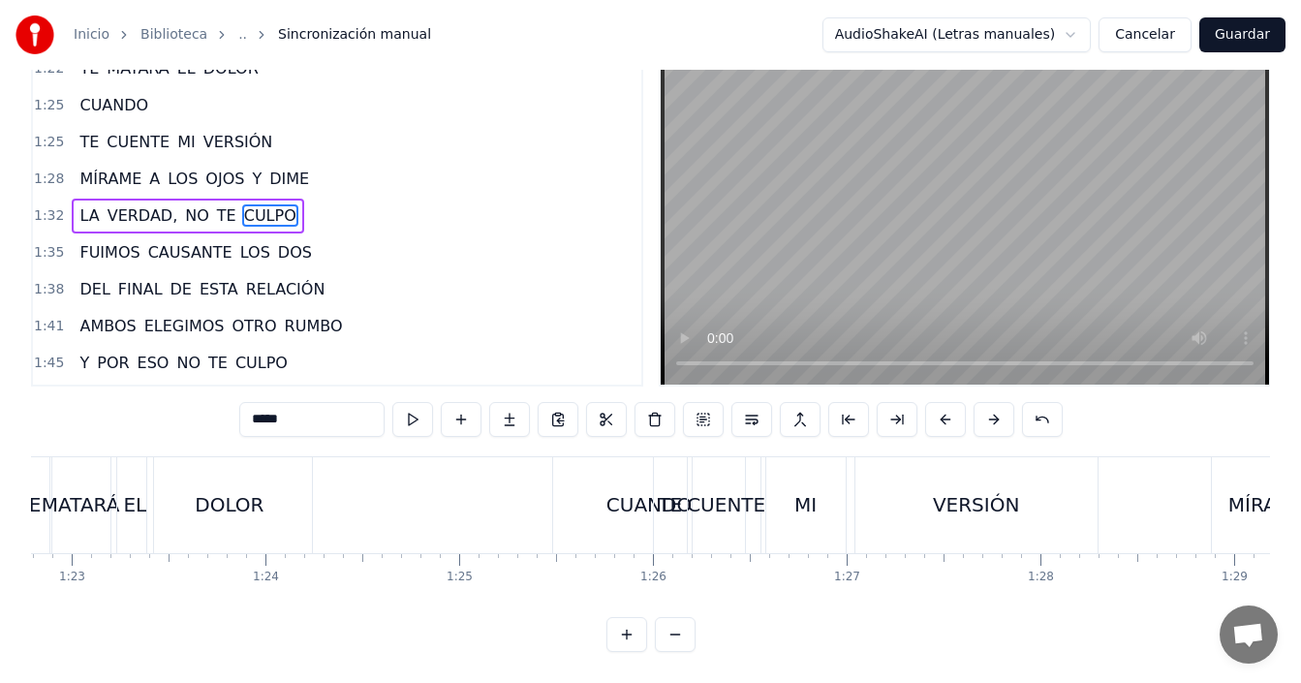
click at [285, 496] on div "DOLOR" at bounding box center [229, 505] width 165 height 96
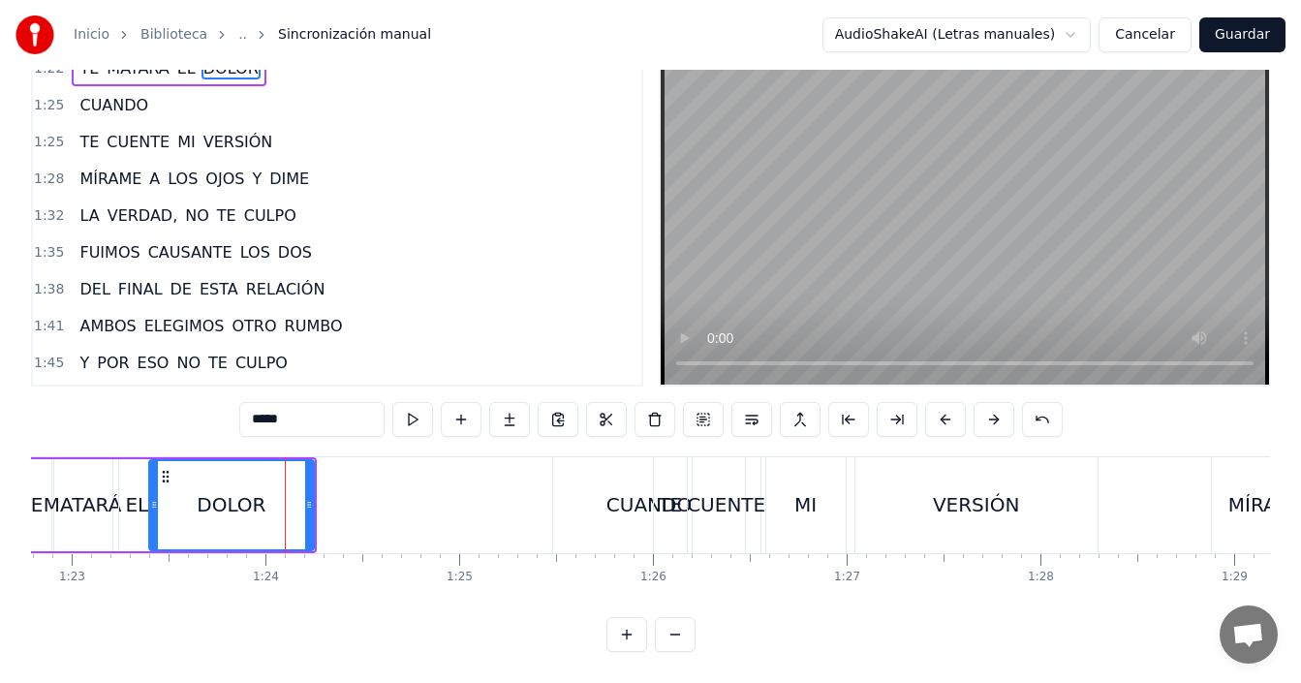
scroll to position [843, 0]
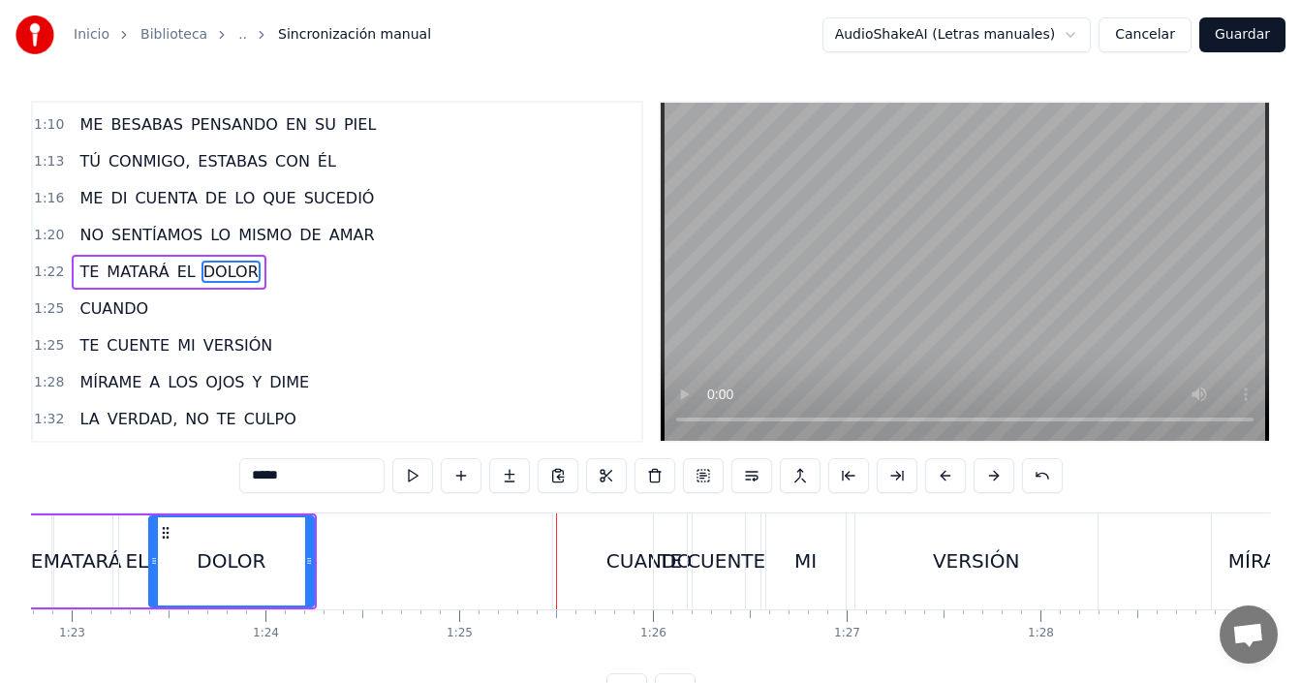
click at [579, 551] on div "CUANDO" at bounding box center [649, 561] width 192 height 96
type input "******"
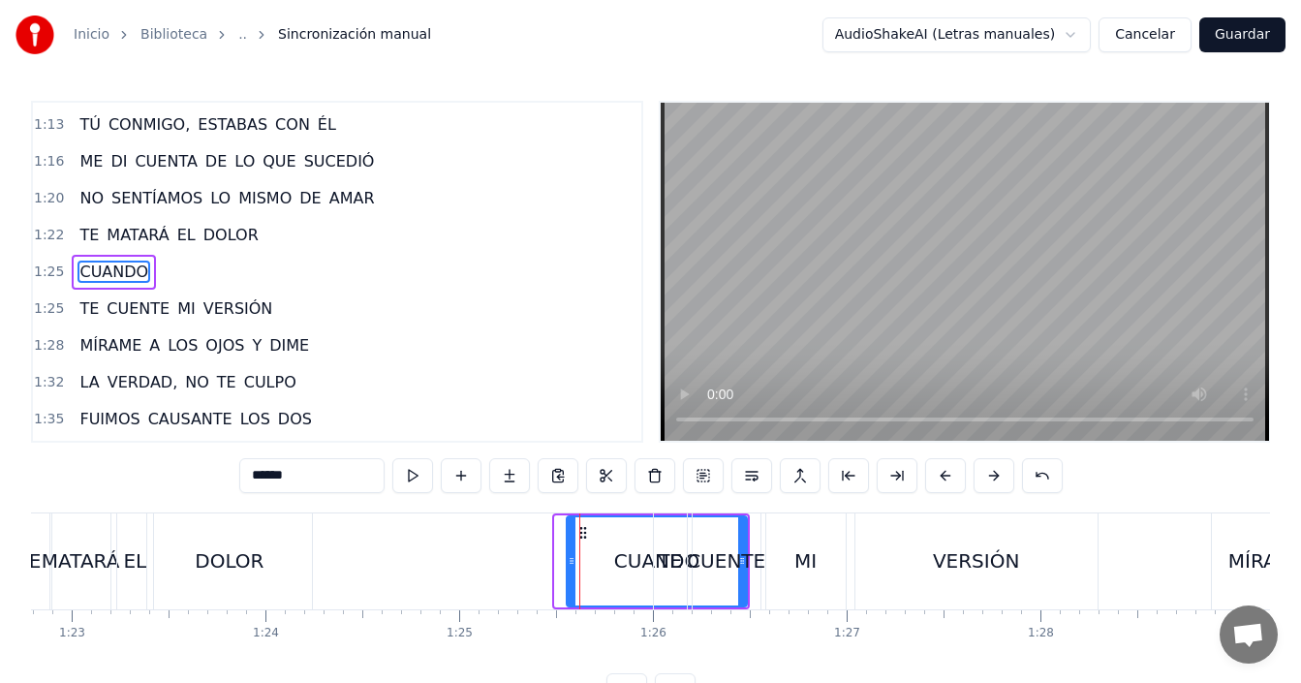
drag, startPoint x: 561, startPoint y: 564, endPoint x: 573, endPoint y: 567, distance: 12.0
click at [573, 567] on icon at bounding box center [572, 561] width 8 height 16
click at [630, 548] on div "CUANDO" at bounding box center [656, 560] width 85 height 29
click at [505, 551] on div "TE MATARÁ EL DOLOR CUANDO TE CUENTE MI VERSIÓN MÍRAME A LOS OJOS Y DIME LA VERD…" at bounding box center [570, 560] width 33160 height 97
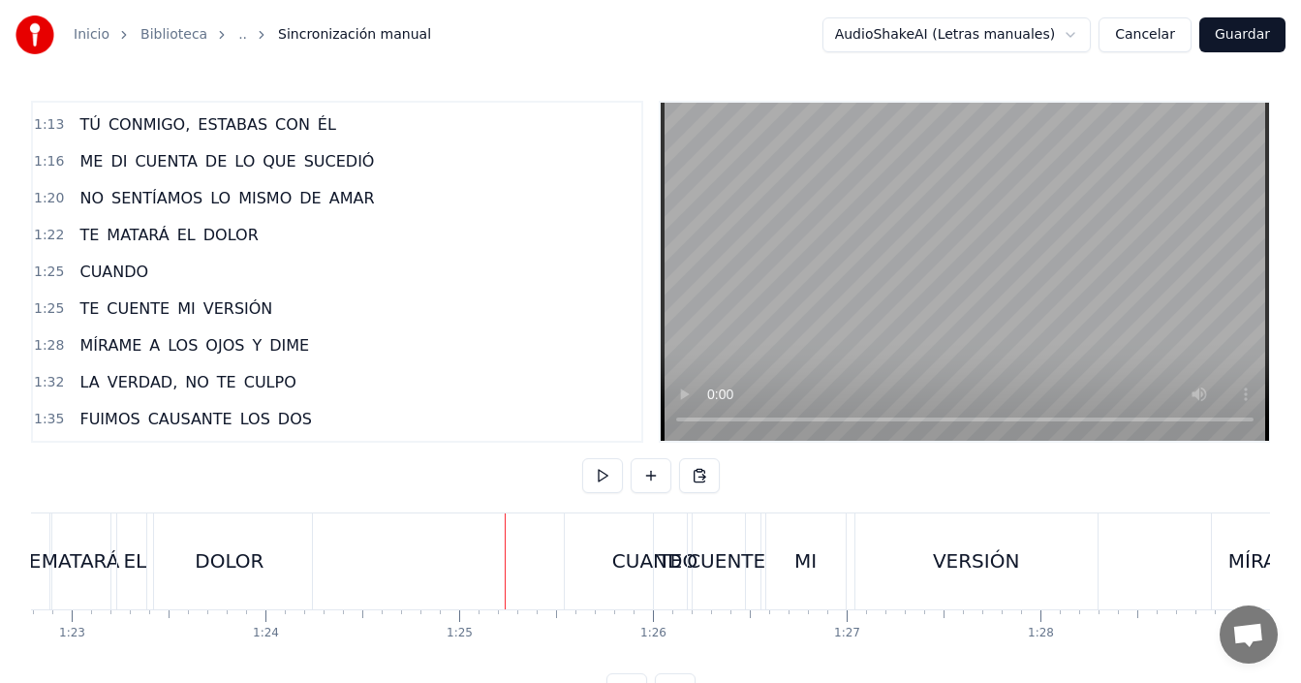
drag, startPoint x: 600, startPoint y: 557, endPoint x: 590, endPoint y: 541, distance: 19.1
click at [600, 558] on div "CUANDO" at bounding box center [655, 561] width 180 height 96
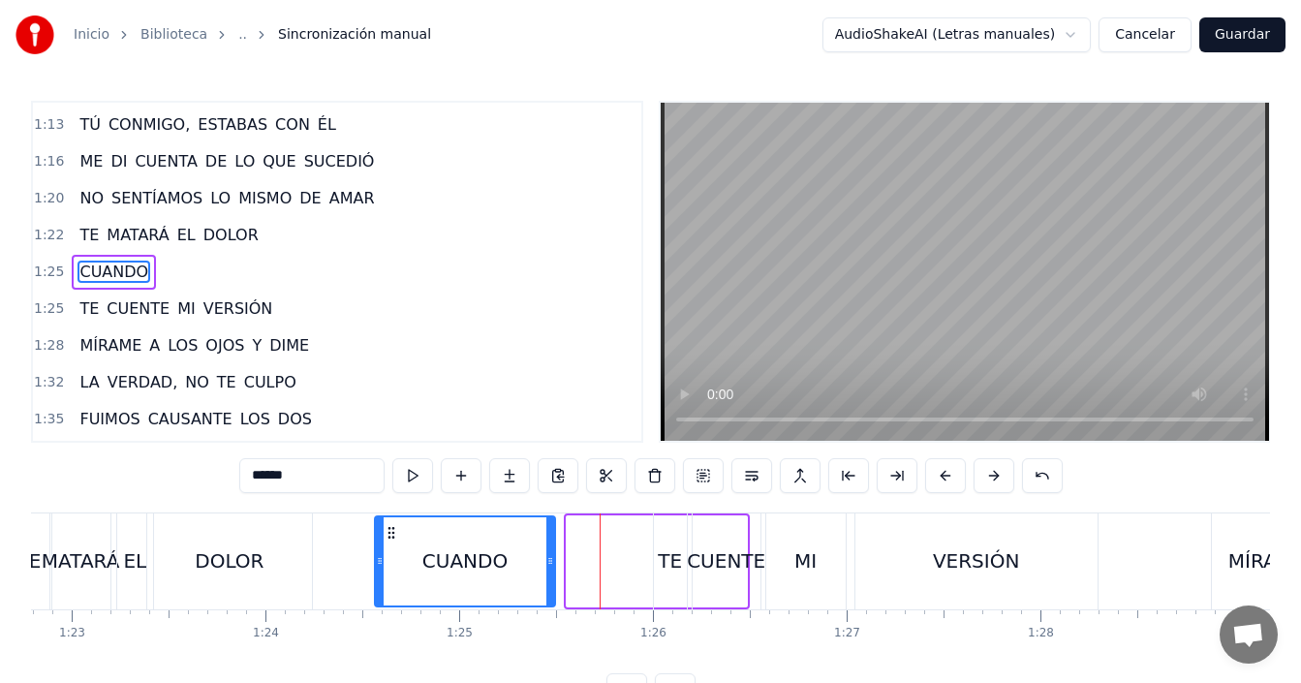
drag, startPoint x: 582, startPoint y: 529, endPoint x: 390, endPoint y: 534, distance: 191.9
click at [390, 534] on icon at bounding box center [392, 533] width 16 height 16
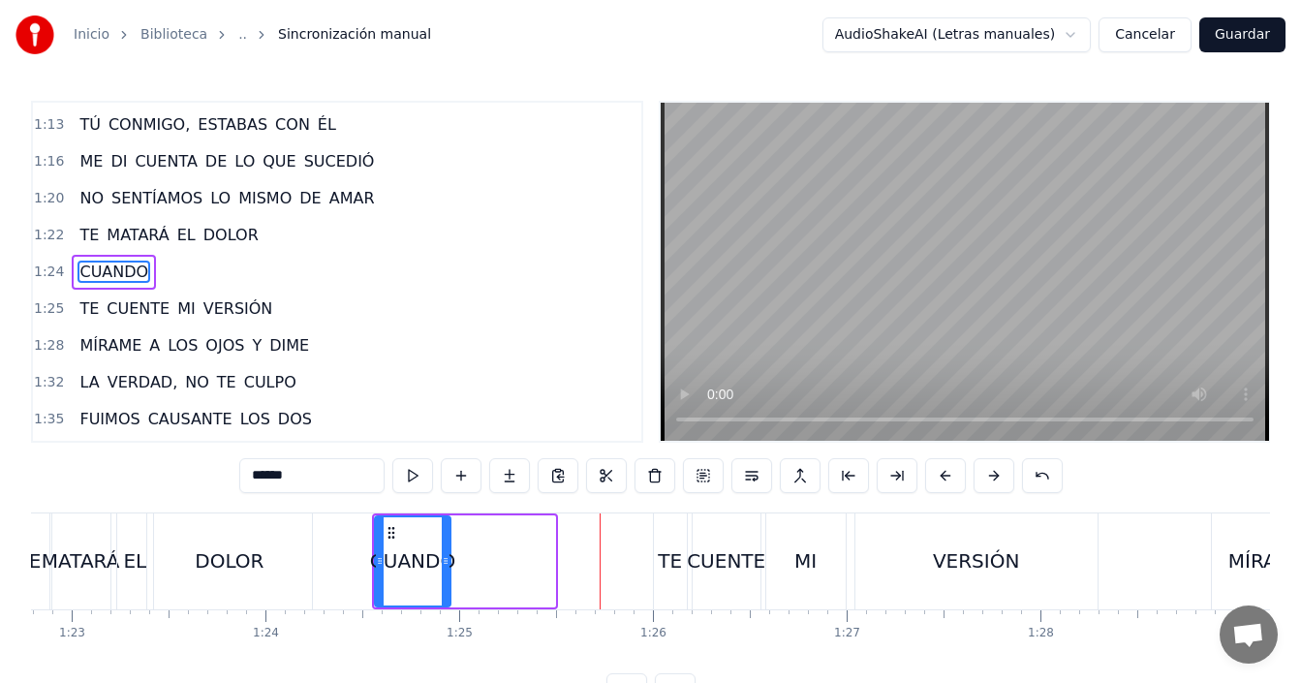
drag, startPoint x: 549, startPoint y: 541, endPoint x: 413, endPoint y: 529, distance: 137.1
click at [445, 543] on div at bounding box center [446, 561] width 8 height 88
click at [547, 536] on div "TE MATARÁ EL DOLOR CUANDO TE CUENTE MI VERSIÓN MÍRAME A LOS OJOS Y DIME LA VERD…" at bounding box center [570, 560] width 33160 height 97
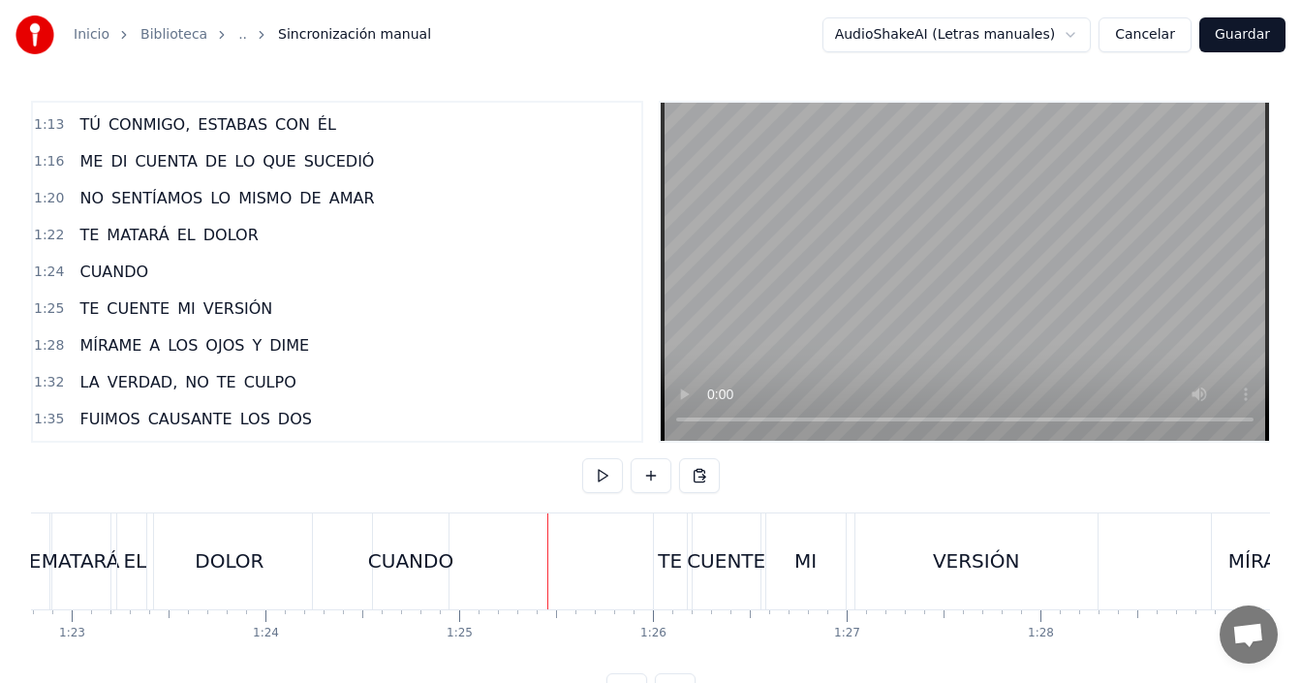
click at [399, 534] on div "CUANDO" at bounding box center [411, 561] width 76 height 96
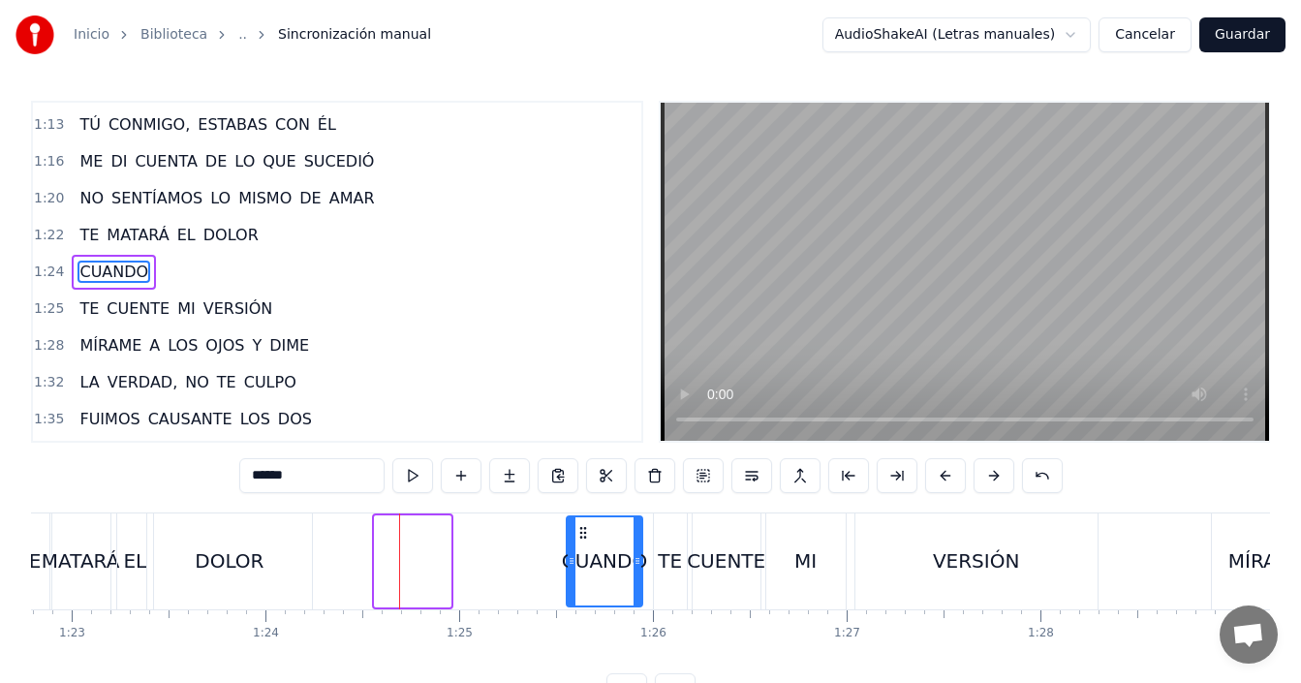
drag, startPoint x: 390, startPoint y: 529, endPoint x: 566, endPoint y: 541, distance: 175.7
click at [582, 529] on icon at bounding box center [583, 533] width 16 height 16
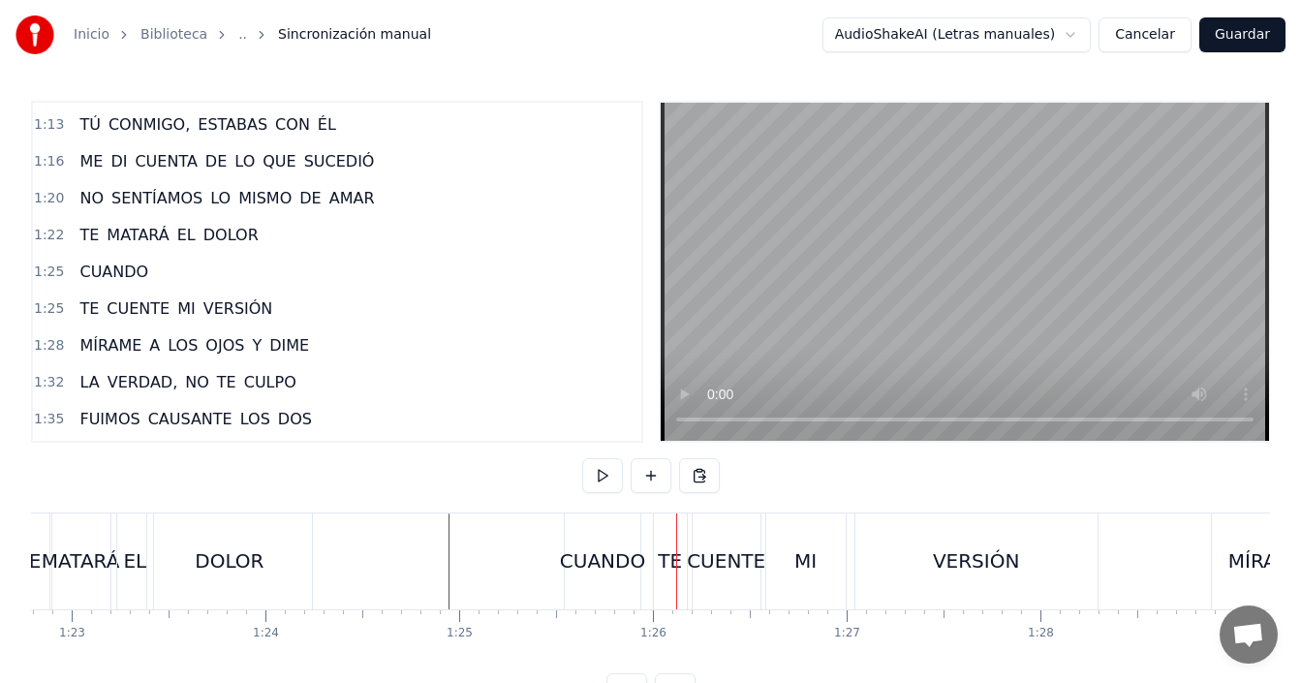
click at [391, 551] on div at bounding box center [570, 561] width 33160 height 96
click at [590, 557] on div "CUANDO" at bounding box center [602, 560] width 85 height 29
click at [589, 564] on div "CUANDO" at bounding box center [602, 560] width 85 height 29
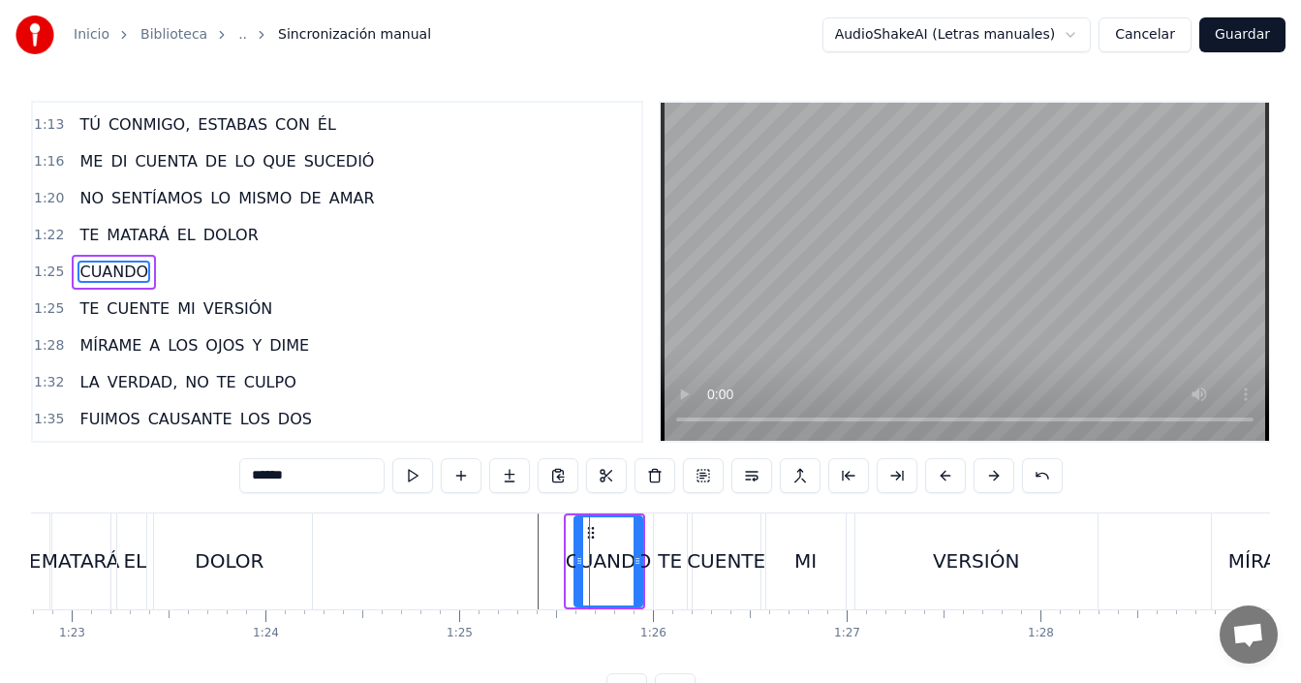
drag, startPoint x: 574, startPoint y: 561, endPoint x: 583, endPoint y: 567, distance: 10.5
click at [583, 567] on icon at bounding box center [579, 561] width 8 height 16
click at [503, 567] on div at bounding box center [570, 561] width 33160 height 96
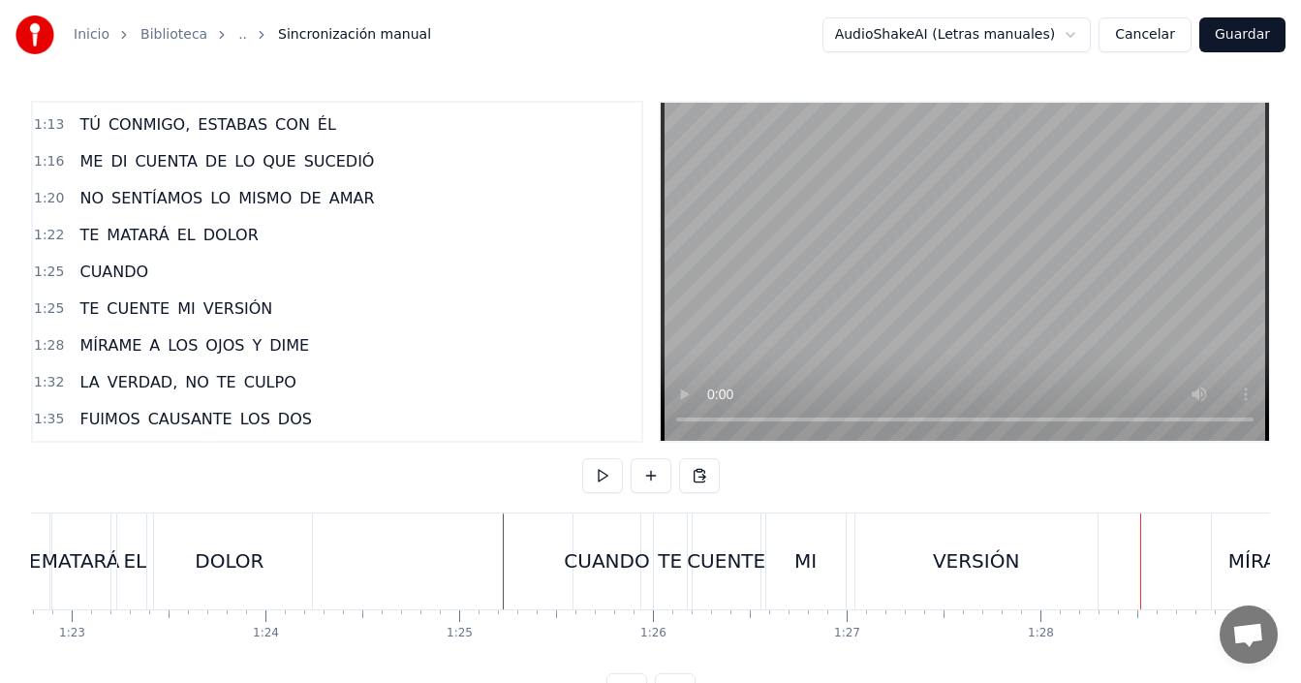
click at [168, 556] on div "DOLOR" at bounding box center [229, 561] width 165 height 96
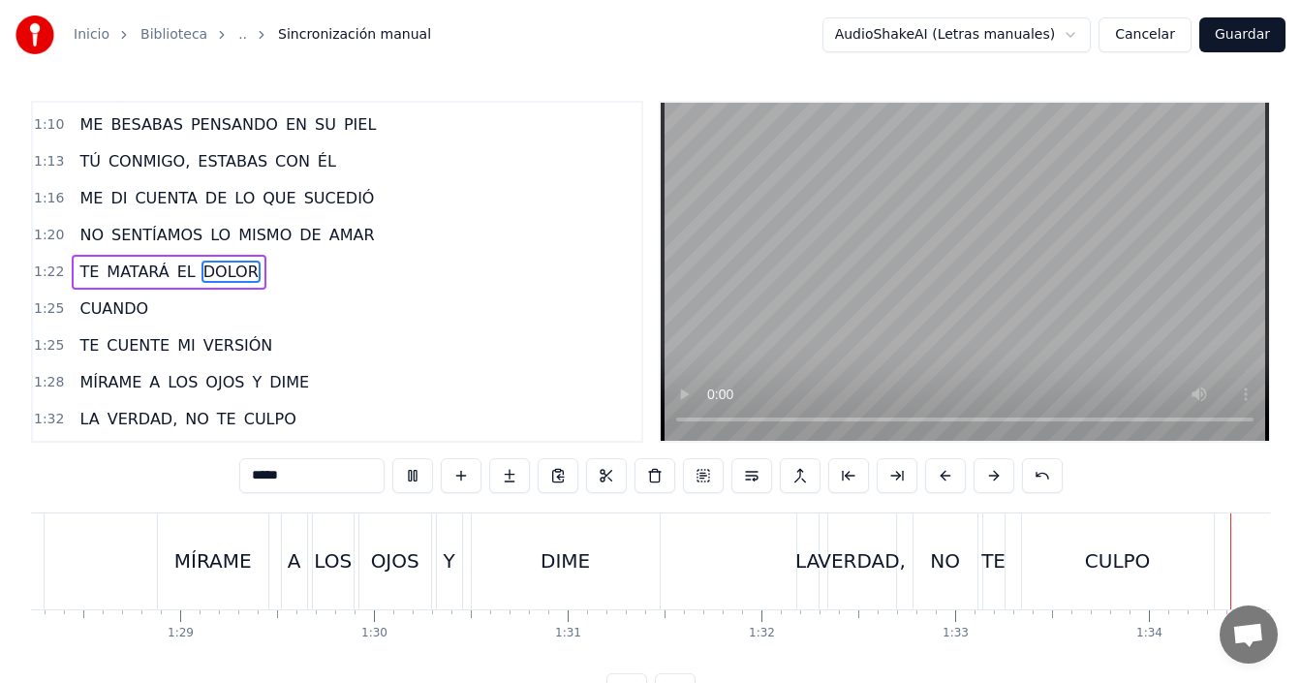
scroll to position [0, 18177]
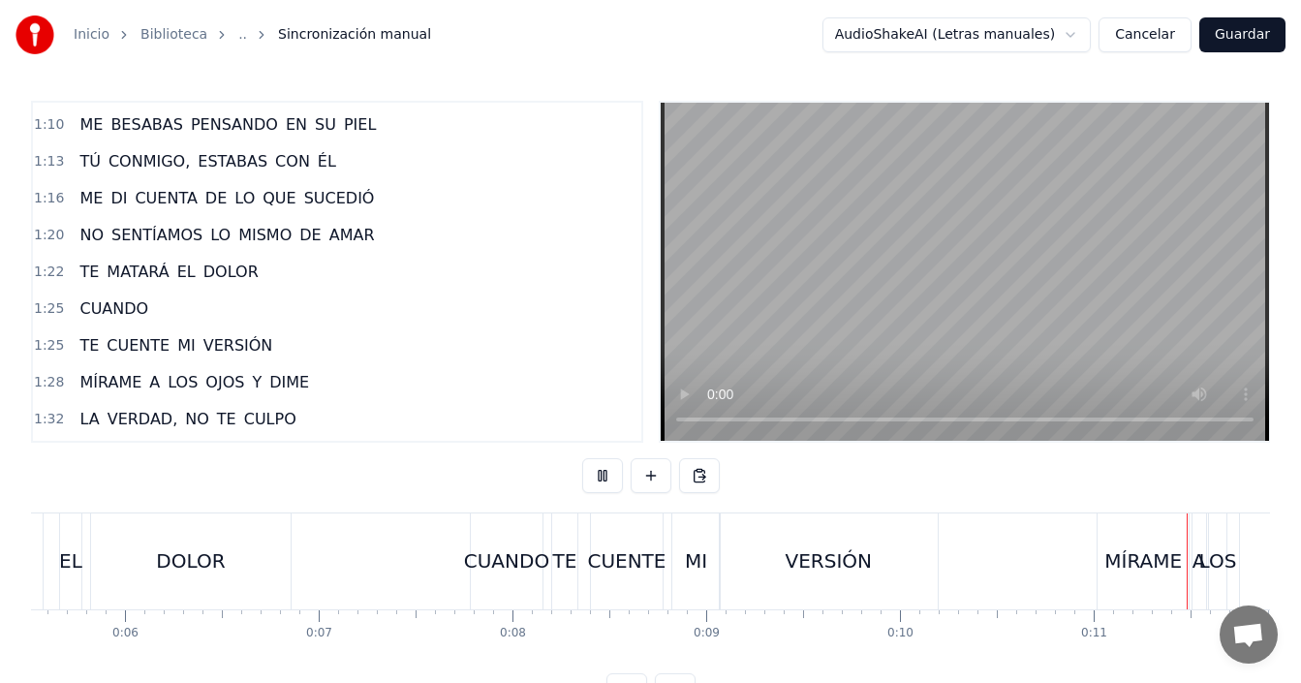
scroll to position [0, 2150]
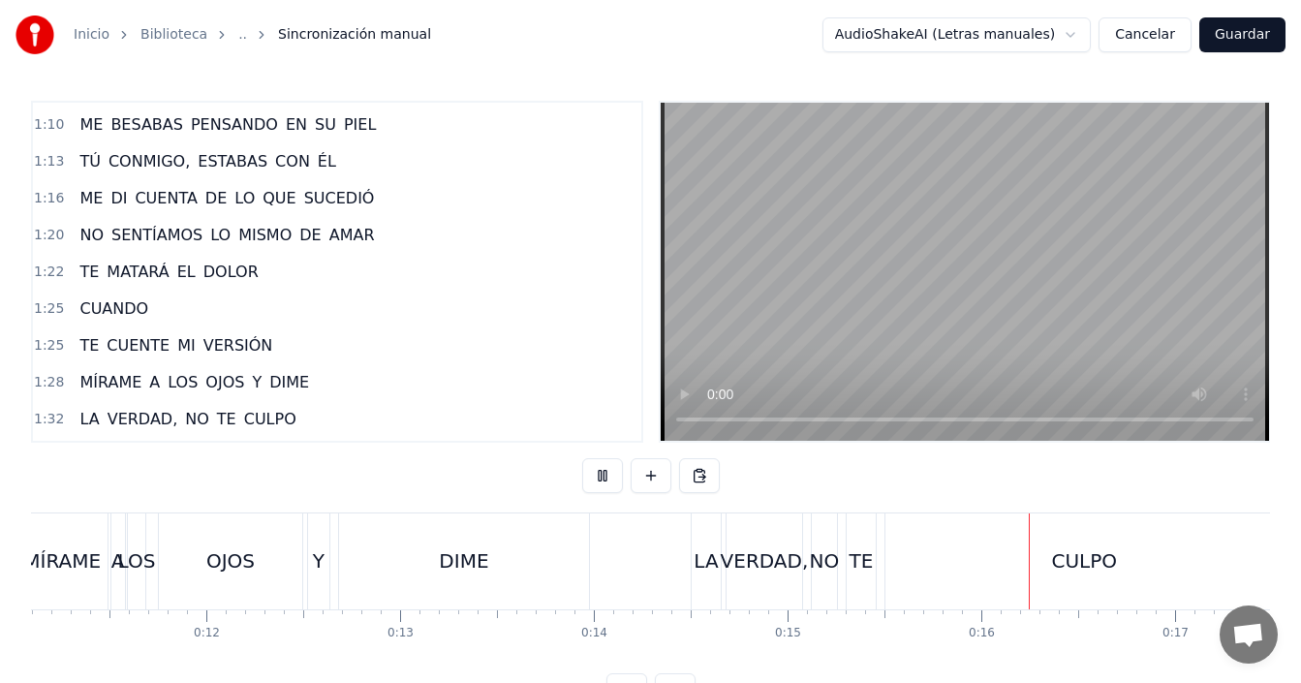
click at [93, 563] on div "MÍRAME" at bounding box center [62, 560] width 78 height 29
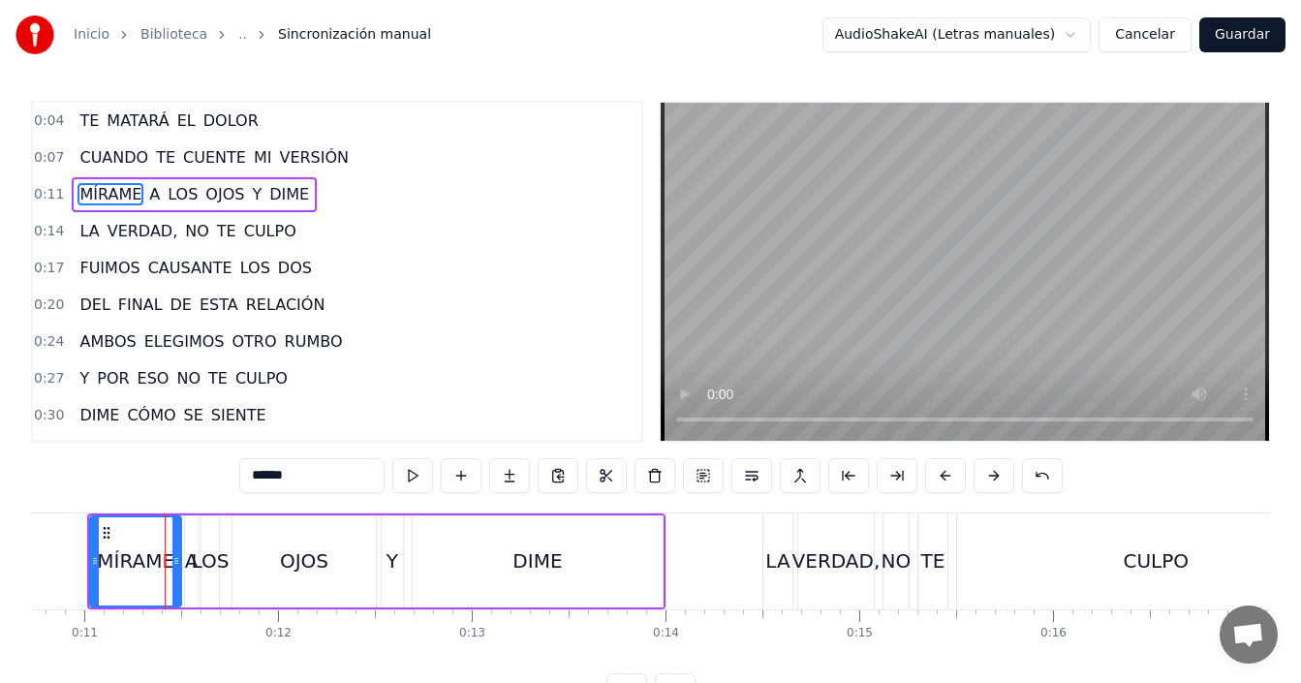
scroll to position [0, 2026]
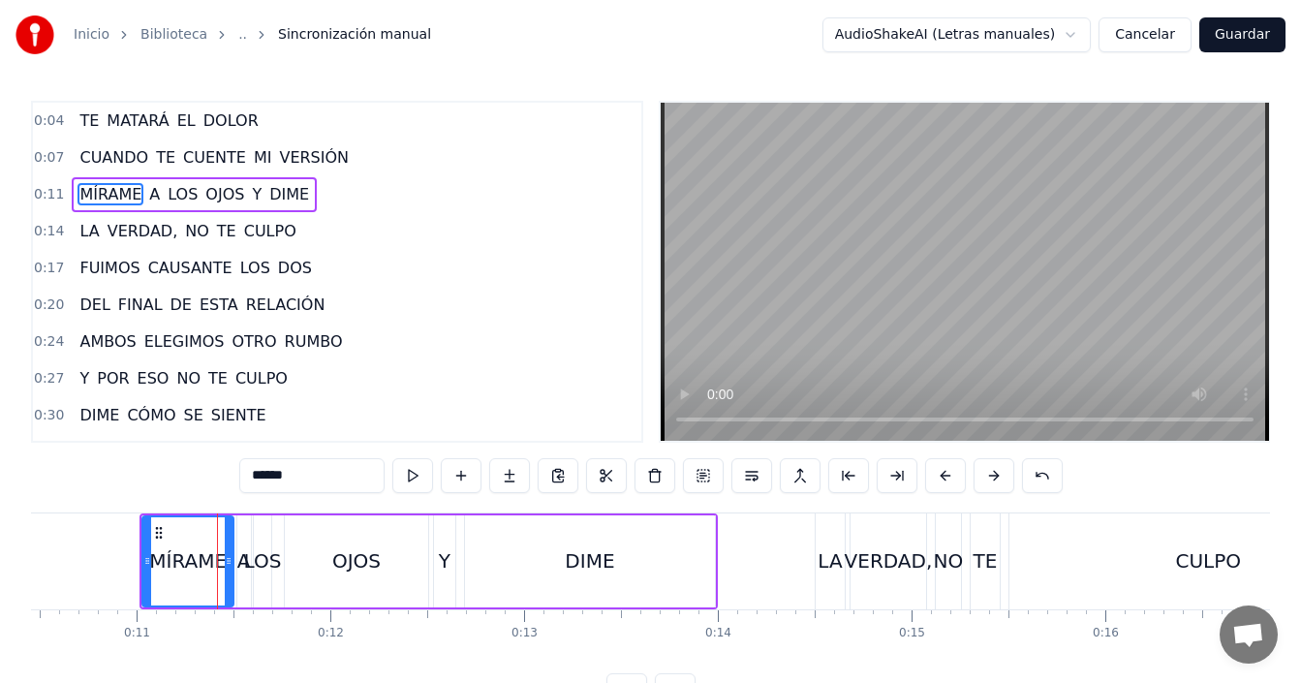
click at [170, 564] on div "MÍRAME" at bounding box center [188, 560] width 78 height 29
click at [361, 559] on div "OJOS" at bounding box center [356, 560] width 48 height 29
type input "****"
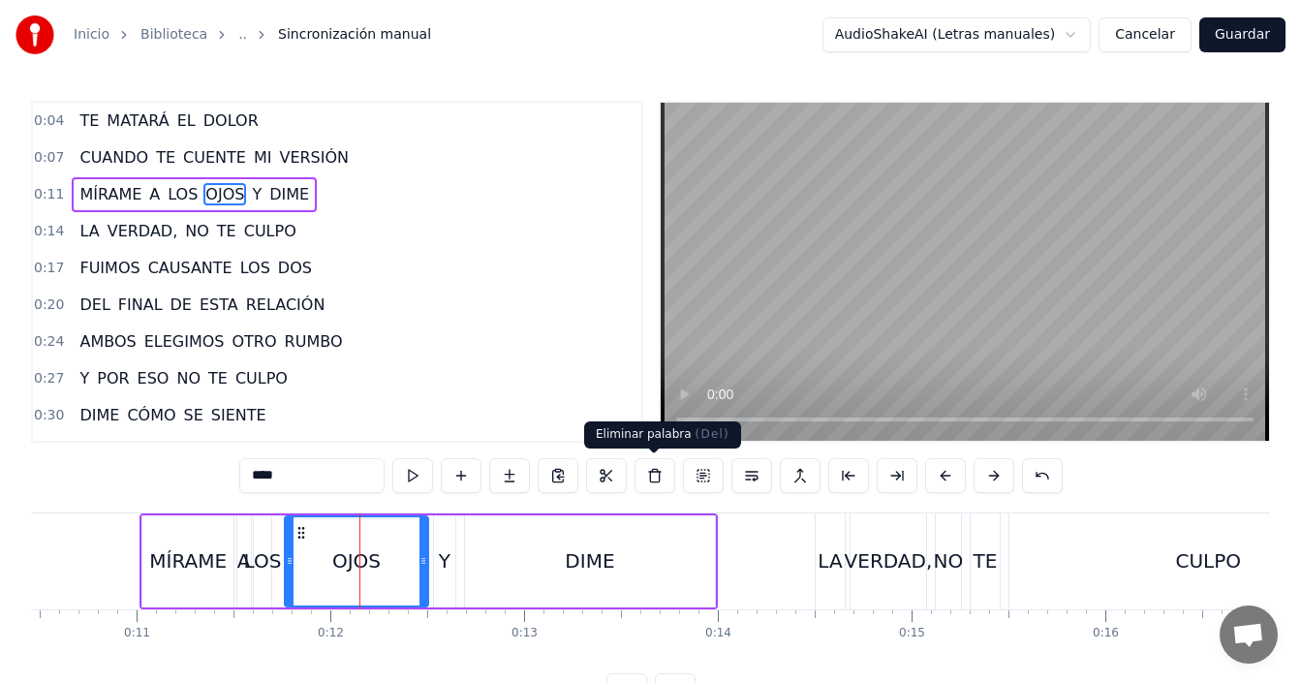
click at [659, 469] on button at bounding box center [655, 475] width 41 height 35
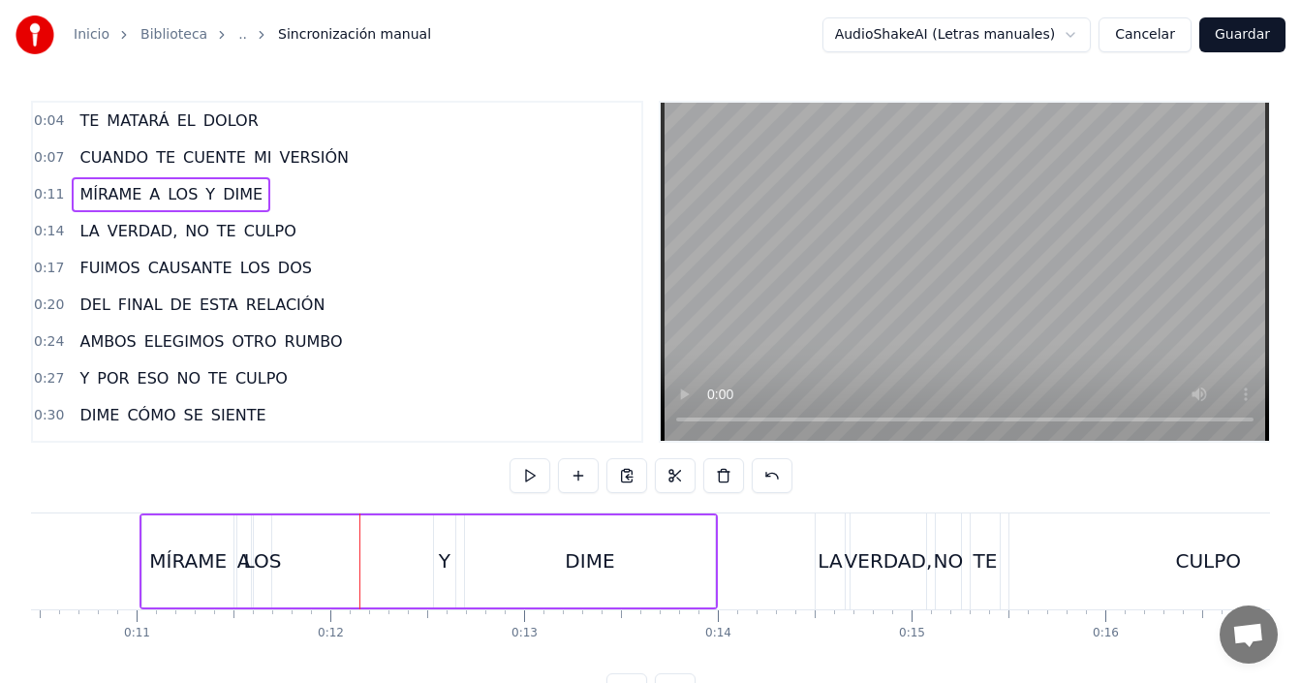
click at [244, 567] on div "A" at bounding box center [244, 560] width 14 height 29
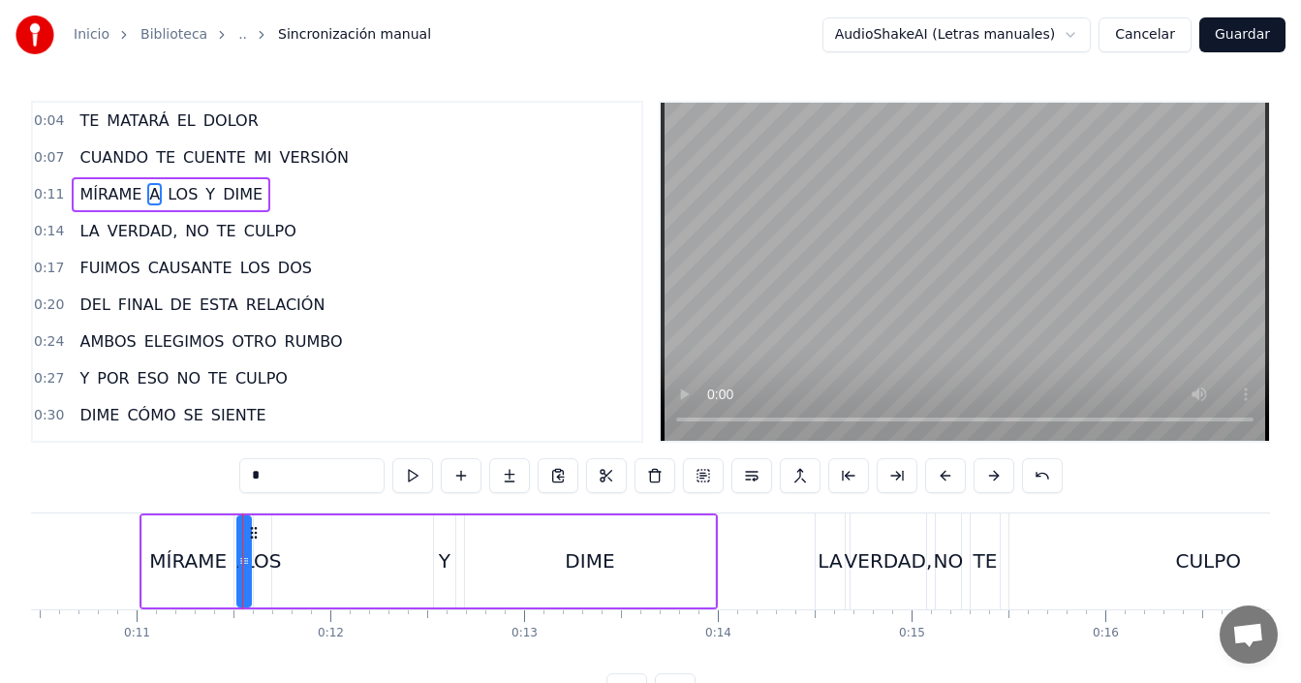
click at [281, 560] on div "MÍRAME A LOS Y DIME" at bounding box center [429, 561] width 578 height 96
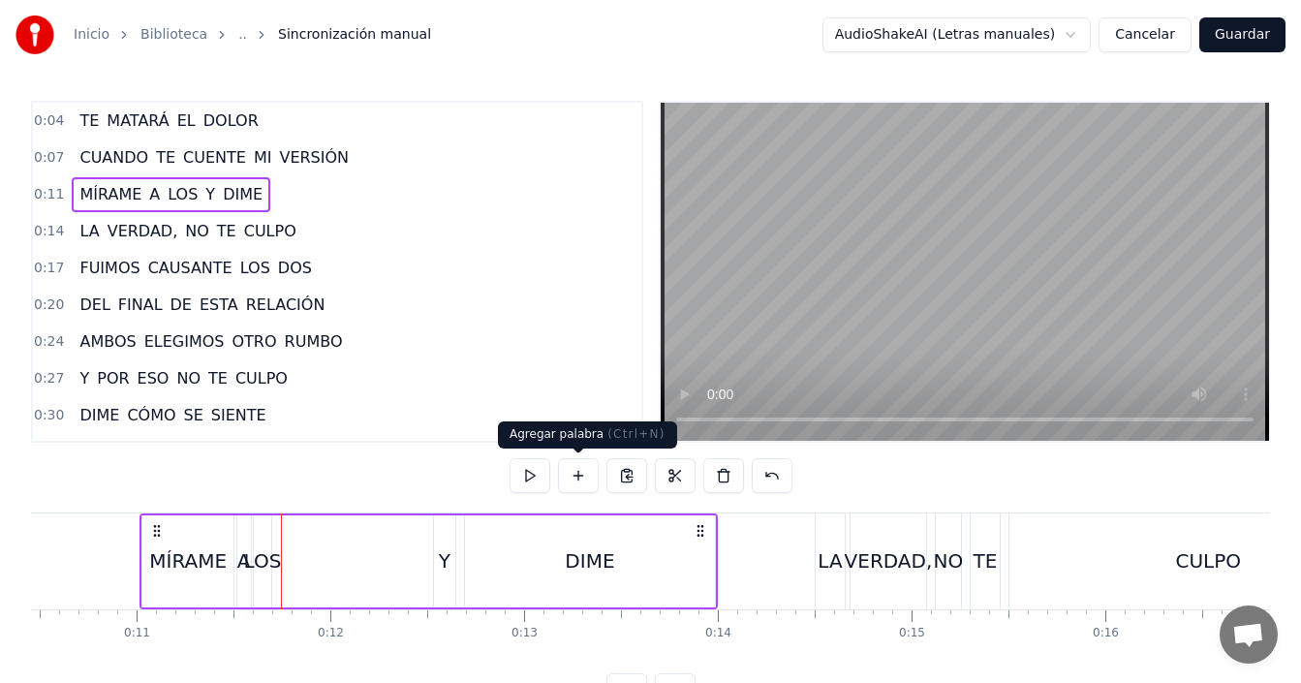
click at [593, 480] on button at bounding box center [578, 475] width 41 height 35
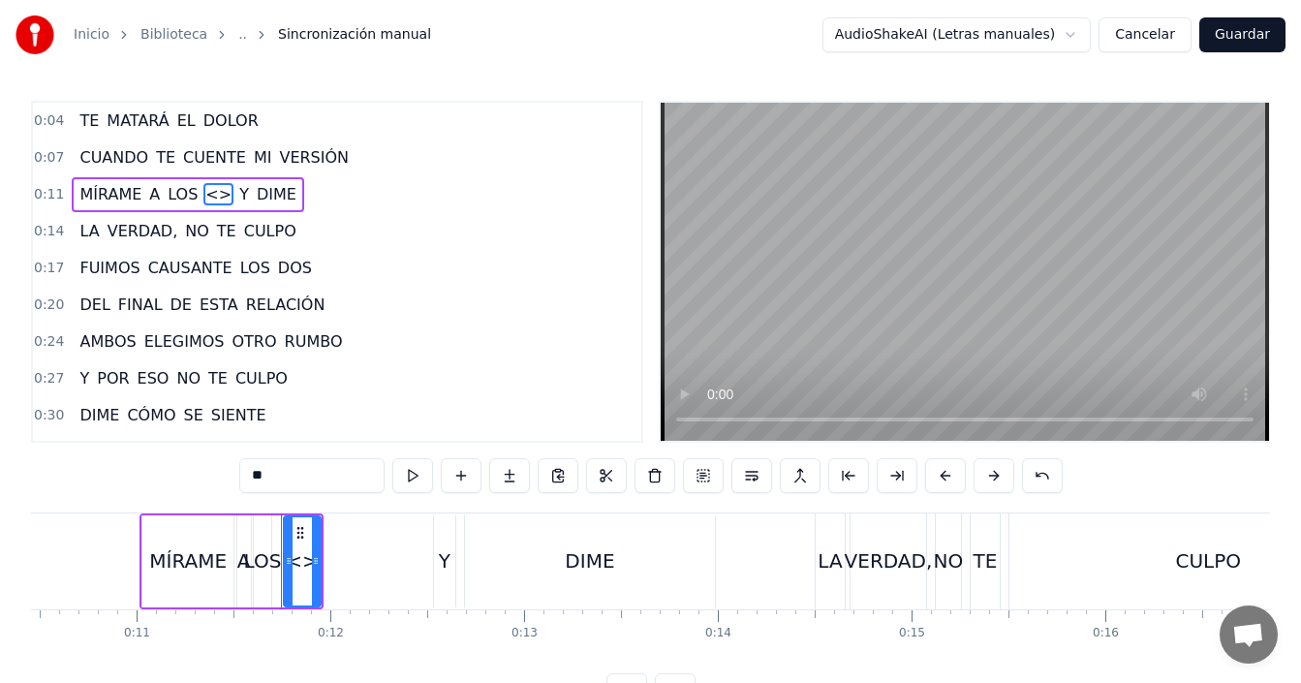
drag, startPoint x: 304, startPoint y: 475, endPoint x: 189, endPoint y: 478, distance: 115.3
click at [189, 478] on div "0:04 TE MATARÁ EL DOLOR 0:07 CUANDO TE CUENTE MI VERSIÓN 0:11 MÍRAME A LOS <> Y…" at bounding box center [650, 404] width 1239 height 607
type input "****"
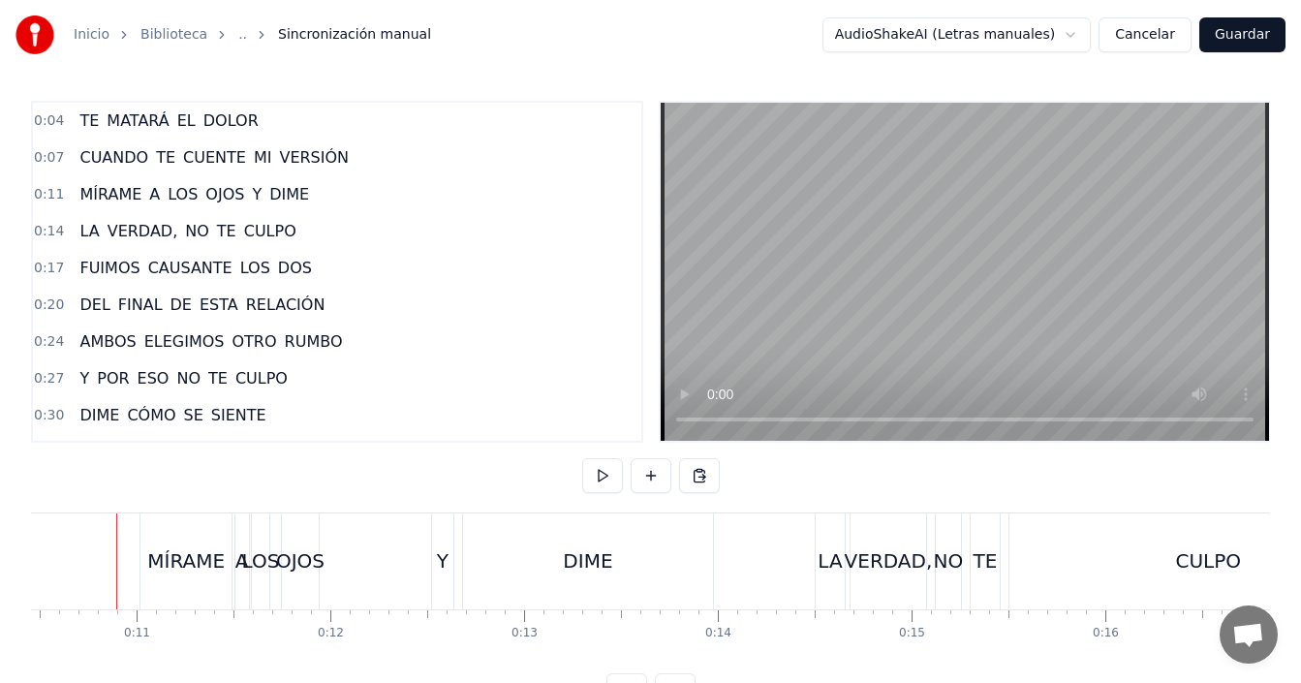
scroll to position [0, 2014]
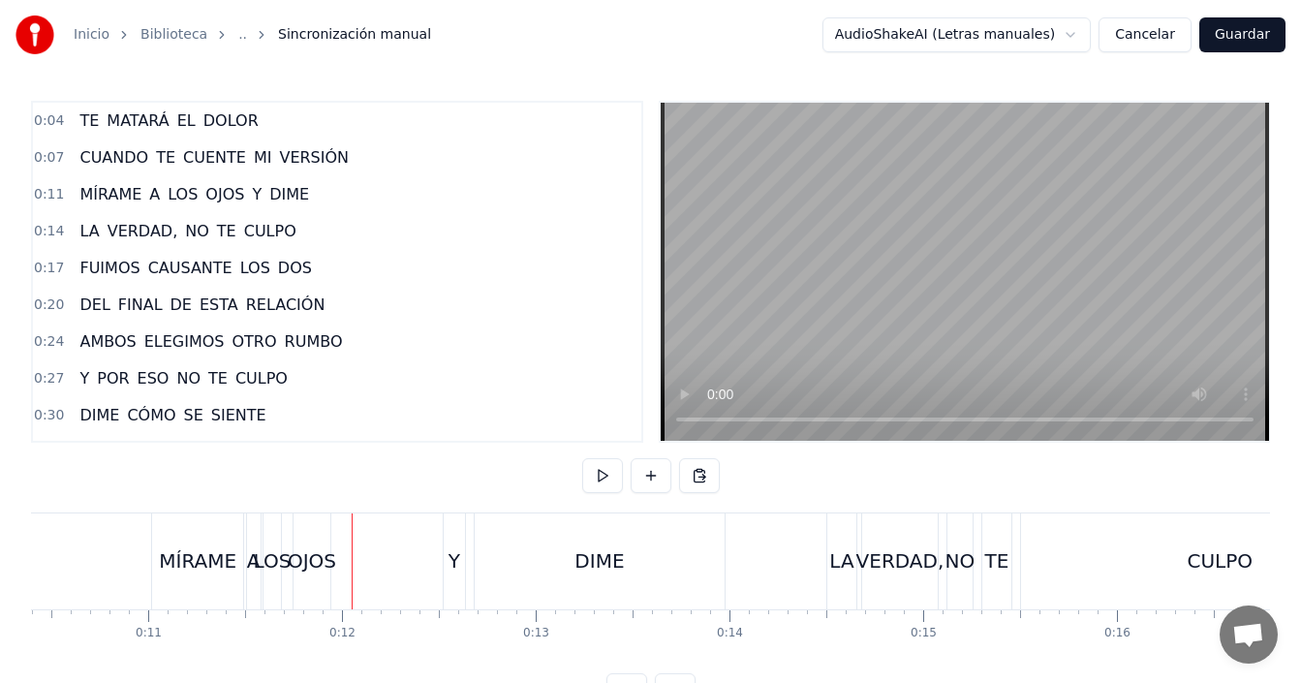
click at [311, 573] on div "OJOS" at bounding box center [312, 560] width 48 height 29
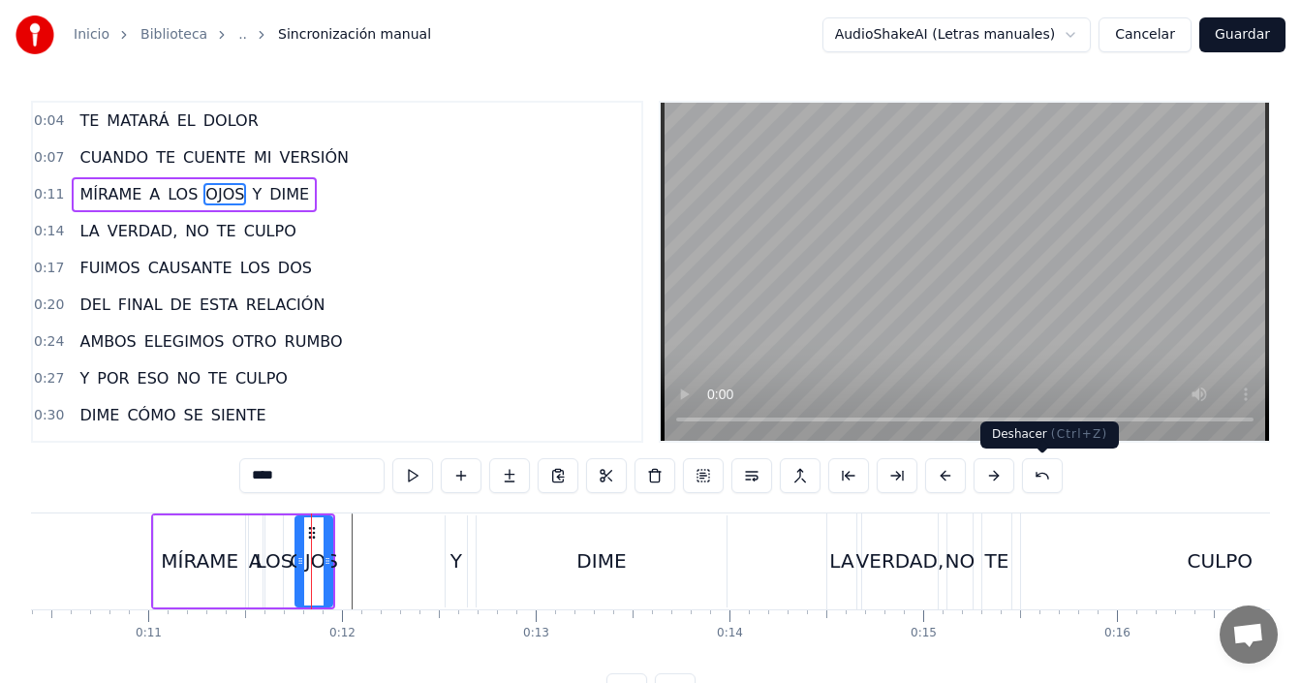
click at [1041, 481] on button at bounding box center [1042, 475] width 41 height 35
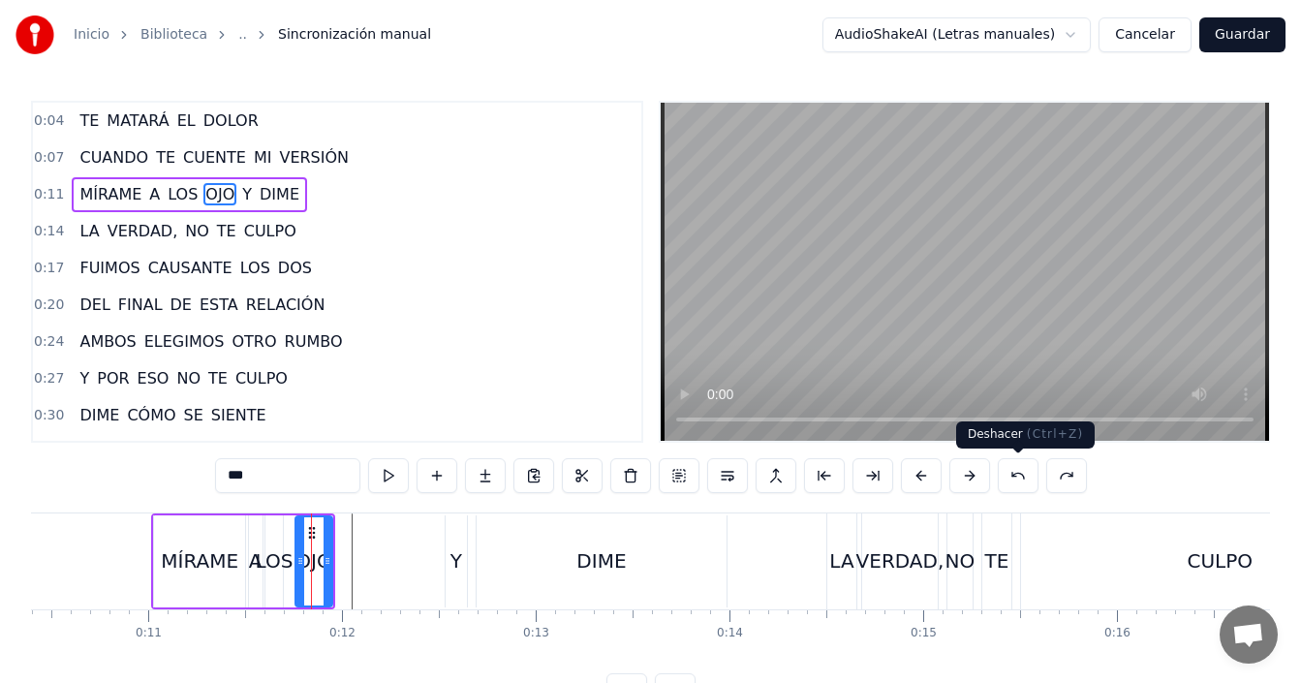
click at [1017, 479] on button at bounding box center [1018, 475] width 41 height 35
click at [1016, 473] on button at bounding box center [1018, 475] width 41 height 35
click at [1016, 474] on button at bounding box center [1018, 475] width 41 height 35
type input "**"
click at [1016, 474] on button at bounding box center [1018, 475] width 41 height 35
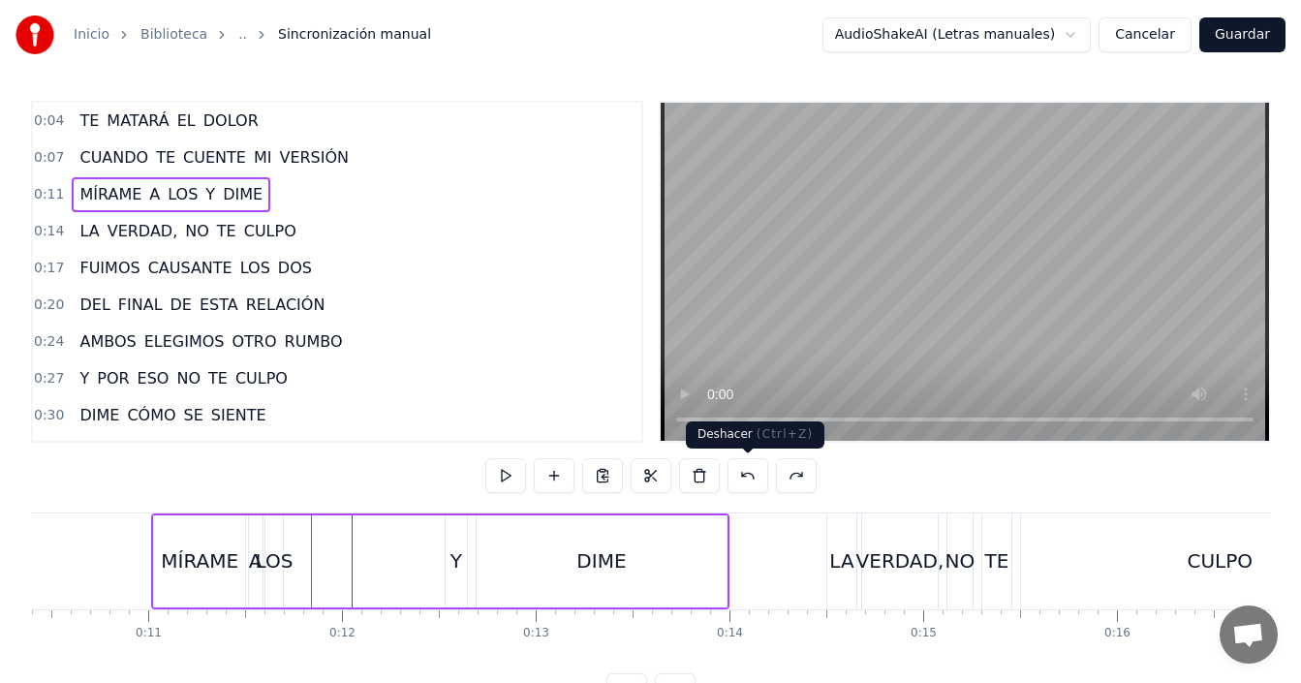
click at [750, 479] on button at bounding box center [748, 475] width 41 height 35
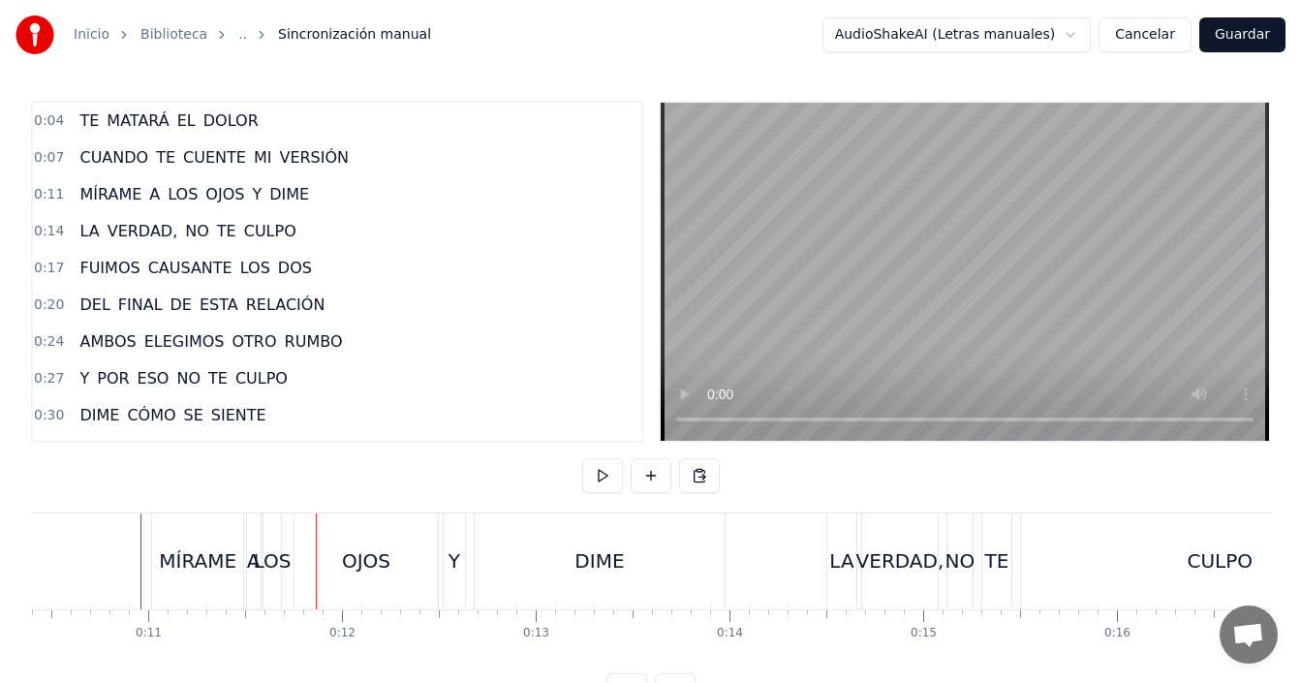
click at [267, 191] on span "DIME" at bounding box center [289, 194] width 44 height 22
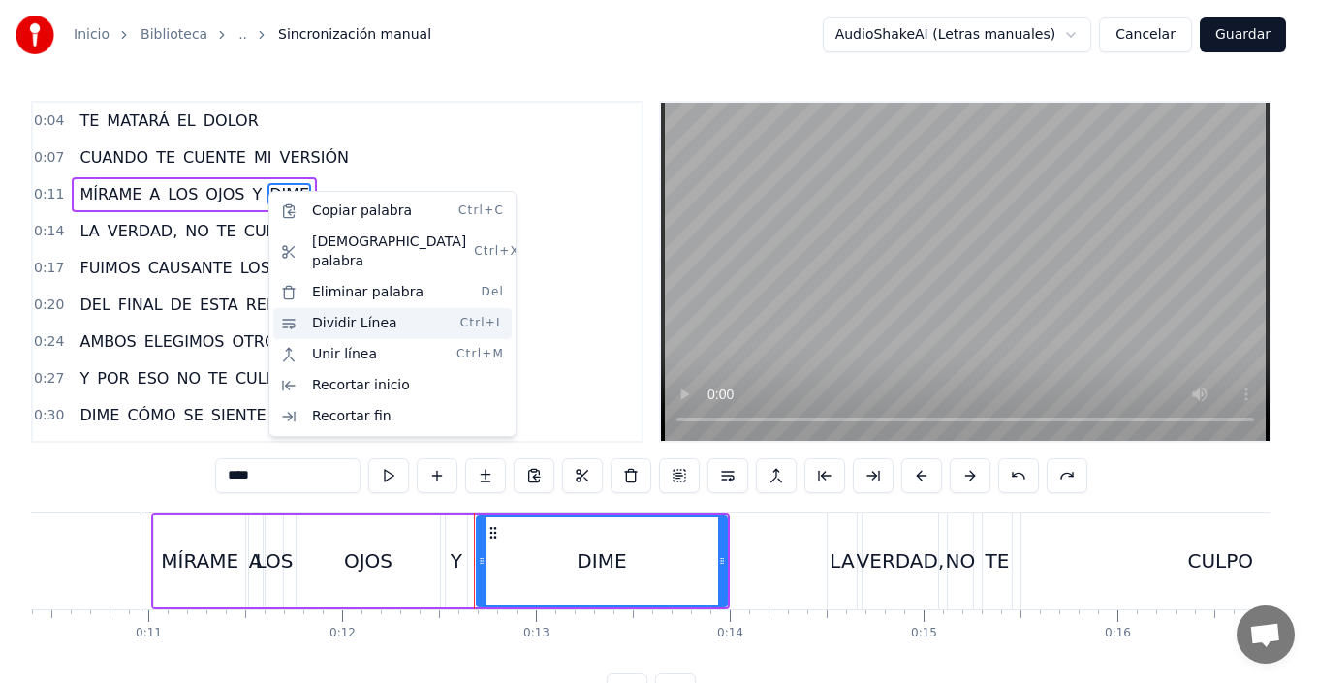
click at [365, 308] on div "Dividir Línea Ctrl+L" at bounding box center [392, 323] width 238 height 31
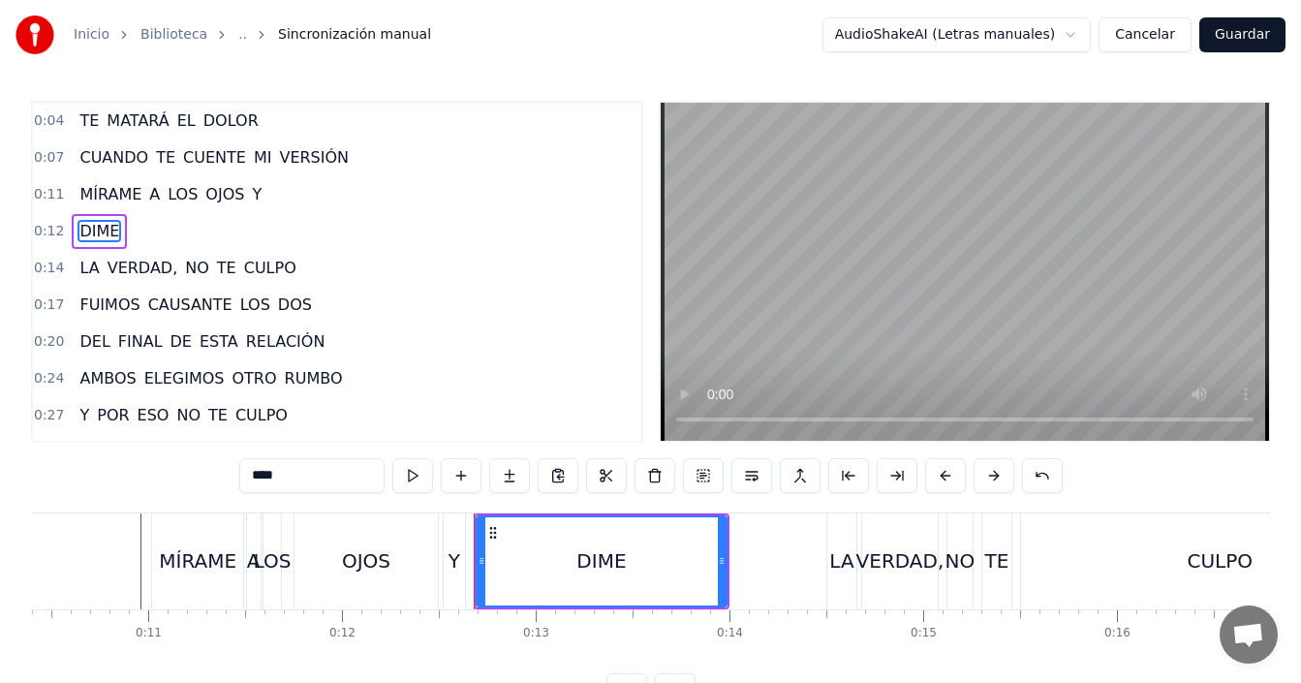
click at [159, 574] on div "MÍRAME" at bounding box center [197, 561] width 91 height 96
type input "******"
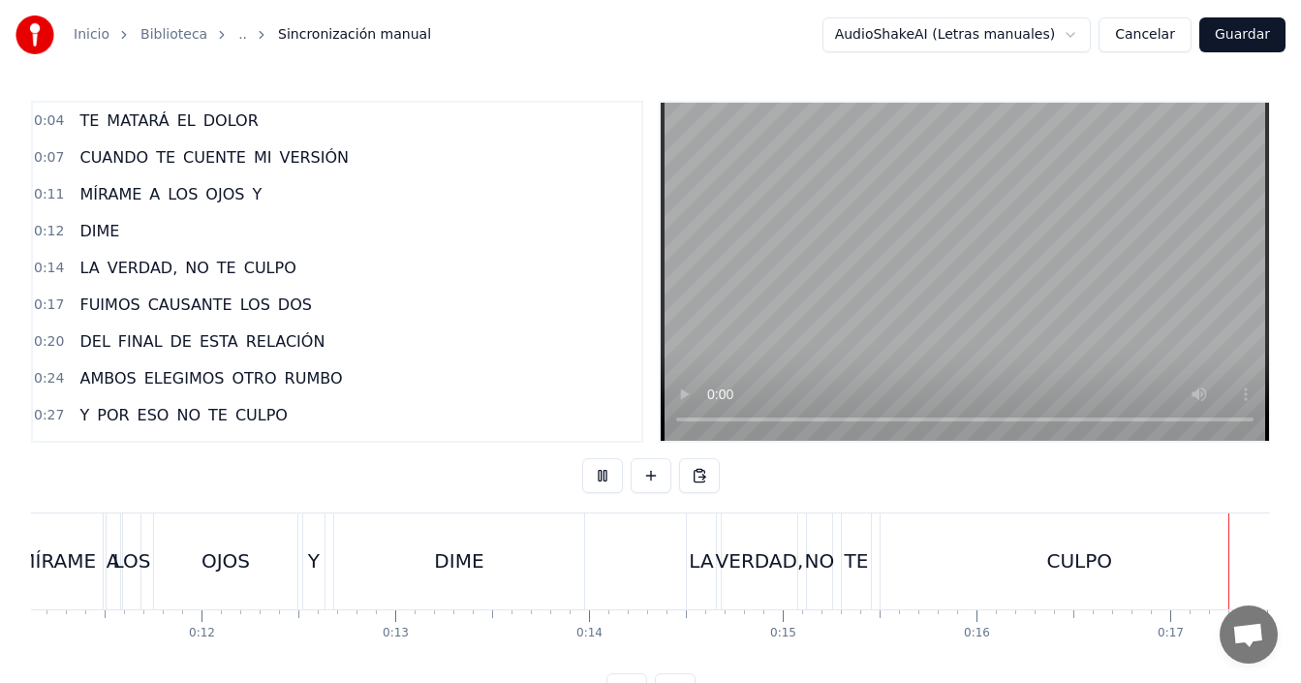
scroll to position [0, 3235]
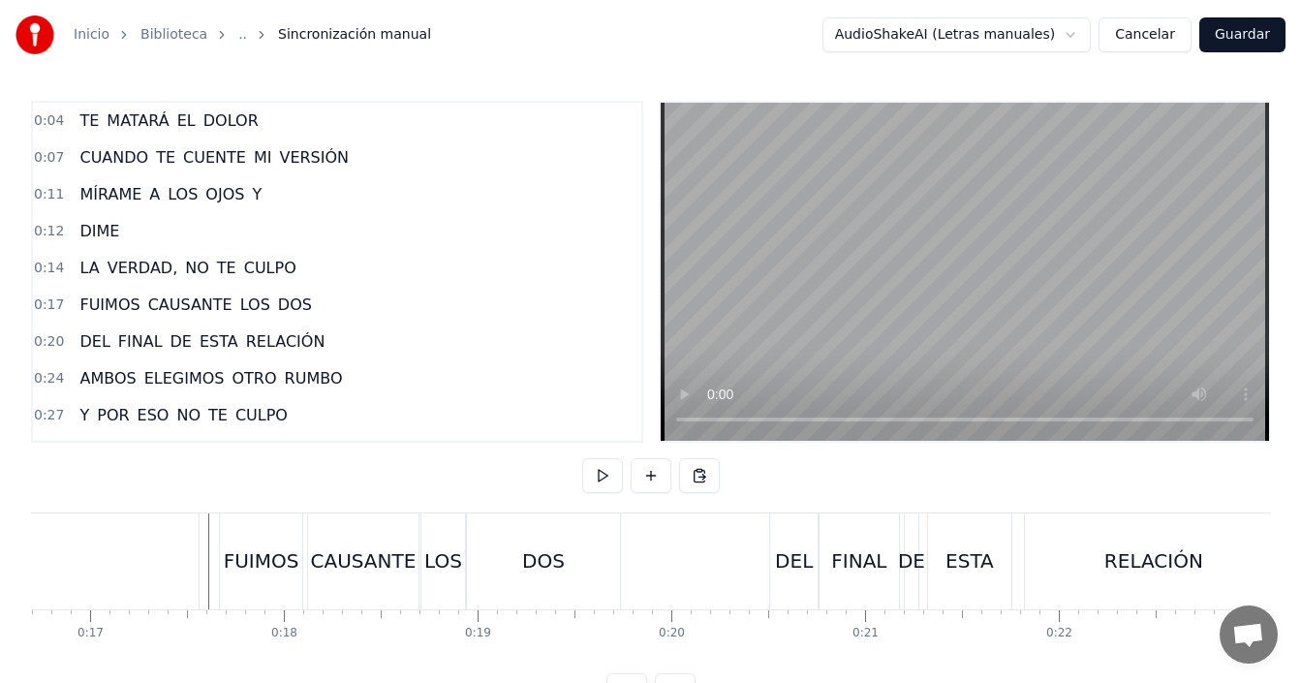
click at [385, 566] on div "CAUSANTE" at bounding box center [363, 560] width 106 height 29
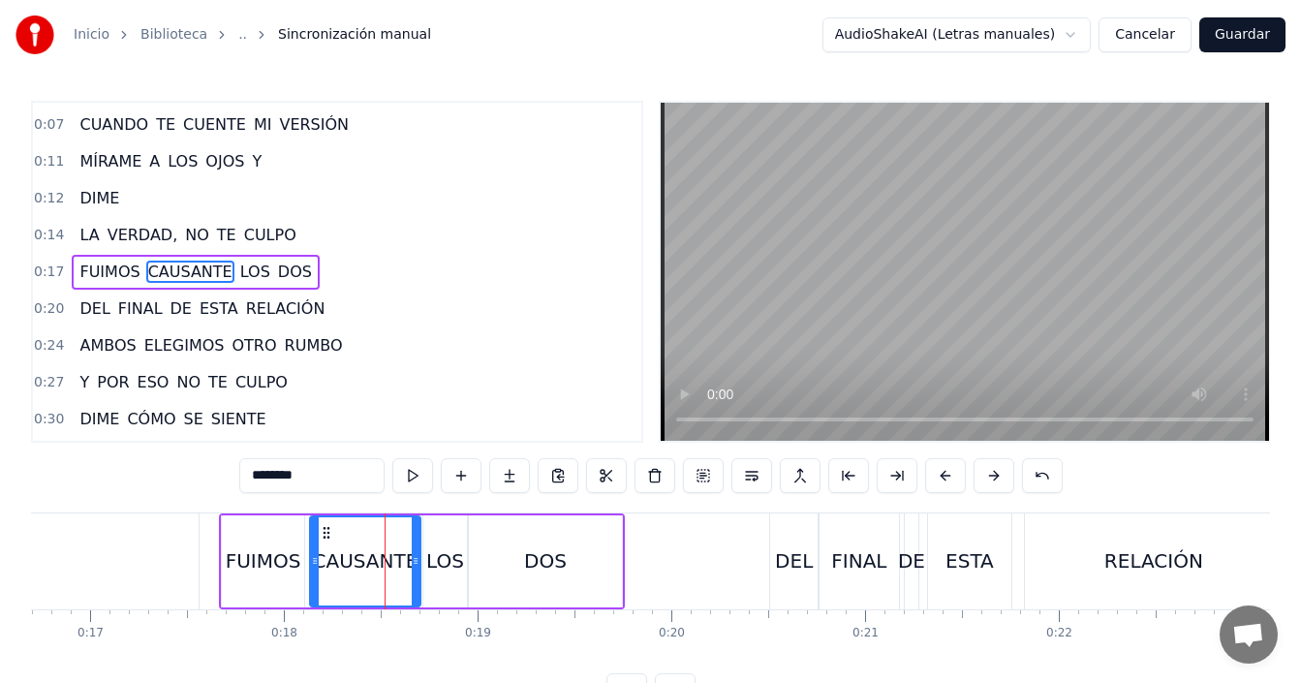
click at [238, 273] on span "LOS" at bounding box center [255, 272] width 34 height 22
type input "***"
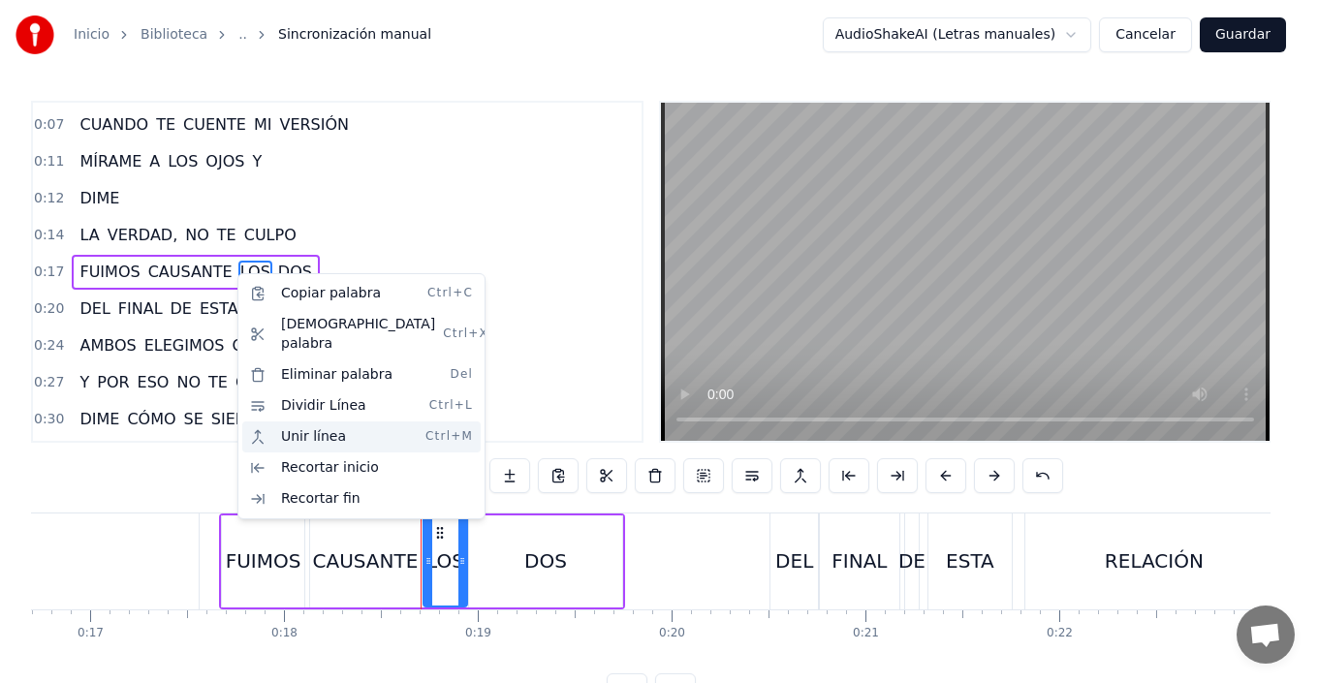
click at [322, 421] on div "Unir línea Ctrl+M" at bounding box center [361, 436] width 238 height 31
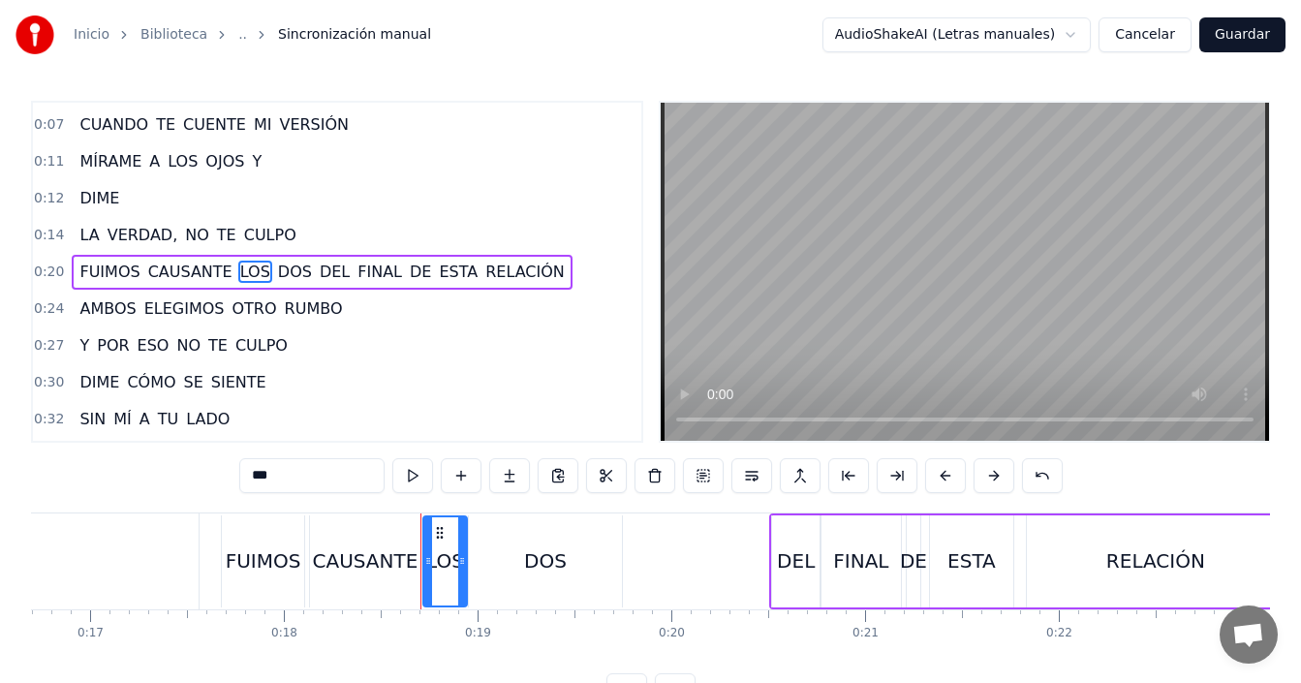
click at [223, 506] on div "0:04 TE MATARÁ EL DOLOR 0:07 CUANDO TE CUENTE MI VERSIÓN 0:11 MÍRAME A LOS OJOS…" at bounding box center [650, 404] width 1239 height 607
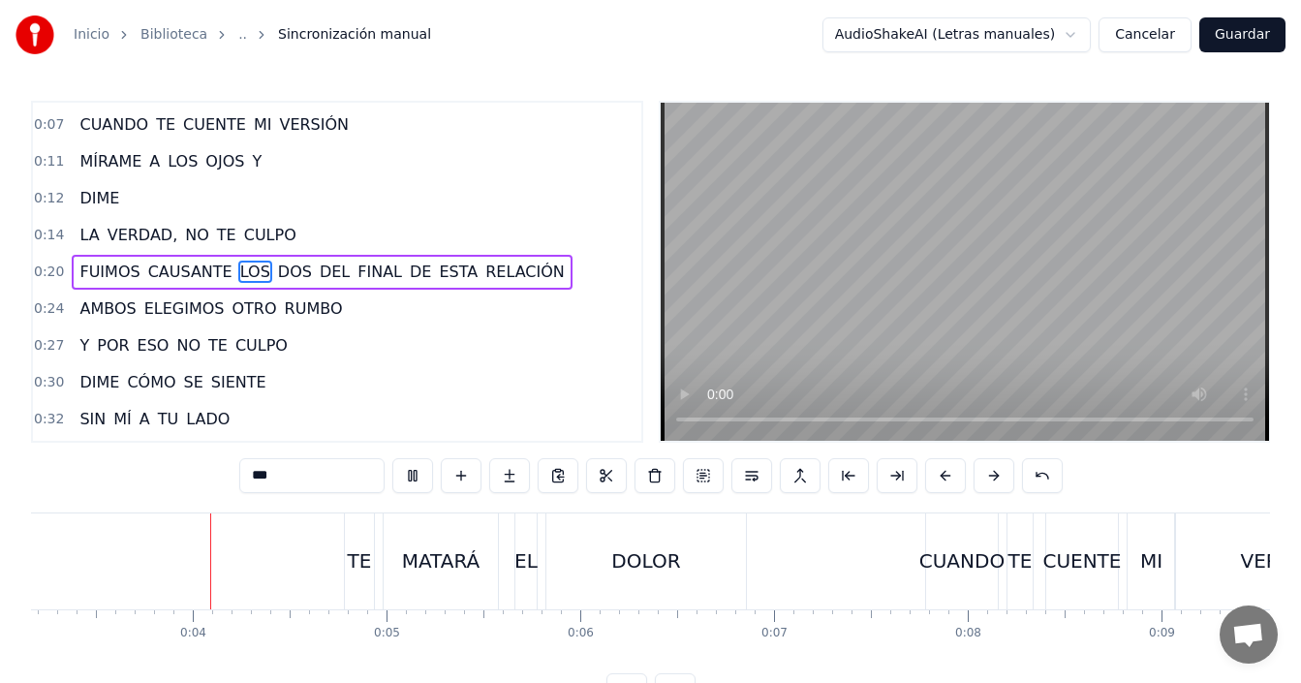
scroll to position [0, 2432]
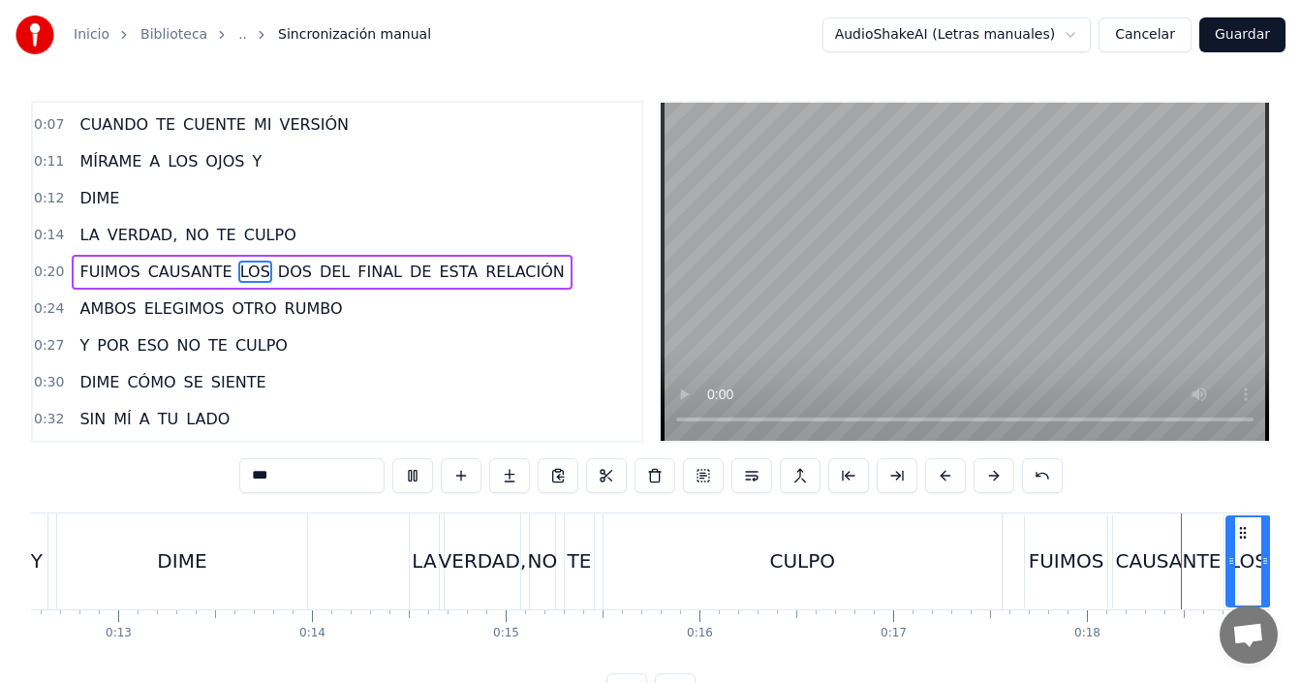
scroll to position [0, 3508]
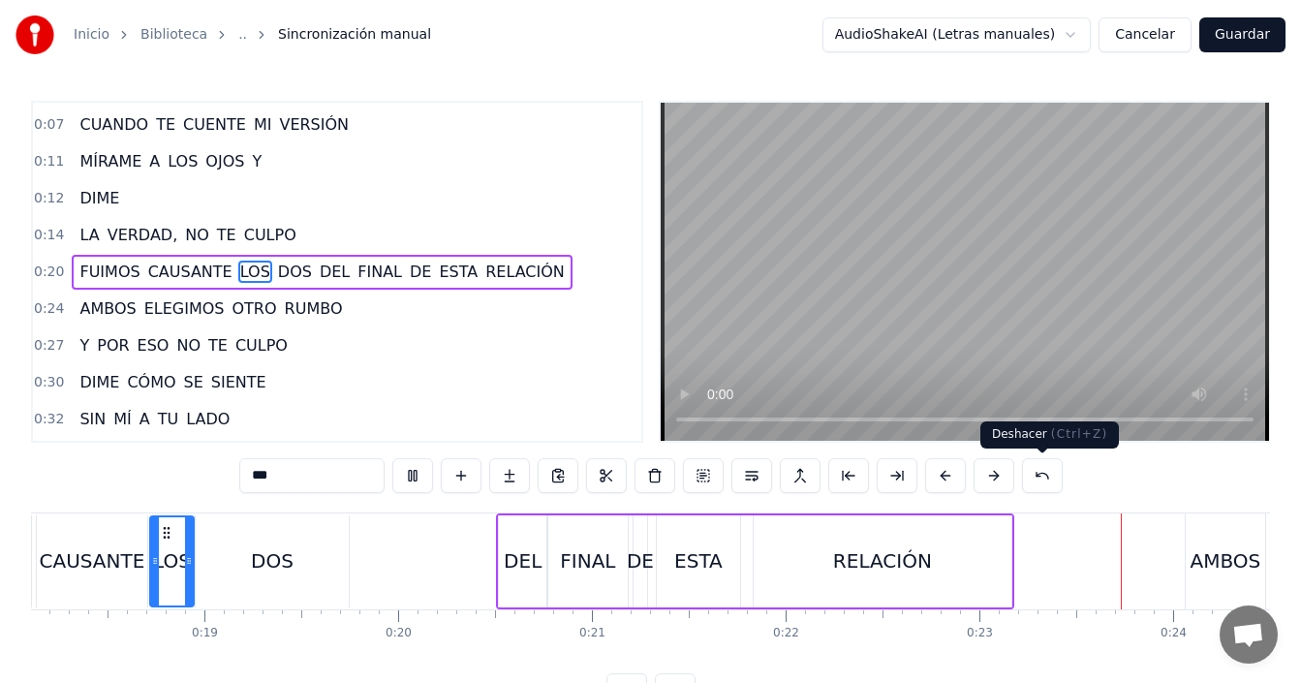
click at [1039, 479] on button at bounding box center [1042, 475] width 41 height 35
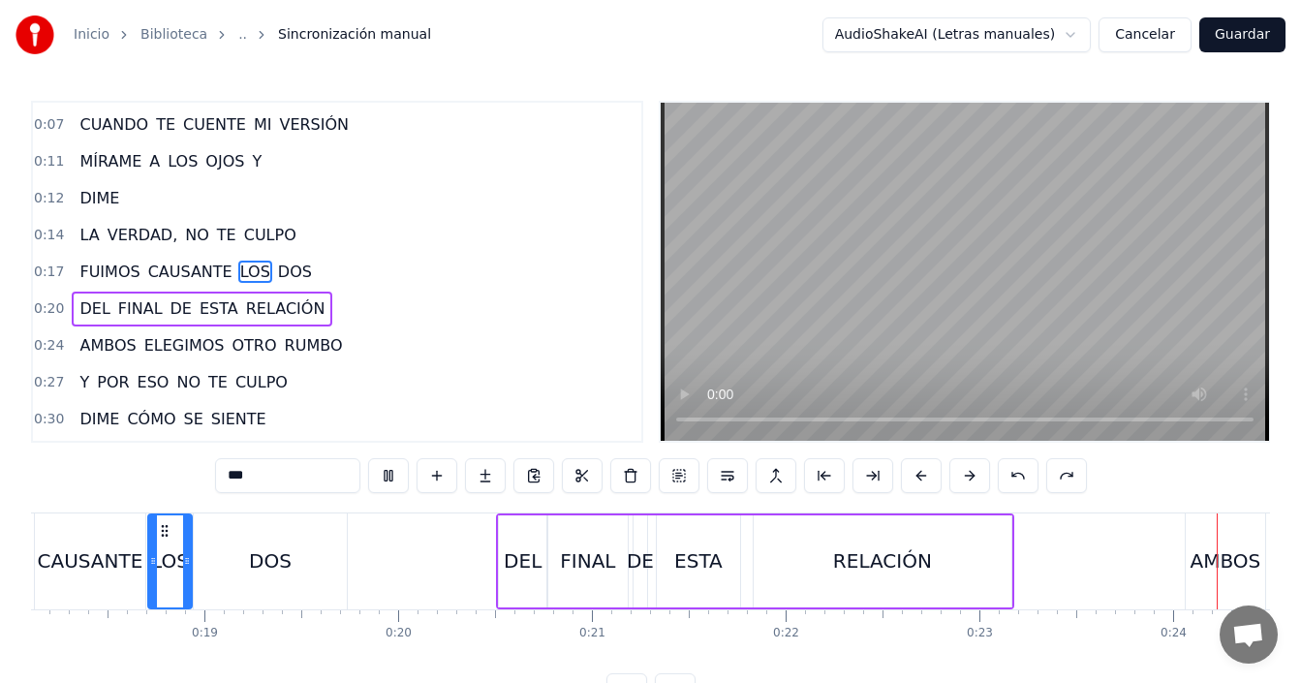
scroll to position [0, 4594]
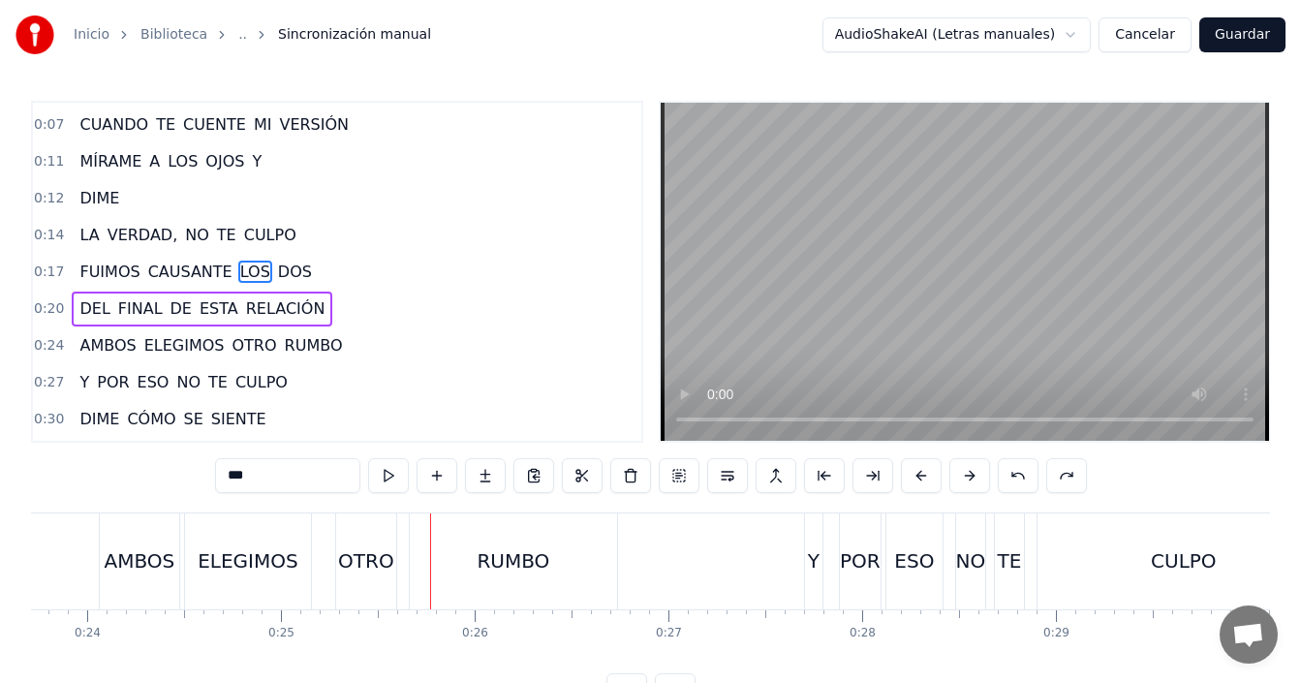
click at [238, 265] on span "LOS" at bounding box center [255, 272] width 34 height 22
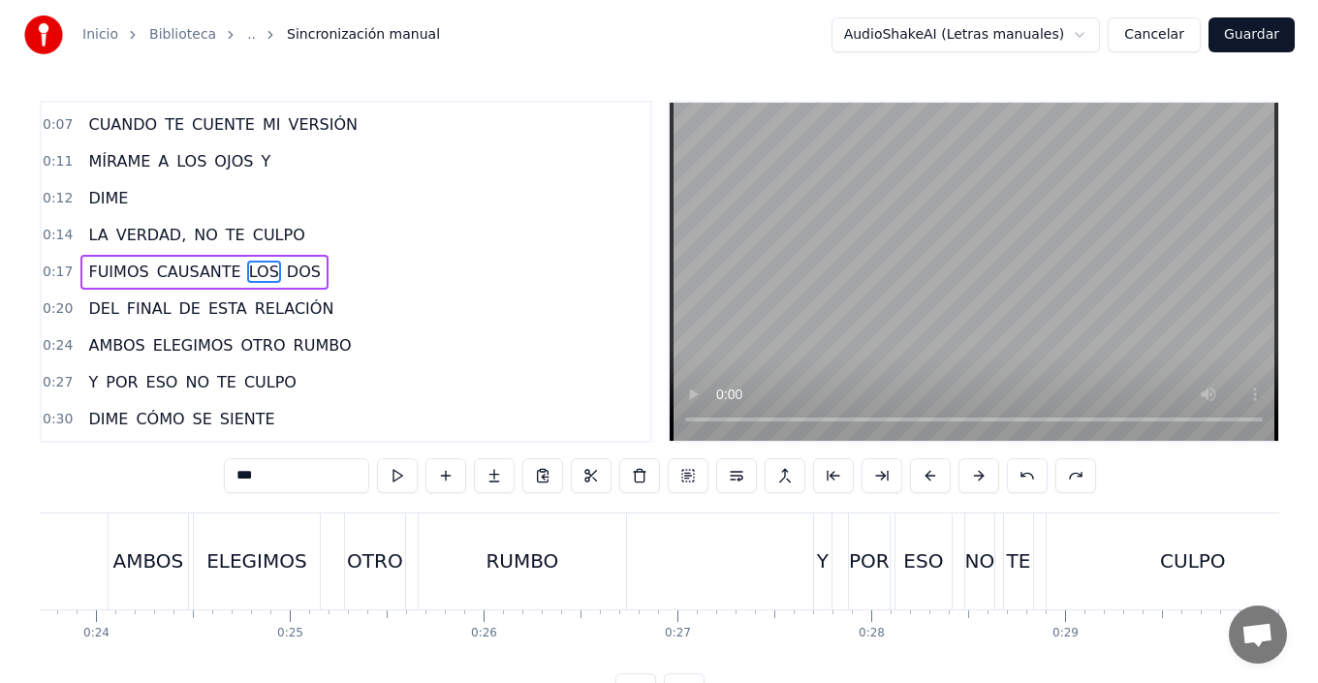
scroll to position [0, 3527]
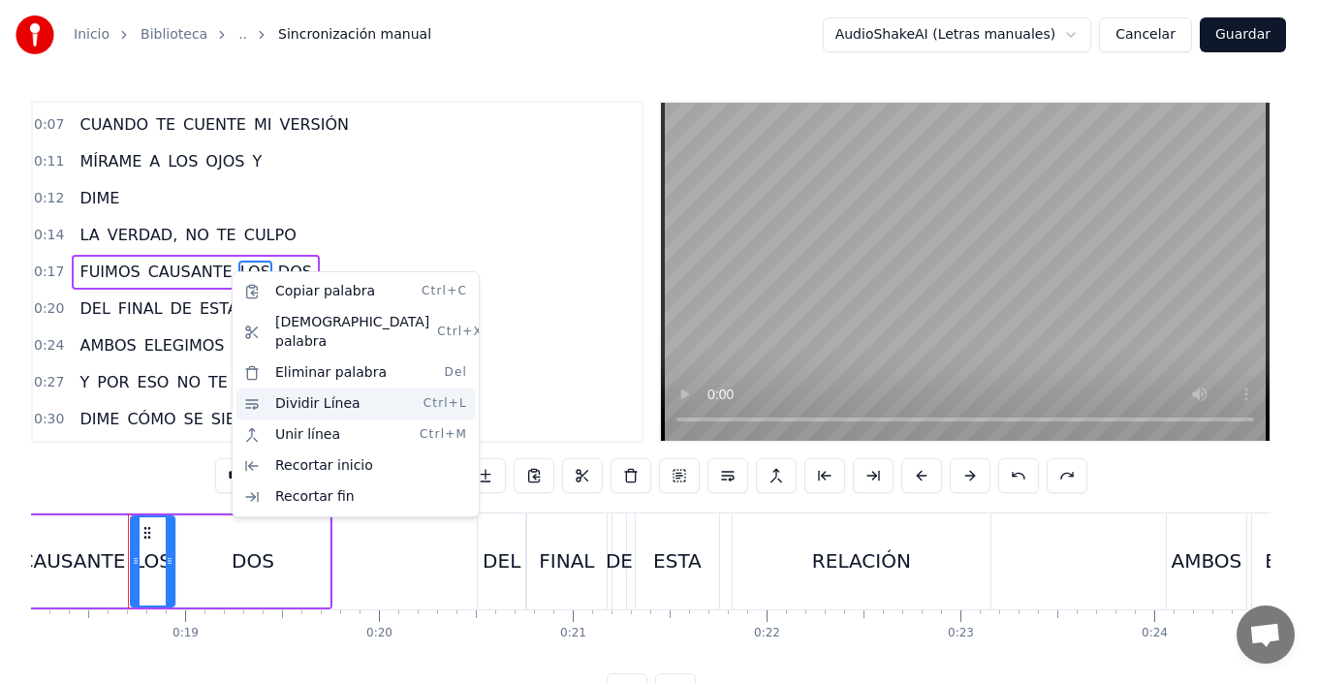
click at [332, 388] on div "Dividir Línea Ctrl+L" at bounding box center [355, 403] width 238 height 31
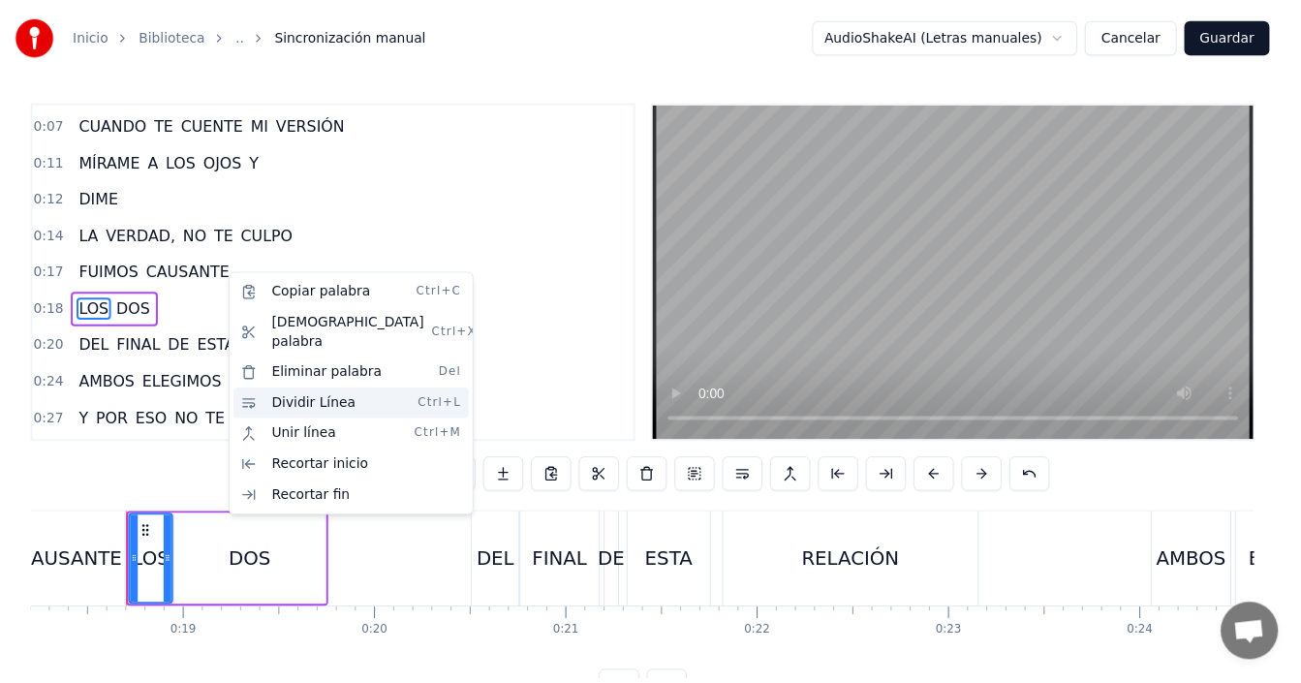
scroll to position [70, 0]
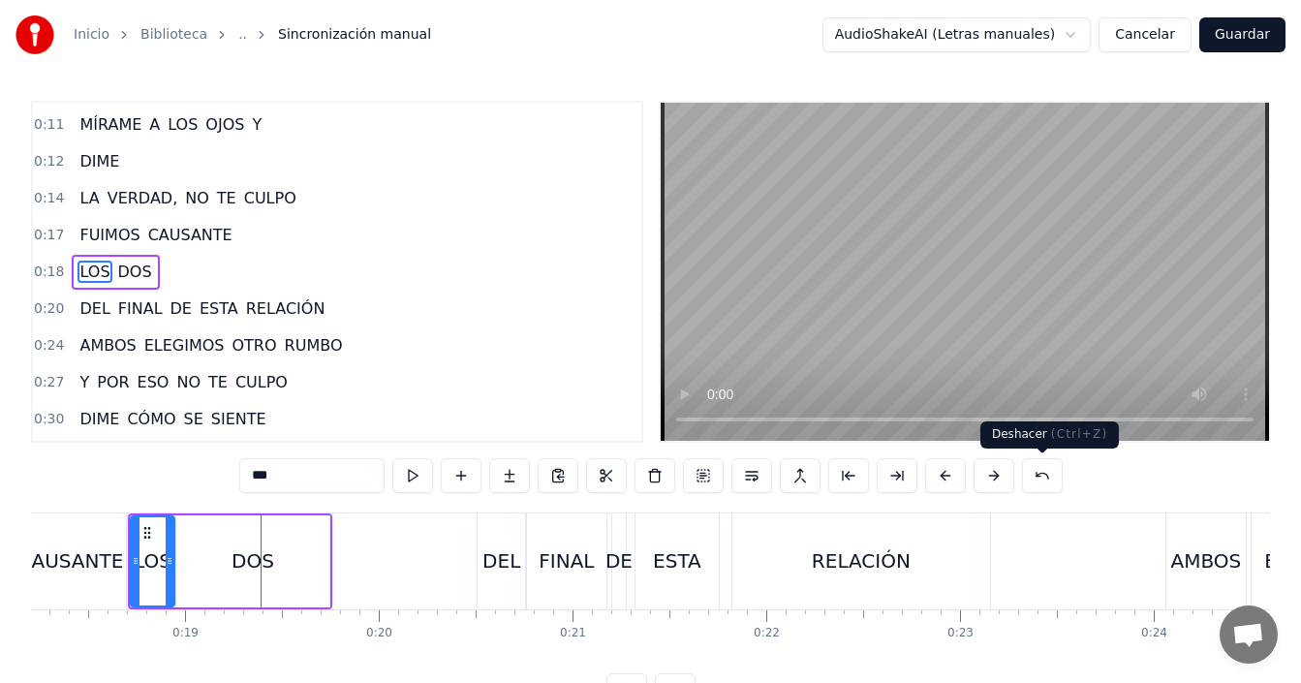
click at [1033, 475] on button at bounding box center [1042, 475] width 41 height 35
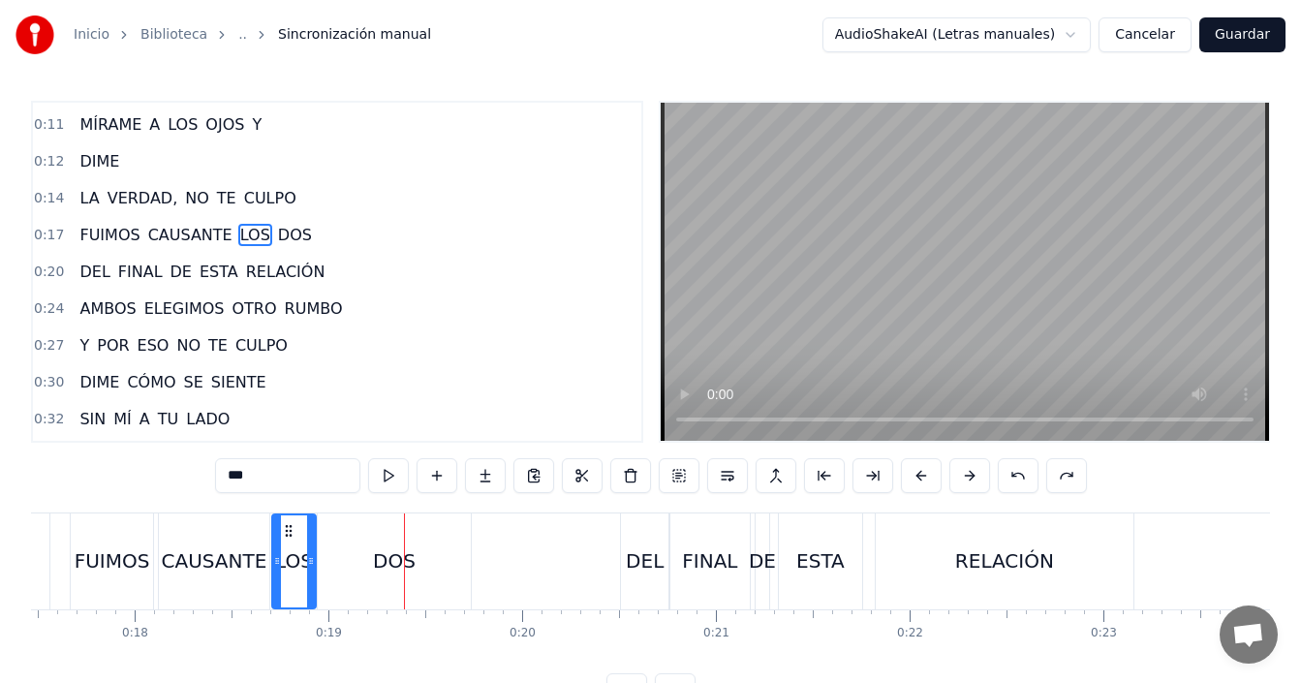
scroll to position [0, 3117]
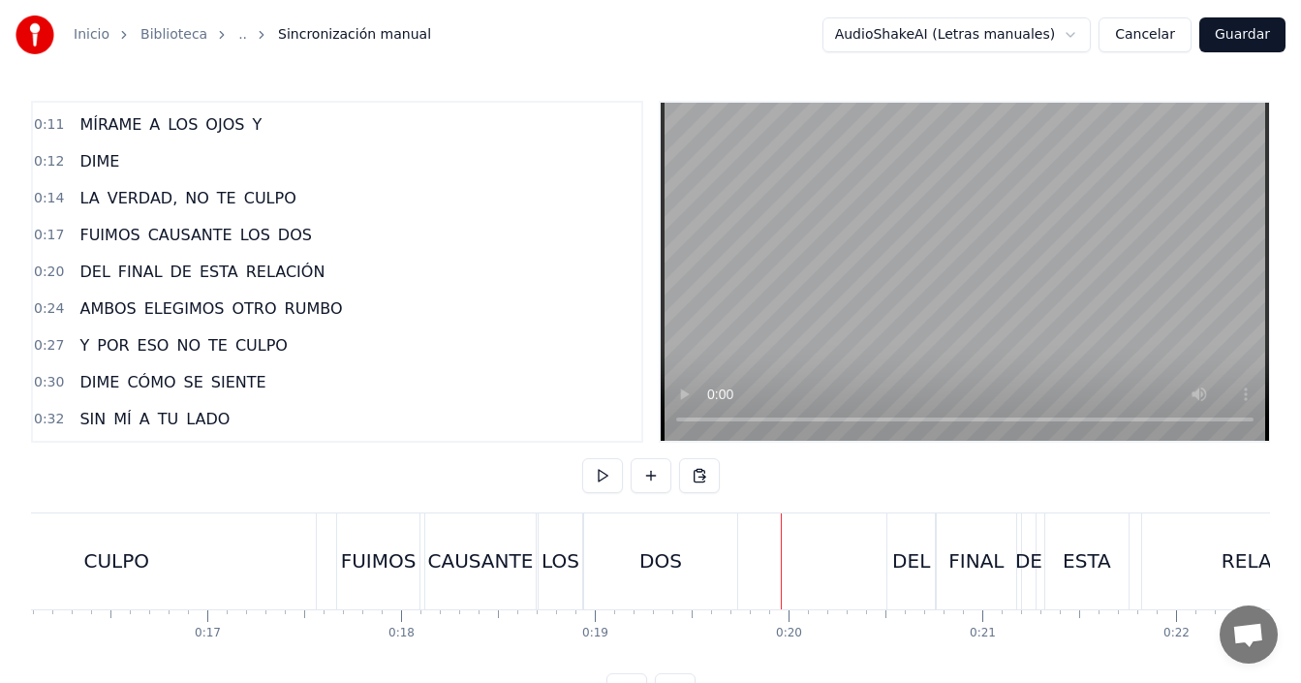
click at [481, 562] on div "CAUSANTE" at bounding box center [480, 560] width 106 height 29
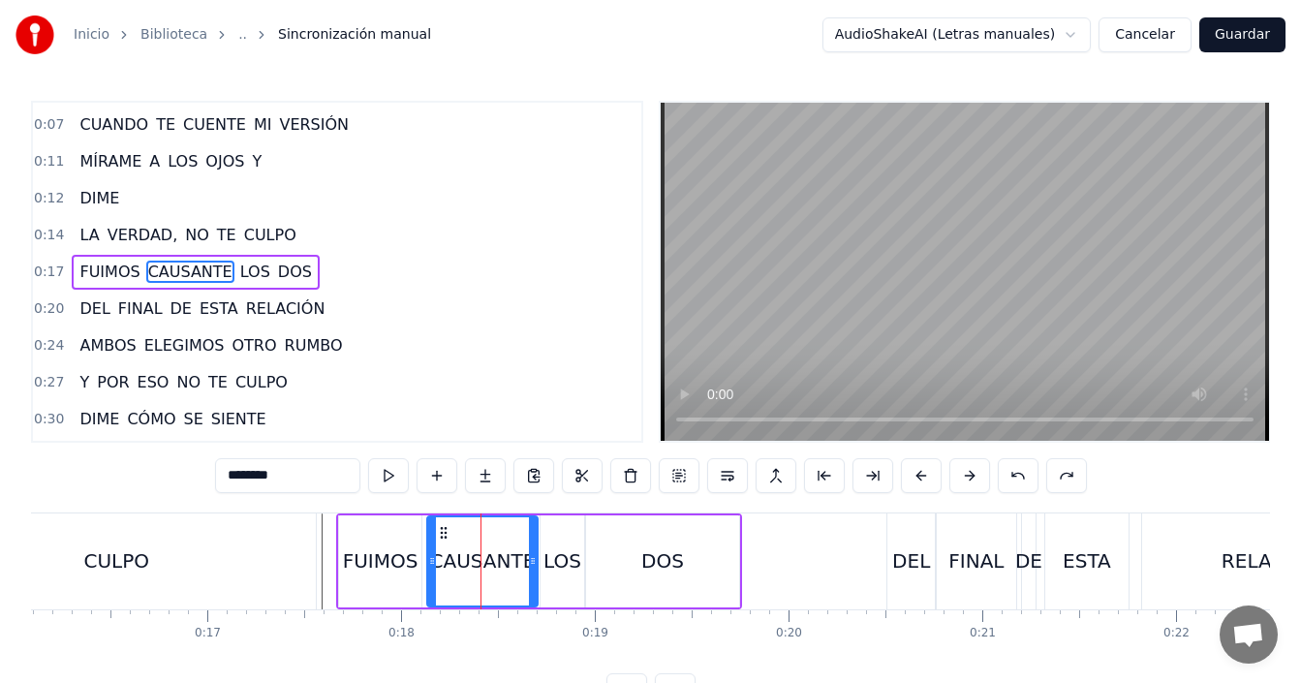
click at [307, 480] on input "********" at bounding box center [287, 475] width 145 height 35
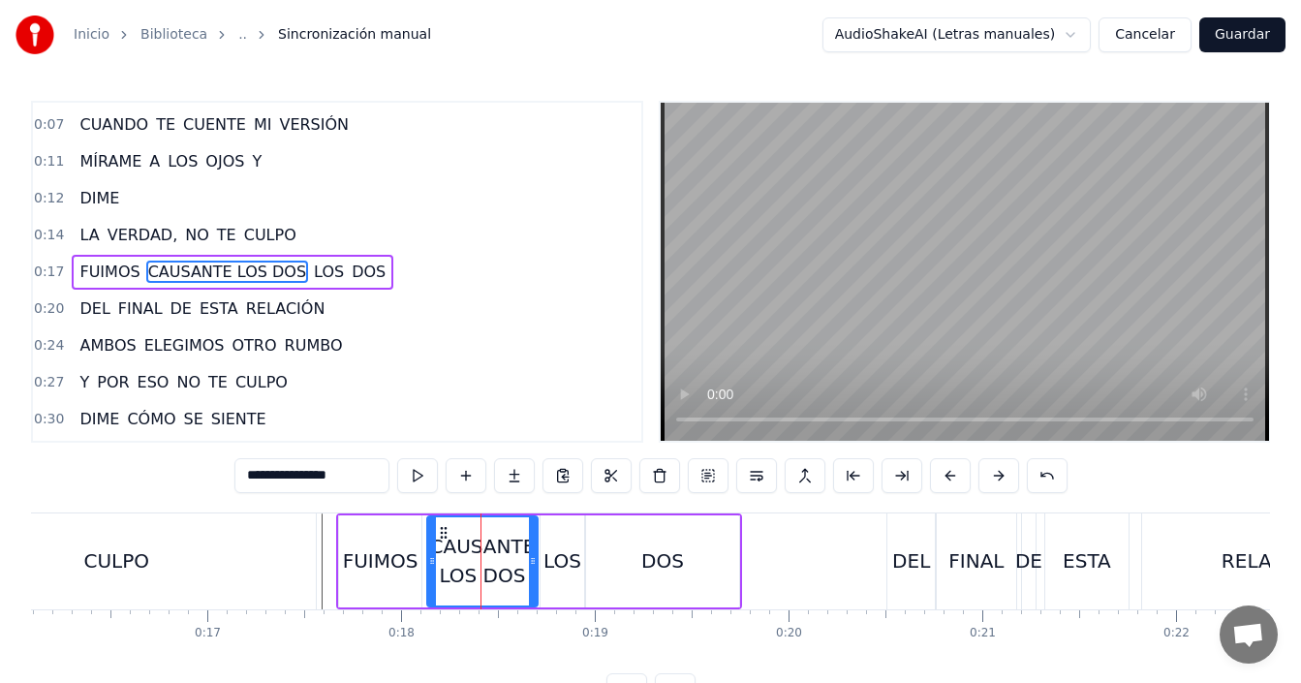
type input "**********"
click at [318, 554] on div "LA VERDAD, NO TE CULPO" at bounding box center [22, 561] width 598 height 96
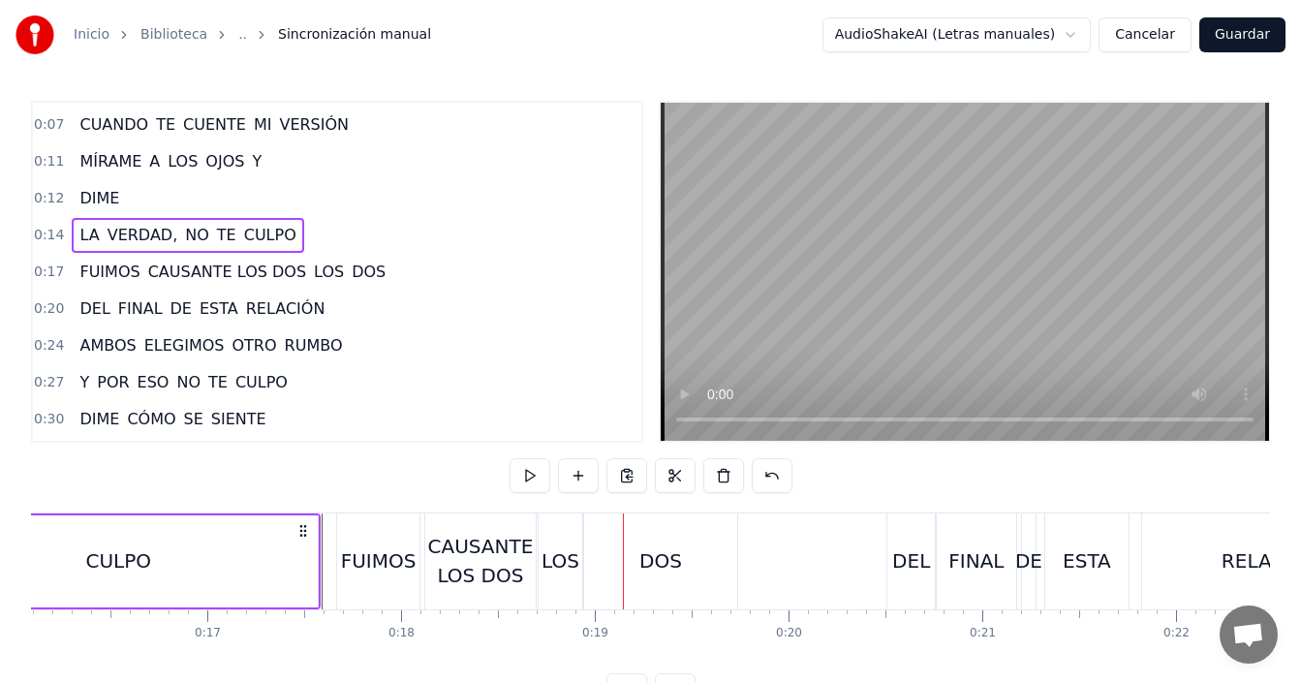
click at [653, 568] on div "DOS" at bounding box center [660, 560] width 43 height 29
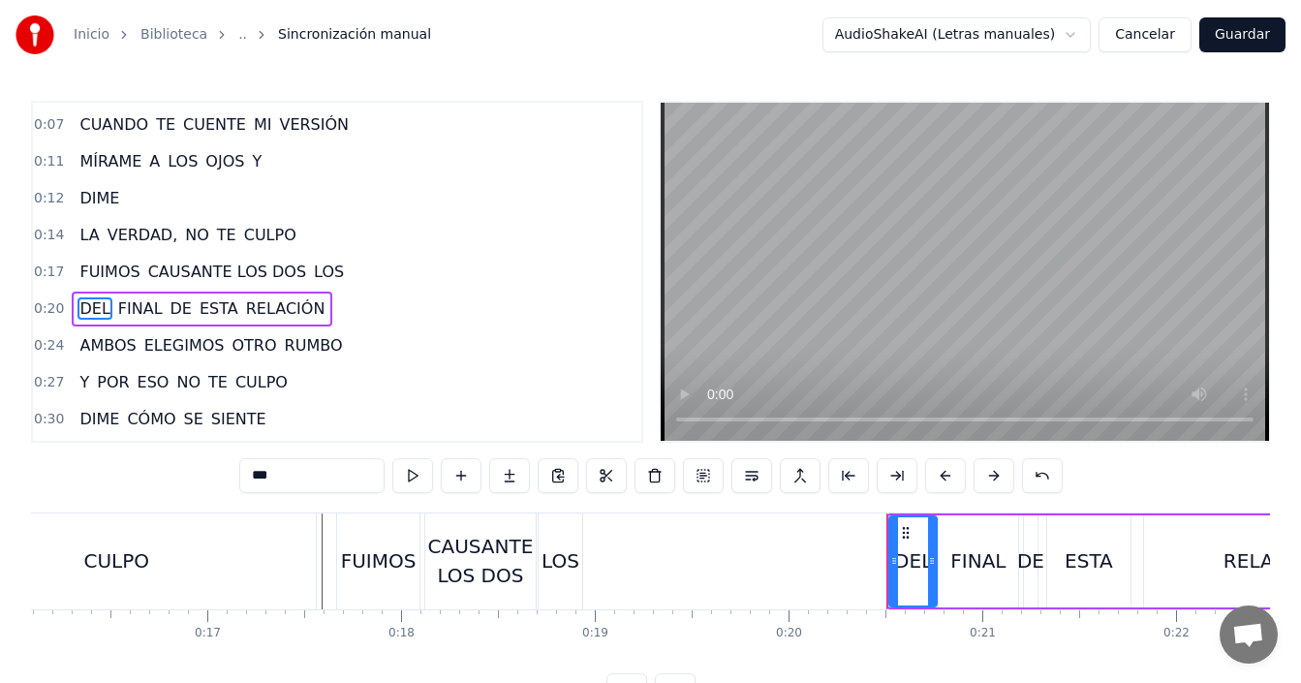
scroll to position [70, 0]
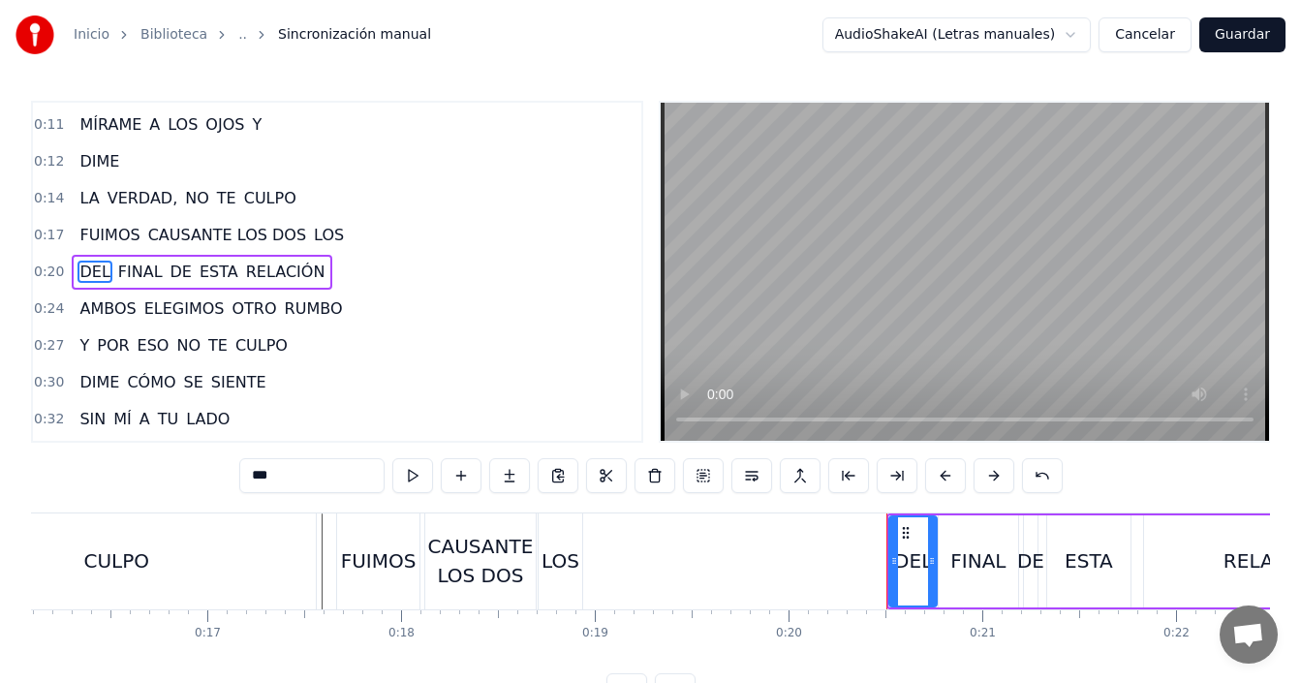
click at [550, 556] on div "LOS" at bounding box center [561, 560] width 38 height 29
click at [480, 563] on div "CAUSANTE LOS DOS" at bounding box center [480, 561] width 110 height 58
type input "**********"
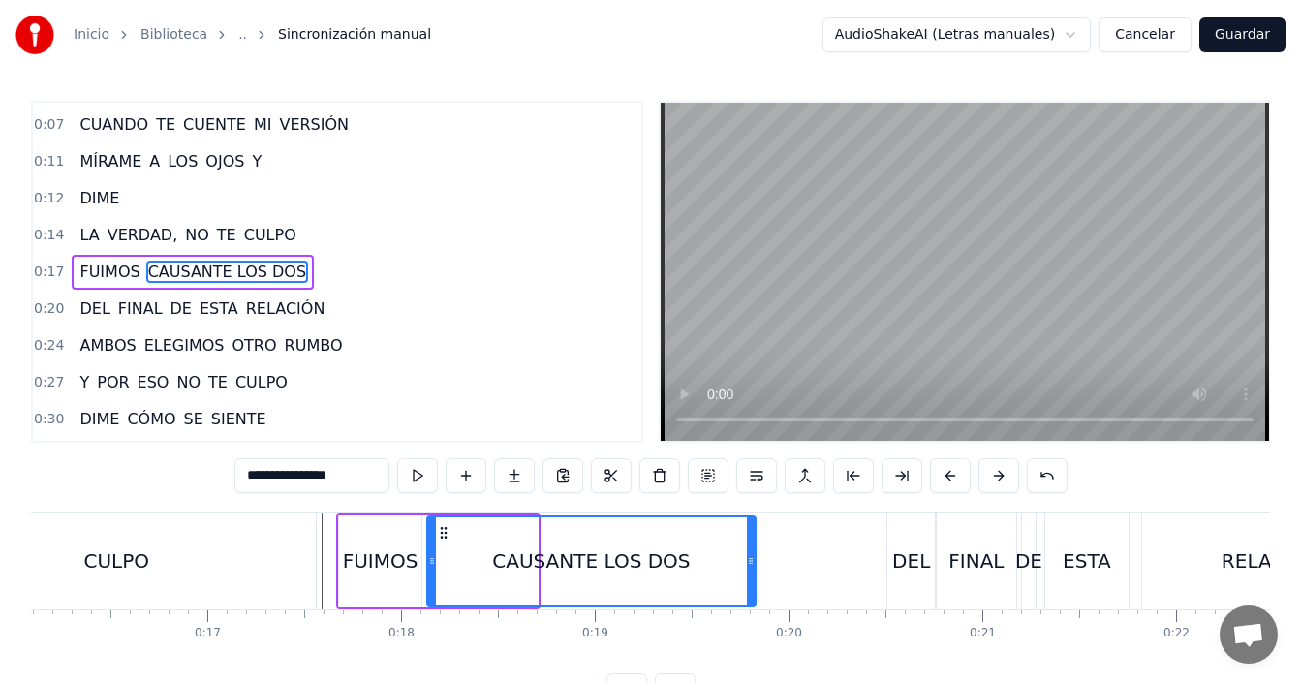
drag, startPoint x: 533, startPoint y: 558, endPoint x: 745, endPoint y: 568, distance: 212.4
click at [747, 567] on icon at bounding box center [751, 561] width 8 height 16
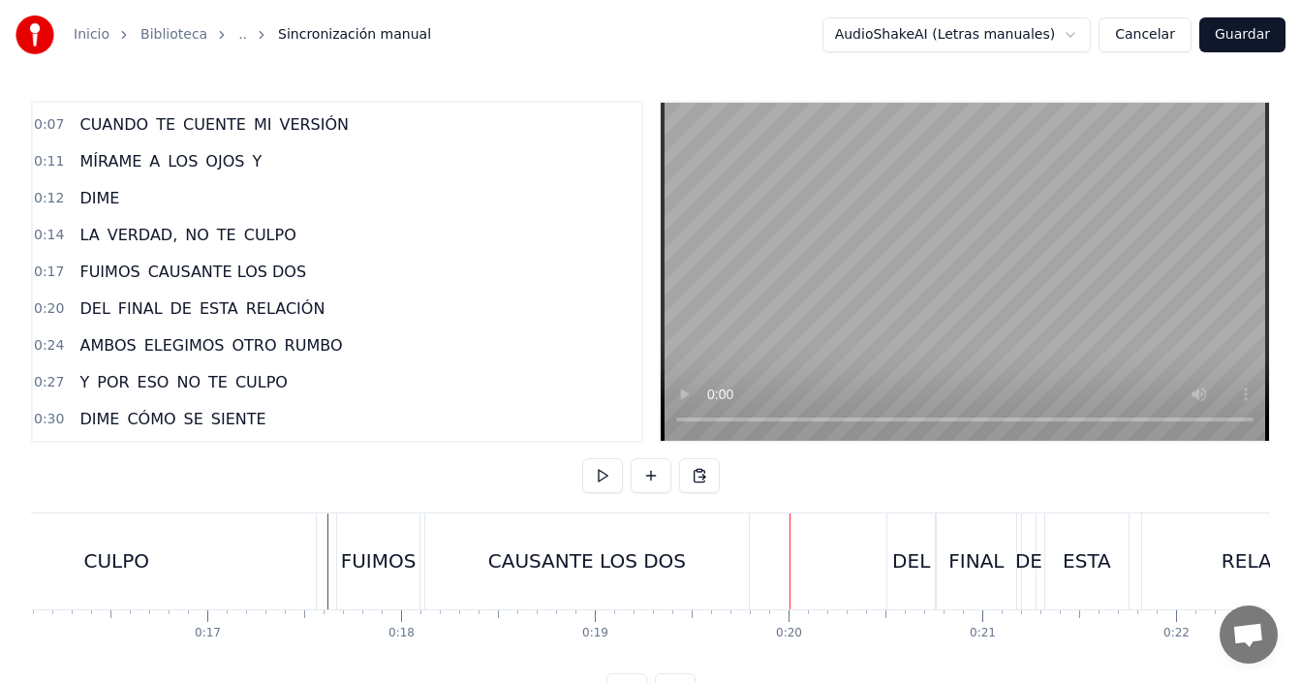
click at [170, 568] on div "CULPO" at bounding box center [117, 561] width 398 height 96
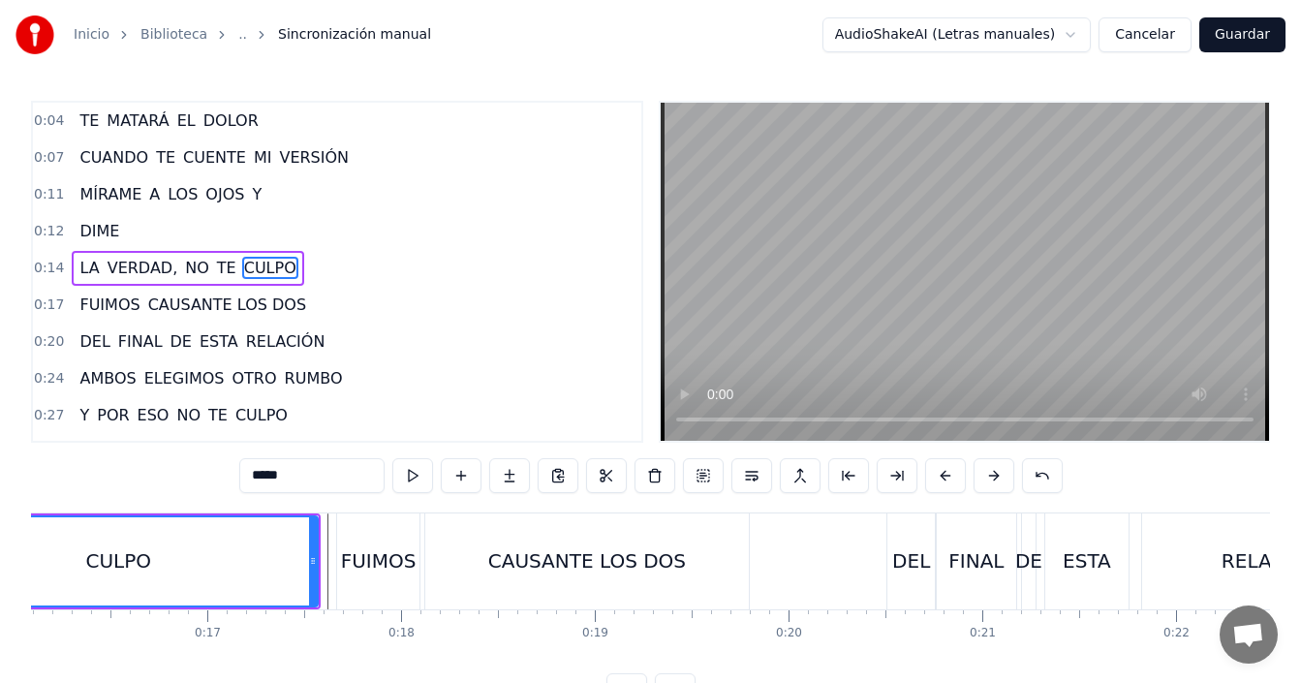
scroll to position [0, 2659]
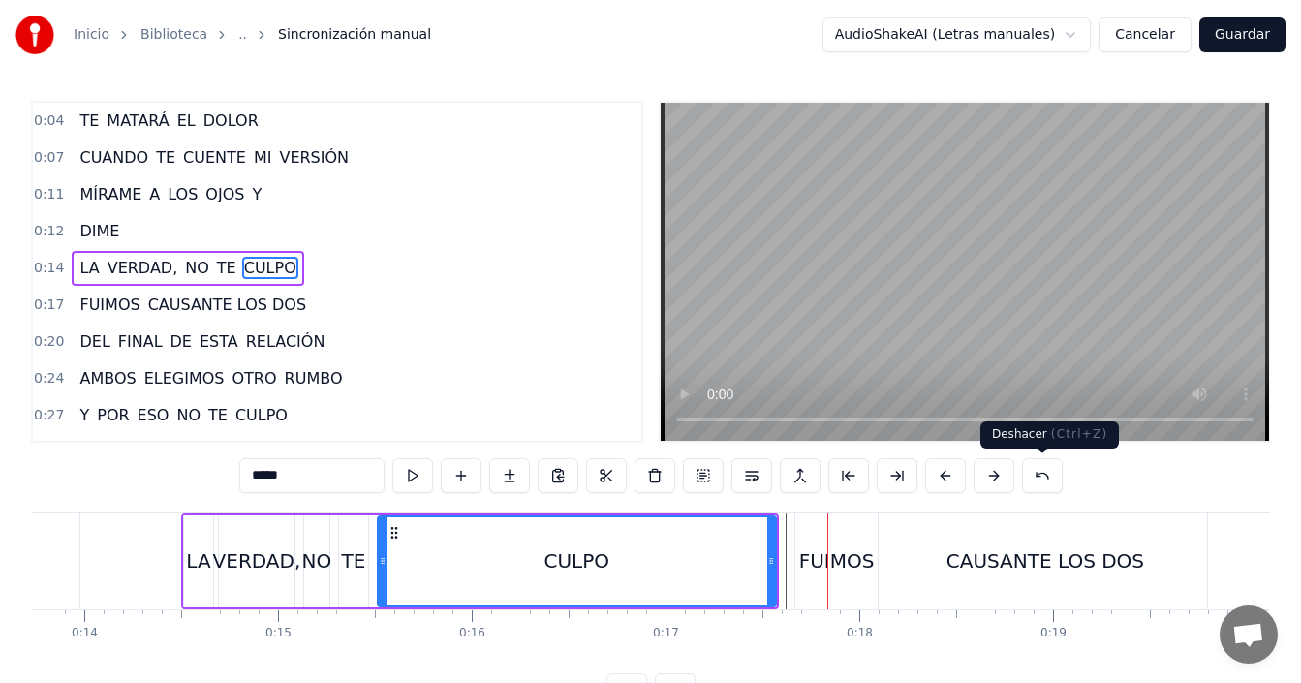
click at [1044, 474] on button at bounding box center [1042, 475] width 41 height 35
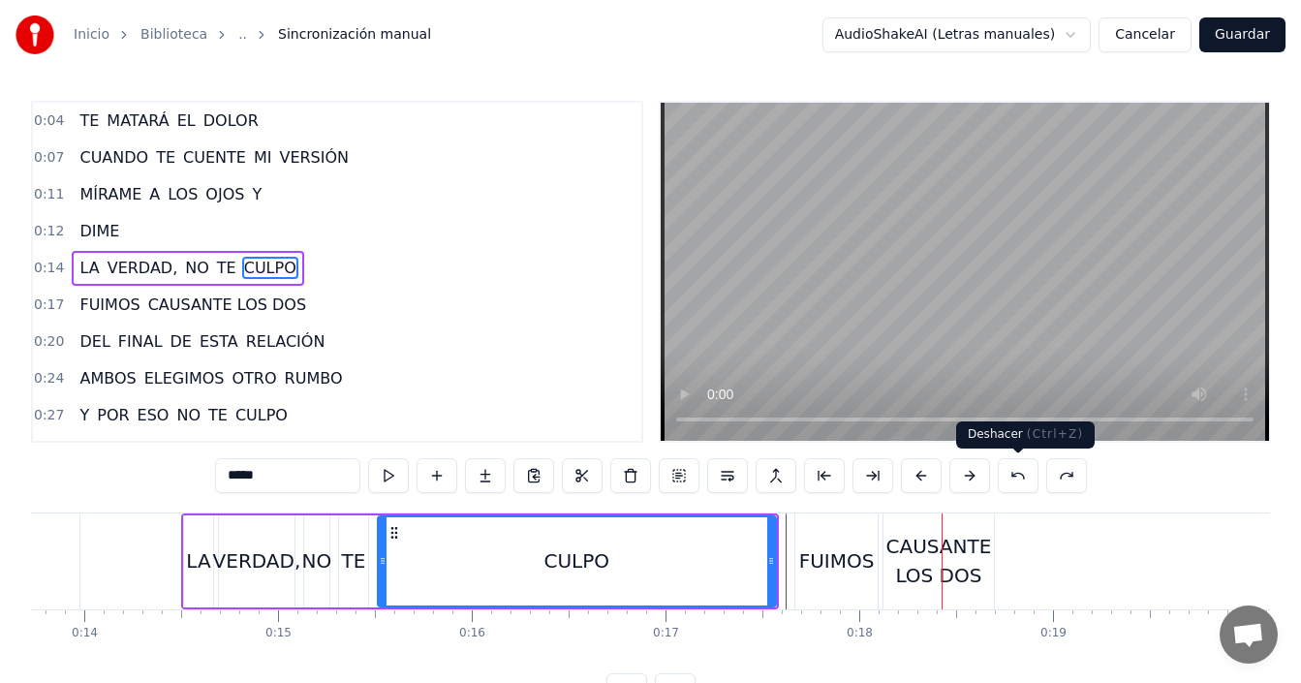
drag, startPoint x: 1016, startPoint y: 475, endPoint x: 1006, endPoint y: 479, distance: 11.3
click at [1016, 476] on button at bounding box center [1018, 475] width 41 height 35
click at [1014, 479] on button at bounding box center [1018, 475] width 41 height 35
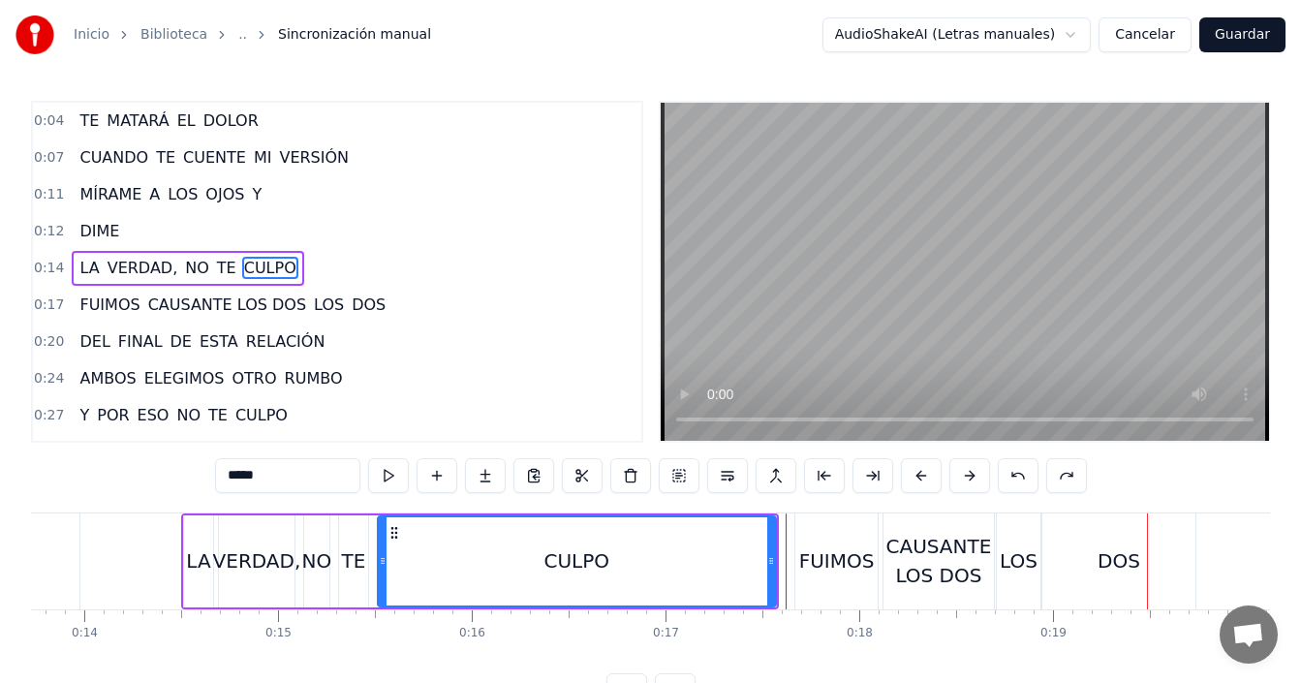
click at [446, 565] on div "CULPO" at bounding box center [577, 561] width 396 height 88
click at [818, 569] on div "FUIMOS" at bounding box center [837, 560] width 76 height 29
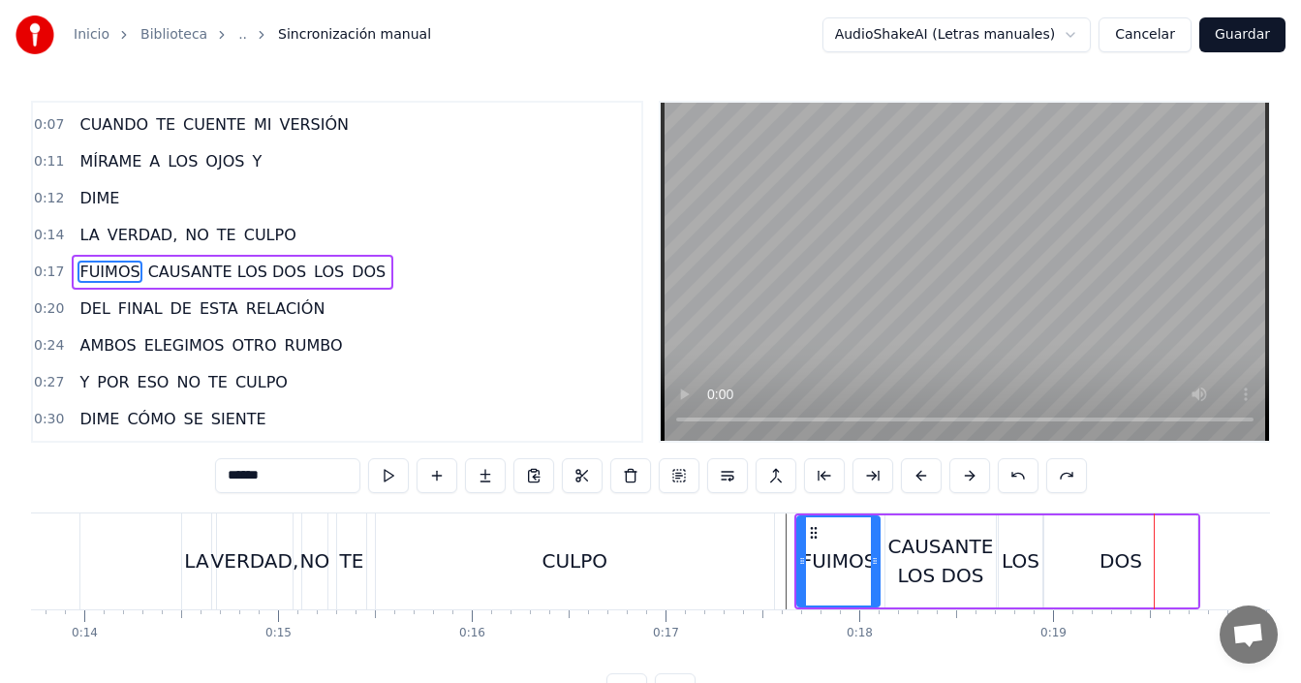
click at [1115, 561] on div "DOS" at bounding box center [1121, 560] width 43 height 29
type input "***"
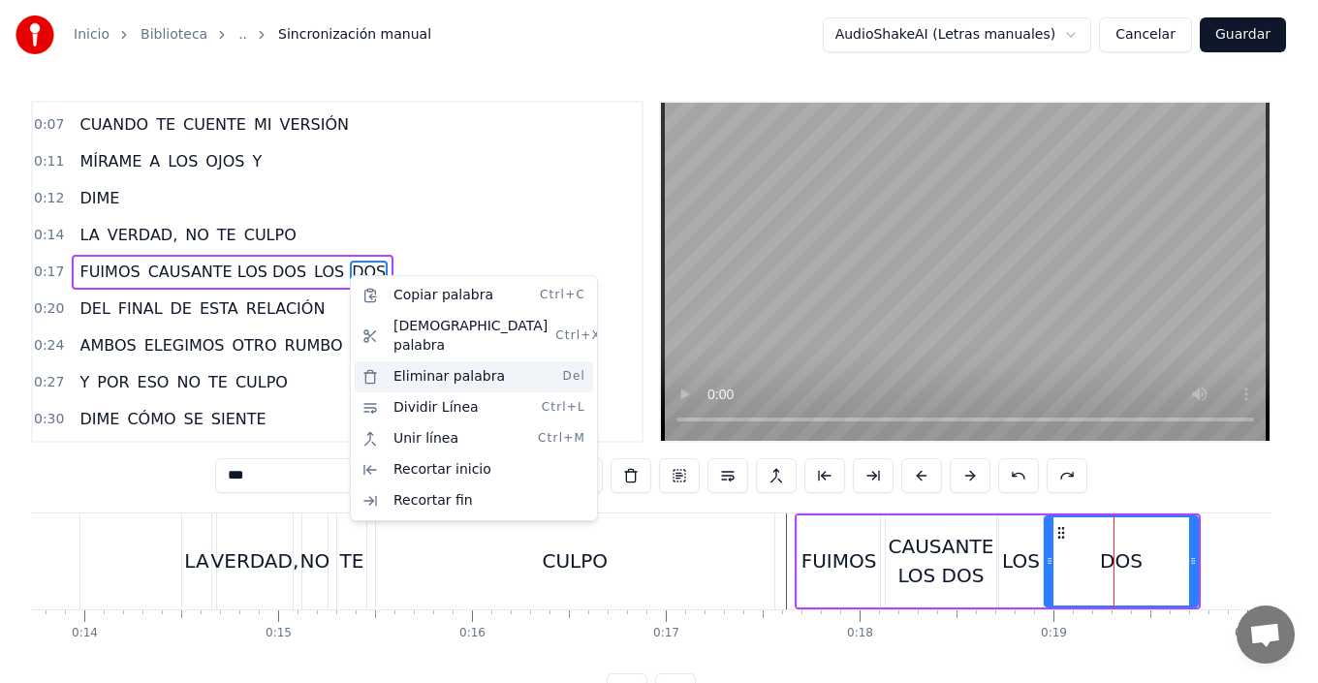
click at [429, 362] on div "Eliminar palabra Del" at bounding box center [474, 376] width 238 height 31
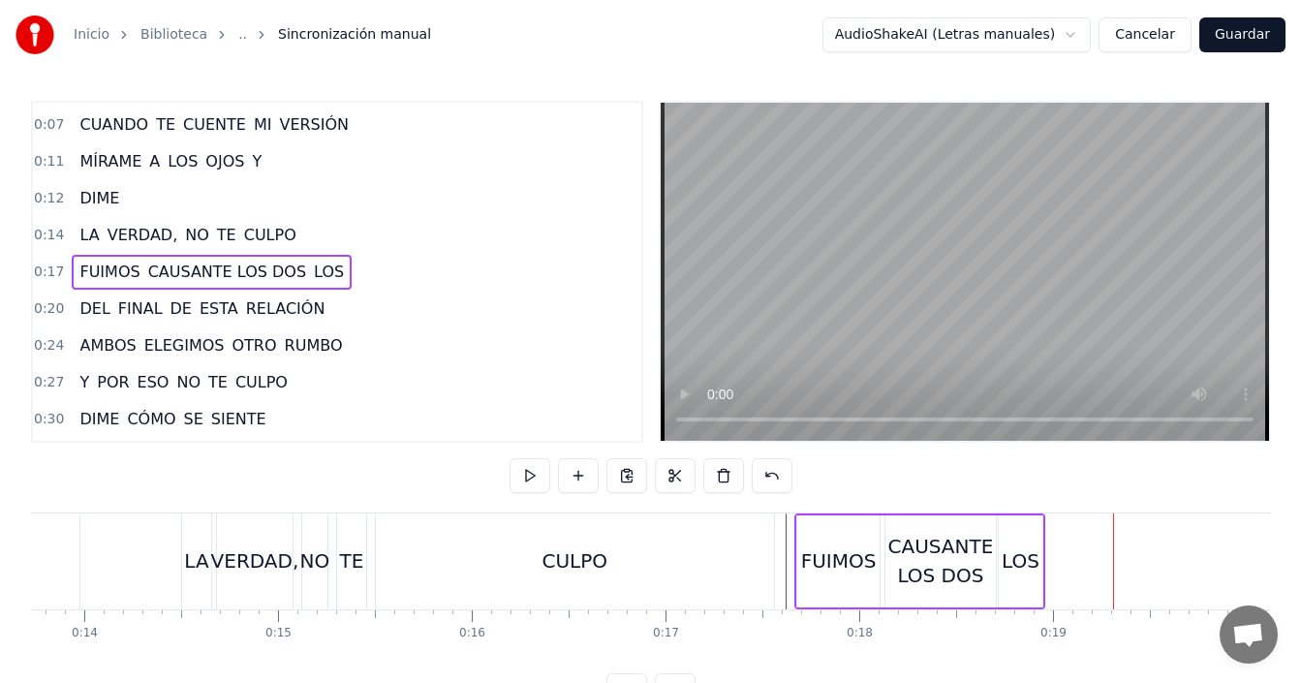
click at [849, 547] on div "FUIMOS" at bounding box center [839, 560] width 76 height 29
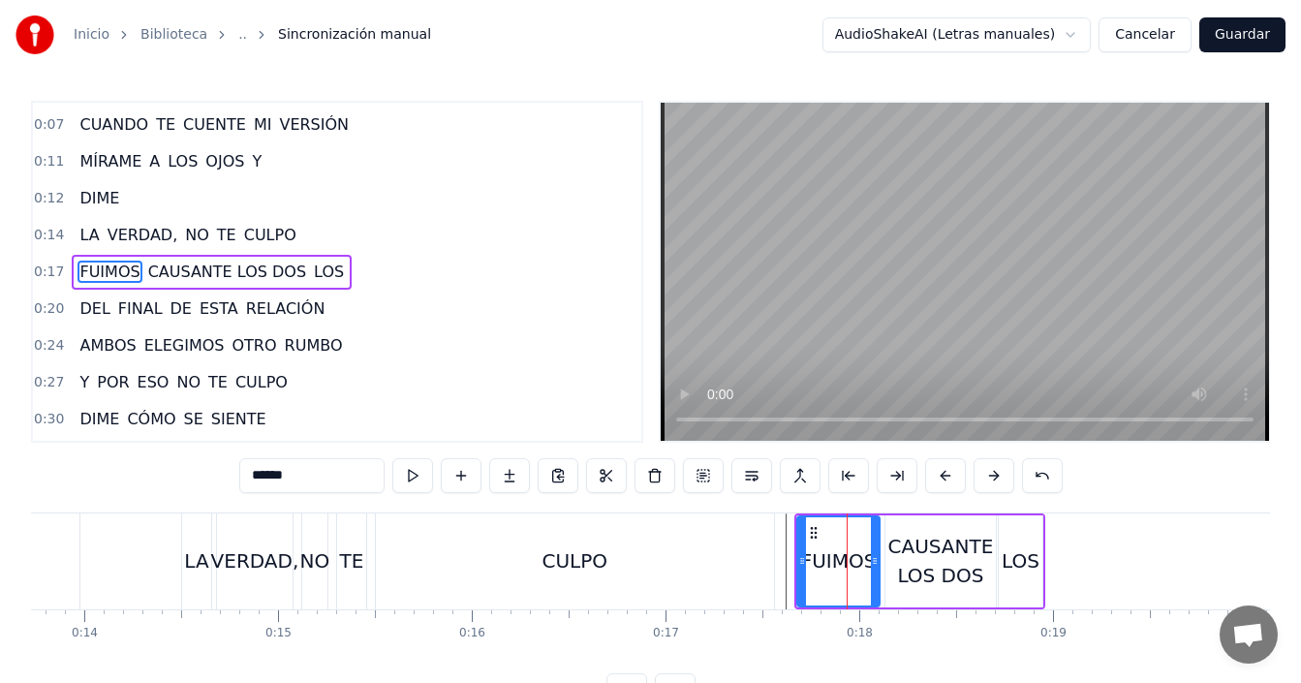
click at [723, 567] on div "CULPO" at bounding box center [575, 561] width 398 height 96
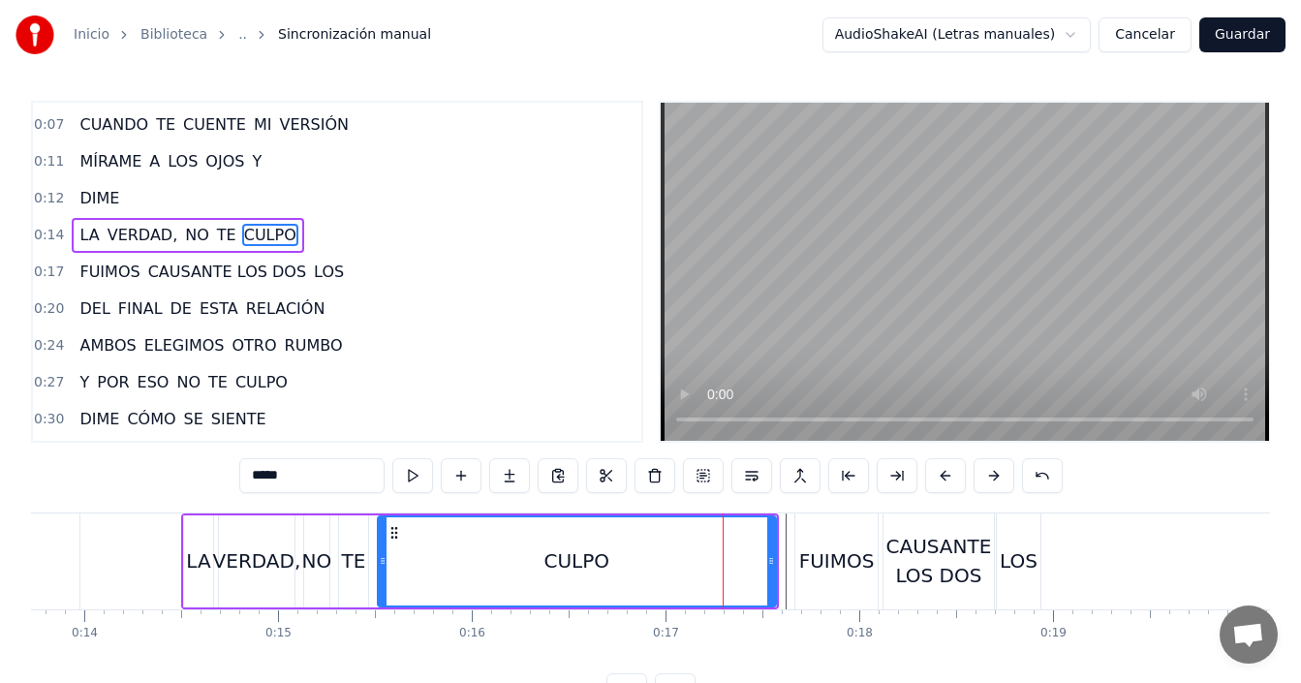
scroll to position [0, 0]
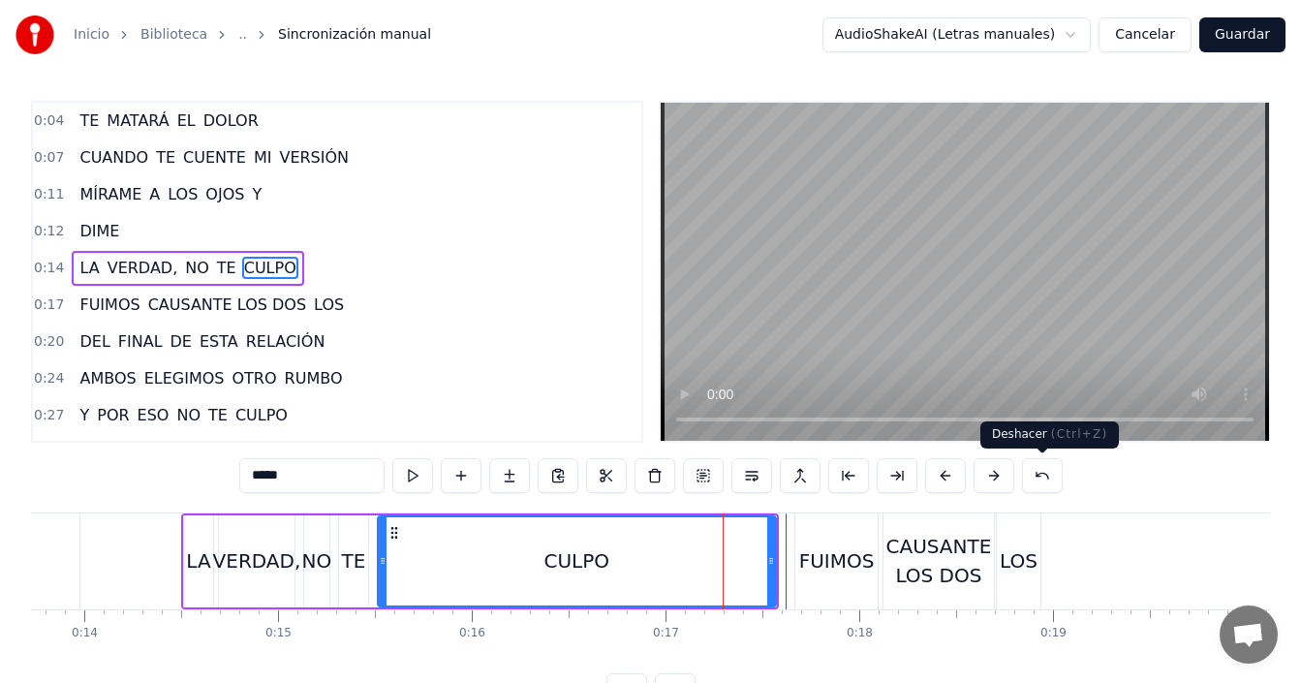
click at [1032, 476] on button at bounding box center [1042, 475] width 41 height 35
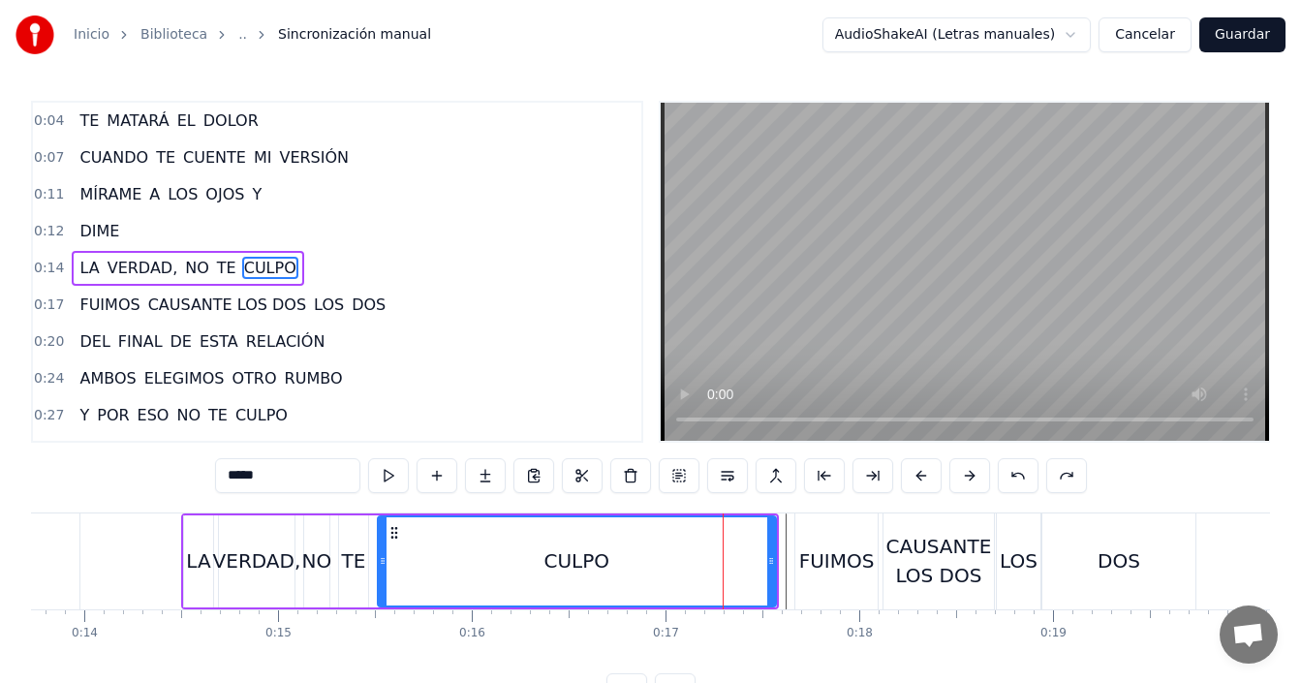
click at [835, 570] on div "FUIMOS" at bounding box center [837, 560] width 76 height 29
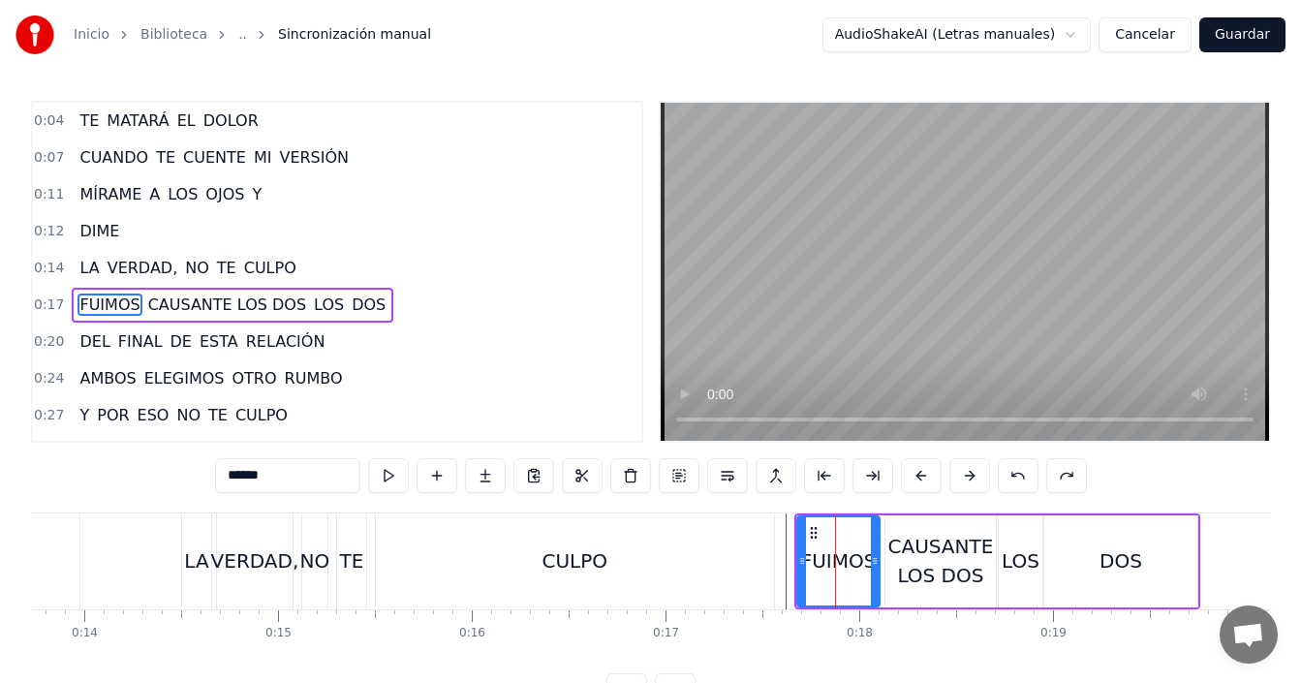
scroll to position [33, 0]
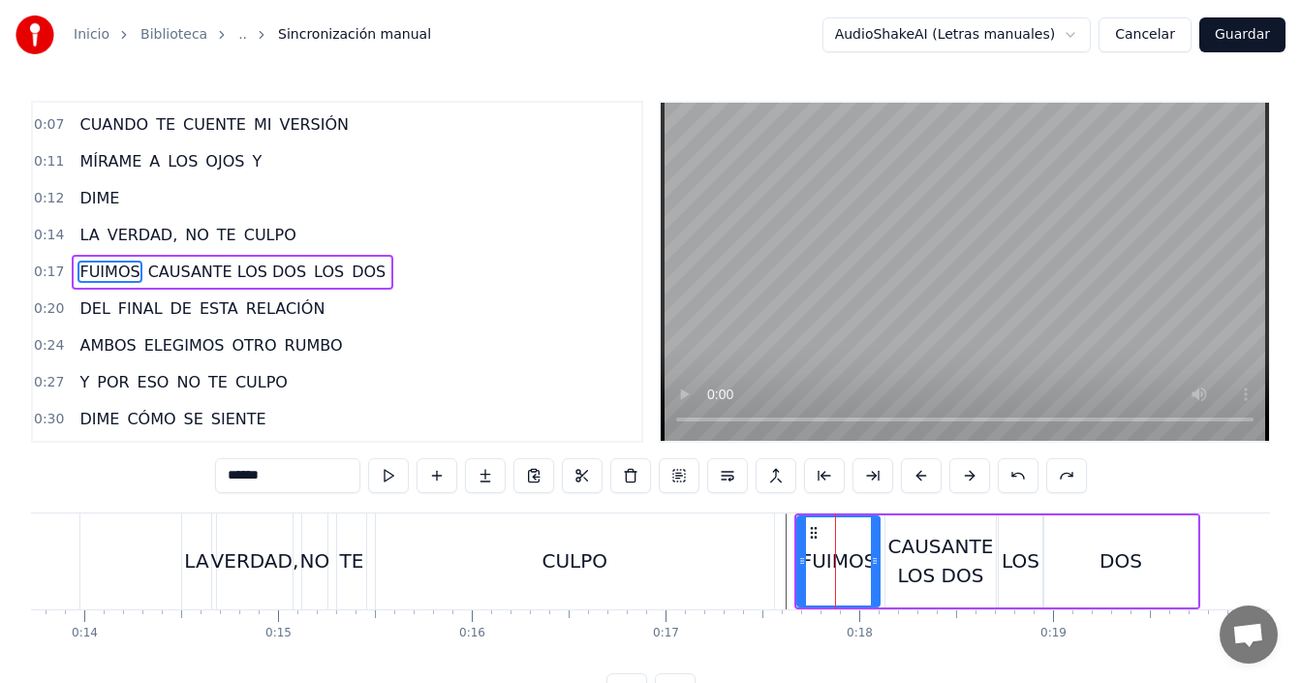
click at [920, 565] on div "CAUSANTE LOS DOS" at bounding box center [940, 561] width 110 height 58
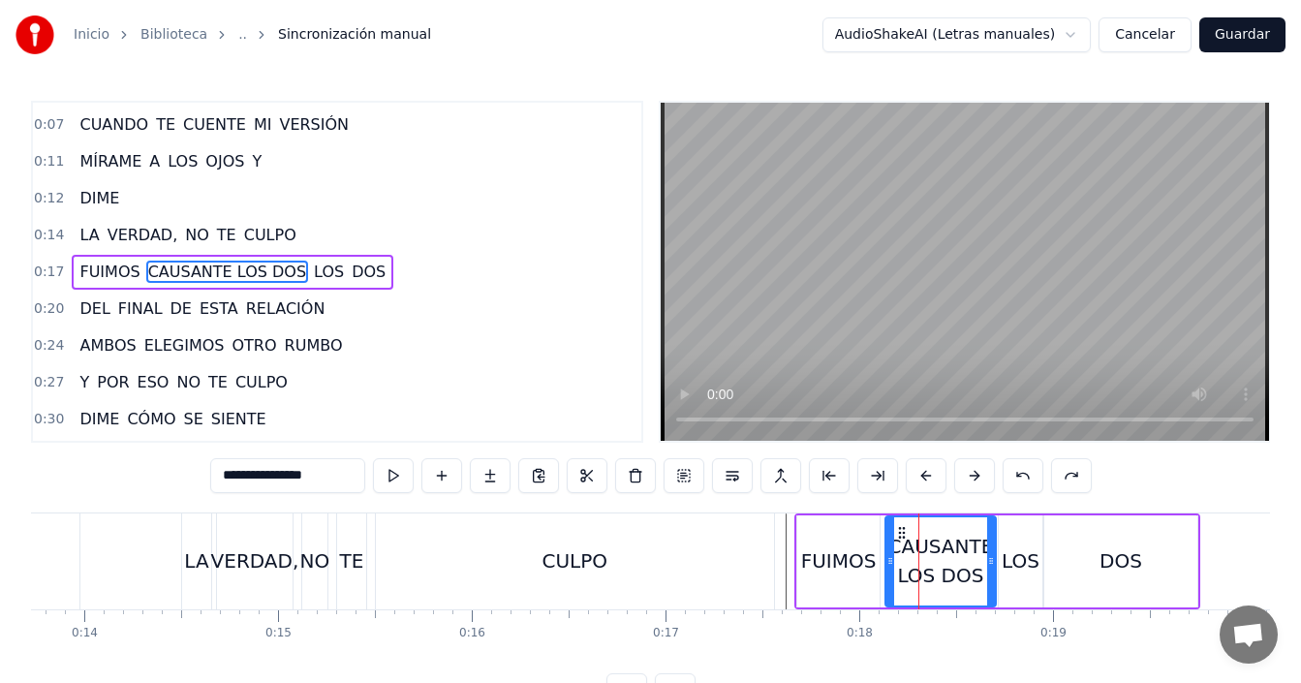
drag, startPoint x: 293, startPoint y: 474, endPoint x: 364, endPoint y: 467, distance: 72.0
click at [364, 467] on input "**********" at bounding box center [287, 475] width 155 height 35
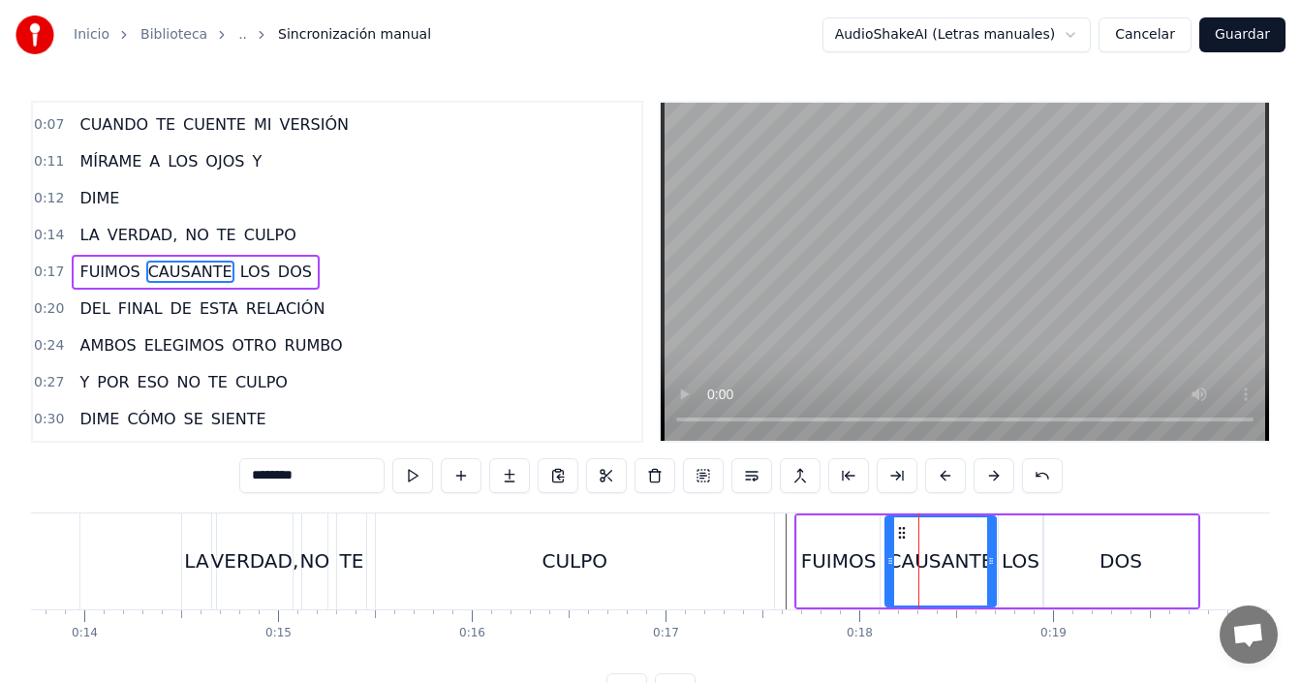
click at [832, 560] on div "FUIMOS" at bounding box center [839, 560] width 76 height 29
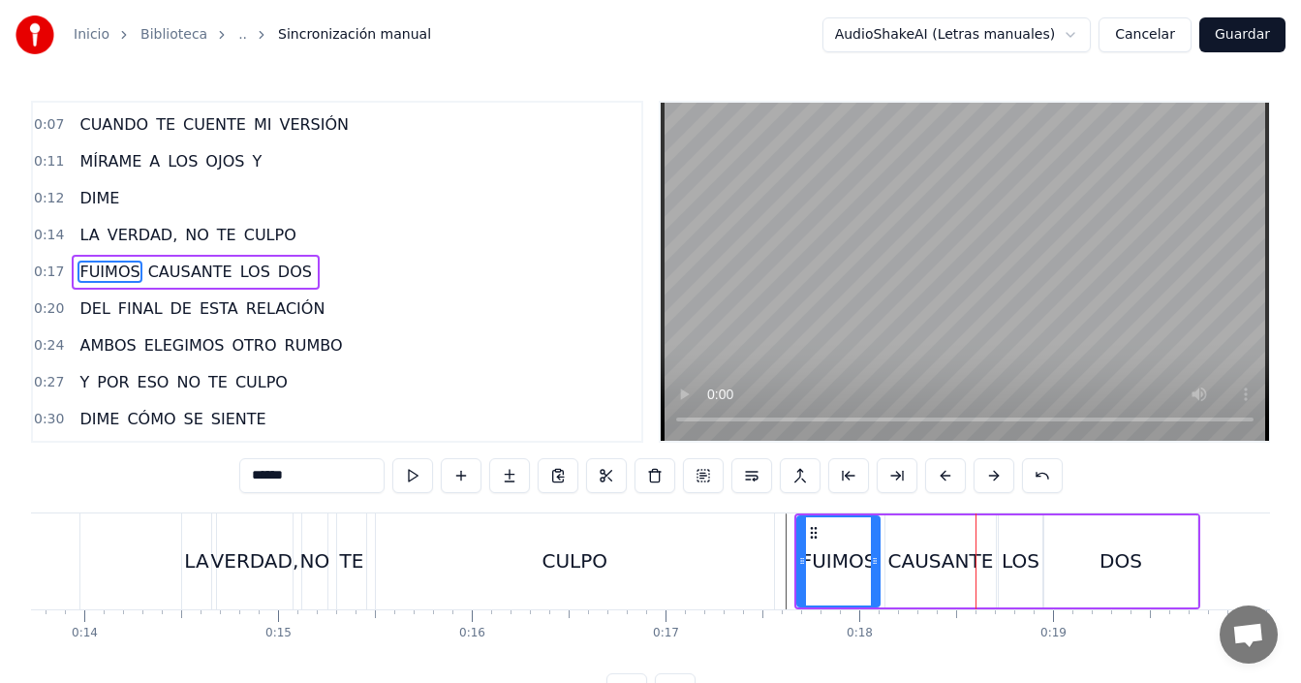
click at [1073, 560] on div "DOS" at bounding box center [1120, 561] width 153 height 92
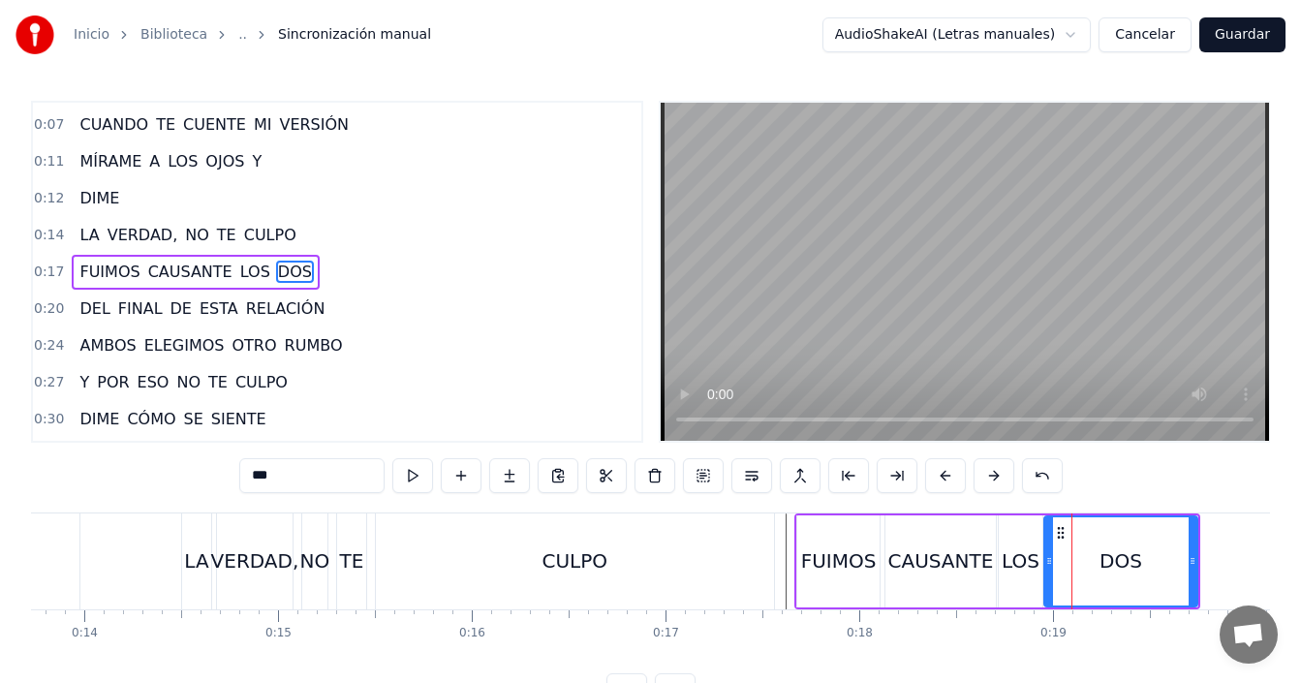
click at [1003, 545] on div "LOS" at bounding box center [1021, 561] width 44 height 92
type input "***"
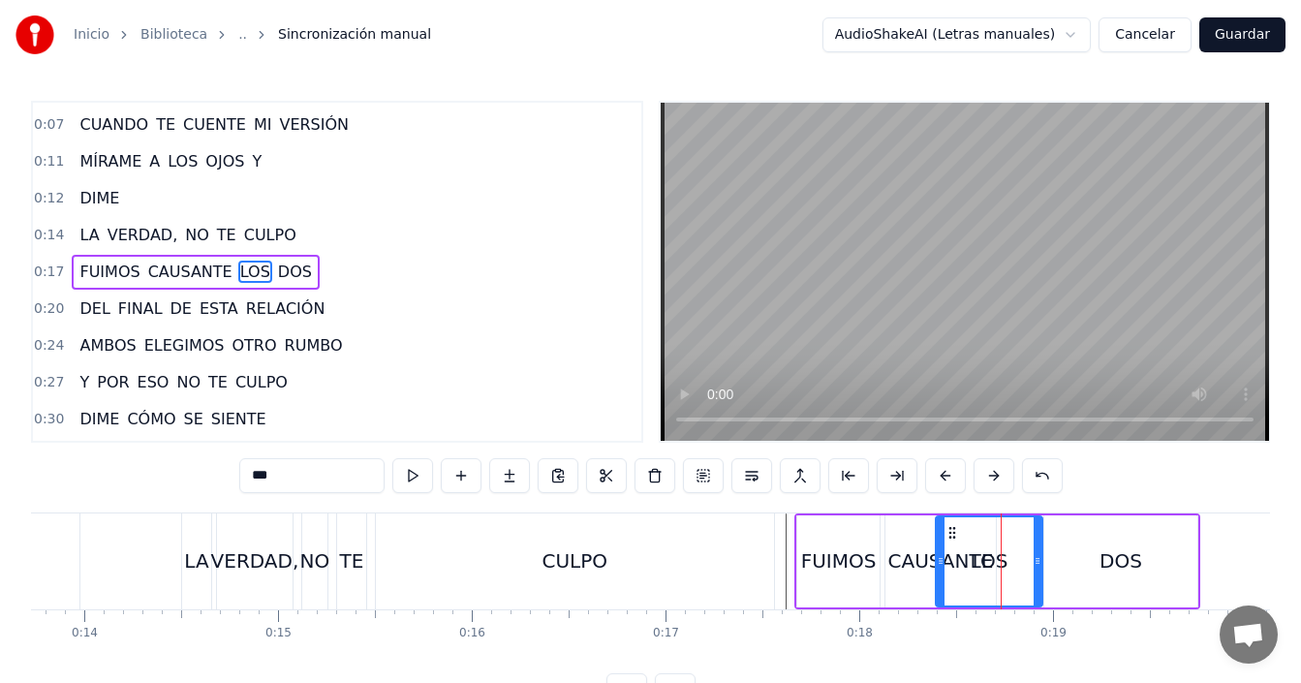
drag, startPoint x: 1005, startPoint y: 556, endPoint x: 942, endPoint y: 565, distance: 63.6
click at [942, 565] on icon at bounding box center [941, 561] width 8 height 16
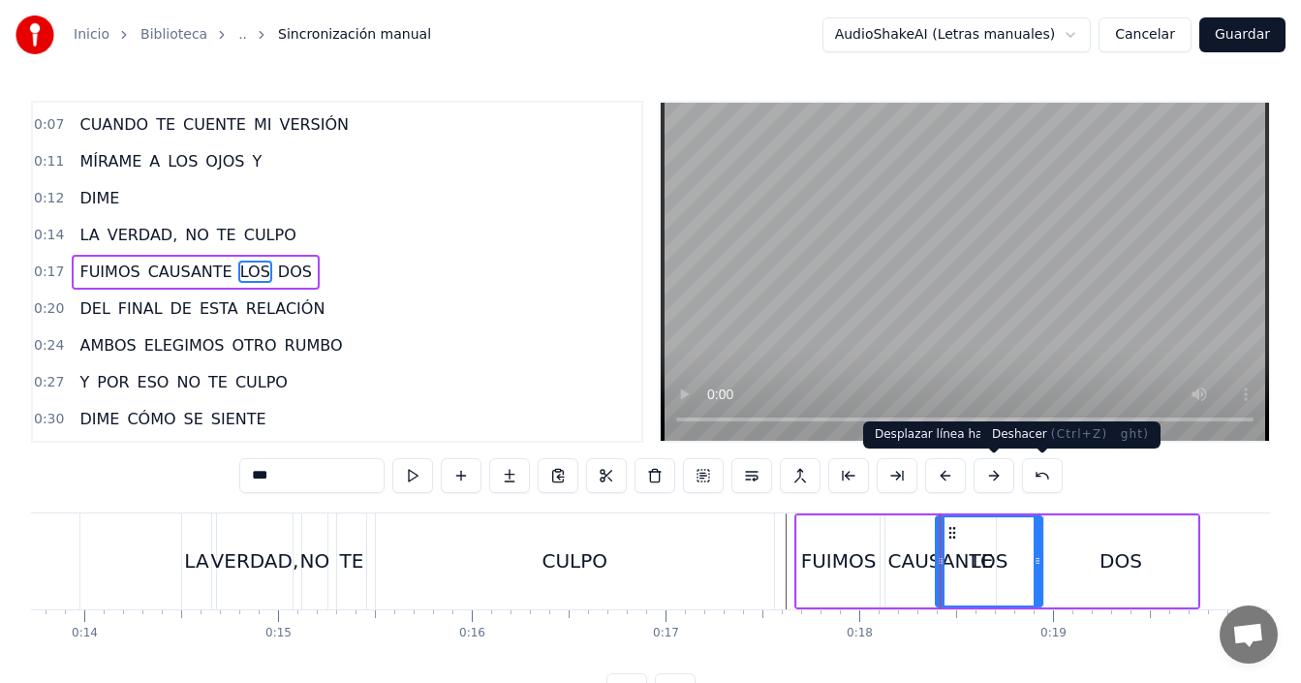
click at [1038, 474] on button at bounding box center [1042, 475] width 41 height 35
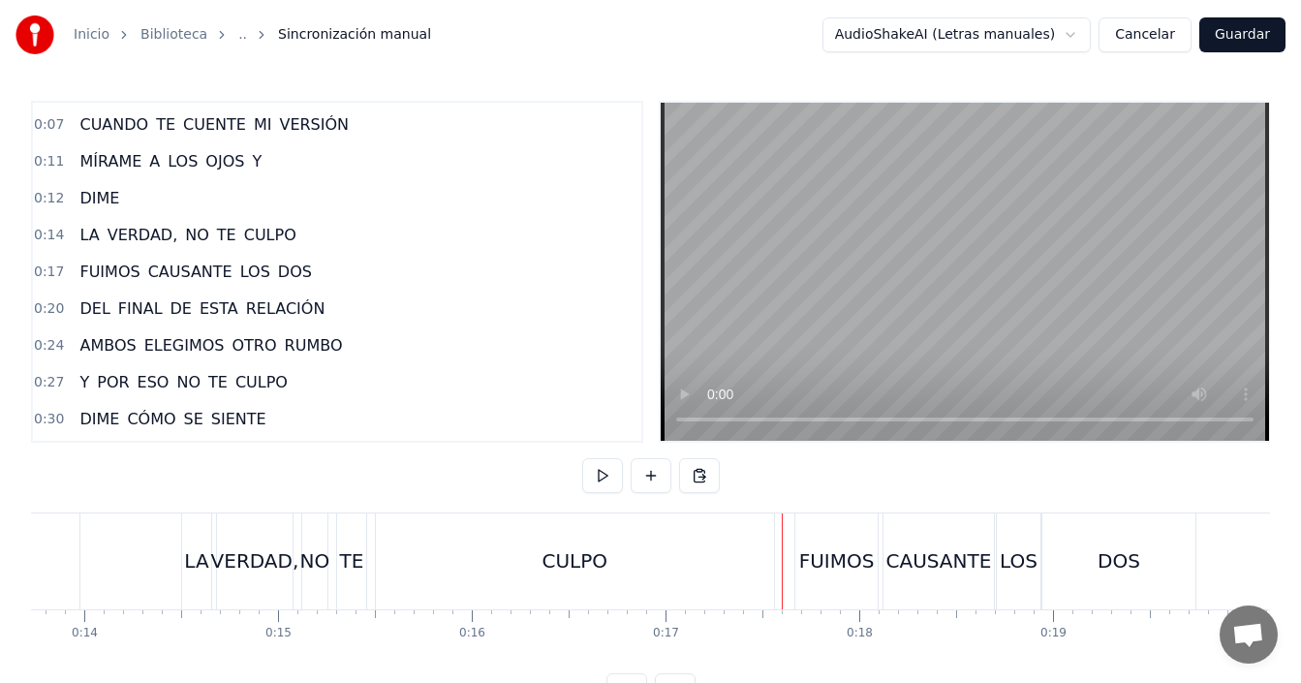
click at [1023, 561] on div "LOS" at bounding box center [1019, 560] width 38 height 29
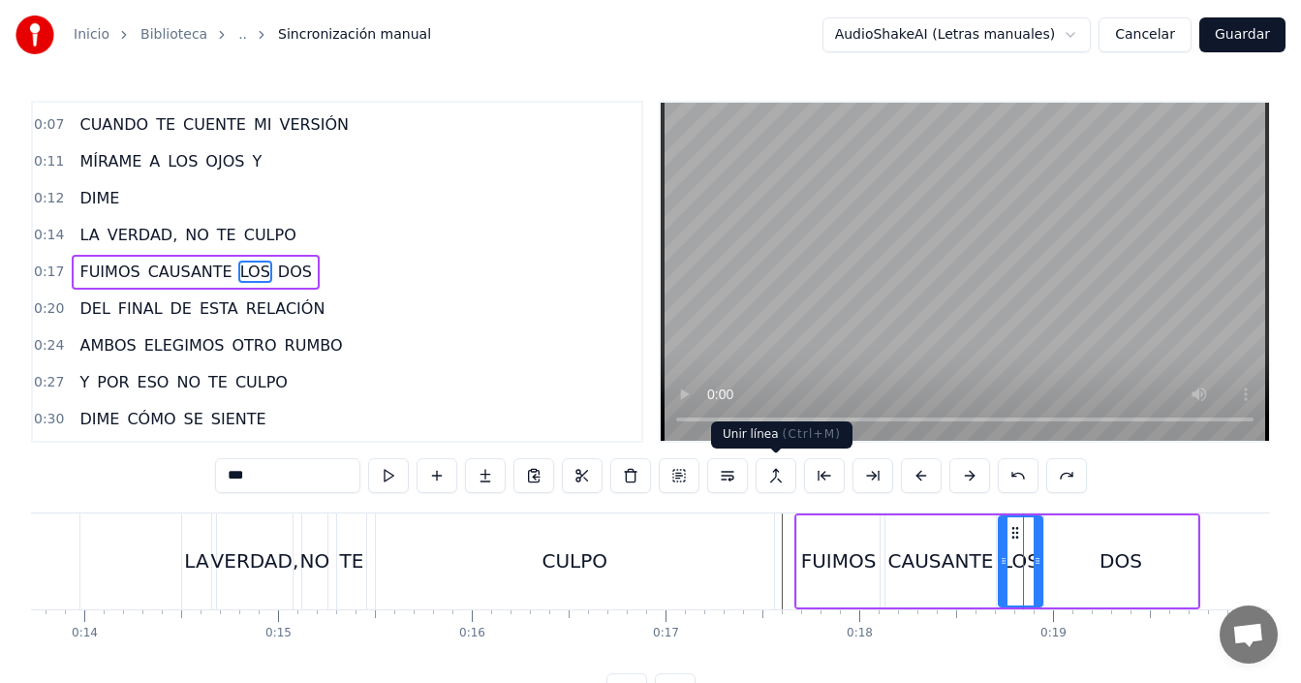
click at [768, 481] on button at bounding box center [776, 475] width 41 height 35
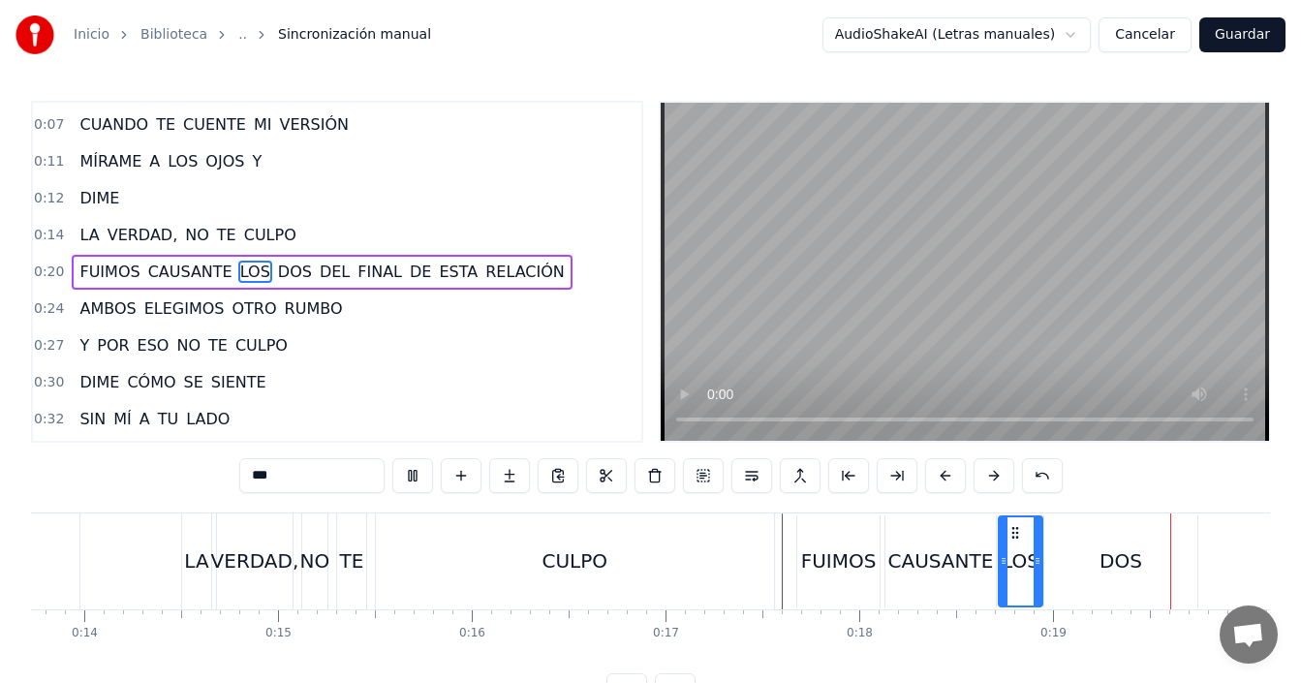
scroll to position [0, 1409]
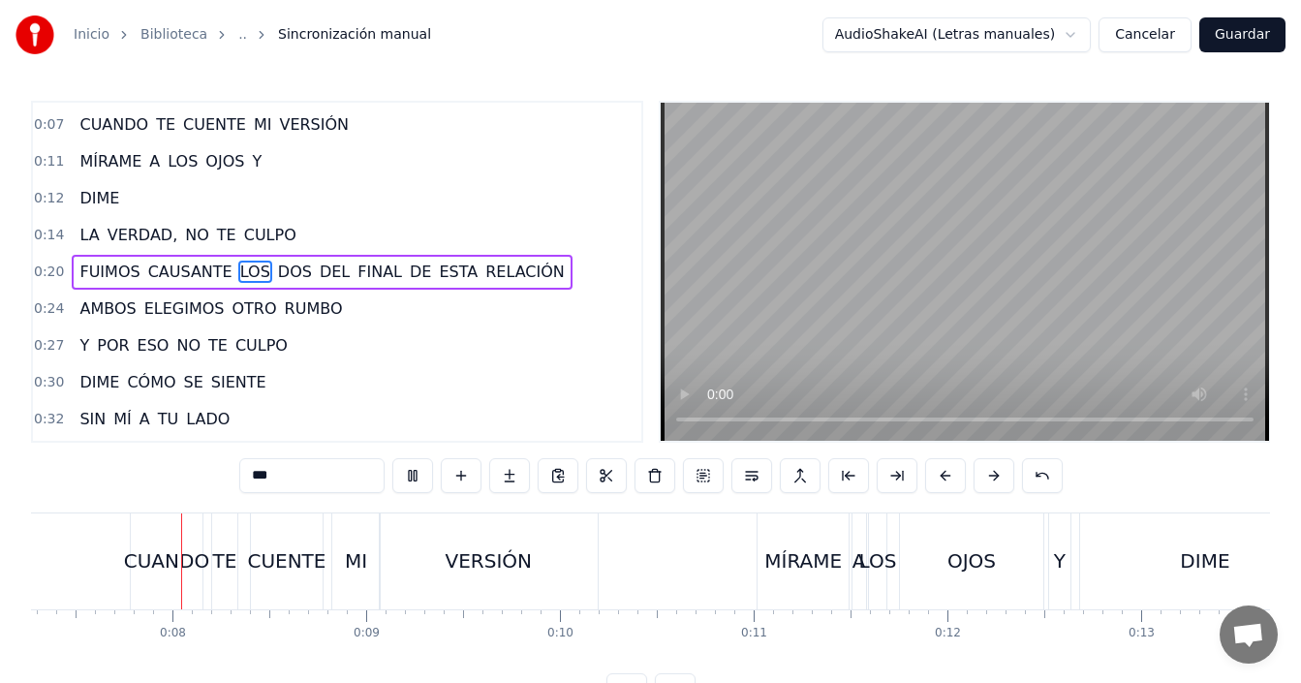
click at [726, 417] on video at bounding box center [965, 272] width 608 height 338
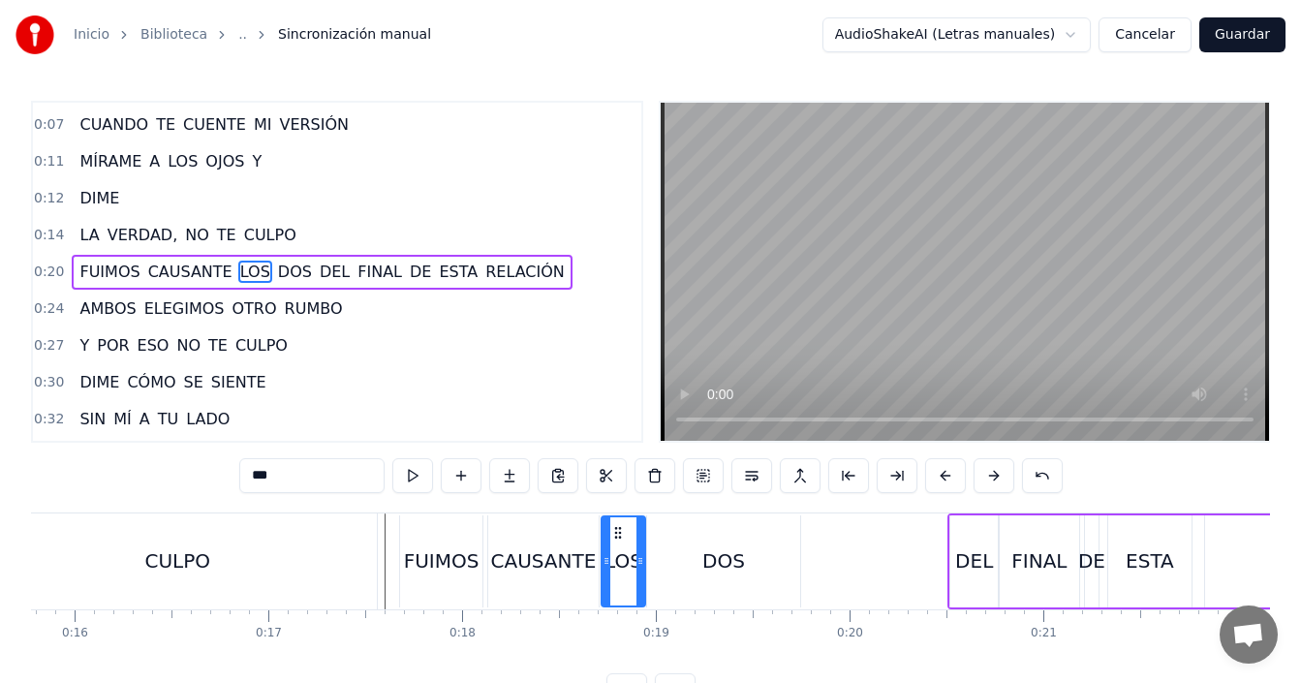
scroll to position [0, 2432]
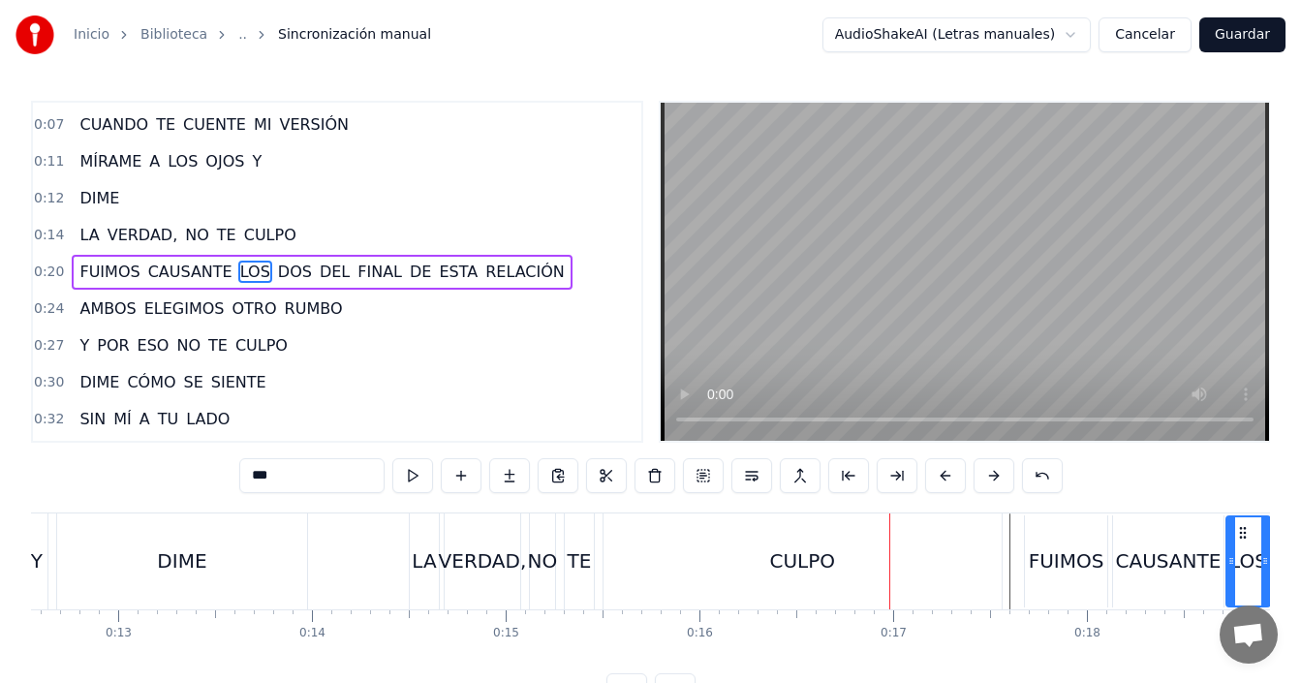
click at [1035, 477] on button at bounding box center [1042, 475] width 41 height 35
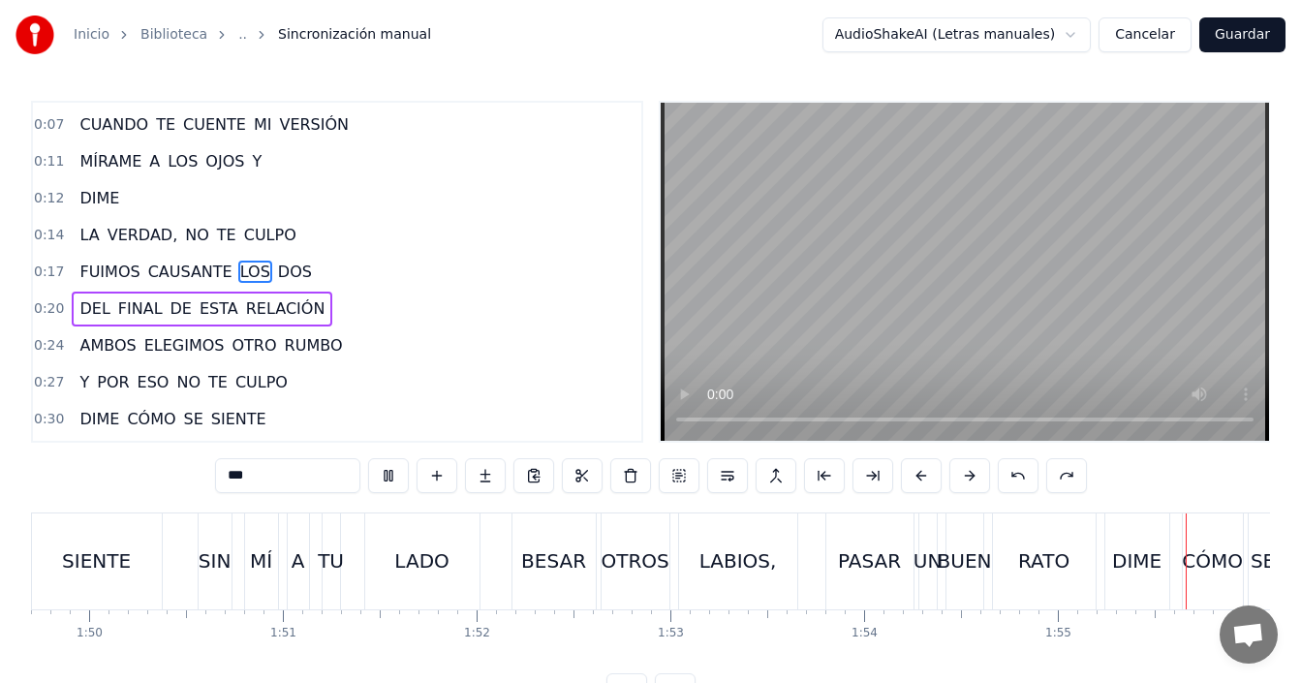
scroll to position [0, 22334]
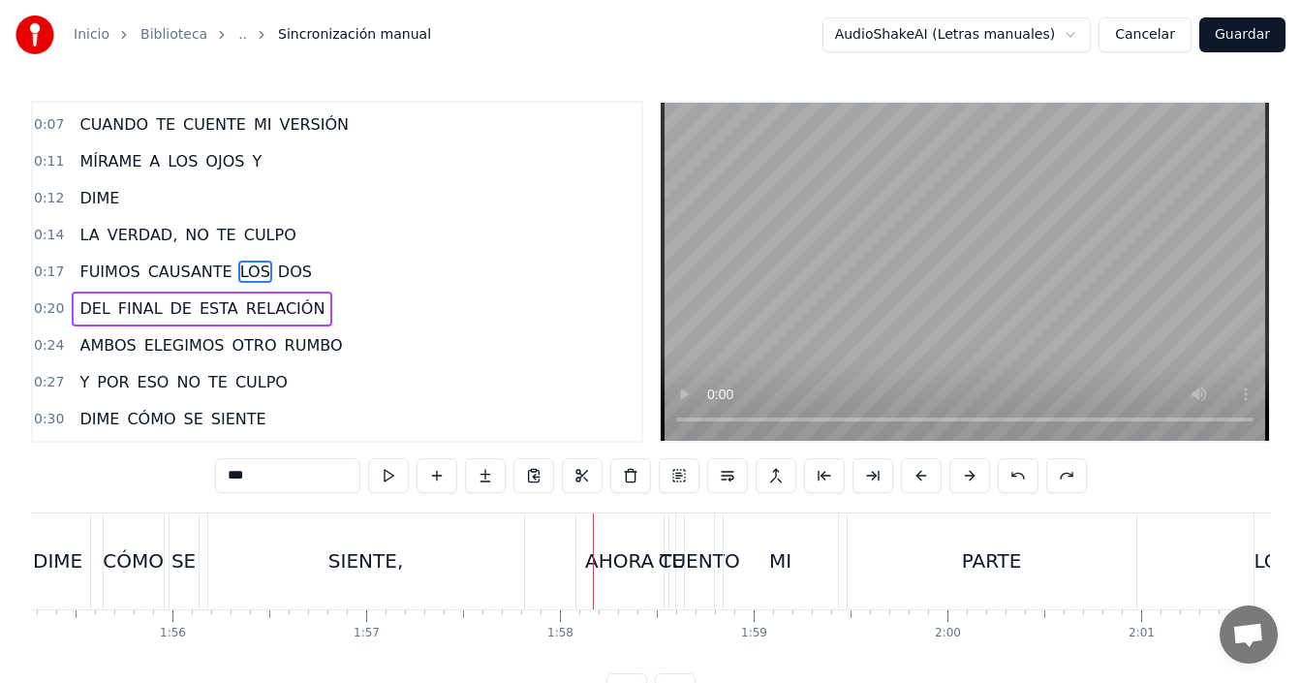
click at [624, 575] on div "AHORA" at bounding box center [619, 561] width 87 height 96
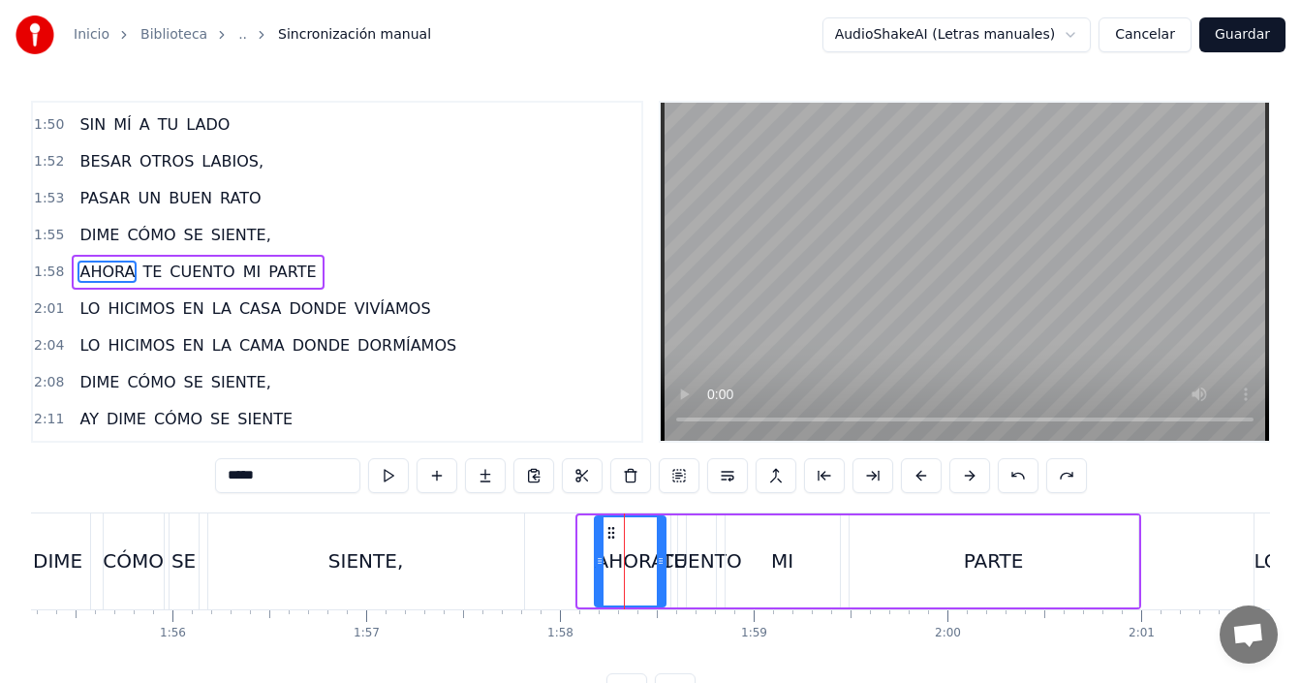
drag, startPoint x: 585, startPoint y: 562, endPoint x: 602, endPoint y: 565, distance: 16.7
click at [602, 565] on icon at bounding box center [600, 561] width 8 height 16
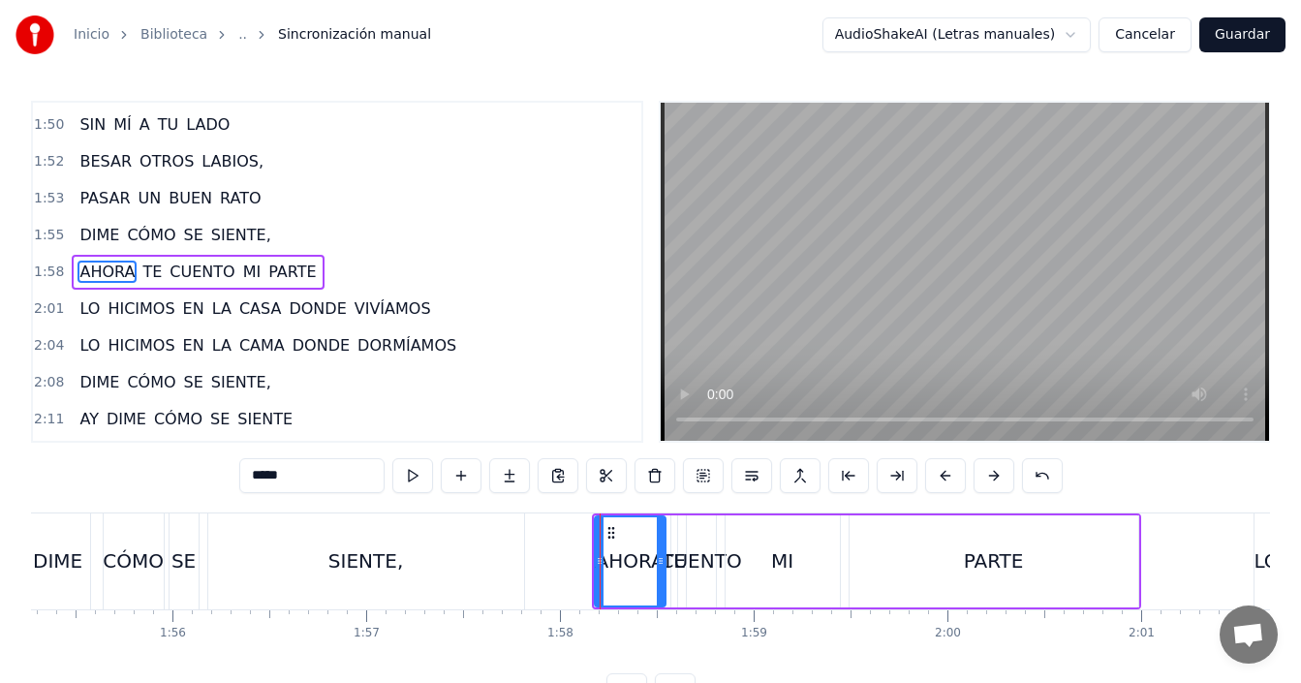
click at [402, 557] on div "SIENTE," at bounding box center [366, 561] width 316 height 96
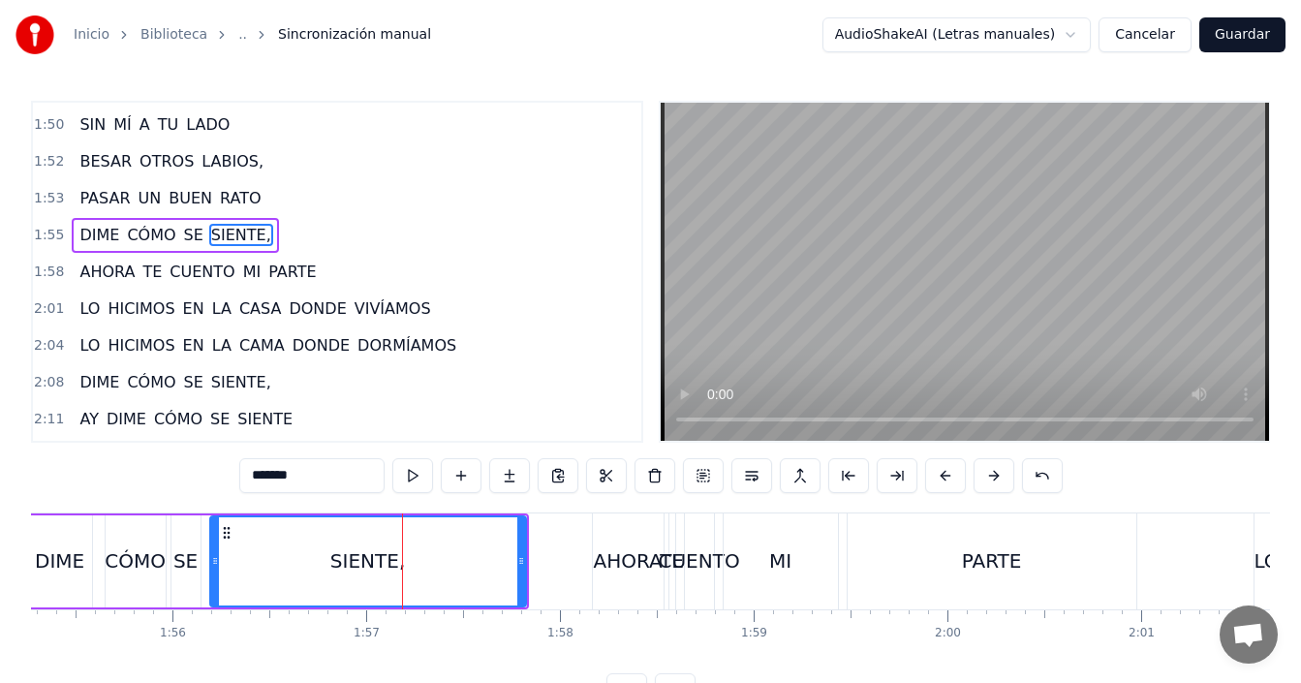
scroll to position [1358, 0]
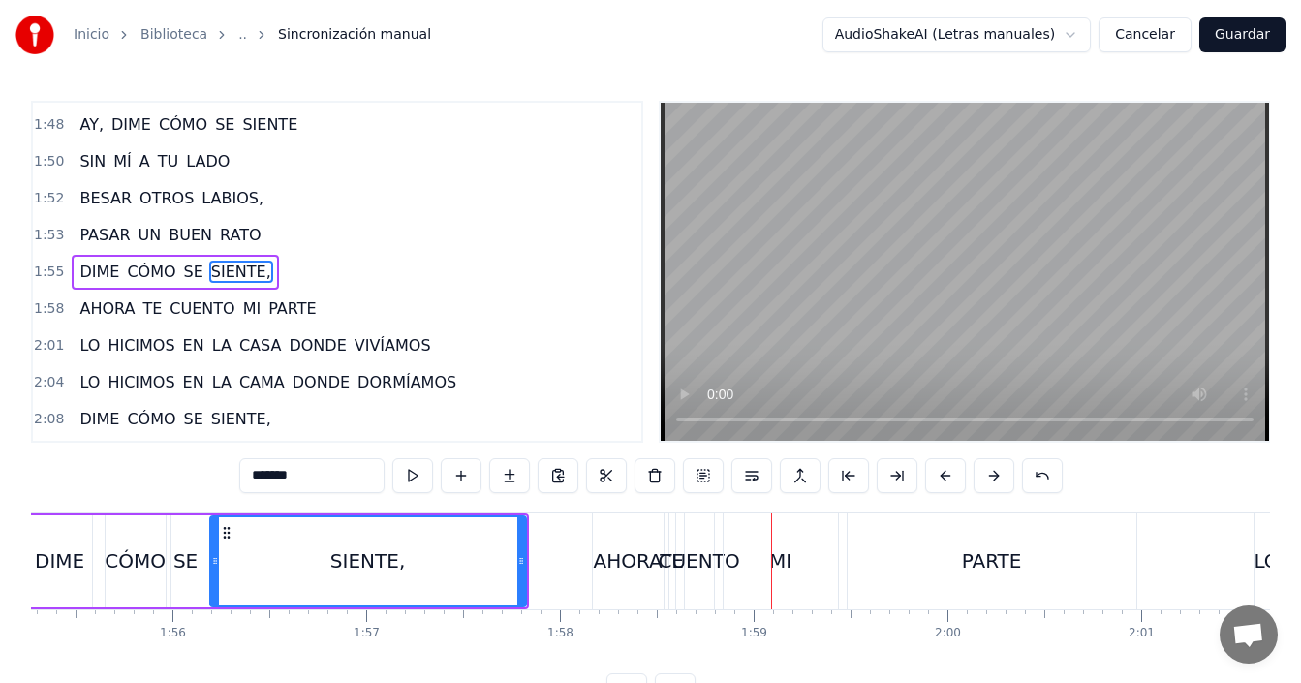
click at [475, 556] on div "SIENTE," at bounding box center [368, 561] width 314 height 88
click at [667, 565] on div "CUENTO" at bounding box center [698, 560] width 81 height 29
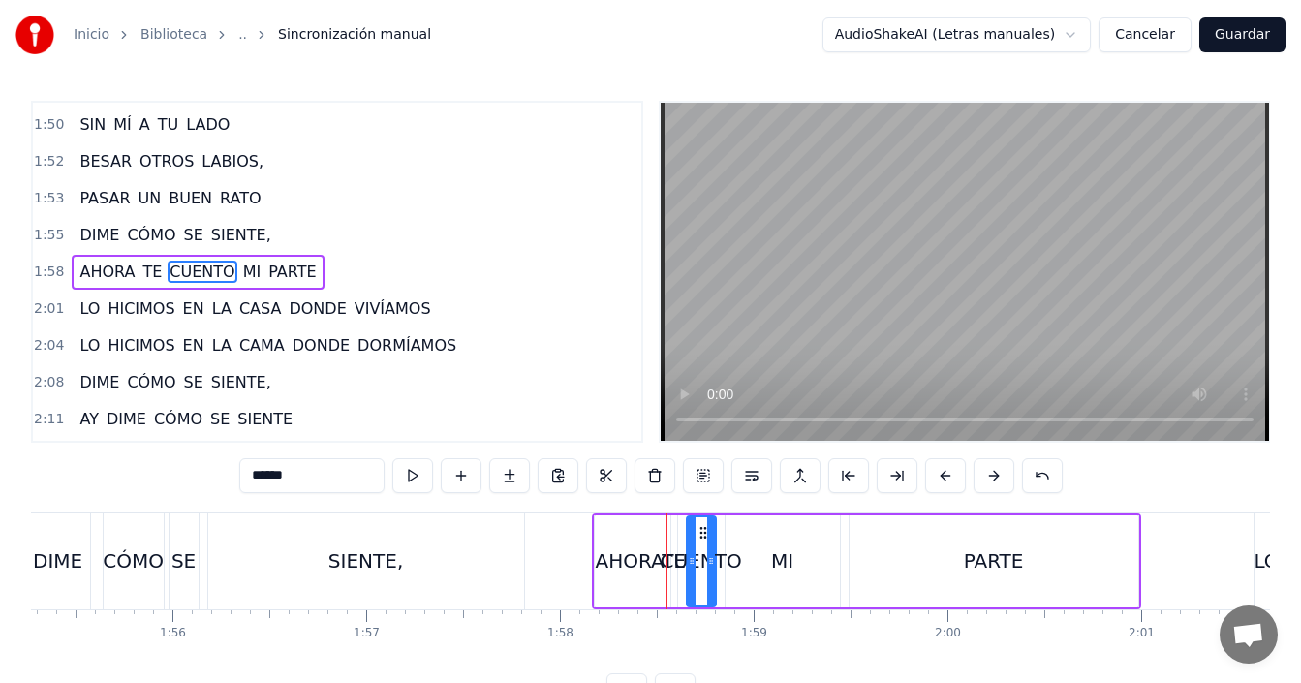
scroll to position [73, 0]
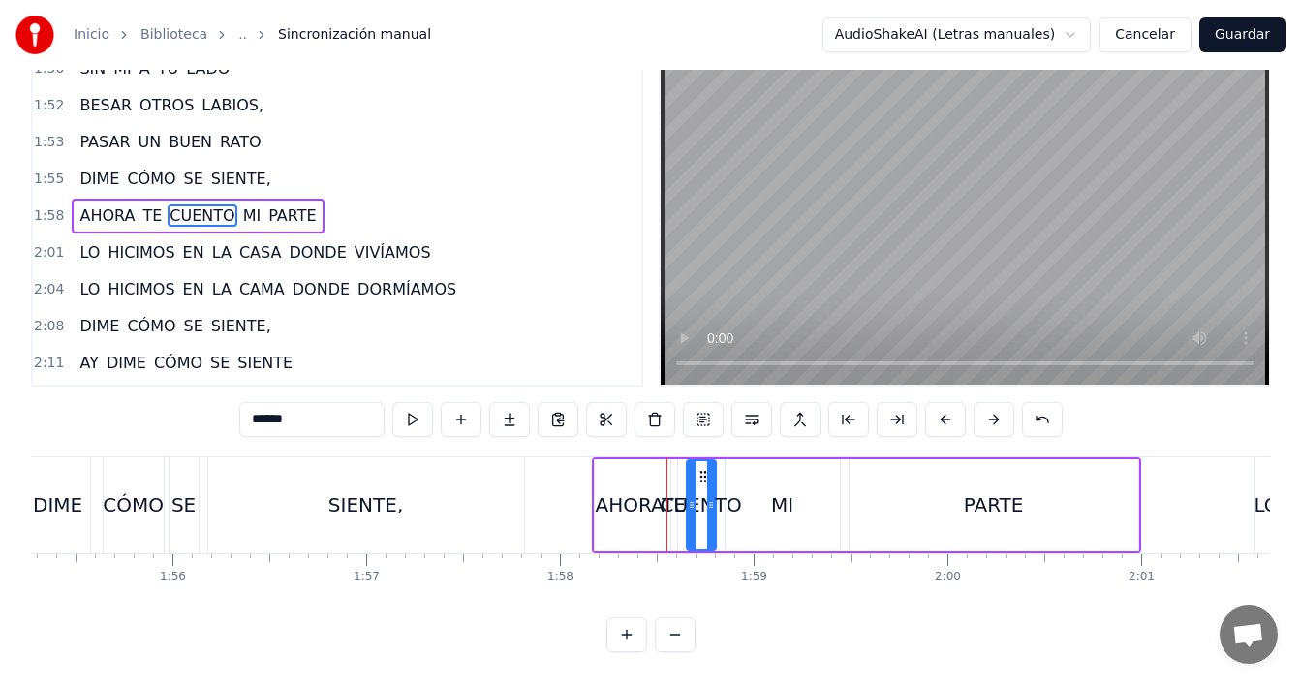
click at [626, 635] on button at bounding box center [626, 634] width 41 height 35
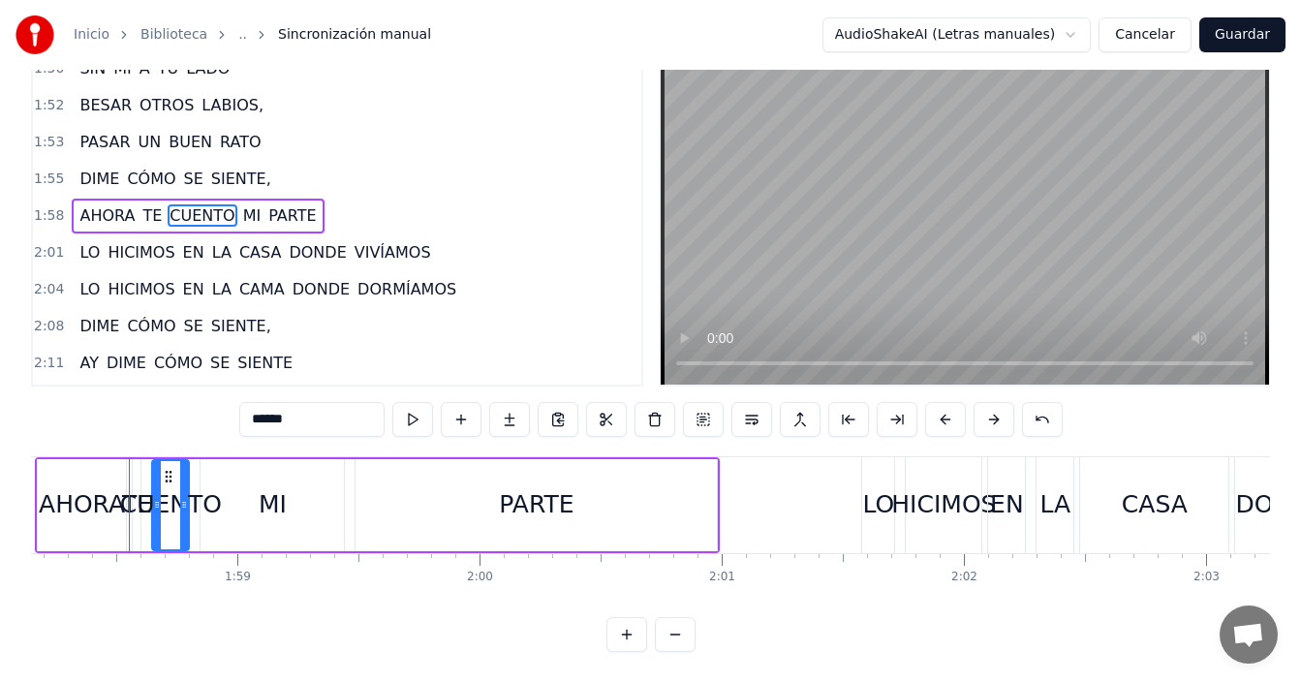
click at [621, 636] on button at bounding box center [626, 634] width 41 height 35
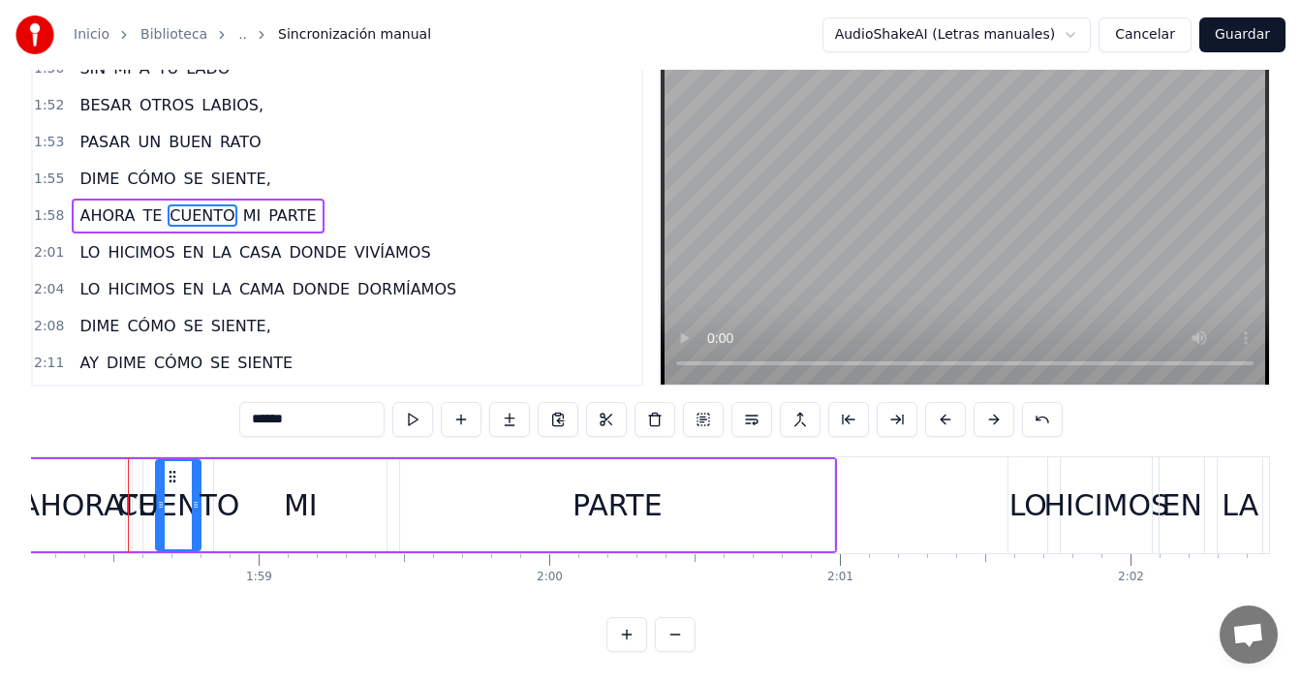
click at [621, 636] on button at bounding box center [626, 634] width 41 height 35
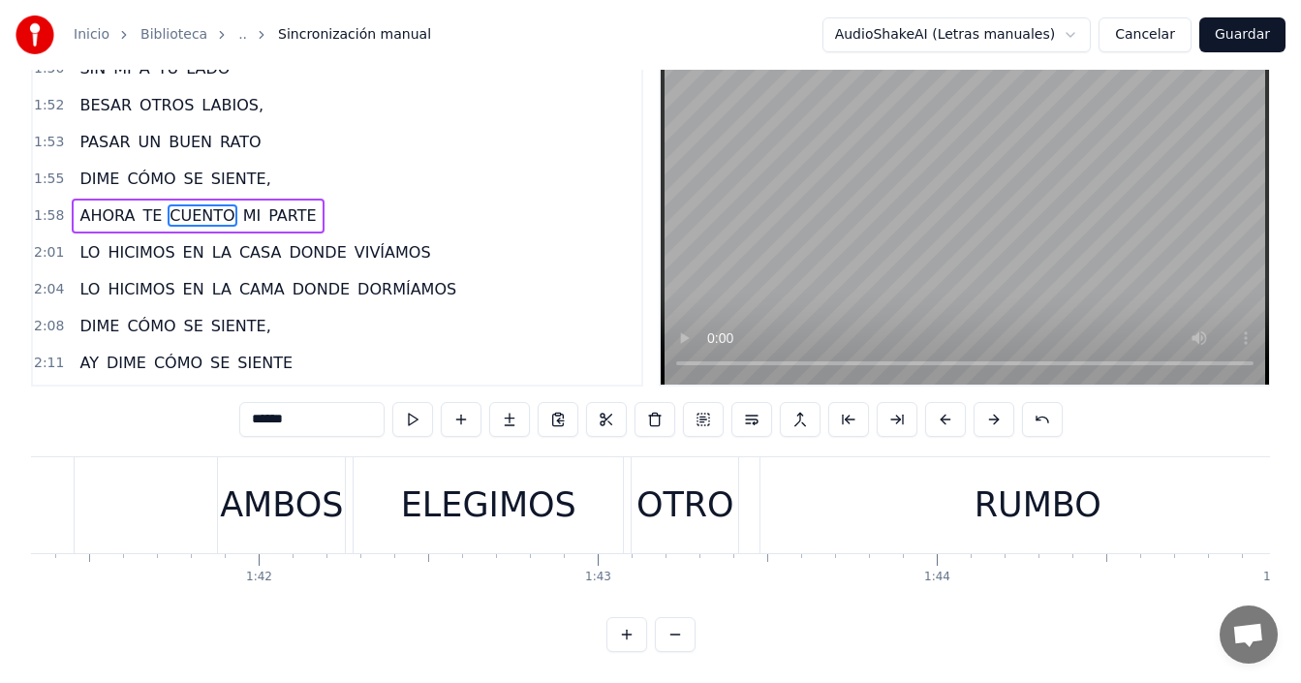
click at [621, 636] on button at bounding box center [626, 634] width 41 height 35
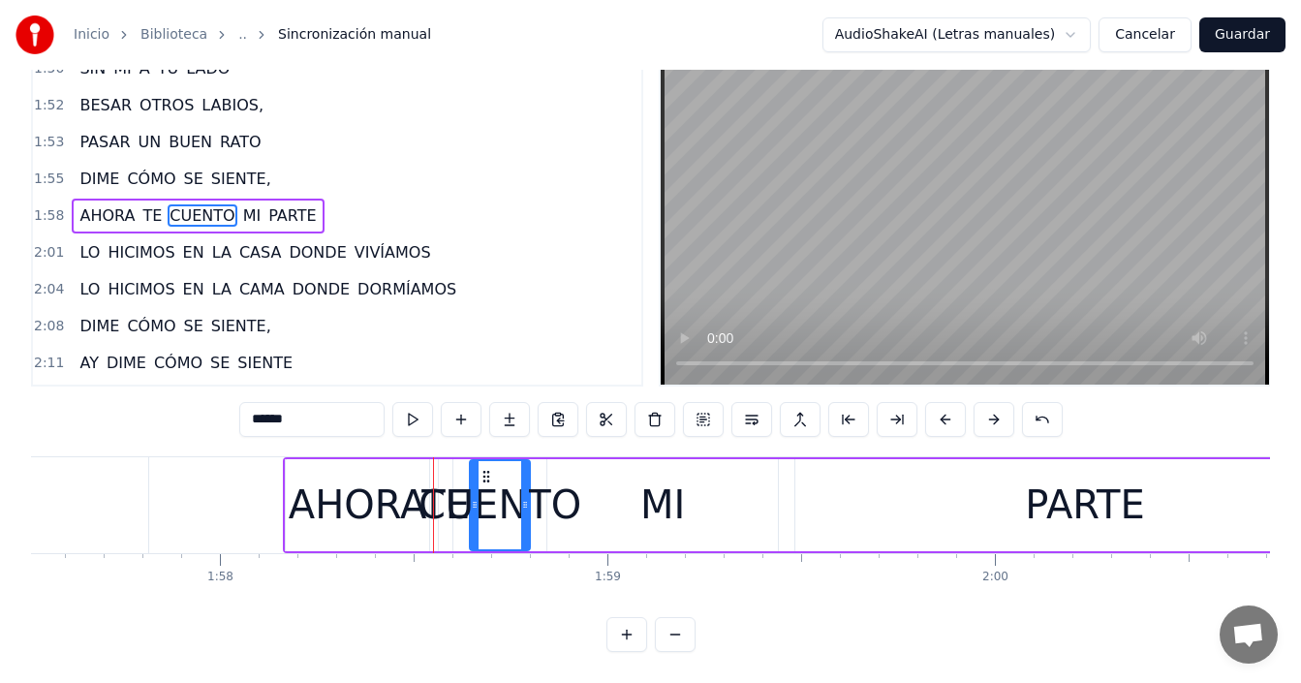
scroll to position [0, 45110]
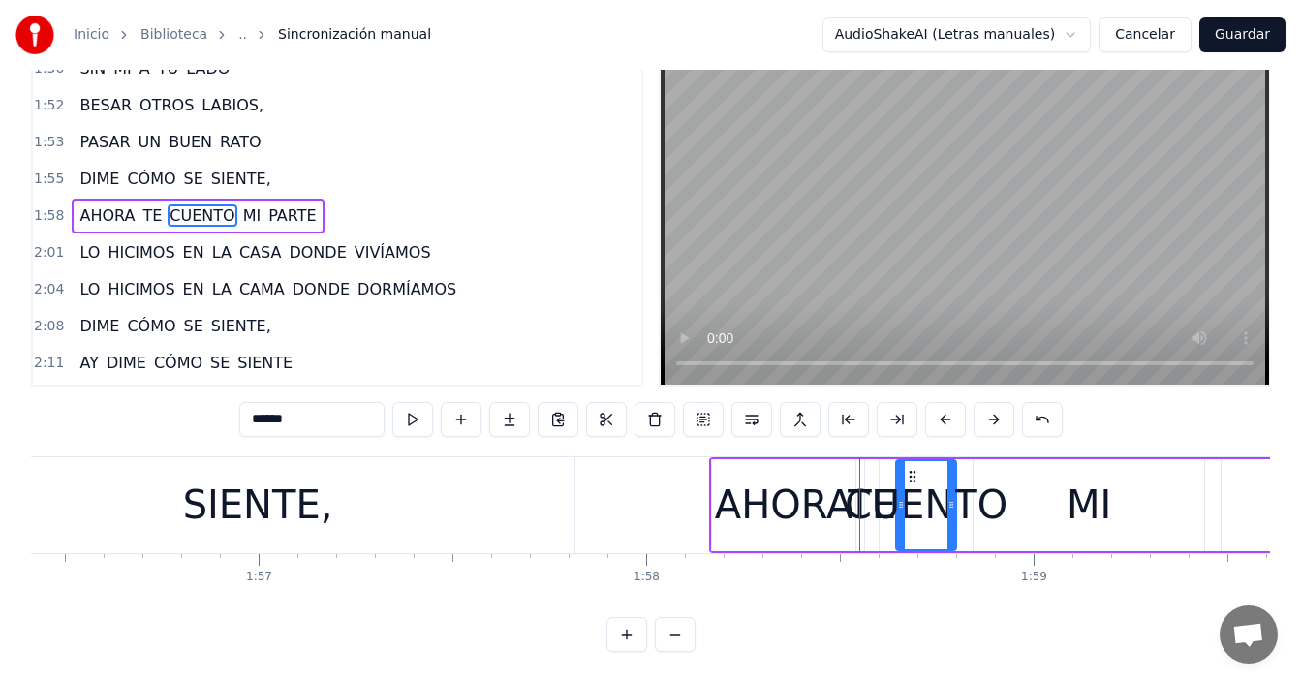
click at [1005, 487] on div "MI" at bounding box center [1089, 505] width 231 height 92
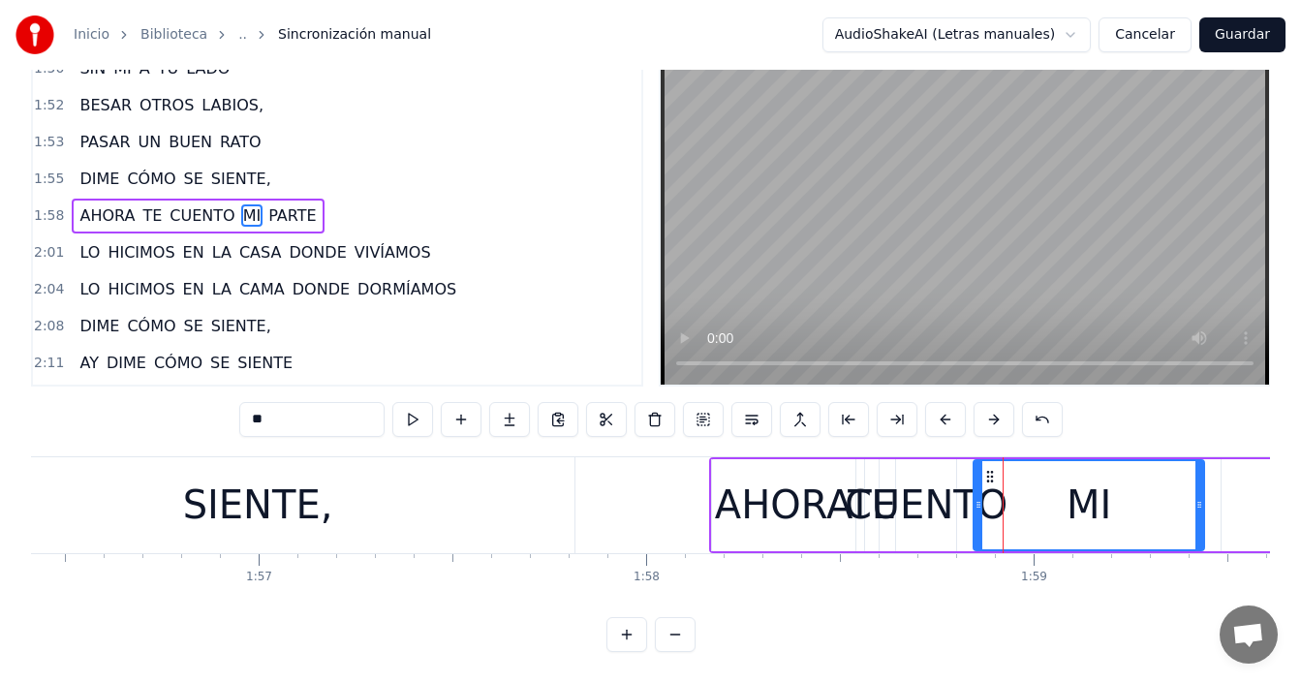
scroll to position [0, 0]
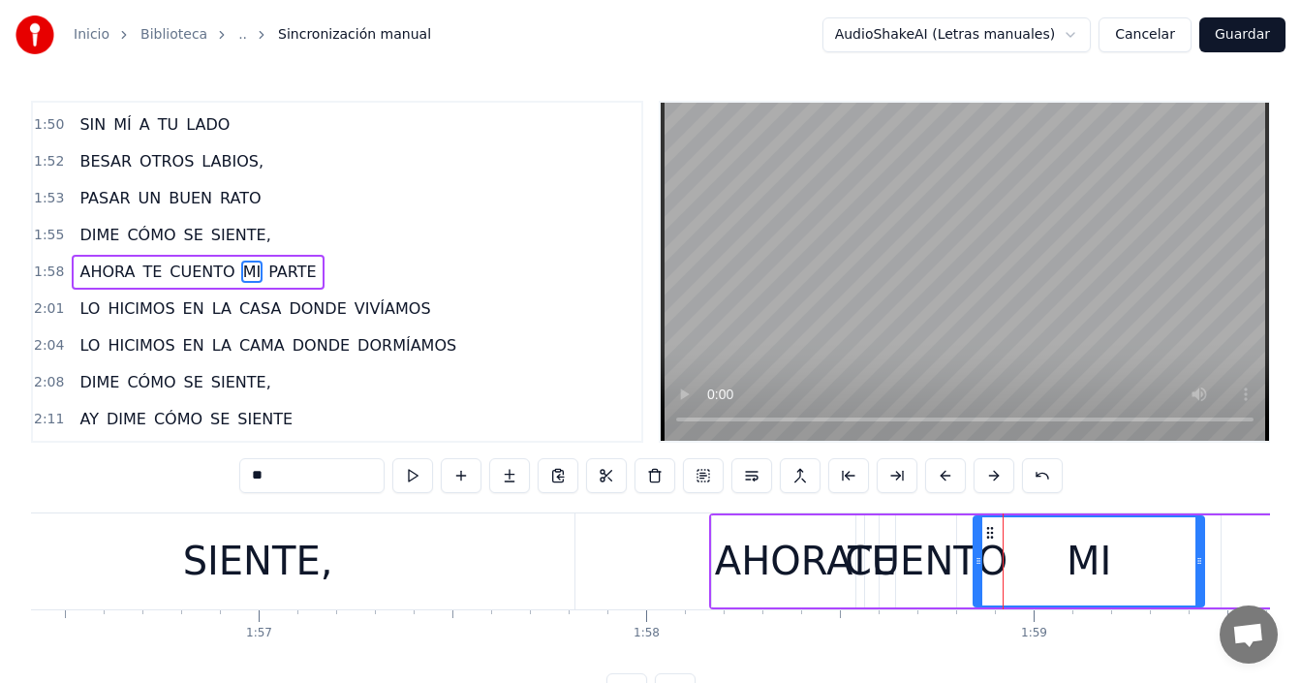
click at [929, 565] on div "CUENTO" at bounding box center [926, 561] width 163 height 58
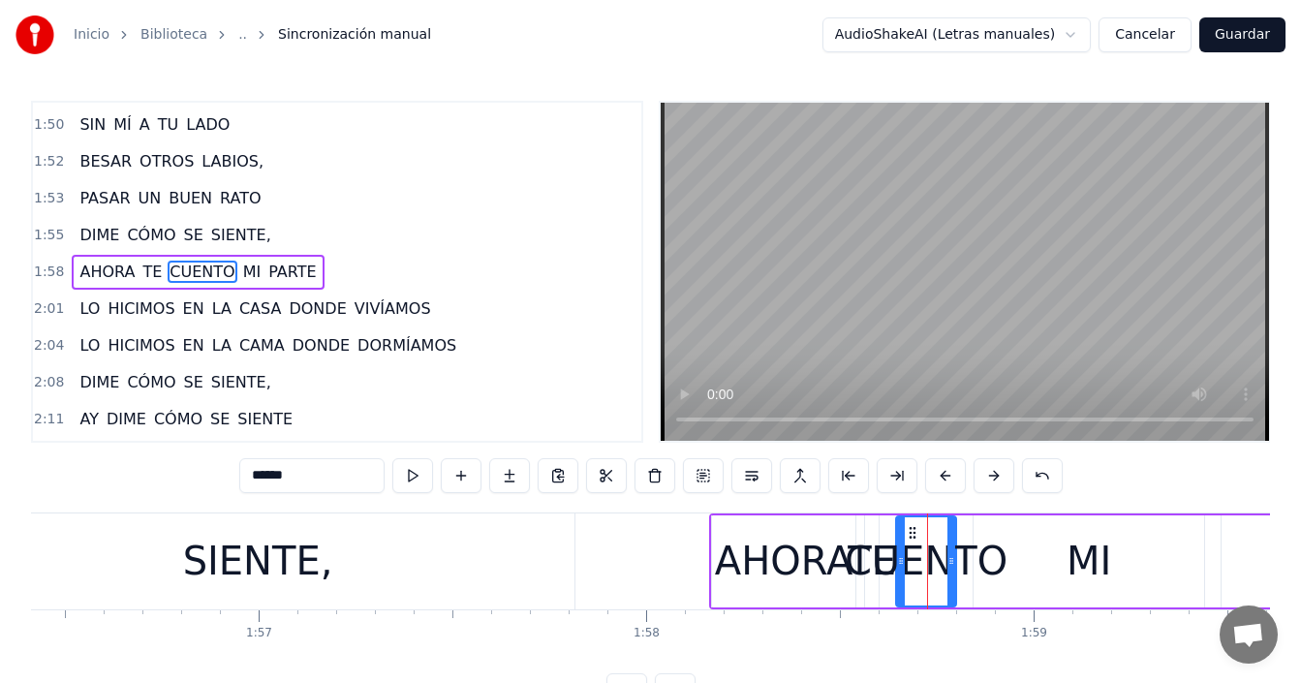
click at [869, 566] on div "CUENTO" at bounding box center [926, 561] width 163 height 58
click at [883, 563] on div "CUENTO" at bounding box center [926, 561] width 163 height 58
click at [890, 561] on div "CUENTO" at bounding box center [926, 561] width 163 height 58
click at [865, 561] on div "CUENTO" at bounding box center [926, 561] width 163 height 58
click at [820, 562] on div "AHORA" at bounding box center [784, 561] width 138 height 58
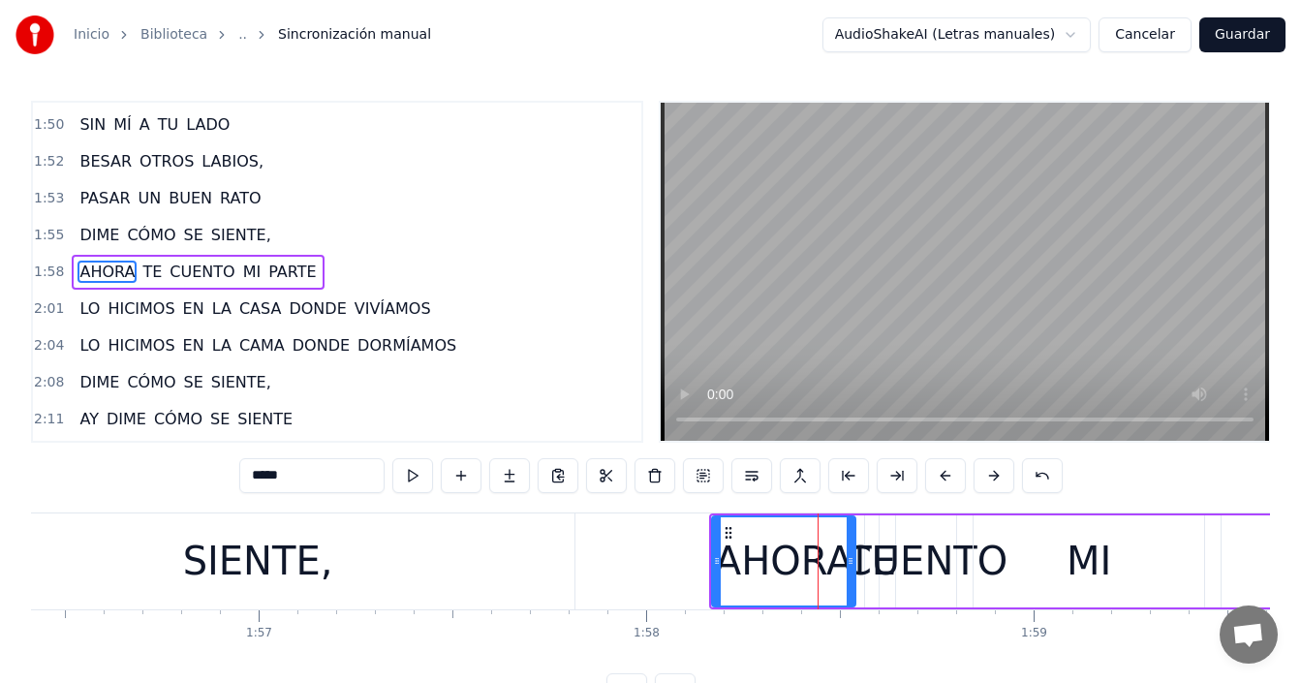
click at [874, 554] on div "CUENTO" at bounding box center [926, 561] width 163 height 58
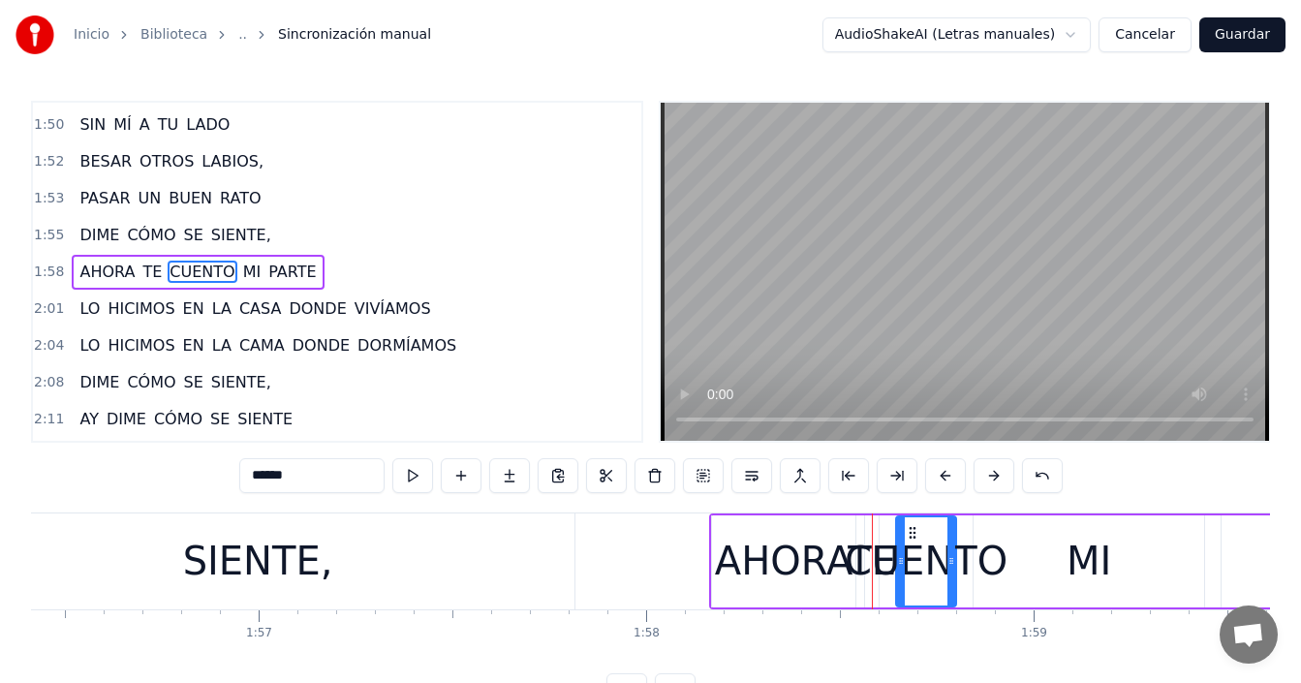
click at [887, 565] on div "CUENTO" at bounding box center [926, 561] width 163 height 58
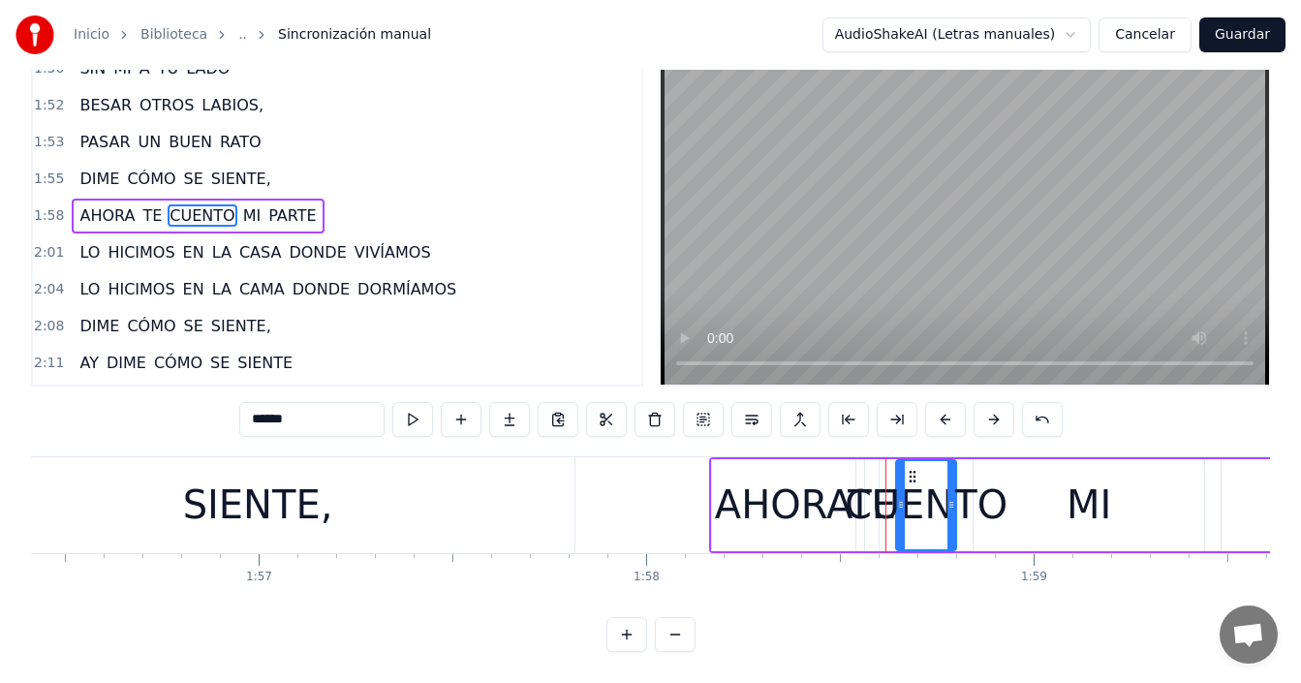
click at [629, 636] on button at bounding box center [626, 634] width 41 height 35
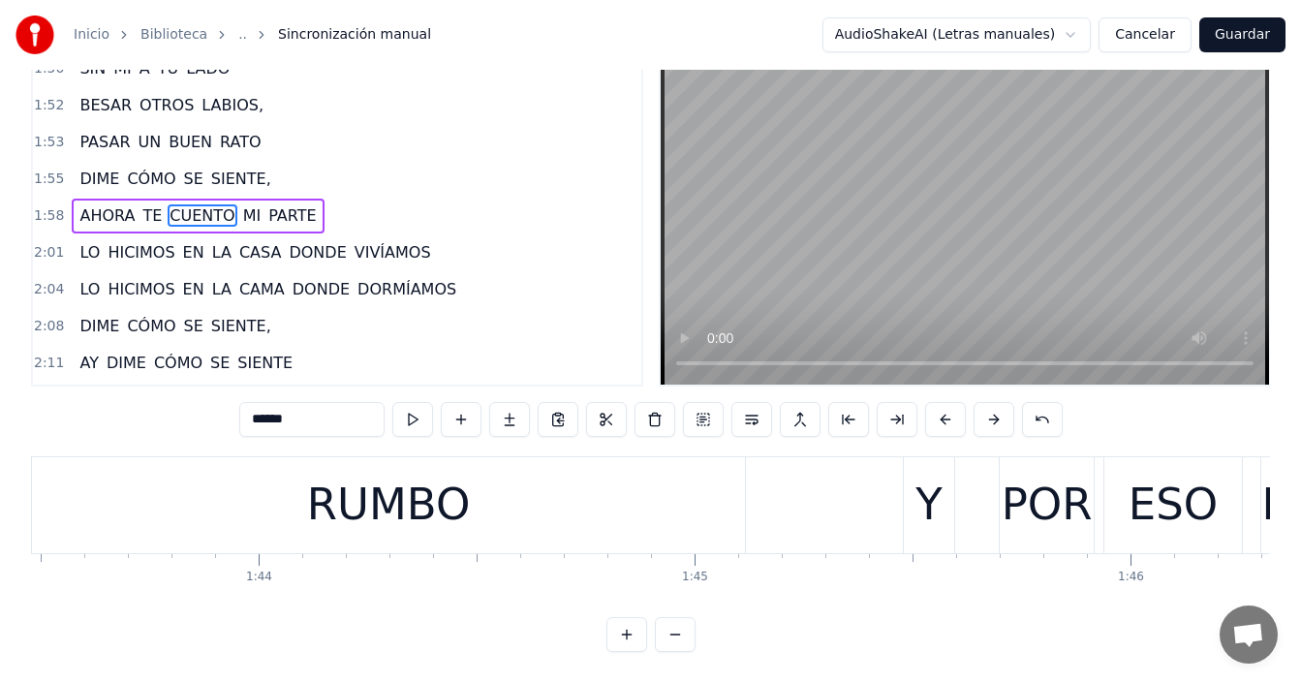
click at [629, 635] on button at bounding box center [626, 634] width 41 height 35
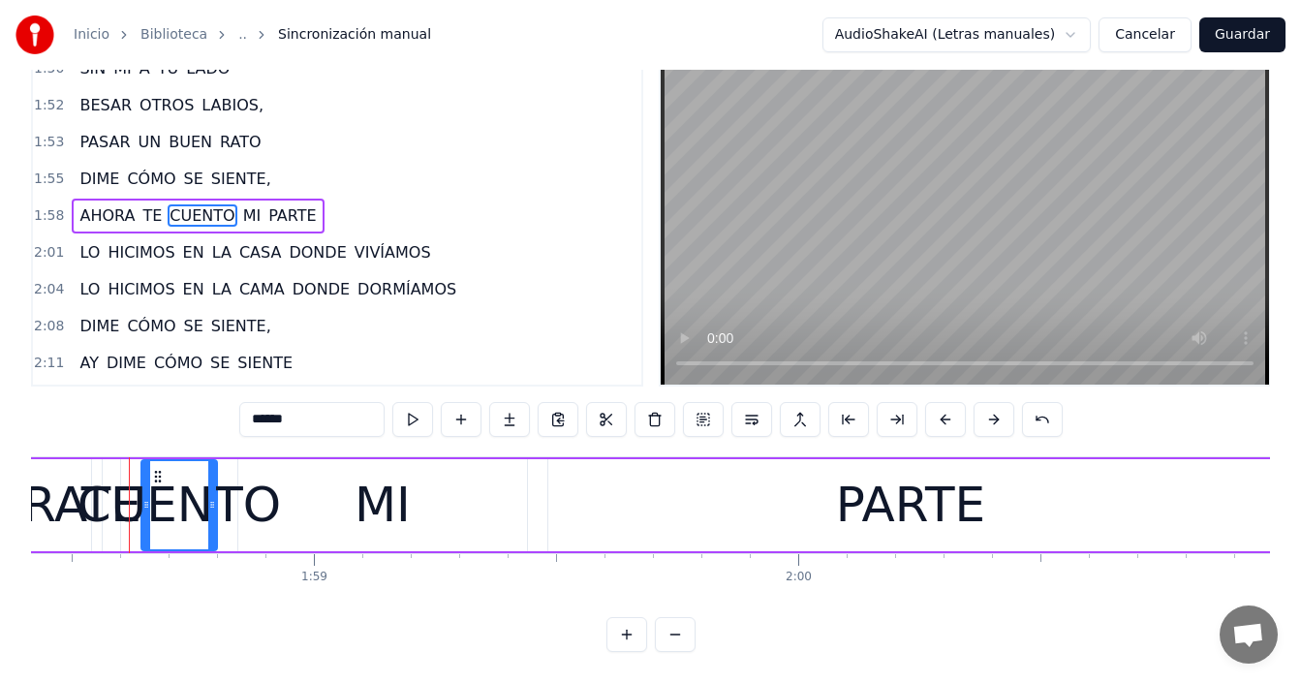
click at [629, 635] on button at bounding box center [626, 634] width 41 height 35
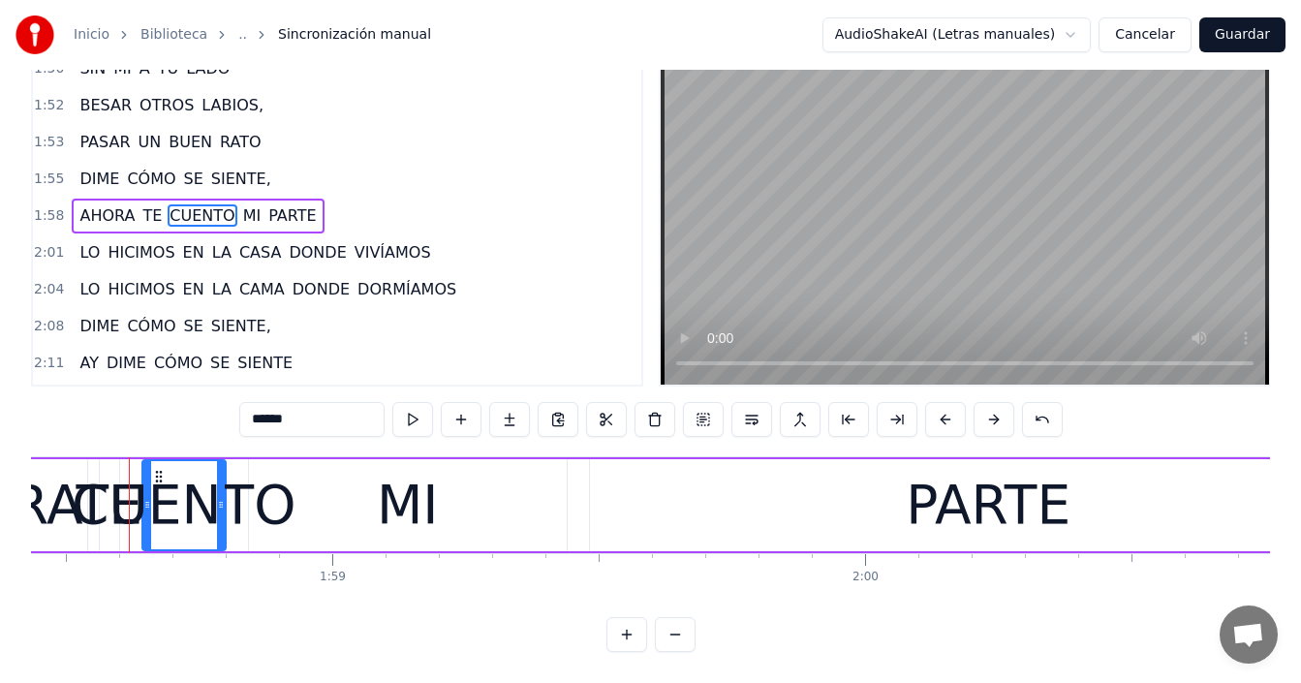
click at [629, 635] on button at bounding box center [626, 634] width 41 height 35
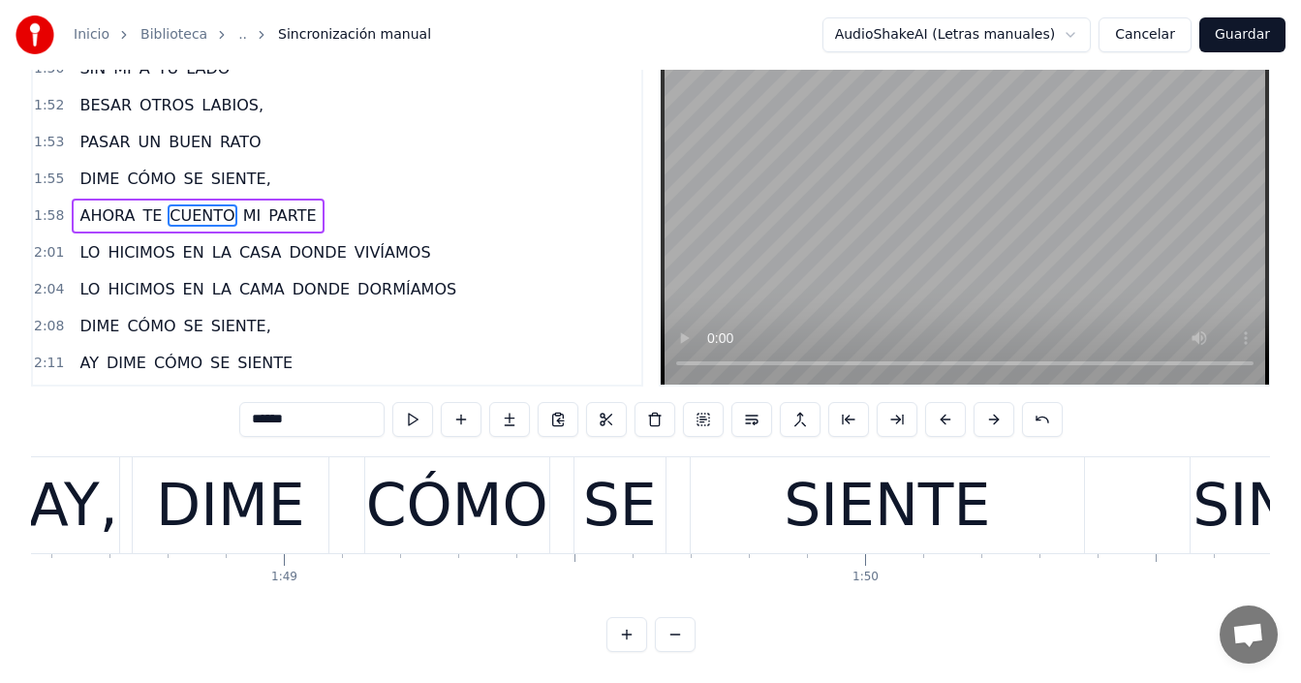
click at [629, 635] on button at bounding box center [626, 634] width 41 height 35
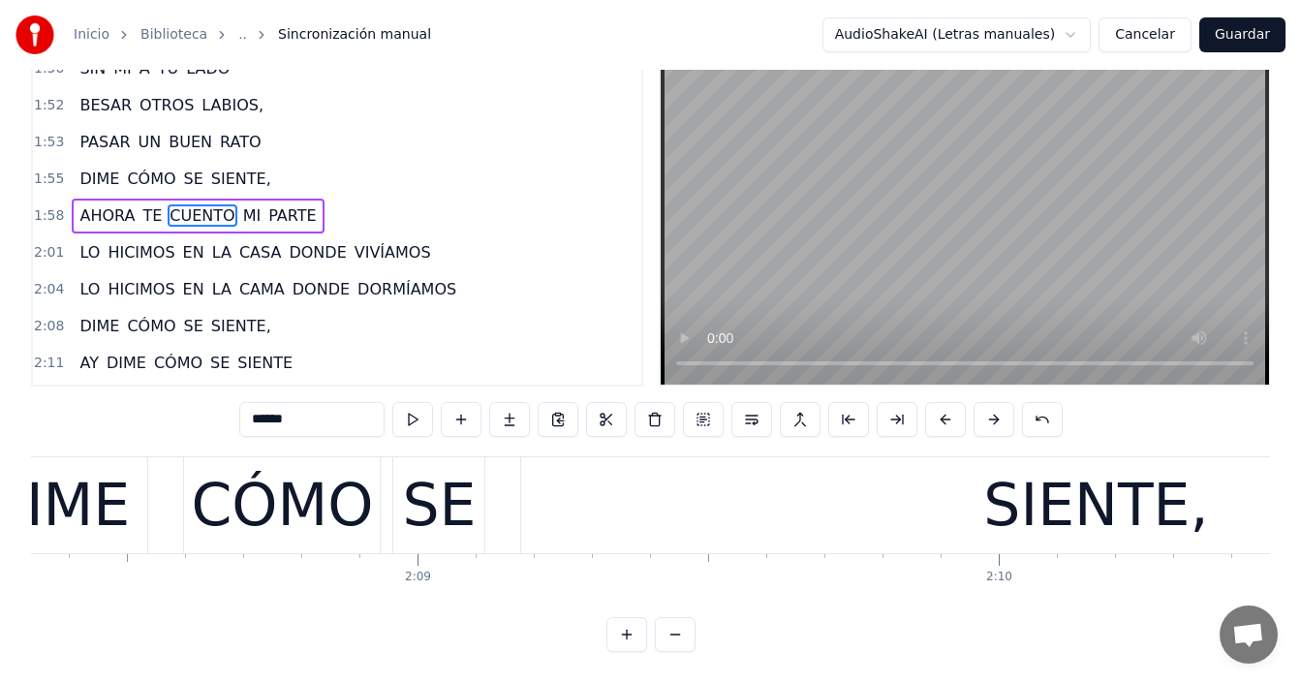
click at [629, 635] on button at bounding box center [626, 634] width 41 height 35
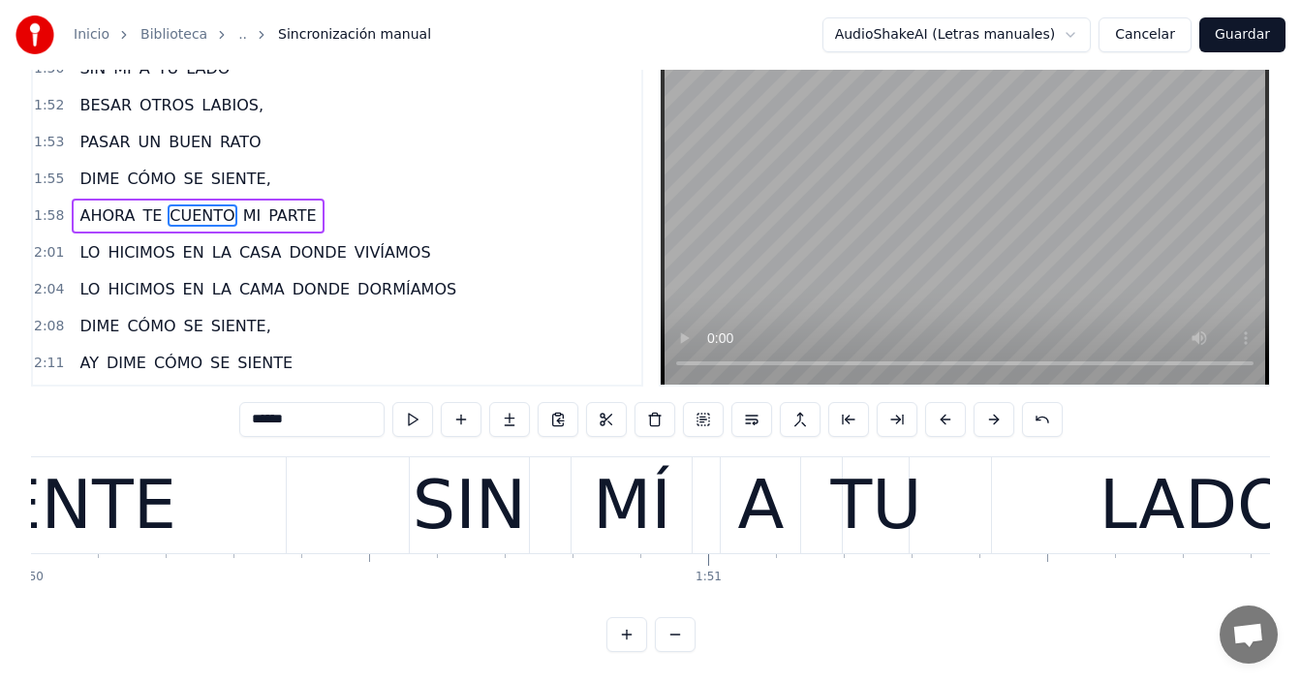
click at [629, 635] on button at bounding box center [626, 634] width 41 height 35
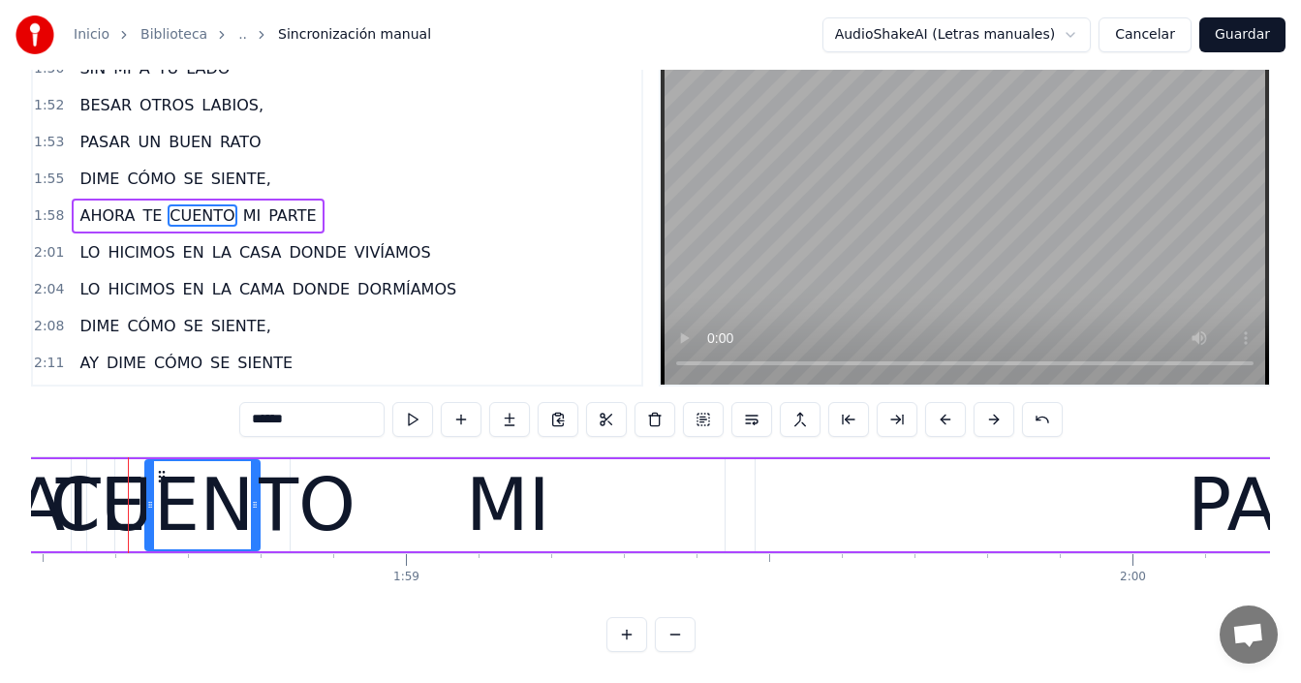
scroll to position [0, 86086]
click at [629, 630] on button at bounding box center [626, 634] width 41 height 35
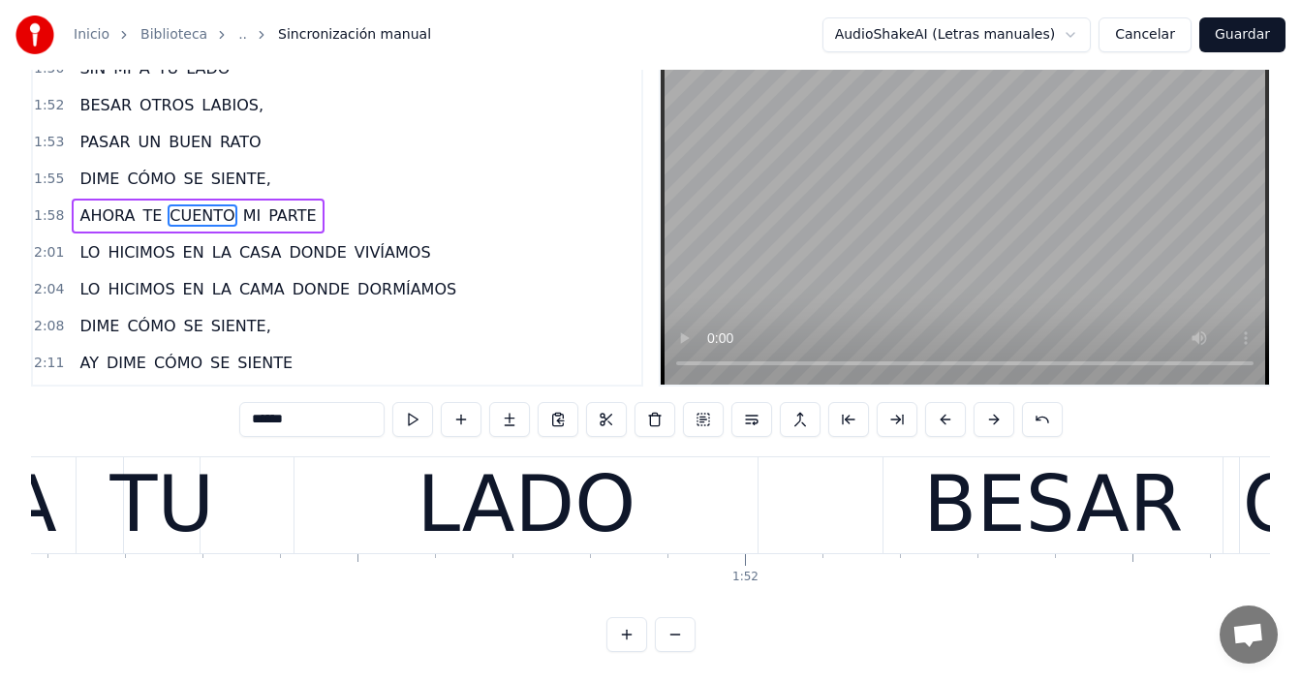
click at [630, 631] on button at bounding box center [626, 634] width 41 height 35
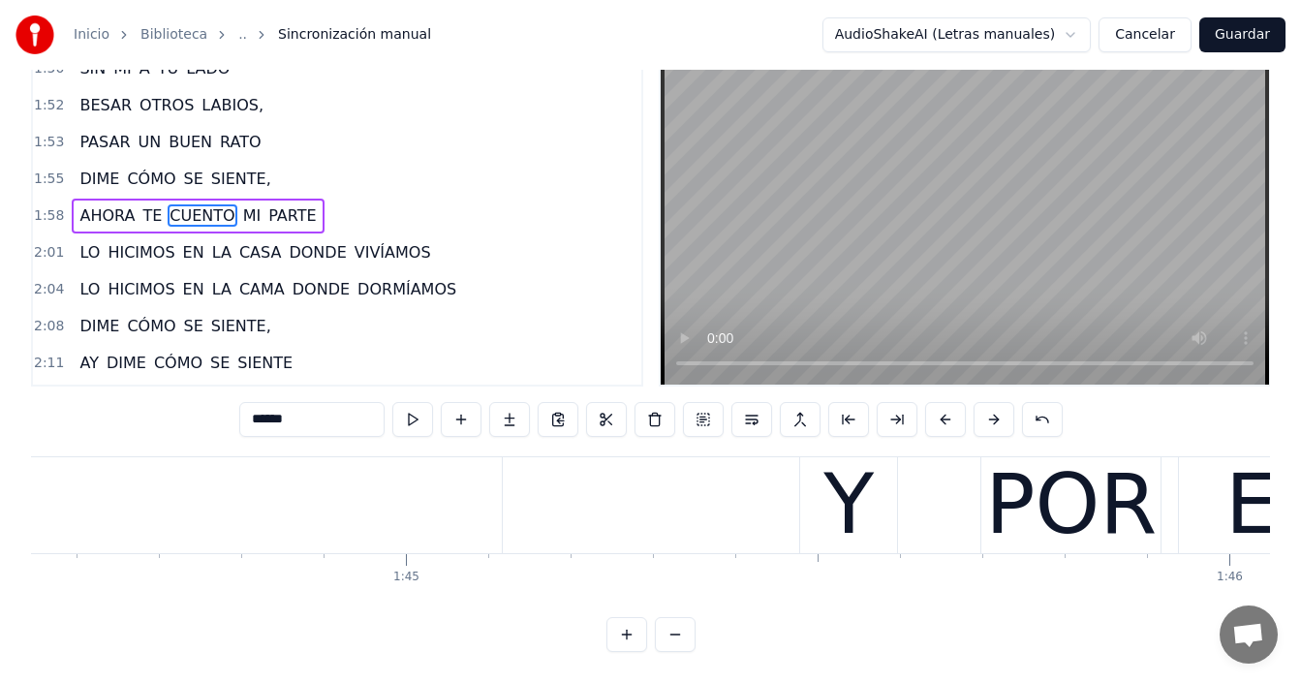
click at [631, 631] on button at bounding box center [626, 634] width 41 height 35
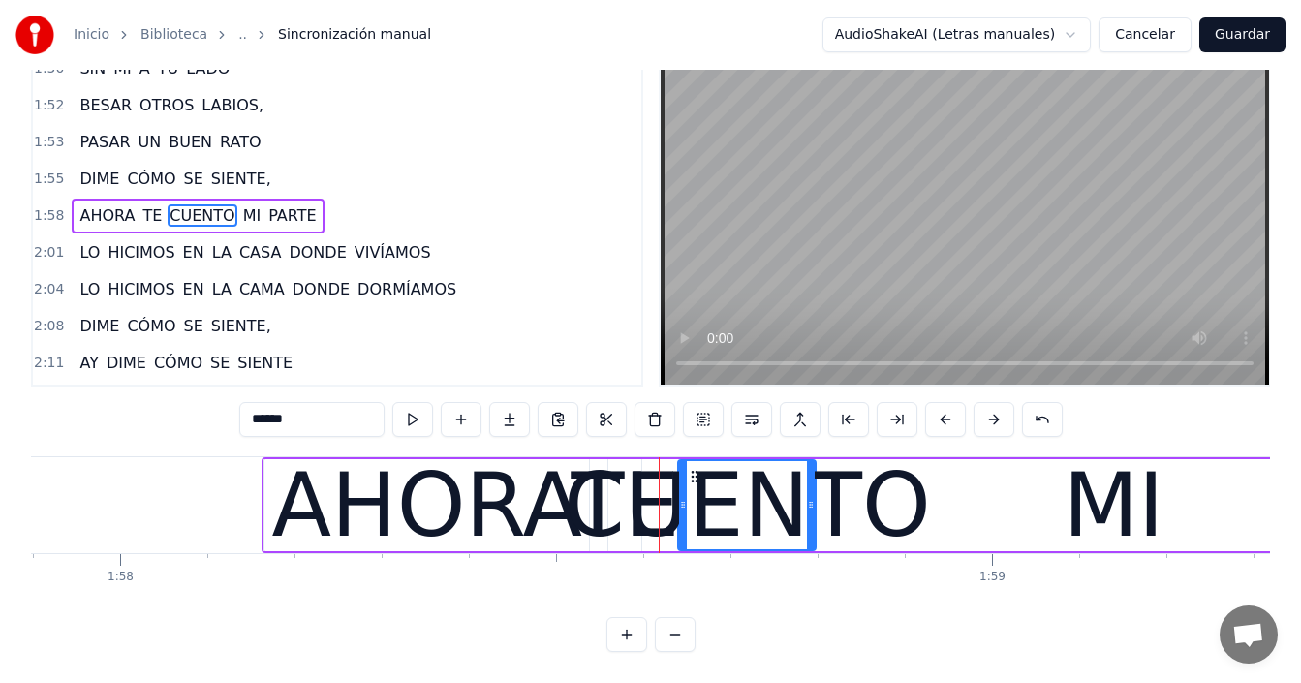
scroll to position [0, 102552]
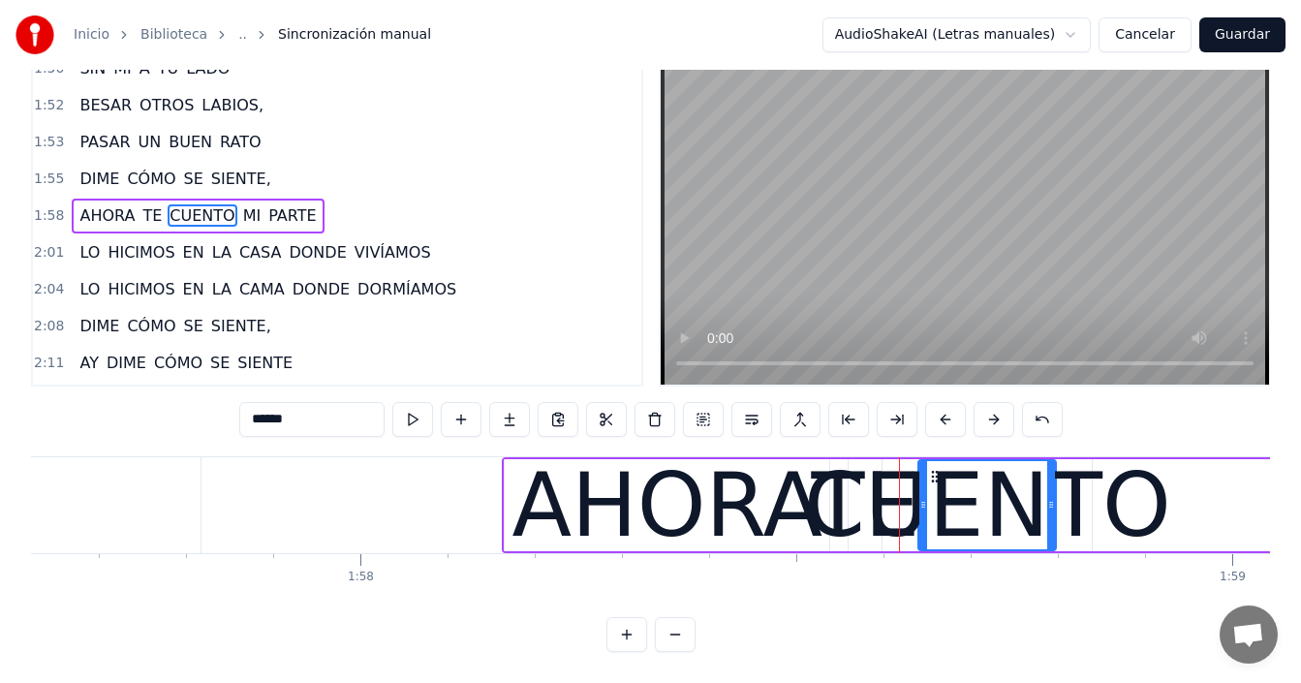
click at [888, 490] on div "CUENTO" at bounding box center [987, 505] width 367 height 131
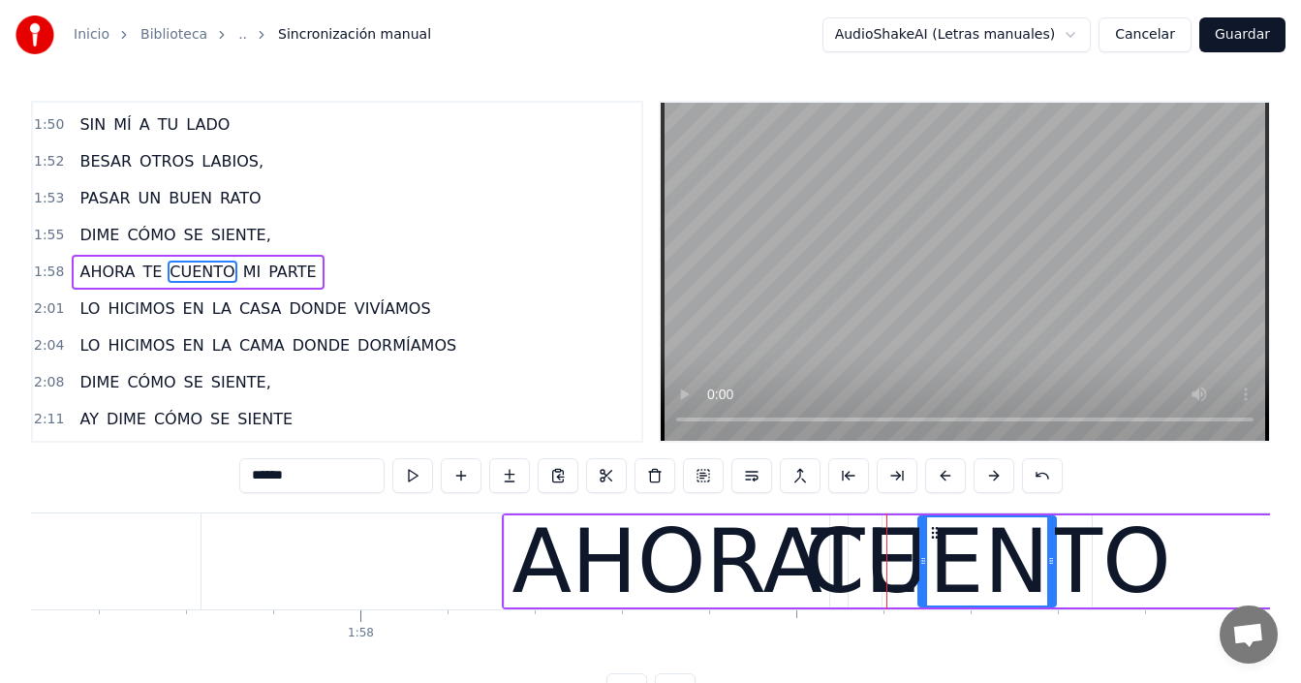
click at [817, 562] on div "AHORA" at bounding box center [667, 561] width 325 height 92
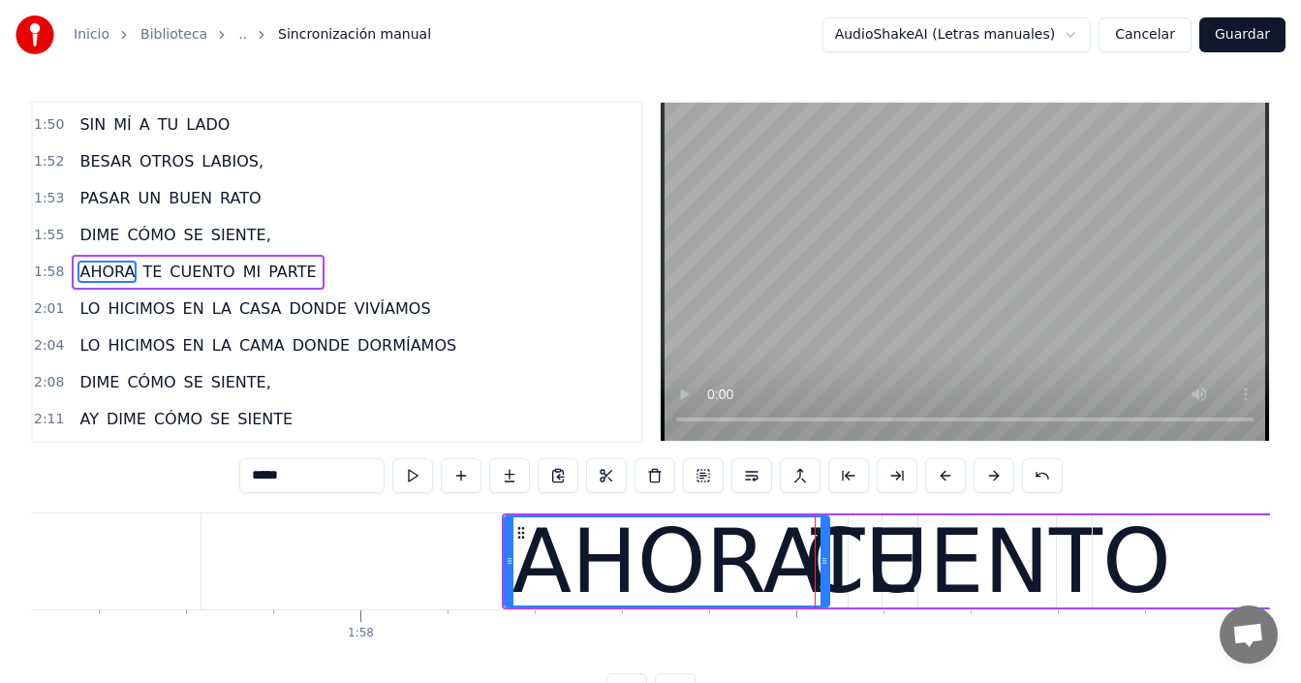
click at [881, 560] on div "CUENTO" at bounding box center [987, 561] width 367 height 131
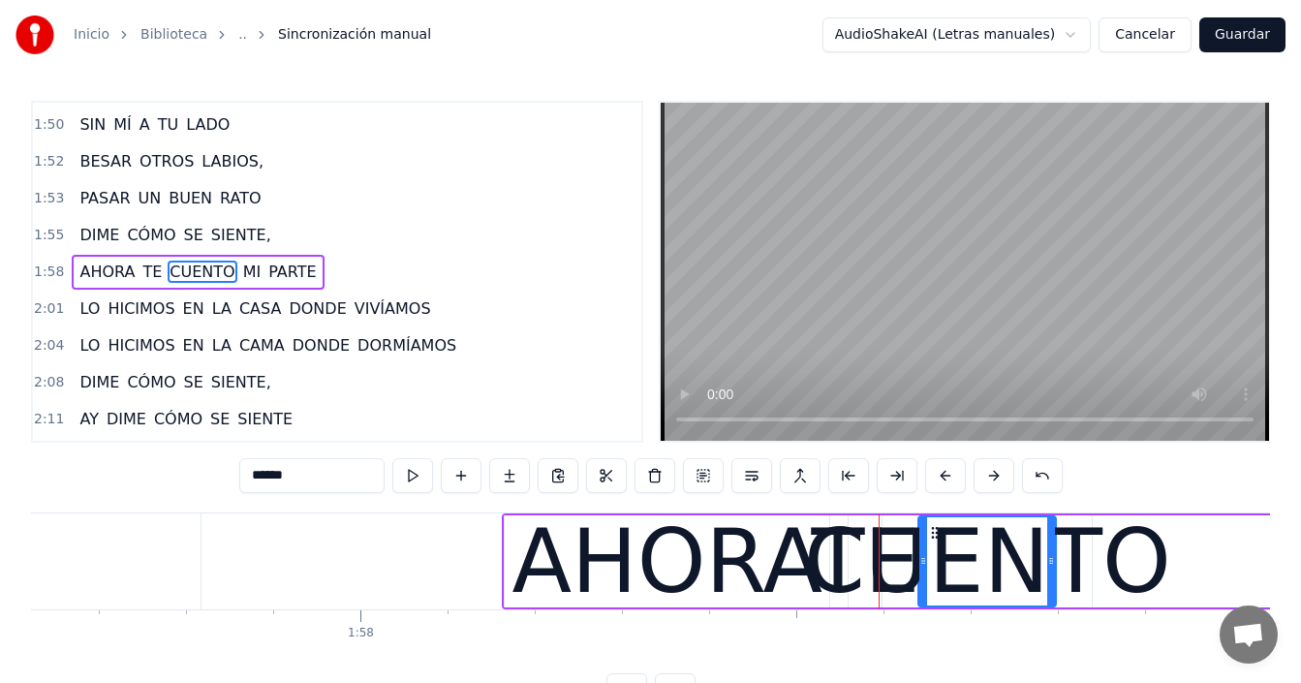
click at [972, 559] on div "CUENTO" at bounding box center [987, 561] width 367 height 131
click at [1133, 558] on div "CUENTO" at bounding box center [987, 561] width 367 height 131
click at [958, 557] on div "CUENTO" at bounding box center [987, 561] width 367 height 131
click at [140, 269] on span "TE" at bounding box center [151, 272] width 23 height 22
type input "**"
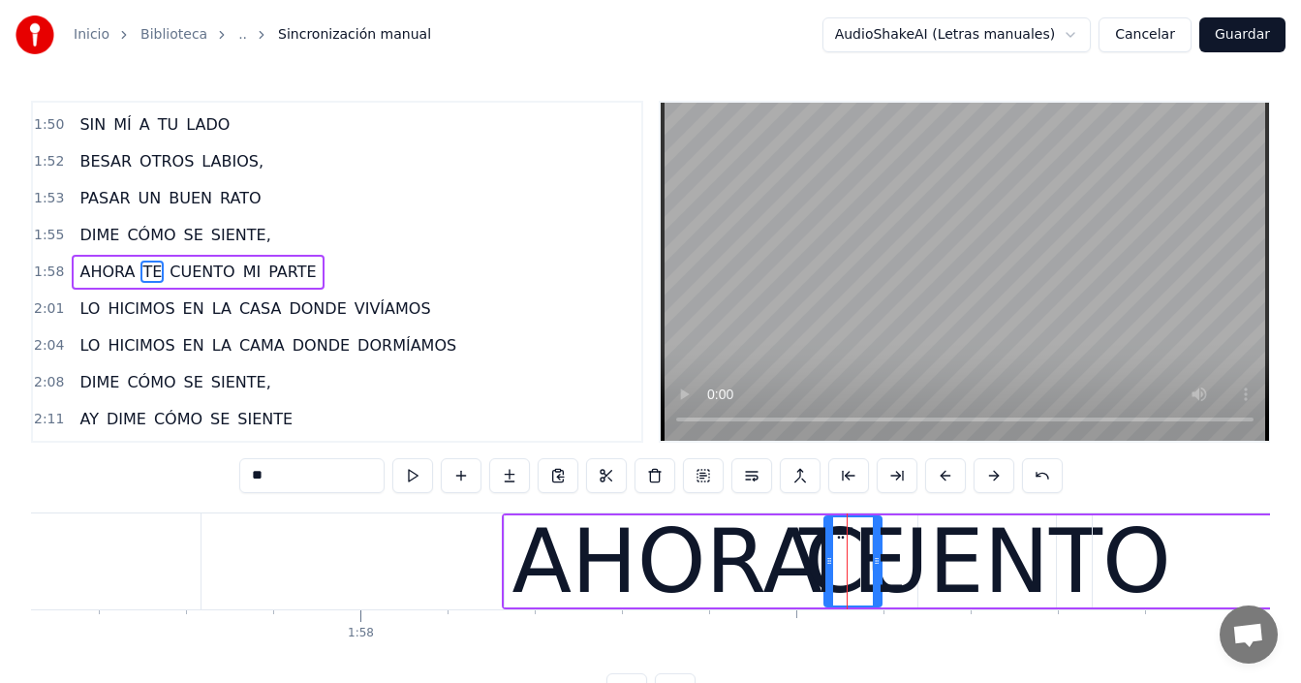
drag, startPoint x: 850, startPoint y: 561, endPoint x: 827, endPoint y: 574, distance: 26.1
click at [827, 574] on div at bounding box center [829, 561] width 8 height 88
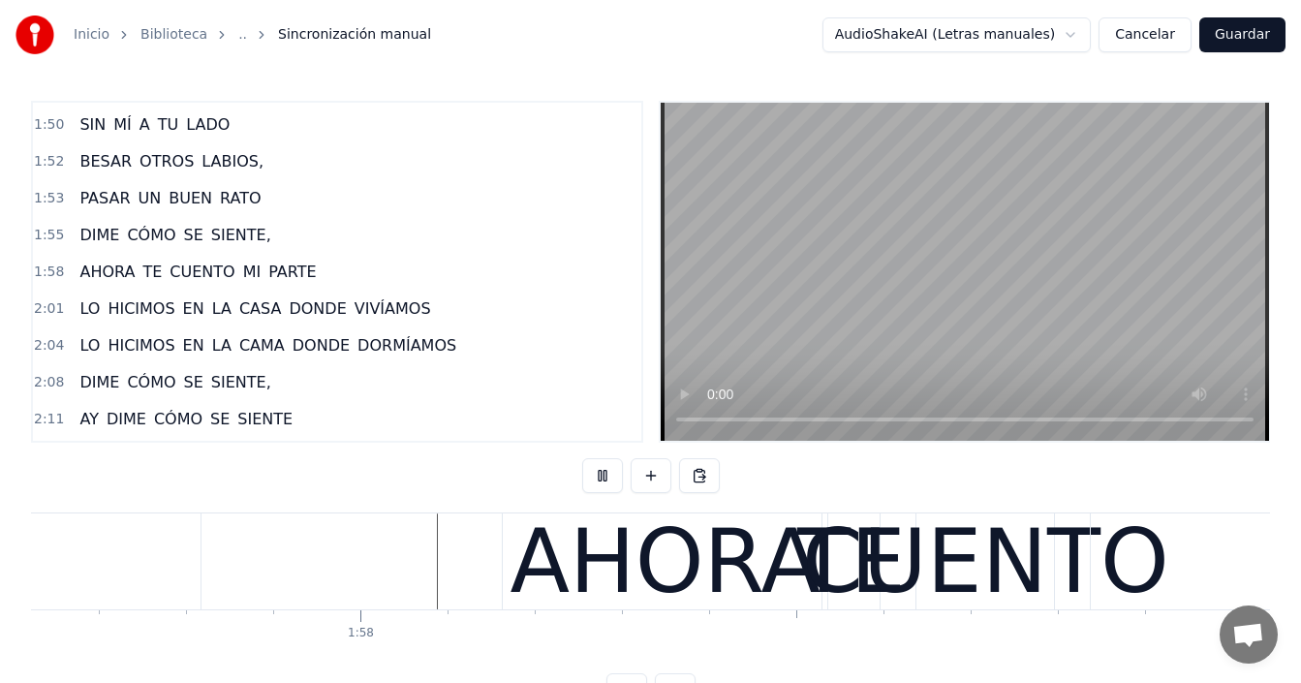
scroll to position [0, 103745]
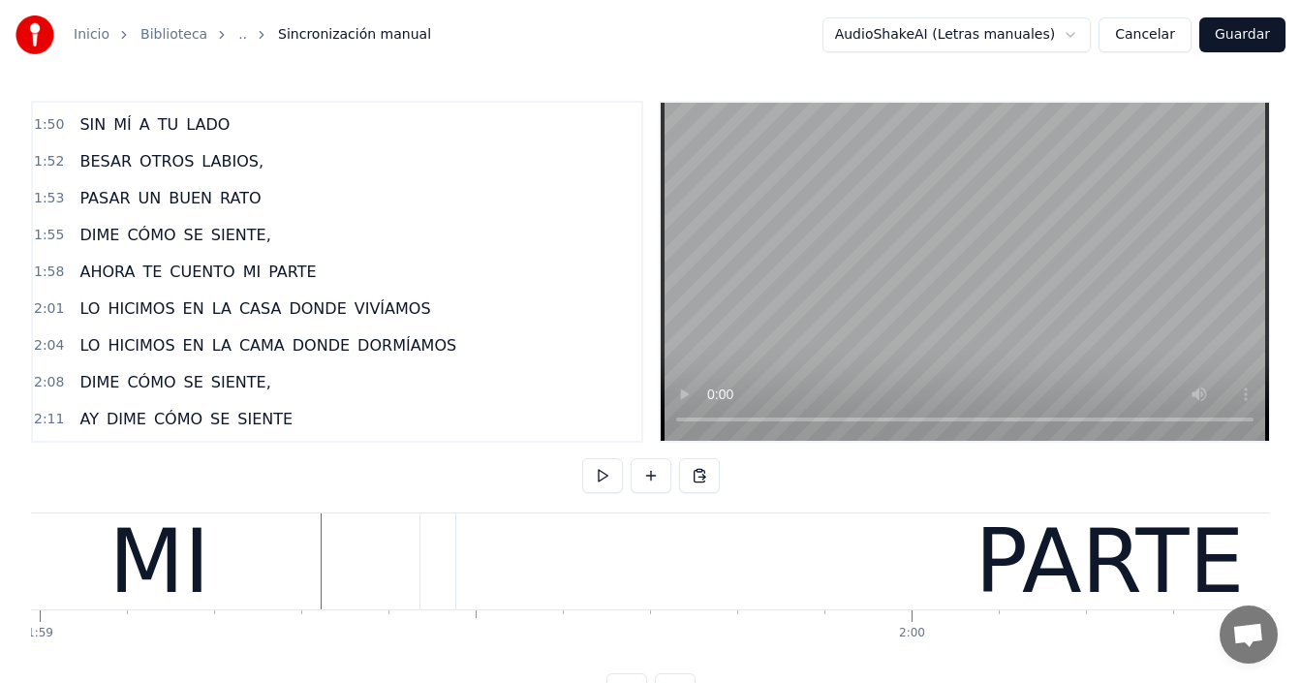
click at [102, 278] on span "AHORA" at bounding box center [107, 272] width 59 height 22
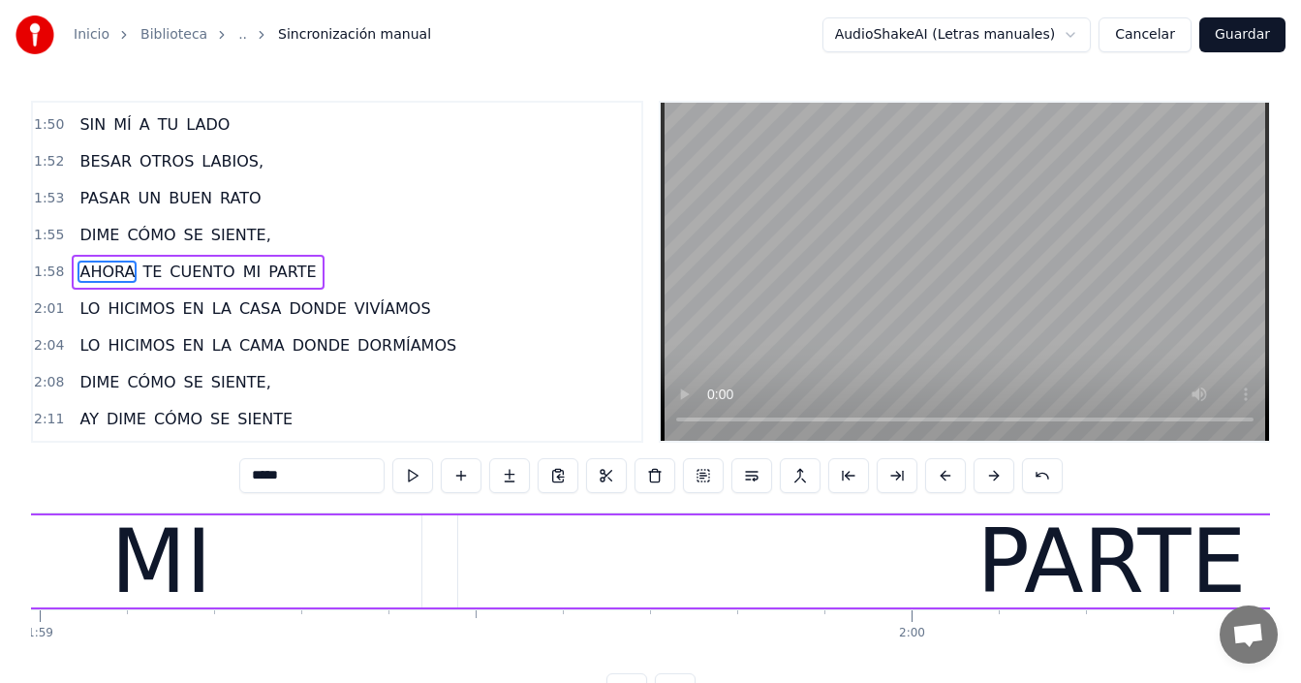
scroll to position [0, 102926]
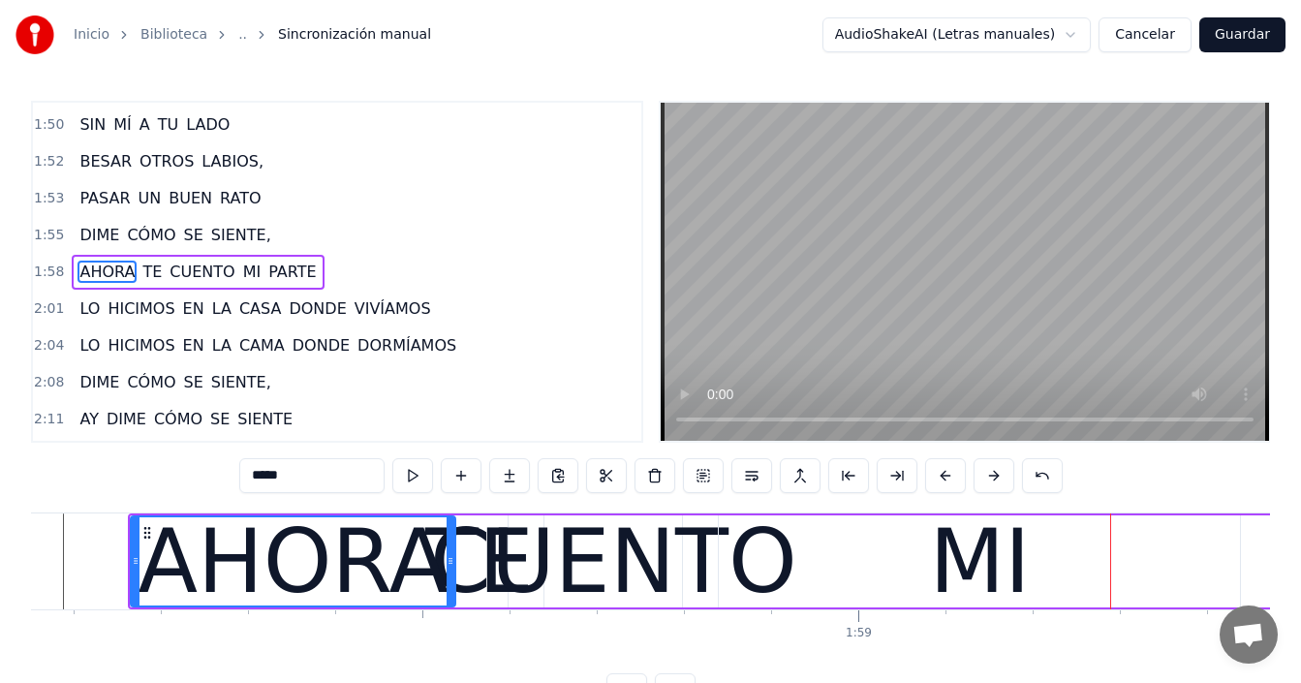
click at [1070, 559] on div "MI" at bounding box center [979, 561] width 521 height 92
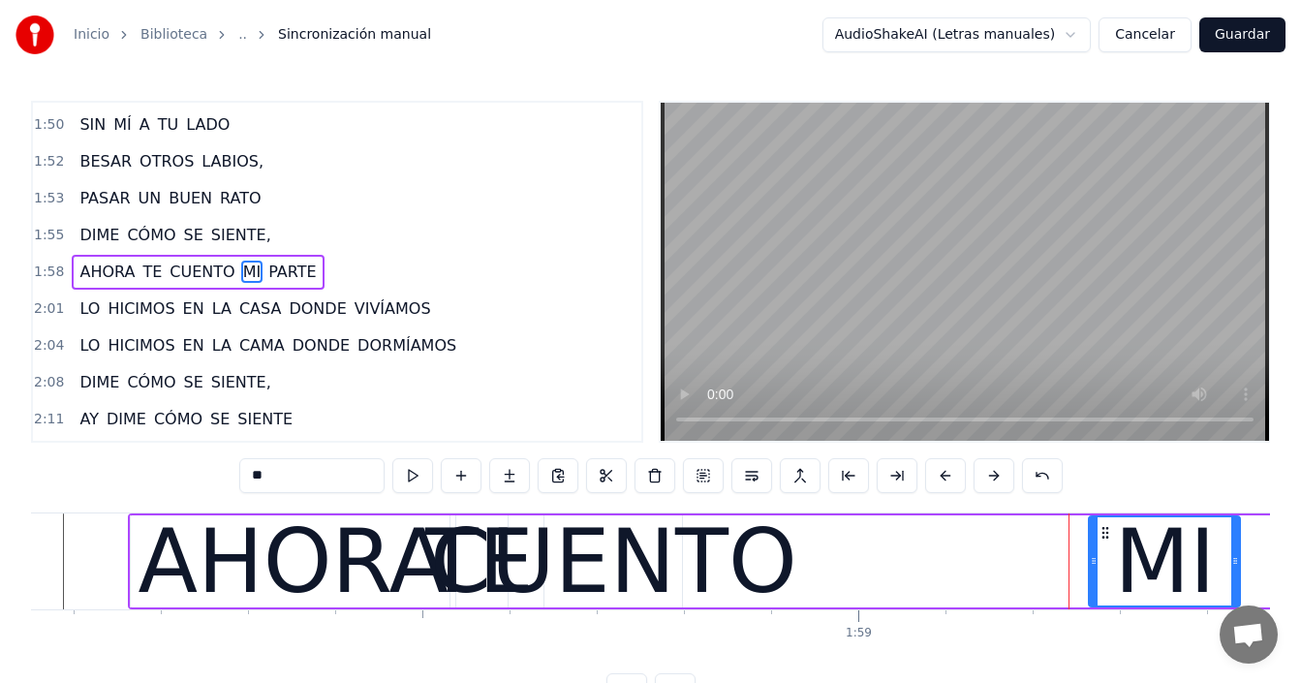
drag, startPoint x: 722, startPoint y: 546, endPoint x: 1092, endPoint y: 558, distance: 370.2
click at [1092, 558] on div at bounding box center [1094, 561] width 8 height 88
click at [652, 557] on div "CUENTO" at bounding box center [613, 561] width 367 height 131
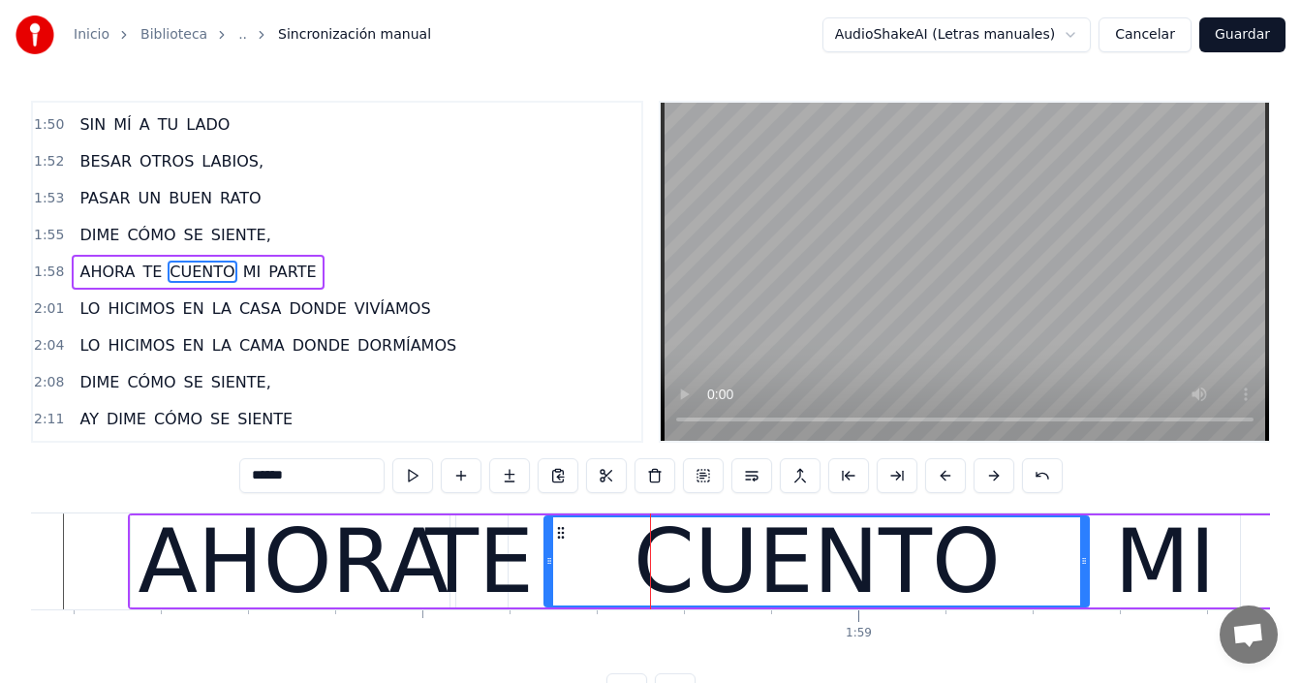
drag, startPoint x: 680, startPoint y: 555, endPoint x: 1076, endPoint y: 581, distance: 397.1
click at [1087, 578] on div at bounding box center [1084, 561] width 8 height 88
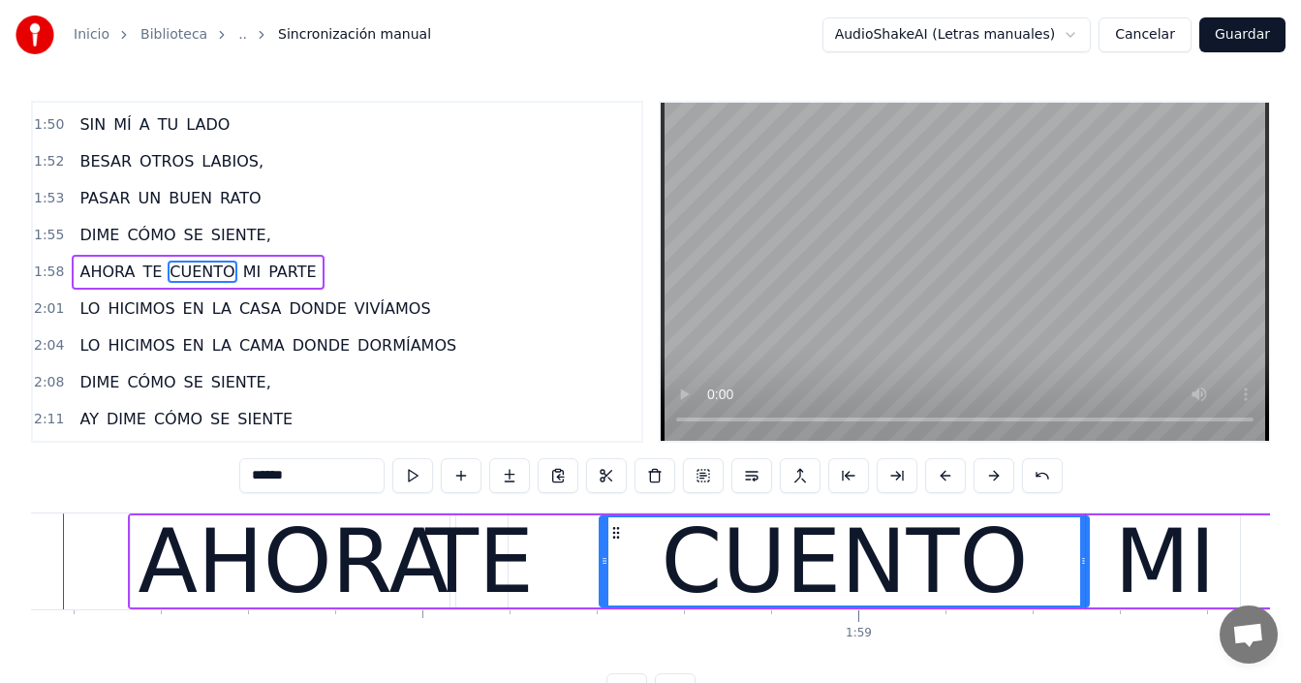
drag, startPoint x: 551, startPoint y: 559, endPoint x: 606, endPoint y: 555, distance: 55.4
click at [606, 555] on icon at bounding box center [605, 561] width 8 height 16
click at [473, 561] on div "TE" at bounding box center [479, 561] width 109 height 131
type input "**"
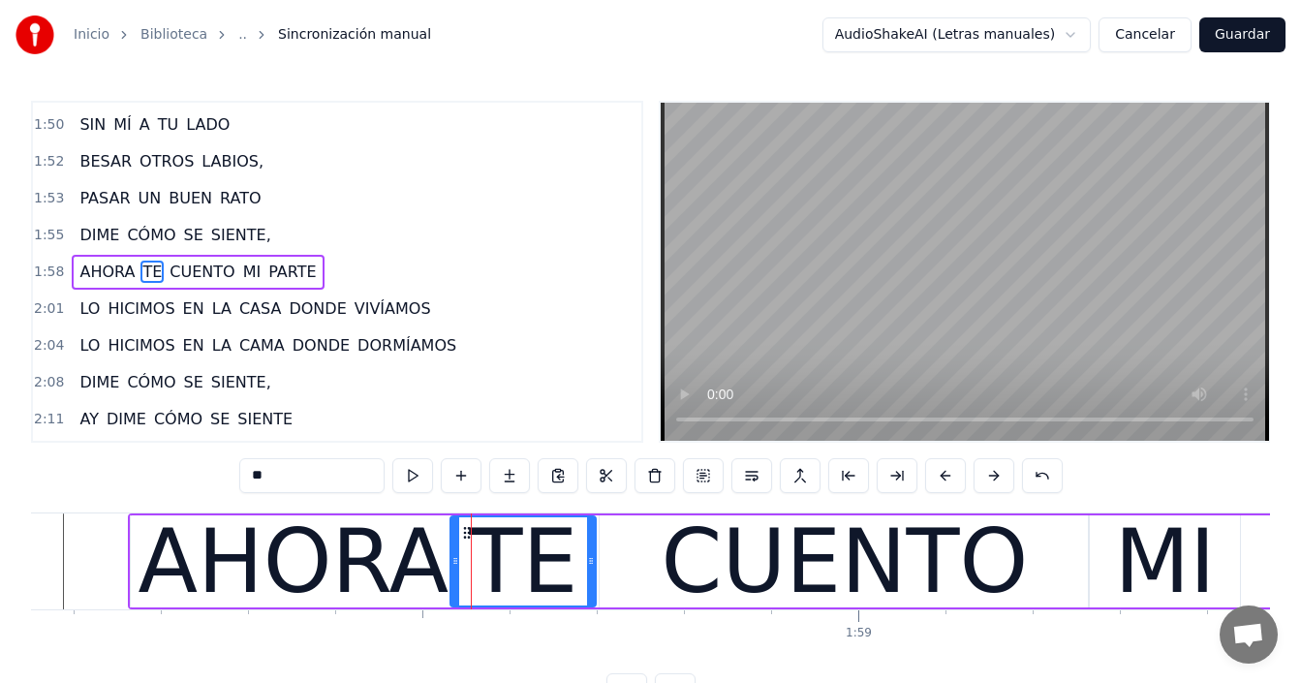
drag, startPoint x: 550, startPoint y: 556, endPoint x: 592, endPoint y: 564, distance: 42.4
click at [592, 564] on icon at bounding box center [591, 561] width 8 height 16
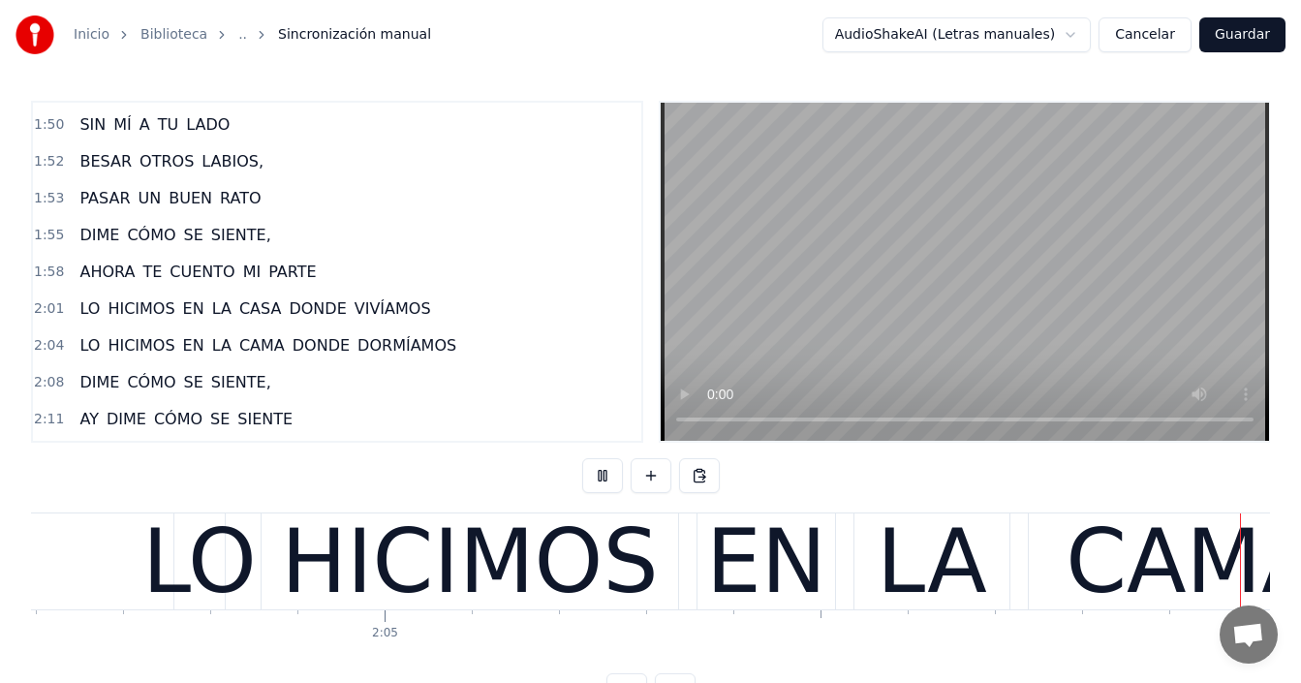
scroll to position [0, 109795]
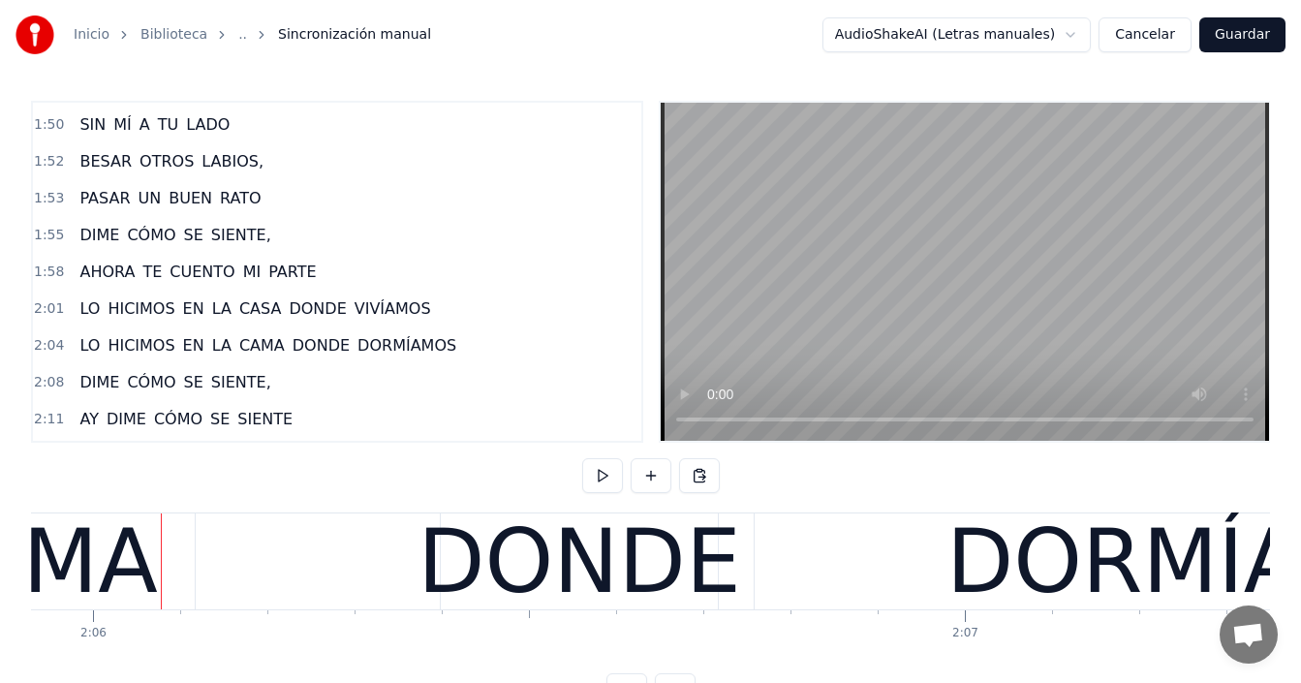
click at [85, 314] on span "LO" at bounding box center [90, 308] width 24 height 22
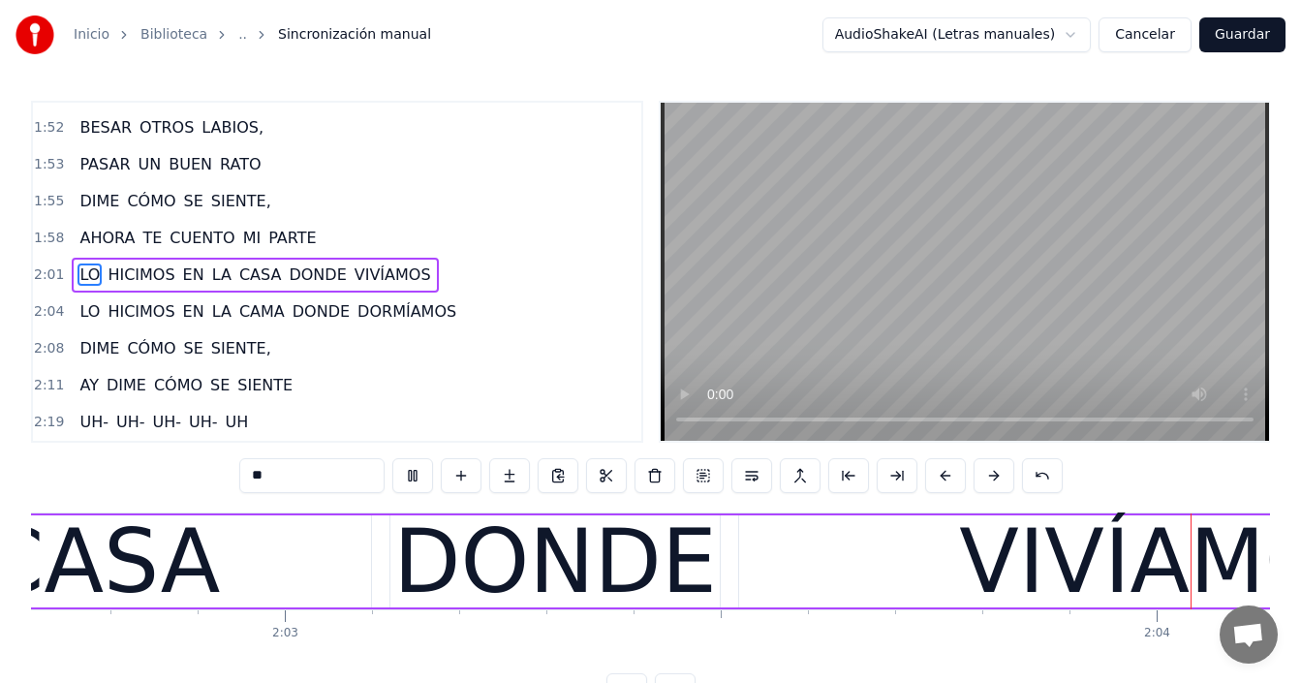
scroll to position [0, 108138]
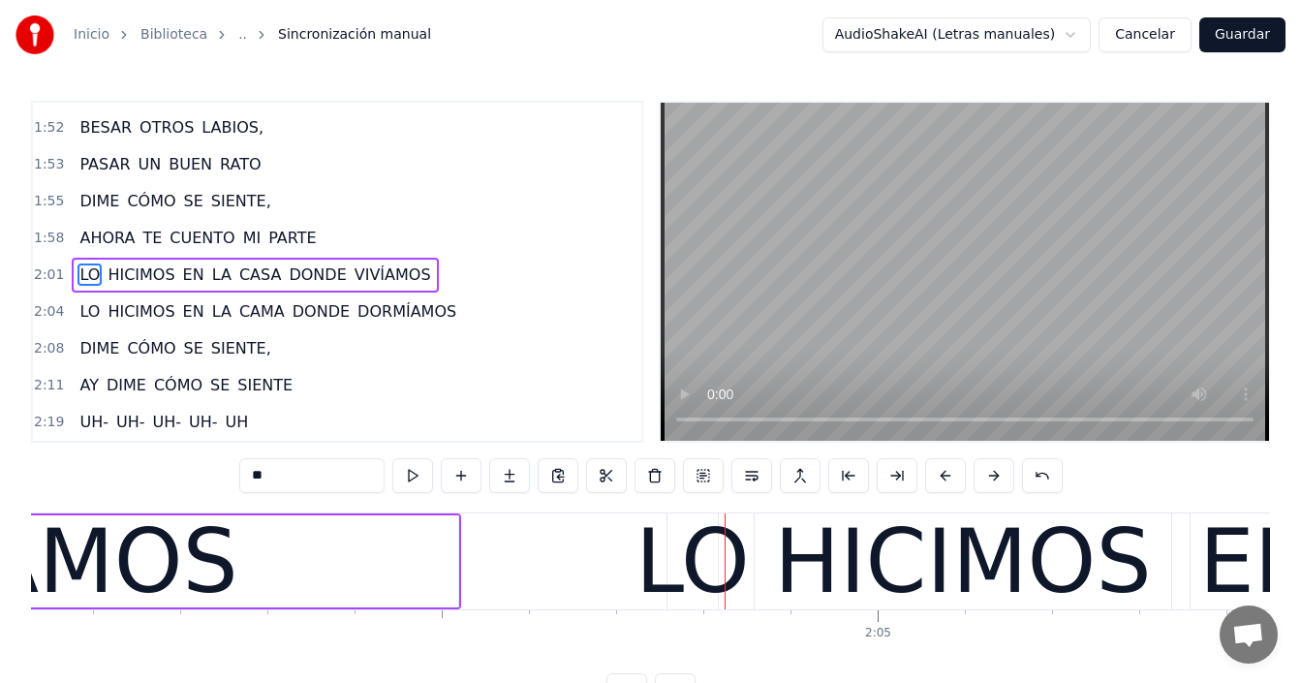
click at [688, 559] on div "LO" at bounding box center [693, 561] width 114 height 131
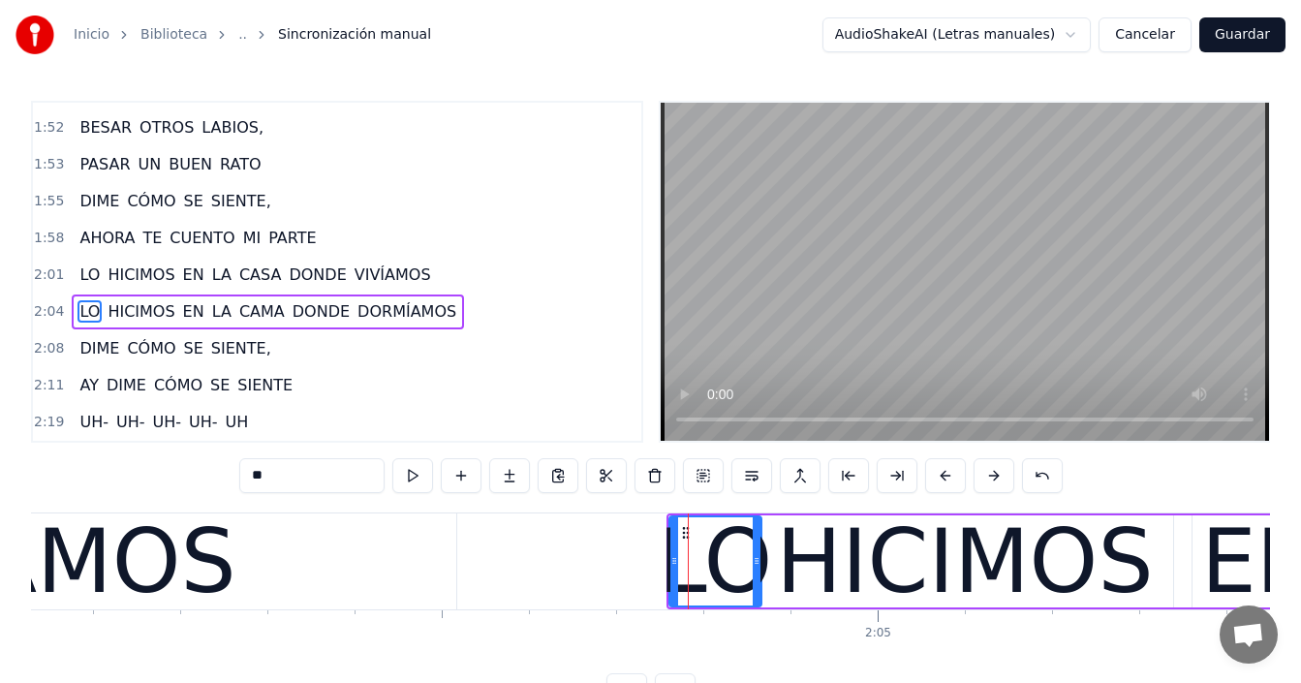
drag, startPoint x: 716, startPoint y: 553, endPoint x: 758, endPoint y: 557, distance: 41.8
click at [758, 557] on icon at bounding box center [757, 561] width 8 height 16
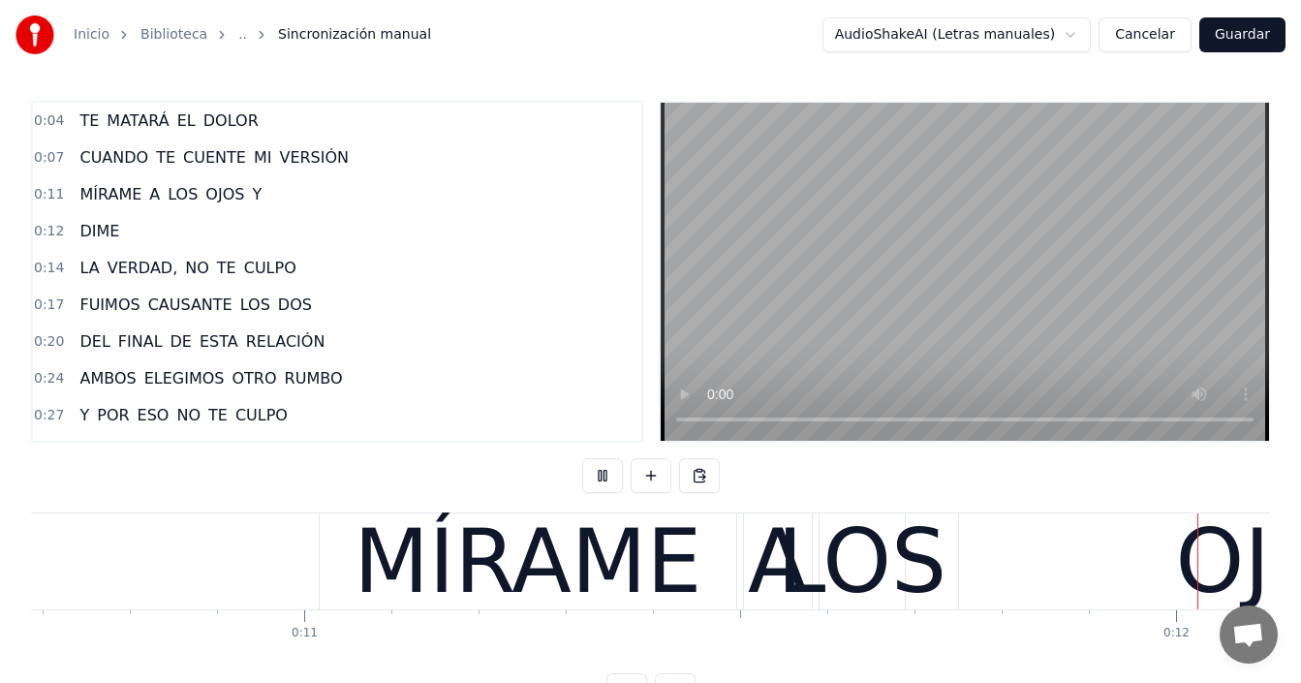
scroll to position [0, 10477]
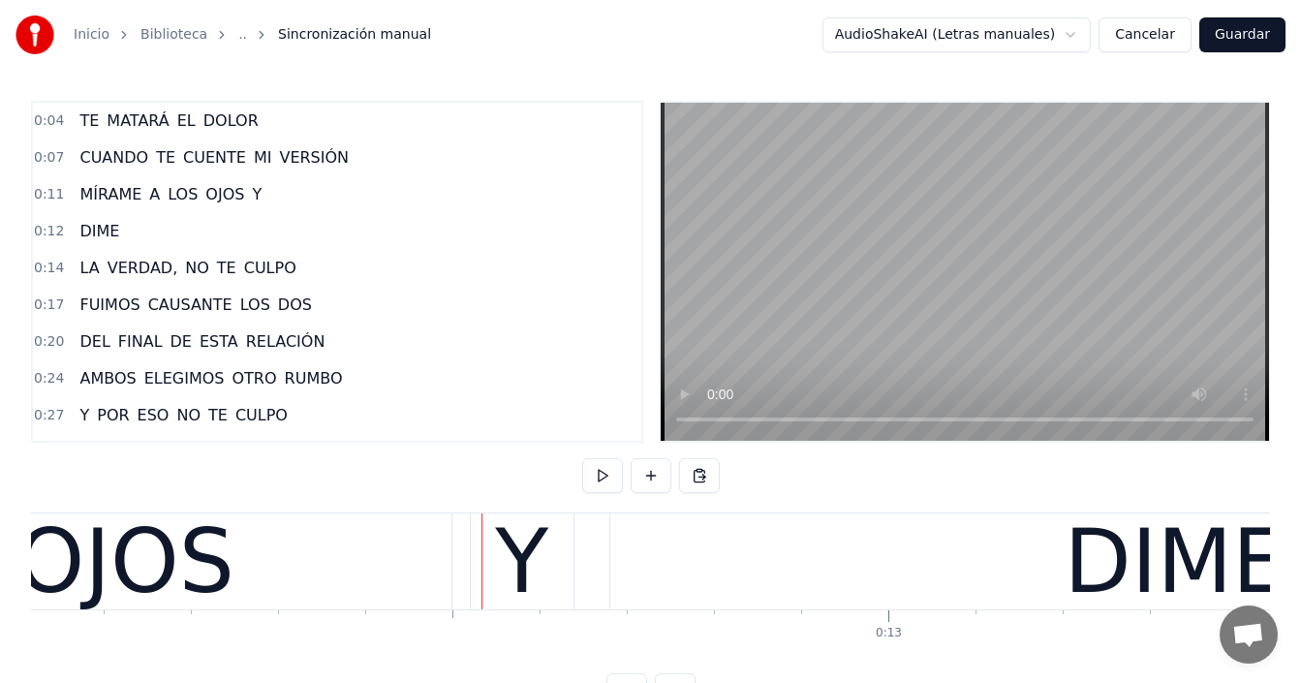
click at [149, 193] on span "A" at bounding box center [154, 194] width 15 height 22
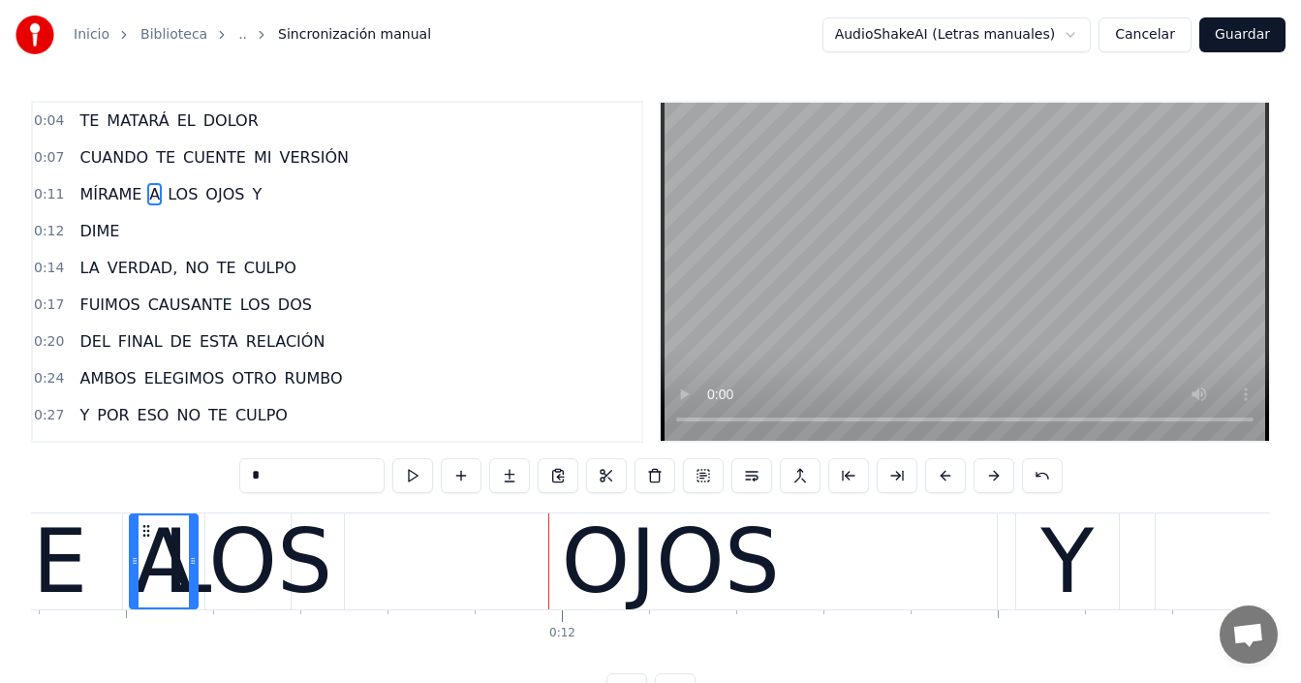
click at [489, 568] on div "OJOS" at bounding box center [671, 561] width 652 height 96
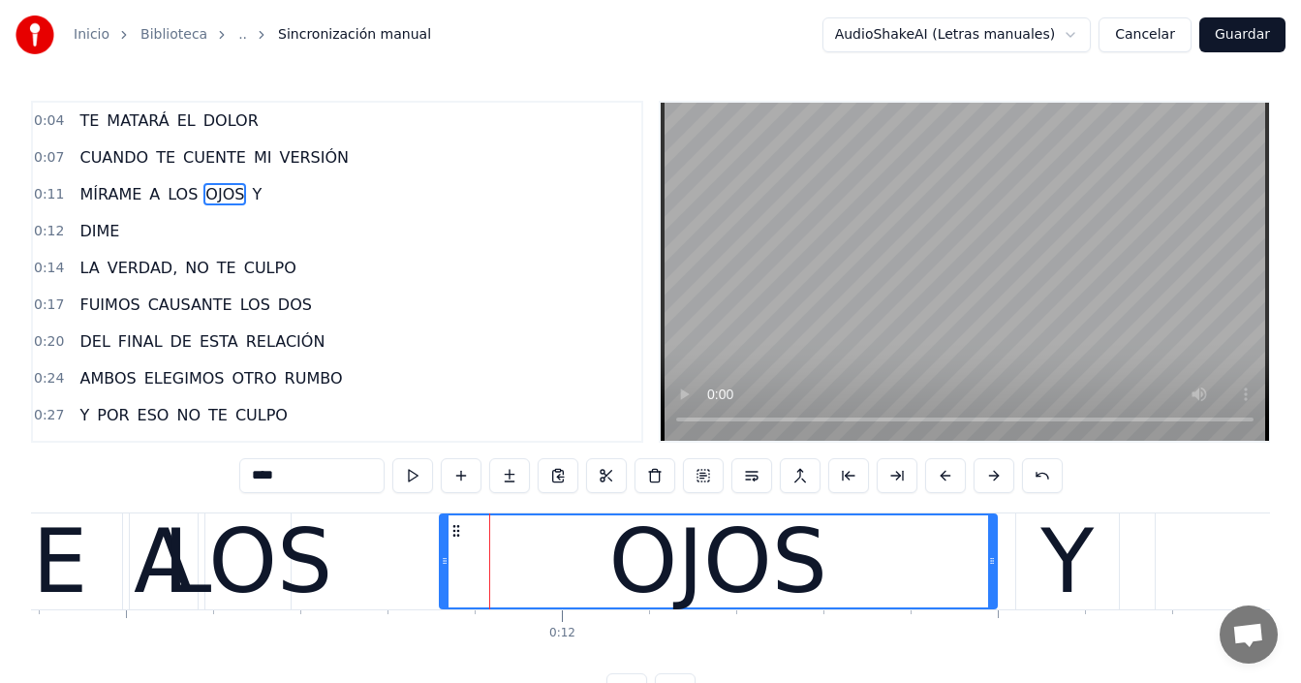
drag, startPoint x: 351, startPoint y: 555, endPoint x: 430, endPoint y: 560, distance: 79.6
click at [445, 553] on icon at bounding box center [445, 561] width 8 height 16
click at [279, 561] on div "LOS" at bounding box center [248, 561] width 170 height 131
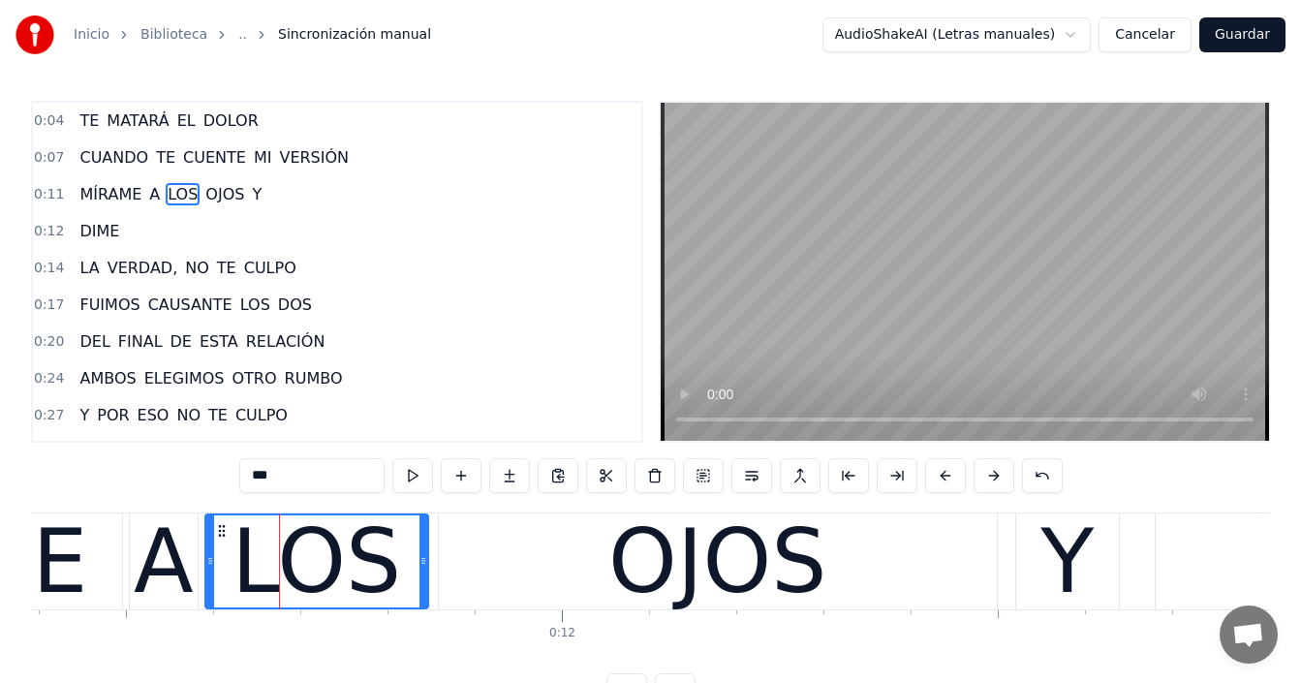
drag, startPoint x: 289, startPoint y: 559, endPoint x: 426, endPoint y: 563, distance: 137.6
click at [426, 563] on icon at bounding box center [423, 561] width 8 height 16
click at [145, 550] on div "A" at bounding box center [164, 561] width 60 height 131
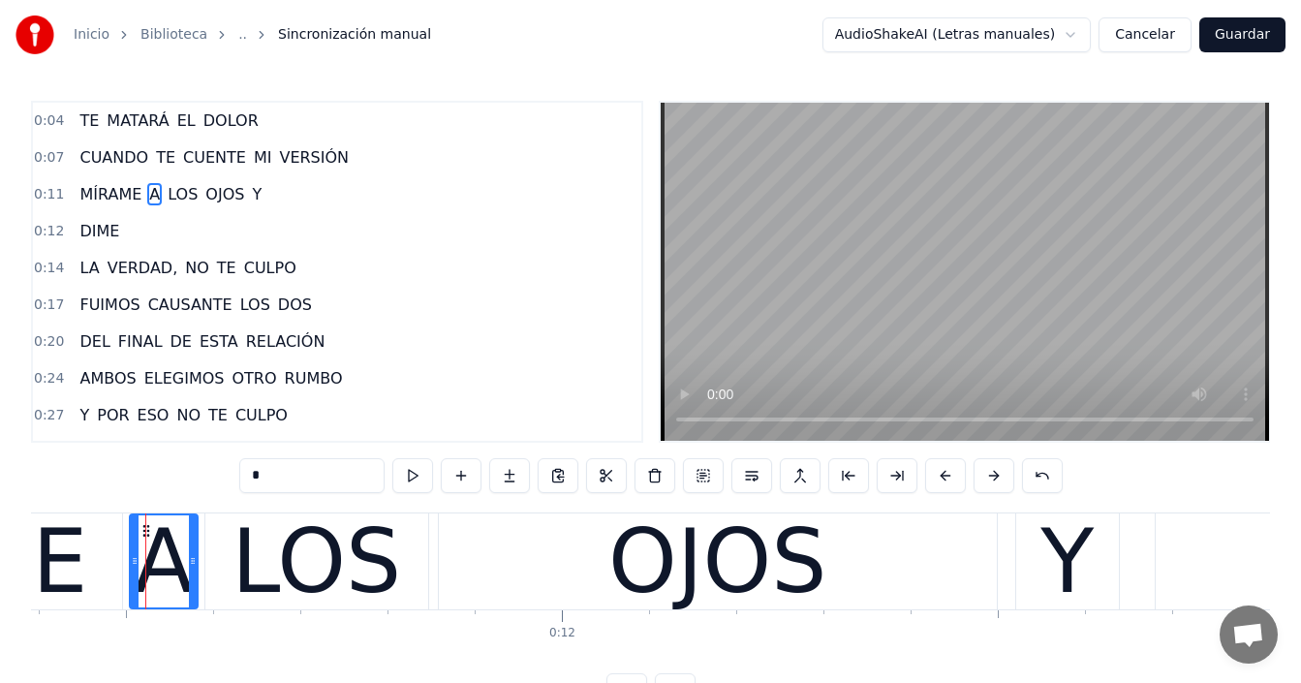
click at [234, 555] on div "LOS" at bounding box center [316, 561] width 223 height 96
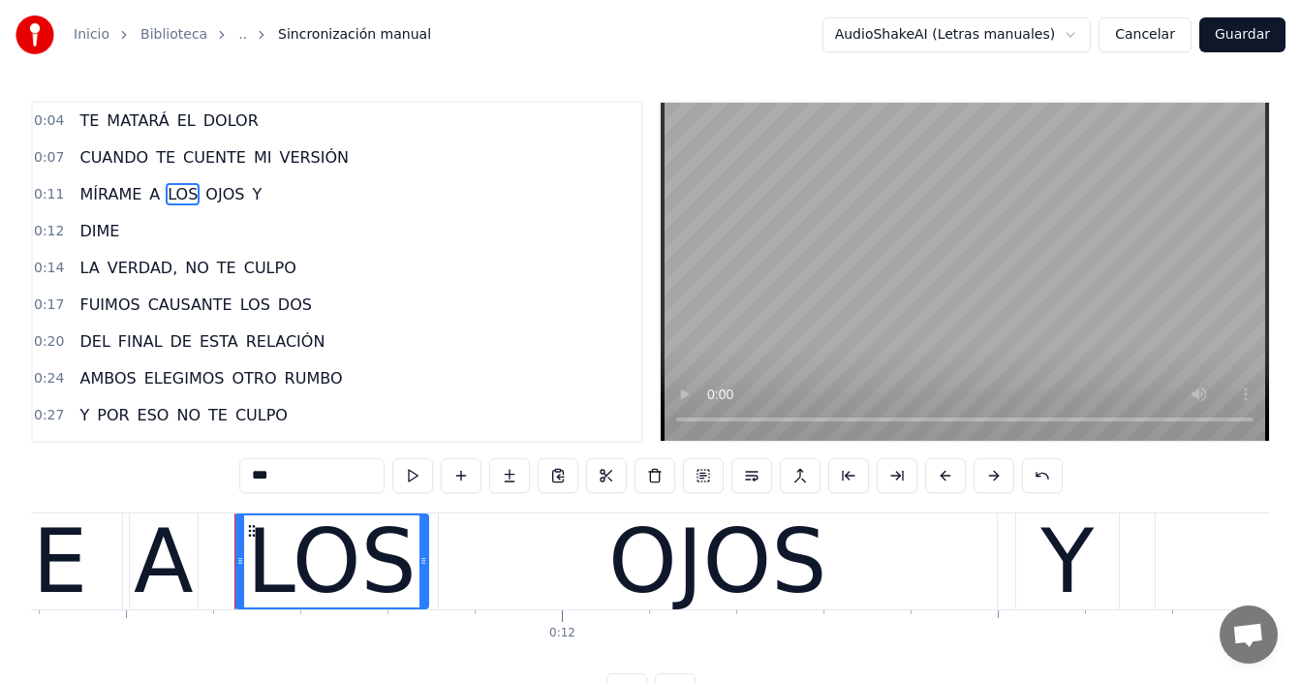
drag, startPoint x: 211, startPoint y: 558, endPoint x: 243, endPoint y: 556, distance: 32.0
click at [243, 555] on icon at bounding box center [240, 561] width 8 height 16
click at [171, 556] on div "A" at bounding box center [164, 561] width 60 height 131
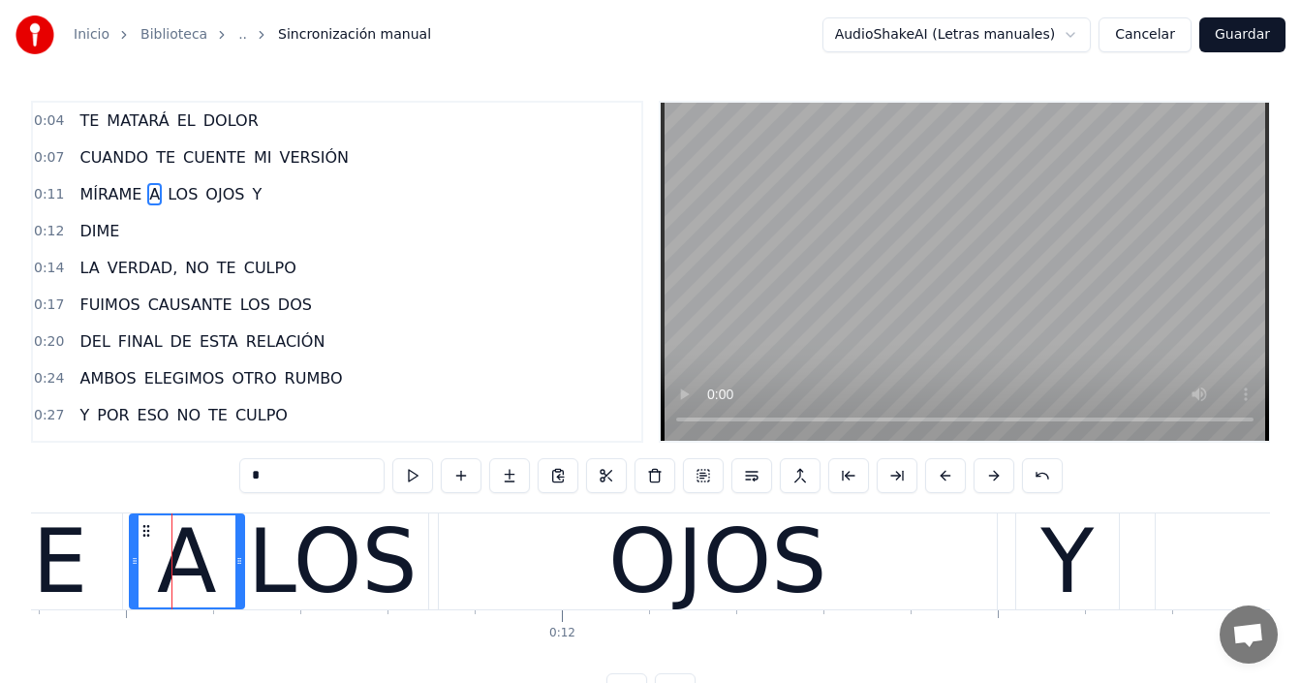
drag, startPoint x: 194, startPoint y: 554, endPoint x: 234, endPoint y: 558, distance: 40.9
click at [239, 556] on icon at bounding box center [239, 561] width 8 height 16
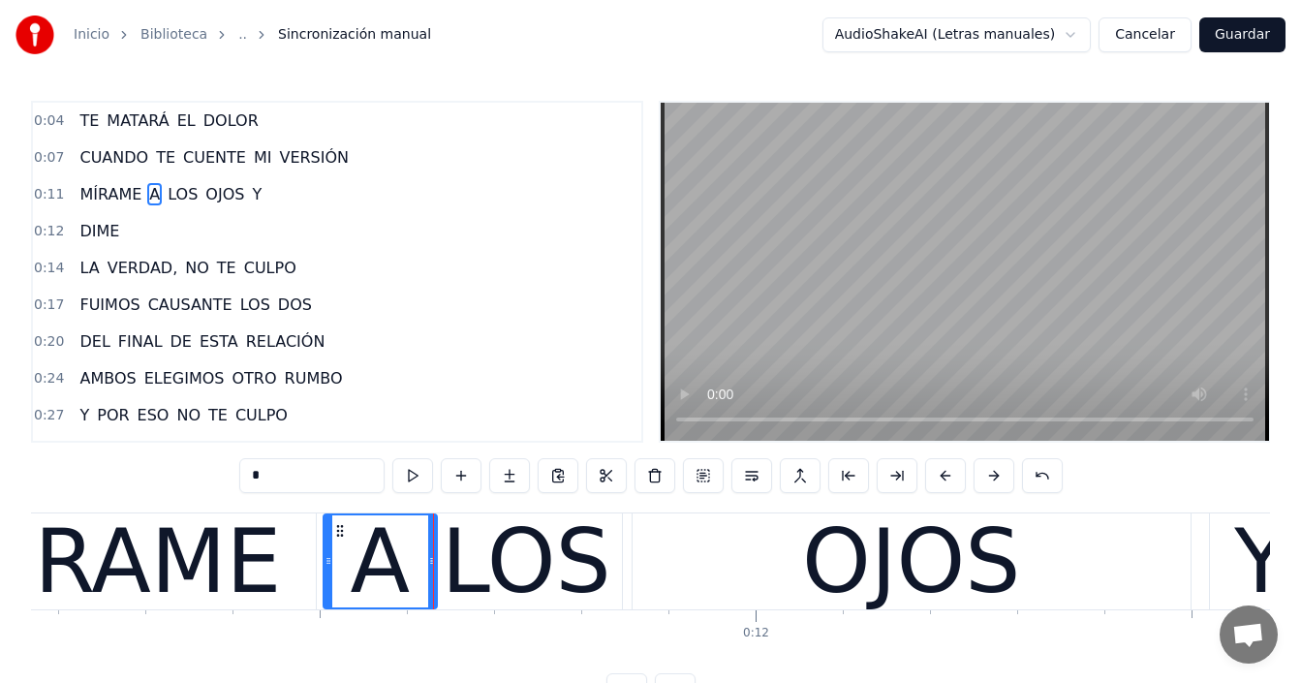
scroll to position [0, 9699]
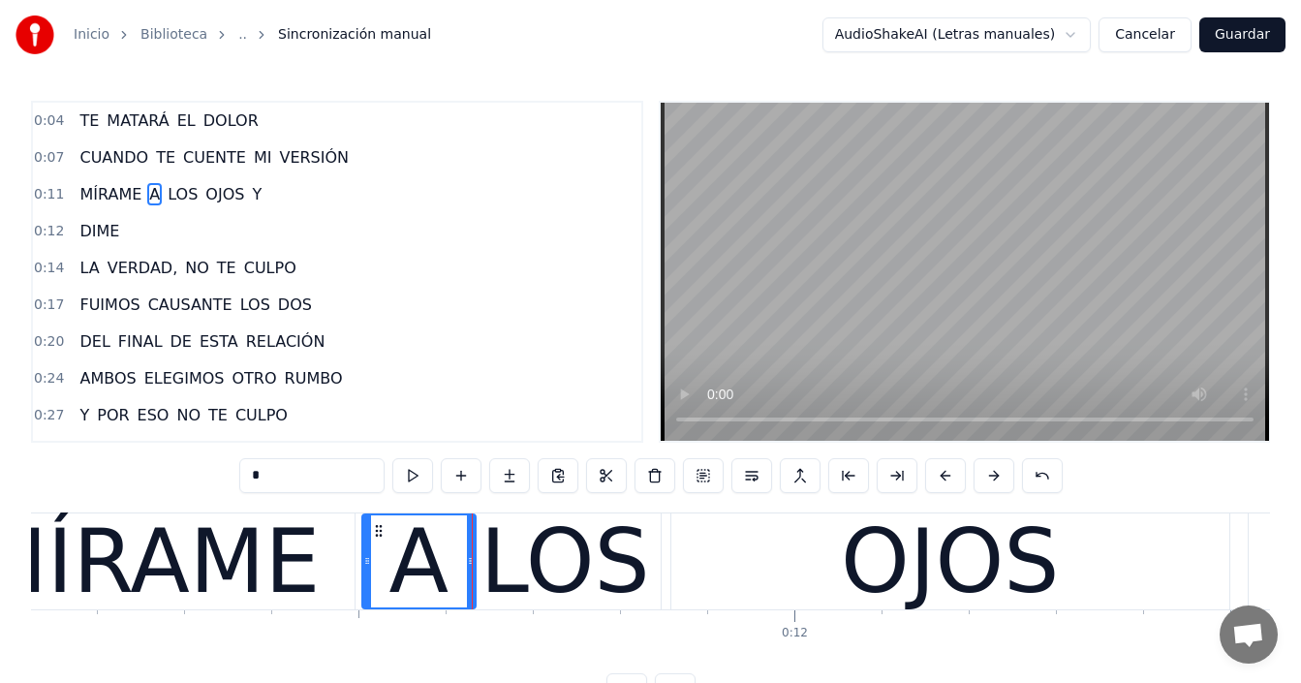
click at [135, 121] on span "MATARÁ" at bounding box center [138, 120] width 66 height 22
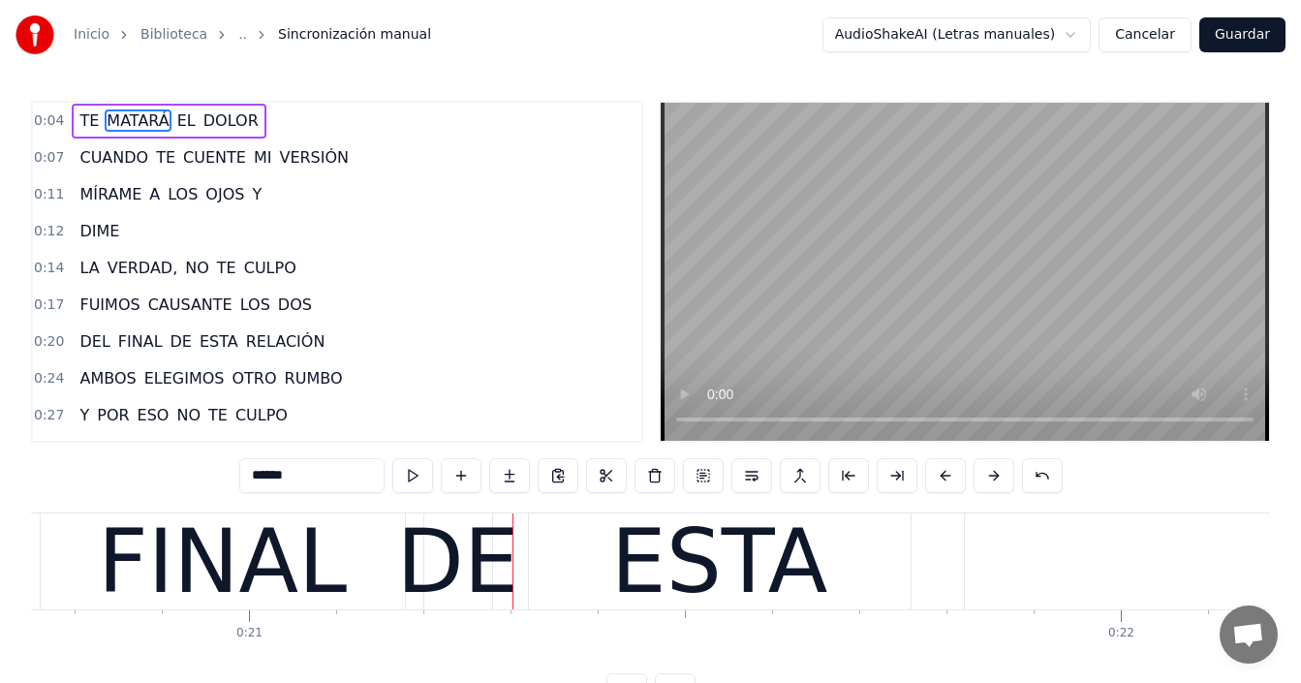
scroll to position [97, 0]
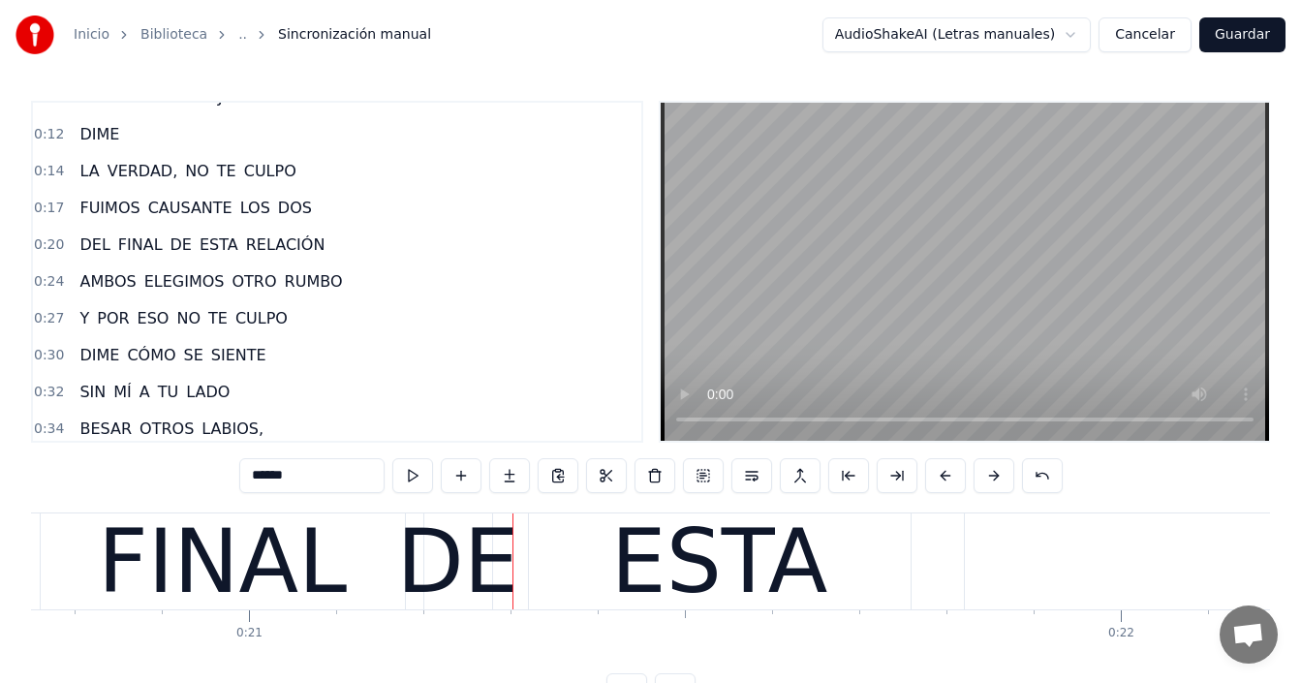
drag, startPoint x: 82, startPoint y: 243, endPoint x: 102, endPoint y: 246, distance: 19.6
click at [82, 244] on span "DEL" at bounding box center [95, 244] width 34 height 22
type input "***"
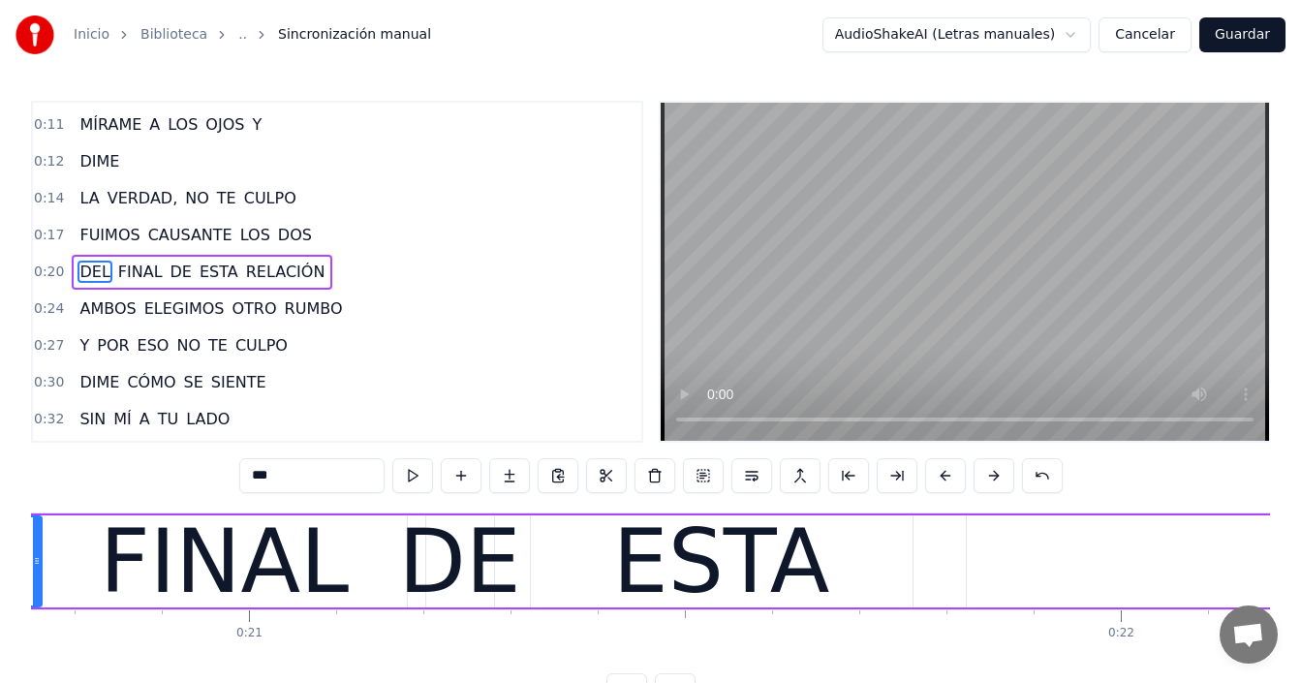
scroll to position [0, 17781]
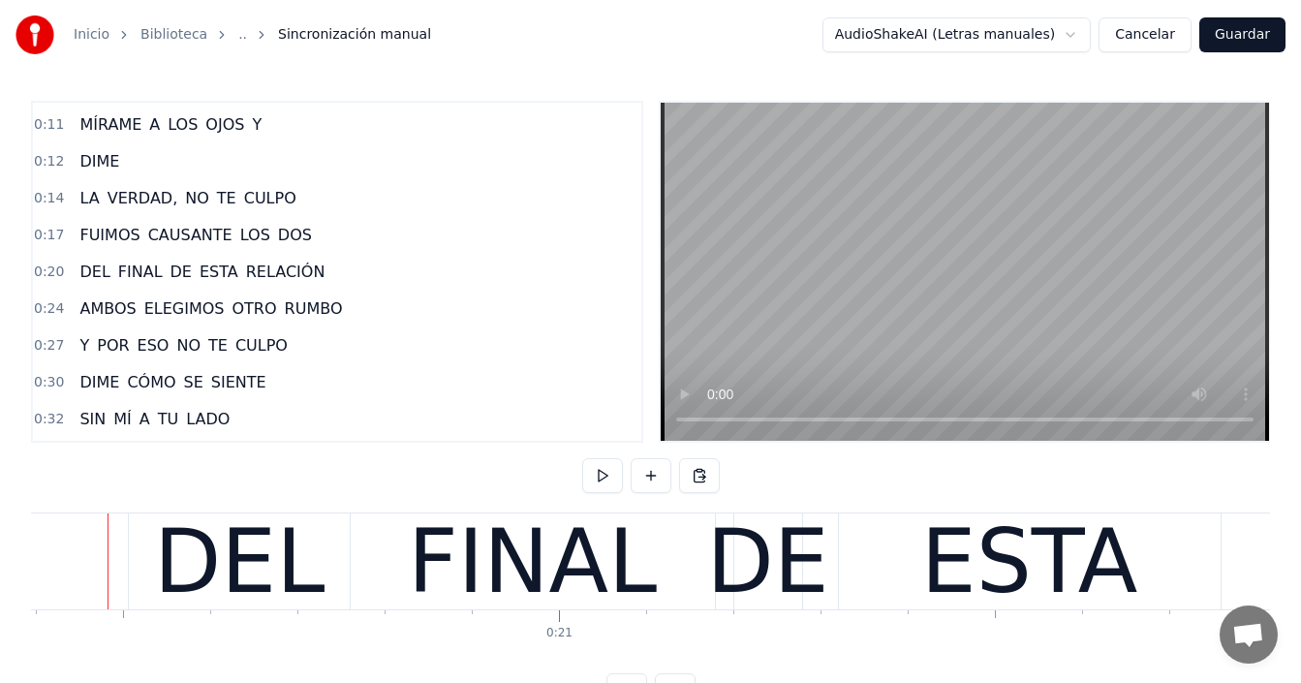
scroll to position [0, 17761]
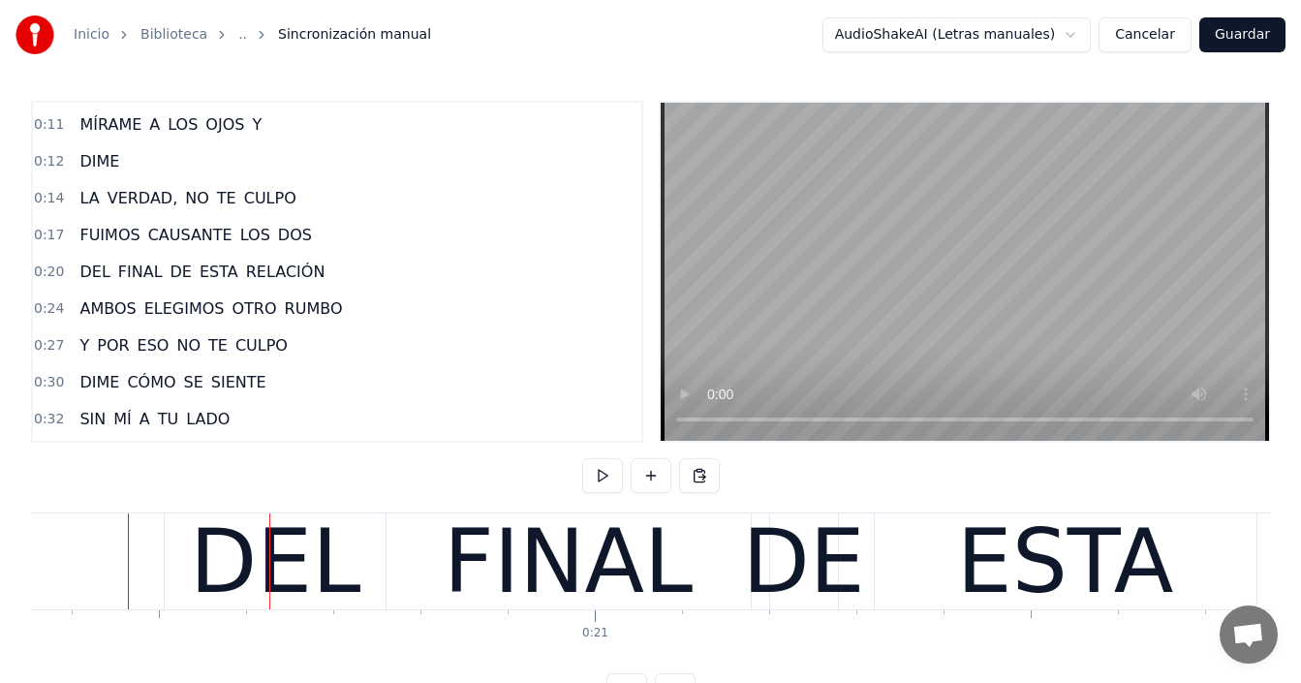
click at [252, 570] on div "DEL" at bounding box center [275, 561] width 171 height 131
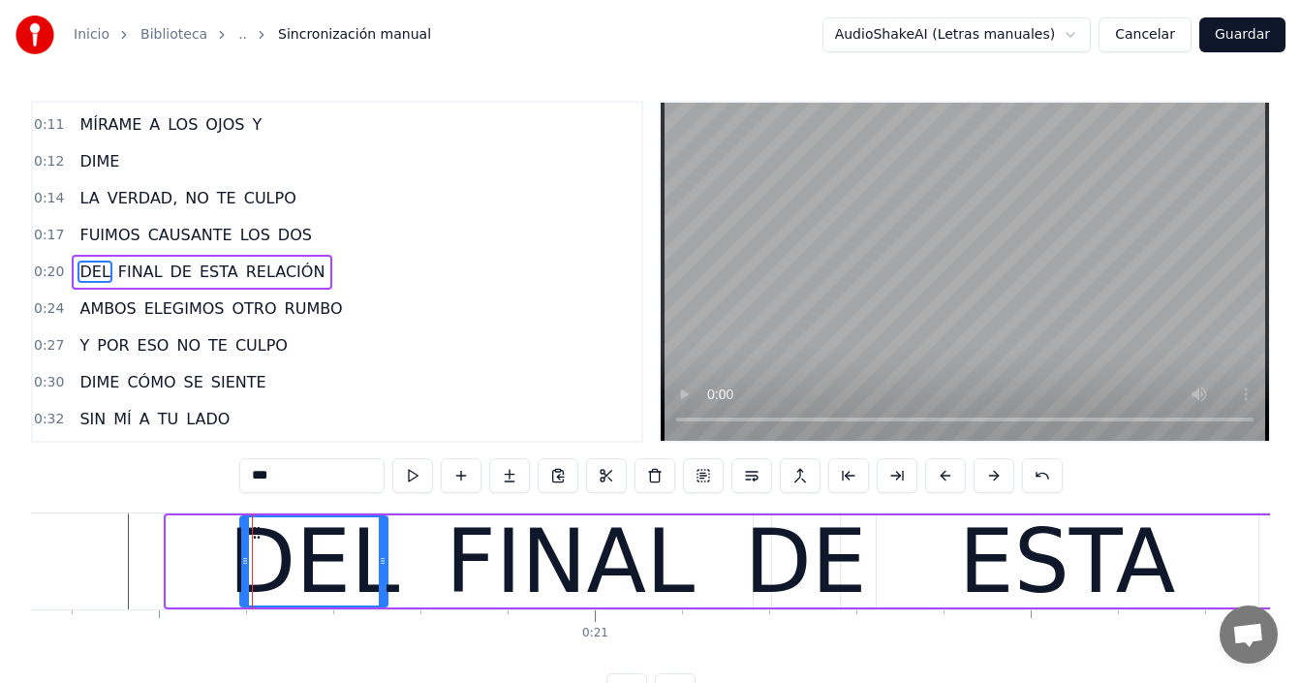
drag, startPoint x: 170, startPoint y: 551, endPoint x: 247, endPoint y: 543, distance: 77.9
click at [247, 543] on div at bounding box center [245, 561] width 8 height 88
drag, startPoint x: 447, startPoint y: 558, endPoint x: 399, endPoint y: 556, distance: 47.5
click at [447, 559] on div "FINAL" at bounding box center [570, 561] width 364 height 92
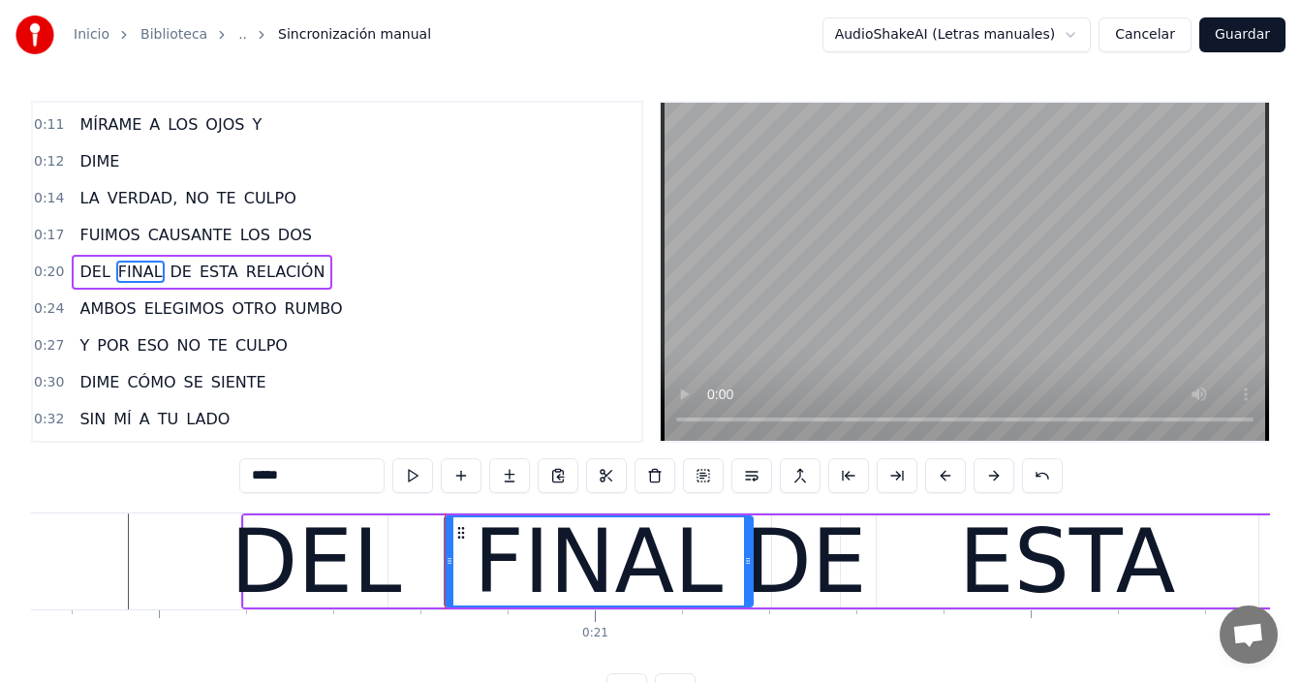
drag, startPoint x: 396, startPoint y: 556, endPoint x: 456, endPoint y: 549, distance: 60.4
click at [453, 549] on div at bounding box center [450, 561] width 8 height 88
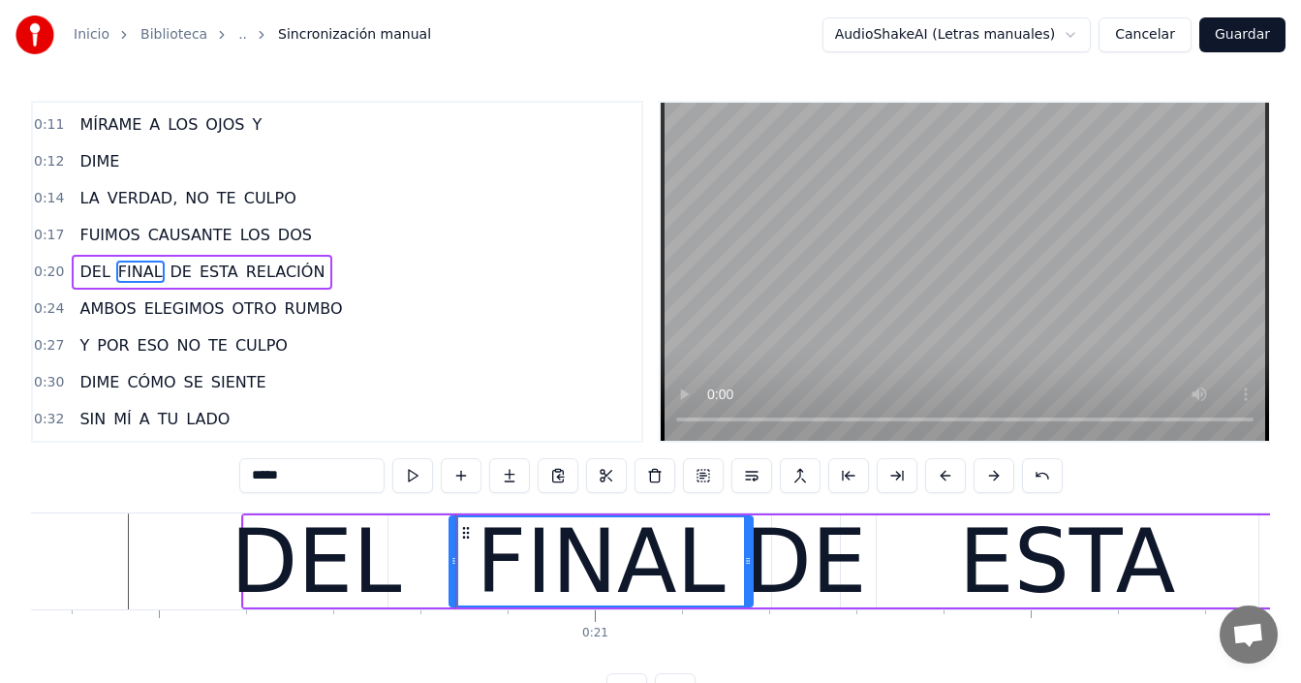
click at [340, 554] on div "DEL" at bounding box center [316, 561] width 171 height 131
type input "***"
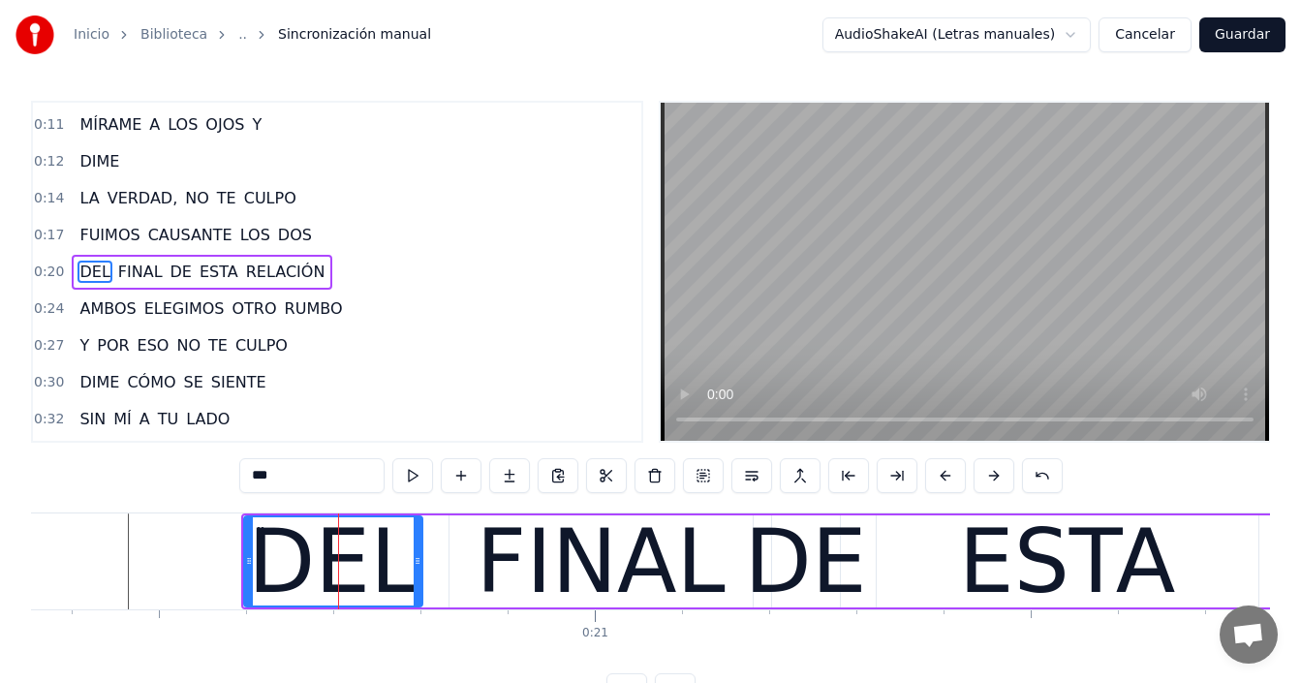
drag, startPoint x: 386, startPoint y: 554, endPoint x: 420, endPoint y: 554, distance: 34.9
click at [420, 554] on icon at bounding box center [418, 561] width 8 height 16
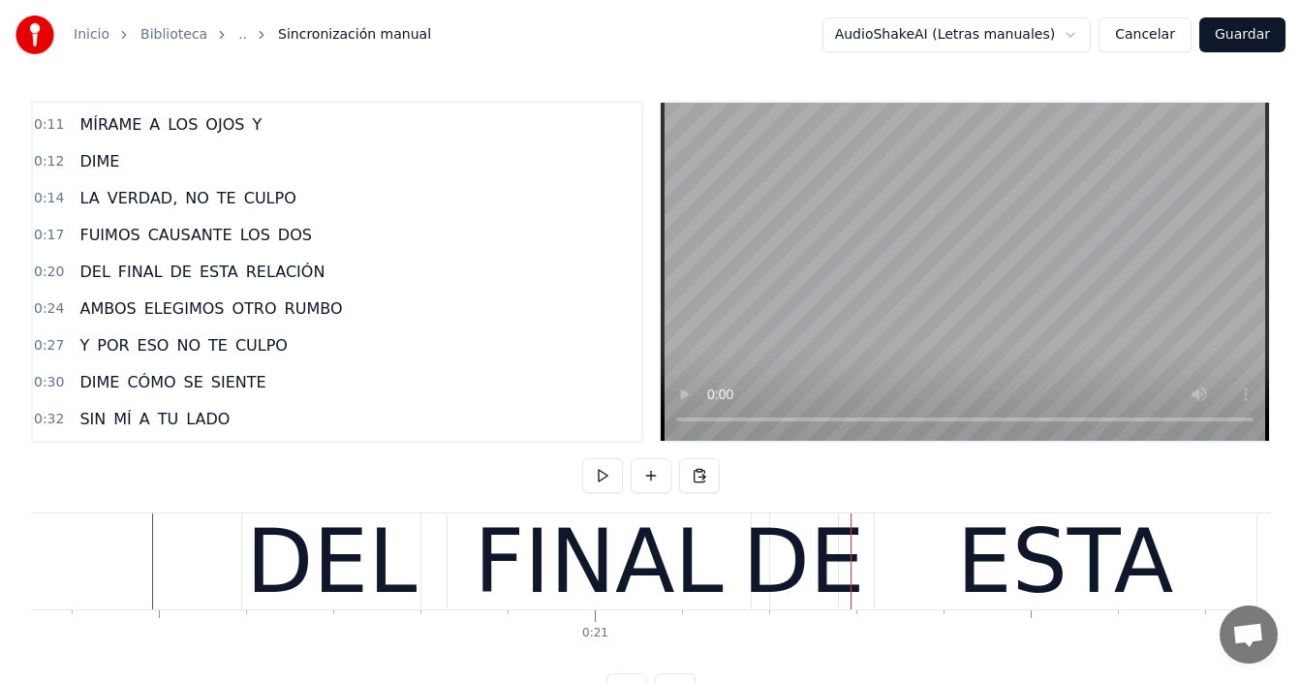
click at [85, 171] on span "DIME" at bounding box center [100, 161] width 44 height 22
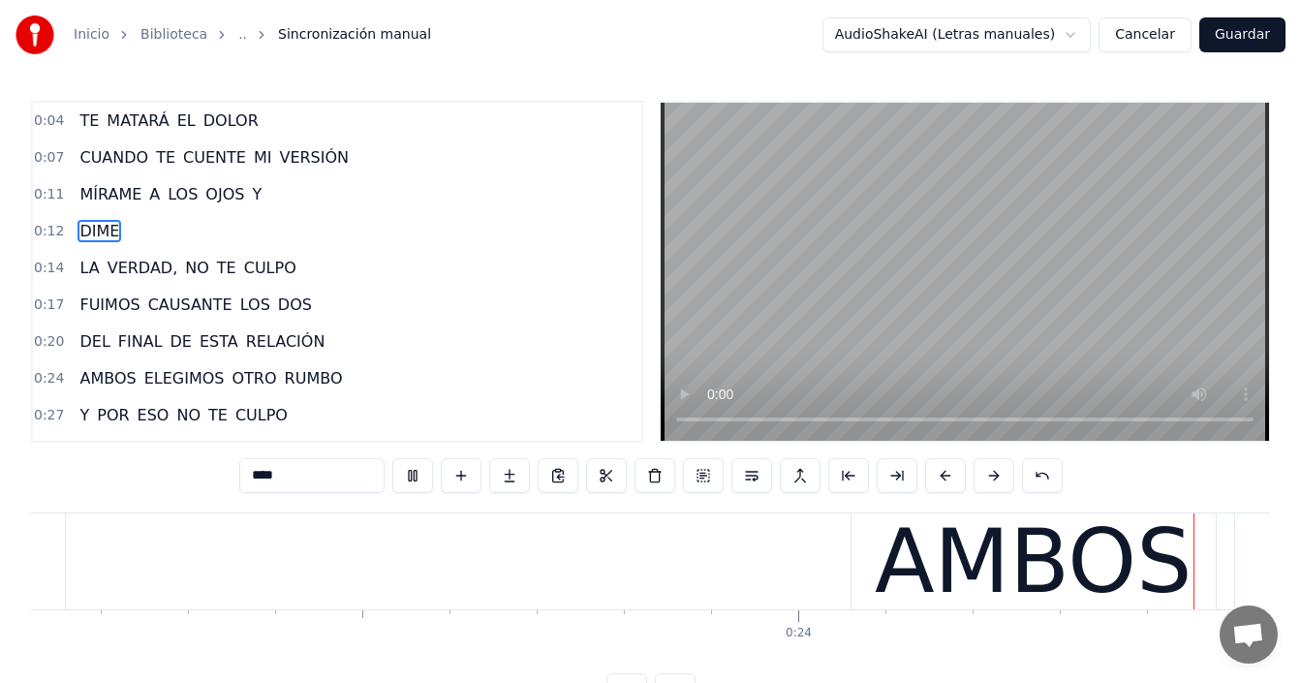
scroll to position [0, 21311]
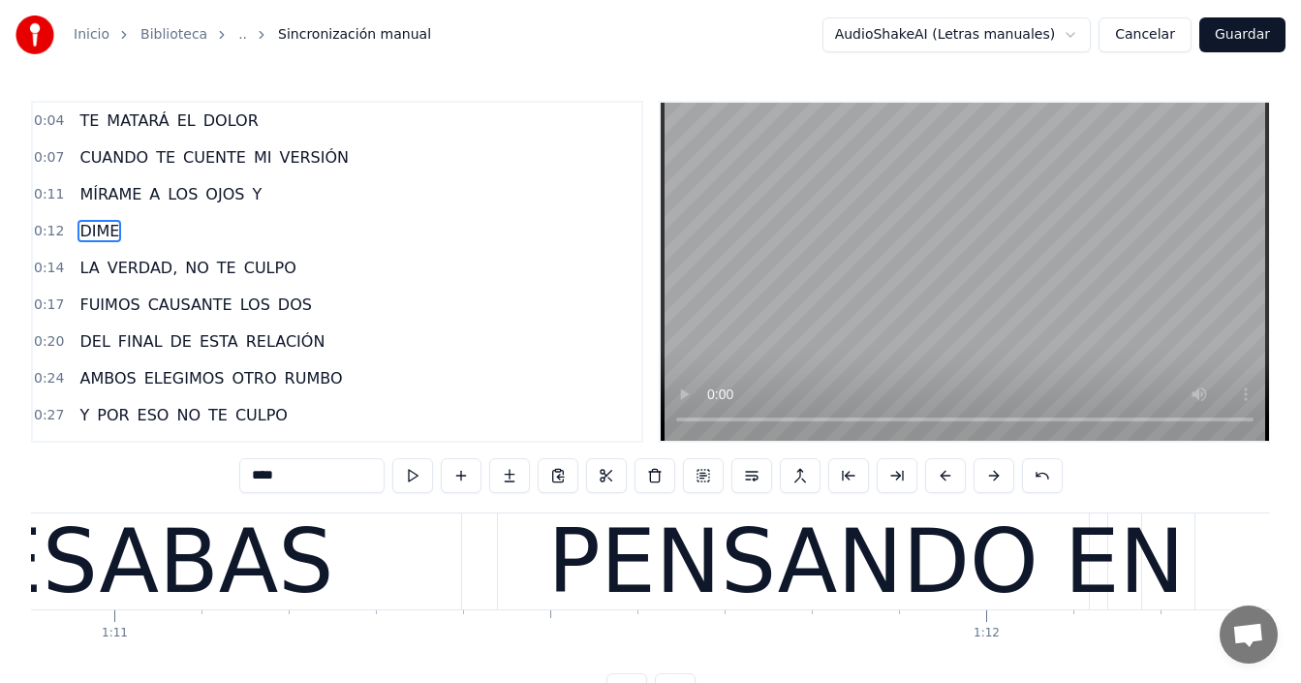
click at [228, 546] on div "BESABAS" at bounding box center [130, 561] width 406 height 131
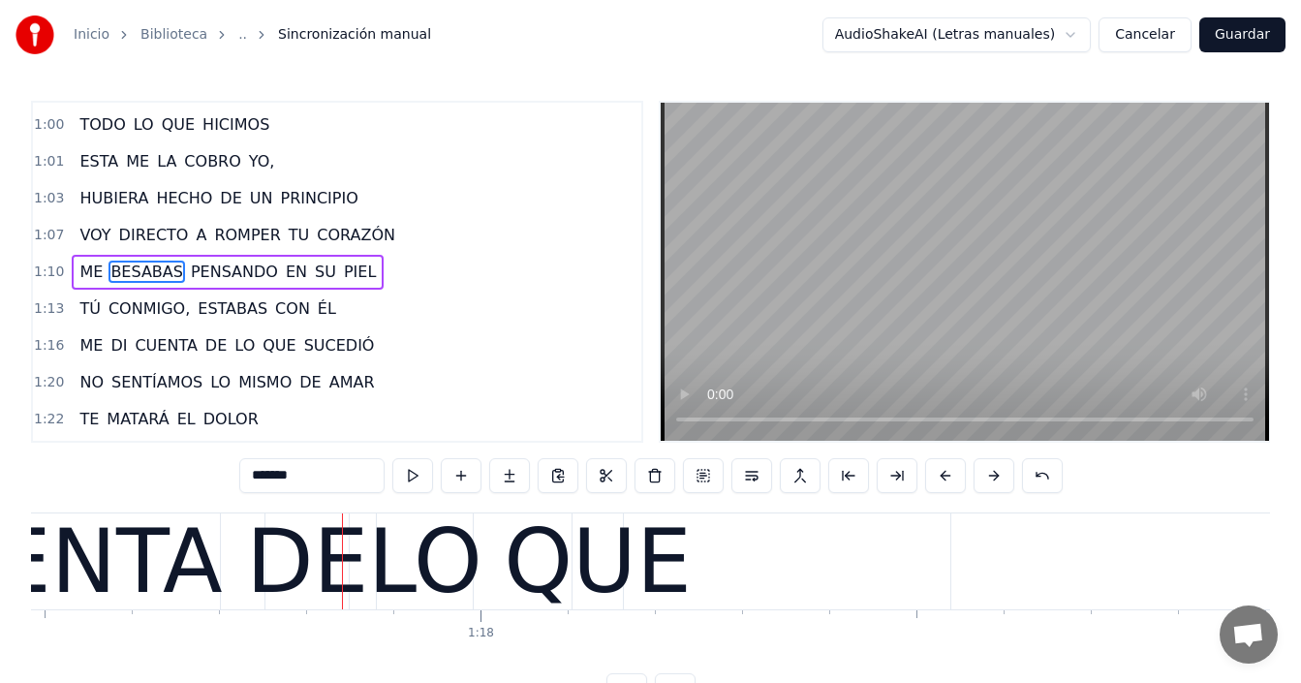
click at [135, 564] on div "CUENTA" at bounding box center [46, 561] width 351 height 131
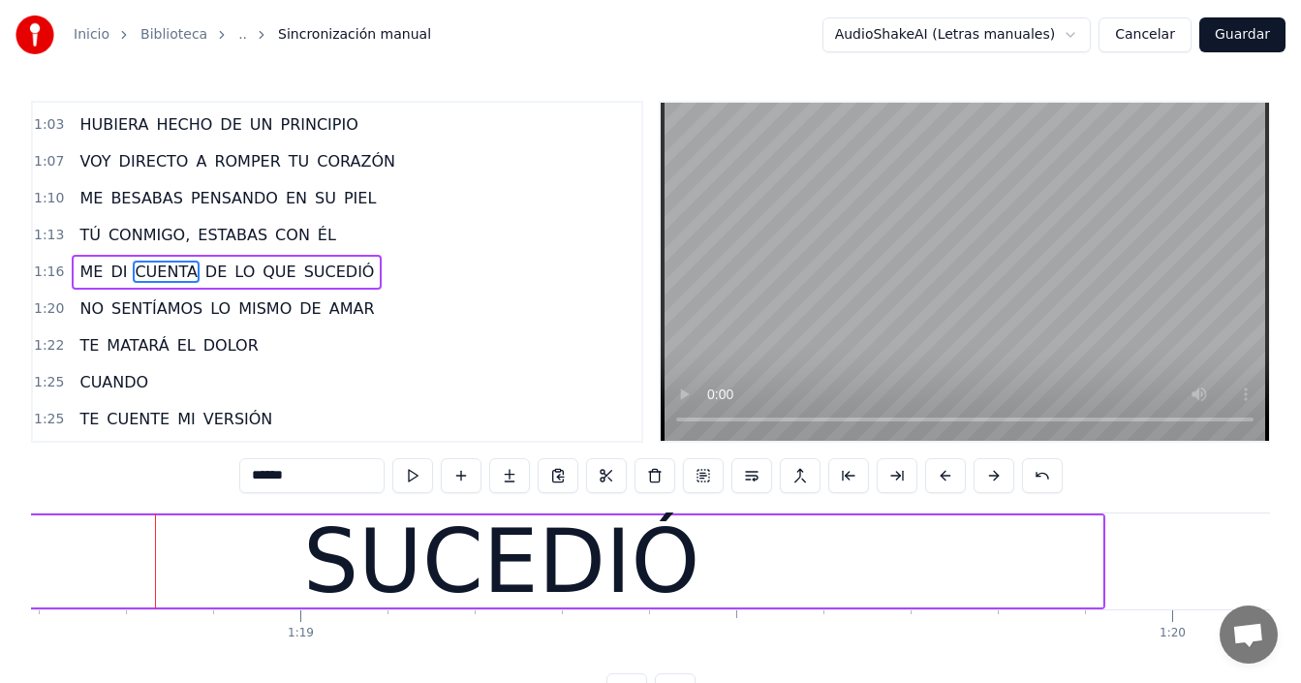
click at [90, 202] on span "ME" at bounding box center [91, 198] width 27 height 22
type input "**"
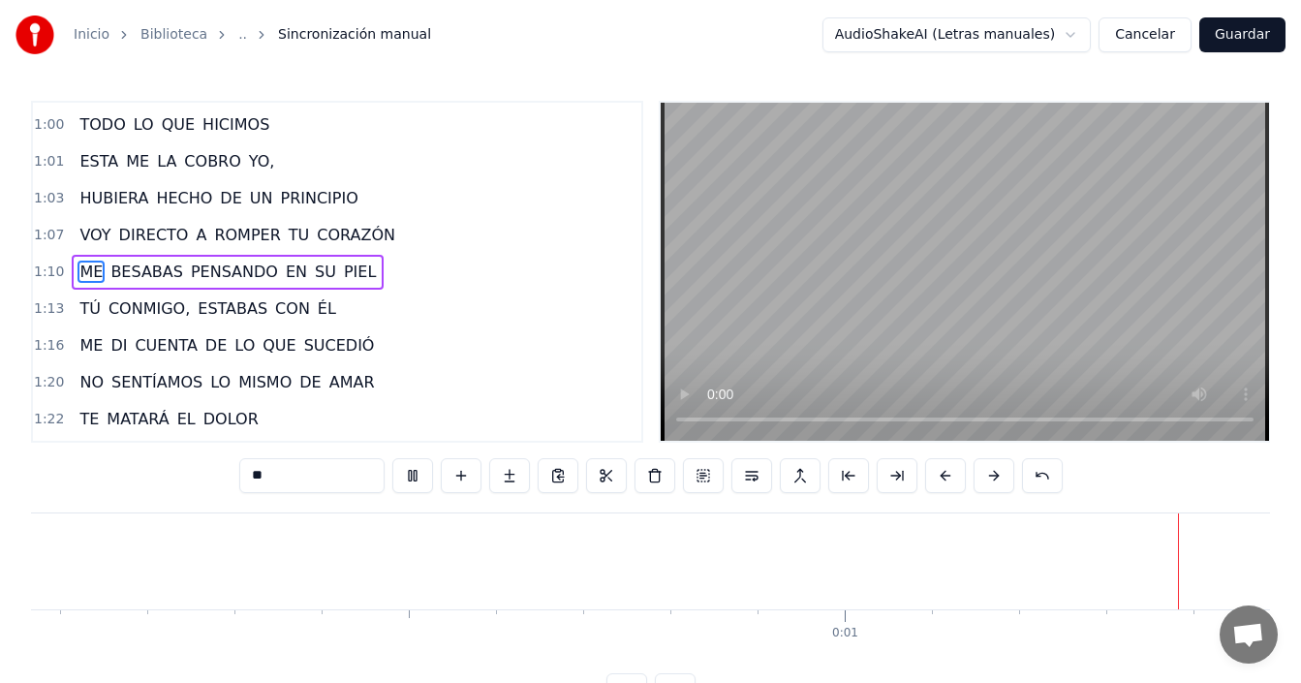
scroll to position [0, 0]
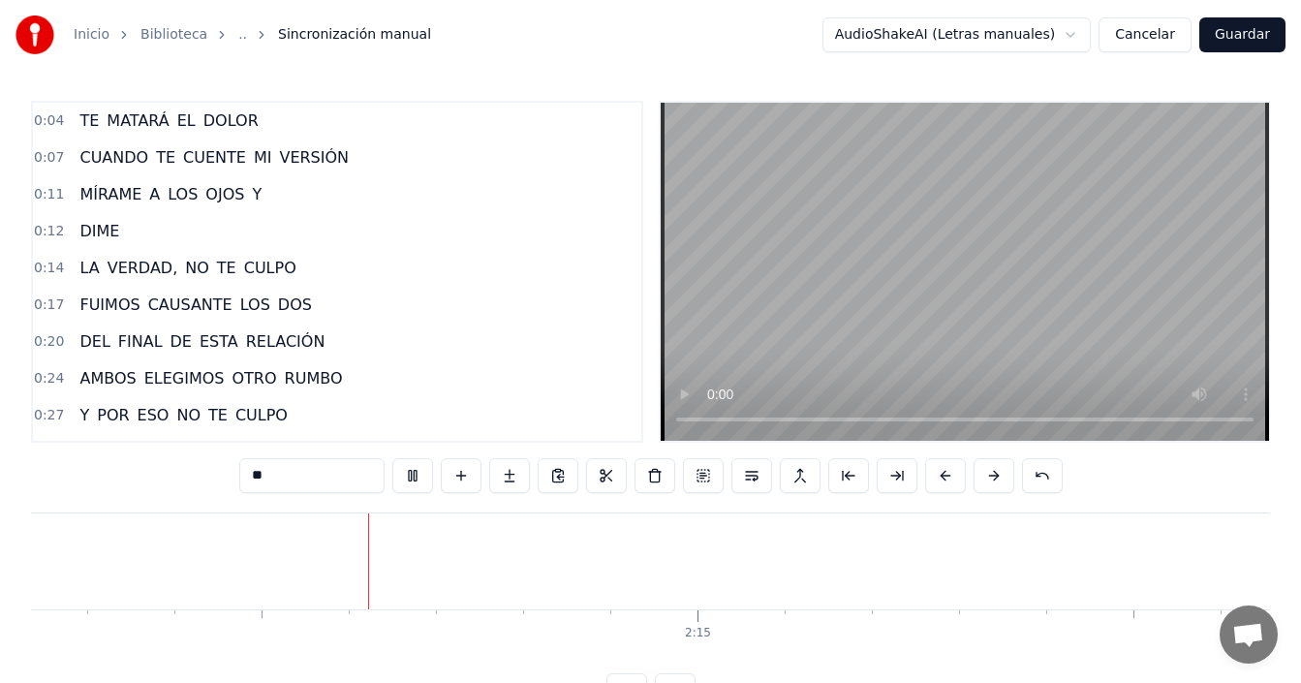
click at [1257, 40] on button "Guardar" at bounding box center [1242, 34] width 86 height 35
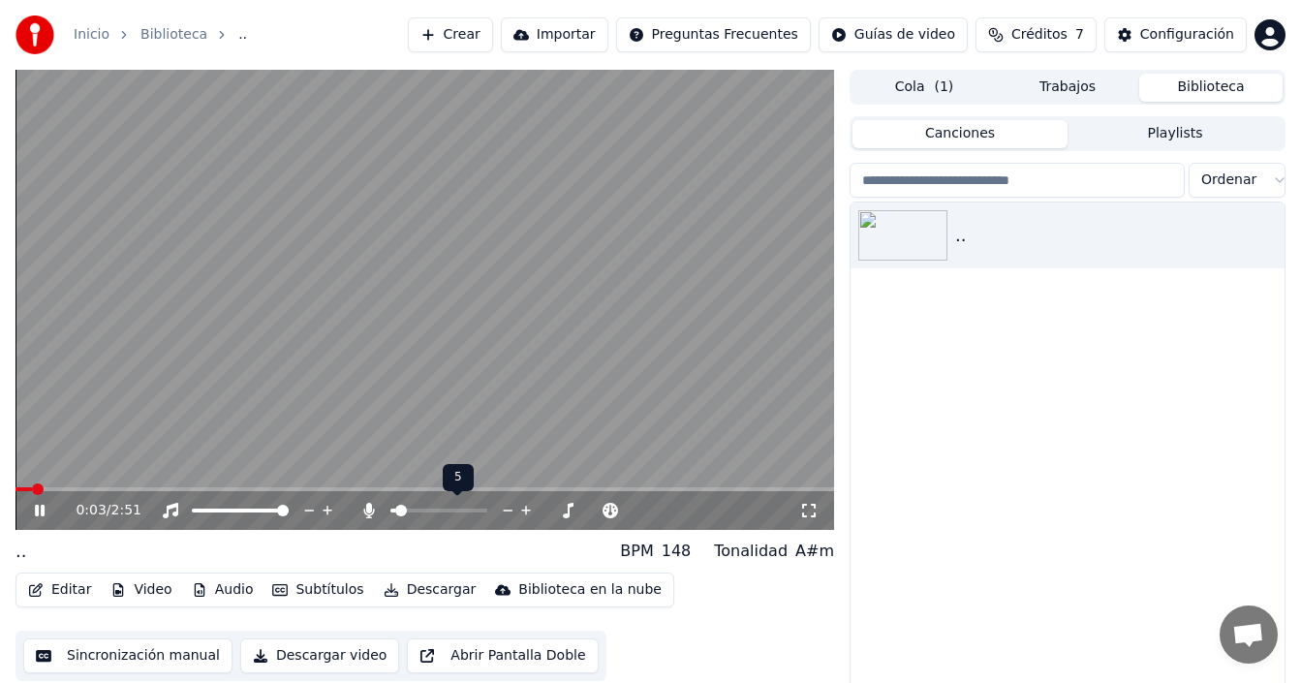
click at [395, 512] on span at bounding box center [392, 511] width 5 height 4
click at [367, 509] on icon at bounding box center [368, 511] width 19 height 16
click at [892, 240] on img at bounding box center [902, 235] width 89 height 50
drag, startPoint x: 240, startPoint y: 508, endPoint x: 202, endPoint y: 514, distance: 38.4
click at [198, 514] on div at bounding box center [258, 510] width 156 height 19
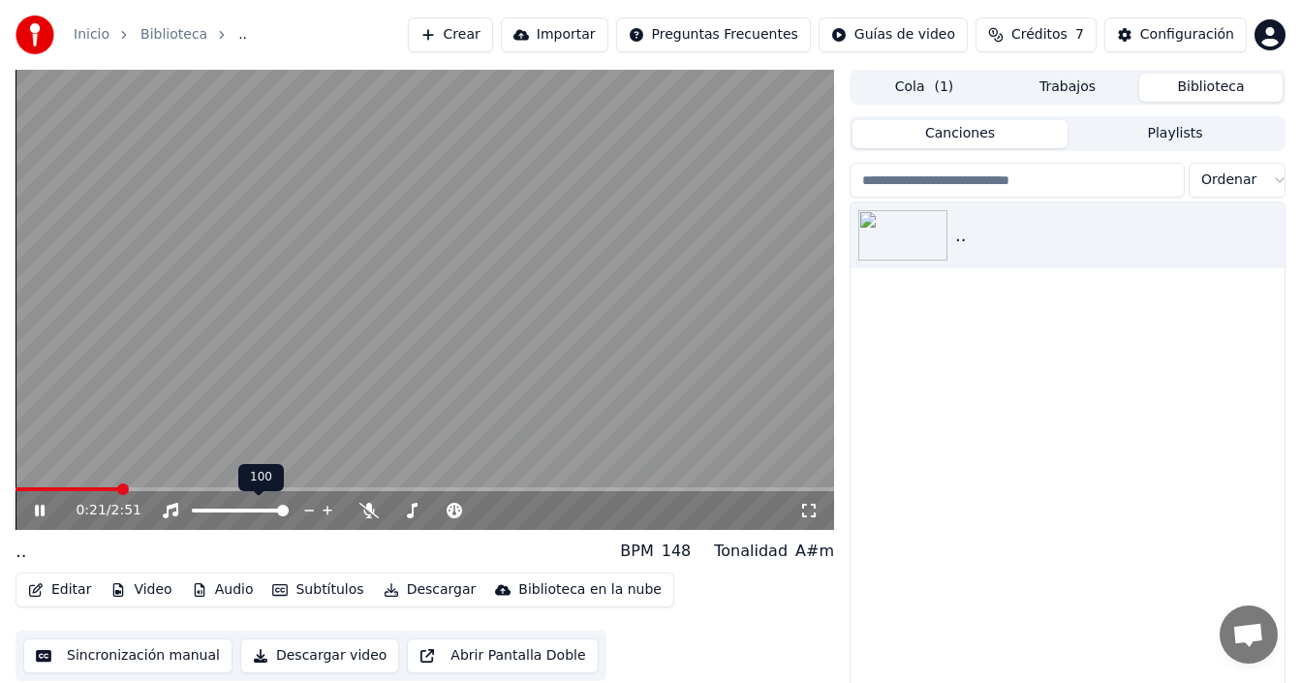
click at [289, 512] on span at bounding box center [240, 511] width 97 height 4
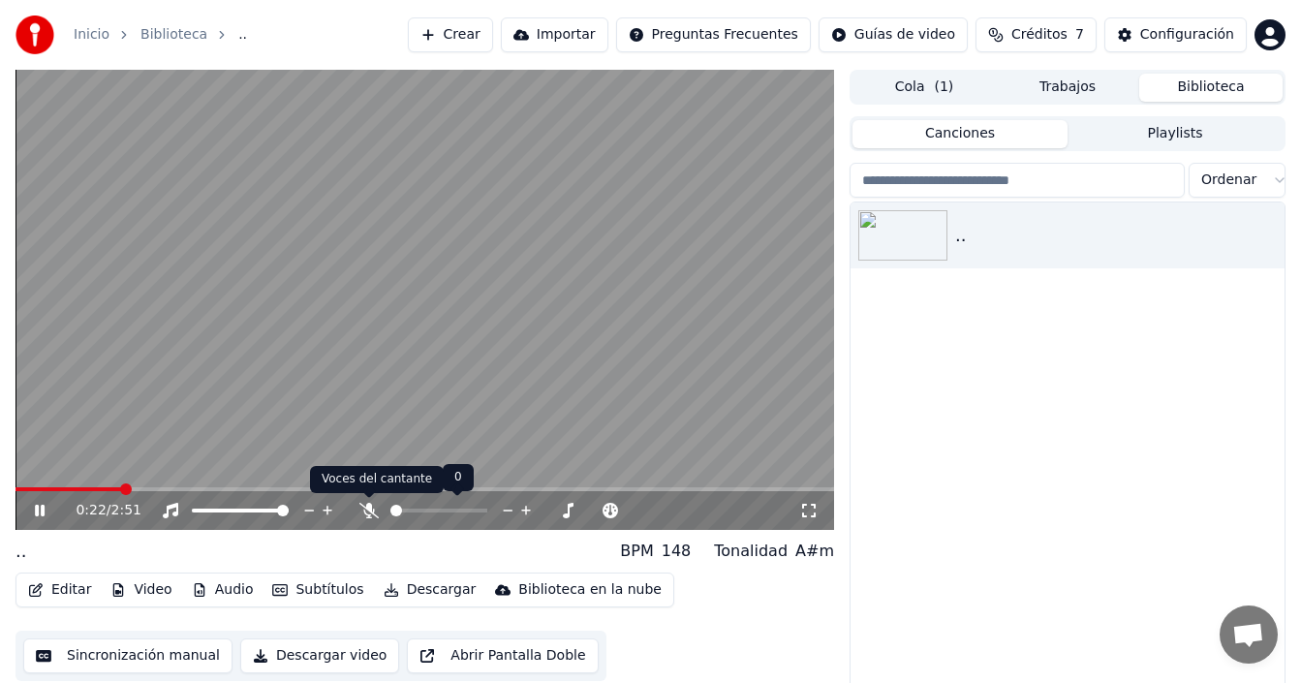
click at [366, 511] on icon at bounding box center [368, 511] width 19 height 16
click at [390, 513] on span at bounding box center [396, 511] width 12 height 12
click at [365, 511] on icon at bounding box center [368, 511] width 19 height 16
click at [368, 512] on icon at bounding box center [369, 511] width 11 height 16
click at [30, 508] on div "0:26 / 2:51" at bounding box center [424, 510] width 803 height 19
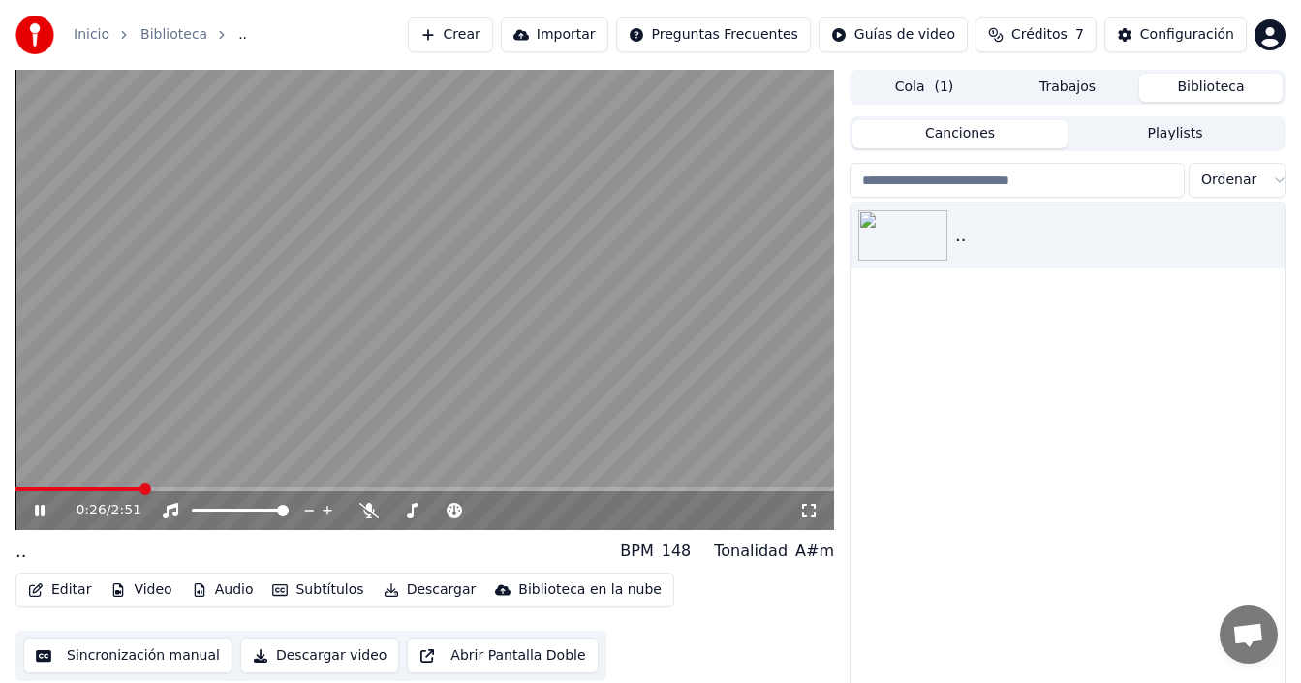
click at [45, 509] on icon at bounding box center [40, 511] width 10 height 12
click at [43, 510] on icon at bounding box center [40, 511] width 12 height 14
click at [369, 507] on icon at bounding box center [368, 511] width 19 height 16
click at [373, 510] on icon at bounding box center [368, 511] width 19 height 16
click at [377, 511] on icon at bounding box center [368, 511] width 19 height 16
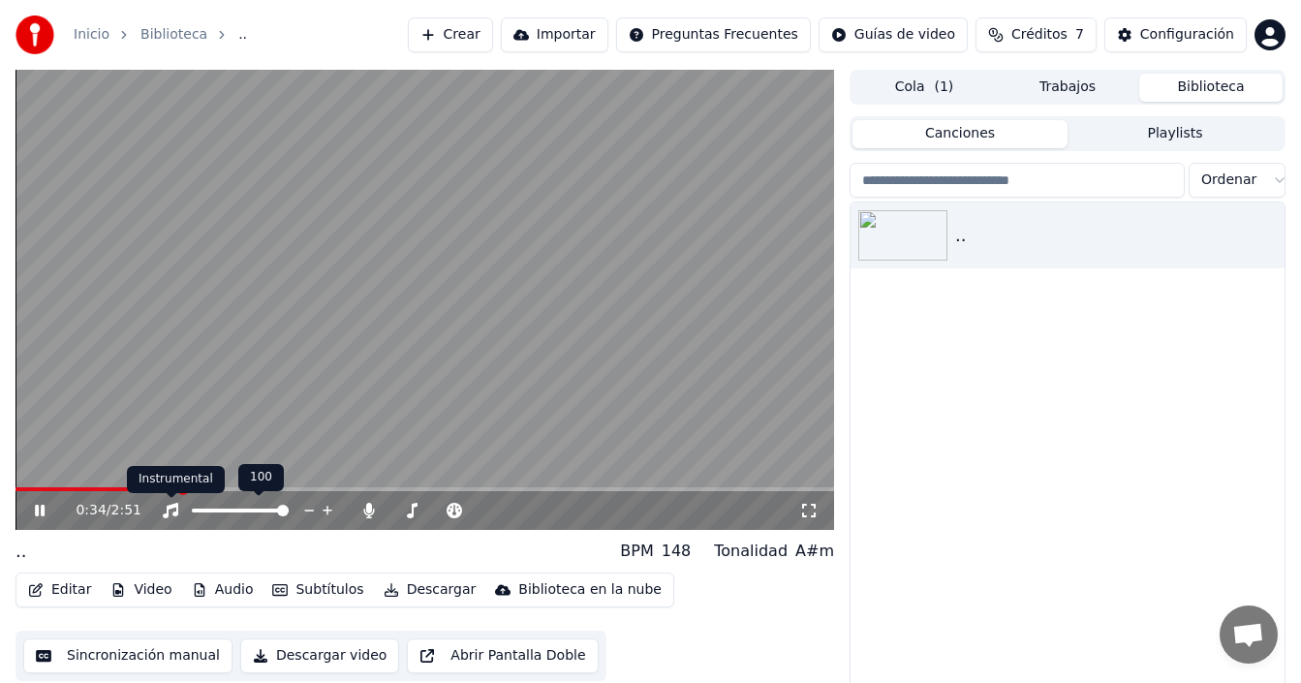
click at [171, 506] on icon at bounding box center [171, 511] width 16 height 16
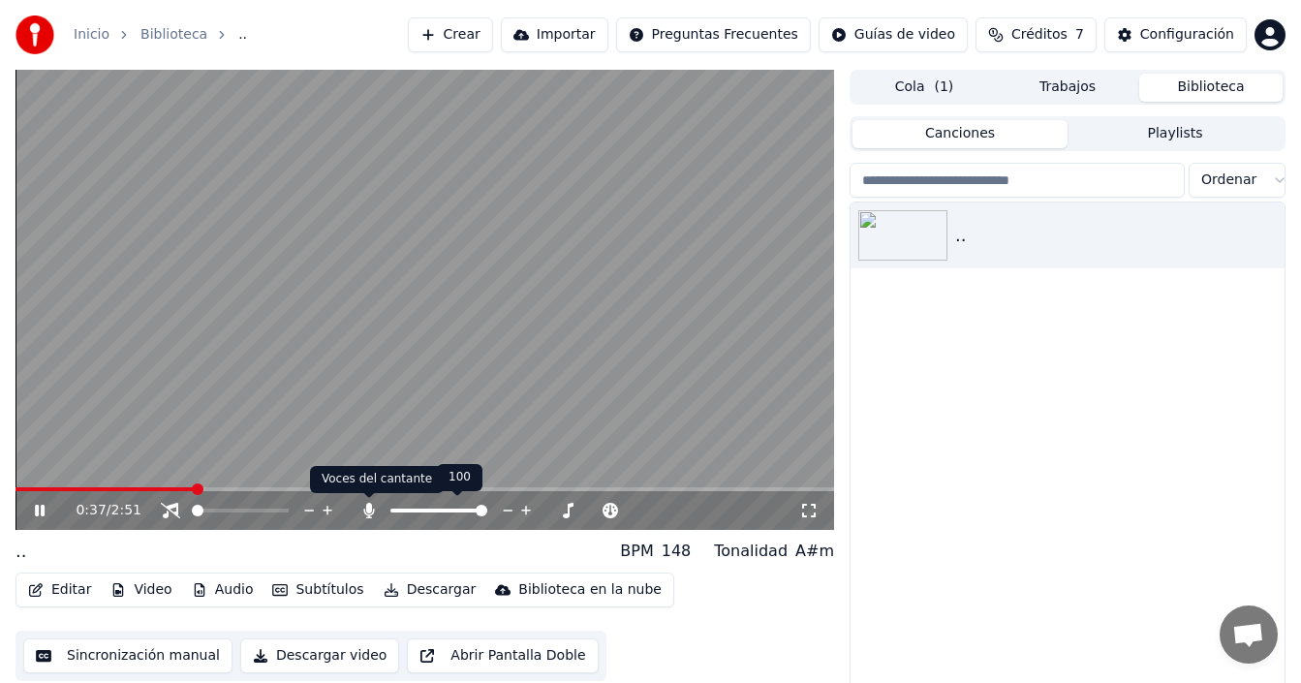
click at [370, 507] on icon at bounding box center [369, 511] width 11 height 16
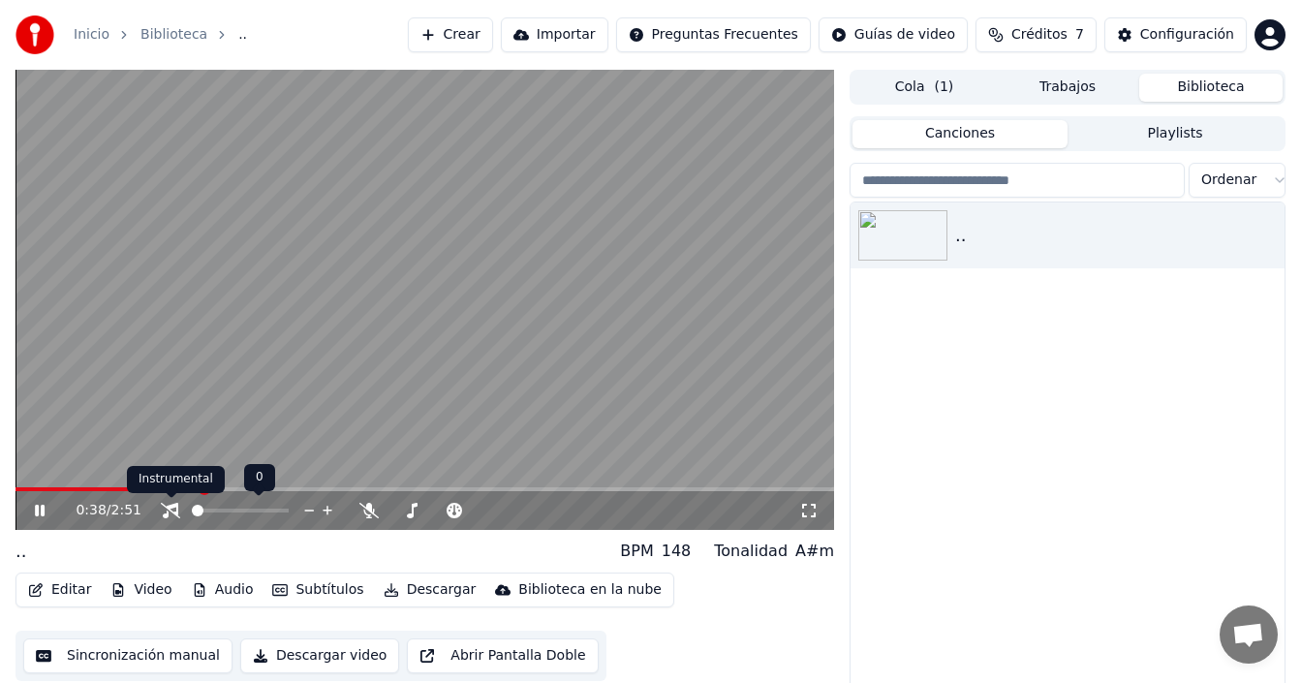
click at [173, 512] on icon at bounding box center [170, 511] width 19 height 16
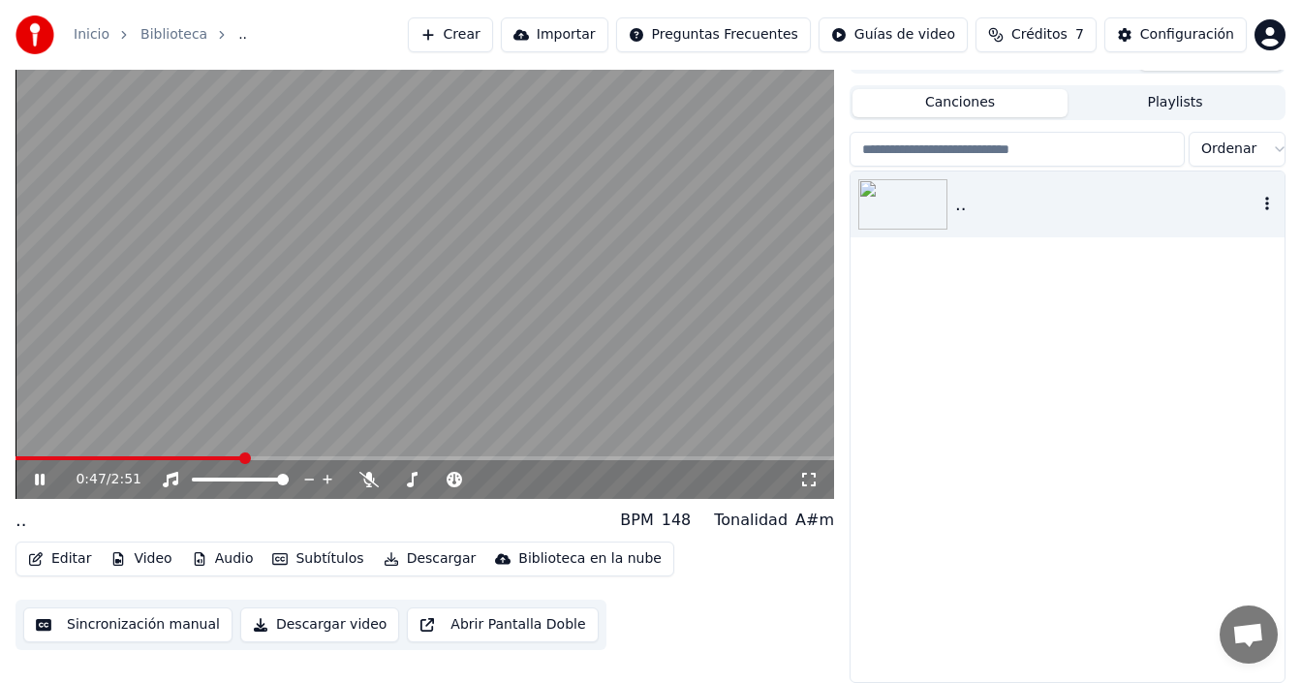
click at [857, 193] on div ".." at bounding box center [1068, 204] width 434 height 66
click at [367, 479] on icon at bounding box center [368, 480] width 19 height 16
click at [376, 480] on icon at bounding box center [368, 480] width 19 height 16
click at [376, 479] on icon at bounding box center [368, 480] width 19 height 16
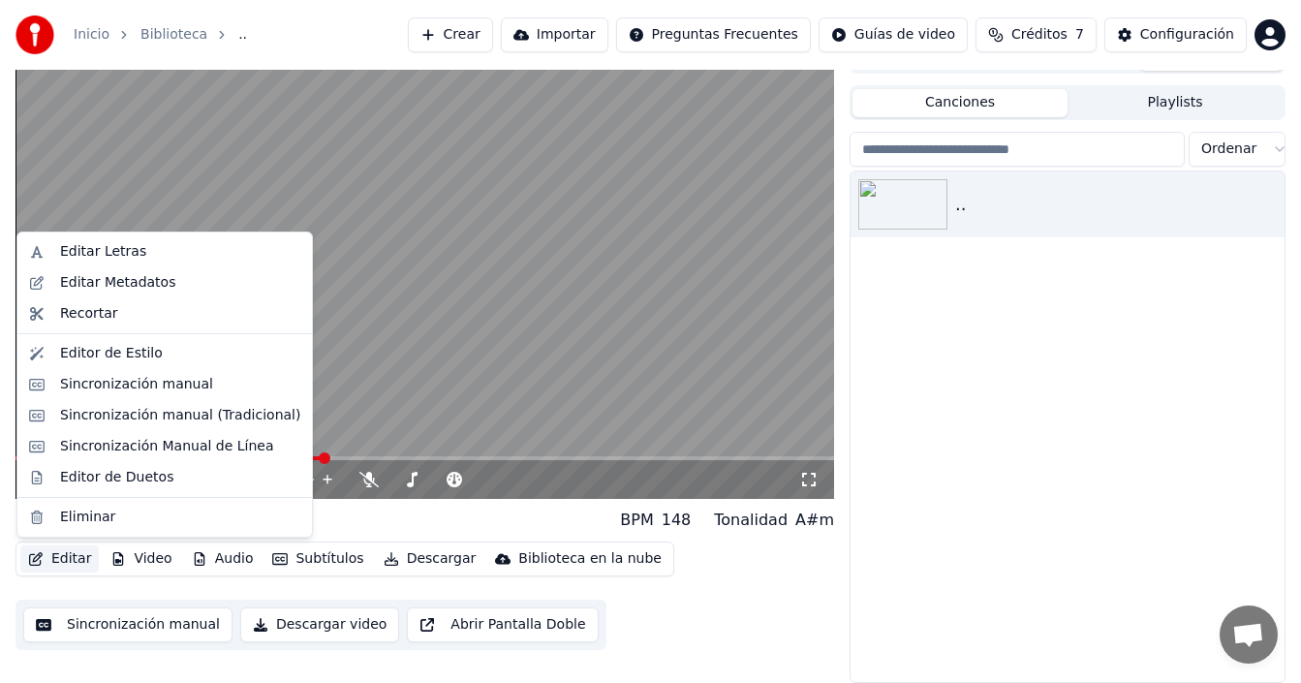
click at [49, 561] on button "Editar" at bounding box center [59, 558] width 78 height 27
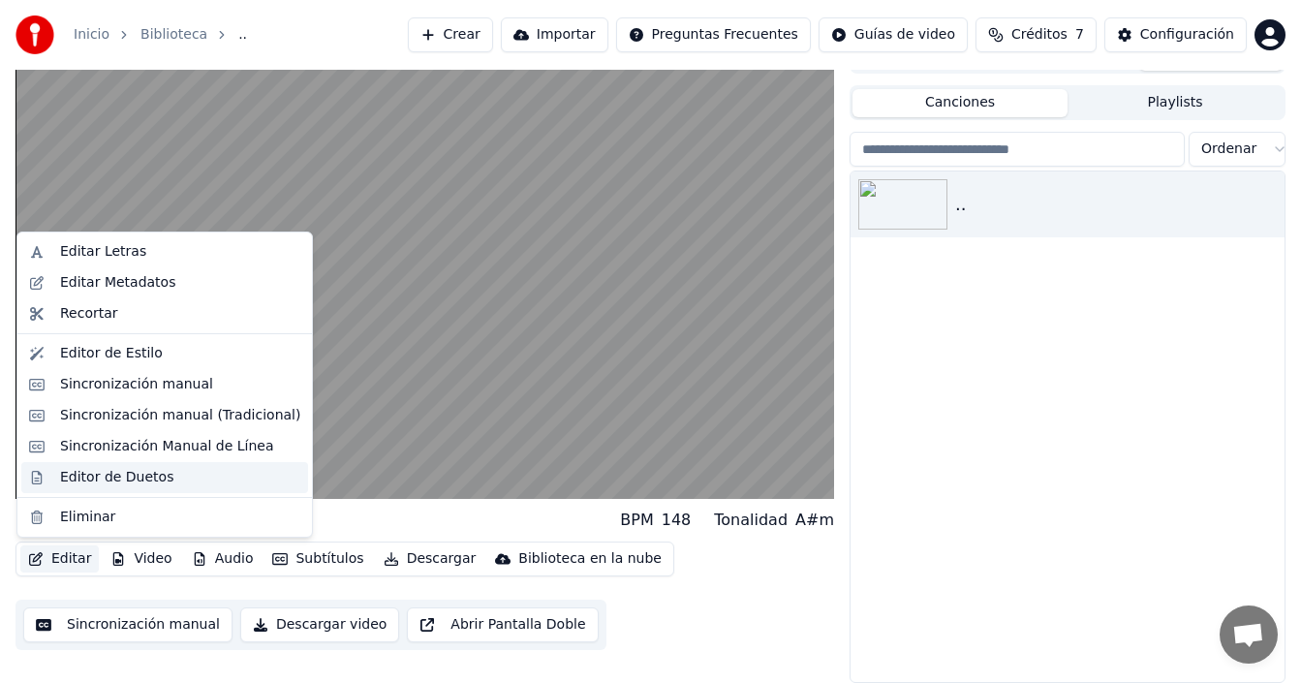
click at [90, 481] on div "Editor de Duetos" at bounding box center [116, 477] width 113 height 19
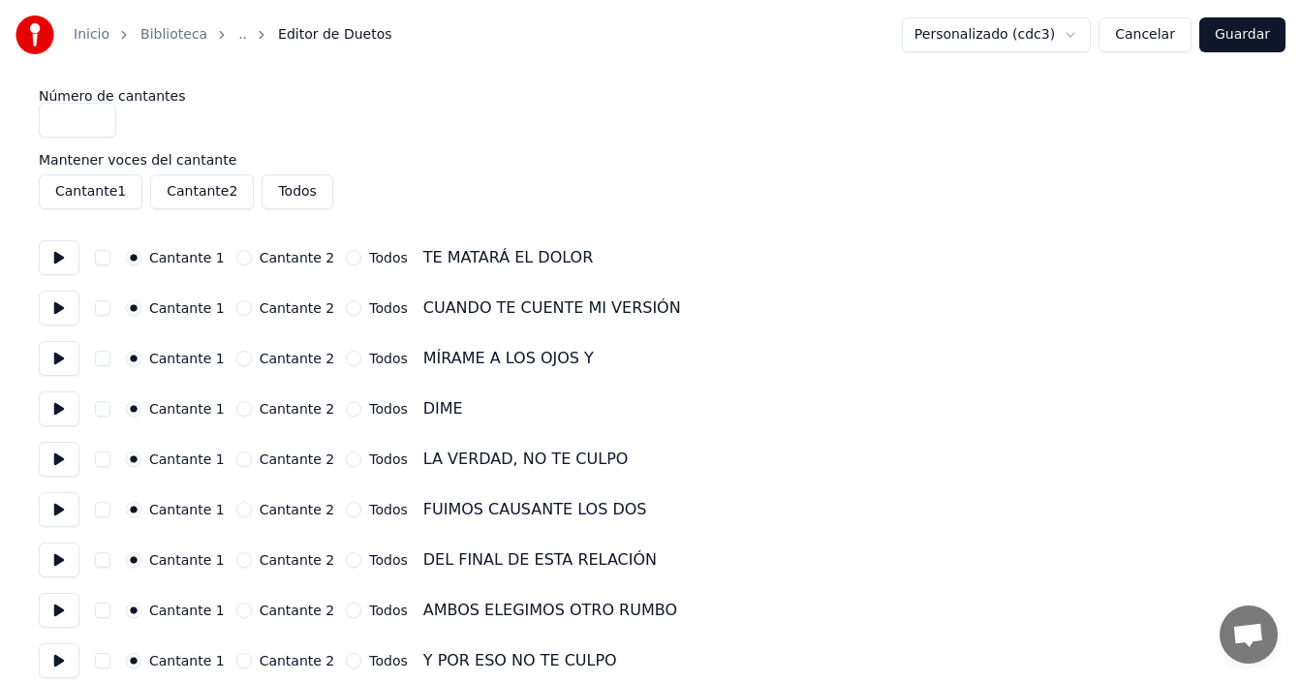
click at [286, 187] on button "Todos" at bounding box center [297, 191] width 71 height 35
click at [1253, 43] on button "Guardar" at bounding box center [1242, 34] width 86 height 35
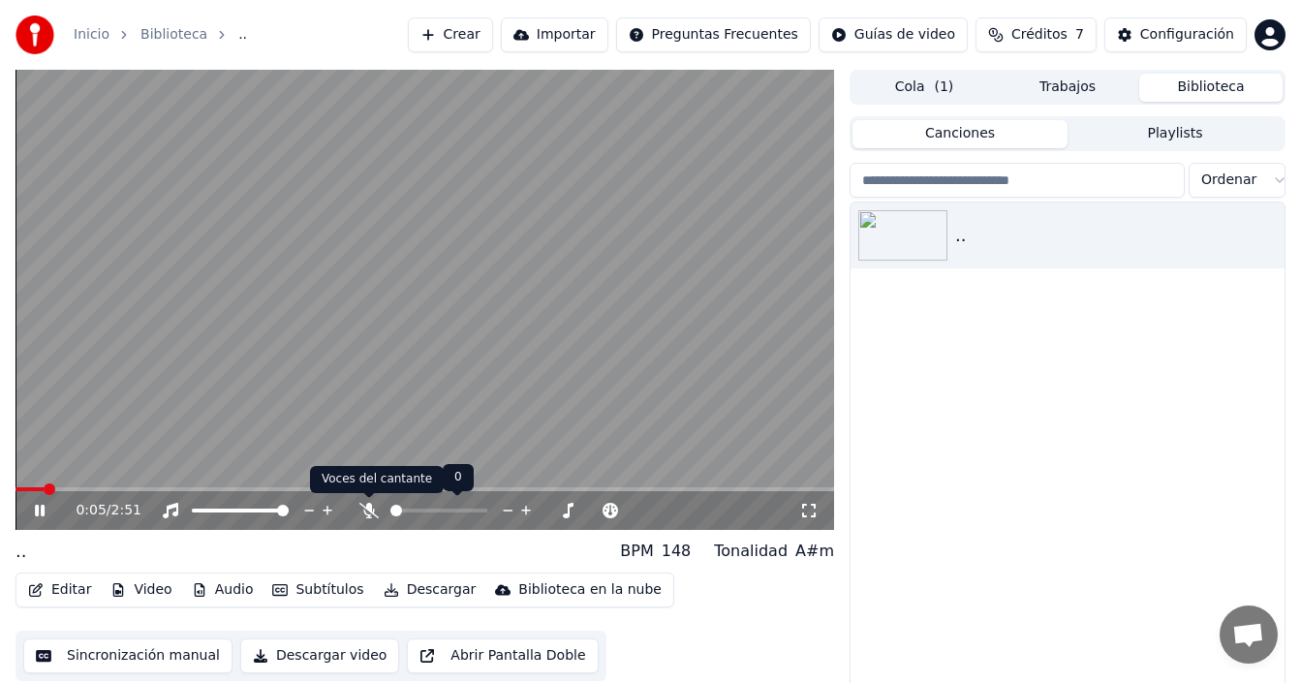
click at [365, 505] on icon at bounding box center [368, 511] width 19 height 16
click at [367, 506] on icon at bounding box center [369, 511] width 11 height 16
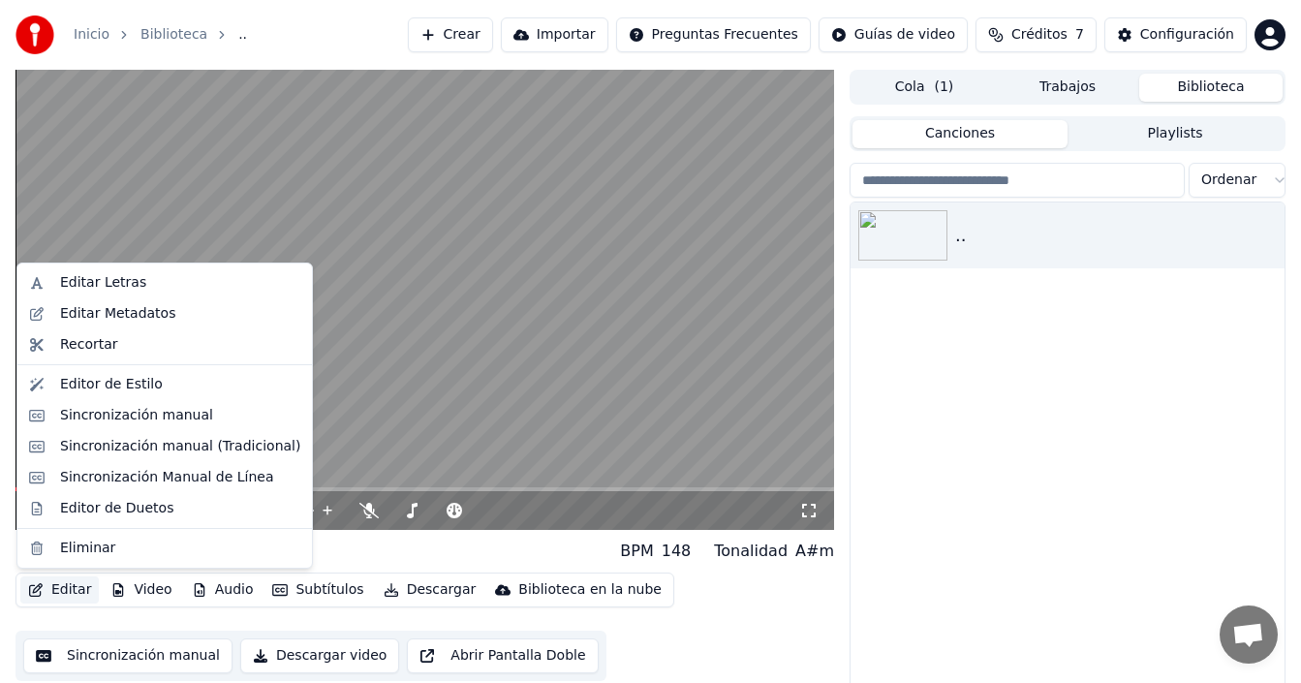
click at [36, 582] on button "Editar" at bounding box center [59, 589] width 78 height 27
click at [95, 513] on div "Editor de Duetos" at bounding box center [116, 508] width 113 height 19
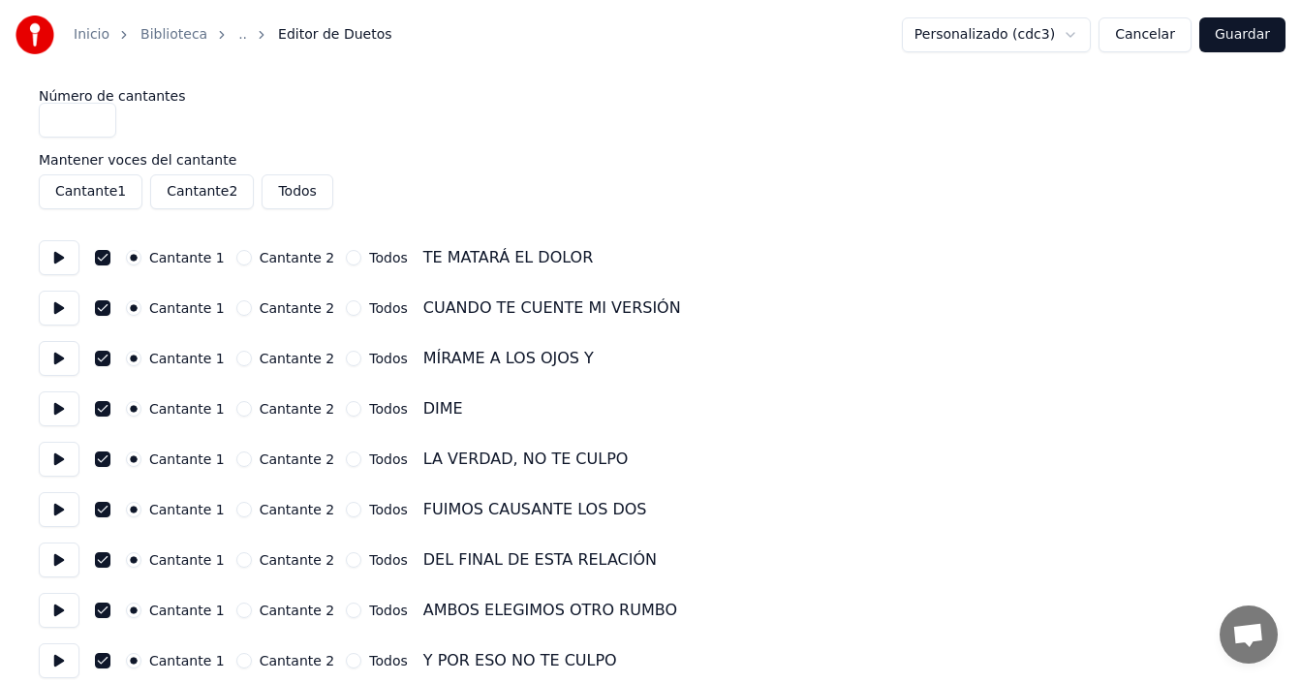
click at [98, 253] on button "button" at bounding box center [103, 258] width 16 height 16
click at [264, 199] on button "Todos" at bounding box center [297, 191] width 71 height 35
click at [294, 196] on button "Todos" at bounding box center [297, 191] width 71 height 35
drag, startPoint x: 1235, startPoint y: 43, endPoint x: 1228, endPoint y: 69, distance: 27.0
click at [1235, 44] on button "Guardar" at bounding box center [1242, 34] width 86 height 35
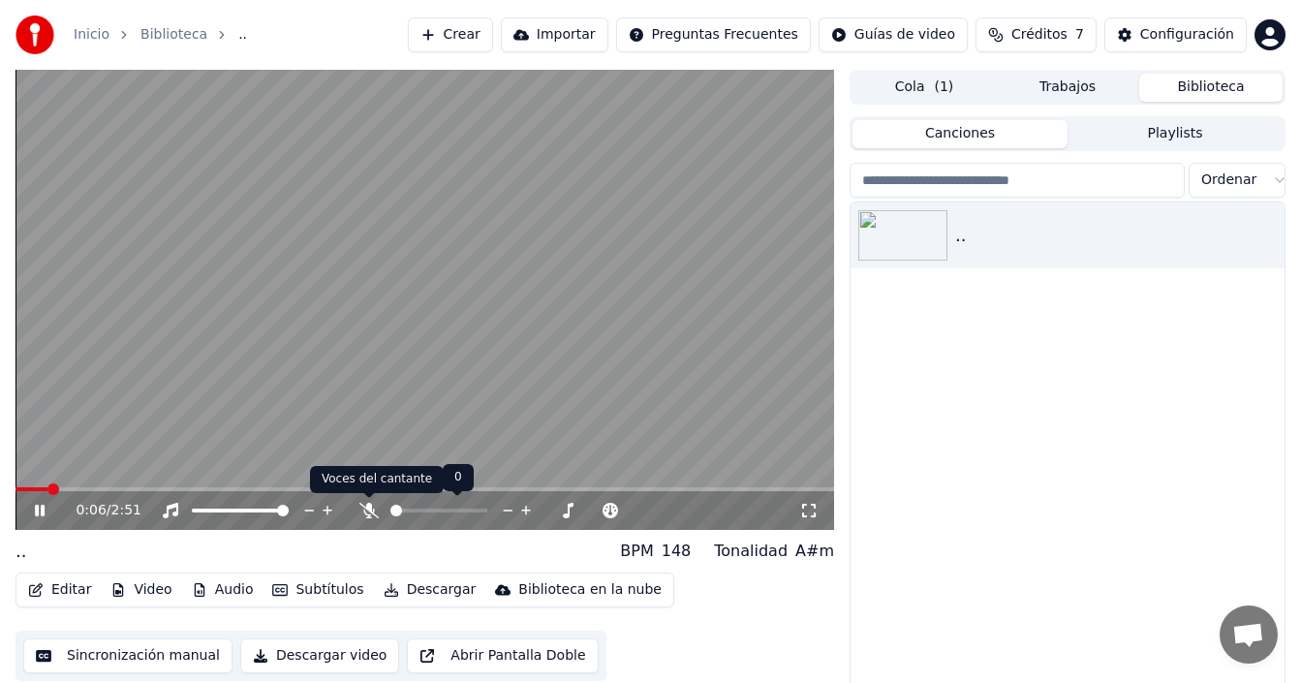
click at [375, 508] on icon at bounding box center [368, 511] width 19 height 16
click at [375, 510] on icon at bounding box center [368, 511] width 19 height 16
click at [354, 542] on div ".. BPM 148 Tonalidad A#m" at bounding box center [425, 551] width 819 height 27
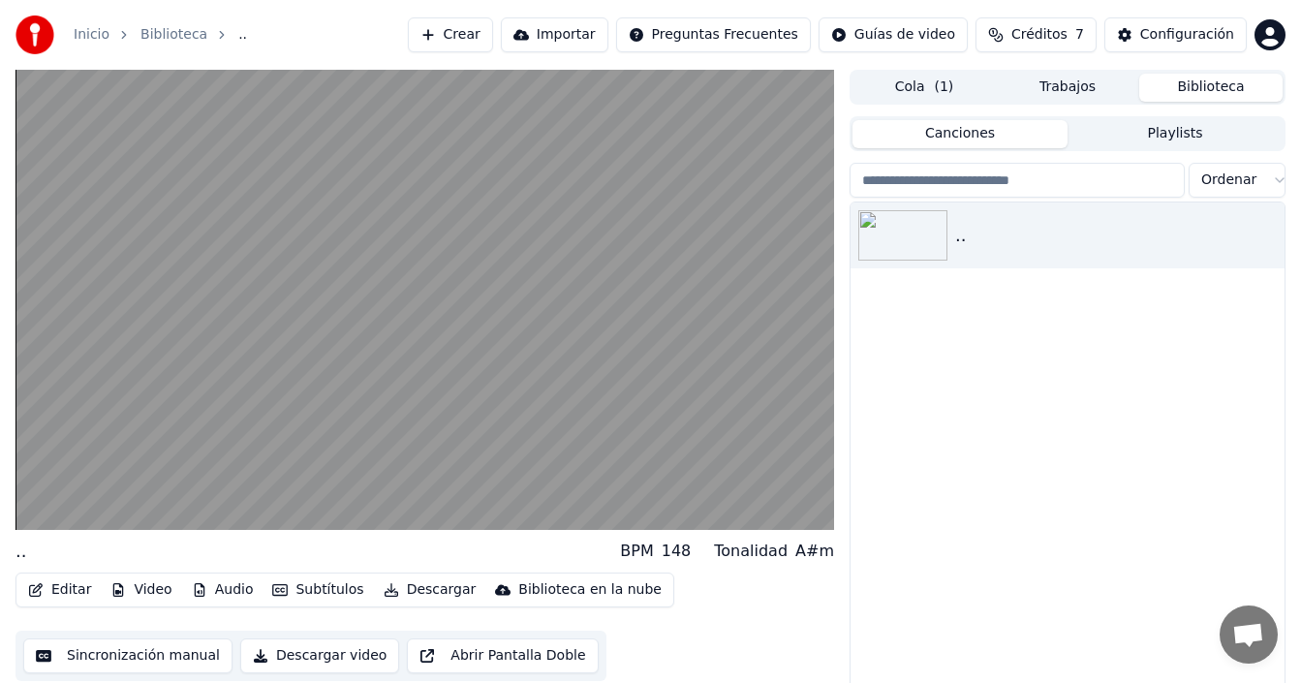
click at [49, 588] on button "Editar" at bounding box center [59, 589] width 78 height 27
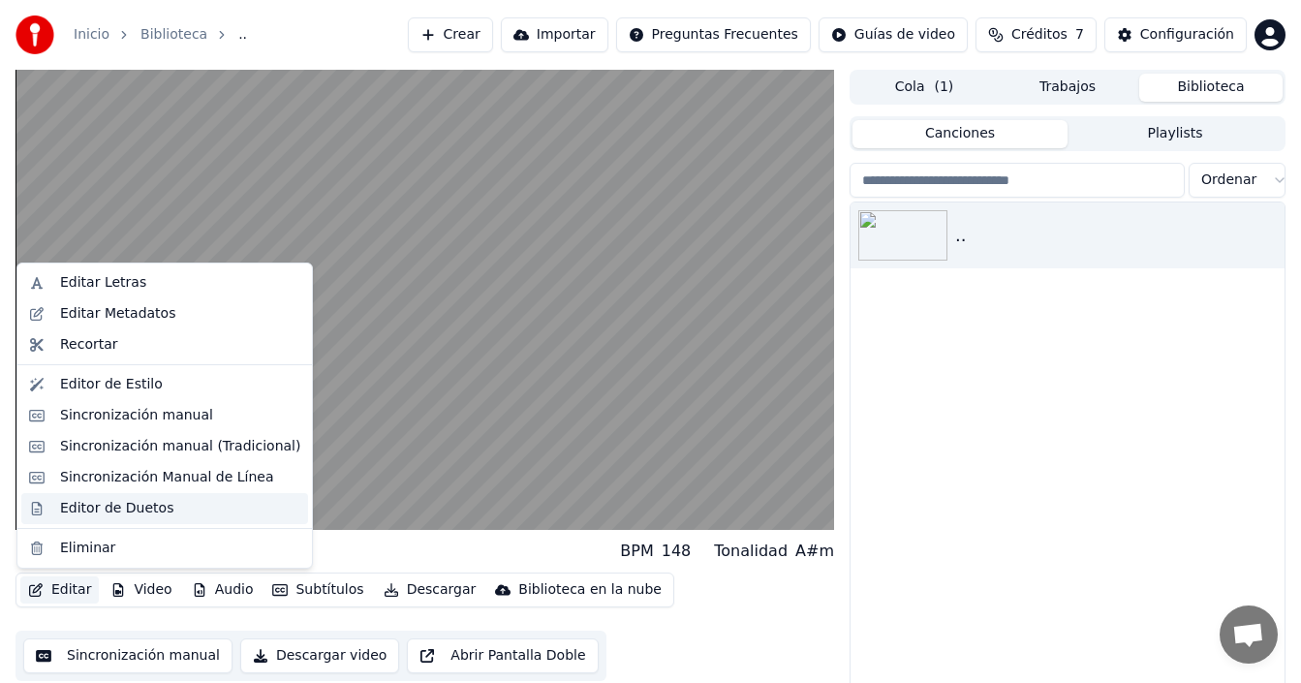
click at [122, 515] on div "Editor de Duetos" at bounding box center [116, 508] width 113 height 19
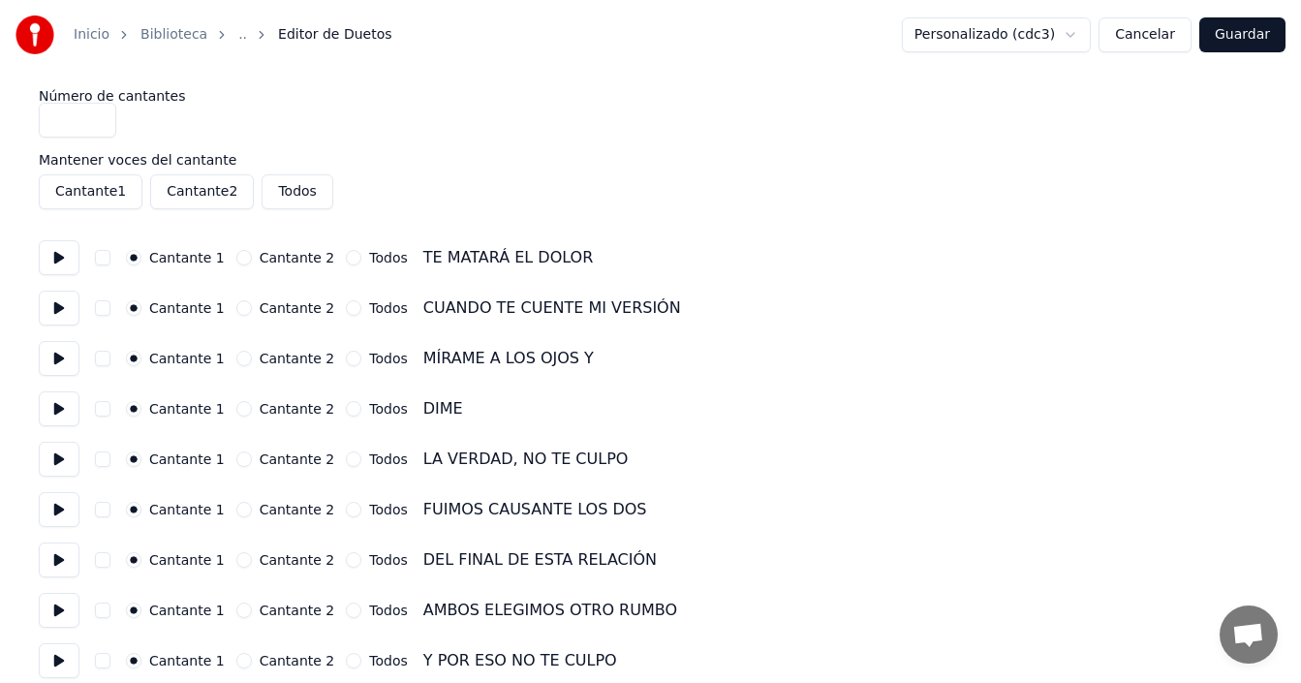
click at [346, 258] on button "Todos" at bounding box center [354, 258] width 16 height 16
click at [277, 202] on button "Todos" at bounding box center [297, 191] width 71 height 35
click at [278, 202] on button "Todos" at bounding box center [297, 191] width 71 height 35
click at [346, 305] on button "Todos" at bounding box center [354, 308] width 16 height 16
click at [346, 361] on button "Todos" at bounding box center [354, 359] width 16 height 16
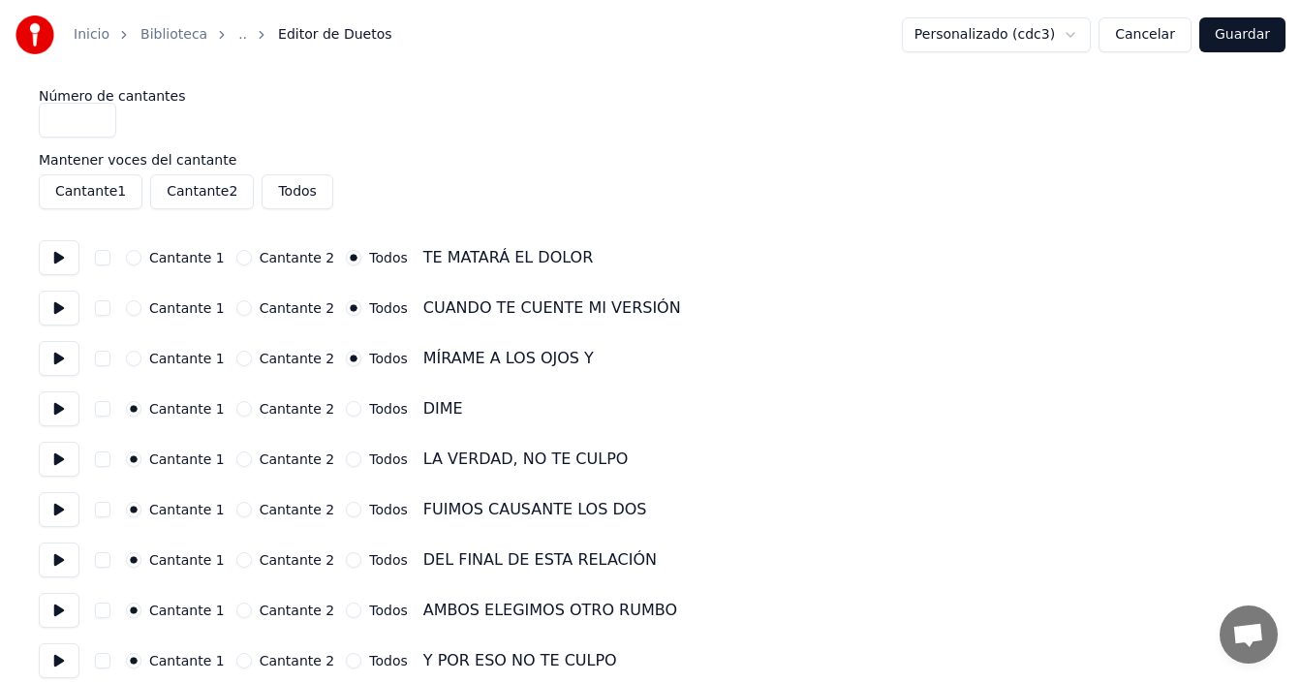
click at [346, 414] on button "Todos" at bounding box center [354, 409] width 16 height 16
click at [346, 458] on button "Todos" at bounding box center [354, 459] width 16 height 16
drag, startPoint x: 333, startPoint y: 513, endPoint x: 332, endPoint y: 526, distance: 12.6
click at [346, 514] on button "Todos" at bounding box center [354, 510] width 16 height 16
click at [346, 555] on button "Todos" at bounding box center [354, 560] width 16 height 16
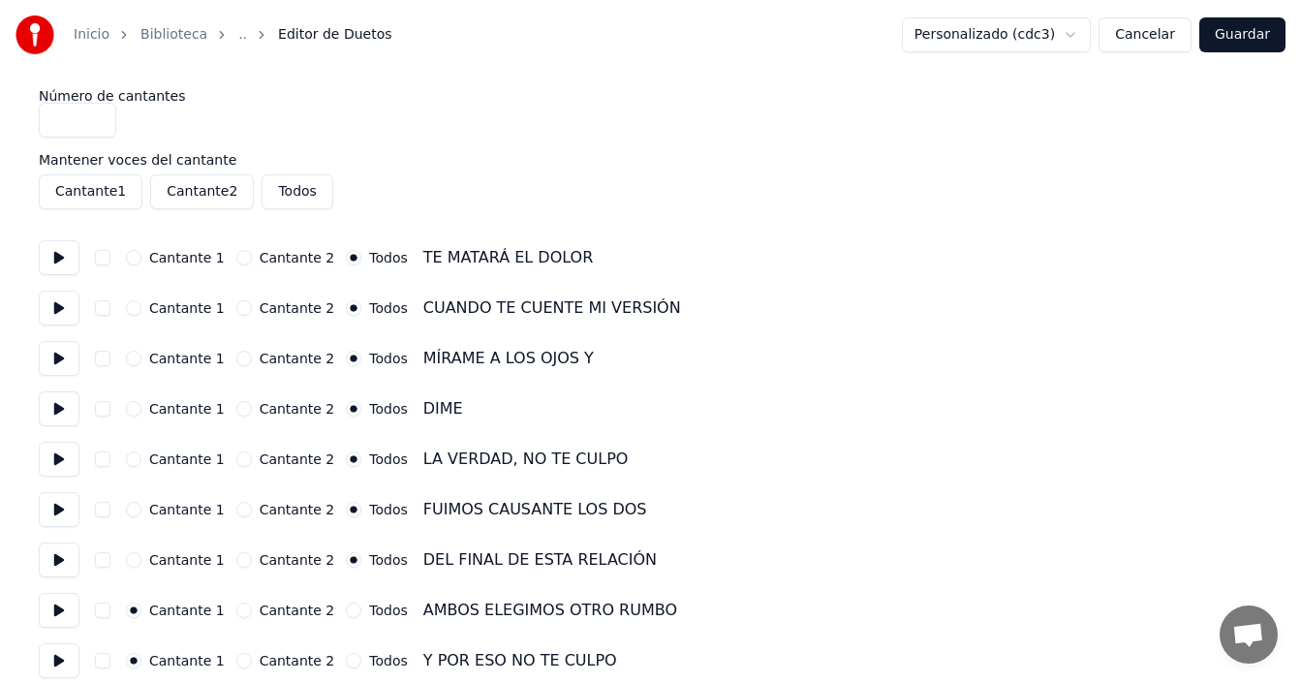
click at [346, 606] on button "Todos" at bounding box center [354, 611] width 16 height 16
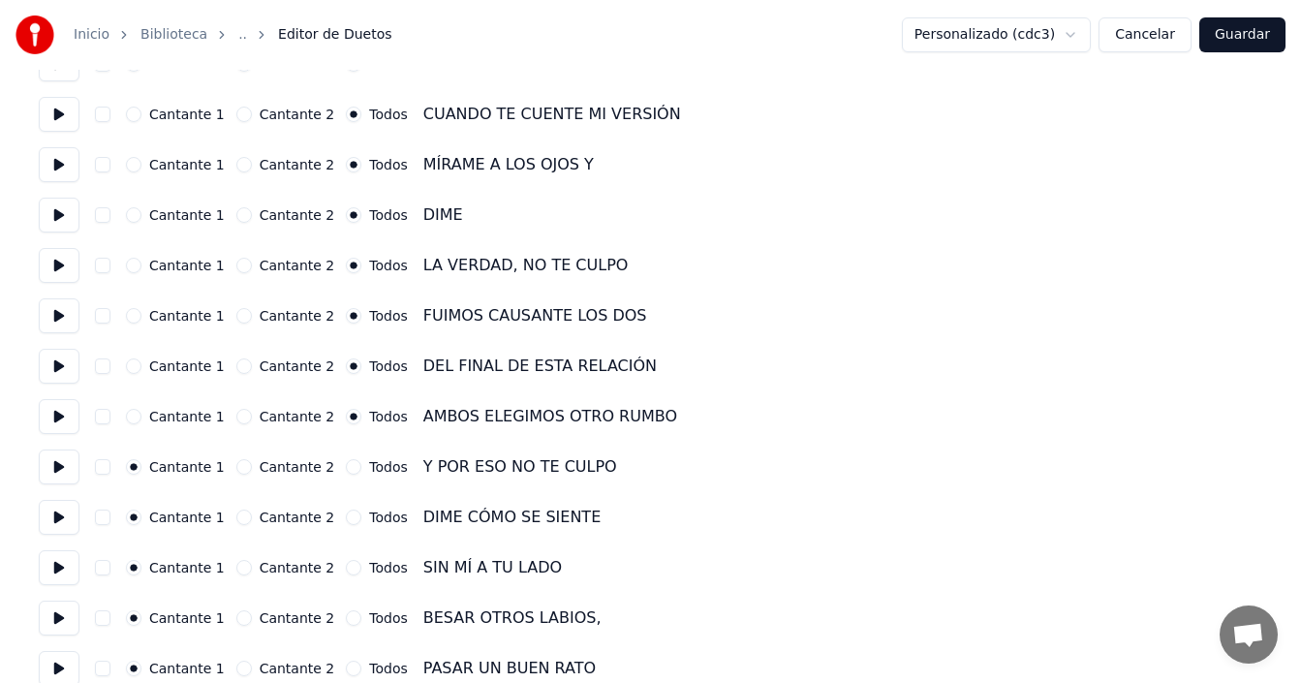
scroll to position [291, 0]
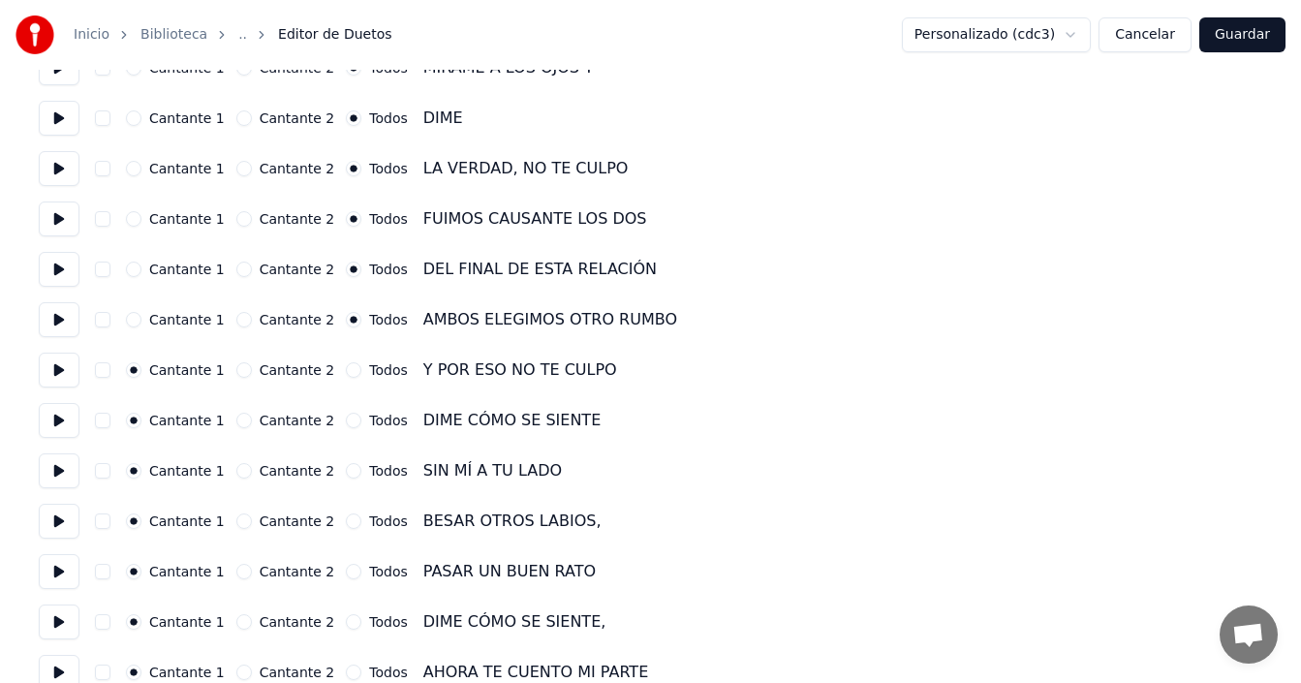
click at [346, 374] on button "Todos" at bounding box center [354, 370] width 16 height 16
click at [333, 428] on div "Cantante 1 Cantante 2 Todos DIME CÓMO SE SIENTE" at bounding box center [651, 420] width 1224 height 35
click at [333, 463] on div "Cantante 1 Cantante 2 Todos SIN MÍ A TU LADO" at bounding box center [651, 470] width 1224 height 35
click at [346, 471] on button "Todos" at bounding box center [354, 471] width 16 height 16
drag, startPoint x: 337, startPoint y: 418, endPoint x: 342, endPoint y: 452, distance: 35.2
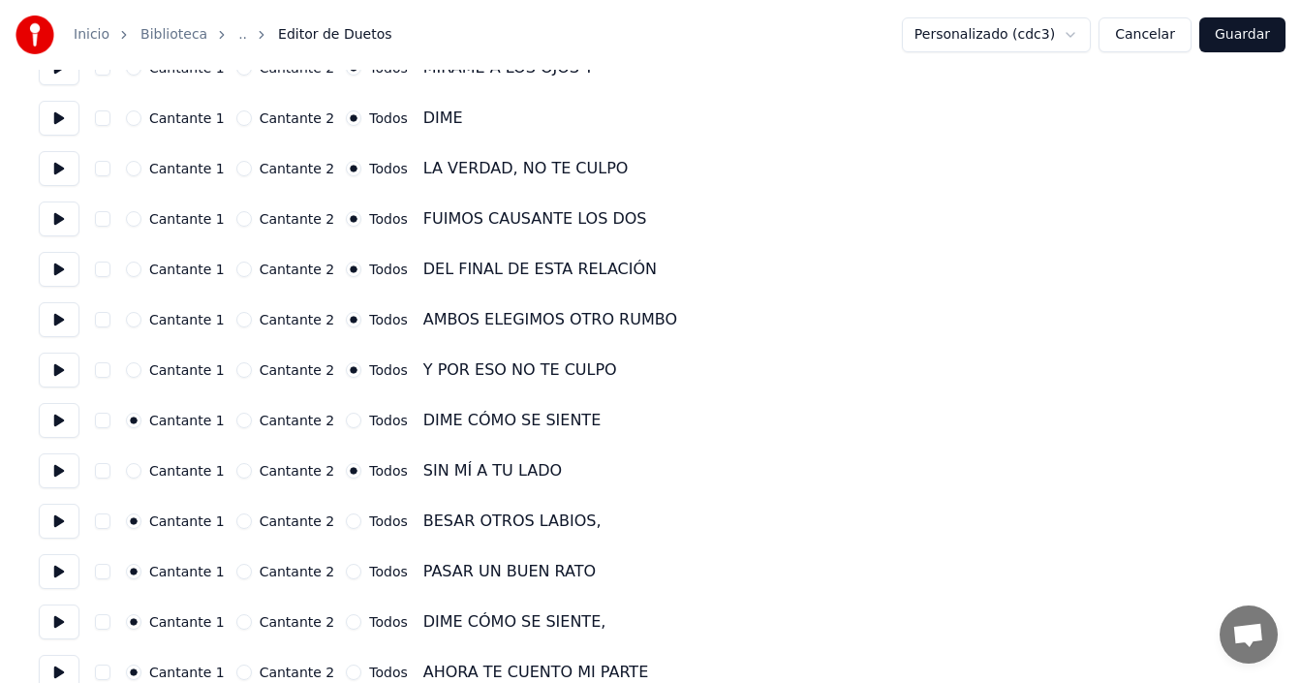
click at [346, 419] on button "Todos" at bounding box center [354, 421] width 16 height 16
click at [346, 522] on button "Todos" at bounding box center [354, 521] width 16 height 16
click at [346, 574] on button "Todos" at bounding box center [354, 572] width 16 height 16
drag, startPoint x: 334, startPoint y: 638, endPoint x: 336, endPoint y: 629, distance: 9.9
click at [334, 637] on div "Cantante 1 Cantante 2 Todos DIME CÓMO SE SIENTE," at bounding box center [651, 622] width 1224 height 35
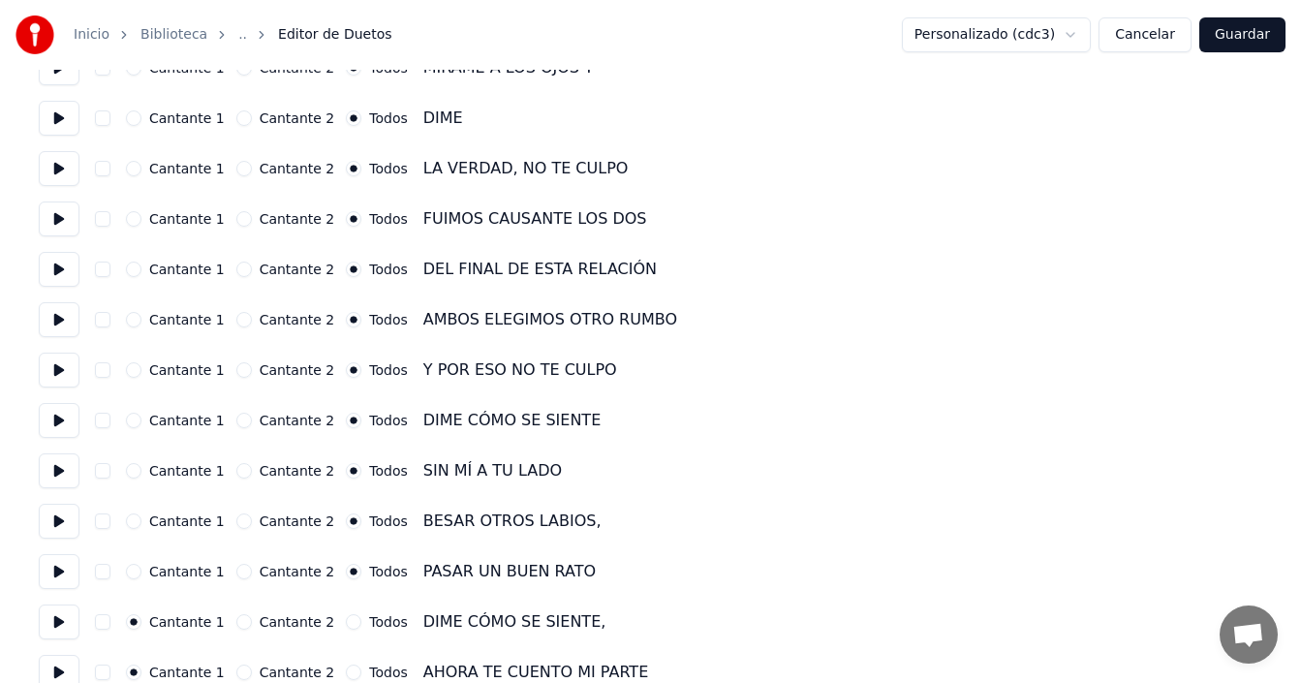
click at [346, 628] on button "Todos" at bounding box center [354, 622] width 16 height 16
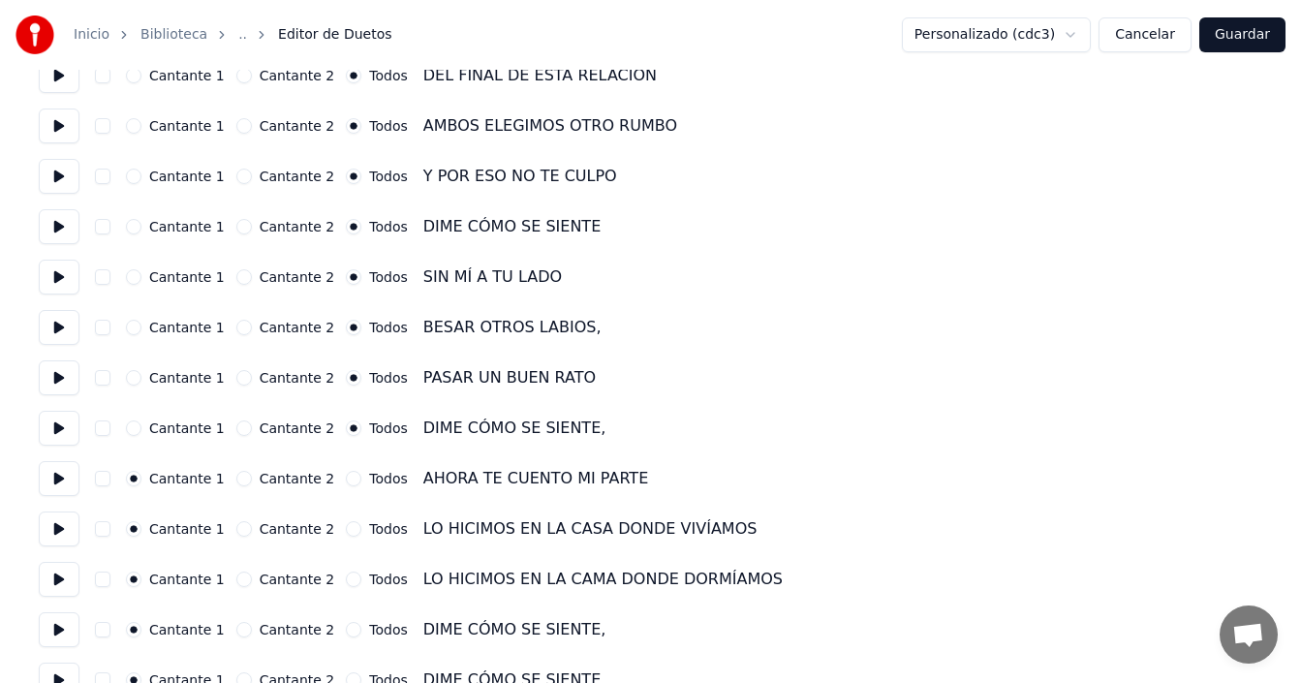
drag, startPoint x: 334, startPoint y: 474, endPoint x: 334, endPoint y: 504, distance: 30.0
click at [346, 475] on button "Todos" at bounding box center [354, 479] width 16 height 16
drag, startPoint x: 335, startPoint y: 525, endPoint x: 335, endPoint y: 543, distance: 18.4
click at [346, 526] on button "Todos" at bounding box center [354, 529] width 16 height 16
click at [346, 586] on div "Todos" at bounding box center [376, 580] width 61 height 16
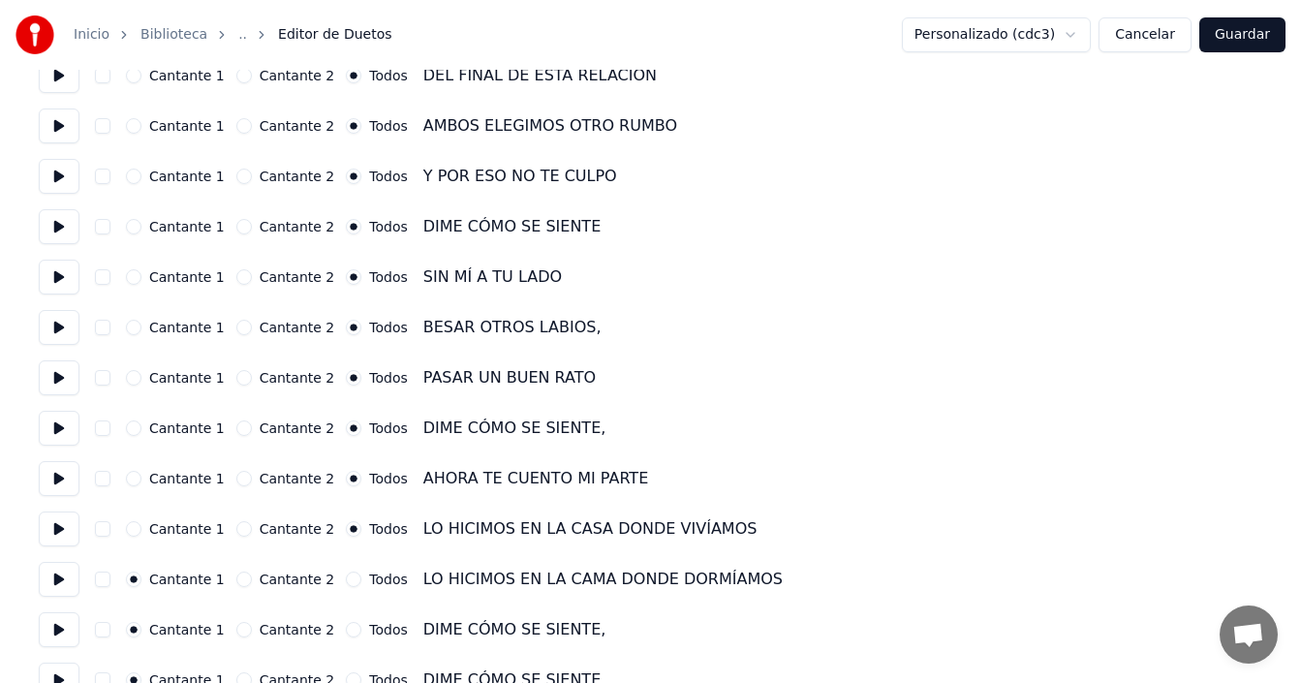
scroll to position [581, 0]
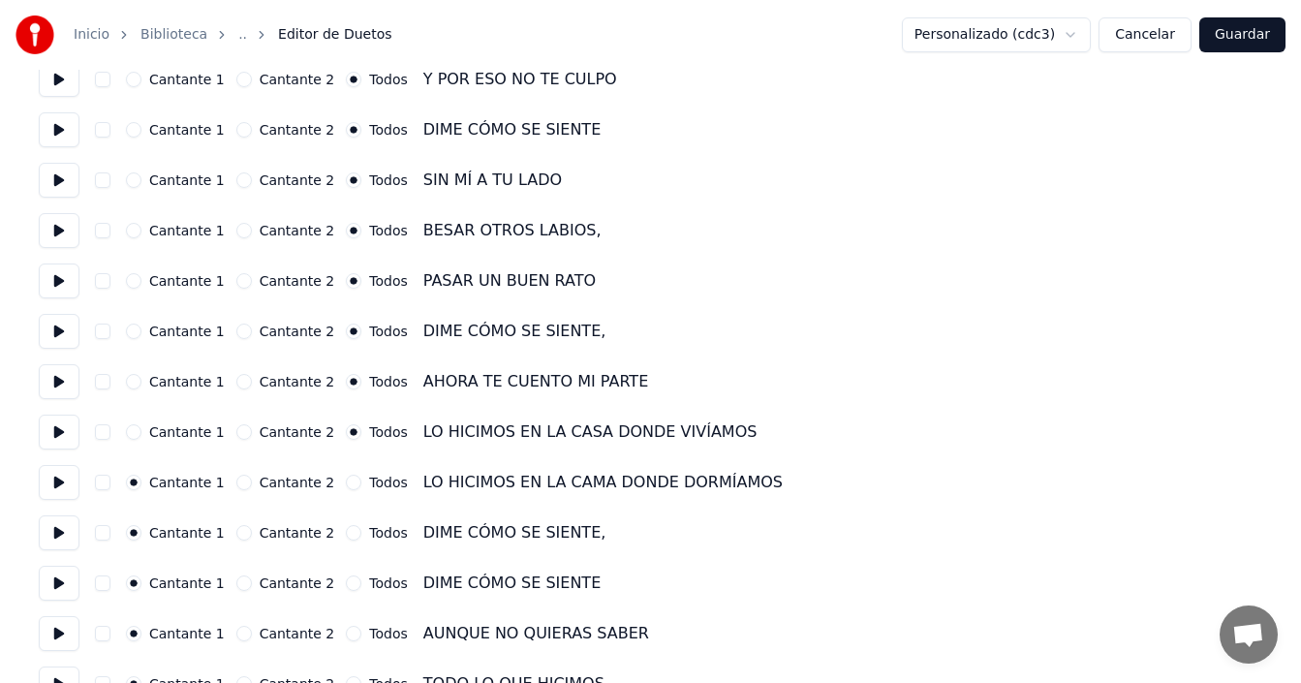
drag, startPoint x: 332, startPoint y: 481, endPoint x: 332, endPoint y: 514, distance: 32.9
click at [346, 482] on button "Todos" at bounding box center [354, 483] width 16 height 16
click at [346, 530] on button "Todos" at bounding box center [354, 533] width 16 height 16
click at [335, 593] on div "Cantante 1 Cantante 2 Todos DIME CÓMO SE SIENTE" at bounding box center [651, 583] width 1224 height 35
click at [346, 585] on button "Todos" at bounding box center [354, 583] width 16 height 16
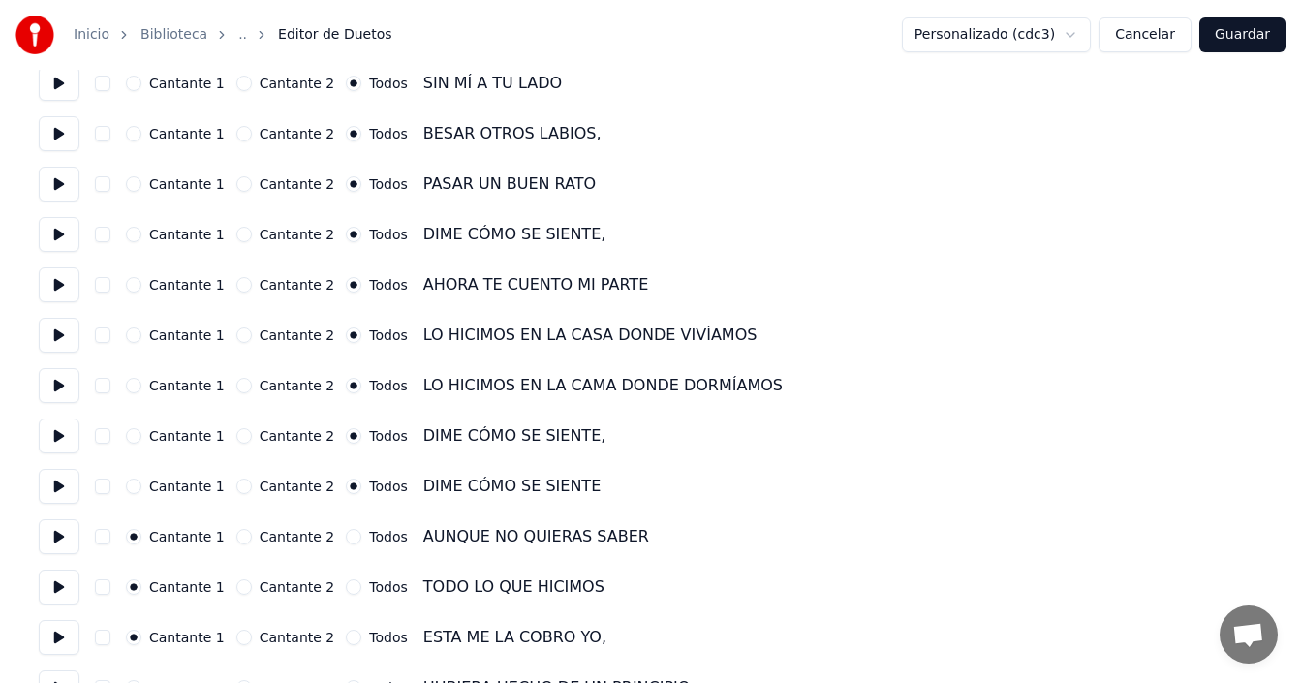
scroll to position [775, 0]
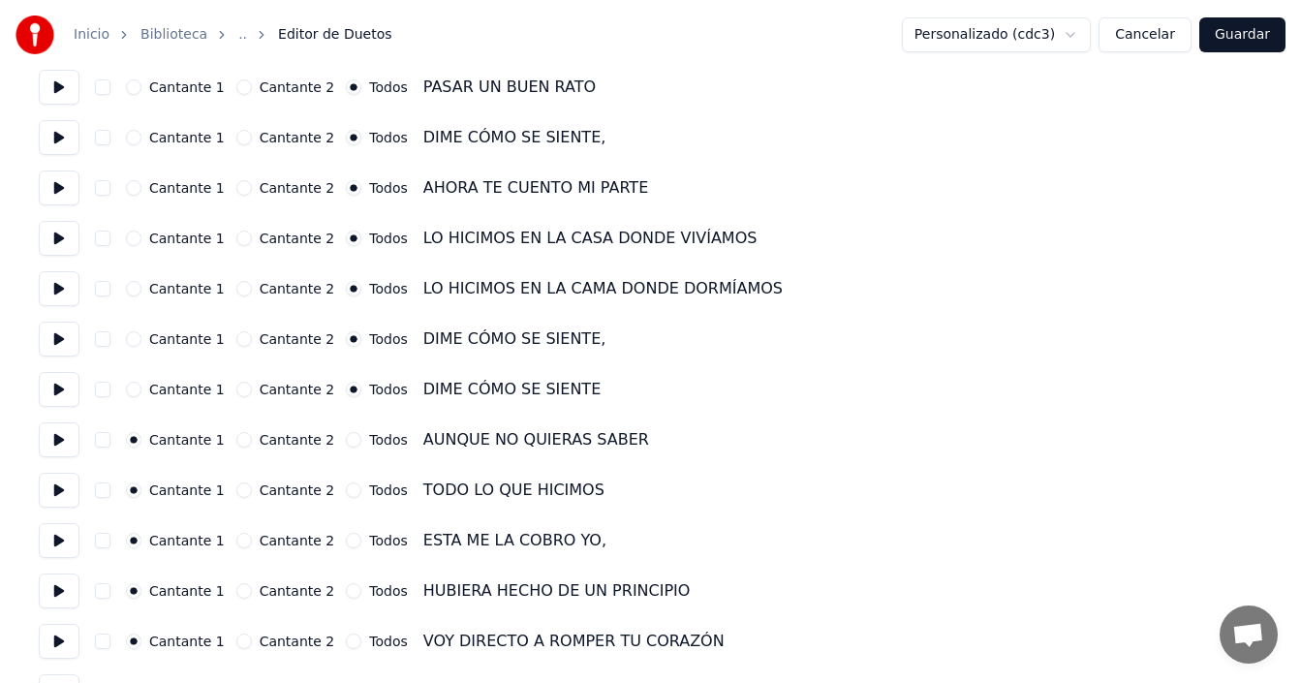
click at [346, 443] on button "Todos" at bounding box center [354, 440] width 16 height 16
click at [346, 489] on button "Todos" at bounding box center [354, 490] width 16 height 16
click at [346, 540] on button "Todos" at bounding box center [354, 541] width 16 height 16
click at [346, 597] on button "Todos" at bounding box center [354, 591] width 16 height 16
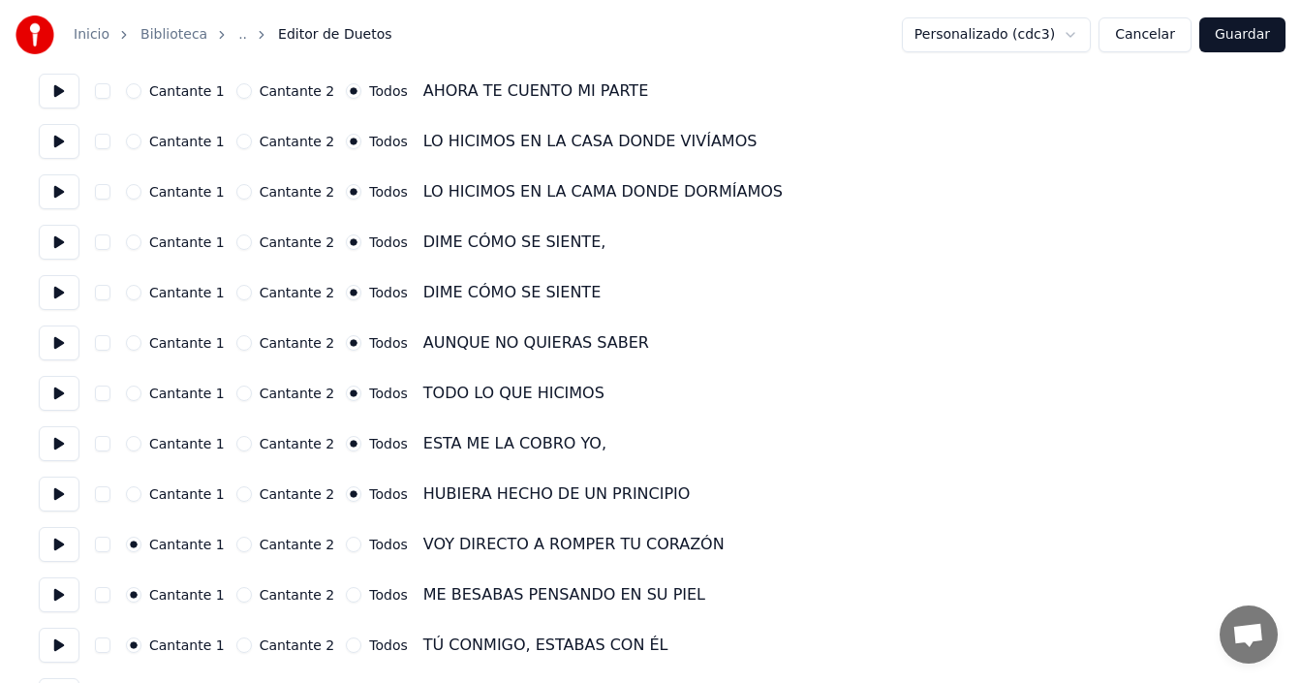
scroll to position [969, 0]
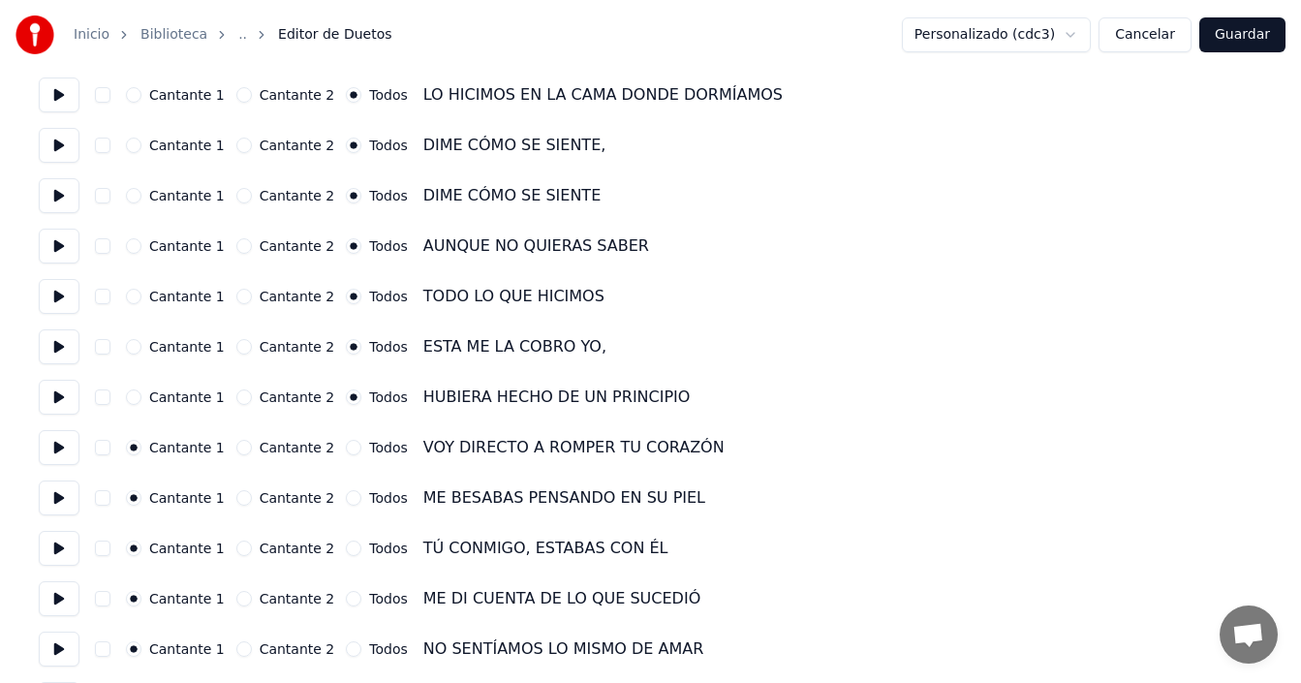
click at [331, 456] on div "Cantante 1 Cantante 2 Todos VOY DIRECTO A ROMPER TU CORAZÓN" at bounding box center [651, 447] width 1224 height 35
click at [346, 497] on button "Todos" at bounding box center [354, 498] width 16 height 16
drag, startPoint x: 335, startPoint y: 442, endPoint x: 342, endPoint y: 501, distance: 59.5
click at [346, 443] on button "Todos" at bounding box center [354, 448] width 16 height 16
click at [346, 544] on button "Todos" at bounding box center [354, 549] width 16 height 16
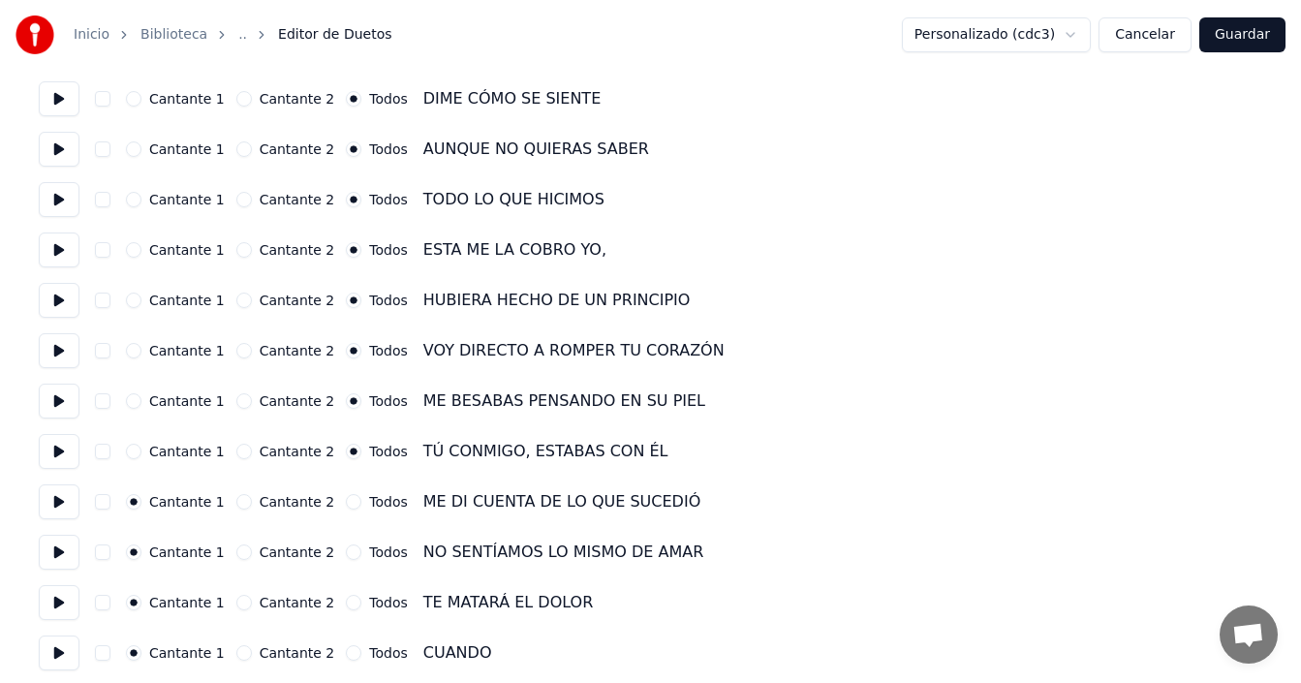
scroll to position [1163, 0]
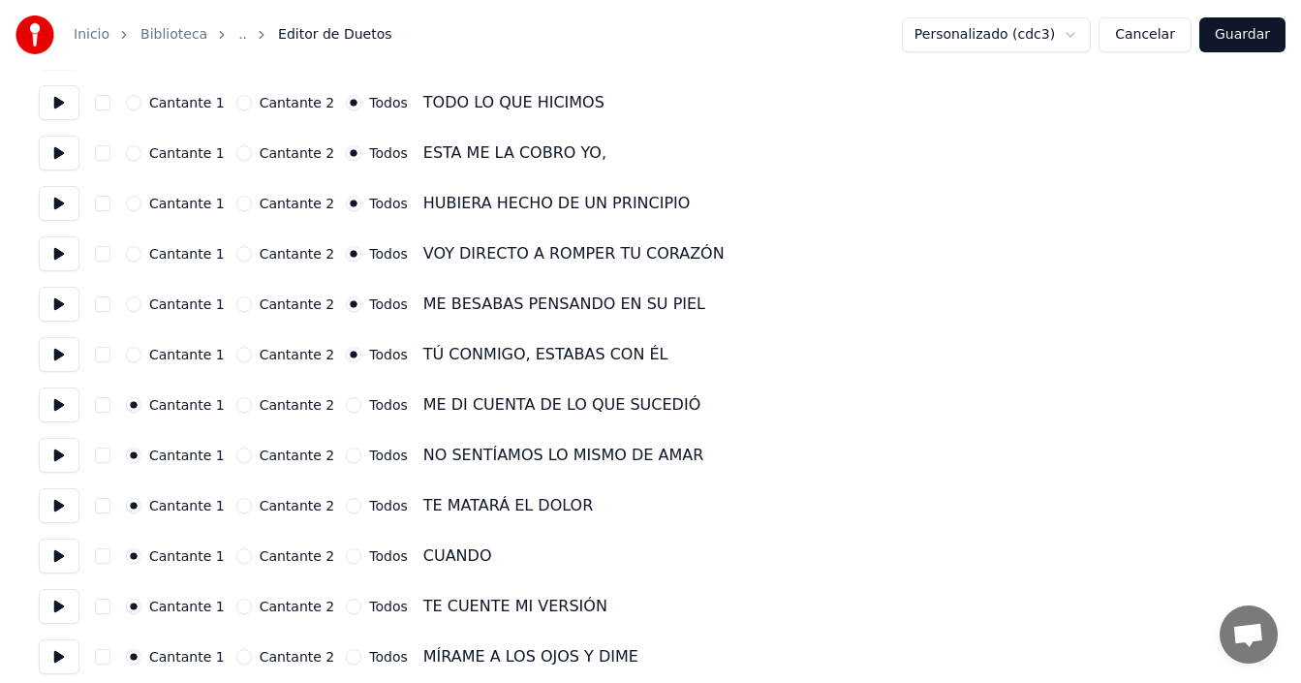
click at [346, 455] on button "Todos" at bounding box center [354, 456] width 16 height 16
drag, startPoint x: 333, startPoint y: 392, endPoint x: 332, endPoint y: 403, distance: 10.7
click at [333, 393] on div "Cantante 1 Cantante 2 Todos ME DI CUENTA DE LO QUE SUCEDIÓ" at bounding box center [651, 405] width 1224 height 35
click at [346, 406] on button "Todos" at bounding box center [354, 405] width 16 height 16
click at [346, 501] on button "Todos" at bounding box center [354, 506] width 16 height 16
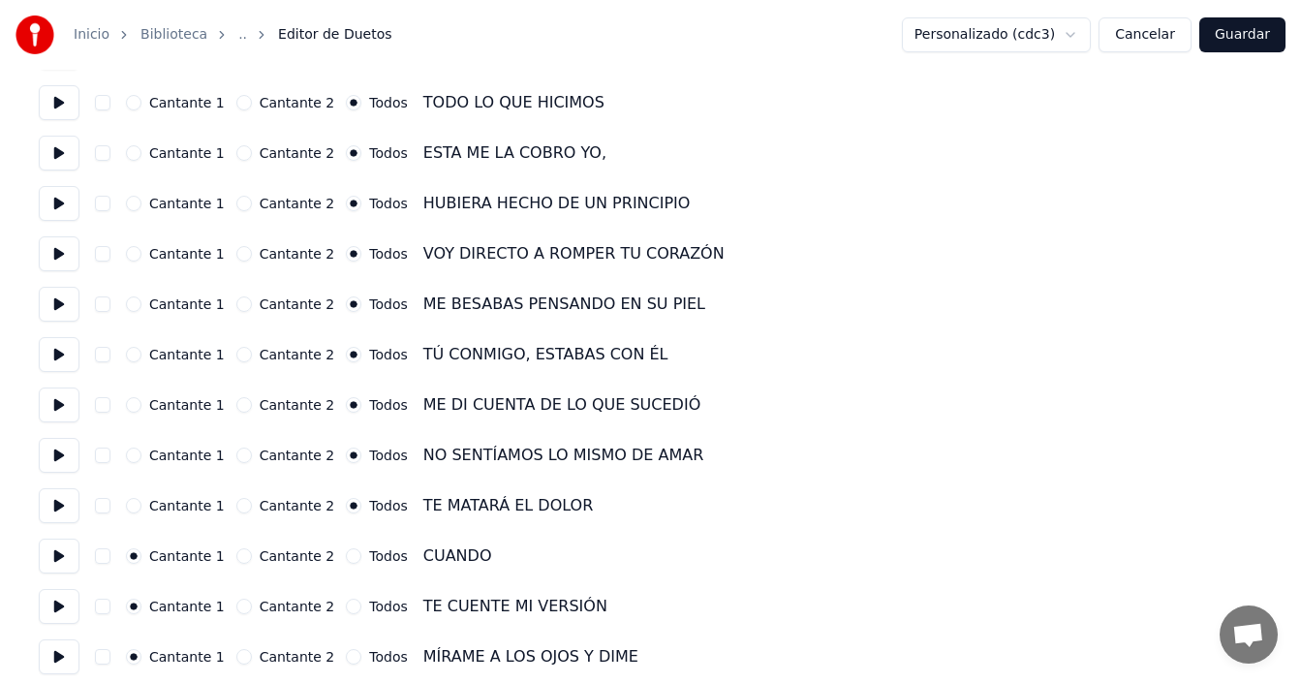
click at [335, 547] on div "Cantante 1 Cantante 2 Todos CUANDO" at bounding box center [651, 556] width 1224 height 35
click at [346, 552] on button "Todos" at bounding box center [354, 556] width 16 height 16
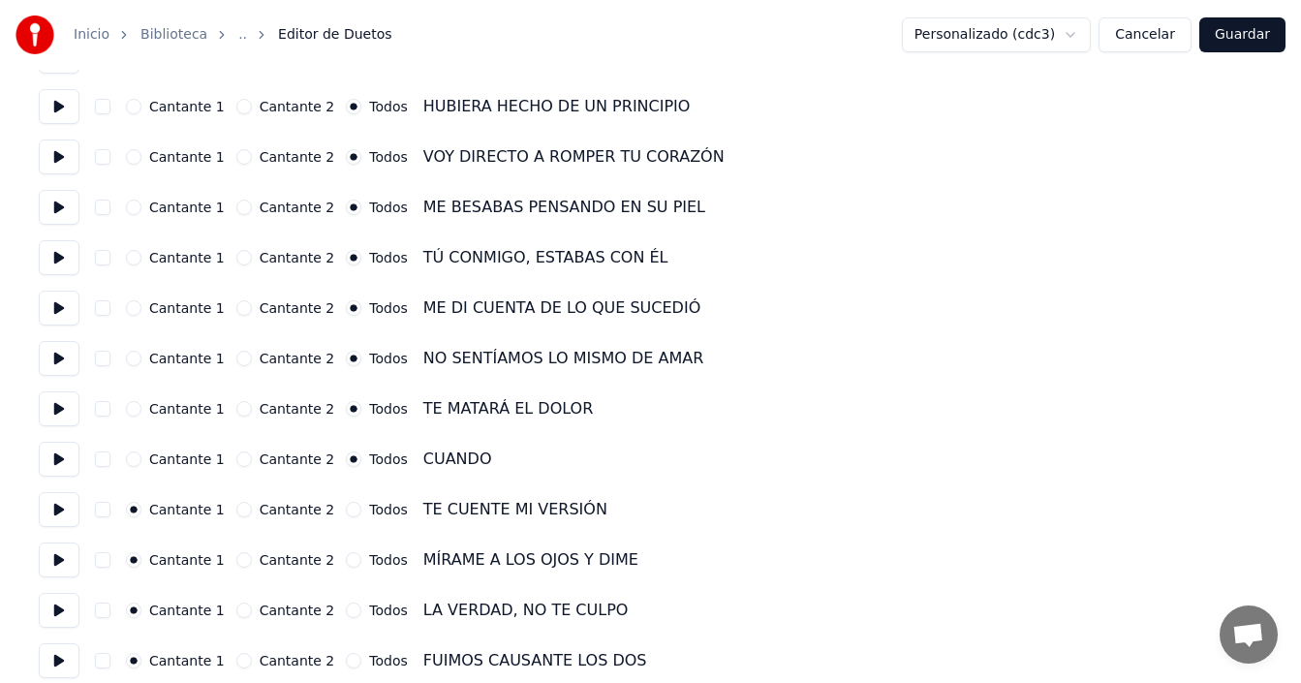
scroll to position [1356, 0]
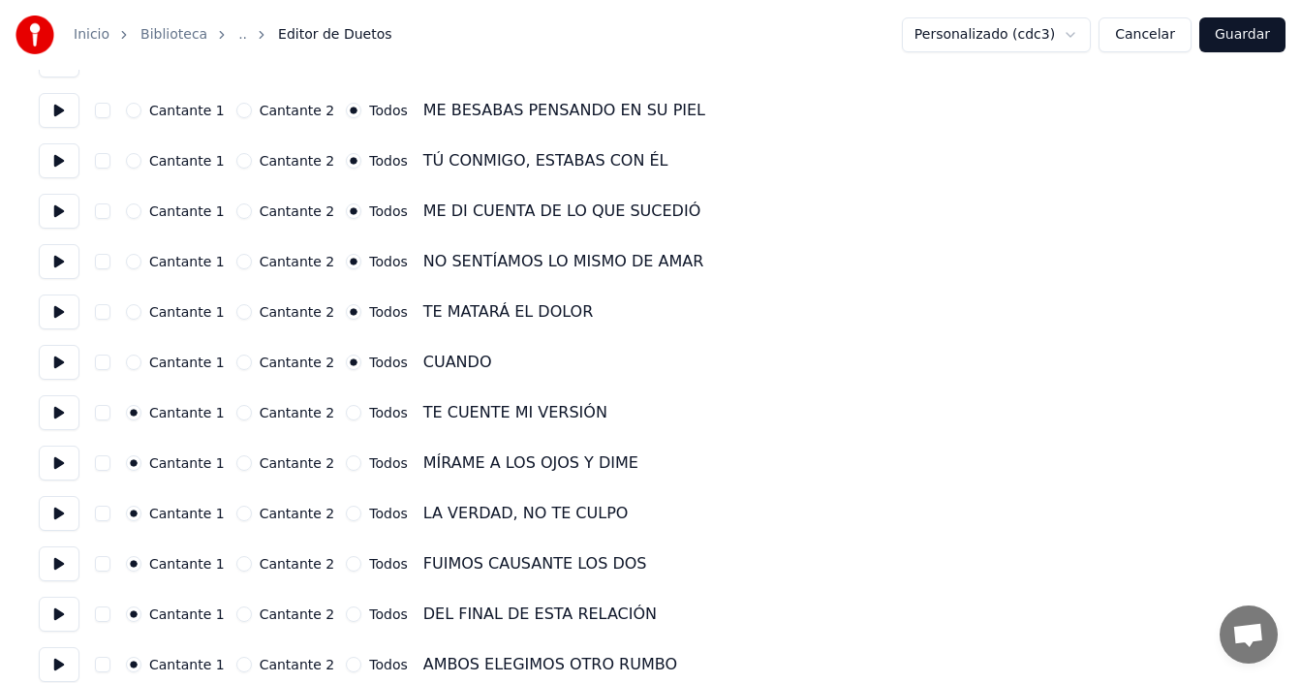
click at [334, 421] on div "Cantante 1 Cantante 2 Todos TE CUENTE MI VERSIÓN" at bounding box center [651, 412] width 1224 height 35
click at [346, 463] on button "Todos" at bounding box center [354, 463] width 16 height 16
click at [334, 420] on div "Cantante 1 Cantante 2 Todos TE CUENTE MI VERSIÓN" at bounding box center [651, 412] width 1224 height 35
drag, startPoint x: 331, startPoint y: 416, endPoint x: 335, endPoint y: 427, distance: 12.3
click at [346, 417] on button "Todos" at bounding box center [354, 413] width 16 height 16
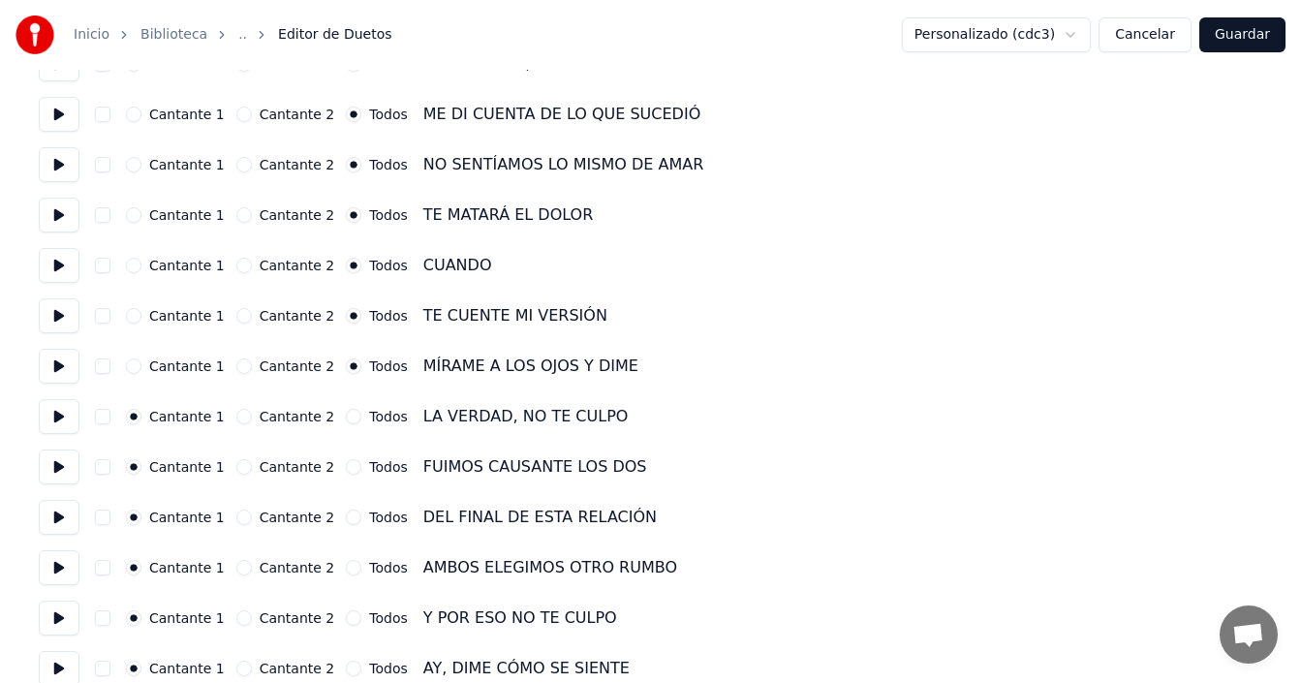
scroll to position [1550, 0]
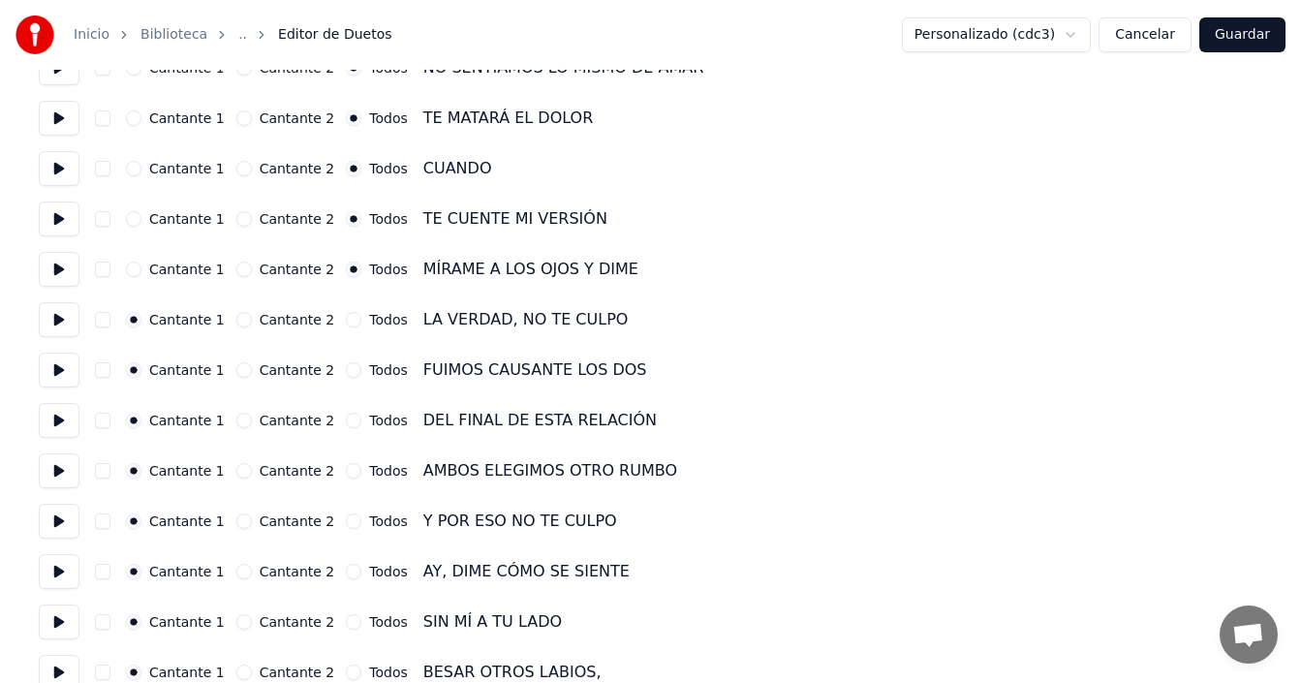
click at [346, 367] on button "Todos" at bounding box center [354, 370] width 16 height 16
click at [346, 318] on button "Todos" at bounding box center [354, 320] width 16 height 16
click at [346, 419] on button "Todos" at bounding box center [354, 421] width 16 height 16
click at [346, 472] on button "Todos" at bounding box center [354, 471] width 16 height 16
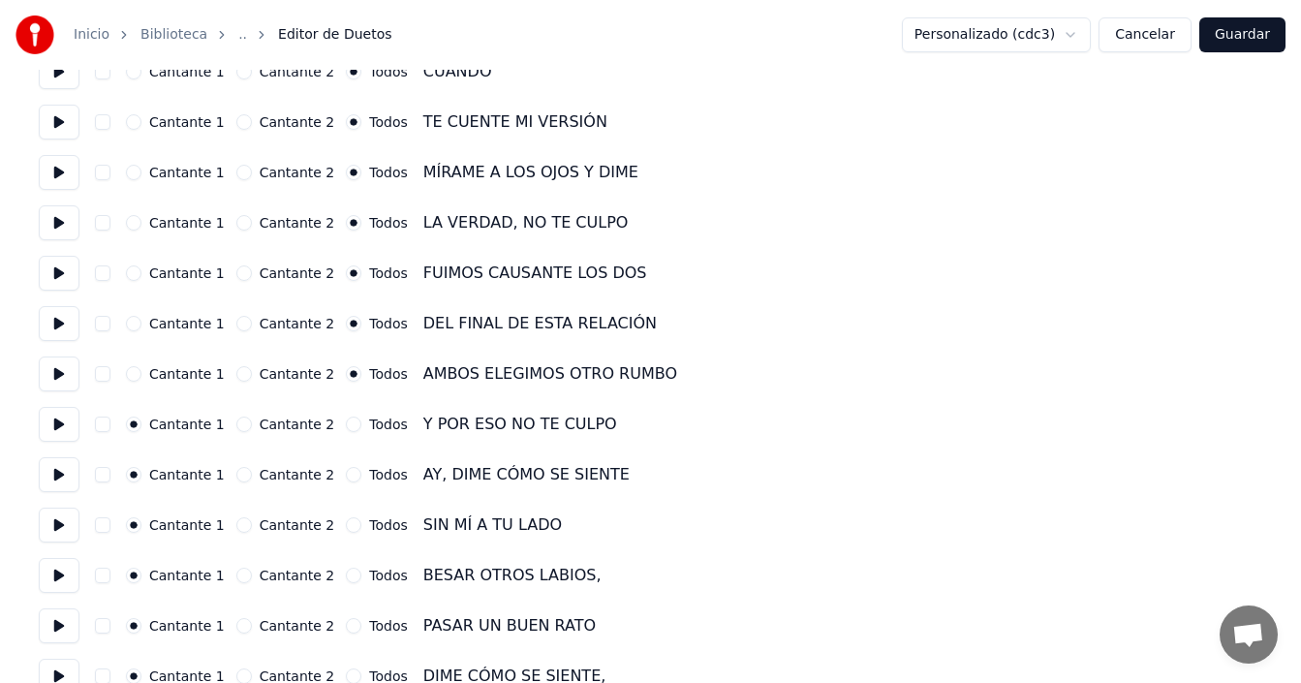
scroll to position [1744, 0]
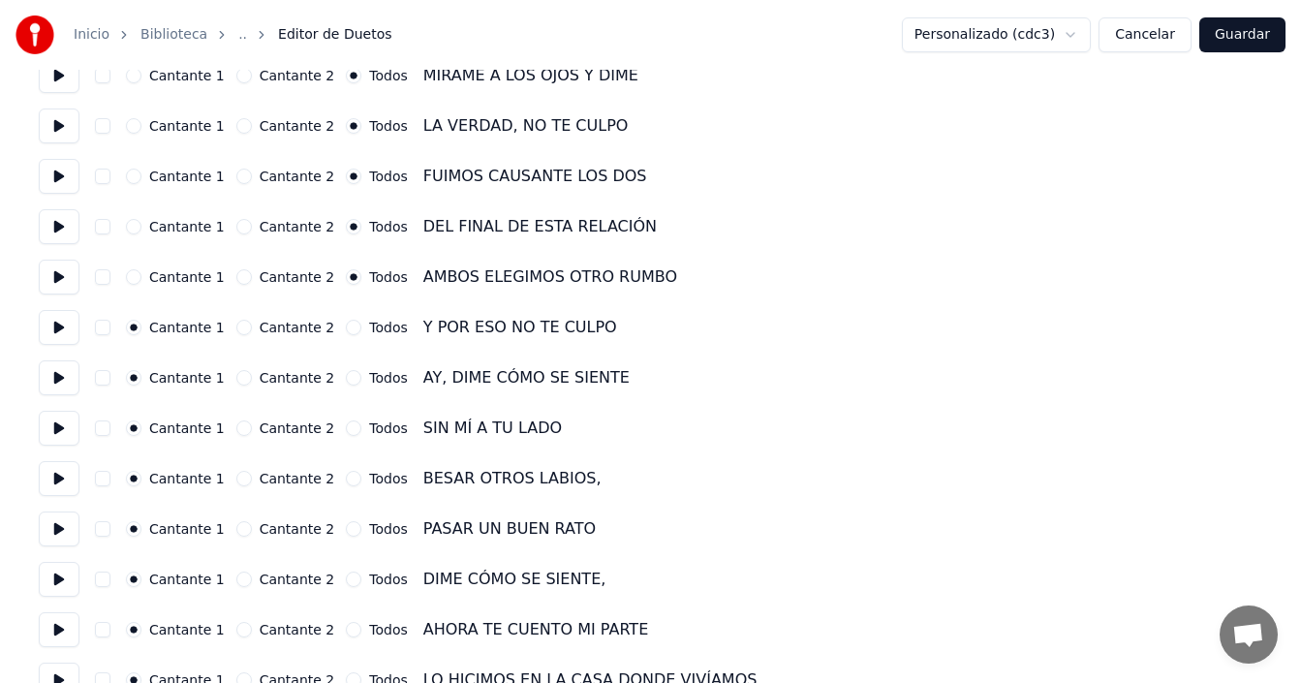
click at [346, 326] on button "Todos" at bounding box center [354, 328] width 16 height 16
click at [346, 378] on button "Todos" at bounding box center [354, 378] width 16 height 16
click at [346, 425] on button "Todos" at bounding box center [354, 428] width 16 height 16
drag, startPoint x: 333, startPoint y: 474, endPoint x: 332, endPoint y: 492, distance: 18.4
click at [346, 475] on button "Todos" at bounding box center [354, 479] width 16 height 16
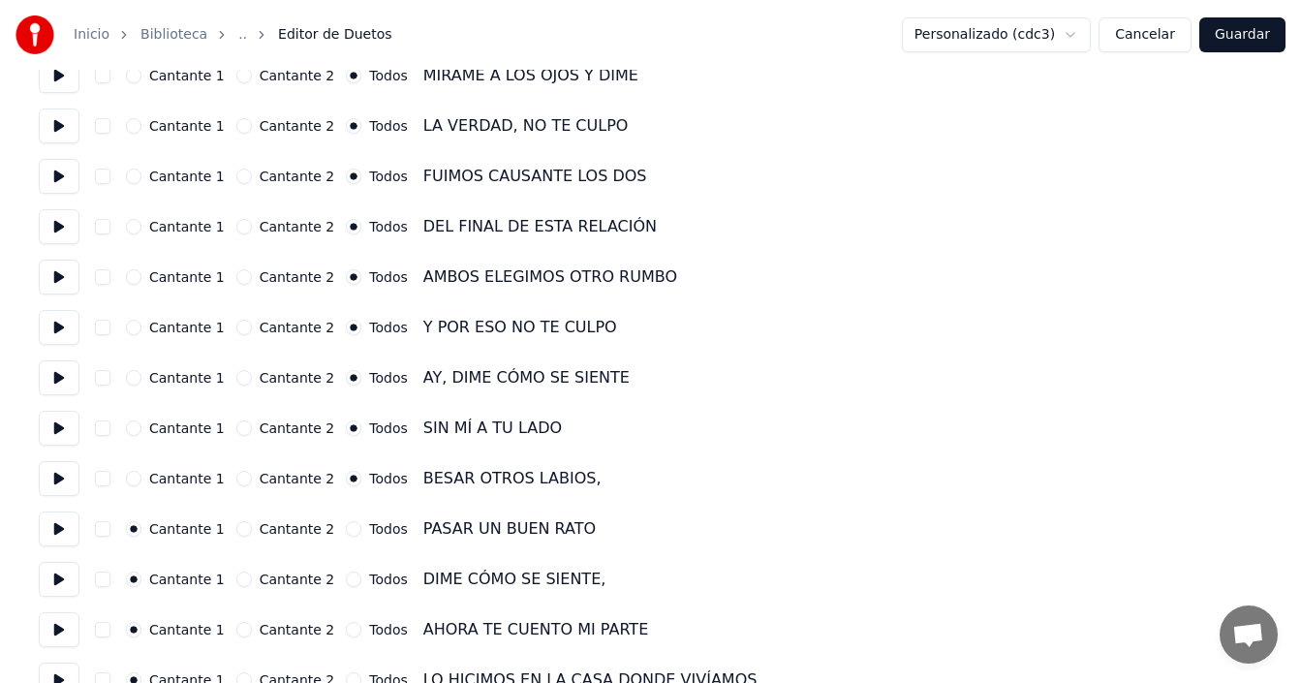
drag, startPoint x: 331, startPoint y: 519, endPoint x: 331, endPoint y: 538, distance: 18.4
click at [331, 520] on div "Cantante 1 Cantante 2 Todos PASAR UN BUEN RATO" at bounding box center [651, 529] width 1224 height 35
click at [346, 530] on button "Todos" at bounding box center [354, 529] width 16 height 16
click at [346, 575] on button "Todos" at bounding box center [354, 580] width 16 height 16
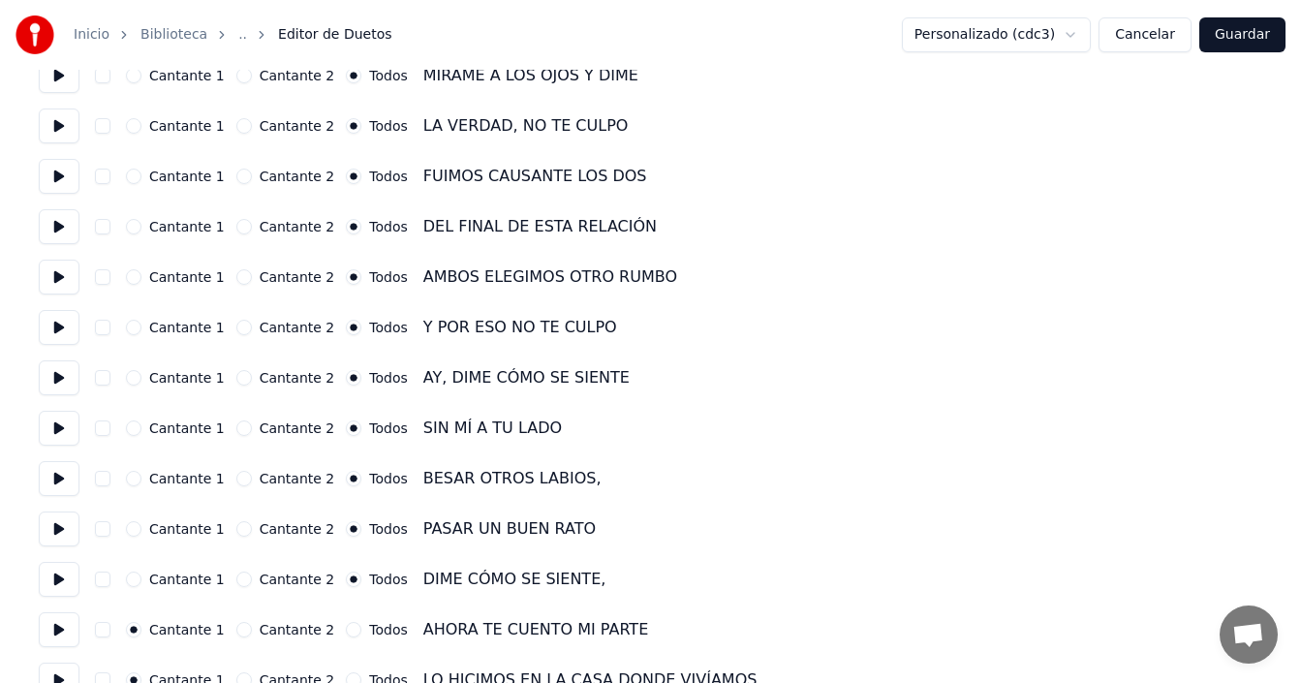
click at [346, 628] on button "Todos" at bounding box center [354, 630] width 16 height 16
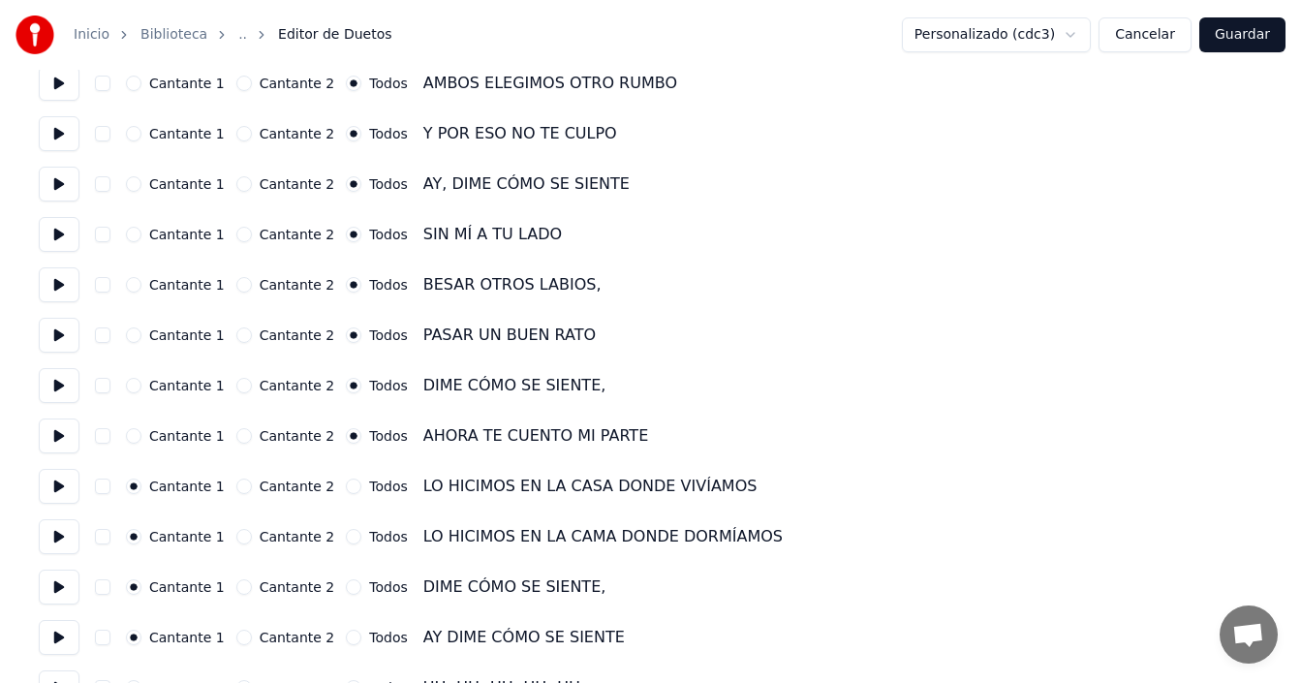
drag, startPoint x: 333, startPoint y: 485, endPoint x: 333, endPoint y: 535, distance: 49.4
click at [346, 488] on button "Todos" at bounding box center [354, 487] width 16 height 16
click at [332, 544] on div "Cantante 1 Cantante 2 Todos LO HICIMOS EN LA CAMA DONDE DORMÍAMOS" at bounding box center [651, 536] width 1224 height 35
drag, startPoint x: 334, startPoint y: 538, endPoint x: 338, endPoint y: 548, distance: 11.3
click at [346, 539] on button "Todos" at bounding box center [354, 537] width 16 height 16
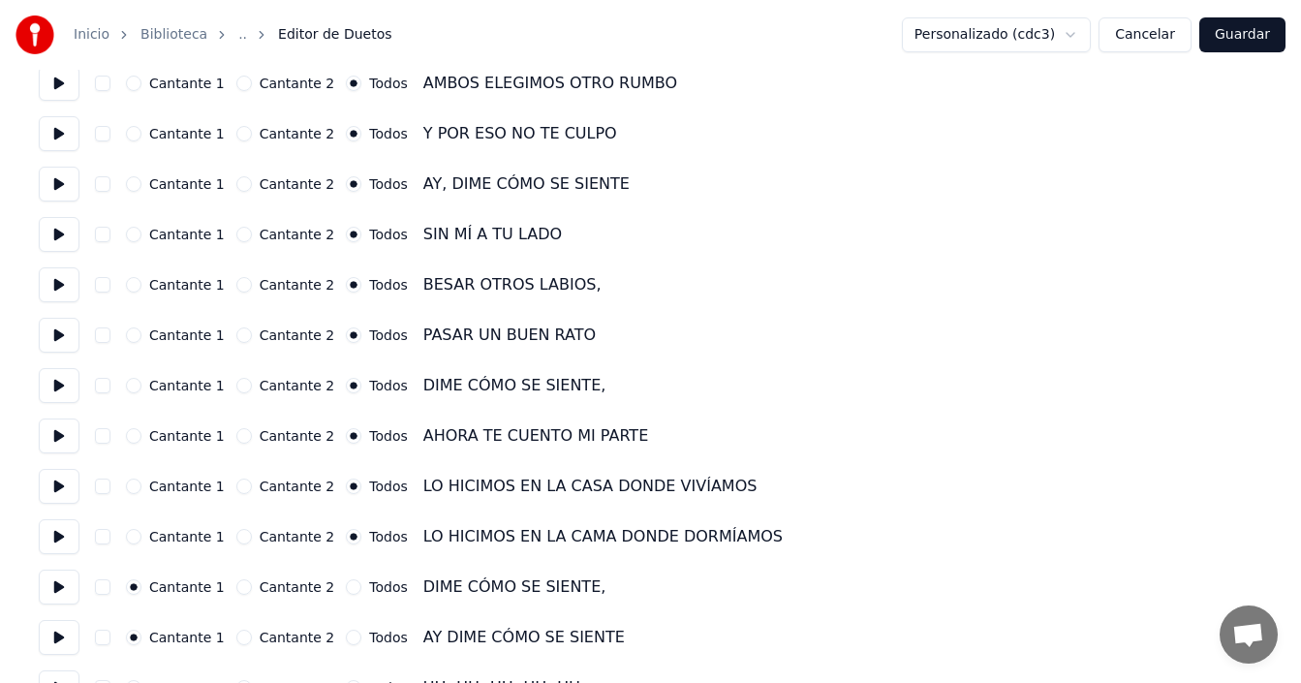
click at [346, 588] on button "Todos" at bounding box center [354, 587] width 16 height 16
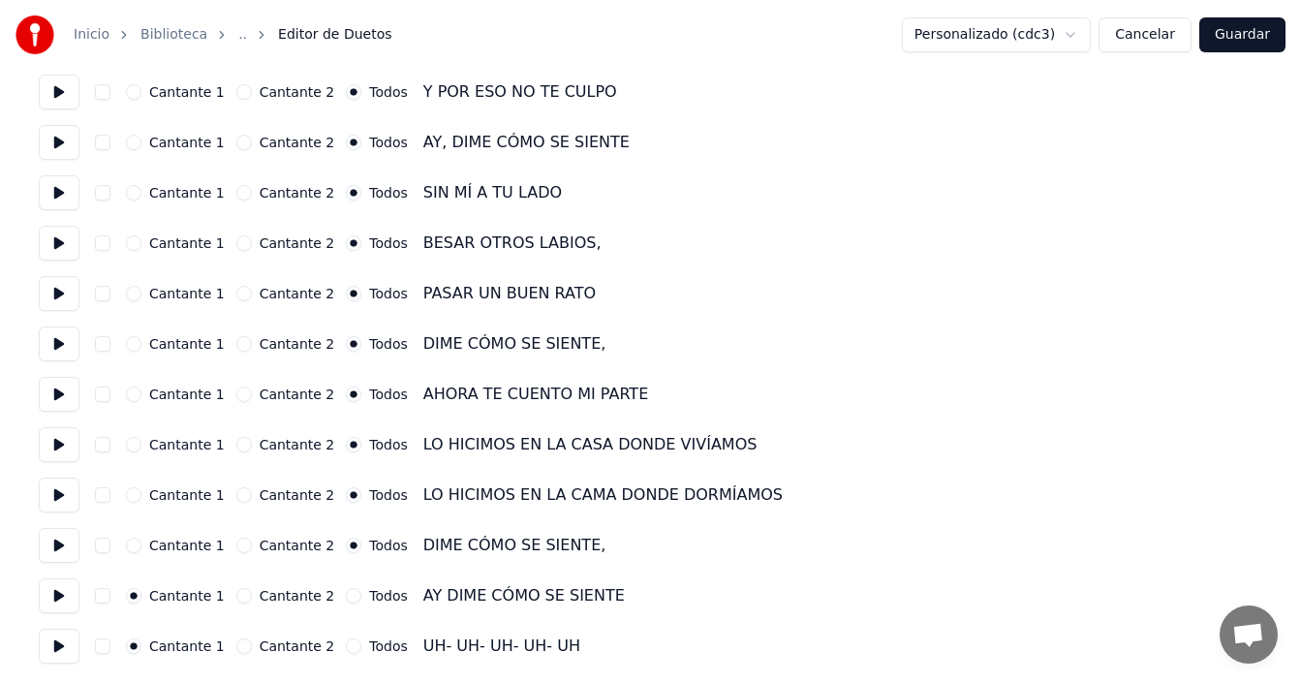
click at [346, 590] on button "Todos" at bounding box center [354, 596] width 16 height 16
click at [346, 642] on button "Todos" at bounding box center [354, 646] width 16 height 16
click at [1245, 37] on button "Guardar" at bounding box center [1242, 34] width 86 height 35
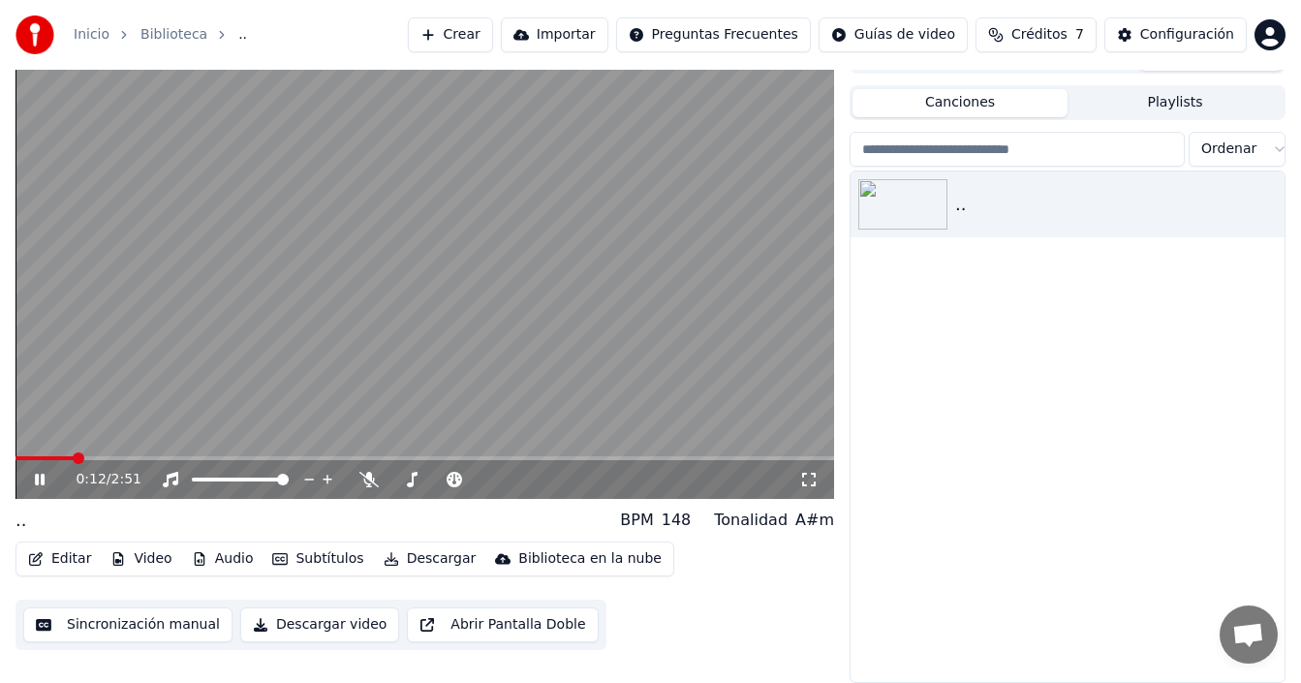
click at [80, 554] on button "Editar" at bounding box center [59, 558] width 78 height 27
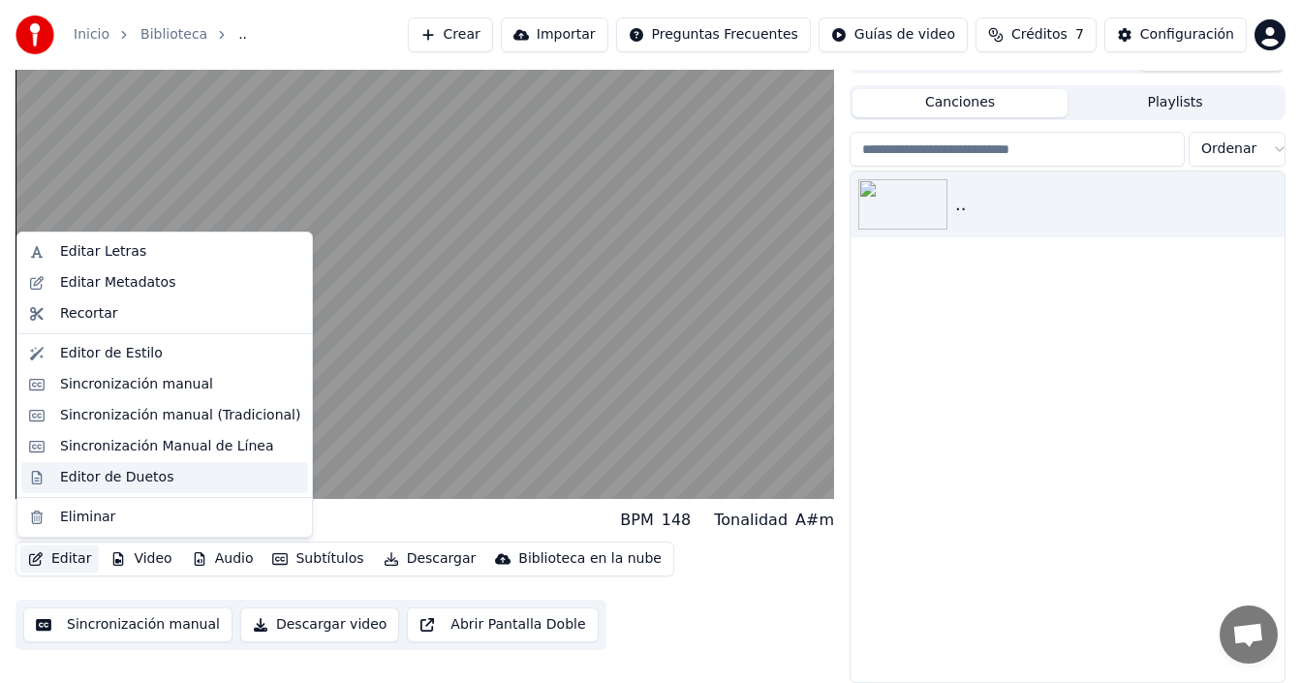
click at [140, 481] on div "Editor de Duetos" at bounding box center [116, 477] width 113 height 19
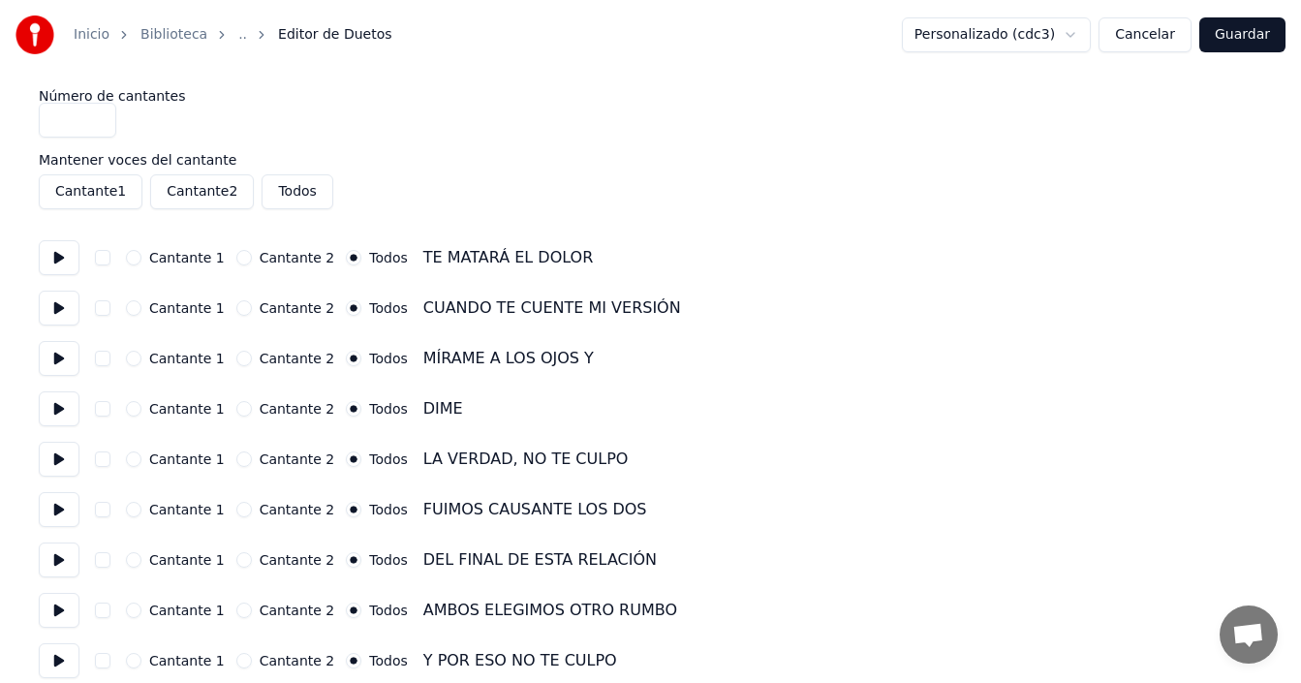
click at [280, 200] on button "Todos" at bounding box center [297, 191] width 71 height 35
click at [280, 199] on button "Todos" at bounding box center [297, 191] width 71 height 35
click at [96, 196] on button "Cantante 1" at bounding box center [91, 191] width 104 height 35
click at [91, 191] on button "Cantante 1" at bounding box center [91, 191] width 104 height 35
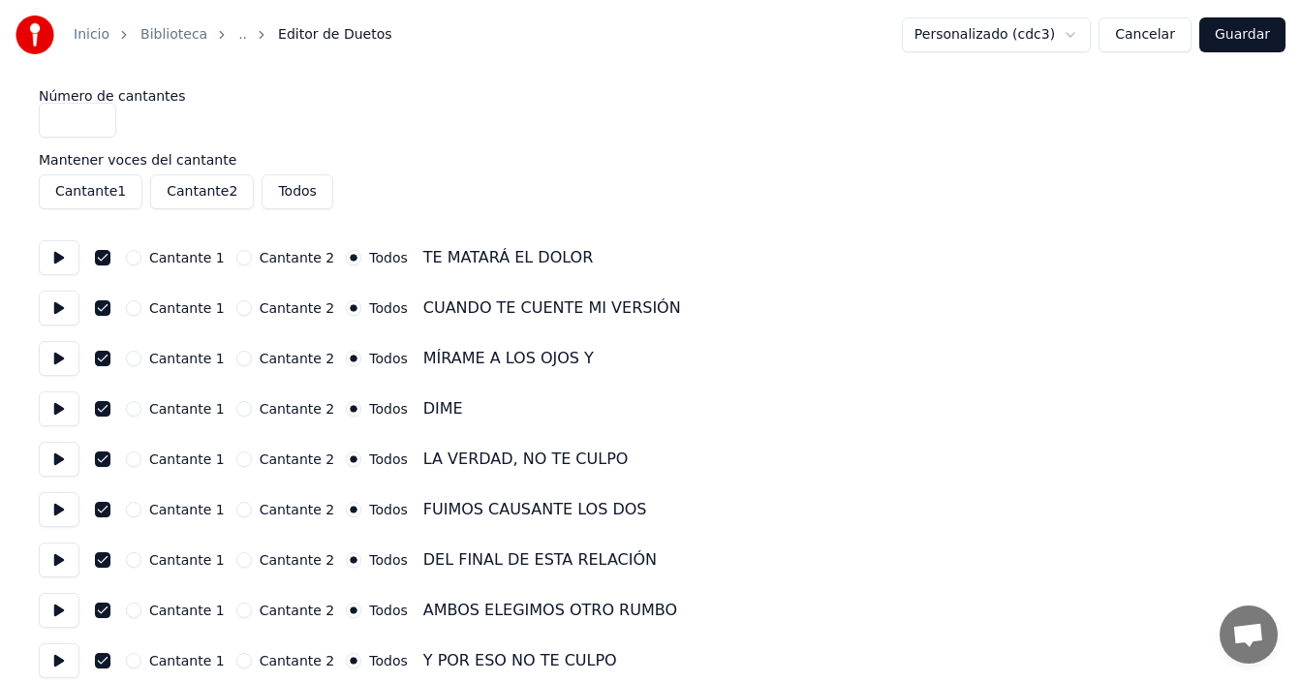
click at [95, 191] on button "Cantante 1" at bounding box center [91, 191] width 104 height 35
drag, startPoint x: 307, startPoint y: 185, endPoint x: 276, endPoint y: 187, distance: 31.1
click at [307, 186] on button "Todos" at bounding box center [297, 191] width 71 height 35
click at [77, 188] on button "Cantante 1" at bounding box center [91, 191] width 104 height 35
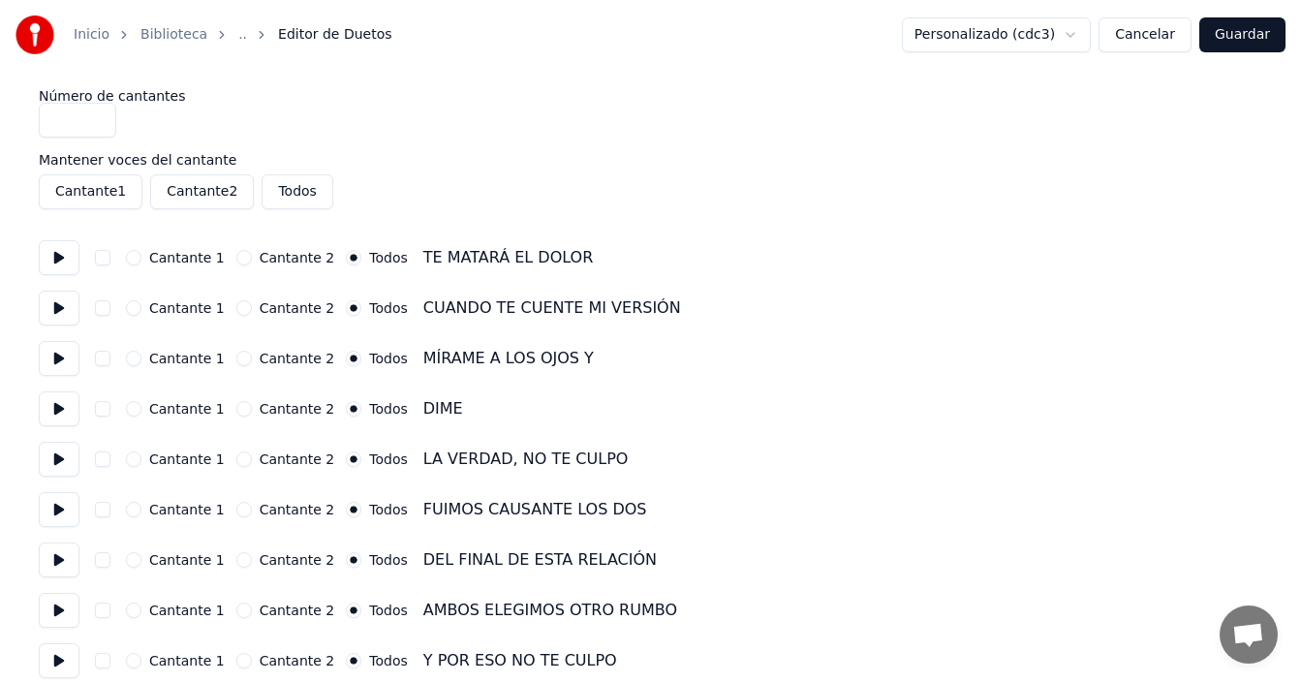
click at [91, 188] on button "Cantante 1" at bounding box center [91, 191] width 104 height 35
click at [201, 181] on button "Cantante 2" at bounding box center [202, 191] width 104 height 35
click at [279, 190] on button "Todos" at bounding box center [297, 191] width 71 height 35
drag, startPoint x: 270, startPoint y: 189, endPoint x: 202, endPoint y: 194, distance: 69.0
click at [270, 191] on button "Todos" at bounding box center [297, 191] width 71 height 35
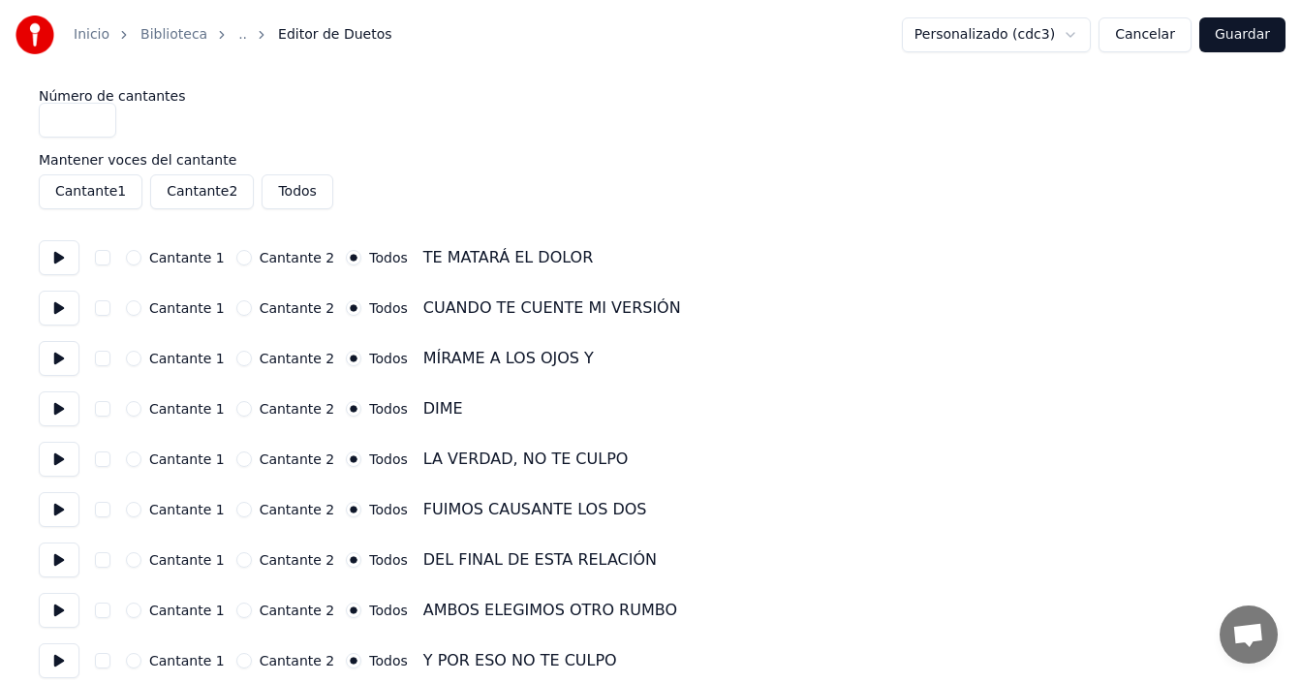
click at [74, 187] on button "Cantante 1" at bounding box center [91, 191] width 104 height 35
click at [135, 257] on button "Cantante 1" at bounding box center [134, 258] width 16 height 16
drag, startPoint x: 99, startPoint y: 258, endPoint x: 108, endPoint y: 264, distance: 10.5
click at [99, 259] on button "button" at bounding box center [103, 258] width 16 height 16
click at [106, 256] on button "button" at bounding box center [103, 258] width 16 height 16
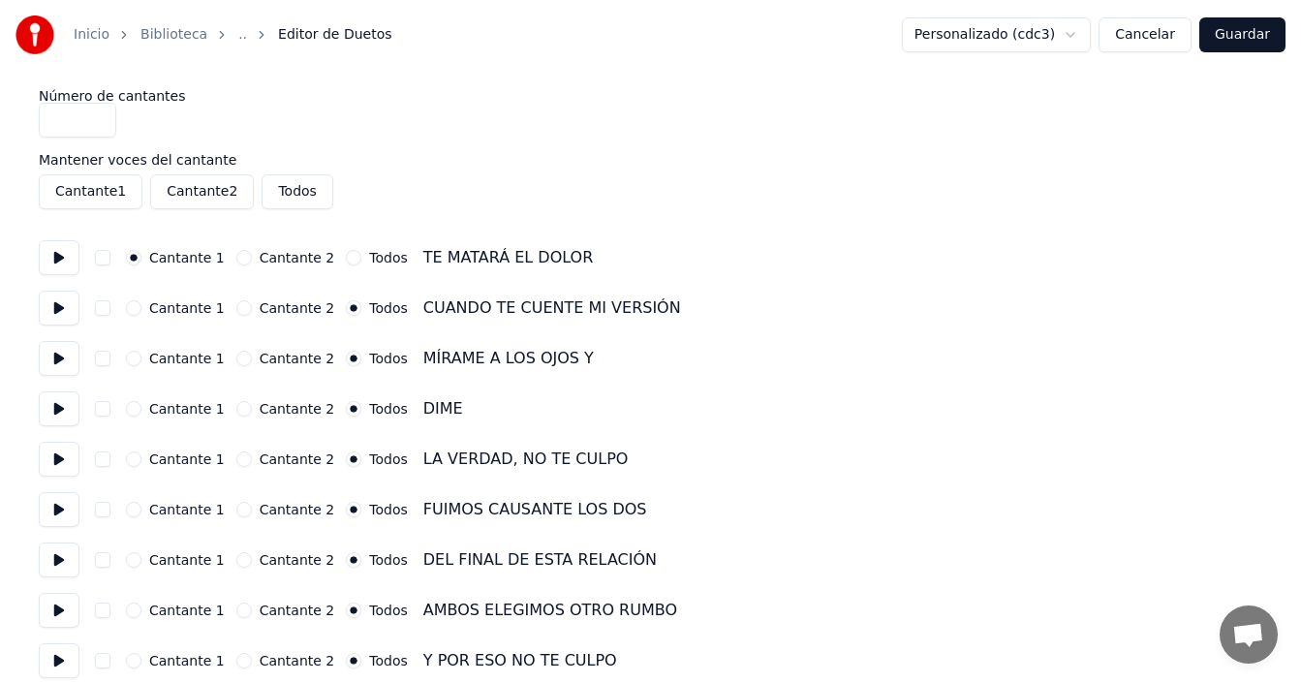
click at [136, 315] on button "Cantante 1" at bounding box center [134, 308] width 16 height 16
drag, startPoint x: 139, startPoint y: 357, endPoint x: 137, endPoint y: 391, distance: 34.9
click at [139, 357] on button "Cantante 1" at bounding box center [134, 359] width 16 height 16
drag, startPoint x: 141, startPoint y: 405, endPoint x: 141, endPoint y: 438, distance: 32.9
click at [141, 406] on div "Cantante 1" at bounding box center [175, 409] width 99 height 16
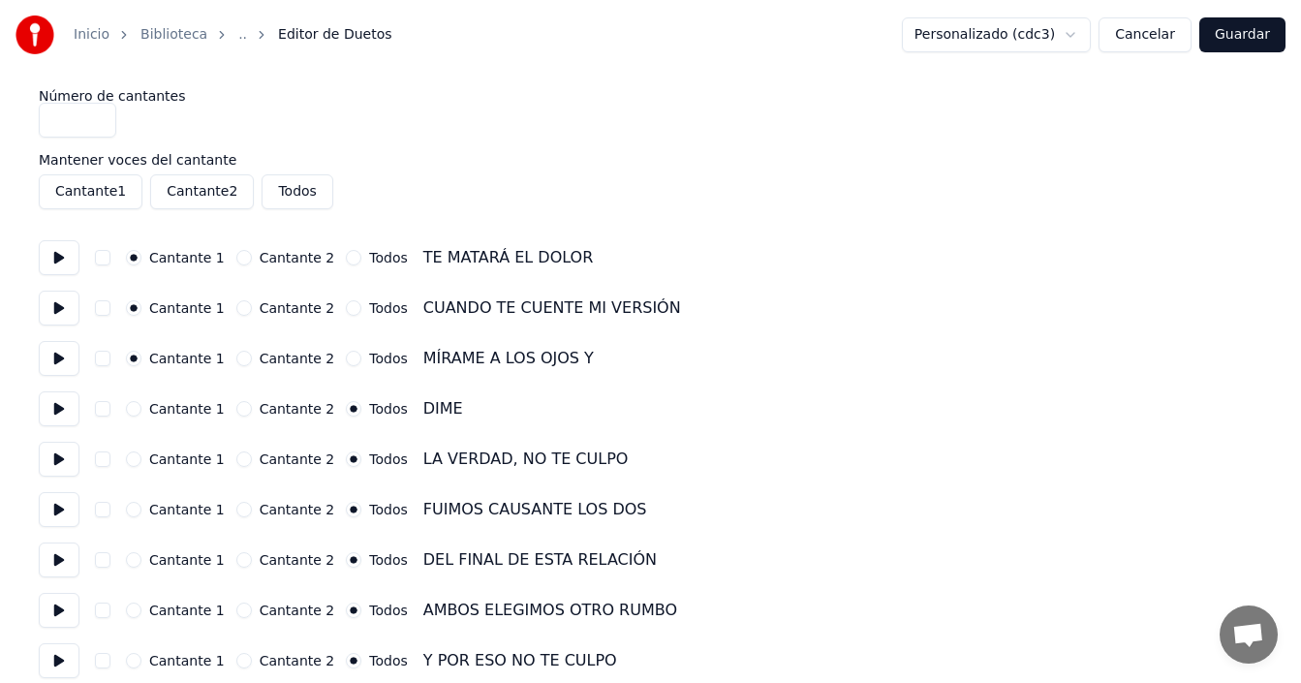
click at [132, 406] on button "Cantante 1" at bounding box center [134, 409] width 16 height 16
click at [138, 466] on div "Cantante 1" at bounding box center [175, 459] width 99 height 16
drag, startPoint x: 135, startPoint y: 458, endPoint x: 132, endPoint y: 504, distance: 45.6
click at [135, 461] on button "Cantante 1" at bounding box center [134, 459] width 16 height 16
click at [133, 509] on button "Cantante 1" at bounding box center [134, 510] width 16 height 16
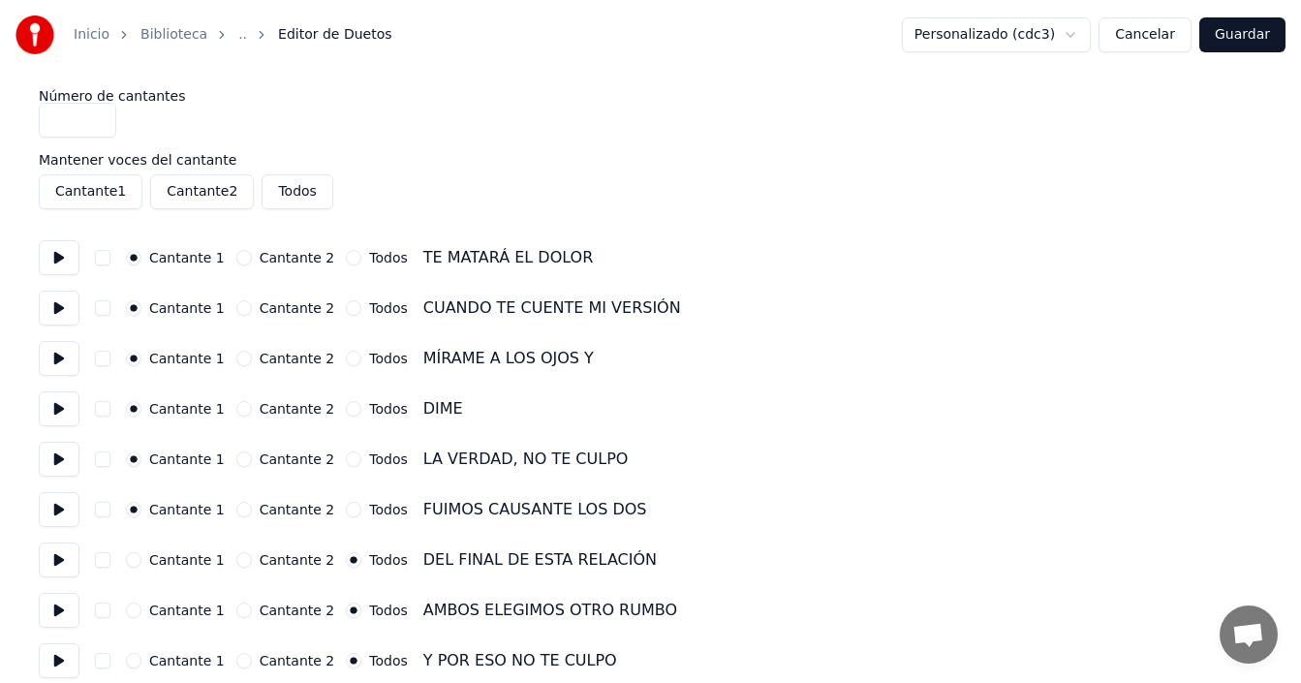
click at [140, 570] on div "Cantante 1 Cantante 2 Todos DEL FINAL DE ESTA RELACIÓN" at bounding box center [651, 560] width 1224 height 35
drag, startPoint x: 132, startPoint y: 563, endPoint x: 132, endPoint y: 592, distance: 29.1
click at [132, 564] on button "Cantante 1" at bounding box center [134, 560] width 16 height 16
drag, startPoint x: 133, startPoint y: 610, endPoint x: 157, endPoint y: 573, distance: 44.9
click at [134, 610] on button "Cantante 1" at bounding box center [134, 611] width 16 height 16
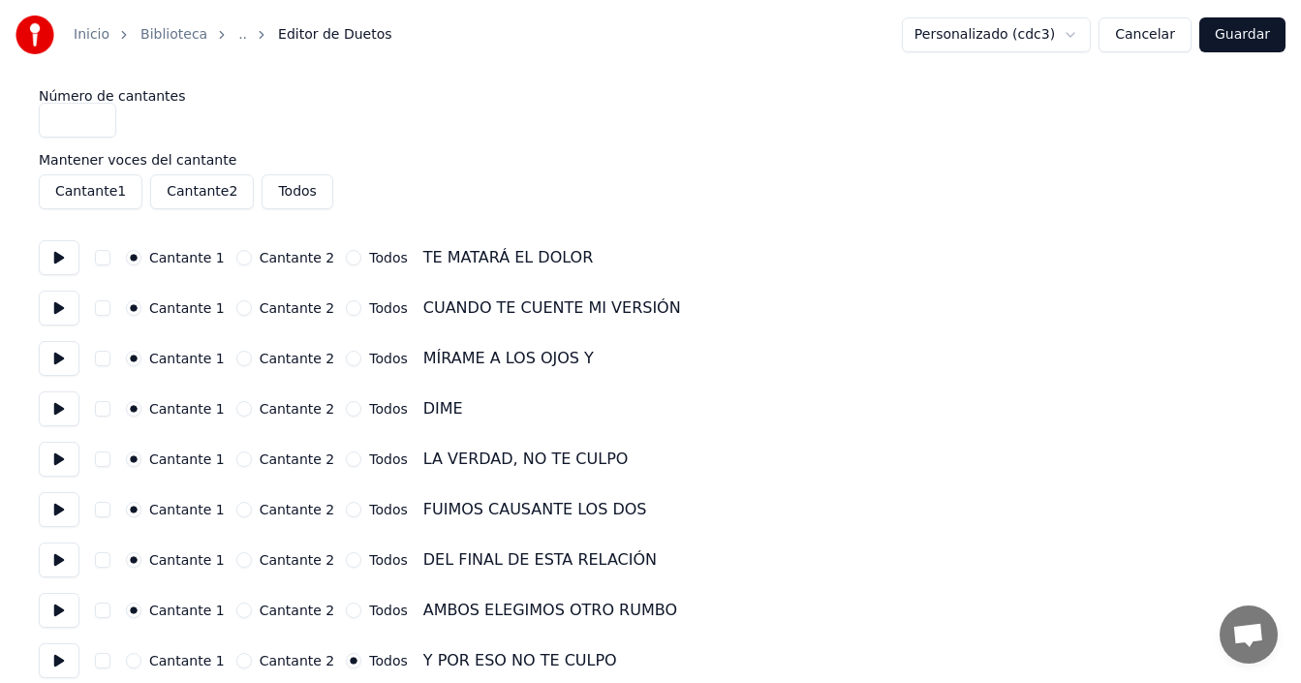
scroll to position [97, 0]
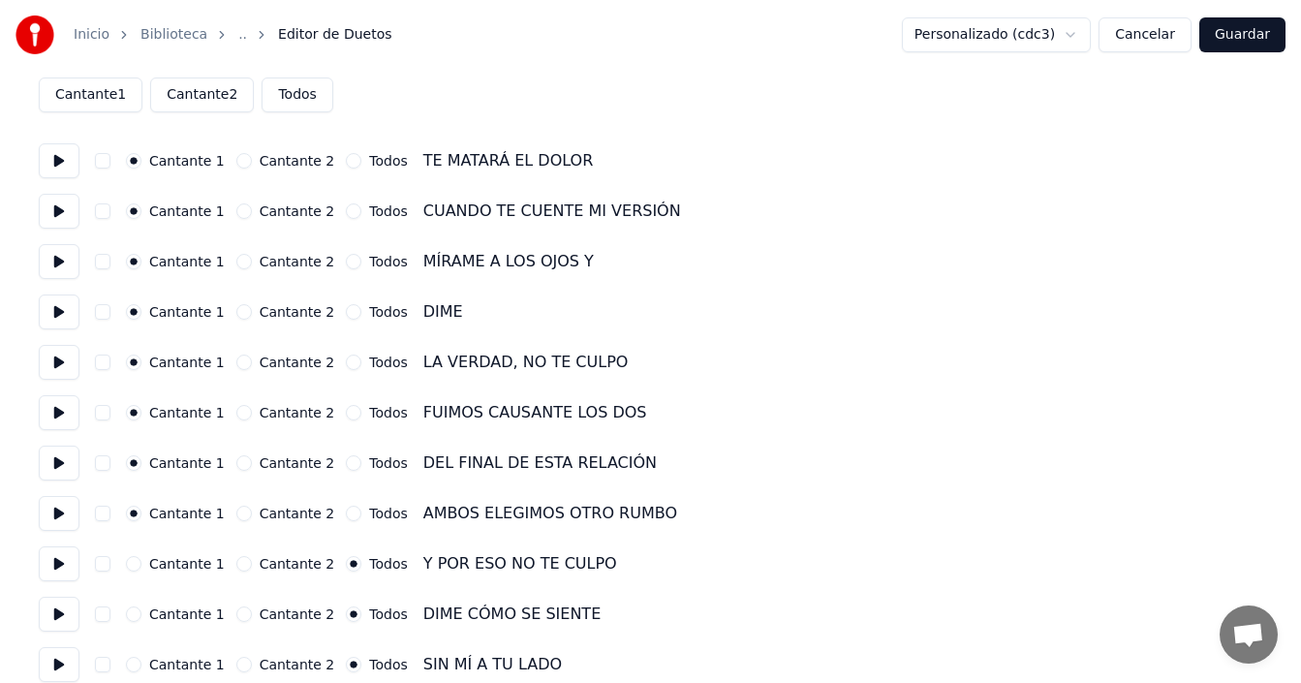
drag, startPoint x: 137, startPoint y: 563, endPoint x: 135, endPoint y: 598, distance: 34.9
click at [137, 564] on button "Cantante 1" at bounding box center [134, 564] width 16 height 16
click at [136, 606] on button "Cantante 1" at bounding box center [134, 614] width 16 height 16
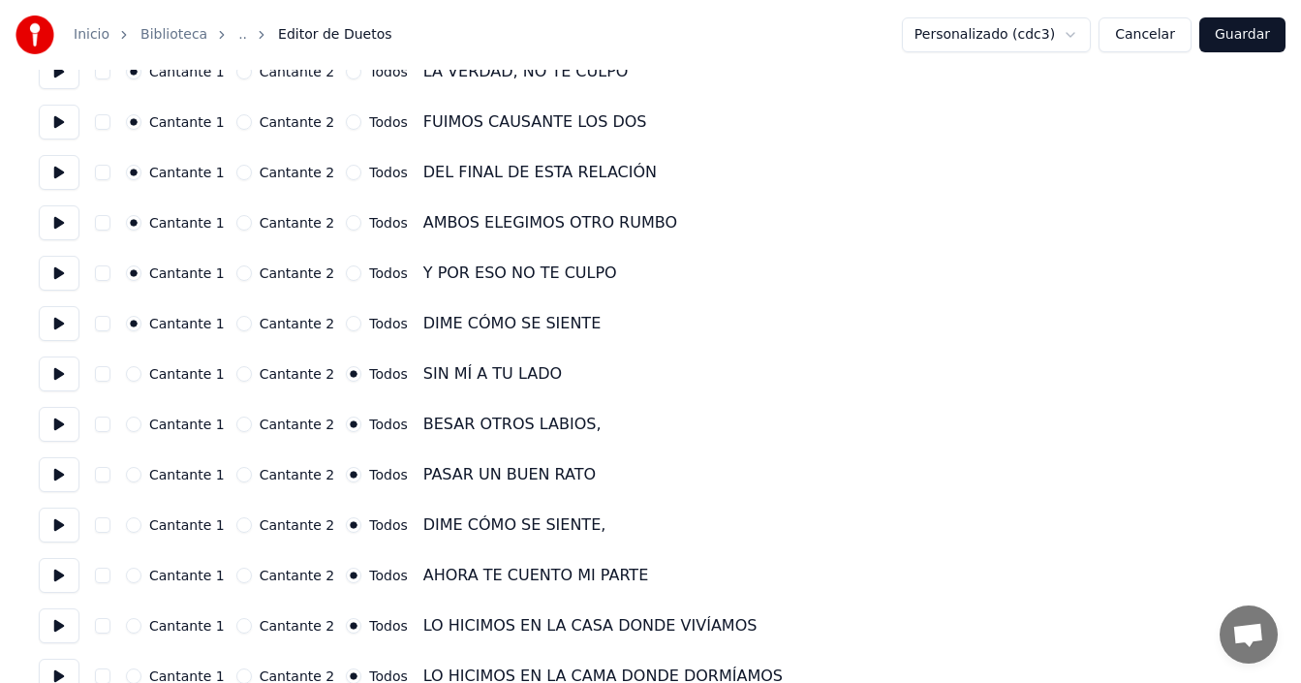
scroll to position [484, 0]
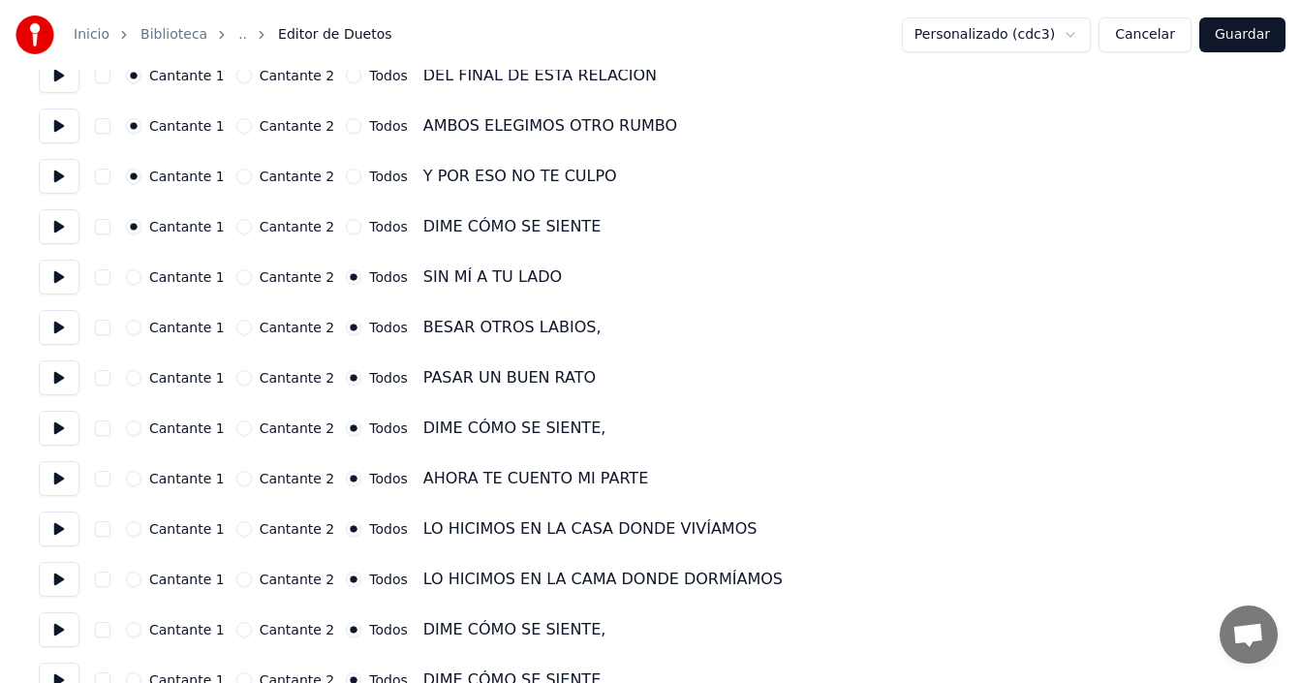
drag, startPoint x: 132, startPoint y: 288, endPoint x: 136, endPoint y: 321, distance: 33.2
click at [132, 289] on div "Cantante 1 Cantante 2 Todos SIN MÍ A TU LADO" at bounding box center [651, 277] width 1224 height 35
click at [135, 328] on button "Cantante 1" at bounding box center [134, 328] width 16 height 16
click at [140, 277] on button "Cantante 1" at bounding box center [134, 277] width 16 height 16
click at [138, 378] on button "Cantante 1" at bounding box center [134, 378] width 16 height 16
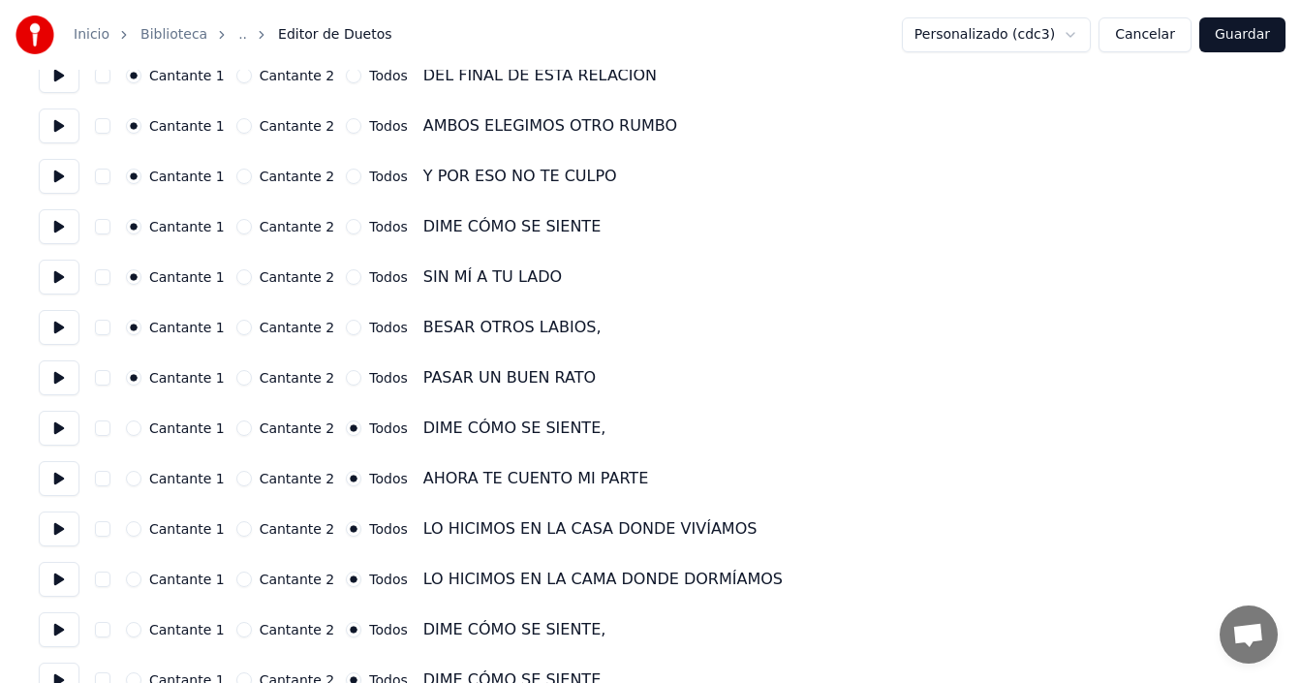
drag, startPoint x: 139, startPoint y: 422, endPoint x: 140, endPoint y: 475, distance: 52.3
click at [139, 423] on button "Cantante 1" at bounding box center [134, 428] width 16 height 16
click at [140, 480] on button "Cantante 1" at bounding box center [134, 479] width 16 height 16
drag, startPoint x: 142, startPoint y: 527, endPoint x: 139, endPoint y: 540, distance: 13.2
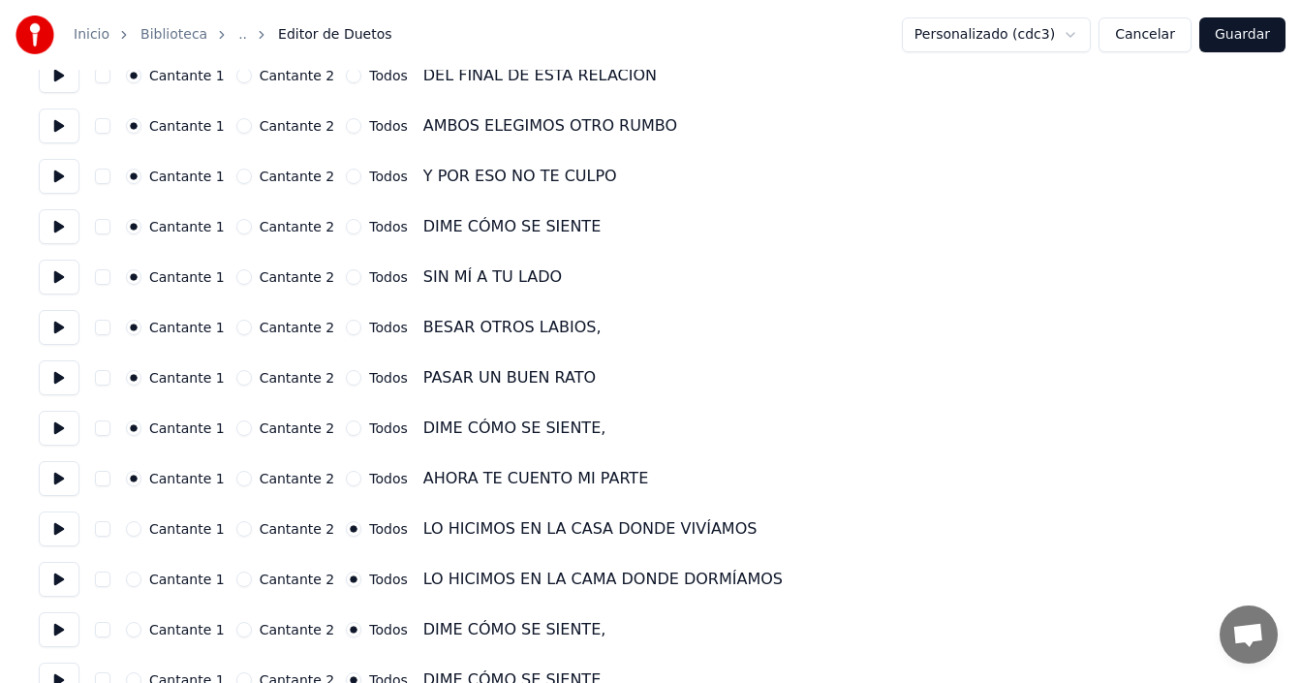
click at [141, 531] on div "Cantante 1" at bounding box center [175, 529] width 99 height 16
click at [133, 569] on div "Cantante 1 Cantante 2 Todos LO HICIMOS EN LA CAMA DONDE DORMÍAMOS" at bounding box center [651, 579] width 1224 height 35
drag, startPoint x: 135, startPoint y: 574, endPoint x: 134, endPoint y: 526, distance: 48.4
click at [135, 571] on div "Cantante 1 Cantante 2 Todos LO HICIMOS EN LA CAMA DONDE DORMÍAMOS" at bounding box center [651, 579] width 1224 height 35
click at [131, 516] on div "Cantante 1 Cantante 2 Todos LO HICIMOS EN LA CASA DONDE VIVÍAMOS" at bounding box center [651, 529] width 1224 height 35
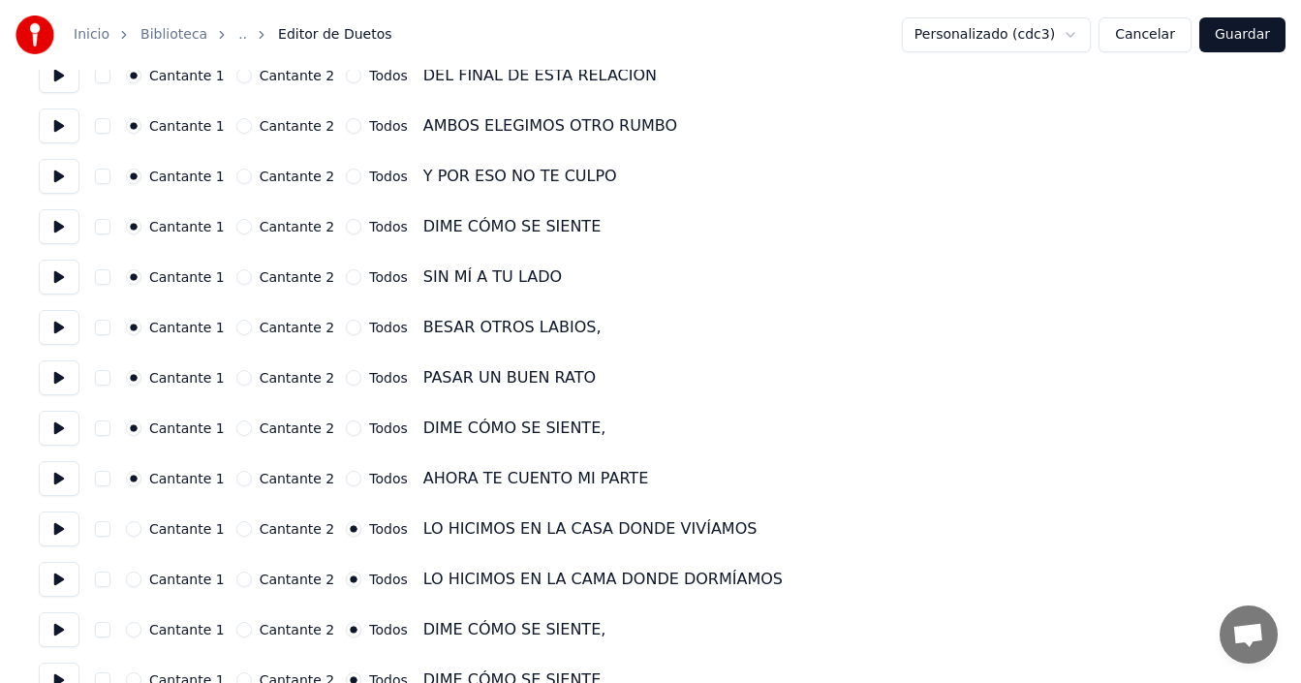
drag, startPoint x: 138, startPoint y: 533, endPoint x: 137, endPoint y: 546, distance: 13.6
click at [138, 534] on button "Cantante 1" at bounding box center [134, 529] width 16 height 16
click at [138, 569] on div "Cantante 1 Cantante 2 Todos LO HICIMOS EN LA CAMA DONDE DORMÍAMOS" at bounding box center [651, 579] width 1224 height 35
click at [135, 574] on button "Cantante 1" at bounding box center [134, 580] width 16 height 16
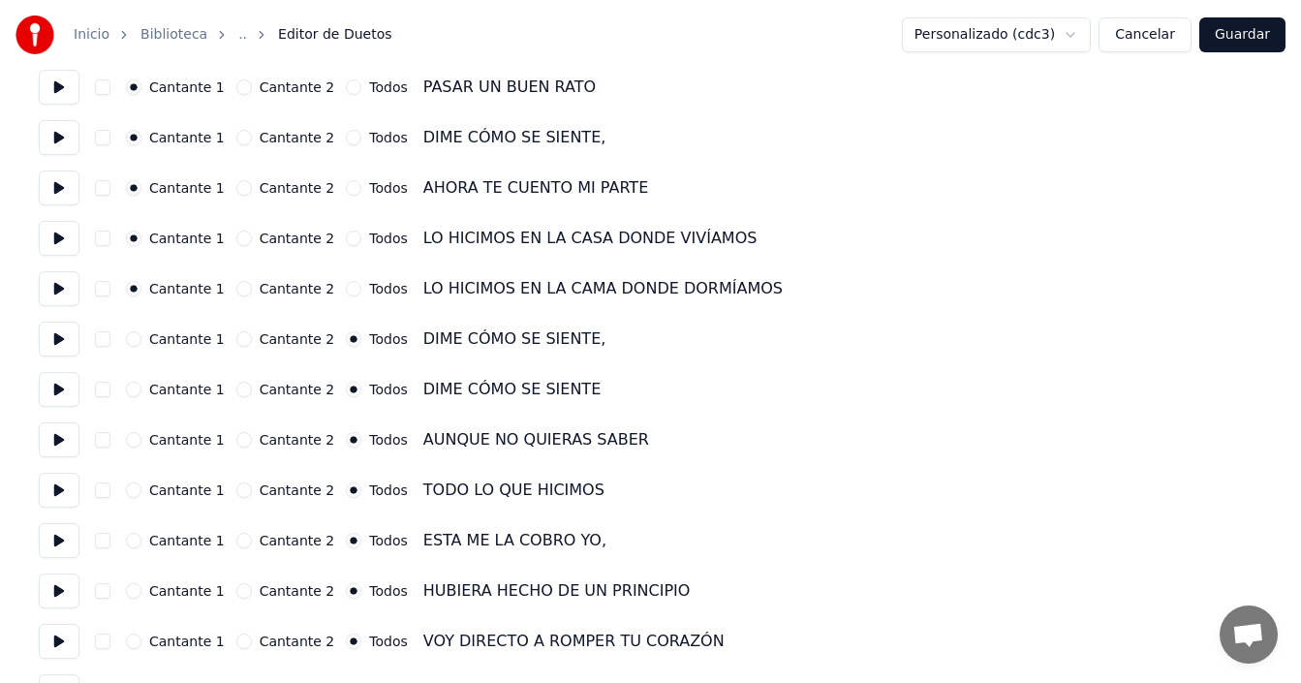
click at [135, 338] on button "Cantante 1" at bounding box center [134, 339] width 16 height 16
click at [132, 395] on button "Cantante 1" at bounding box center [134, 390] width 16 height 16
drag, startPoint x: 139, startPoint y: 439, endPoint x: 142, endPoint y: 479, distance: 39.9
click at [139, 440] on button "Cantante 1" at bounding box center [134, 440] width 16 height 16
drag, startPoint x: 142, startPoint y: 490, endPoint x: 136, endPoint y: 503, distance: 14.3
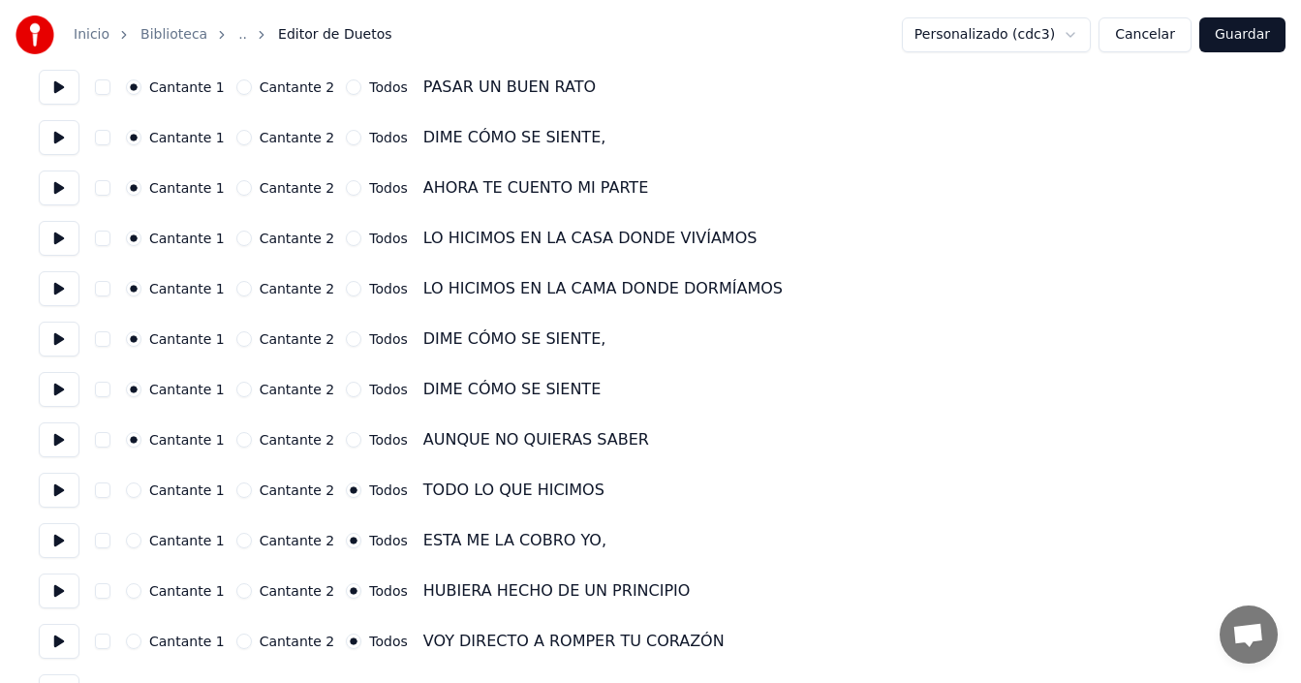
click at [142, 491] on div "Cantante 1" at bounding box center [175, 490] width 99 height 16
click at [135, 498] on div "Cantante 1 Cantante 2 Todos TODO LO QUE HICIMOS" at bounding box center [651, 490] width 1224 height 35
click at [135, 543] on button "Cantante 1" at bounding box center [134, 541] width 16 height 16
drag, startPoint x: 136, startPoint y: 480, endPoint x: 145, endPoint y: 503, distance: 25.2
click at [136, 481] on div "Cantante 1 Cantante 2 Todos TODO LO QUE HICIMOS" at bounding box center [651, 490] width 1224 height 35
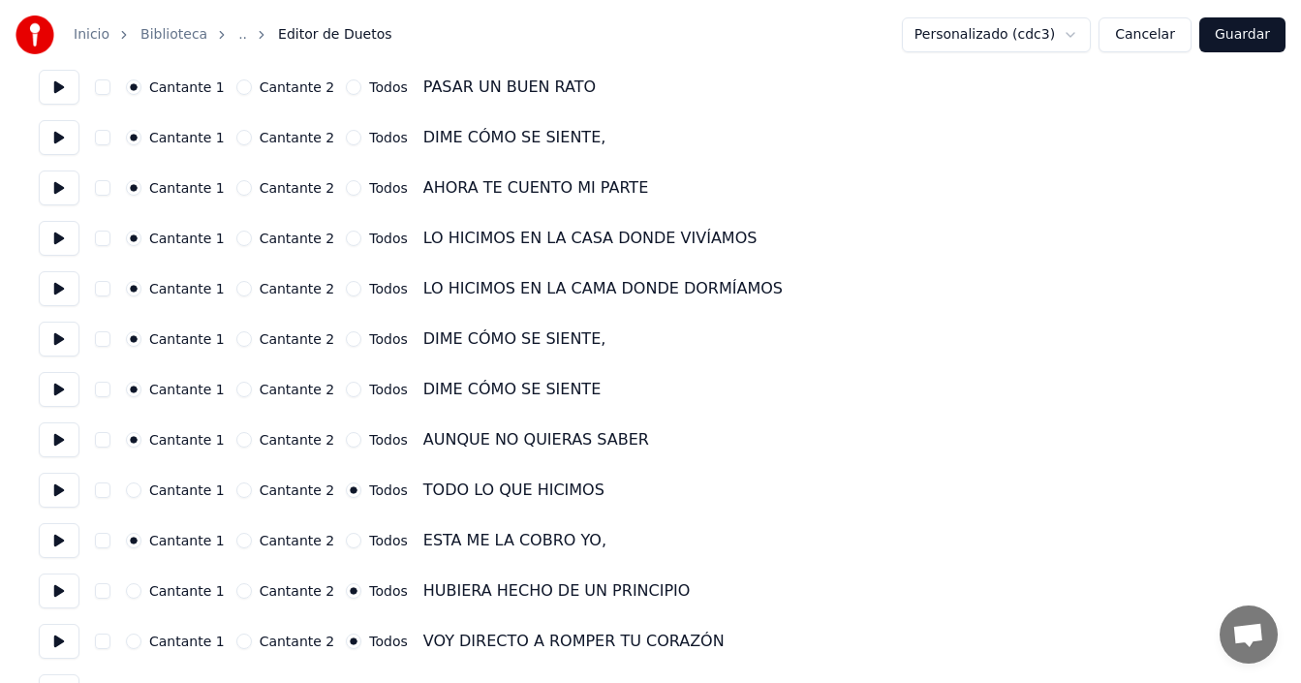
drag, startPoint x: 137, startPoint y: 492, endPoint x: 146, endPoint y: 496, distance: 10.4
click at [137, 493] on button "Cantante 1" at bounding box center [134, 490] width 16 height 16
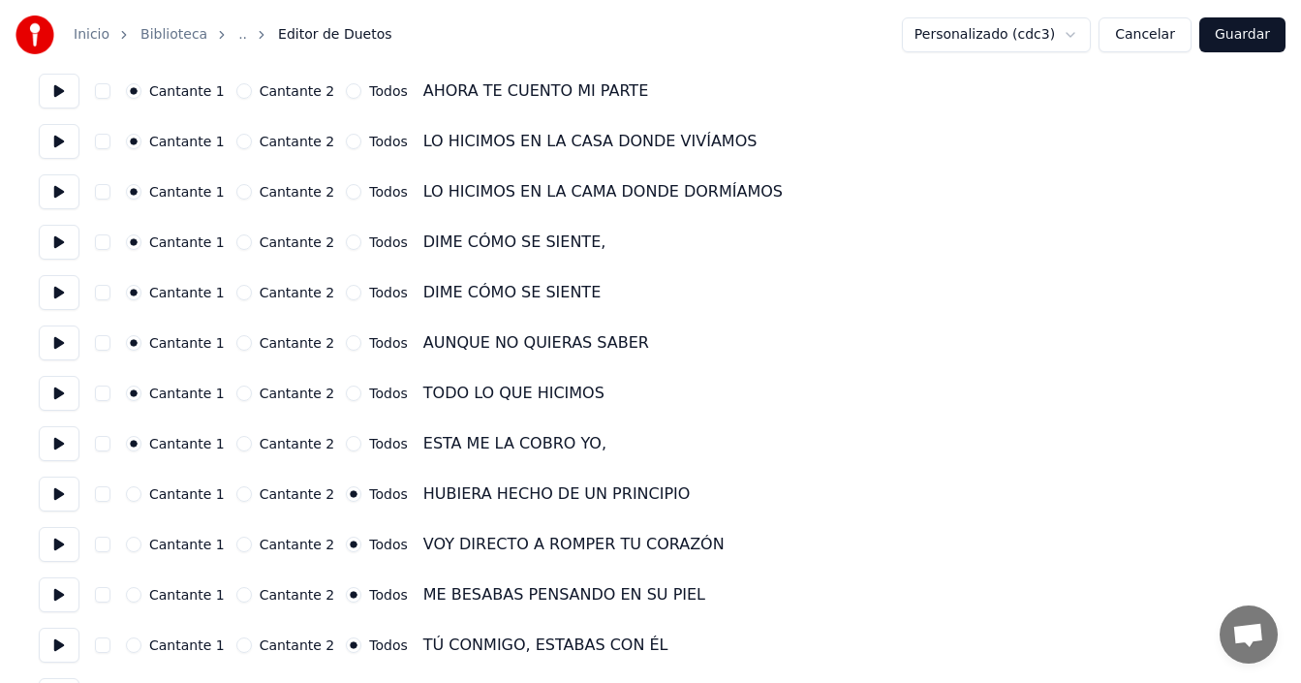
scroll to position [969, 0]
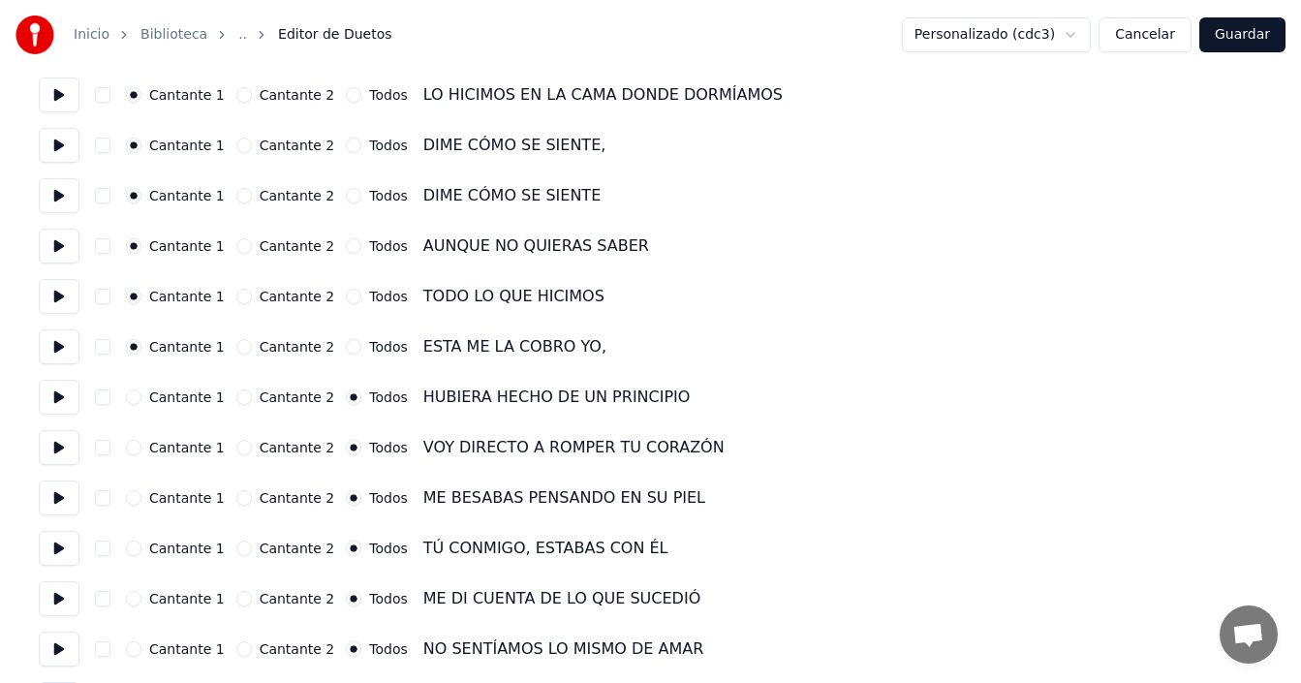
click at [132, 446] on button "Cantante 1" at bounding box center [134, 448] width 16 height 16
click at [132, 405] on div "Cantante 1 Cantante 2 Todos HUBIERA HECHO DE UN PRINCIPIO" at bounding box center [651, 397] width 1224 height 35
click at [136, 499] on button "Cantante 1" at bounding box center [134, 498] width 16 height 16
click at [136, 403] on button "Cantante 1" at bounding box center [134, 397] width 16 height 16
click at [138, 550] on button "Cantante 1" at bounding box center [134, 549] width 16 height 16
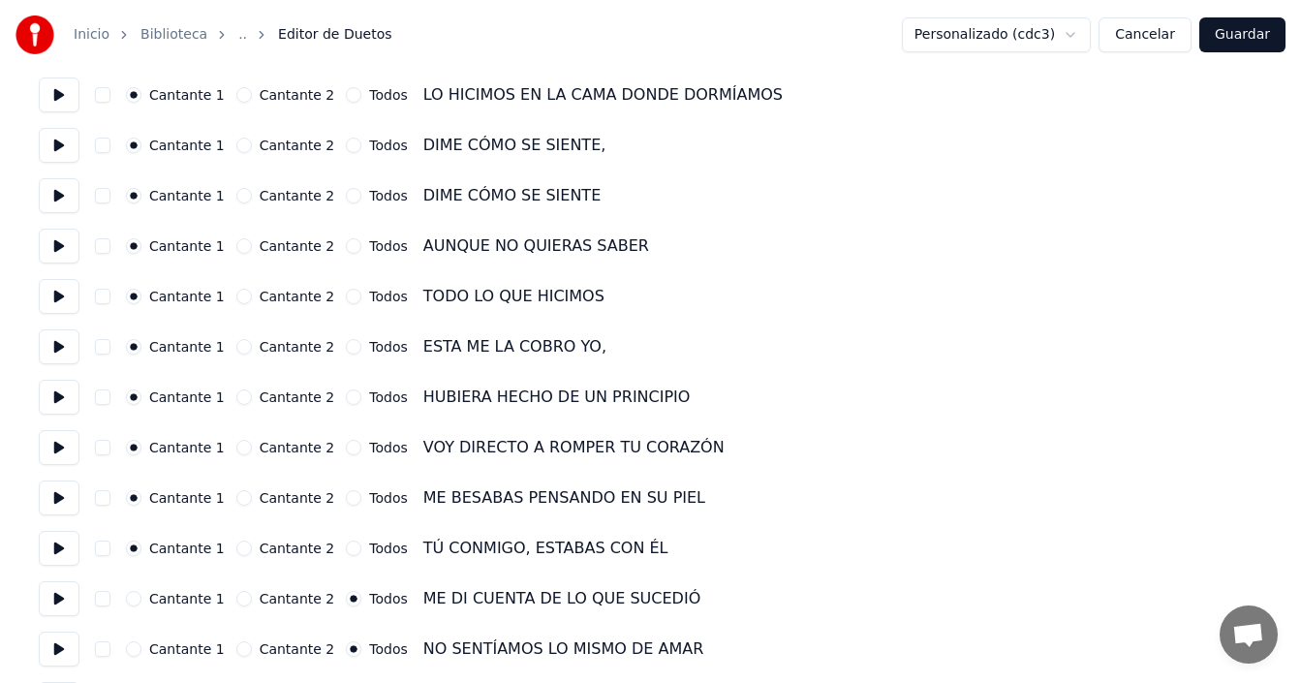
click at [132, 590] on div "Cantante 1 Cantante 2 Todos ME DI CUENTA DE LO QUE SUCEDIÓ" at bounding box center [651, 598] width 1224 height 35
click at [131, 604] on button "Cantante 1" at bounding box center [134, 599] width 16 height 16
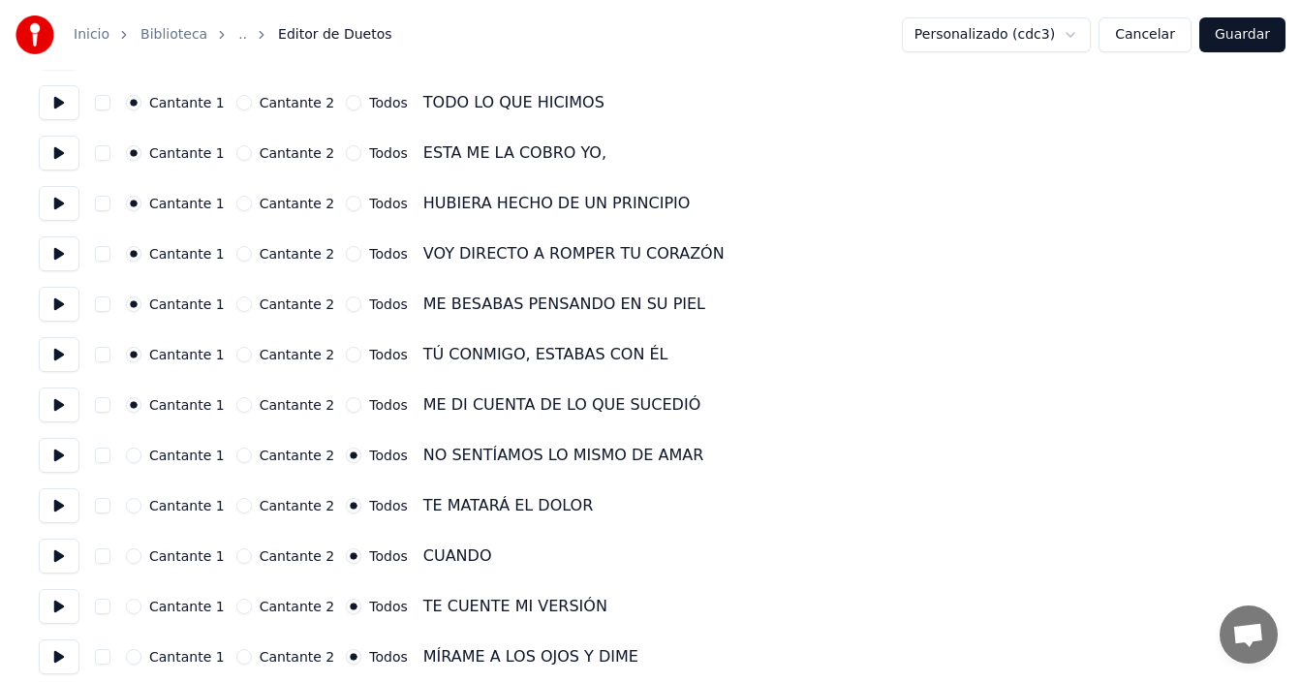
click at [129, 454] on button "Cantante 1" at bounding box center [134, 456] width 16 height 16
click at [136, 506] on button "Cantante 1" at bounding box center [134, 506] width 16 height 16
click at [138, 552] on button "Cantante 1" at bounding box center [134, 556] width 16 height 16
drag, startPoint x: 136, startPoint y: 597, endPoint x: 160, endPoint y: 570, distance: 36.4
click at [136, 598] on div "Cantante 1 Cantante 2 Todos TE CUENTE MI VERSIÓN" at bounding box center [651, 606] width 1224 height 35
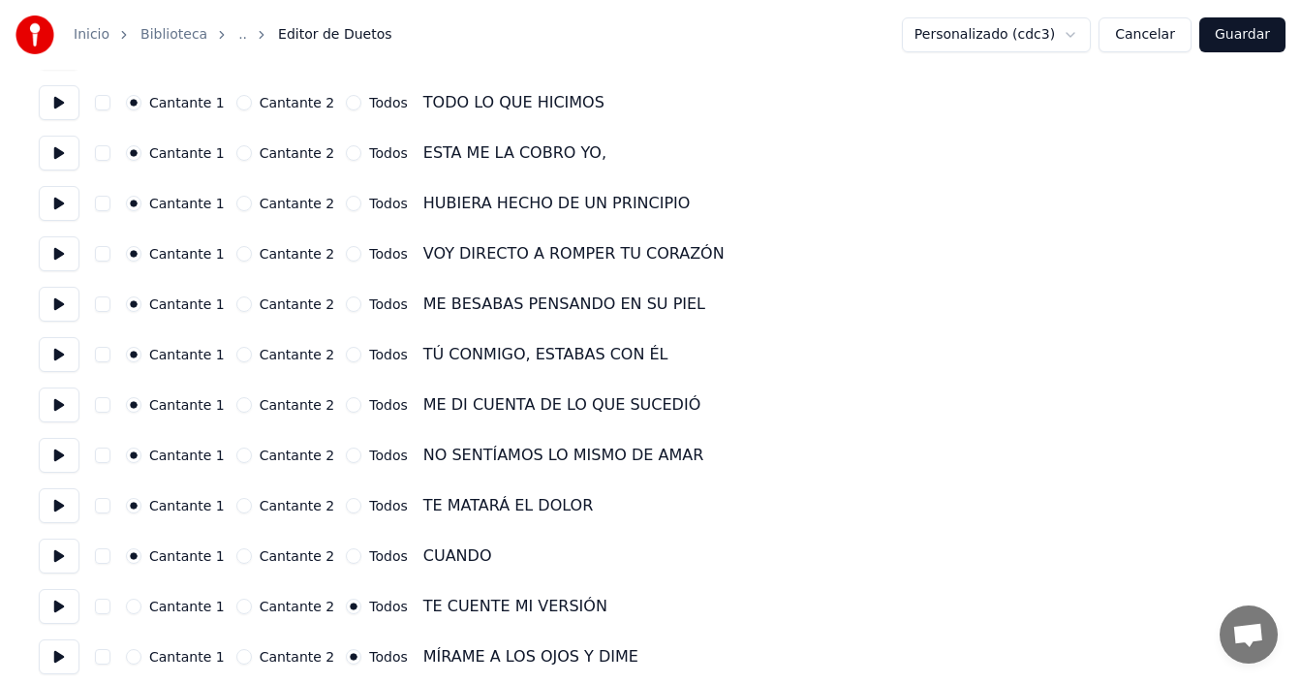
scroll to position [1356, 0]
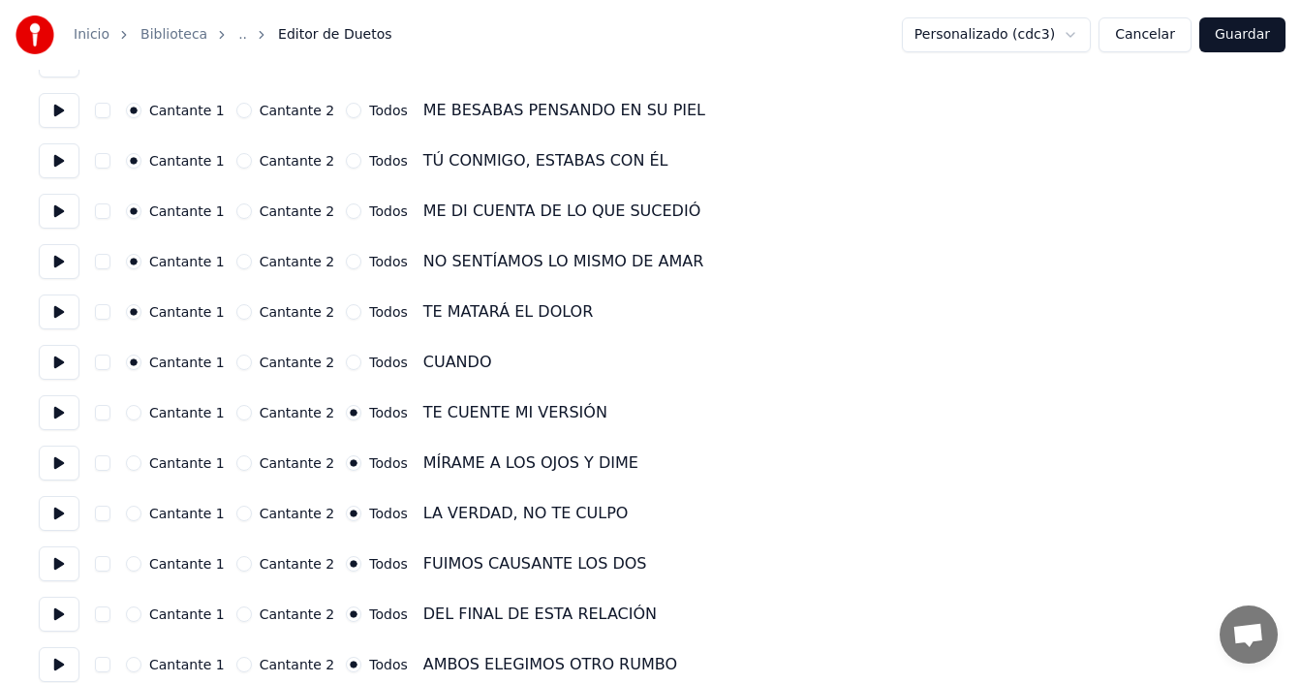
click at [140, 413] on button "Cantante 1" at bounding box center [134, 413] width 16 height 16
drag, startPoint x: 137, startPoint y: 454, endPoint x: 137, endPoint y: 470, distance: 15.5
click at [137, 455] on div "Cantante 1 Cantante 2 Todos MÍRAME A LOS OJOS Y DIME" at bounding box center [651, 463] width 1224 height 35
click at [137, 469] on button "Cantante 1" at bounding box center [134, 463] width 16 height 16
click at [136, 524] on div "Cantante 1 Cantante 2 Todos LA VERDAD, NO TE CULPO" at bounding box center [651, 513] width 1224 height 35
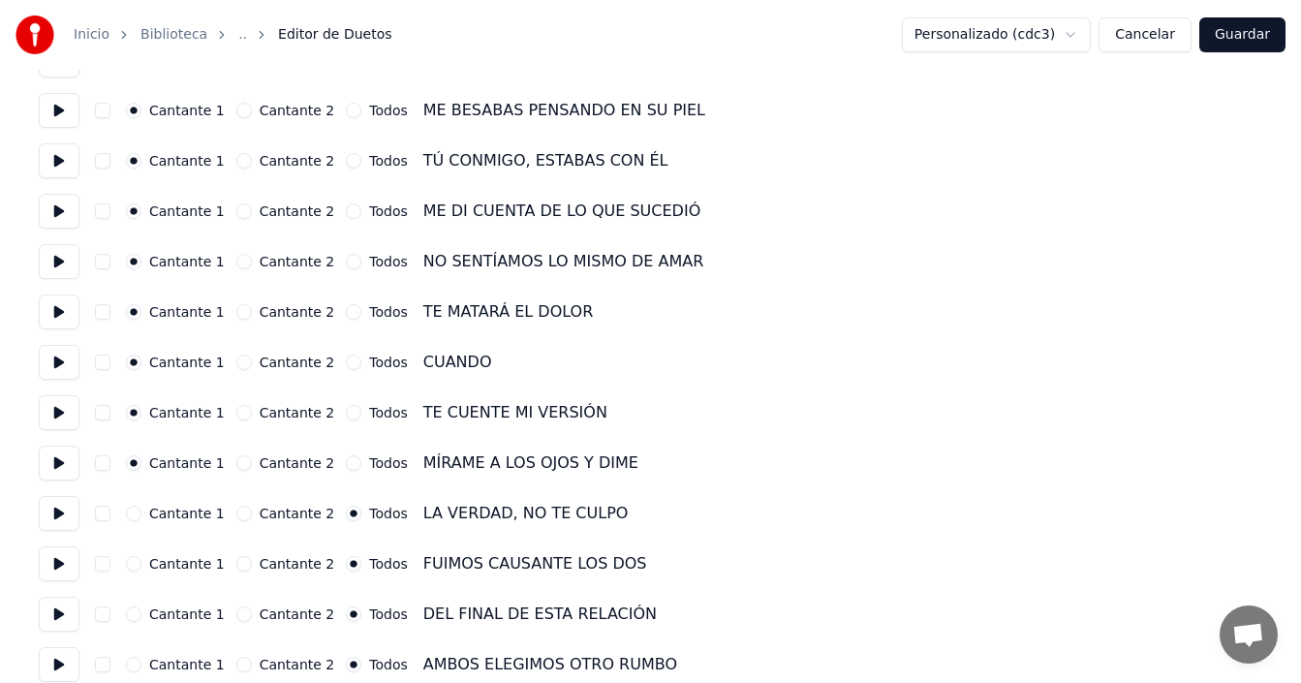
drag, startPoint x: 139, startPoint y: 565, endPoint x: 134, endPoint y: 512, distance: 52.5
click at [139, 564] on button "Cantante 1" at bounding box center [134, 564] width 16 height 16
click at [133, 512] on button "Cantante 1" at bounding box center [134, 514] width 16 height 16
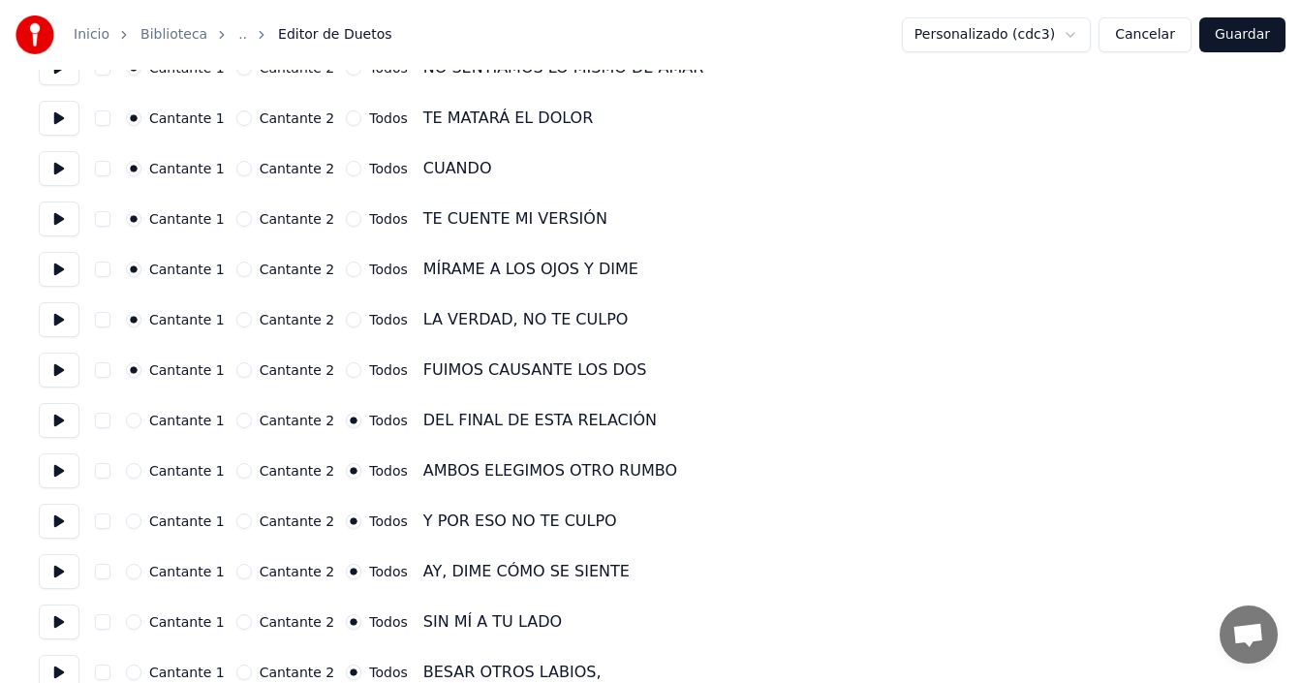
drag, startPoint x: 140, startPoint y: 421, endPoint x: 127, endPoint y: 448, distance: 29.0
click at [140, 422] on button "Cantante 1" at bounding box center [134, 421] width 16 height 16
click at [127, 470] on button "Cantante 1" at bounding box center [134, 471] width 16 height 16
click at [136, 524] on button "Cantante 1" at bounding box center [134, 521] width 16 height 16
click at [140, 571] on button "Cantante 1" at bounding box center [134, 572] width 16 height 16
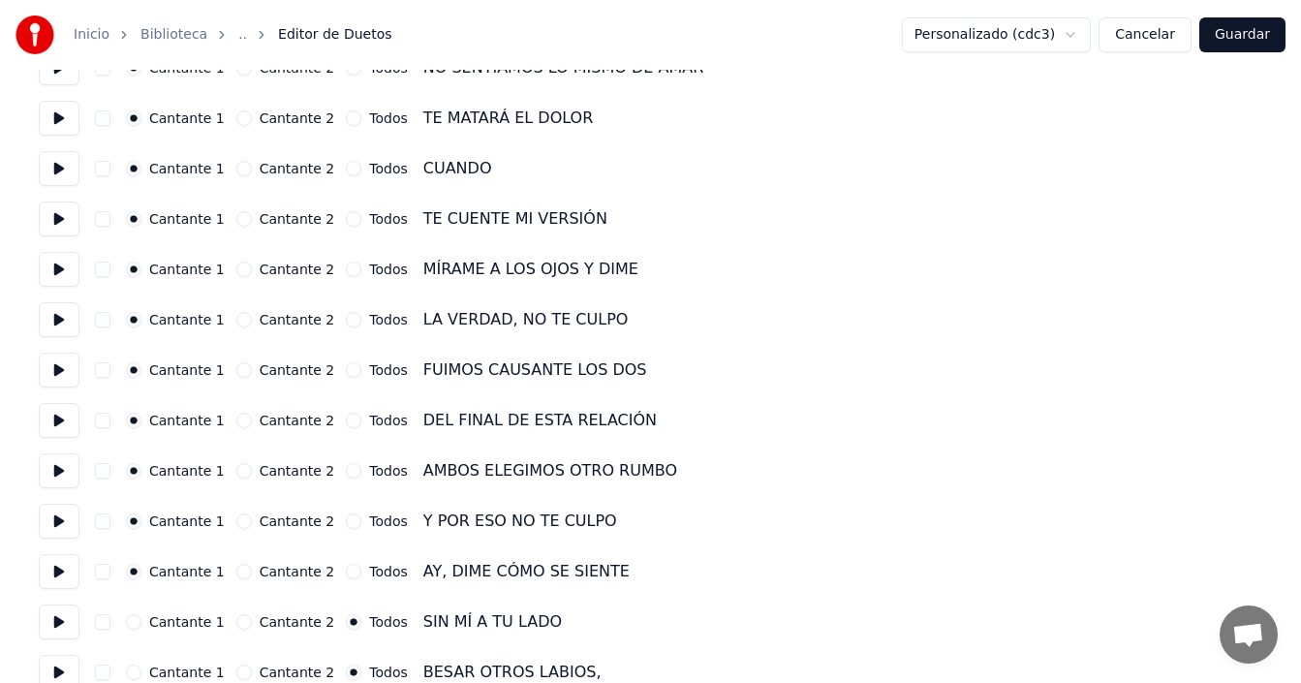
scroll to position [1841, 0]
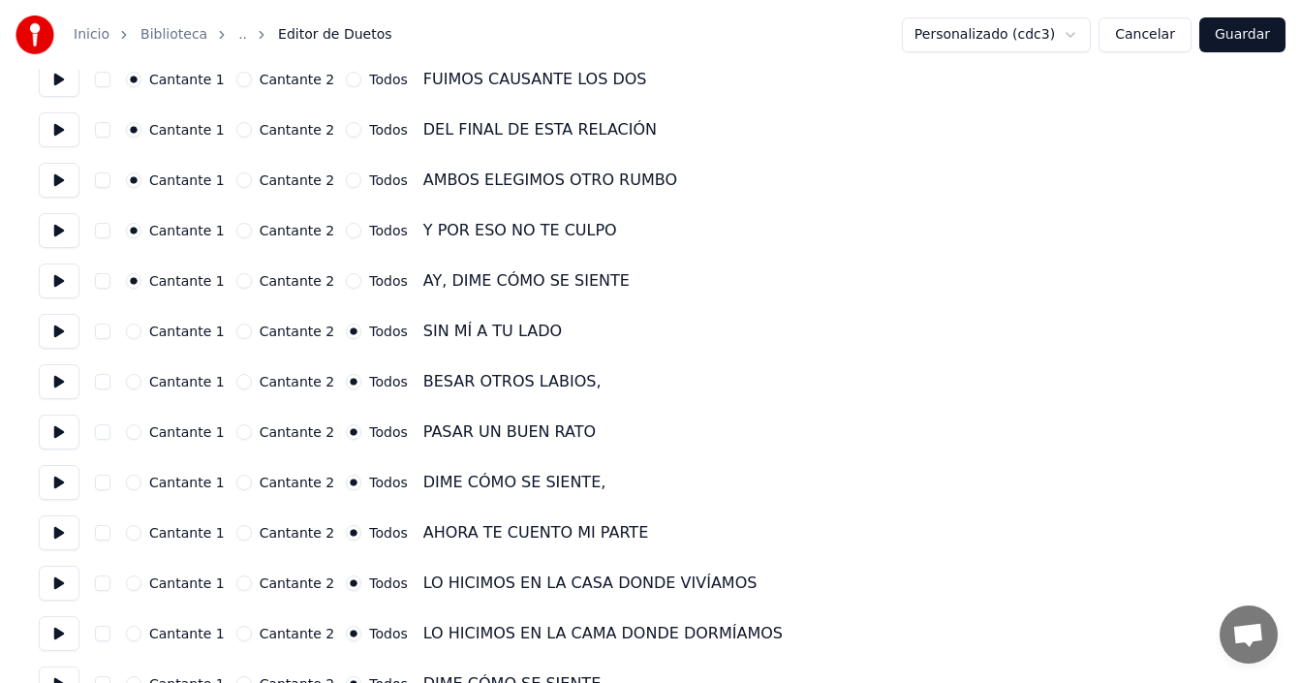
drag, startPoint x: 135, startPoint y: 333, endPoint x: 127, endPoint y: 384, distance: 51.0
click at [135, 334] on button "Cantante 1" at bounding box center [134, 332] width 16 height 16
drag, startPoint x: 130, startPoint y: 380, endPoint x: 140, endPoint y: 410, distance: 31.6
click at [130, 382] on button "Cantante 1" at bounding box center [134, 382] width 16 height 16
click at [140, 429] on button "Cantante 1" at bounding box center [134, 432] width 16 height 16
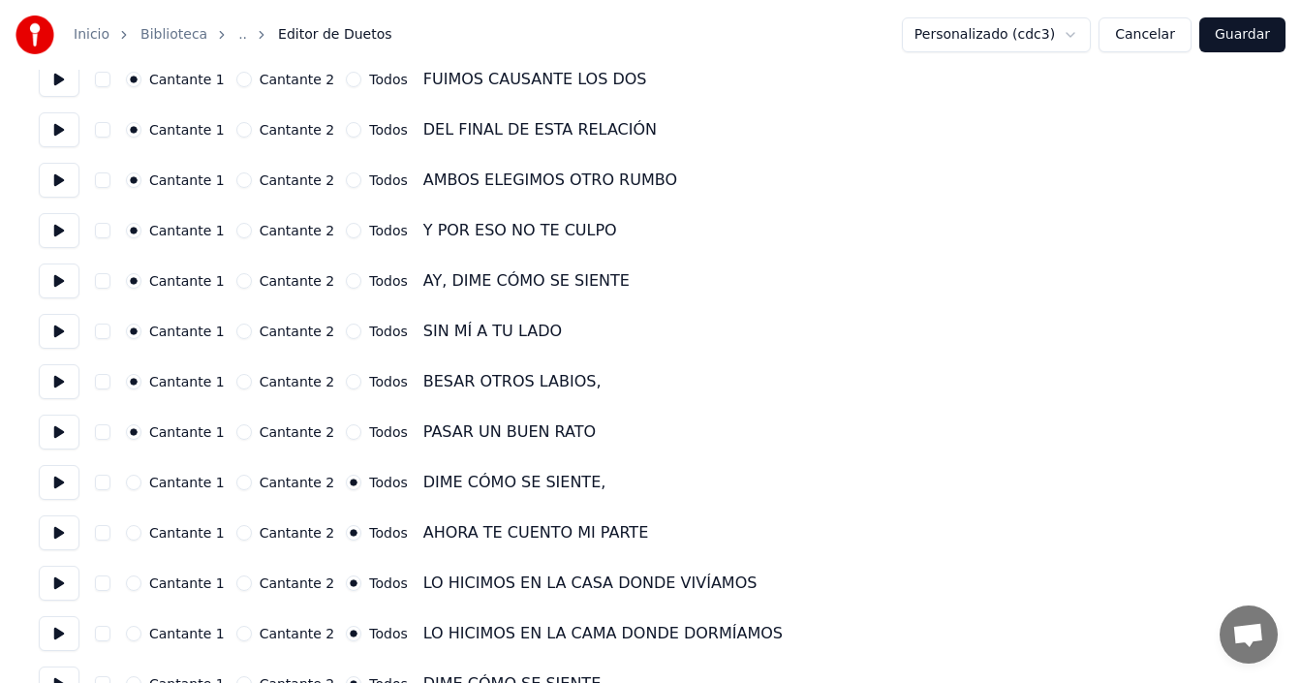
click at [141, 488] on div "Cantante 1" at bounding box center [175, 483] width 99 height 16
click at [141, 487] on div "Cantante 1" at bounding box center [175, 483] width 99 height 16
click at [134, 485] on button "Cantante 1" at bounding box center [134, 483] width 16 height 16
click at [140, 534] on button "Cantante 1" at bounding box center [134, 533] width 16 height 16
click at [141, 578] on div "Cantante 1" at bounding box center [175, 583] width 99 height 16
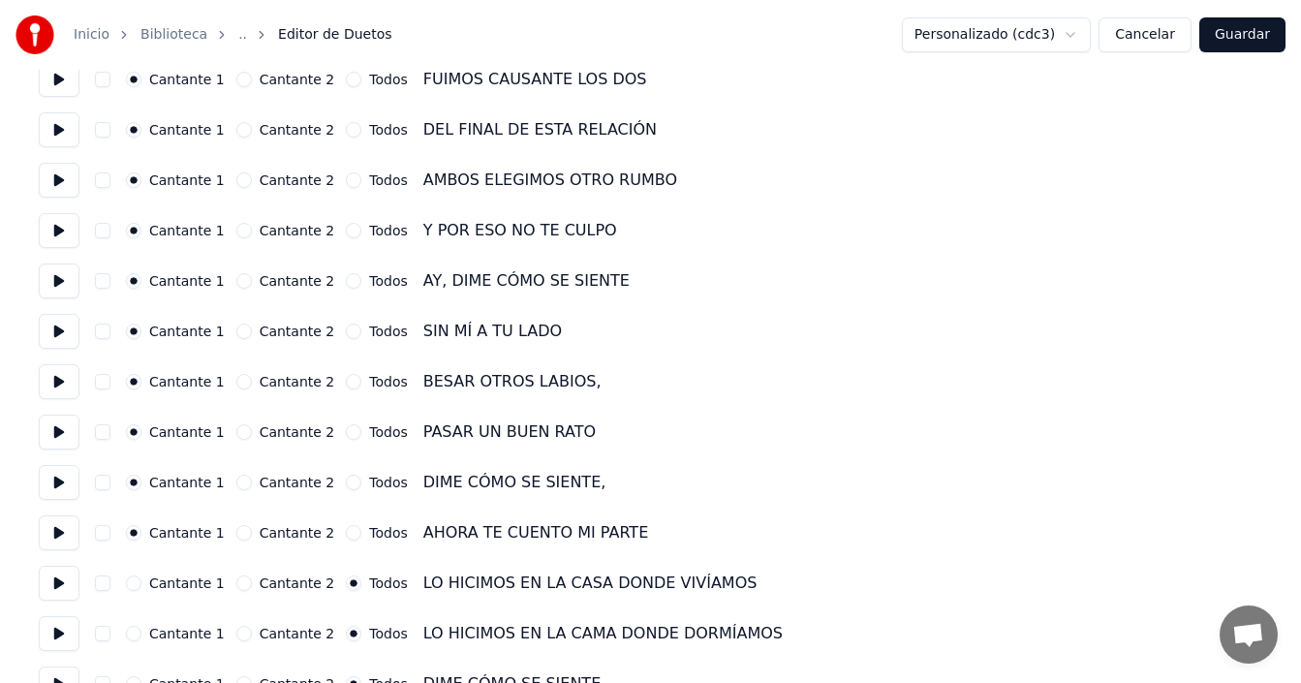
drag, startPoint x: 138, startPoint y: 581, endPoint x: 138, endPoint y: 608, distance: 27.1
click at [138, 582] on button "Cantante 1" at bounding box center [134, 583] width 16 height 16
click at [141, 636] on div "Cantante 1" at bounding box center [175, 634] width 99 height 16
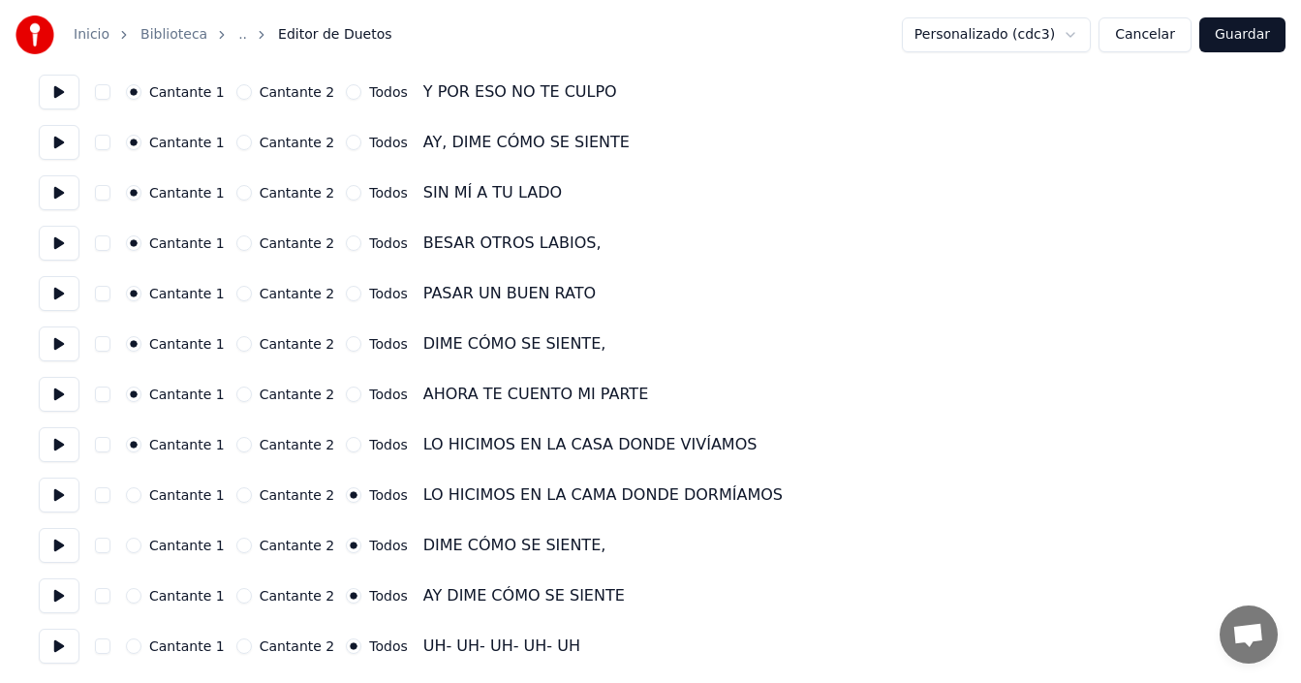
click at [136, 495] on button "Cantante 1" at bounding box center [134, 495] width 16 height 16
click at [134, 544] on button "Cantante 1" at bounding box center [134, 546] width 16 height 16
click at [136, 586] on div "Cantante 1 Cantante 2 Todos AY DIME CÓMO SE SIENTE" at bounding box center [651, 595] width 1224 height 35
drag, startPoint x: 137, startPoint y: 598, endPoint x: 135, endPoint y: 613, distance: 15.6
click at [137, 599] on button "Cantante 1" at bounding box center [134, 596] width 16 height 16
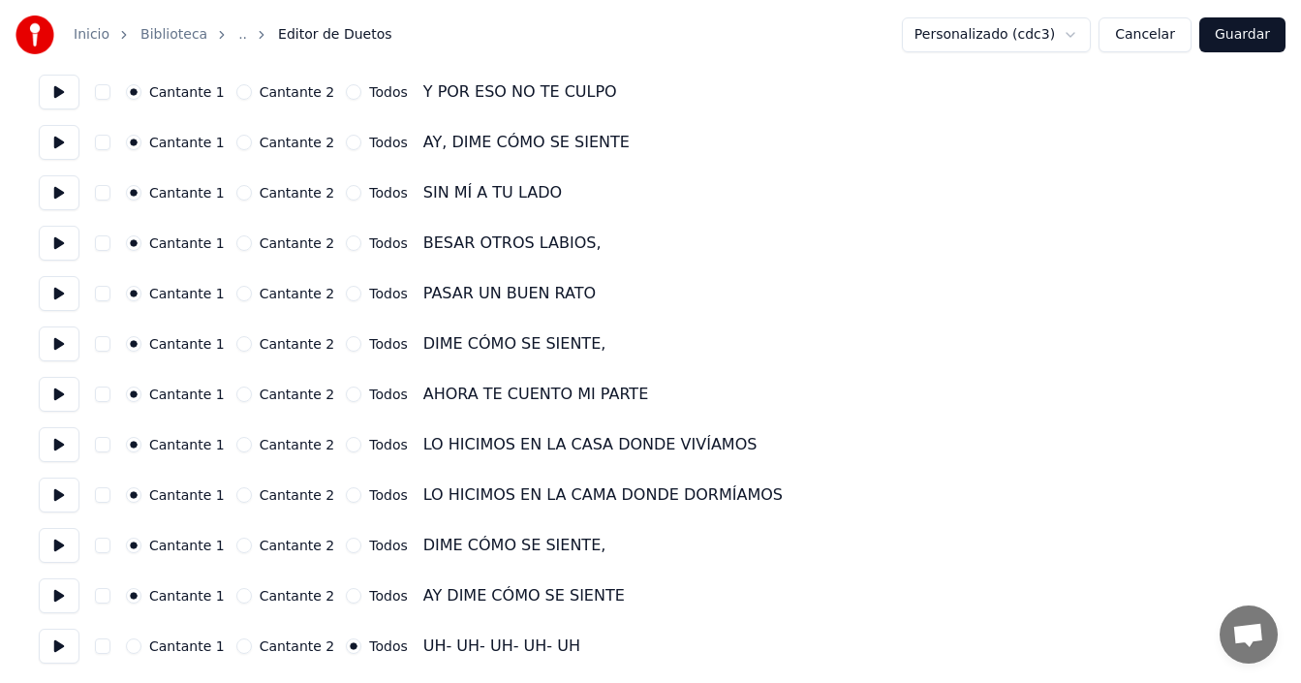
click at [135, 651] on button "Cantante 1" at bounding box center [134, 646] width 16 height 16
click at [1237, 31] on button "Guardar" at bounding box center [1242, 34] width 86 height 35
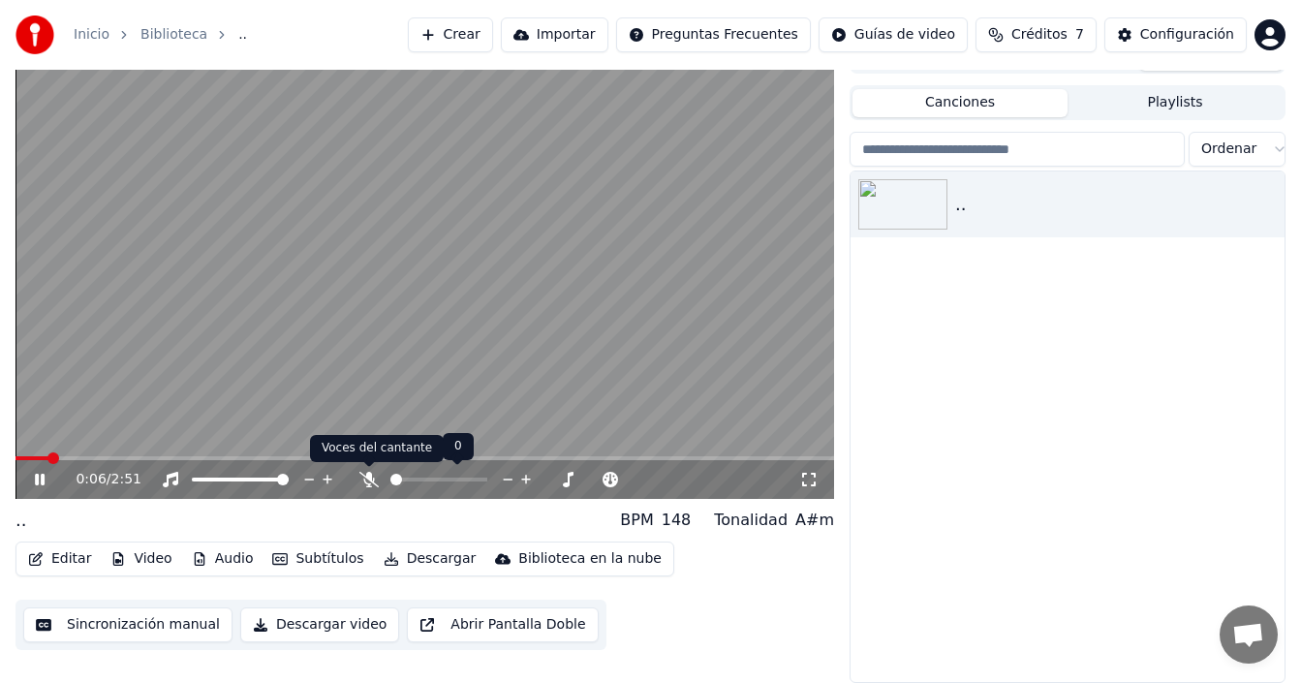
click at [367, 473] on icon at bounding box center [368, 480] width 19 height 16
click at [368, 509] on div ".. BPM 148 Tonalidad A#m" at bounding box center [425, 520] width 819 height 27
click at [367, 485] on icon at bounding box center [368, 480] width 19 height 16
click at [367, 511] on div ".. BPM 148 Tonalidad A#m" at bounding box center [425, 520] width 819 height 27
click at [112, 464] on span at bounding box center [118, 458] width 12 height 12
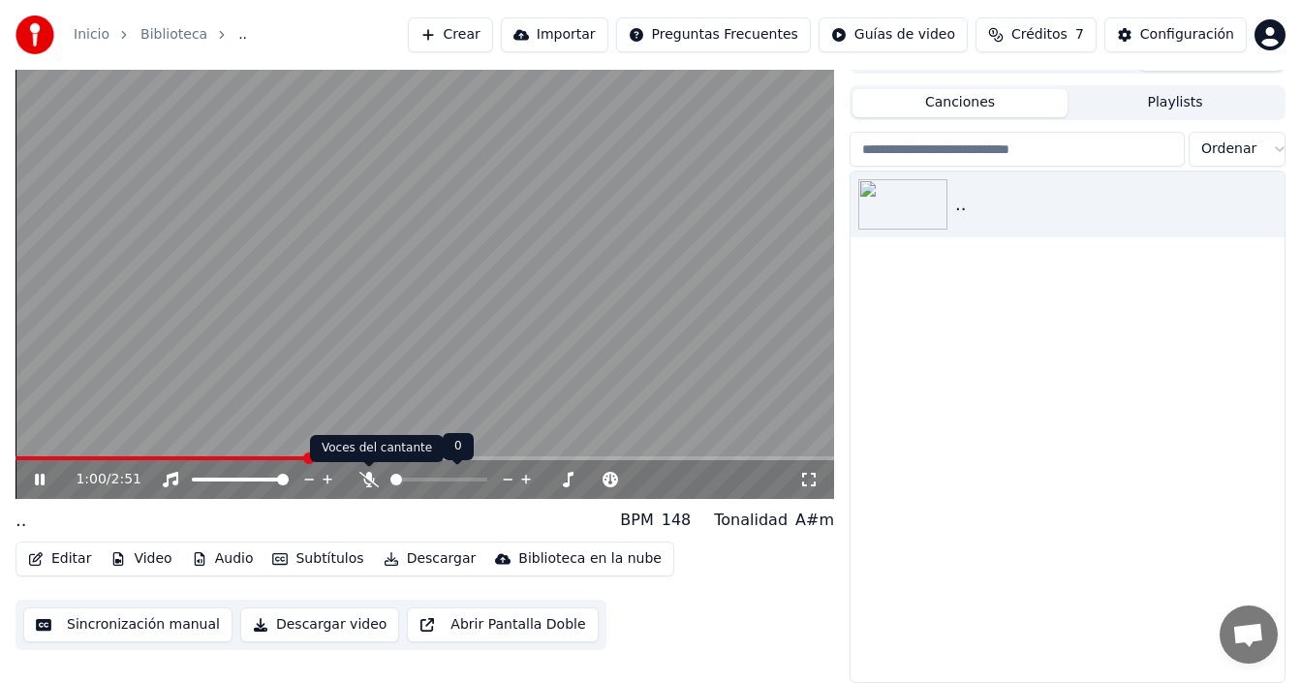
click at [362, 476] on icon at bounding box center [368, 480] width 19 height 16
click at [346, 515] on div ".. BPM 148 Tonalidad A#m" at bounding box center [425, 520] width 819 height 27
click at [36, 562] on icon "button" at bounding box center [36, 559] width 14 height 14
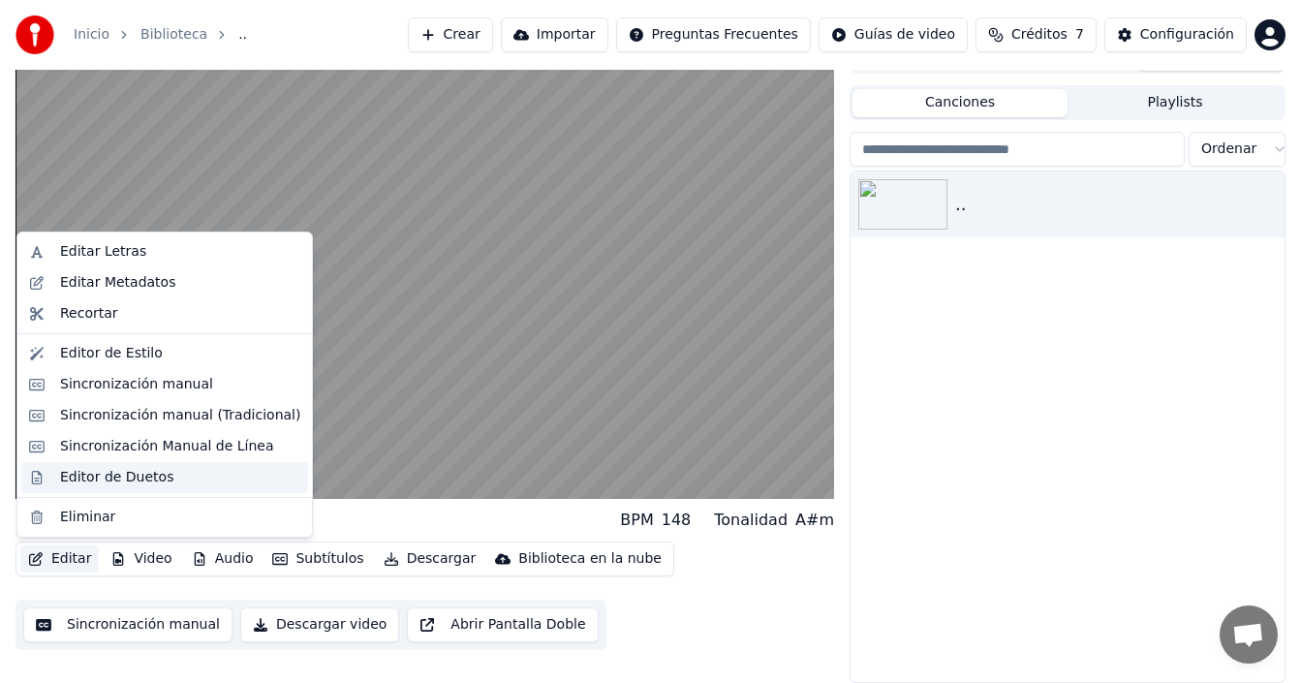
click at [112, 487] on div "Editor de Duetos" at bounding box center [164, 477] width 287 height 31
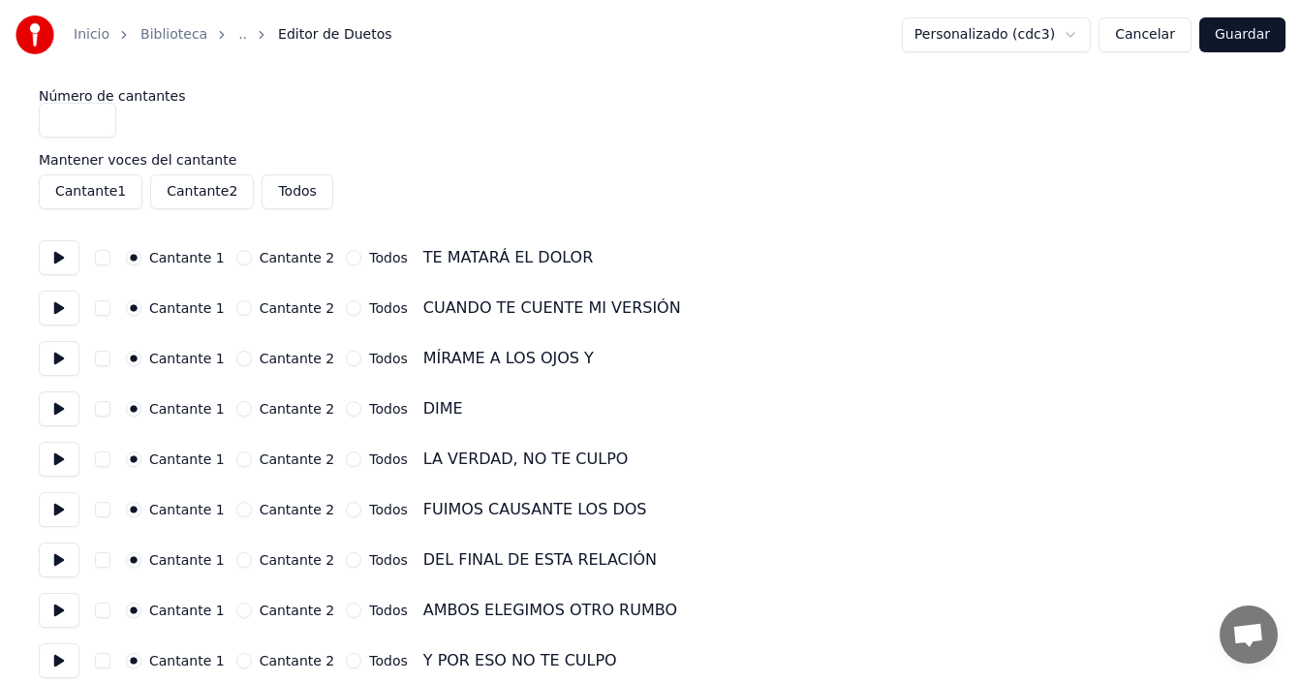
click at [148, 155] on label "Mantener voces del cantante" at bounding box center [651, 160] width 1224 height 14
click at [93, 125] on input "*" at bounding box center [78, 120] width 78 height 35
click at [93, 123] on input "*" at bounding box center [78, 120] width 78 height 35
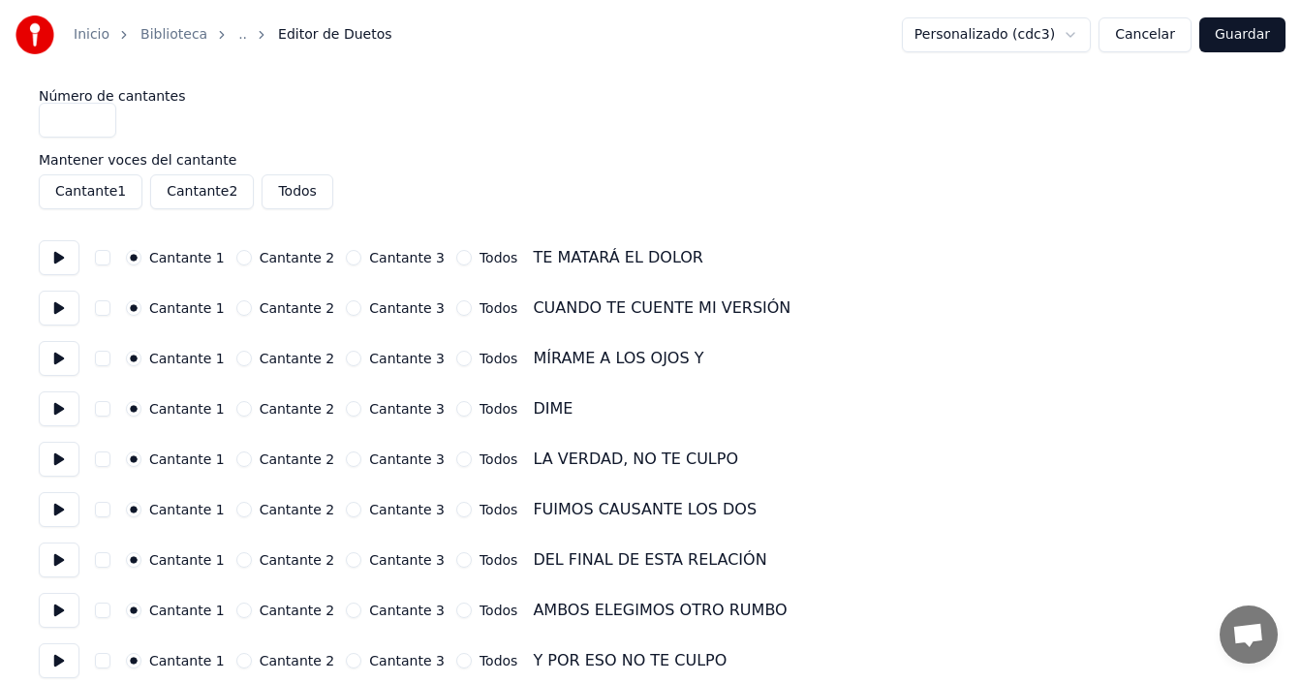
click at [93, 114] on input "*" at bounding box center [78, 120] width 78 height 35
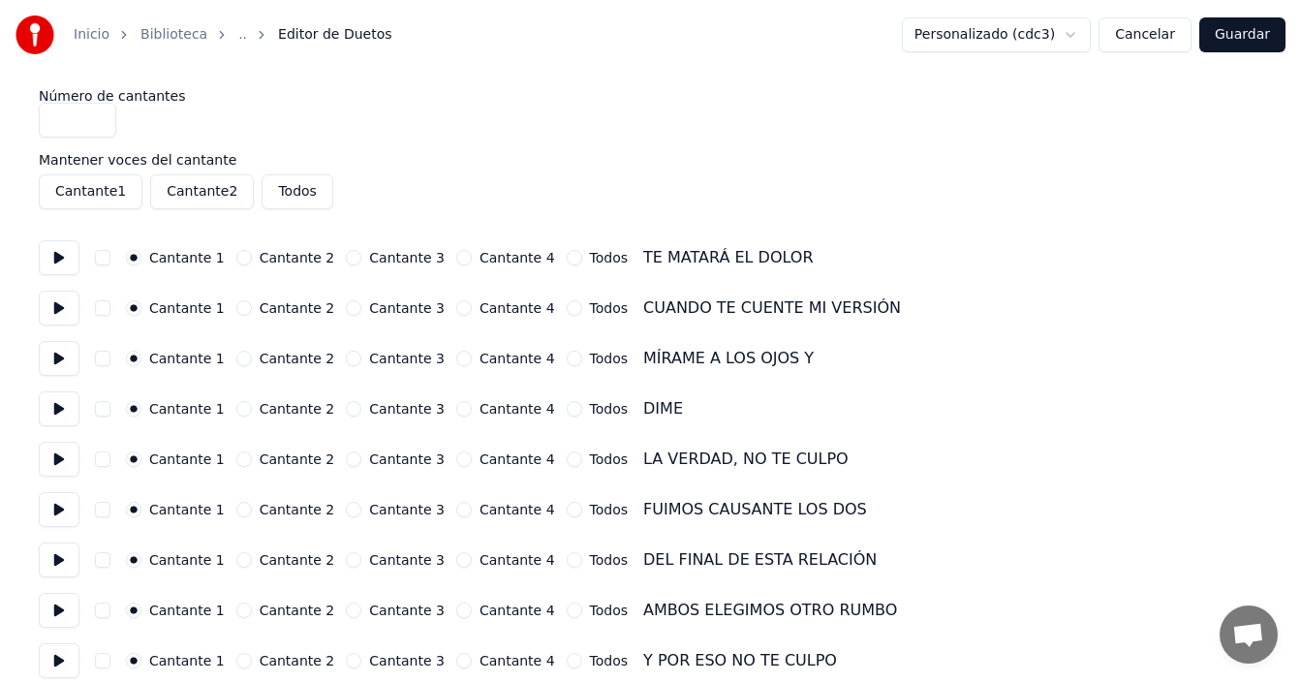
click at [93, 115] on input "*" at bounding box center [78, 120] width 78 height 35
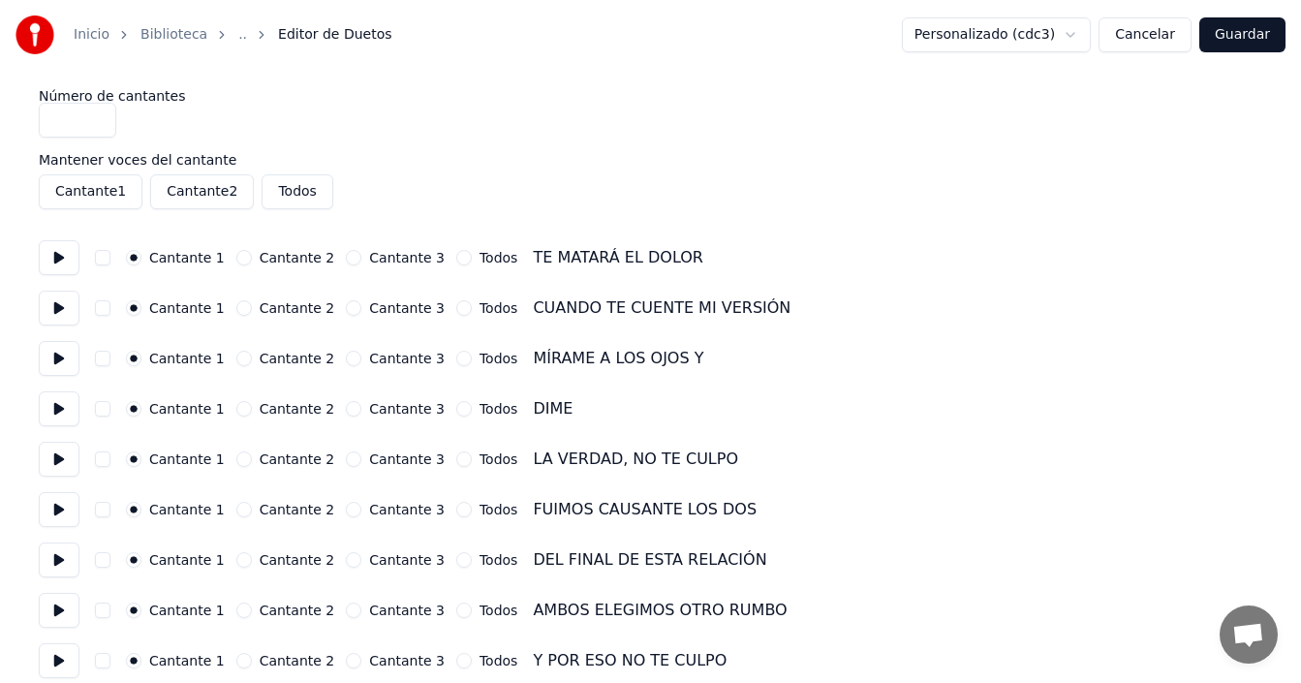
click at [95, 122] on input "*" at bounding box center [78, 120] width 78 height 35
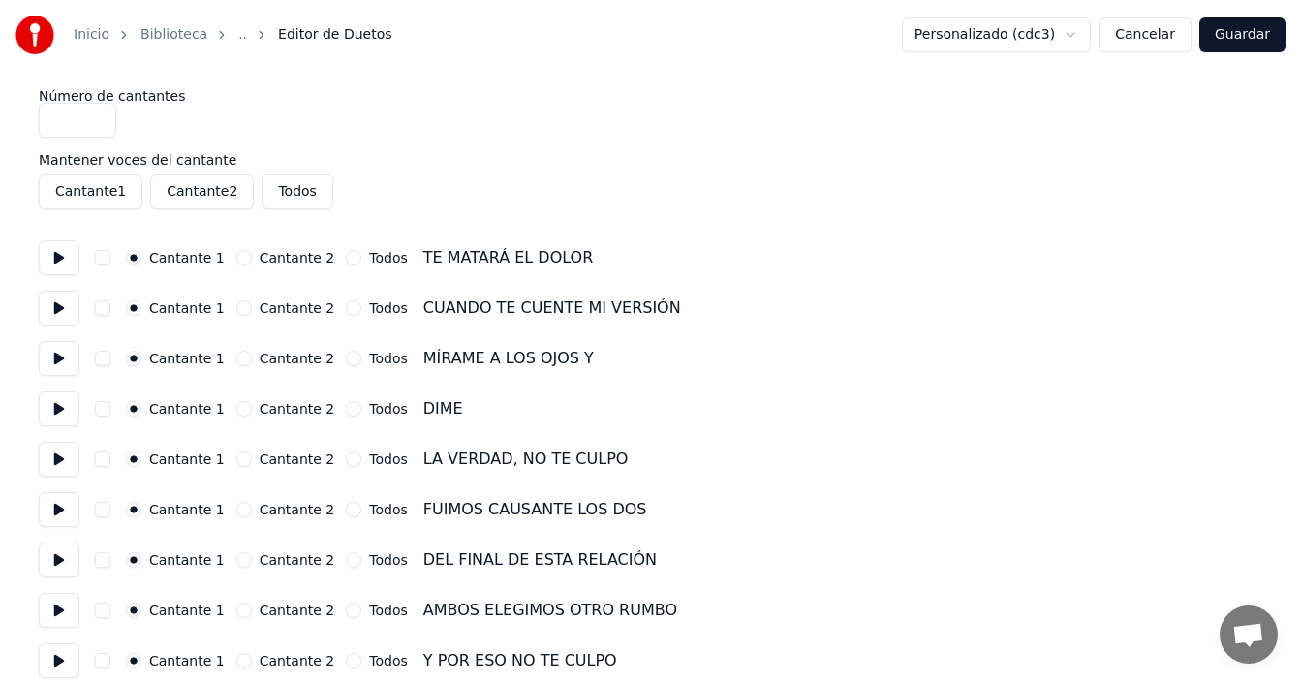
type input "*"
click at [95, 122] on input "*" at bounding box center [78, 120] width 78 height 35
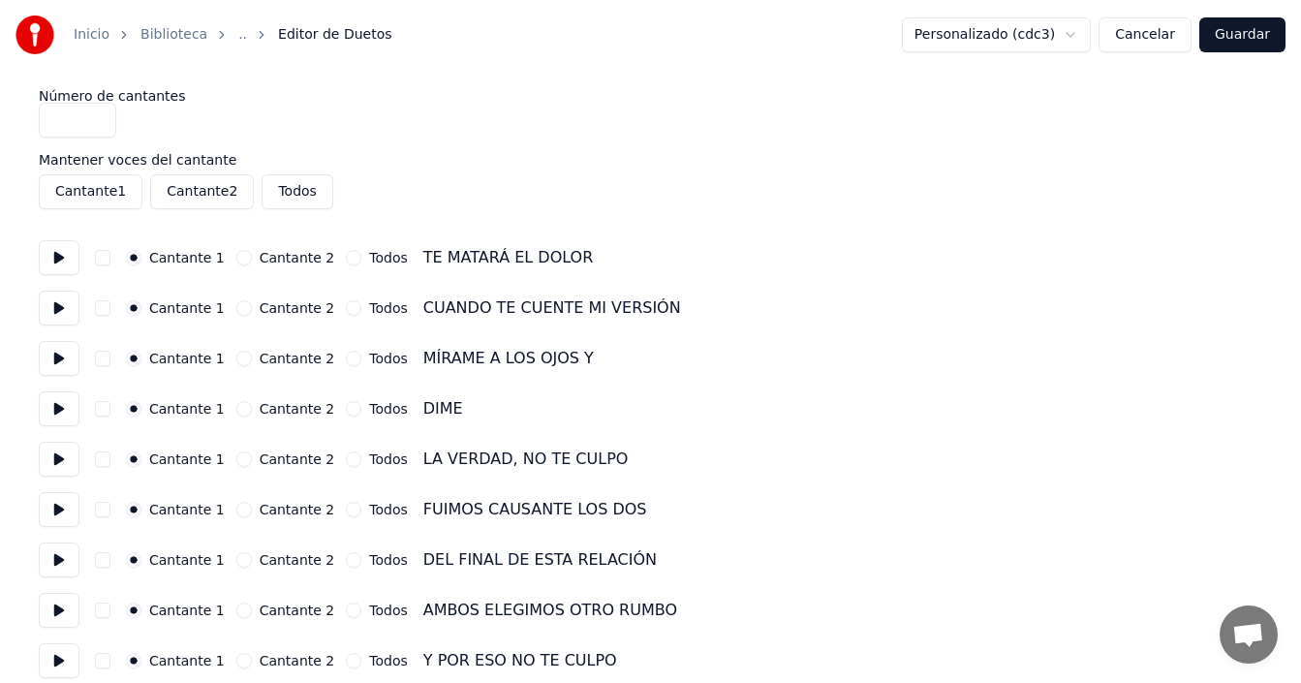
click at [95, 122] on input "*" at bounding box center [78, 120] width 78 height 35
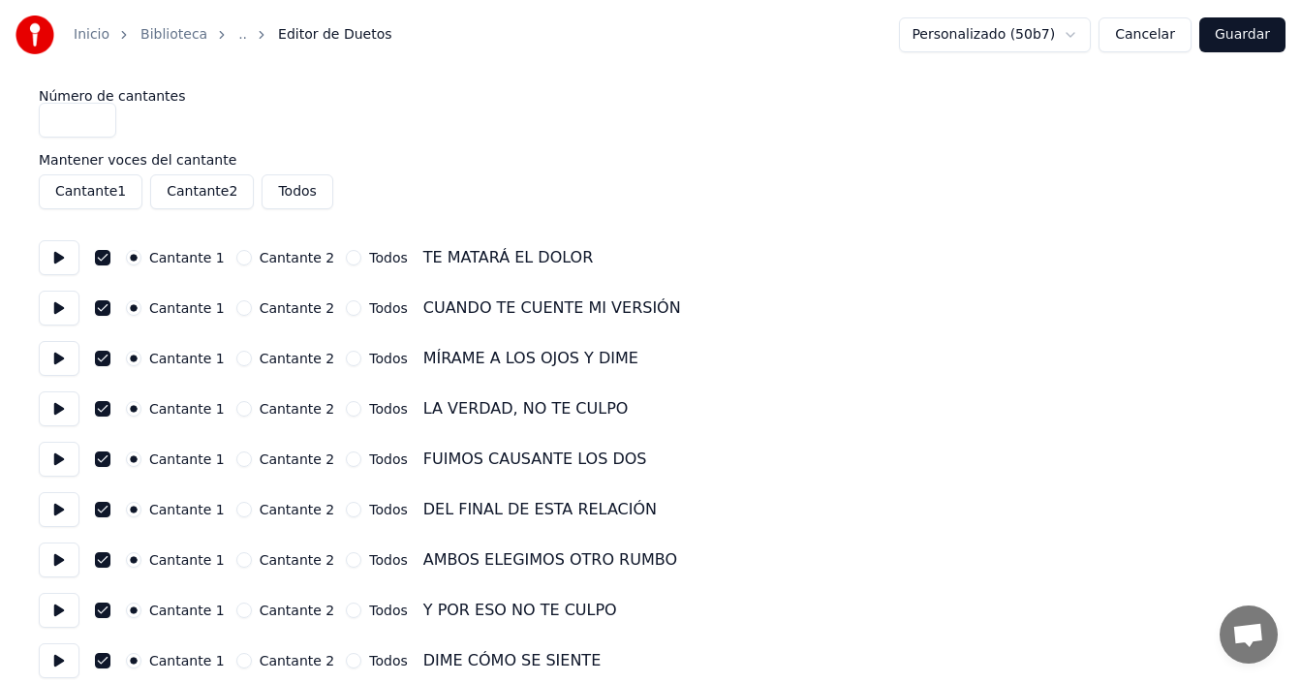
click at [1244, 34] on button "Guardar" at bounding box center [1242, 34] width 86 height 35
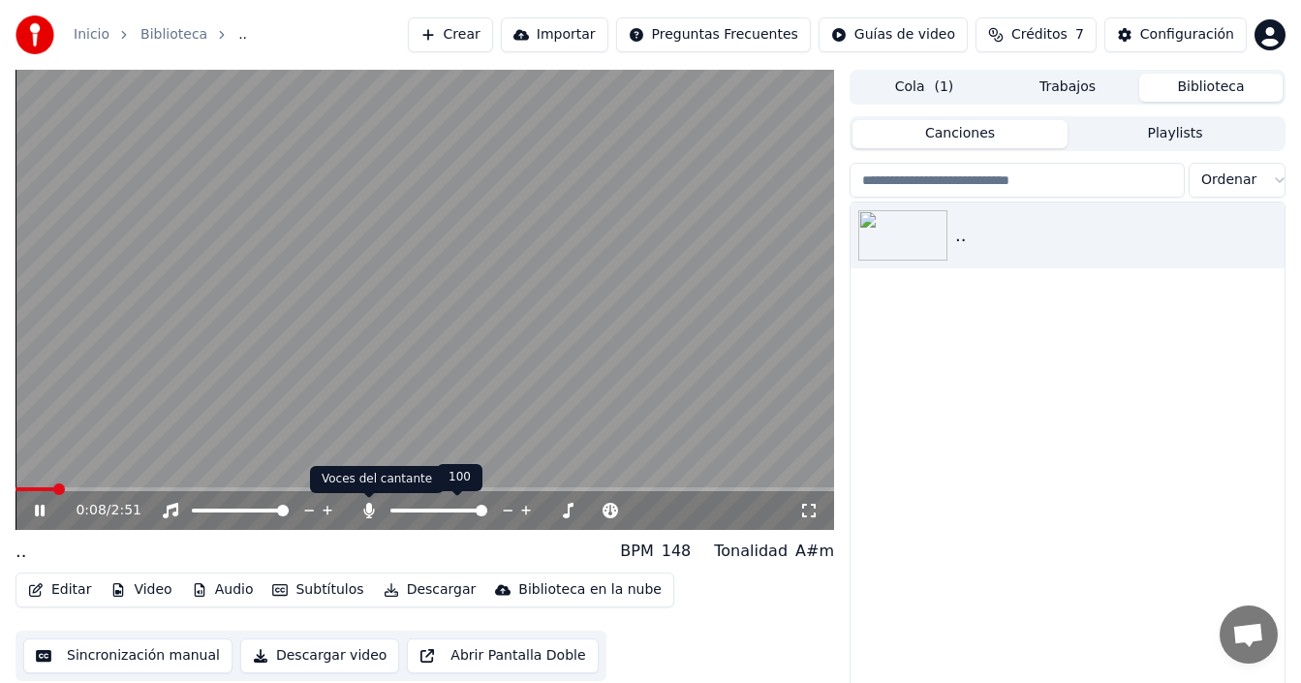
click at [370, 511] on icon at bounding box center [369, 511] width 11 height 16
click at [370, 512] on icon at bounding box center [368, 511] width 19 height 16
click at [370, 512] on icon at bounding box center [369, 511] width 11 height 16
click at [370, 512] on icon at bounding box center [368, 511] width 19 height 16
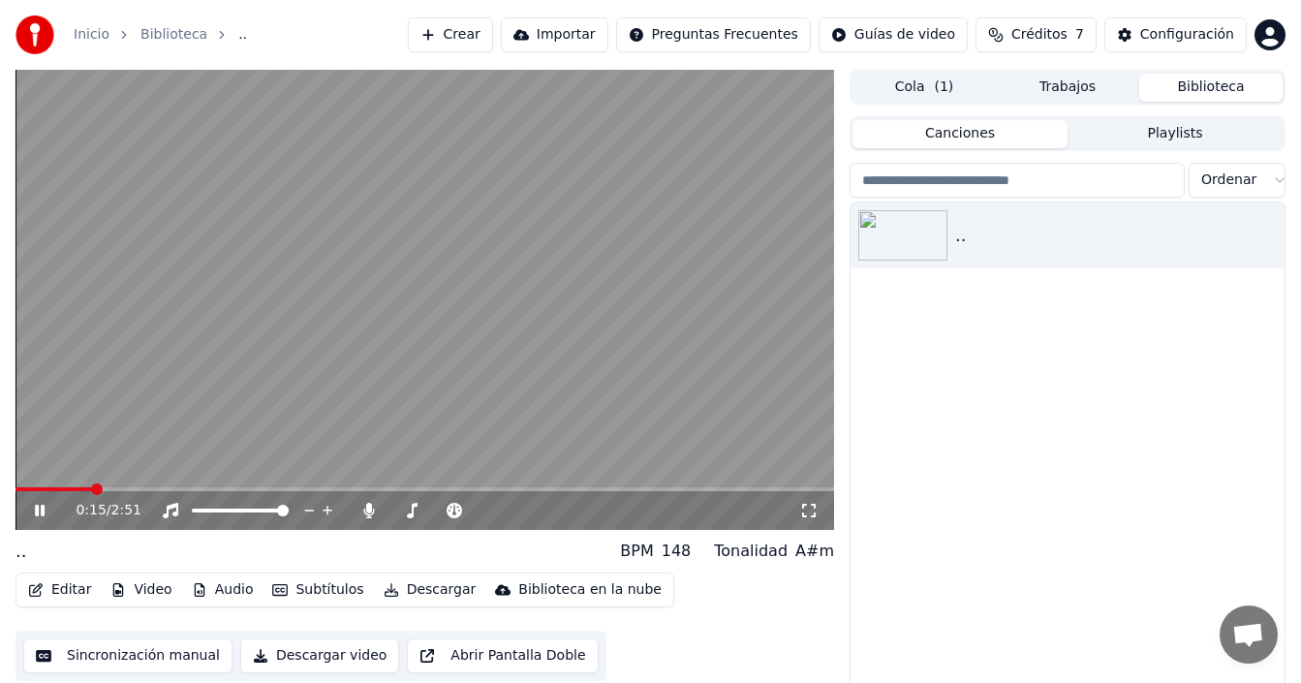
click at [66, 491] on span at bounding box center [54, 489] width 77 height 4
click at [44, 491] on span at bounding box center [42, 489] width 52 height 4
click at [43, 513] on icon at bounding box center [40, 511] width 10 height 12
click at [45, 602] on button "Editar" at bounding box center [59, 589] width 78 height 27
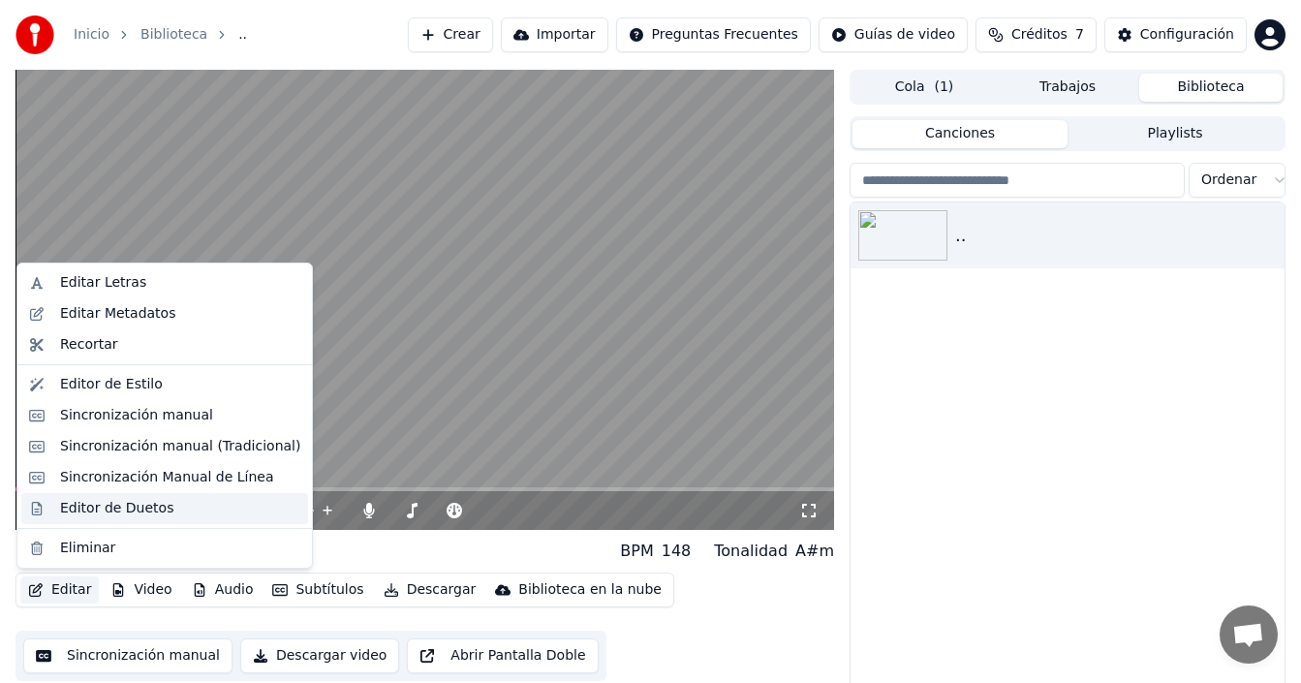
click at [126, 515] on div "Editor de Duetos" at bounding box center [116, 508] width 113 height 19
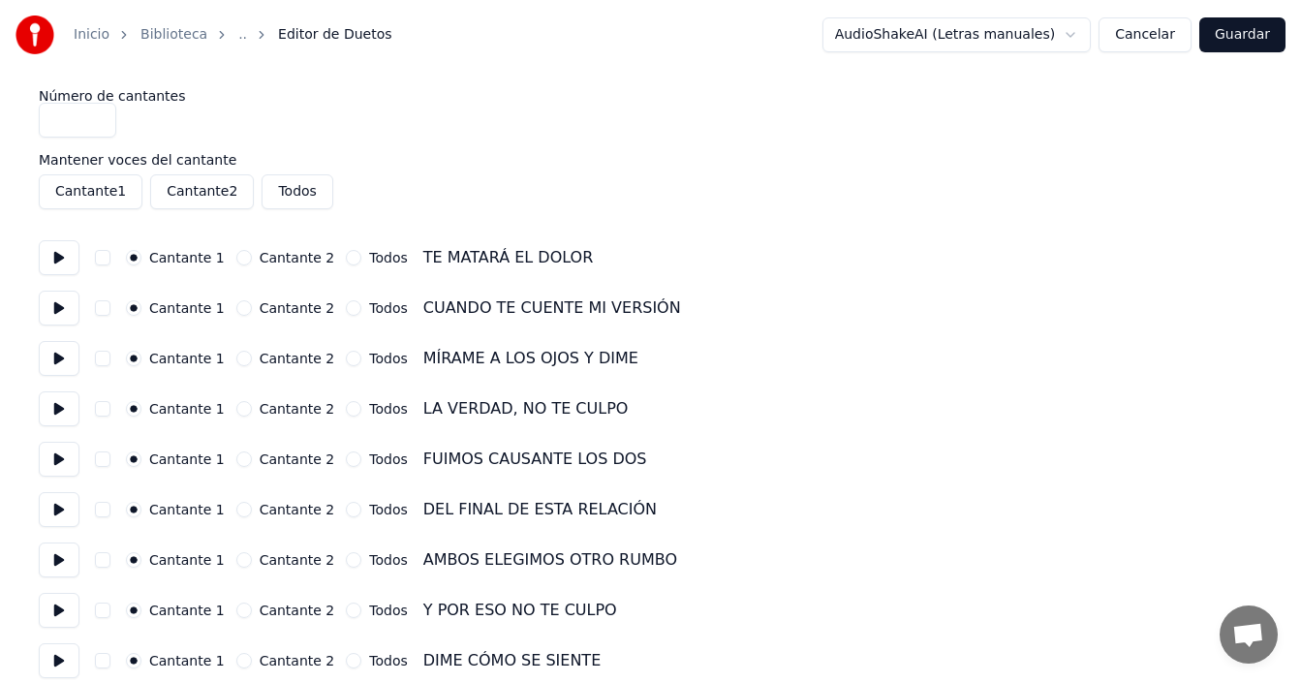
click at [1237, 35] on button "Guardar" at bounding box center [1242, 34] width 86 height 35
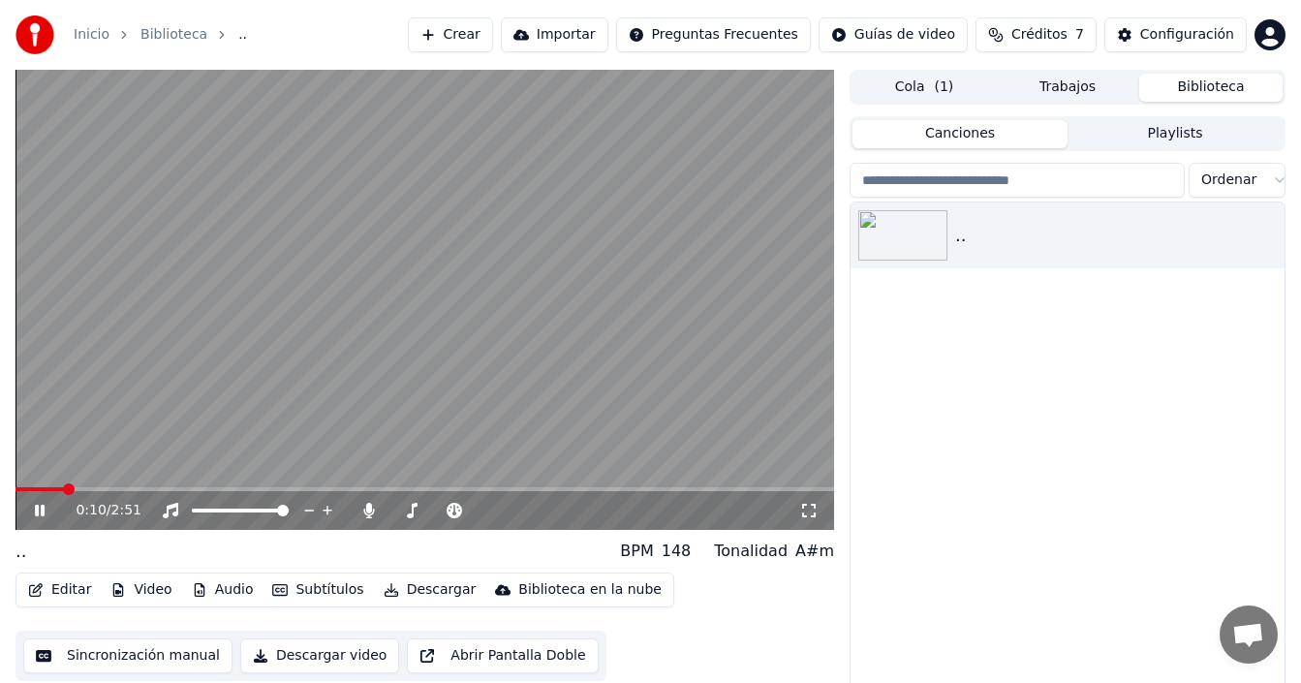
click at [30, 505] on div "0:10 / 2:51" at bounding box center [424, 510] width 803 height 19
click at [36, 509] on icon at bounding box center [53, 511] width 45 height 16
click at [51, 593] on button "Editar" at bounding box center [59, 589] width 78 height 27
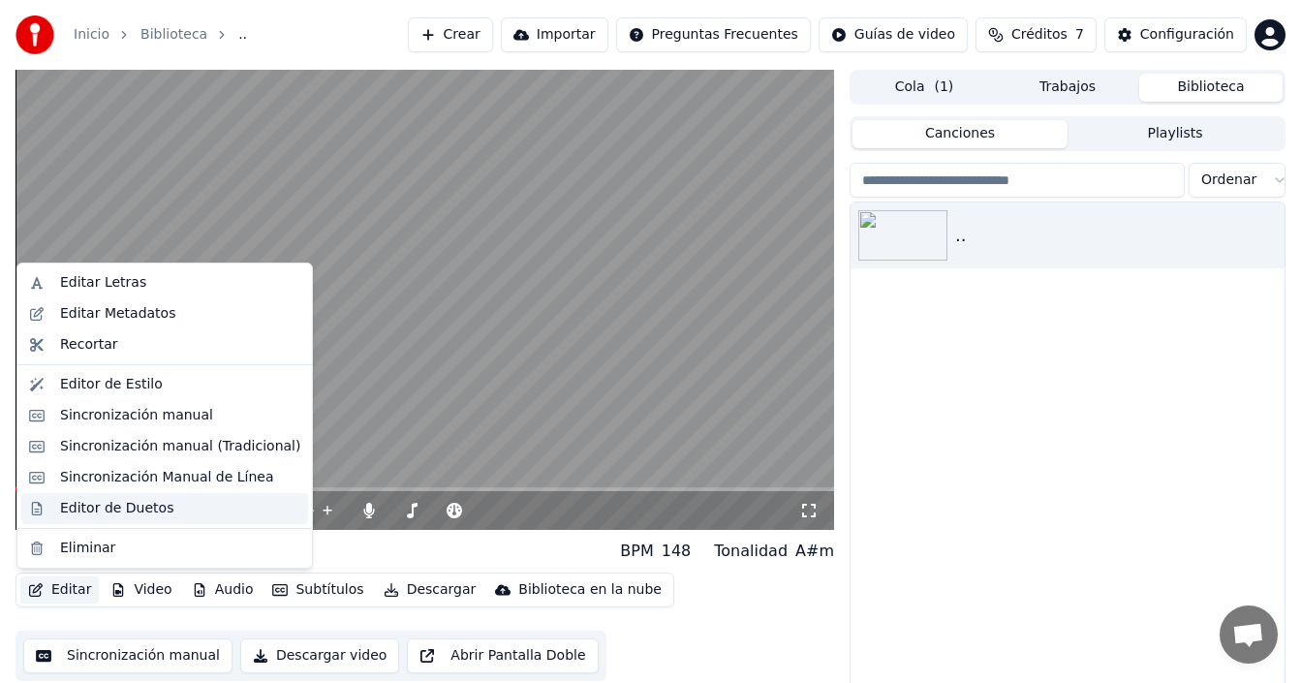
click at [123, 510] on div "Editor de Duetos" at bounding box center [116, 508] width 113 height 19
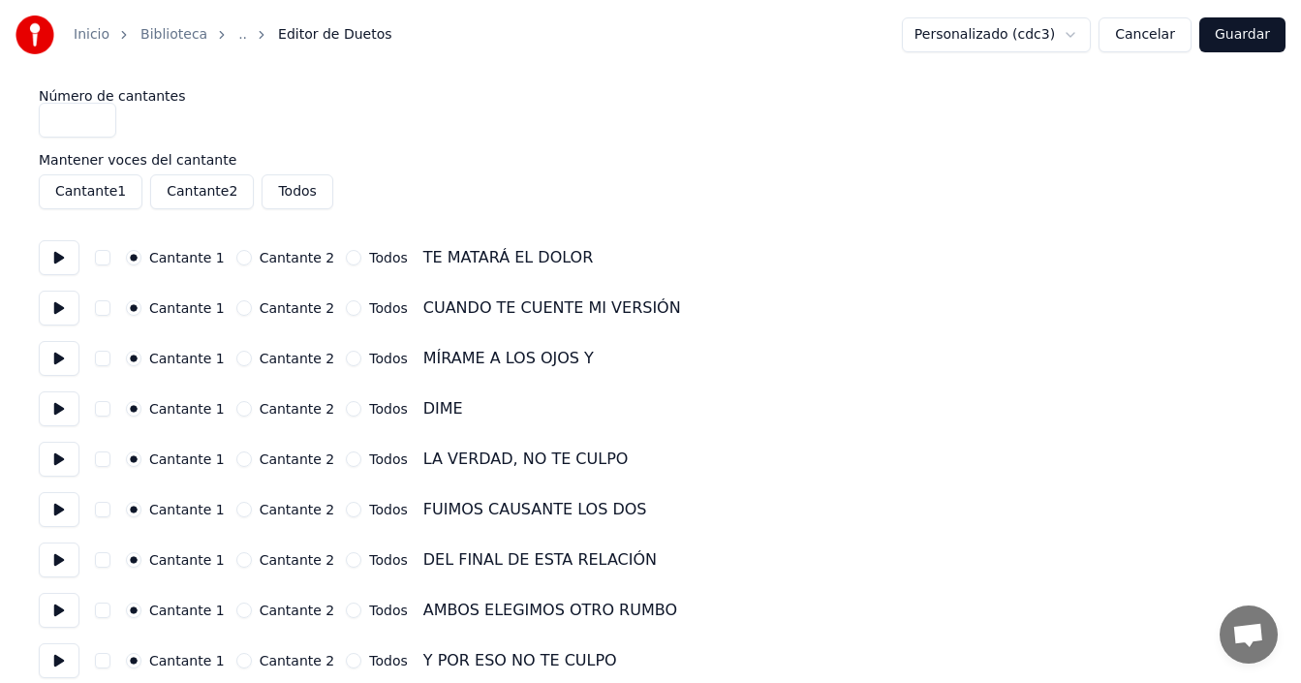
click at [85, 196] on button "Cantante 1" at bounding box center [91, 191] width 104 height 35
click at [1237, 41] on button "Guardar" at bounding box center [1242, 34] width 86 height 35
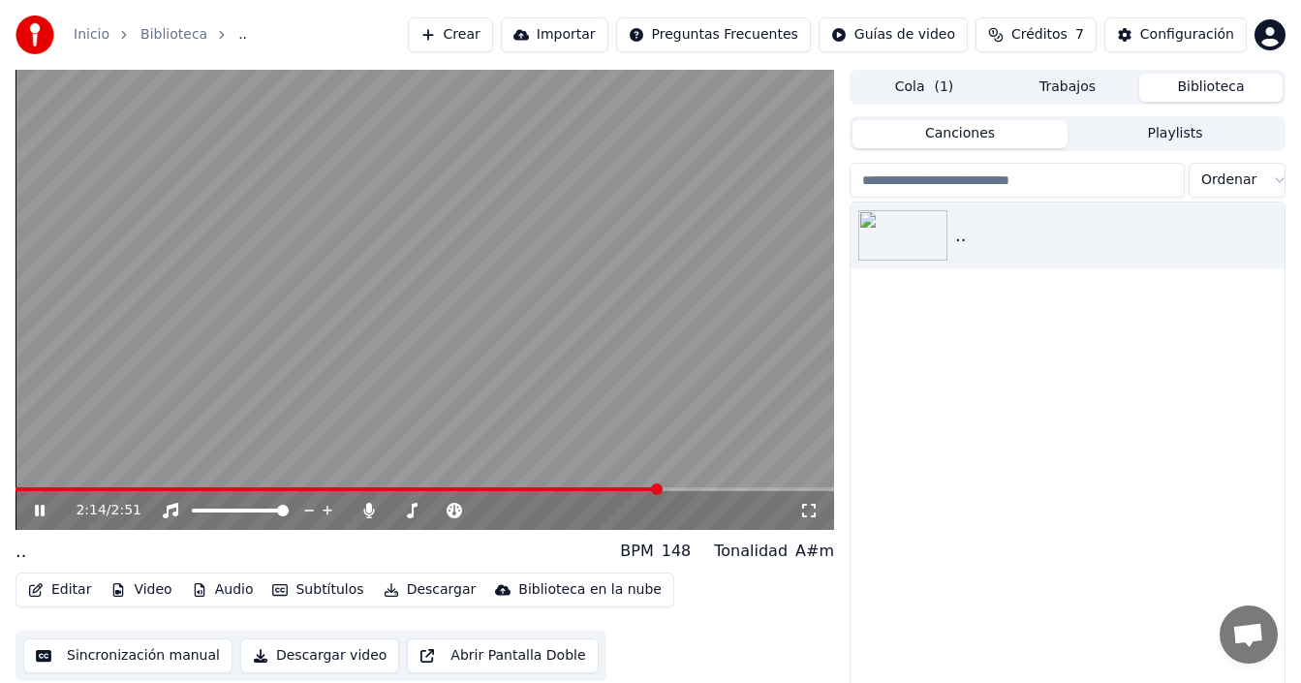
click at [43, 508] on icon at bounding box center [40, 511] width 10 height 12
click at [417, 592] on button "Descargar" at bounding box center [430, 589] width 109 height 27
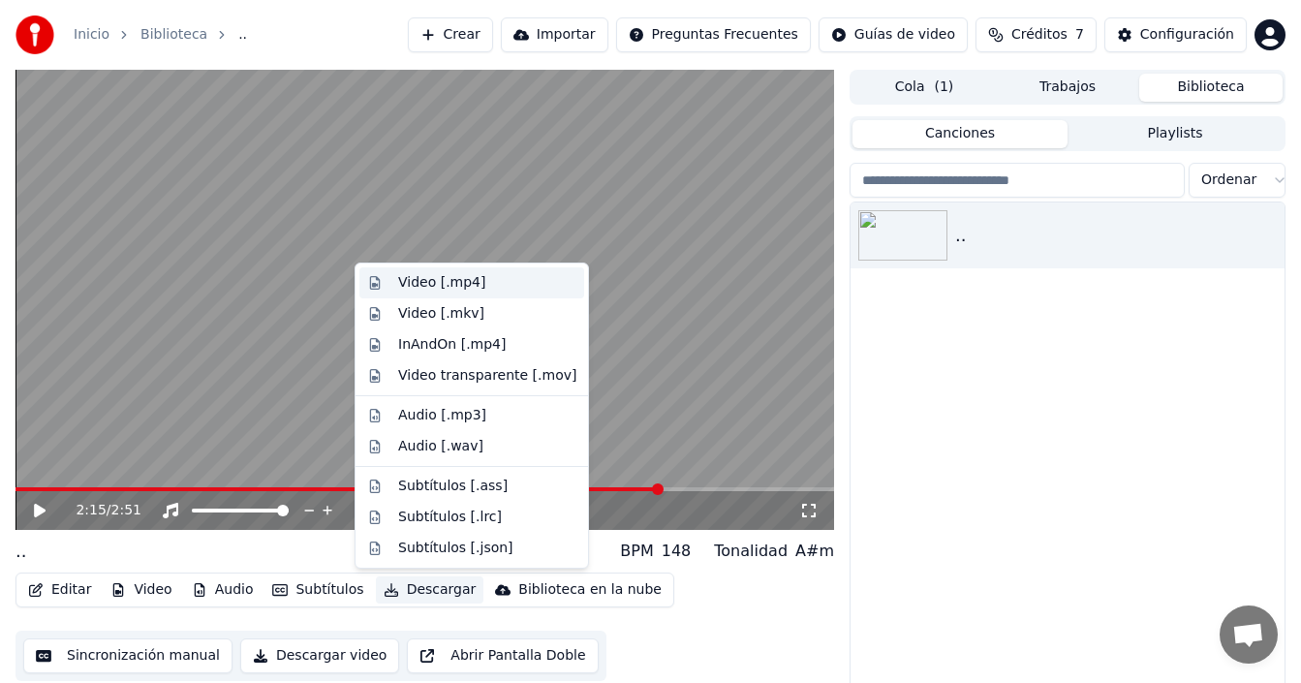
click at [485, 289] on div "Video [.mp4]" at bounding box center [487, 282] width 178 height 19
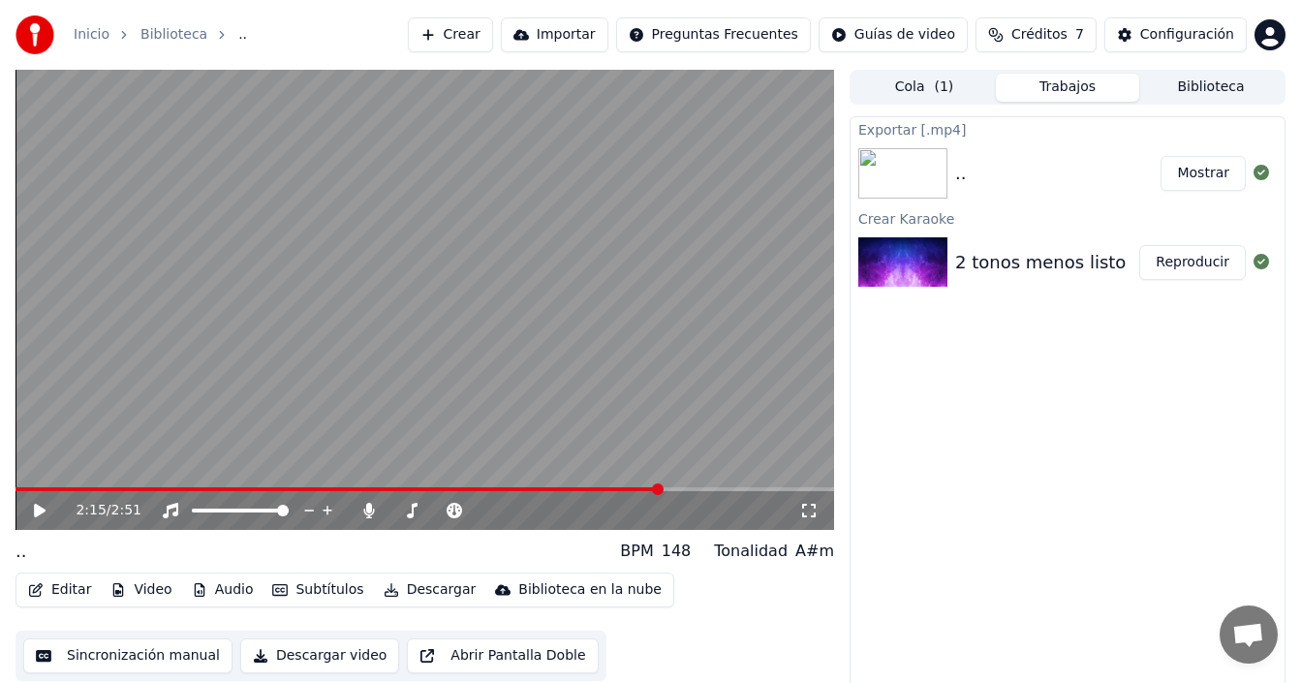
click at [1190, 172] on button "Mostrar" at bounding box center [1203, 173] width 85 height 35
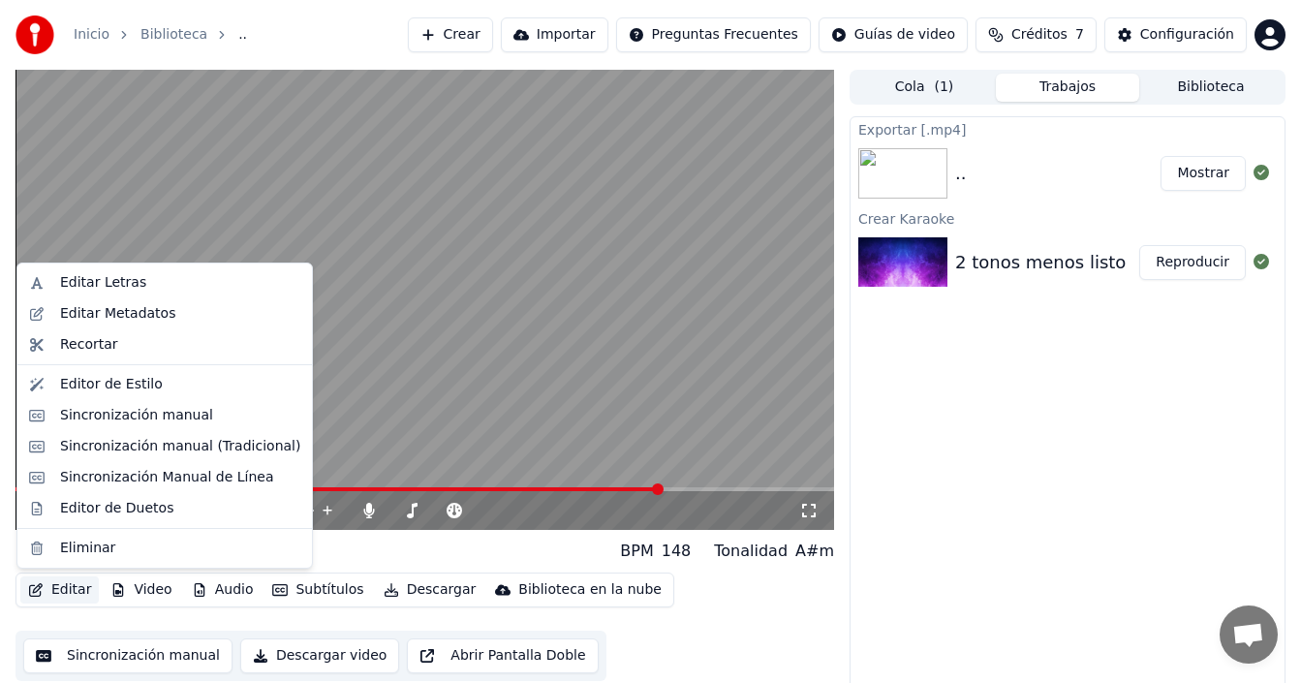
click at [68, 587] on button "Editar" at bounding box center [59, 589] width 78 height 27
click at [141, 386] on div "Editor de Estilo" at bounding box center [111, 384] width 103 height 19
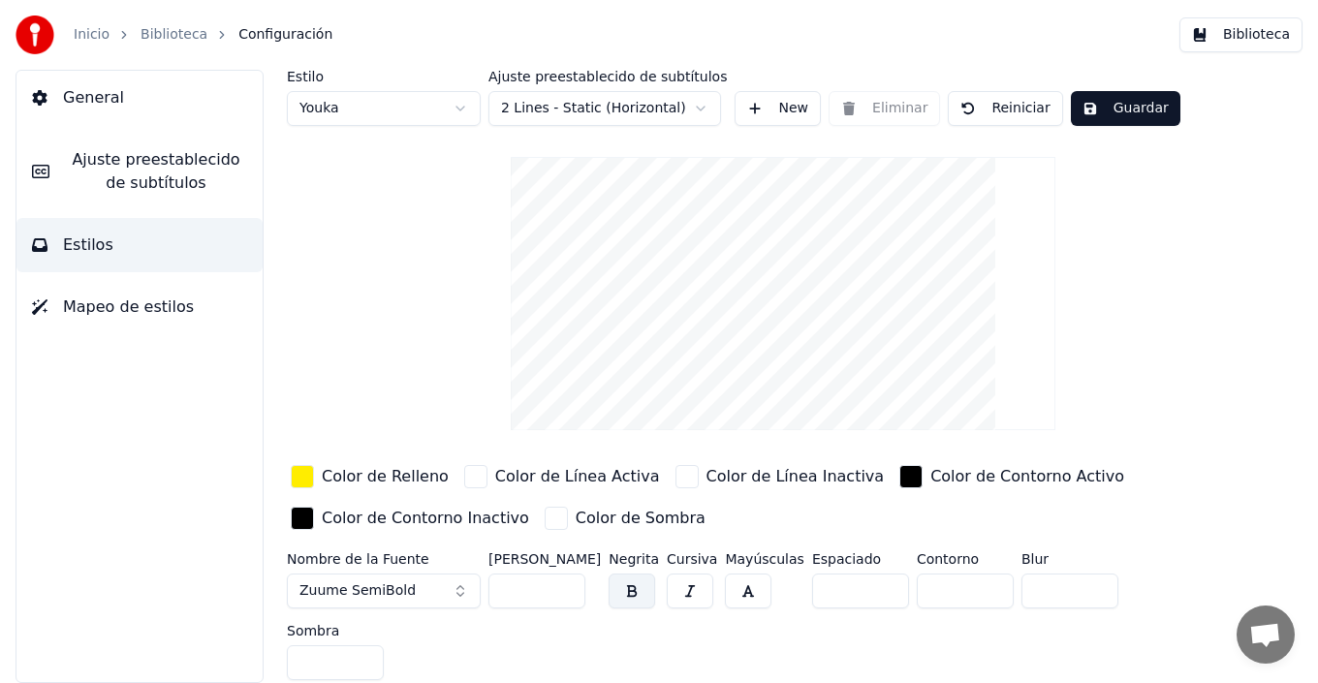
click at [974, 592] on input "*" at bounding box center [964, 591] width 97 height 35
type input "*"
click at [974, 592] on input "*" at bounding box center [964, 591] width 97 height 35
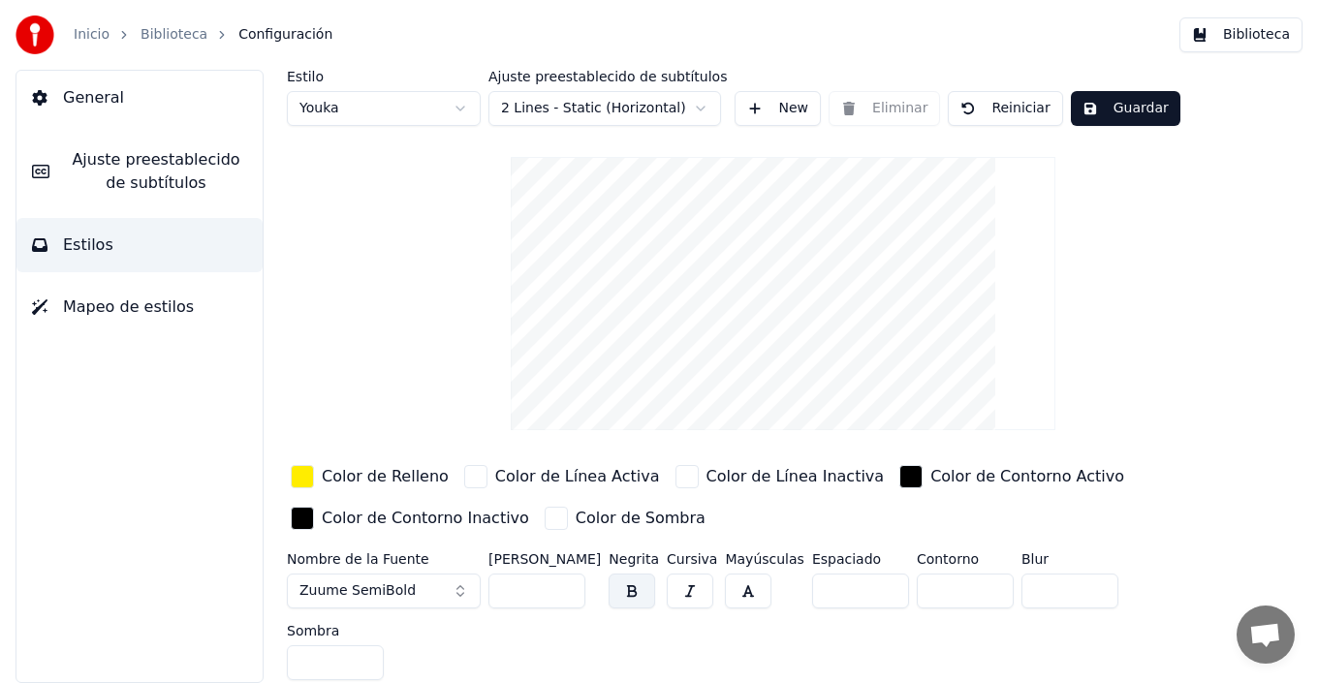
drag, startPoint x: 1129, startPoint y: 106, endPoint x: 1139, endPoint y: 113, distance: 13.2
click at [1129, 107] on button "Guardar" at bounding box center [1124, 108] width 109 height 35
click at [1246, 40] on button "Biblioteca" at bounding box center [1240, 34] width 123 height 35
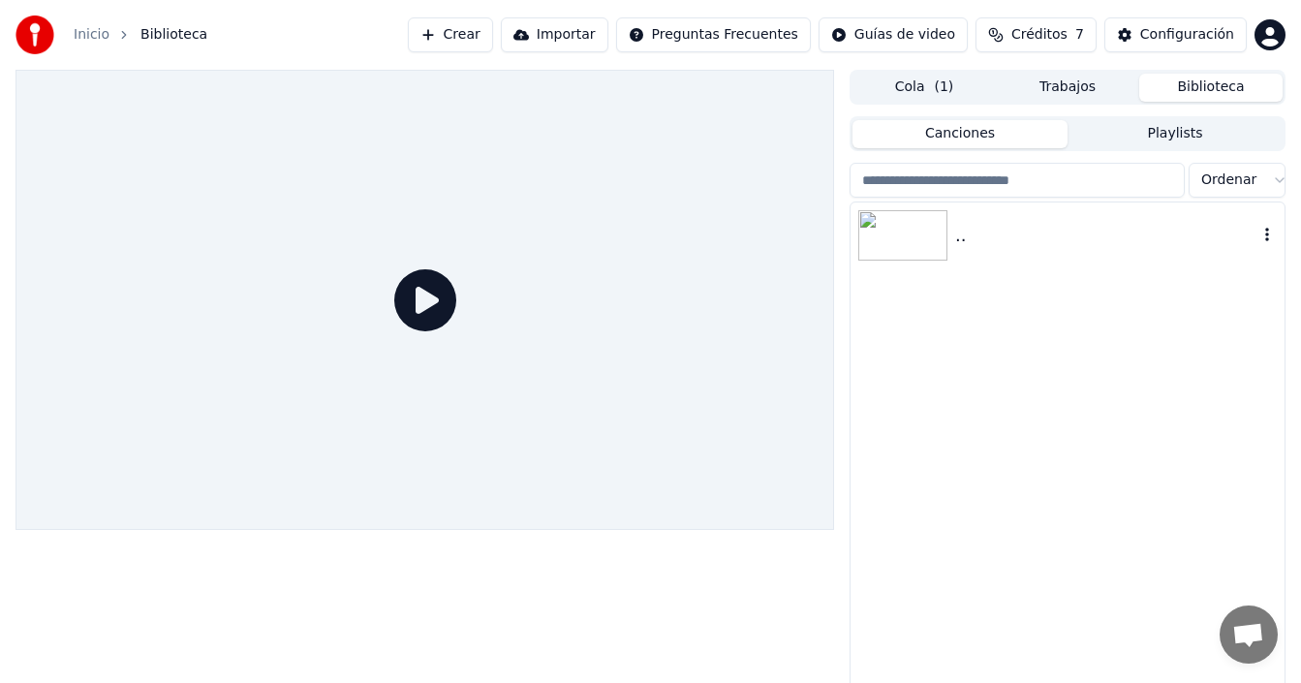
click at [921, 239] on img at bounding box center [902, 235] width 89 height 50
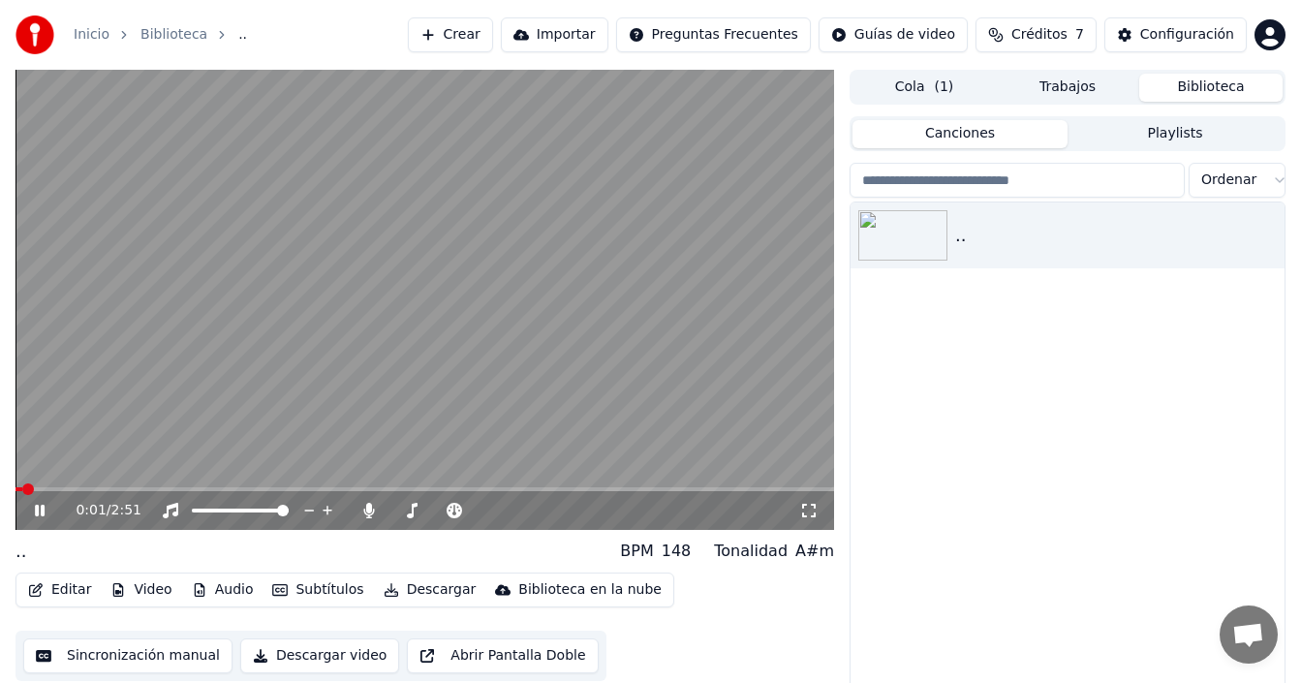
click at [121, 490] on span at bounding box center [425, 489] width 819 height 4
click at [523, 398] on video at bounding box center [425, 300] width 819 height 460
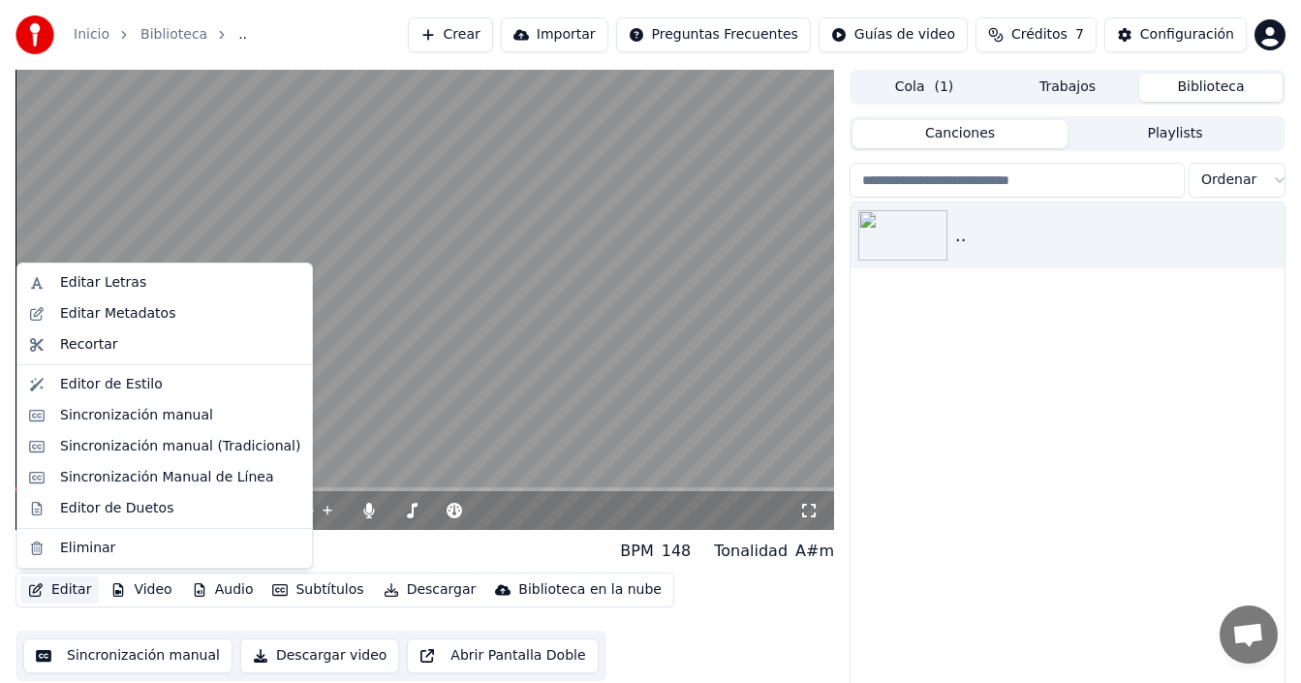
click at [64, 587] on button "Editar" at bounding box center [59, 589] width 78 height 27
click at [121, 387] on div "Editor de Estilo" at bounding box center [111, 384] width 103 height 19
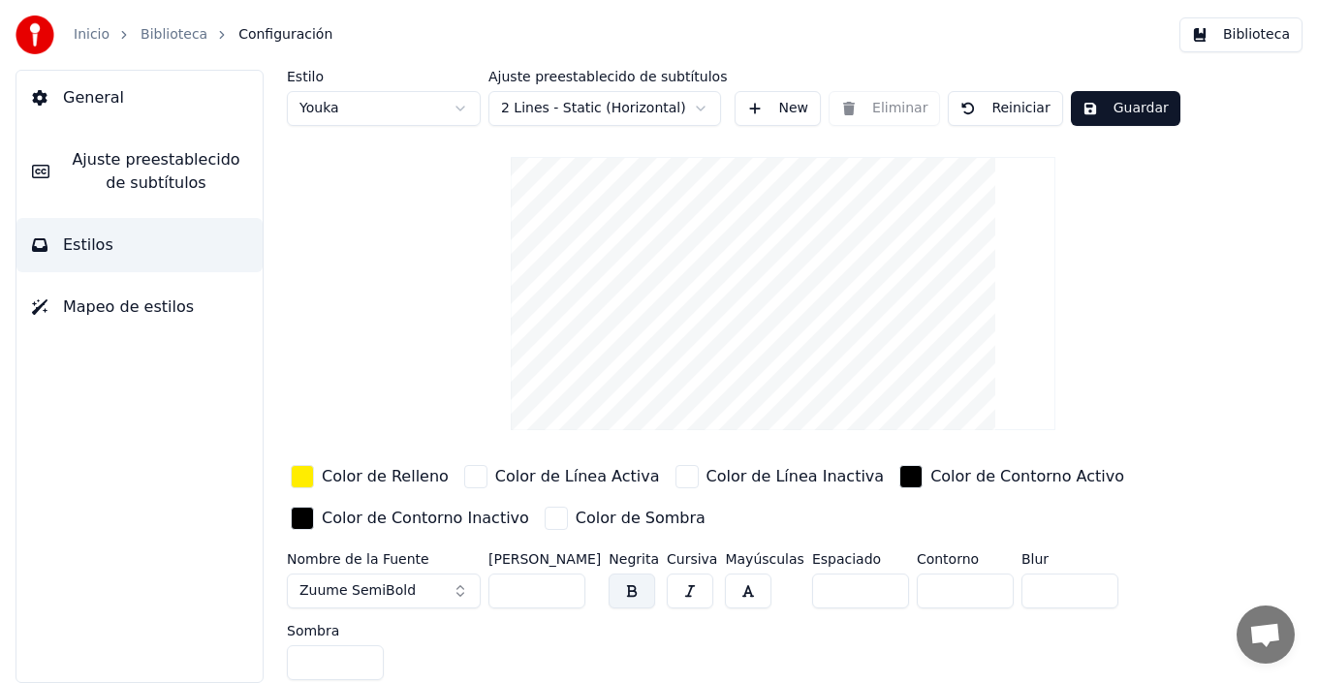
type input "*"
click at [973, 582] on input "*" at bounding box center [964, 591] width 97 height 35
drag, startPoint x: 1111, startPoint y: 115, endPoint x: 1123, endPoint y: 110, distance: 12.6
click at [1112, 115] on button "Guardar" at bounding box center [1124, 108] width 109 height 35
click at [1235, 45] on button "Biblioteca" at bounding box center [1240, 34] width 123 height 35
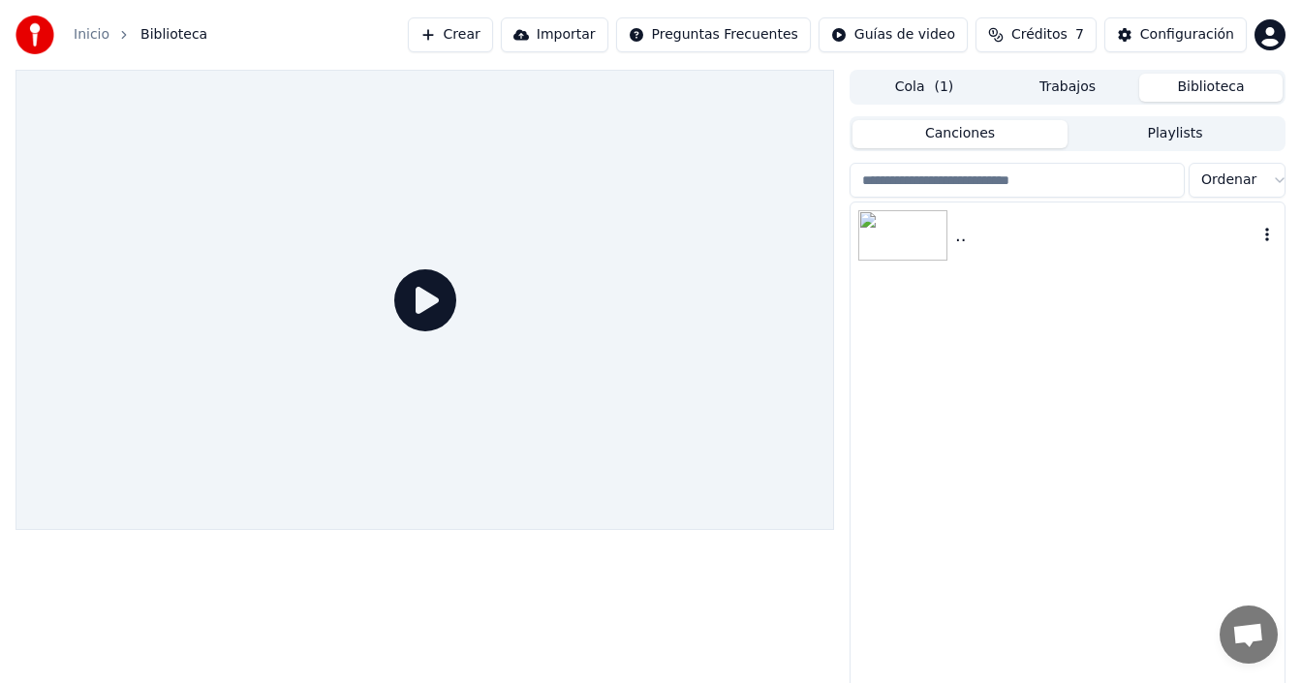
click at [918, 233] on img at bounding box center [902, 235] width 89 height 50
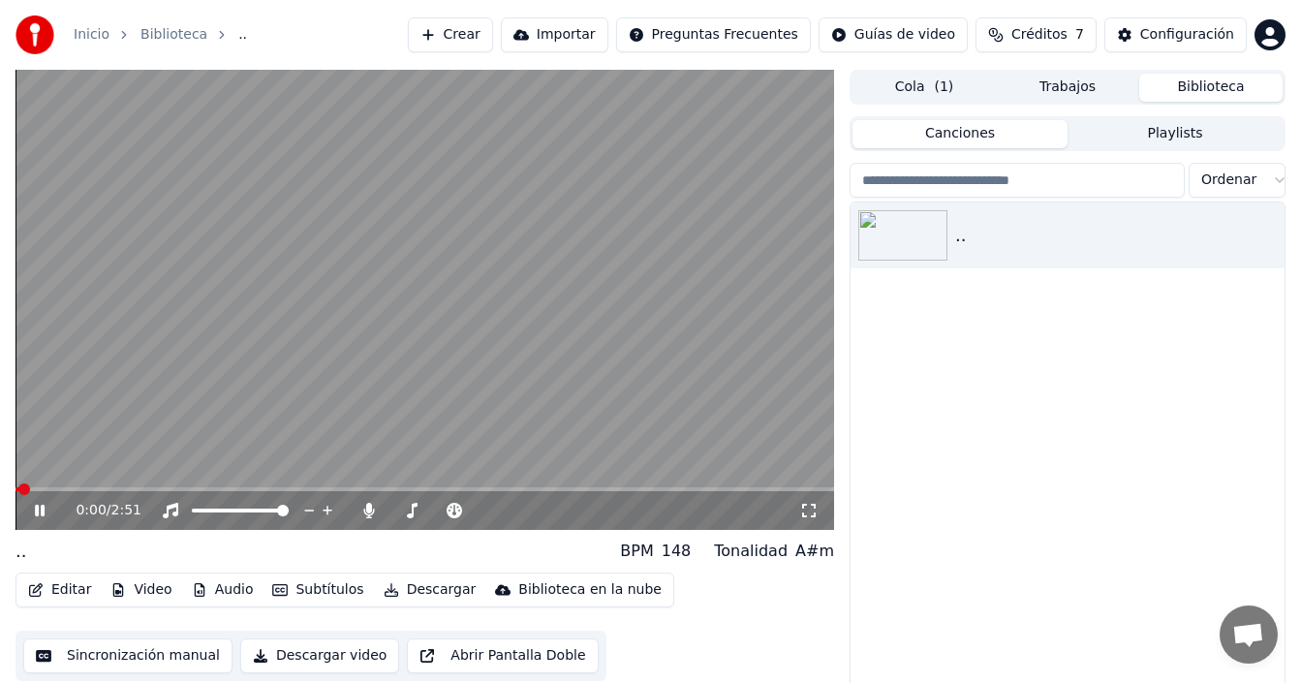
click at [174, 487] on div "0:00 / 2:51" at bounding box center [425, 300] width 819 height 460
click at [210, 486] on video at bounding box center [425, 300] width 819 height 460
click at [210, 489] on span at bounding box center [425, 489] width 819 height 4
click at [280, 383] on video at bounding box center [425, 300] width 819 height 460
click at [62, 587] on button "Editar" at bounding box center [59, 589] width 78 height 27
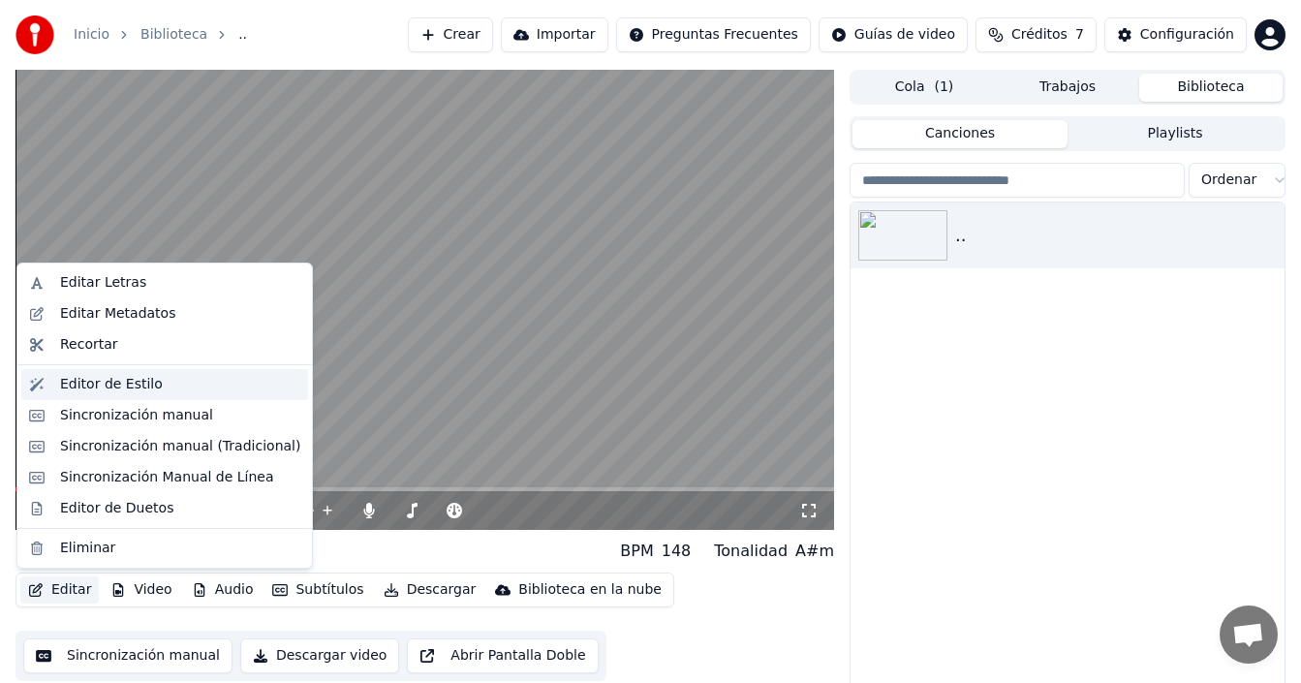
click at [133, 392] on div "Editor de Estilo" at bounding box center [111, 384] width 103 height 19
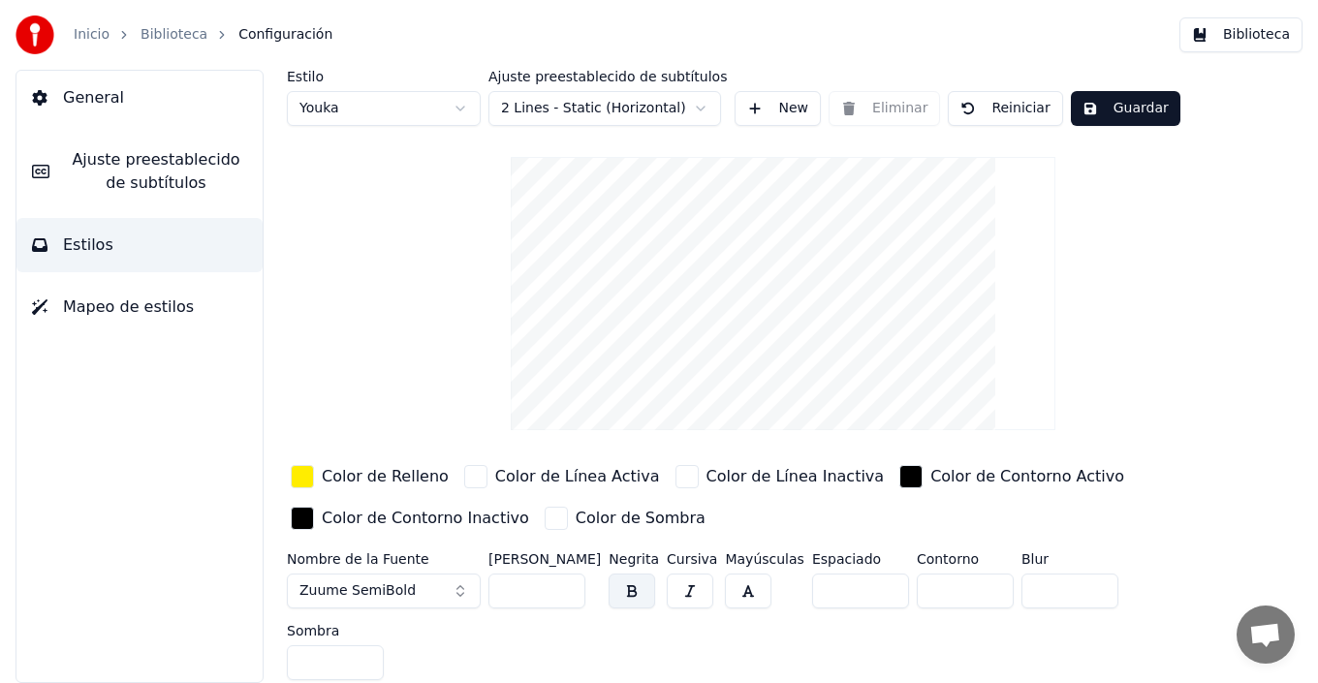
type input "*"
click at [971, 584] on input "*" at bounding box center [964, 591] width 97 height 35
click at [1124, 112] on button "Guardar" at bounding box center [1124, 108] width 109 height 35
click at [1261, 38] on button "Biblioteca" at bounding box center [1240, 34] width 123 height 35
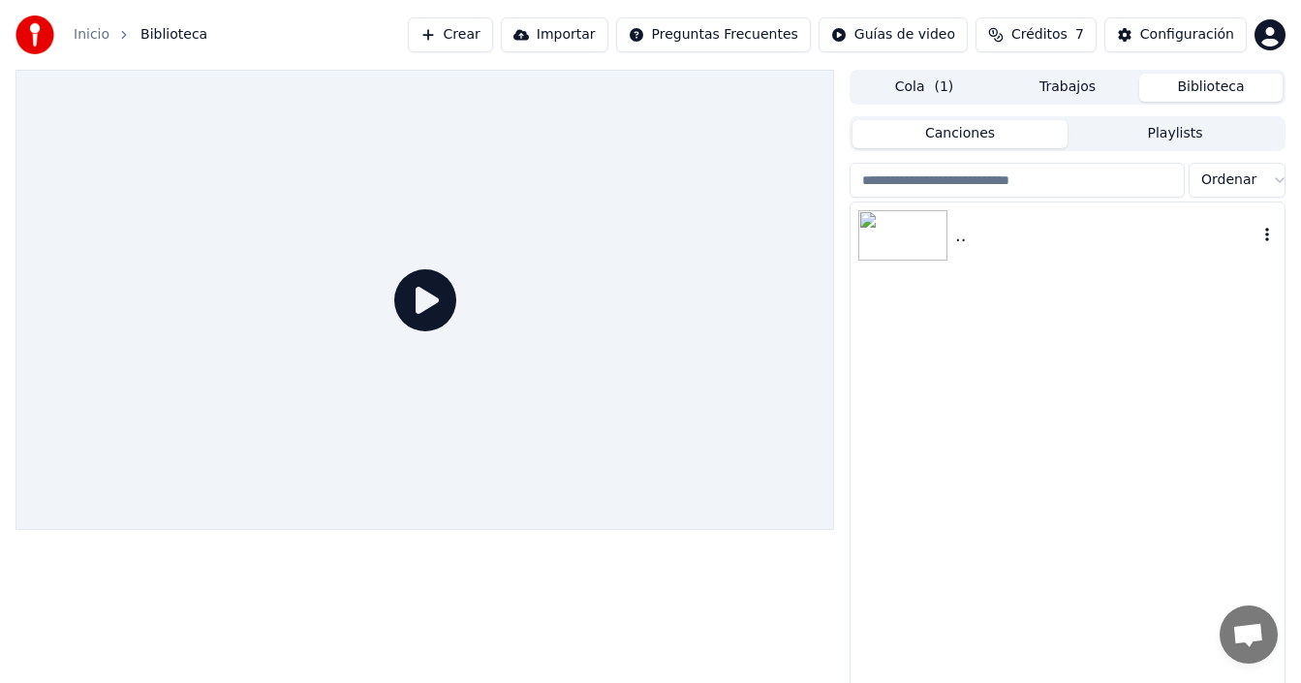
click at [899, 244] on img at bounding box center [902, 235] width 89 height 50
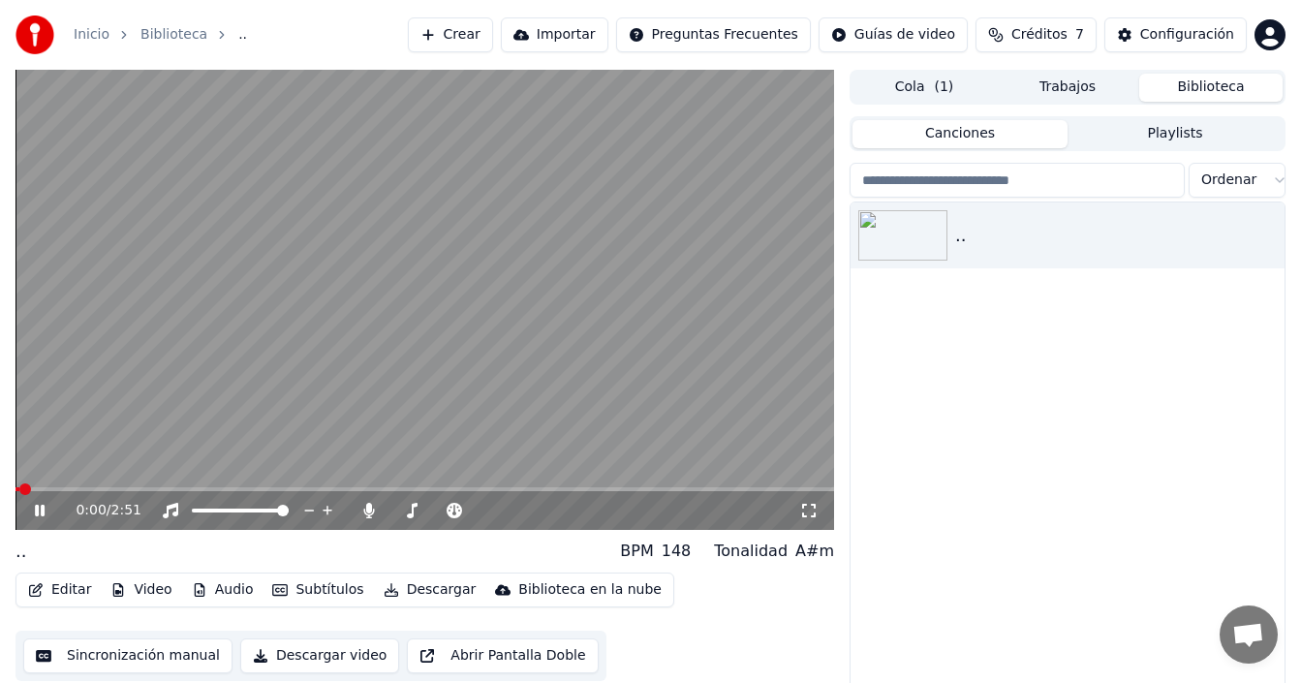
click at [181, 488] on span at bounding box center [425, 489] width 819 height 4
click at [602, 405] on video at bounding box center [425, 300] width 819 height 460
click at [420, 589] on button "Descargar" at bounding box center [430, 589] width 109 height 27
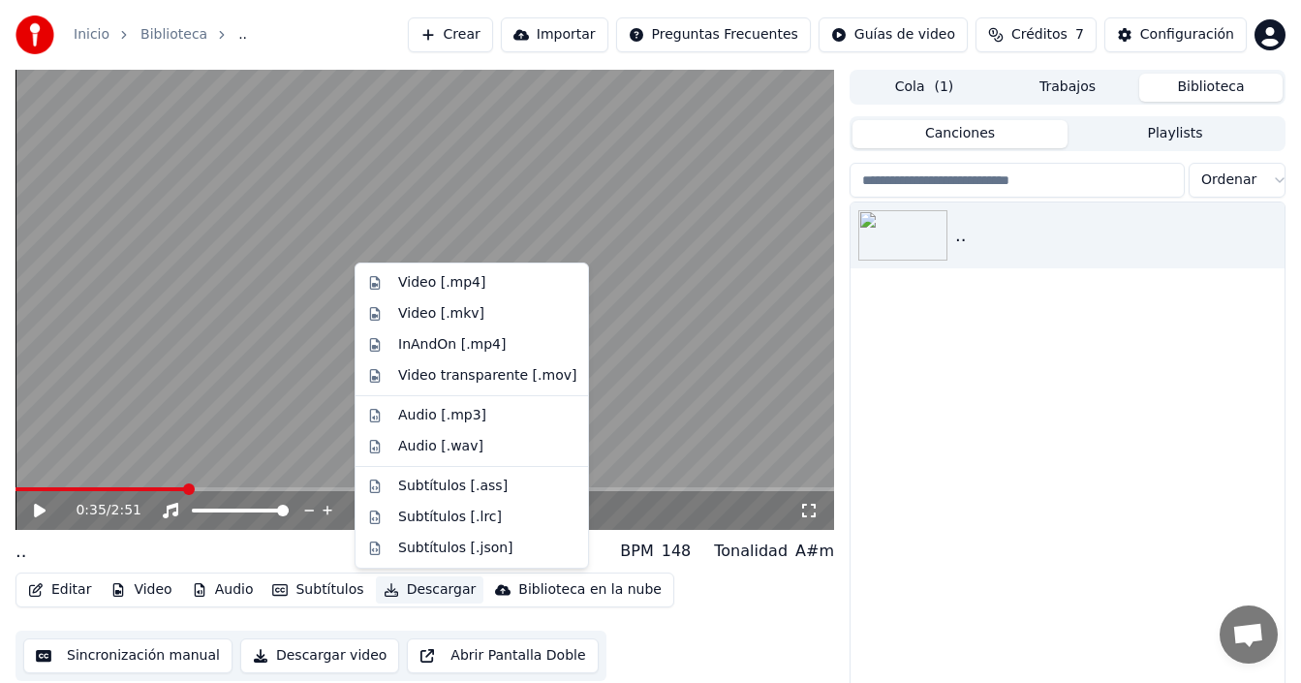
click at [1092, 399] on div ".." at bounding box center [1068, 457] width 434 height 511
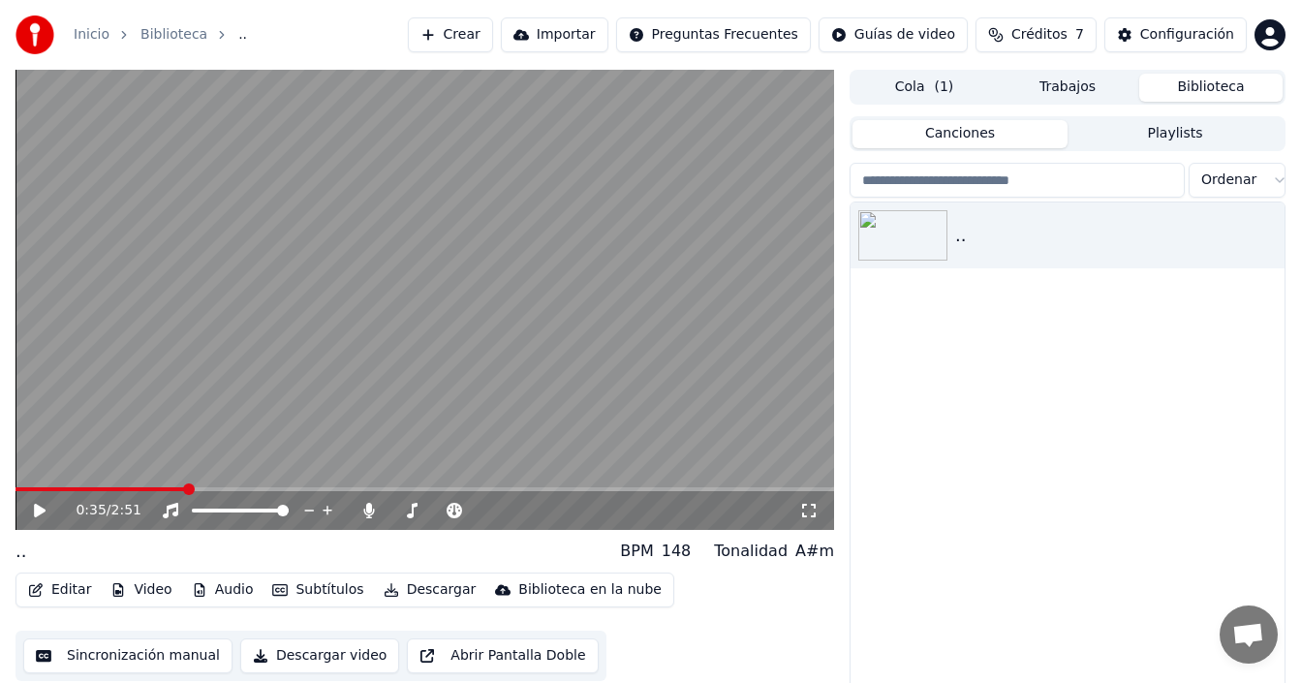
click at [608, 35] on button "Importar" at bounding box center [555, 34] width 108 height 35
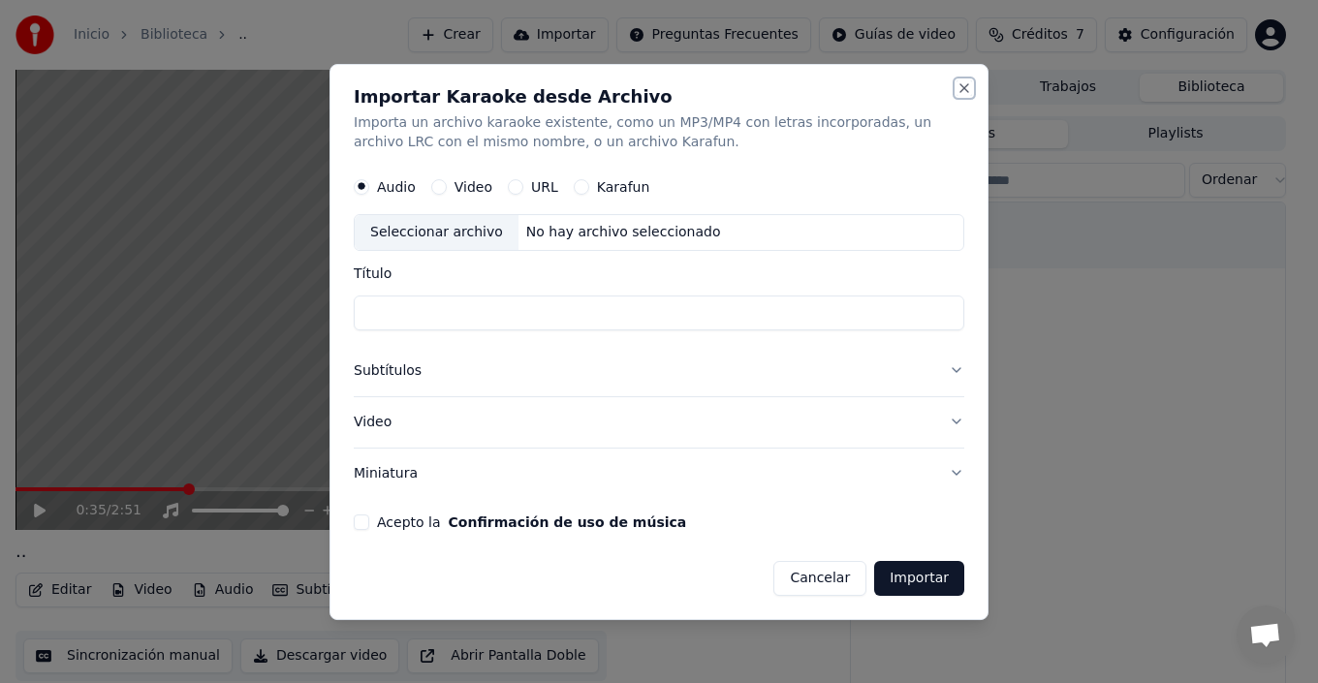
click at [961, 85] on button "Close" at bounding box center [964, 88] width 16 height 16
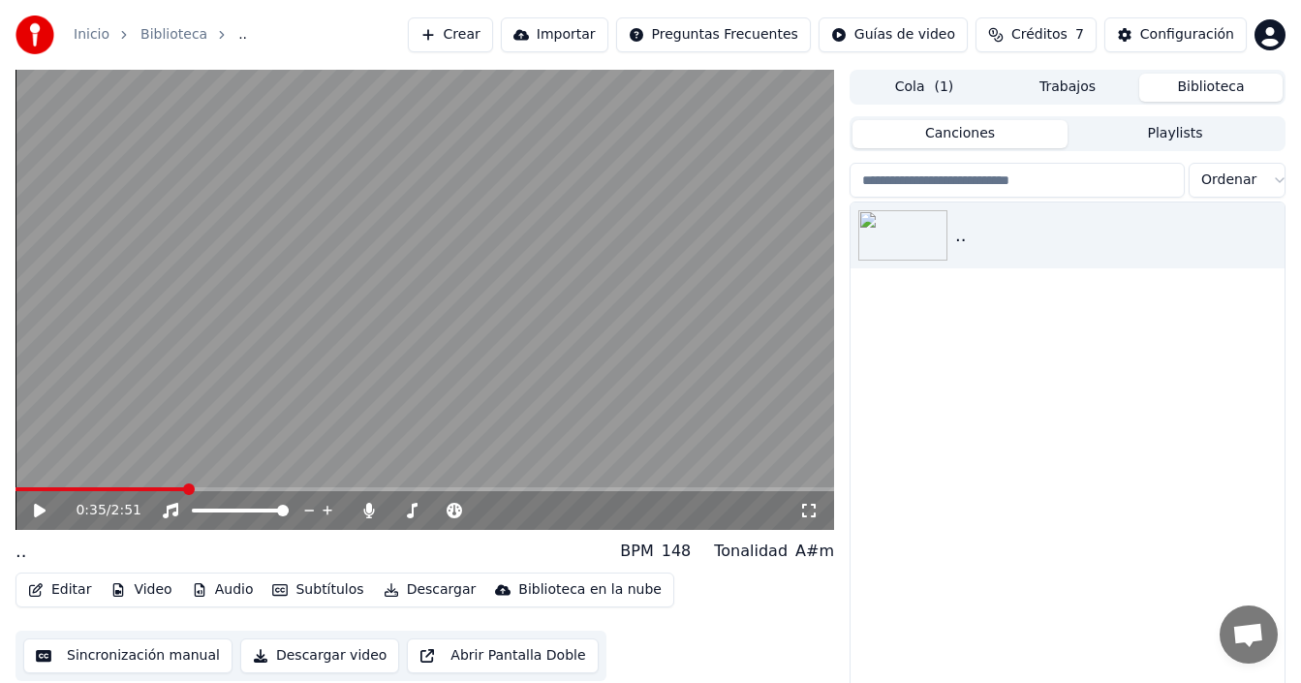
scroll to position [31, 0]
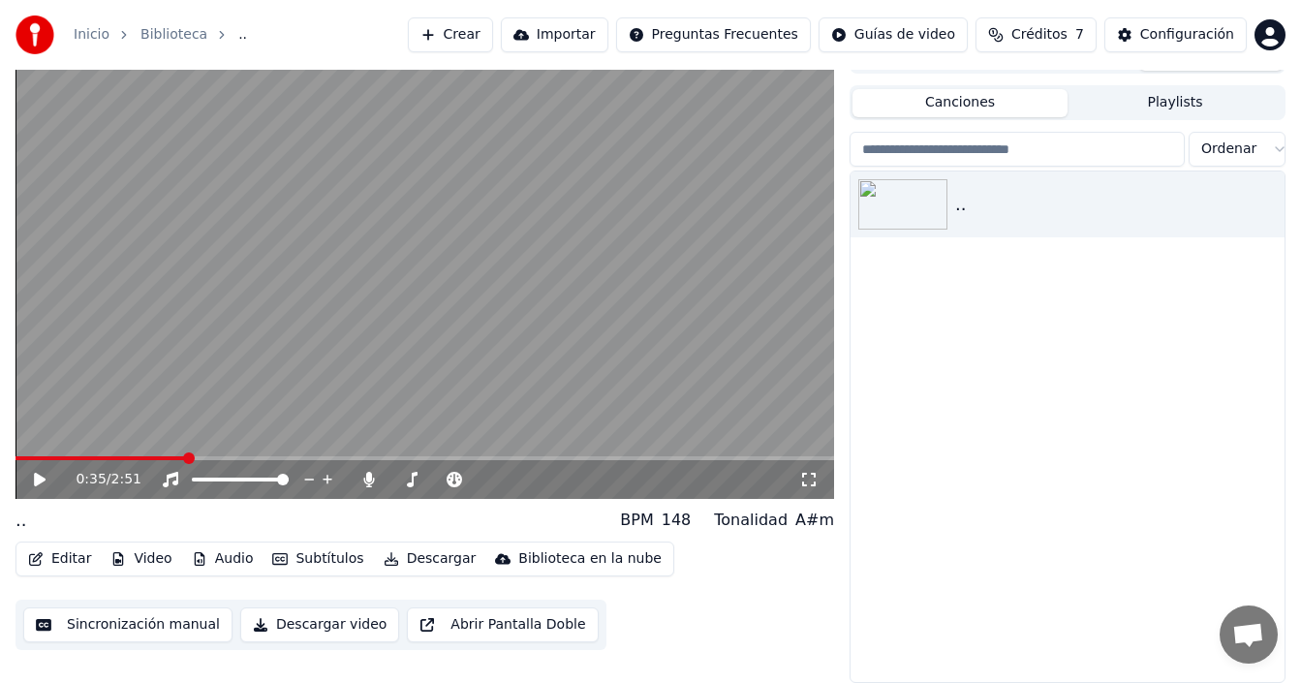
click at [309, 629] on button "Descargar video" at bounding box center [319, 624] width 159 height 35
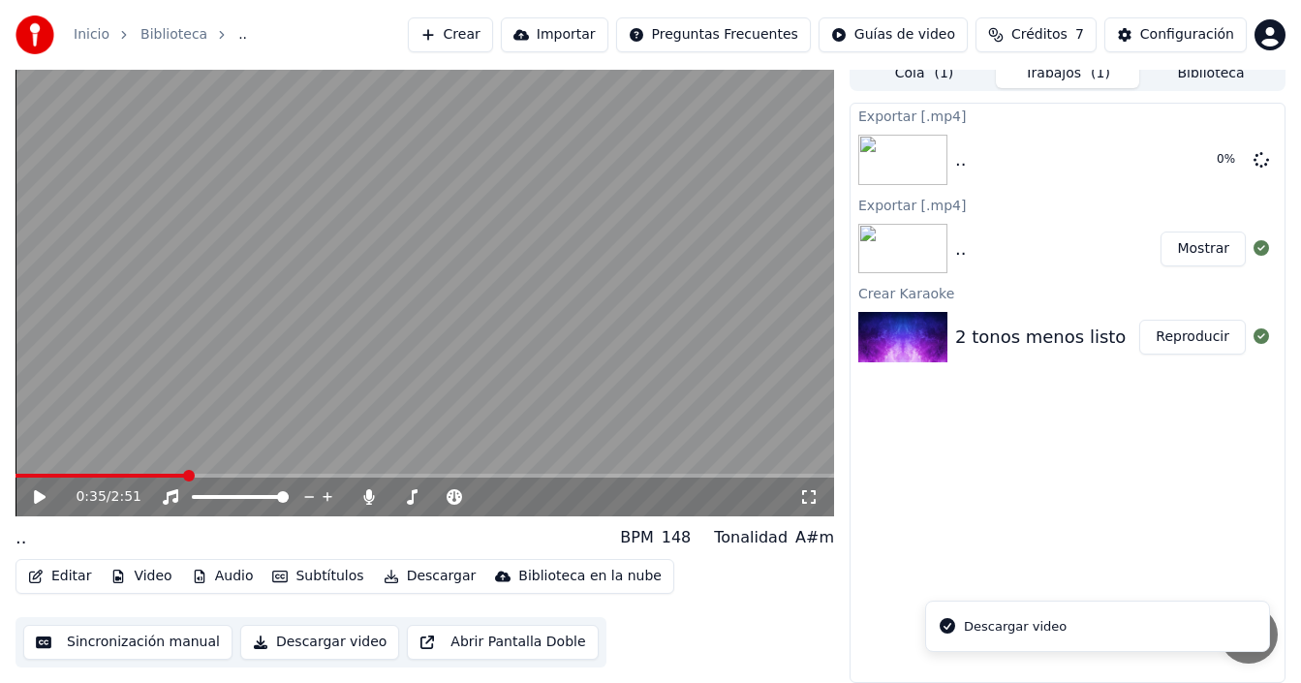
scroll to position [14, 0]
click at [1186, 165] on button "Mostrar" at bounding box center [1203, 159] width 85 height 35
click at [1189, 163] on button "Mostrar" at bounding box center [1203, 159] width 85 height 35
click at [1080, 485] on div "Exportar [.mp4] .. Mostrar Exportar [.mp4] .. Mostrar Crear Karaoke 2 tonos men…" at bounding box center [1068, 393] width 436 height 580
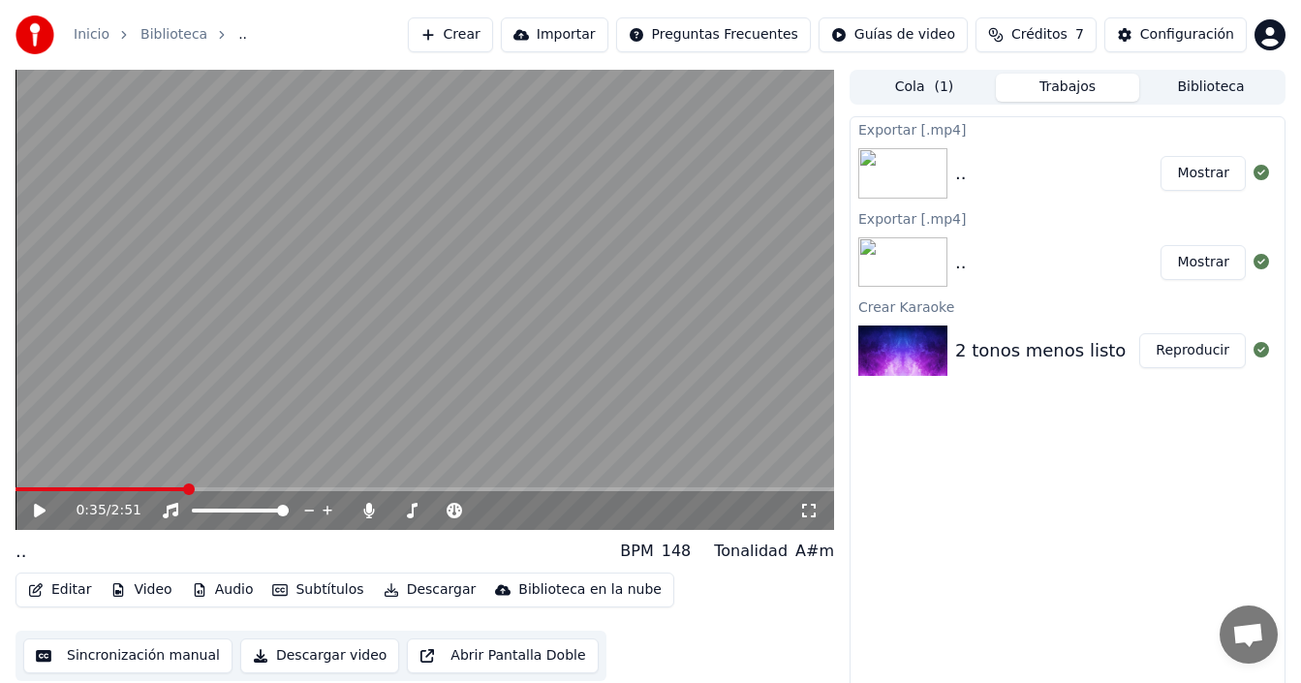
click at [1201, 266] on button "Mostrar" at bounding box center [1203, 262] width 85 height 35
click at [1213, 175] on button "Mostrar" at bounding box center [1203, 173] width 85 height 35
click at [1027, 494] on div "Exportar [.mp4] .. Mostrar Exportar [.mp4] .. Mostrar Crear Karaoke 2 tonos men…" at bounding box center [1068, 406] width 436 height 580
click at [401, 590] on button "Descargar" at bounding box center [430, 589] width 109 height 27
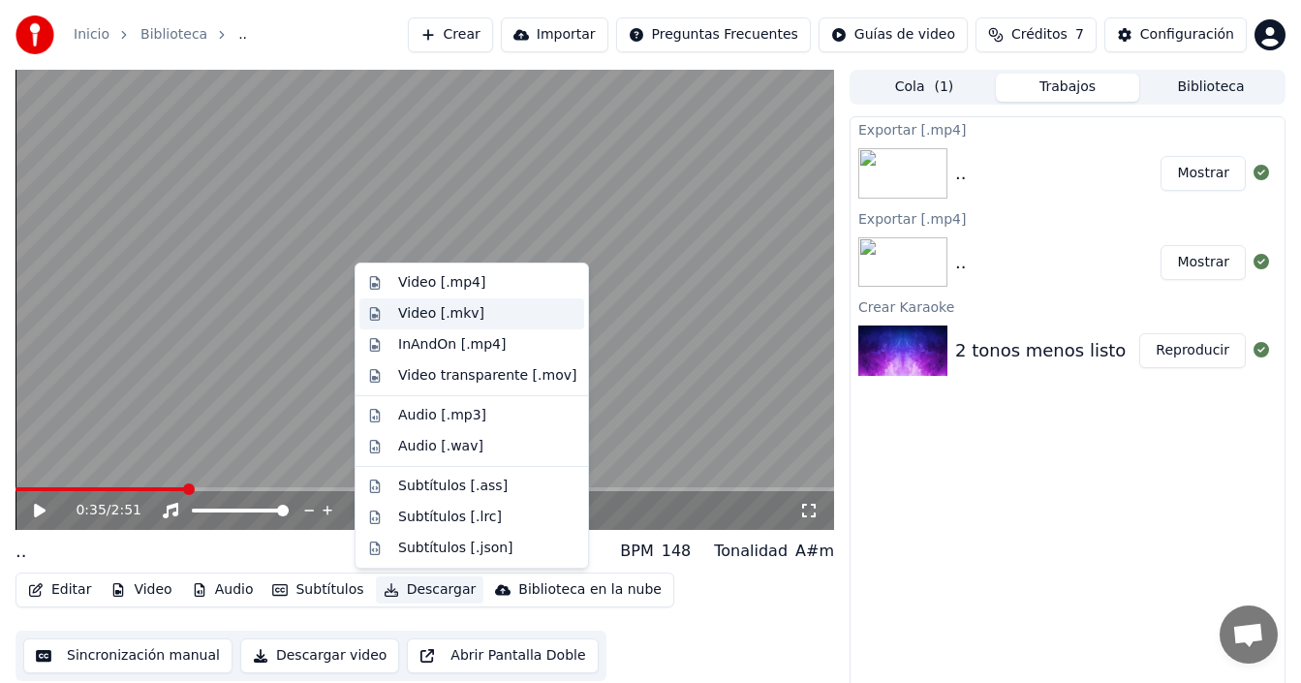
click at [443, 321] on div "Video [.mkv]" at bounding box center [441, 313] width 86 height 19
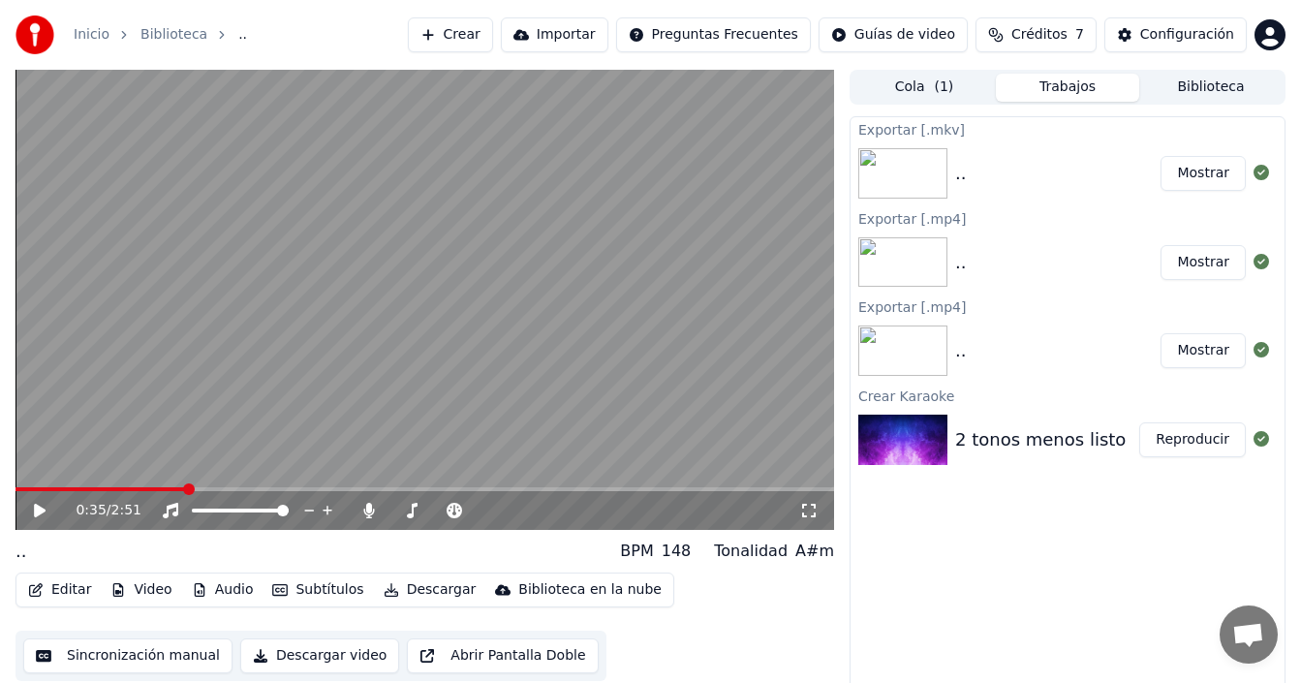
click at [1200, 176] on button "Mostrar" at bounding box center [1203, 173] width 85 height 35
click at [932, 564] on div "Exportar [.mkv] .. Mostrar Exportar [.mp4] .. Mostrar Exportar [.mp4] .. Mostra…" at bounding box center [1068, 406] width 436 height 580
click at [411, 597] on button "Descargar" at bounding box center [430, 589] width 109 height 27
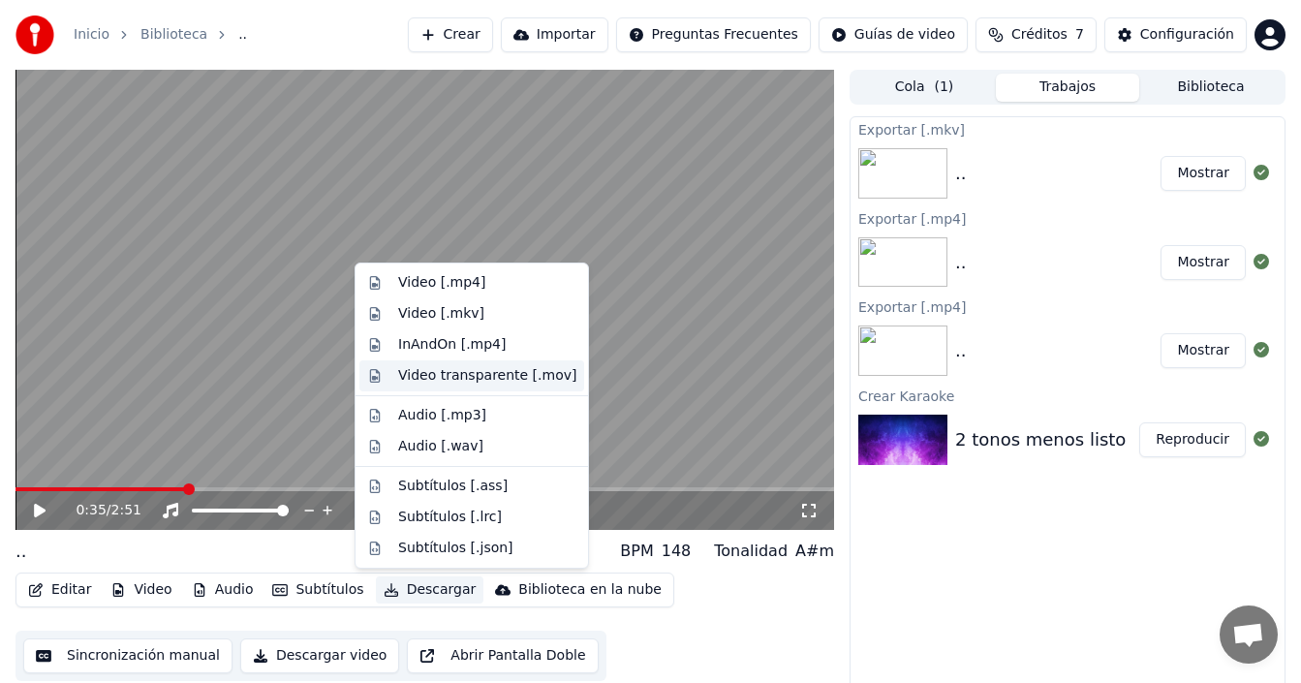
click at [442, 378] on div "Video transparente [.mov]" at bounding box center [487, 375] width 178 height 19
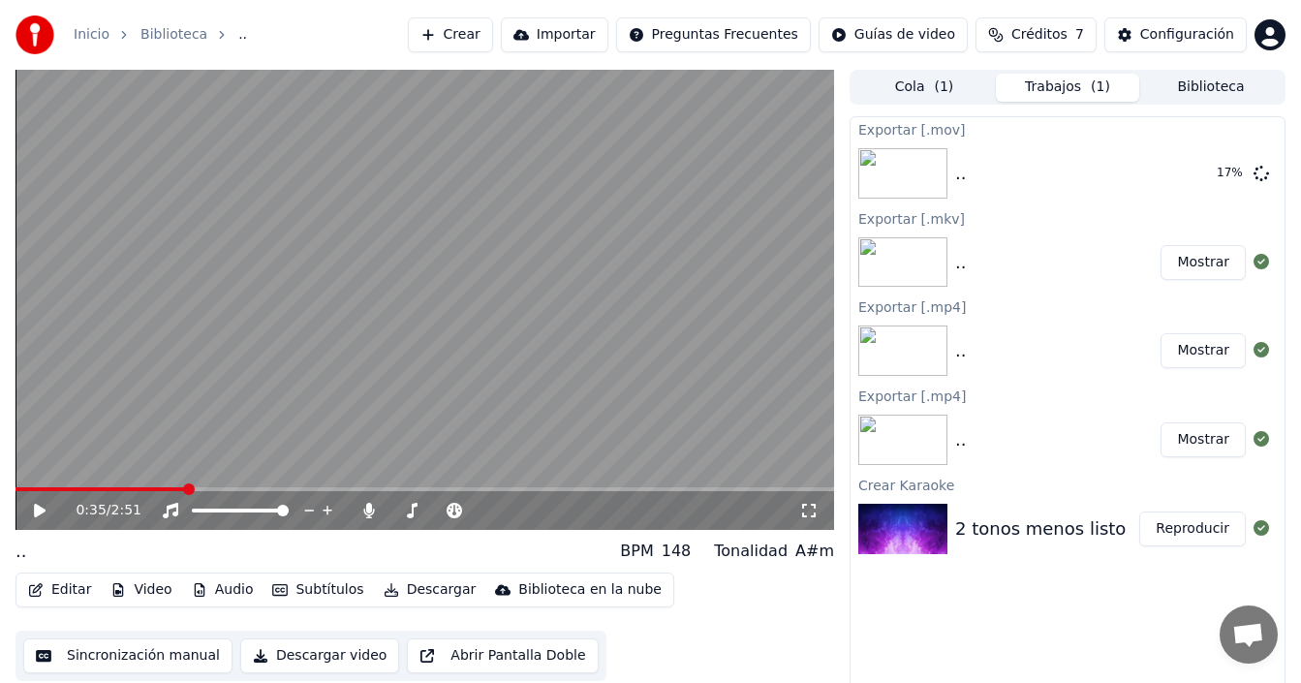
click at [1194, 374] on div ".. Mostrar" at bounding box center [1068, 351] width 434 height 66
click at [1192, 357] on button "Mostrar" at bounding box center [1203, 350] width 85 height 35
click at [1206, 171] on button "Mostrar" at bounding box center [1203, 173] width 85 height 35
click at [773, 600] on div "Editar Video Audio Subtítulos Descargar Biblioteca en la nube Sincronización ma…" at bounding box center [425, 627] width 819 height 109
click at [771, 589] on div "Editar Video Audio Subtítulos Descargar Biblioteca en la nube Sincronización ma…" at bounding box center [425, 627] width 819 height 109
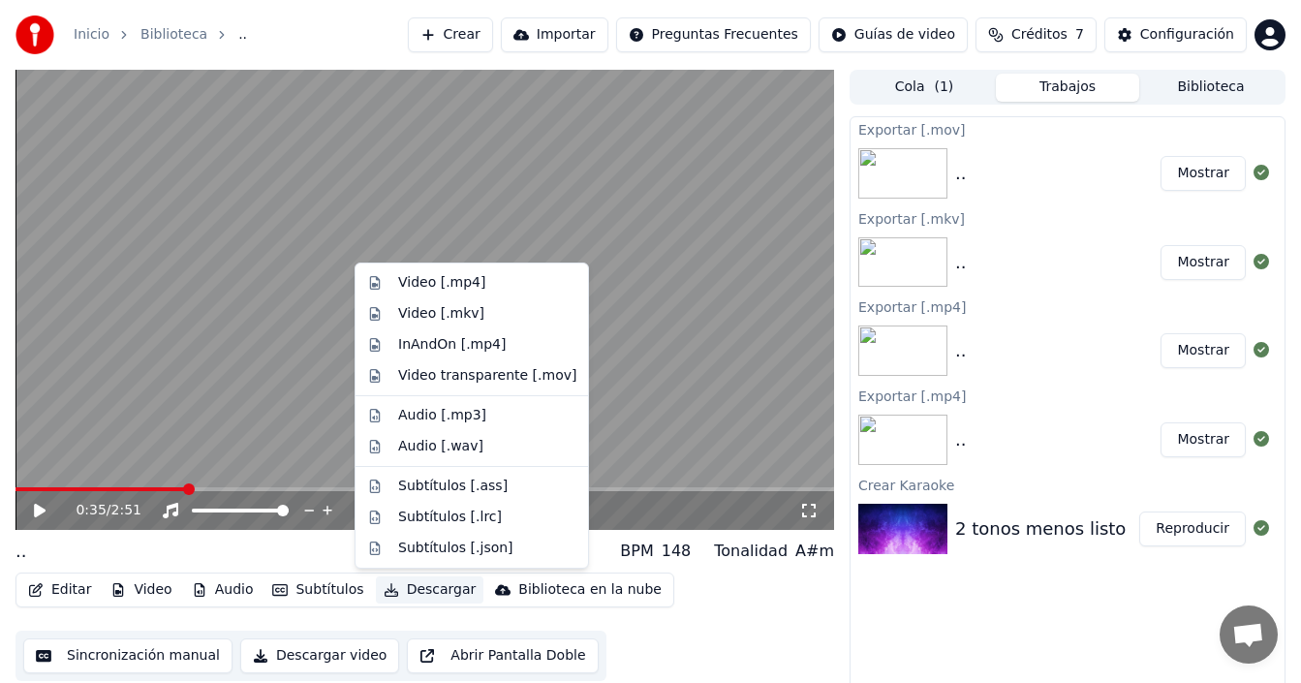
click at [433, 591] on button "Descargar" at bounding box center [430, 589] width 109 height 27
click at [451, 285] on div "Video [.mp4]" at bounding box center [441, 282] width 87 height 19
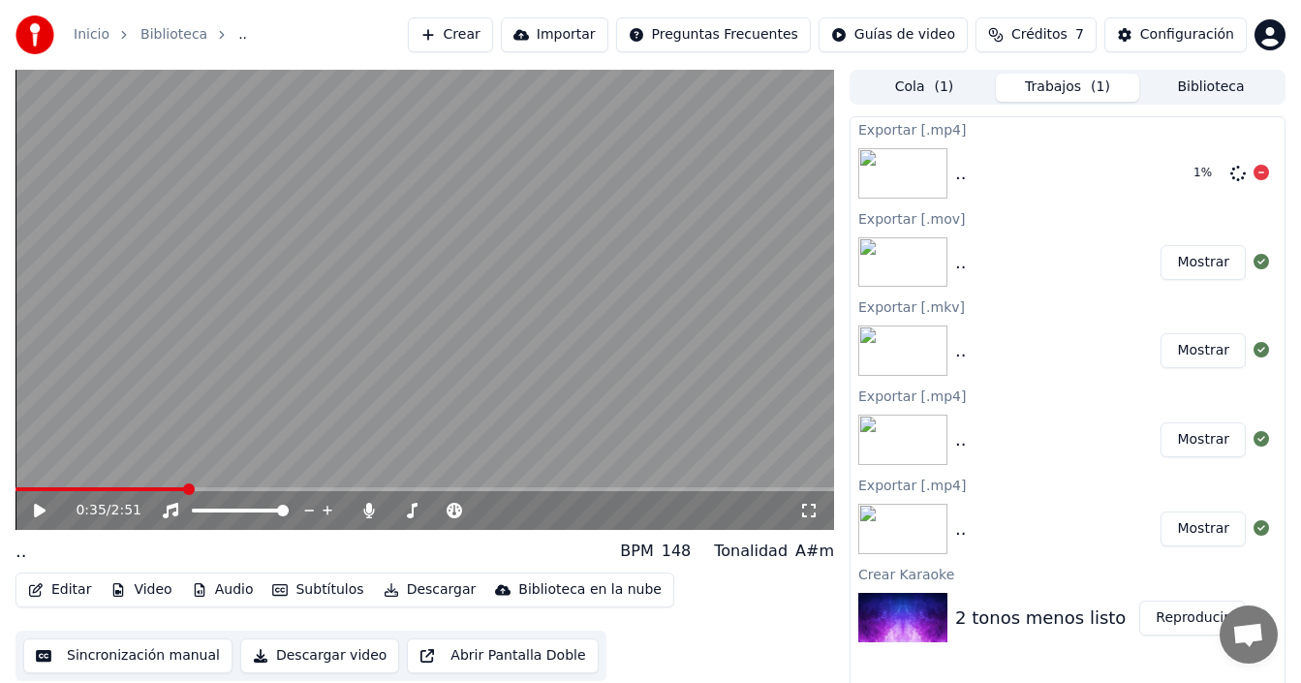
click at [1066, 171] on div ".." at bounding box center [1066, 173] width 223 height 27
click at [1220, 173] on button "Mostrar" at bounding box center [1203, 173] width 85 height 35
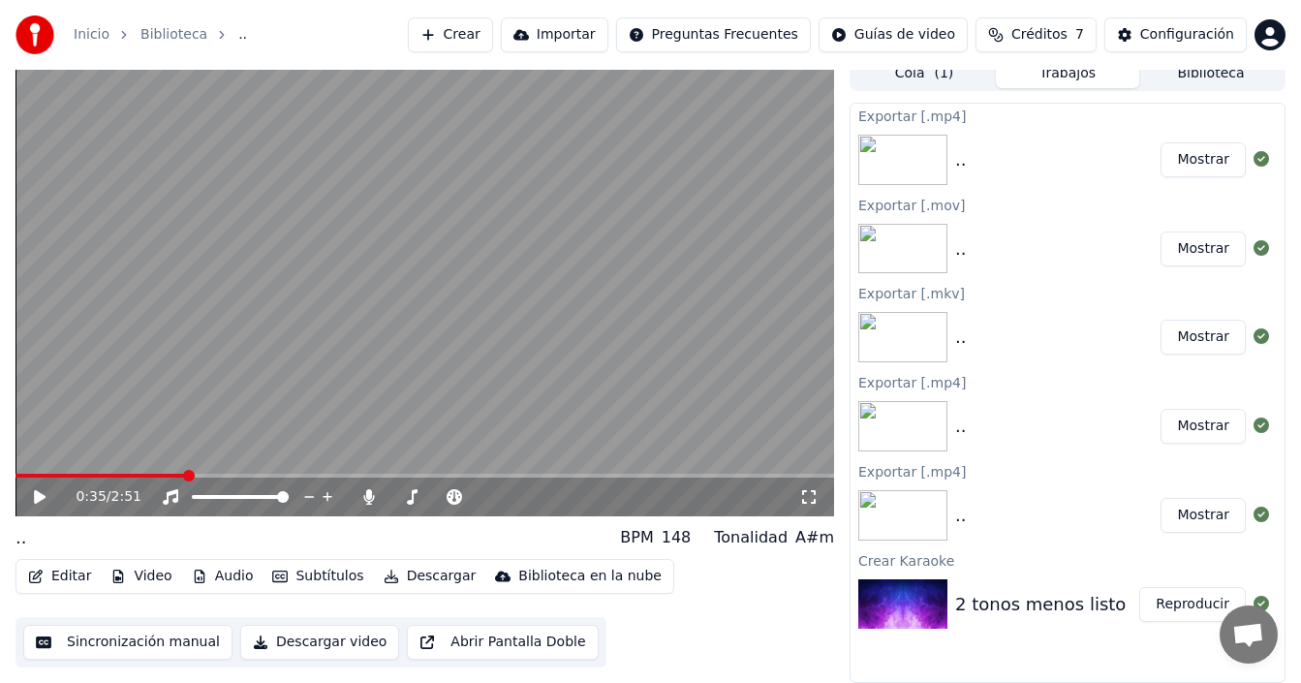
click at [912, 600] on img at bounding box center [902, 604] width 89 height 50
click at [1034, 612] on div "2 tonos menos listo" at bounding box center [1040, 604] width 171 height 27
click at [1186, 610] on button "Reproducir" at bounding box center [1192, 604] width 107 height 35
click at [182, 477] on span at bounding box center [425, 476] width 819 height 4
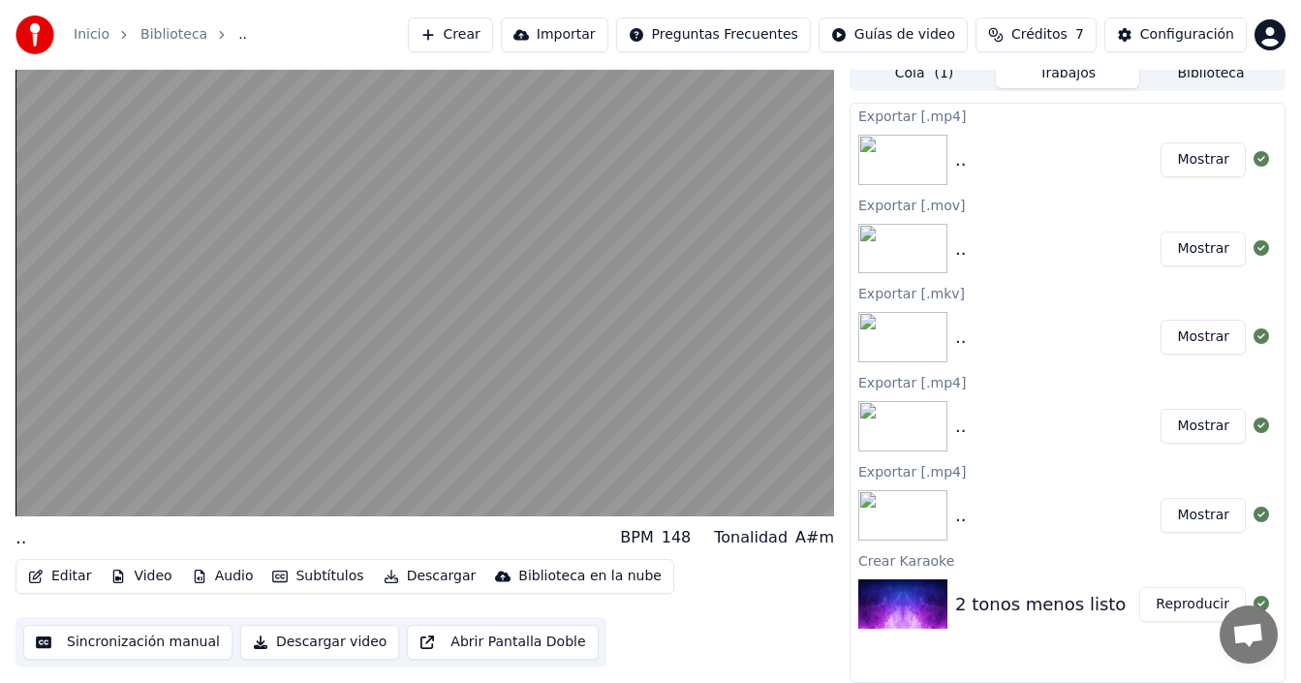
click at [1189, 78] on button "Biblioteca" at bounding box center [1210, 74] width 143 height 28
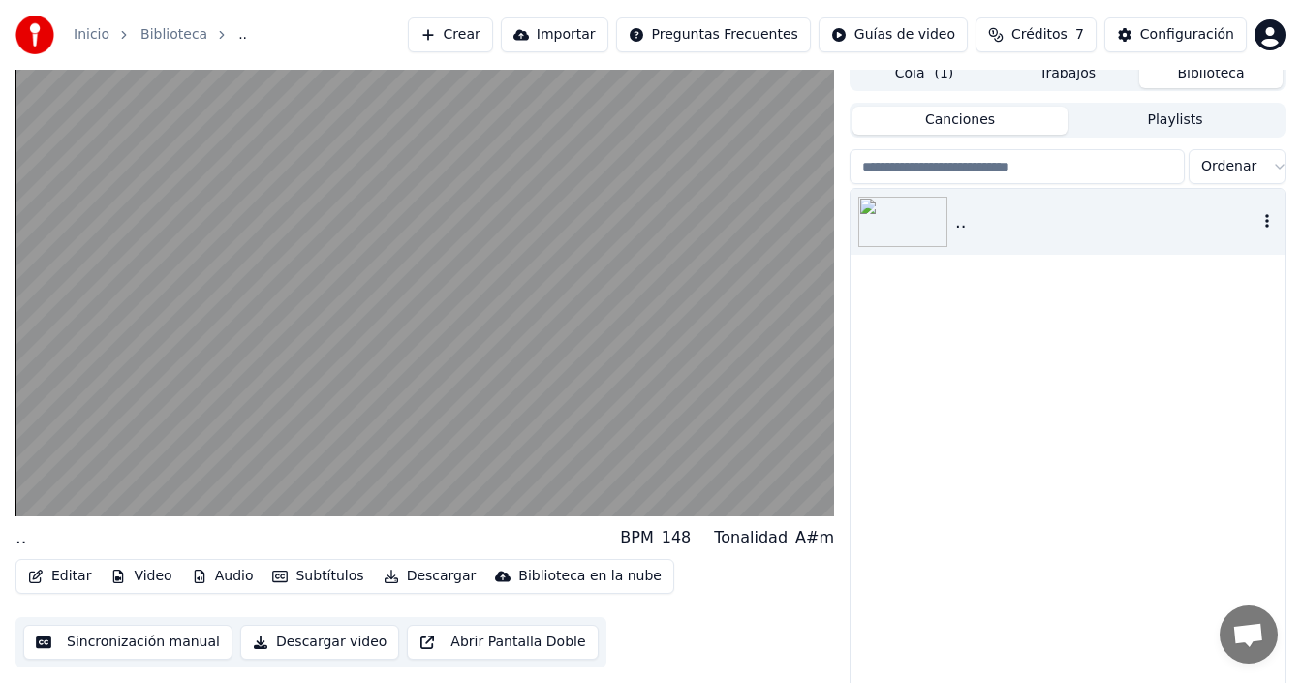
click at [929, 211] on img at bounding box center [902, 222] width 89 height 50
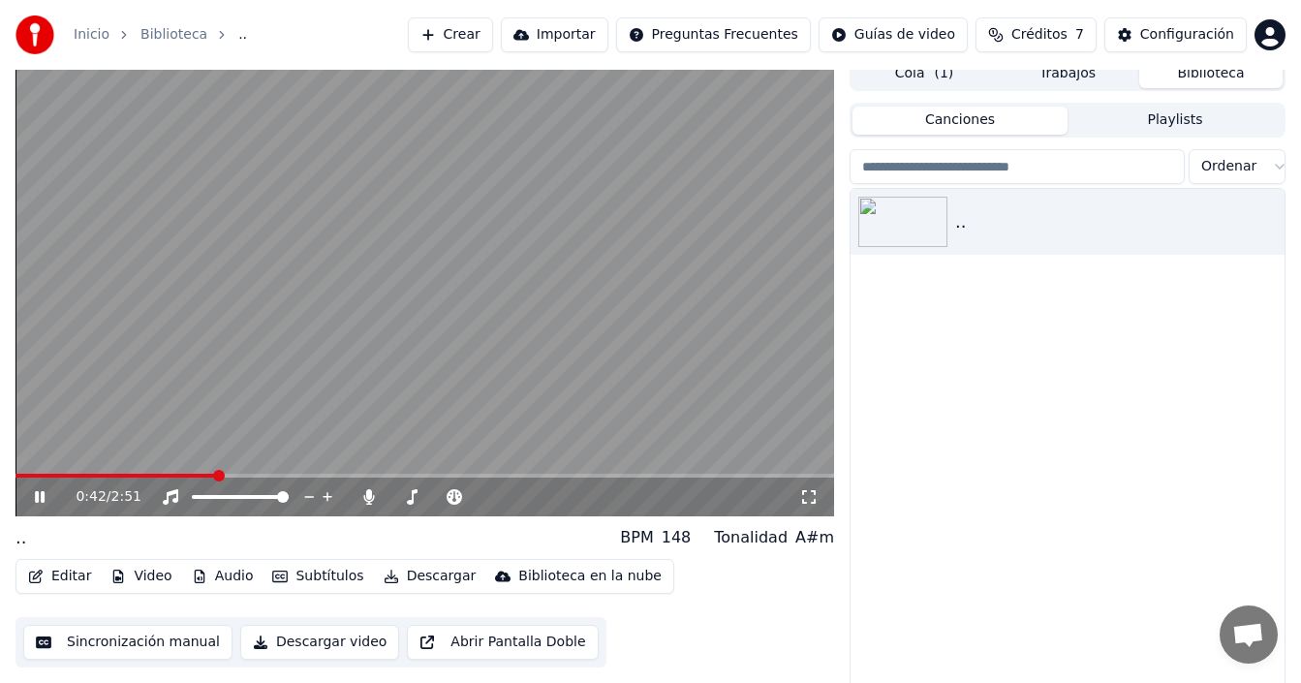
click at [218, 476] on span at bounding box center [425, 476] width 819 height 4
click at [923, 224] on img at bounding box center [902, 222] width 89 height 50
click at [423, 578] on button "Descargar" at bounding box center [430, 576] width 109 height 27
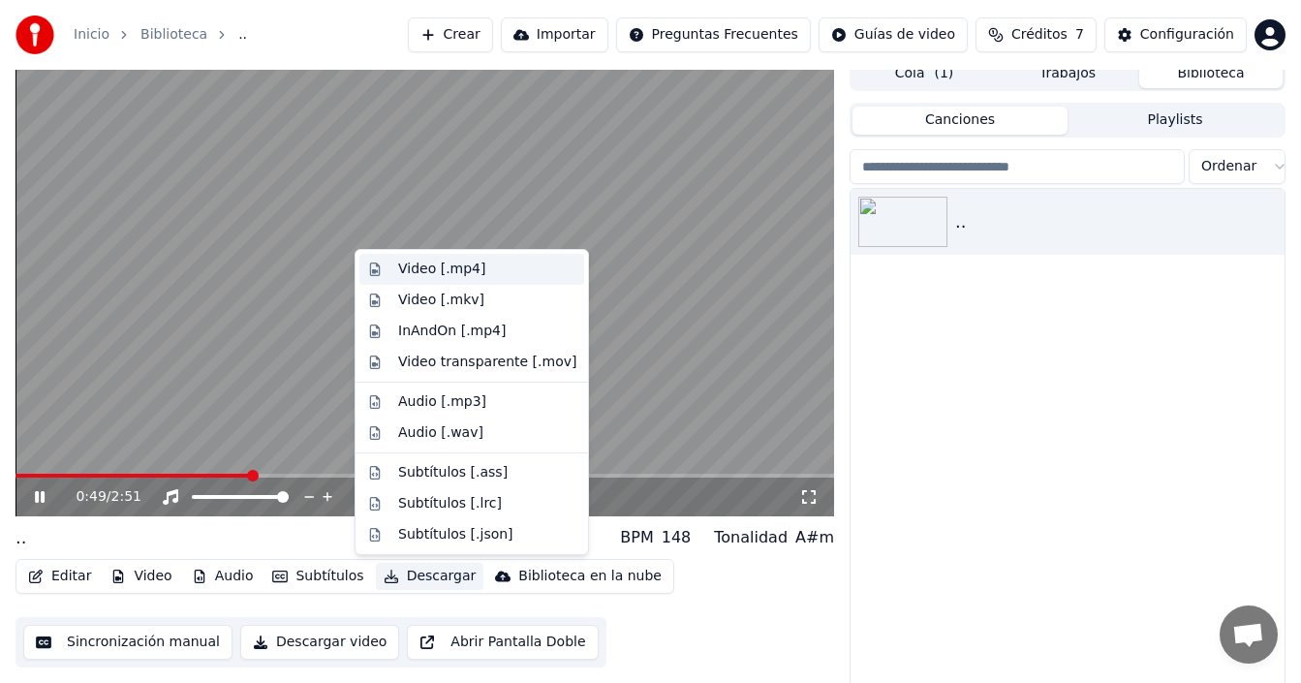
click at [465, 266] on div "Video [.mp4]" at bounding box center [441, 269] width 87 height 19
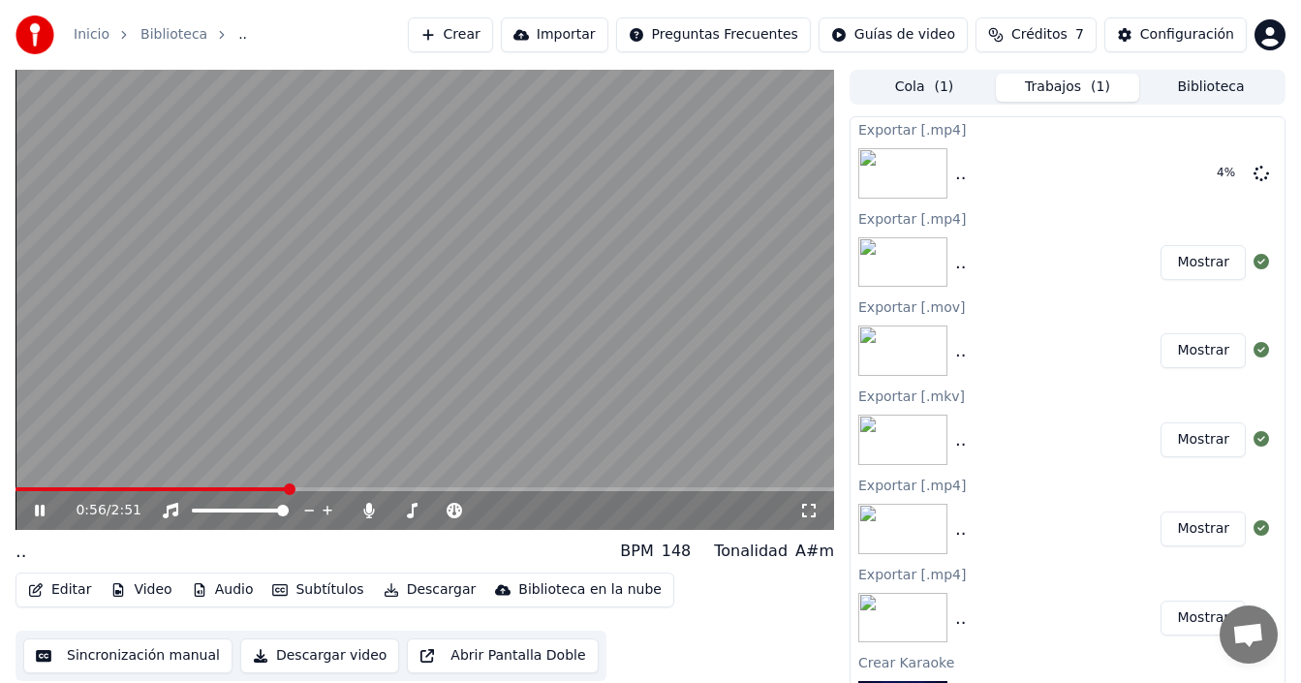
click at [44, 505] on icon at bounding box center [53, 511] width 45 height 16
click at [1191, 172] on button "Mostrar" at bounding box center [1203, 173] width 85 height 35
